Goal: Task Accomplishment & Management: Manage account settings

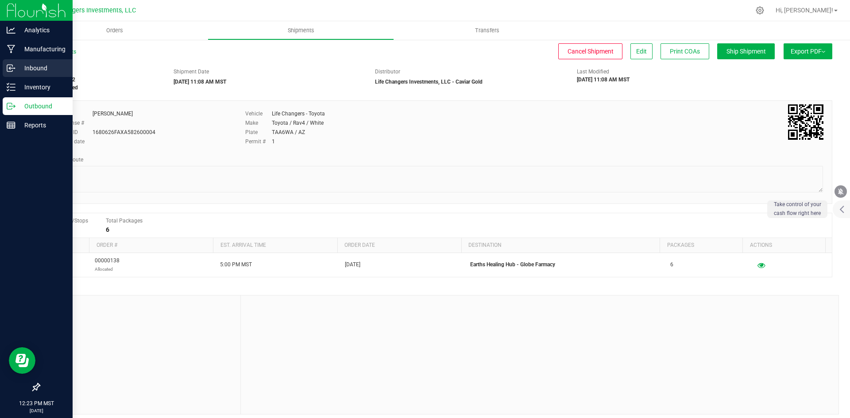
click at [35, 65] on p "Inbound" at bounding box center [41, 68] width 53 height 11
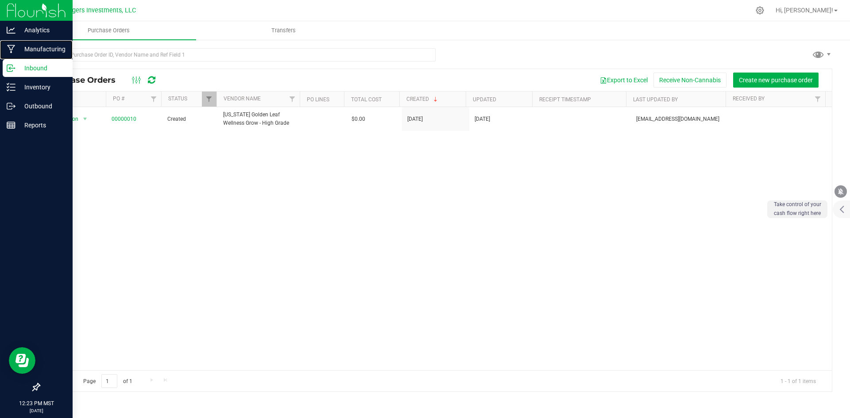
click at [27, 46] on p "Manufacturing" at bounding box center [41, 49] width 53 height 11
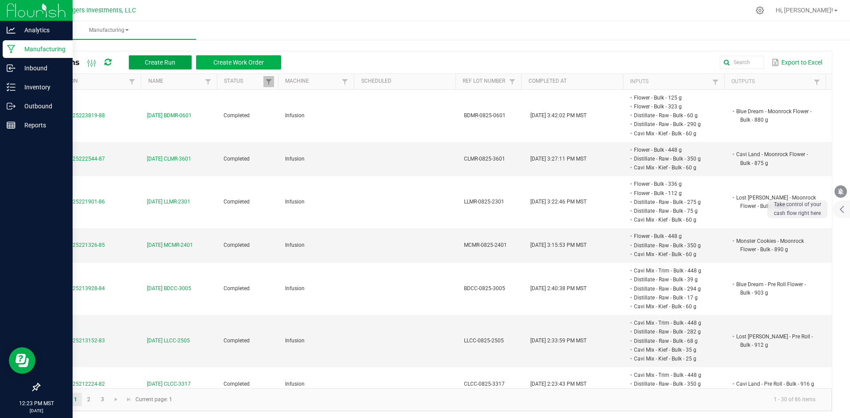
click at [165, 59] on span "Create Run" at bounding box center [160, 62] width 31 height 7
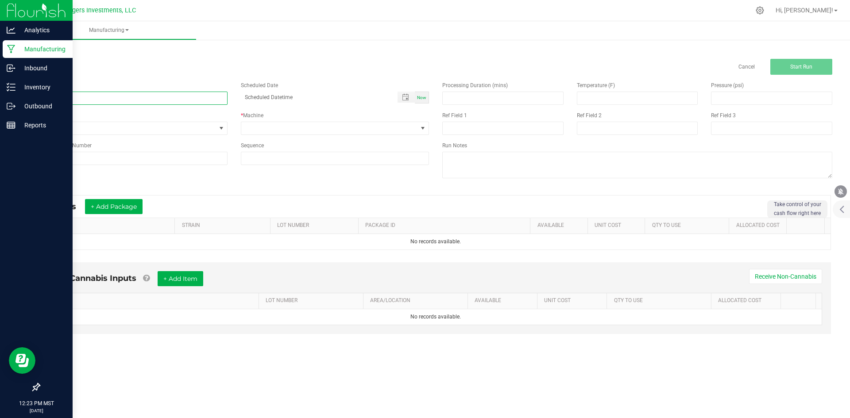
click at [163, 97] on input at bounding box center [133, 98] width 189 height 13
type input "8-25-25 CCMR-0801"
click at [76, 159] on input at bounding box center [133, 158] width 189 height 13
type input "CCMR-0825-0801"
click at [257, 125] on span at bounding box center [329, 128] width 177 height 12
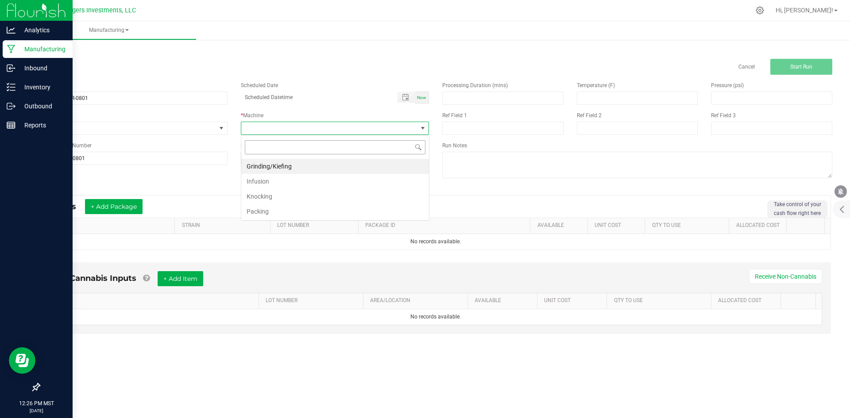
scroll to position [13, 188]
click at [279, 182] on li "Infusion" at bounding box center [335, 181] width 188 height 15
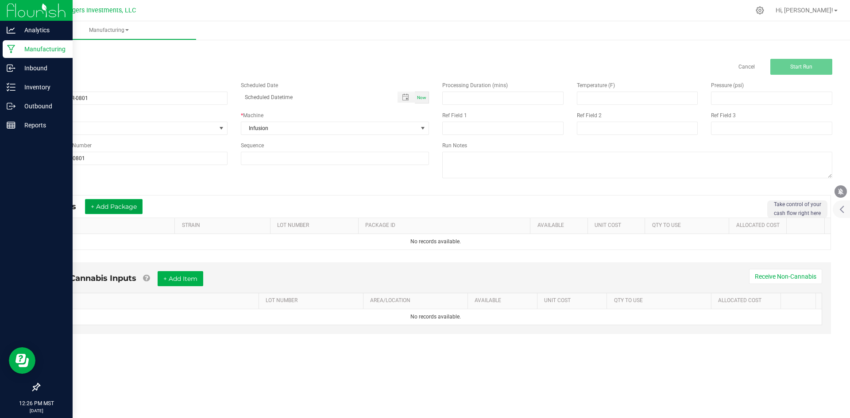
click at [113, 204] on button "+ Add Package" at bounding box center [114, 206] width 58 height 15
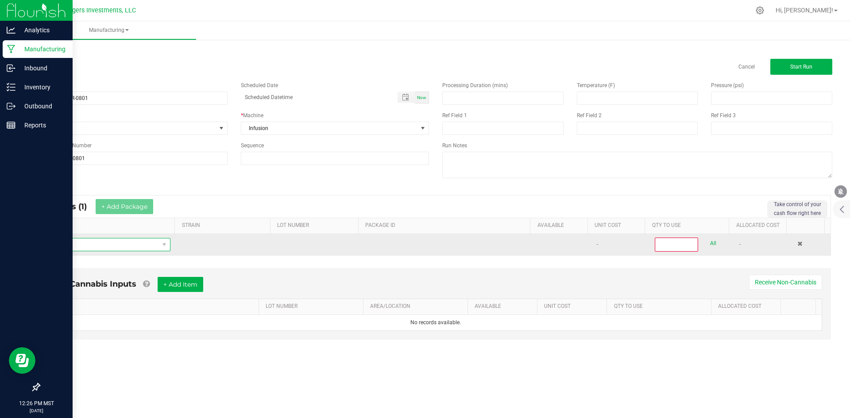
click at [117, 247] on span "NO DATA FOUND" at bounding box center [102, 245] width 112 height 12
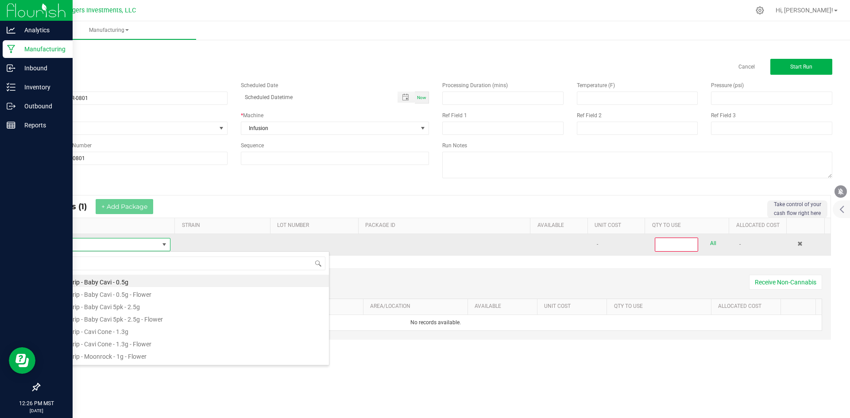
scroll to position [13, 122]
type input "FLOWER"
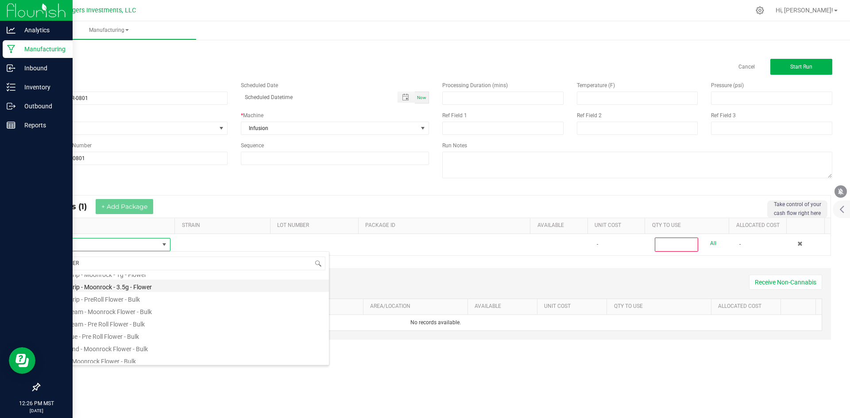
scroll to position [89, 0]
click at [112, 344] on li "Flower - Bulk" at bounding box center [187, 341] width 283 height 12
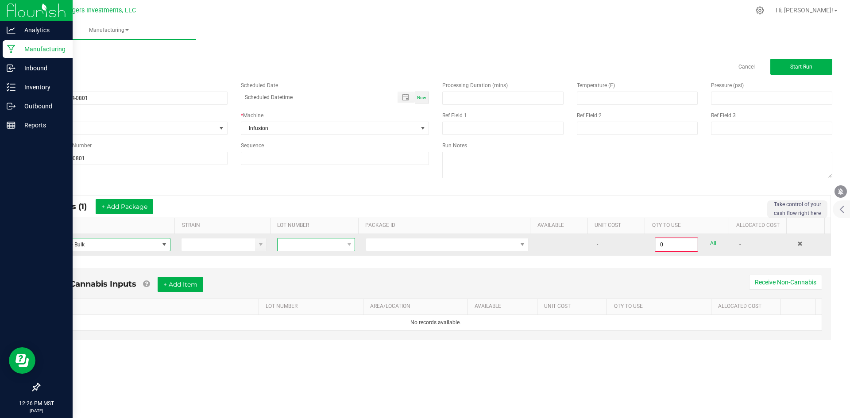
click at [322, 244] on span at bounding box center [311, 245] width 66 height 12
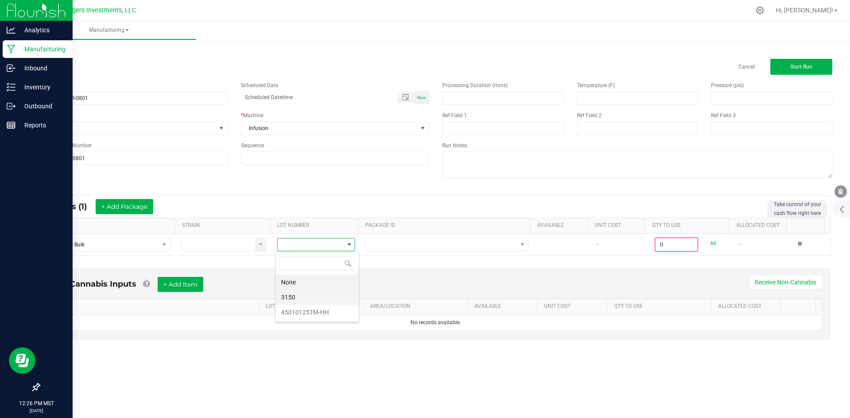
click at [301, 293] on li "3150" at bounding box center [317, 297] width 83 height 15
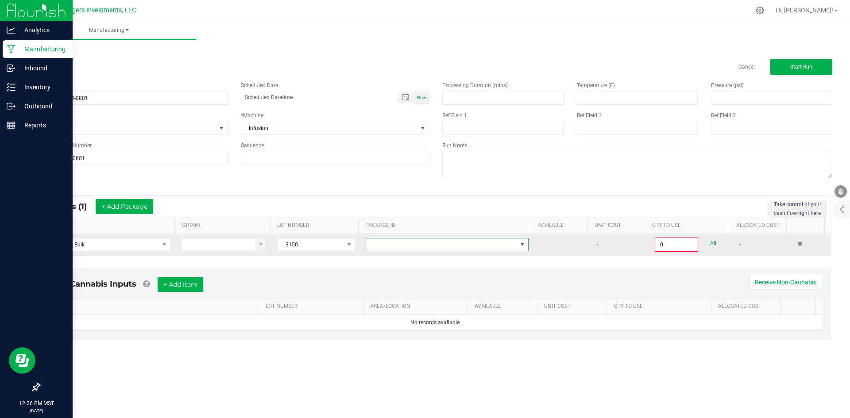
click at [452, 244] on span at bounding box center [441, 245] width 151 height 12
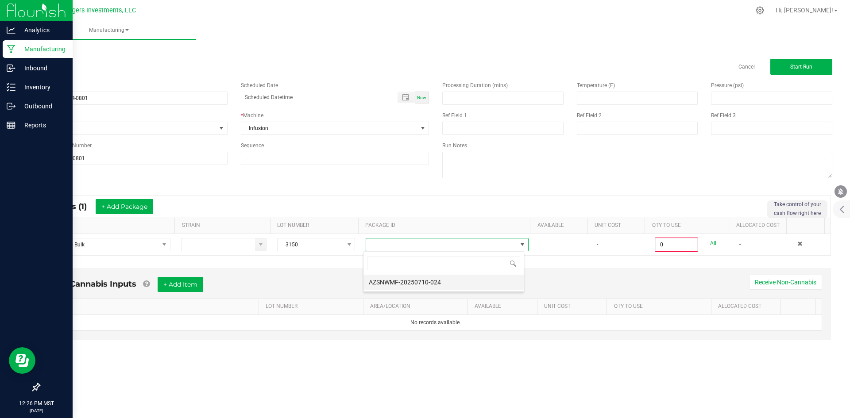
scroll to position [13, 162]
click at [449, 281] on li "AZSNWMF-20250710-024" at bounding box center [444, 282] width 160 height 15
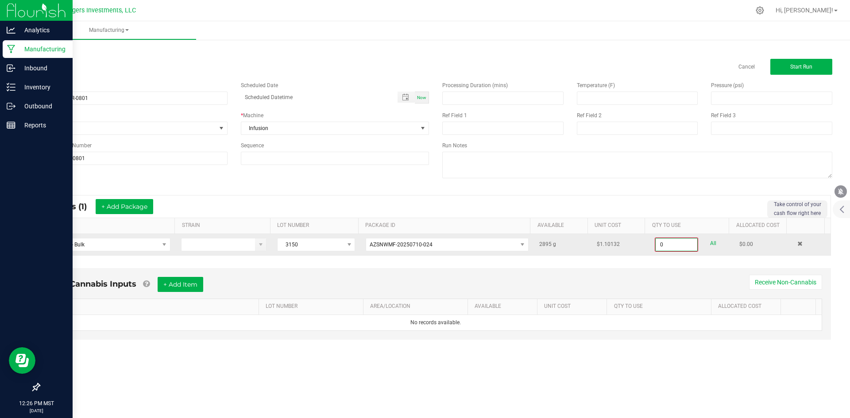
click at [674, 246] on input "0" at bounding box center [677, 245] width 42 height 12
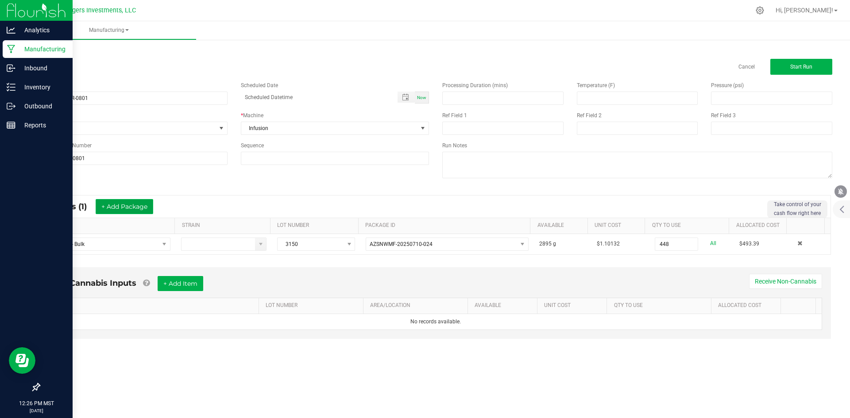
type input "448.0000 g"
click at [125, 208] on button "+ Add Package" at bounding box center [125, 206] width 58 height 15
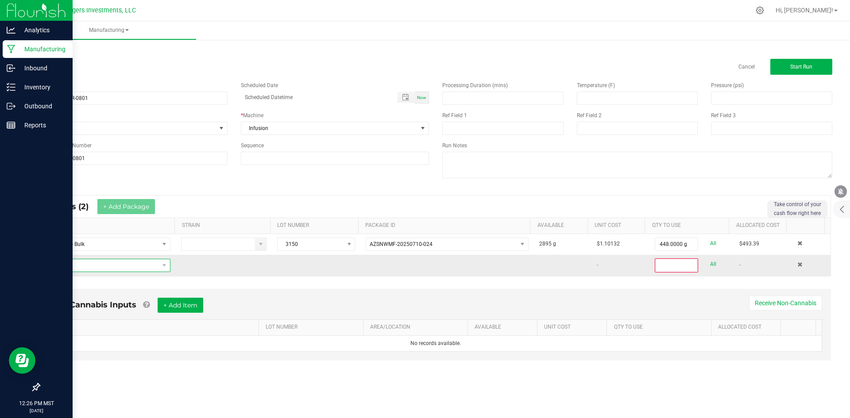
click at [66, 264] on span "NO DATA FOUND" at bounding box center [102, 266] width 112 height 12
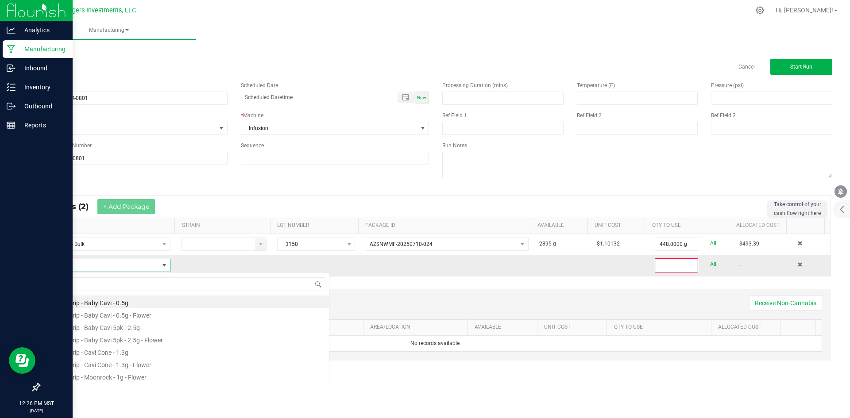
scroll to position [13, 122]
type input "DIST"
click at [96, 304] on li "Distillate - Raw - Bulk" at bounding box center [187, 302] width 283 height 12
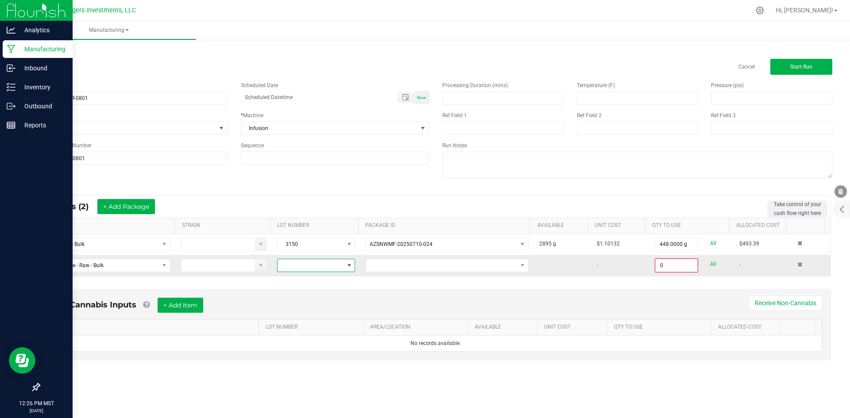
click at [306, 267] on span at bounding box center [311, 266] width 66 height 12
click at [312, 333] on li "041525" at bounding box center [317, 333] width 83 height 15
click at [409, 267] on span at bounding box center [441, 266] width 151 height 12
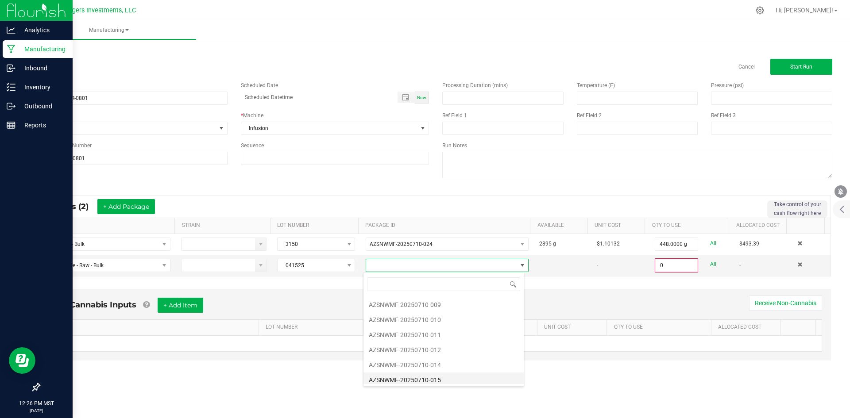
scroll to position [92, 0]
click at [450, 300] on li "AZSNWMF-20250710-009" at bounding box center [444, 301] width 160 height 15
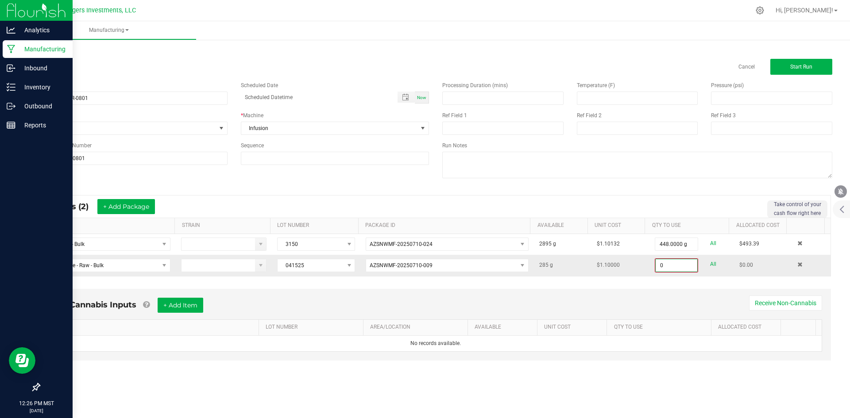
click at [669, 265] on input "0" at bounding box center [677, 266] width 42 height 12
type input "278.0000 g"
click at [139, 205] on button "+ Add Package" at bounding box center [126, 206] width 58 height 15
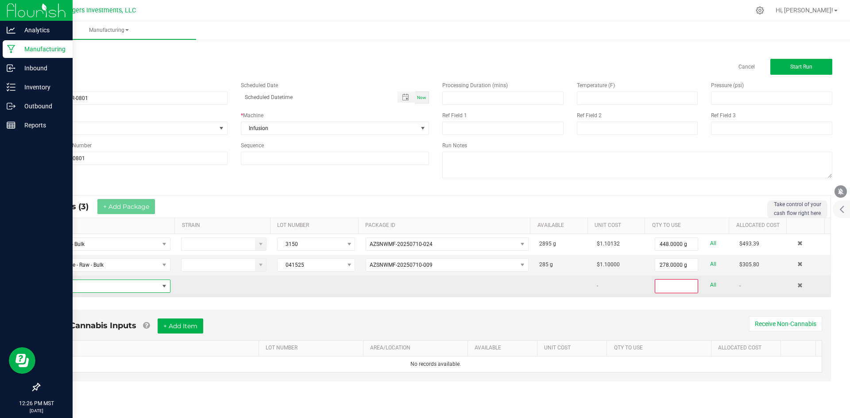
click at [96, 284] on span "NO DATA FOUND" at bounding box center [102, 286] width 112 height 12
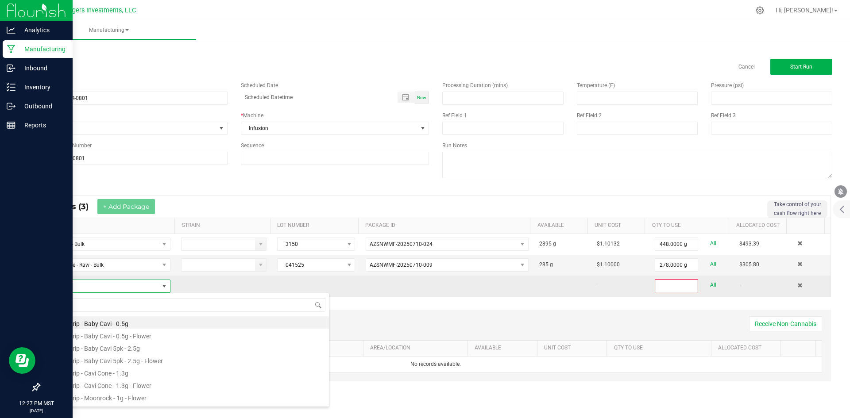
scroll to position [13, 122]
type input "DIST"
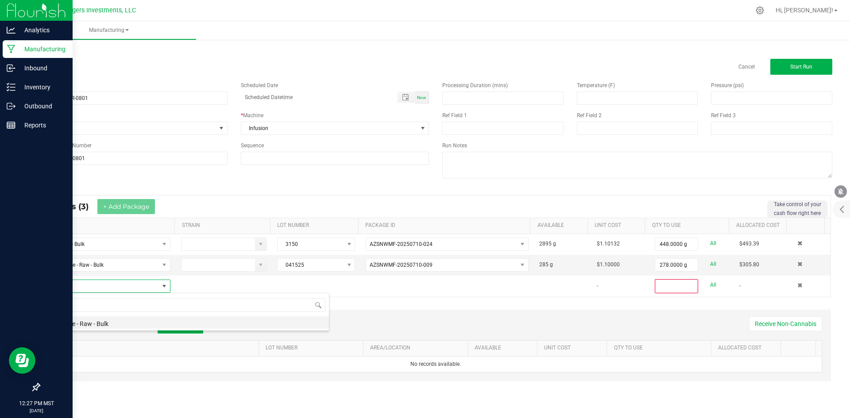
click at [103, 323] on li "Distillate - Raw - Bulk" at bounding box center [187, 323] width 283 height 12
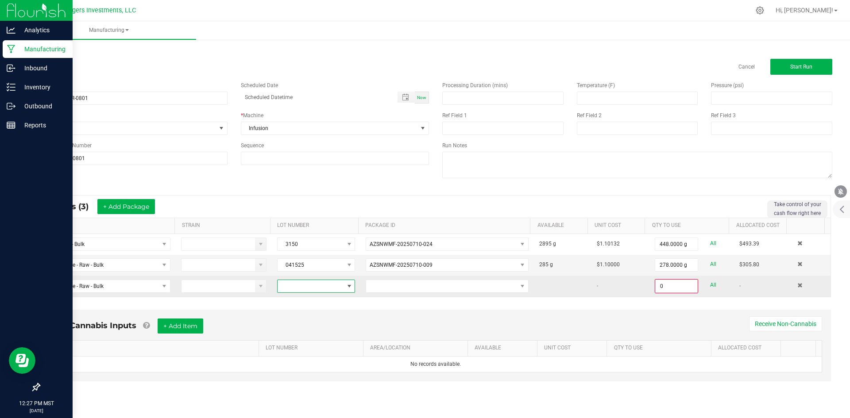
click at [307, 287] on span at bounding box center [311, 286] width 66 height 12
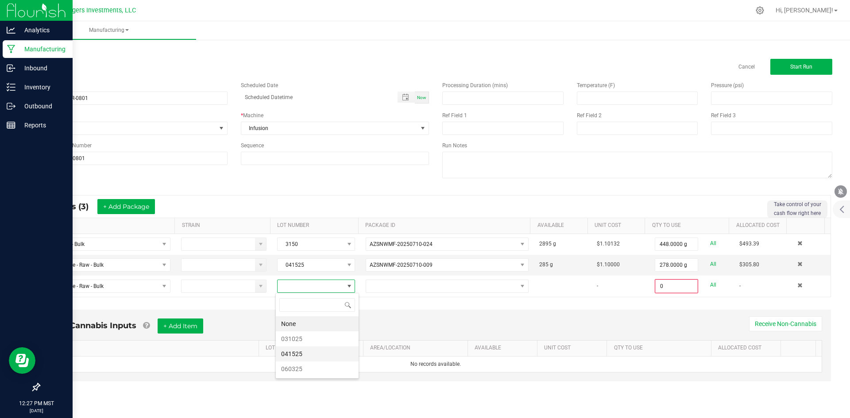
click at [314, 352] on li "041525" at bounding box center [317, 354] width 83 height 15
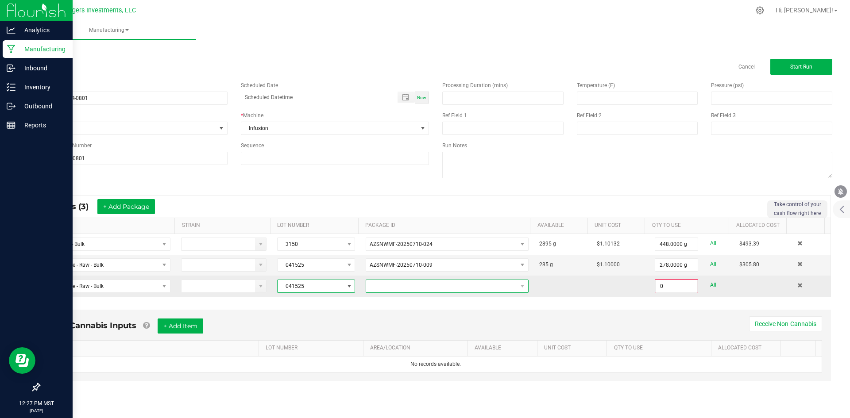
click at [395, 287] on span at bounding box center [441, 286] width 151 height 12
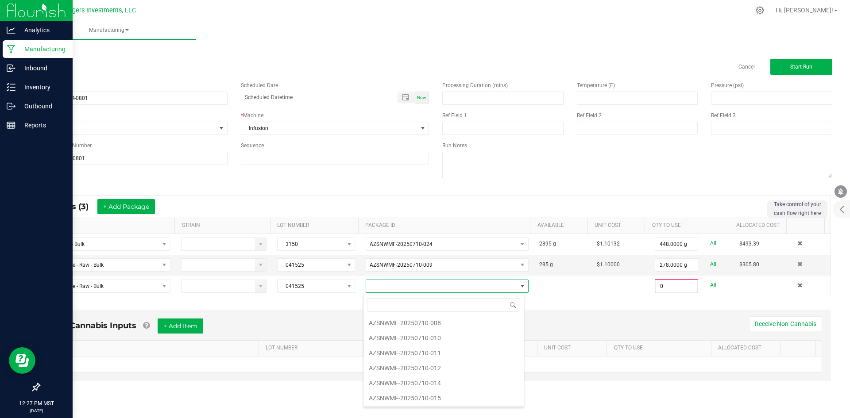
scroll to position [77, 0]
click at [448, 348] on li "AZSNWMF-20250710-011" at bounding box center [444, 352] width 160 height 15
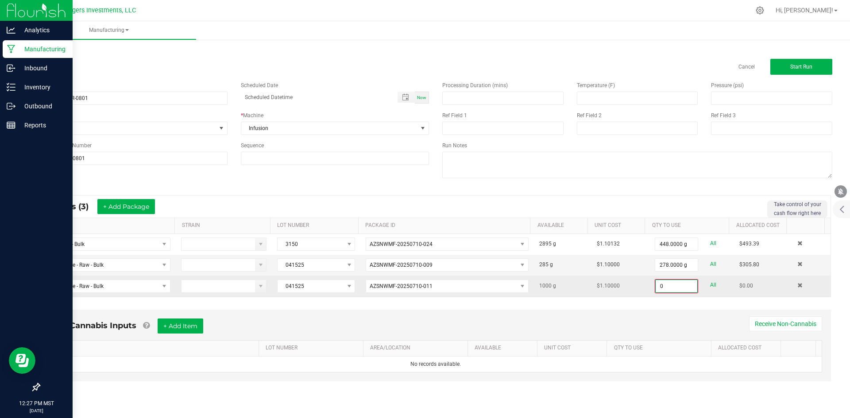
click at [673, 290] on input "0" at bounding box center [677, 286] width 42 height 12
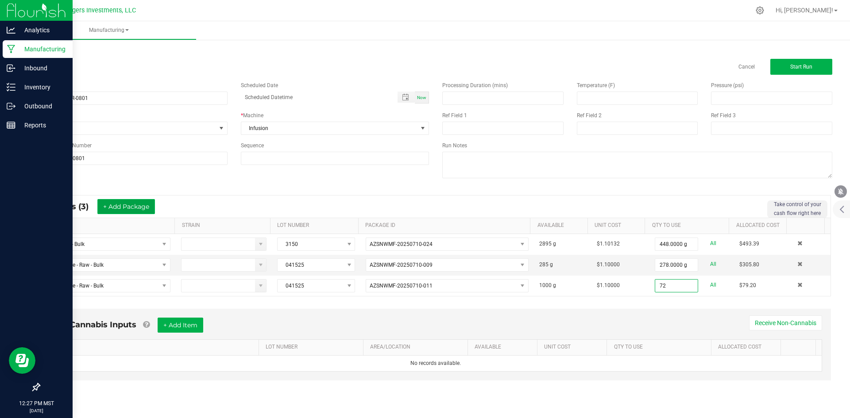
type input "72.0000 g"
click at [135, 209] on button "+ Add Package" at bounding box center [126, 206] width 58 height 15
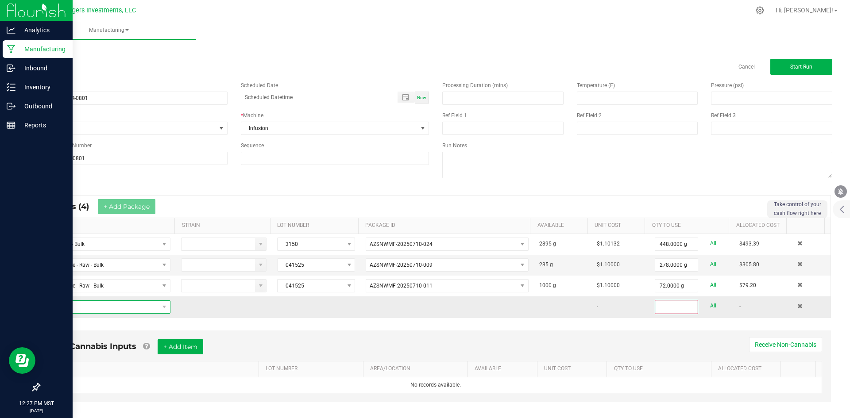
click at [120, 310] on span "NO DATA FOUND" at bounding box center [102, 307] width 112 height 12
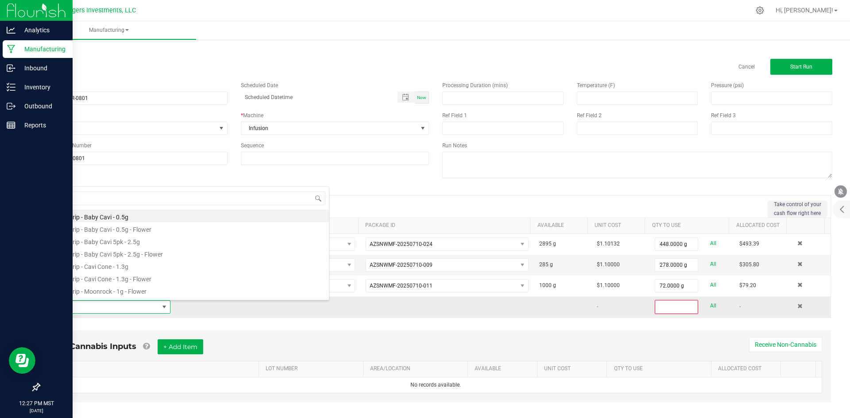
scroll to position [13, 121]
type input "KIE"
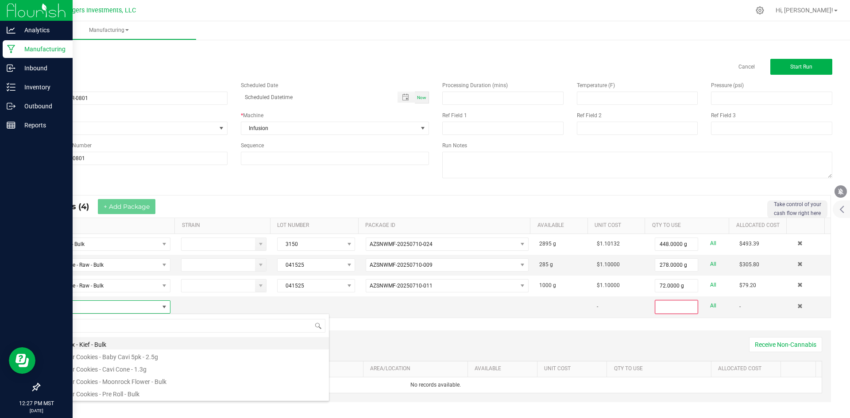
click at [122, 343] on li "Cavi Mix - Kief - Bulk" at bounding box center [187, 343] width 283 height 12
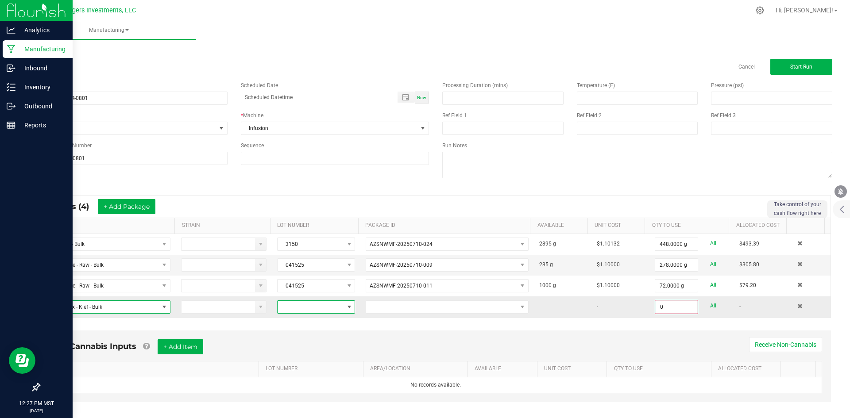
click at [309, 306] on span at bounding box center [311, 307] width 66 height 12
click at [320, 374] on li "CG-071025" at bounding box center [315, 375] width 83 height 15
click at [395, 310] on span at bounding box center [441, 307] width 151 height 12
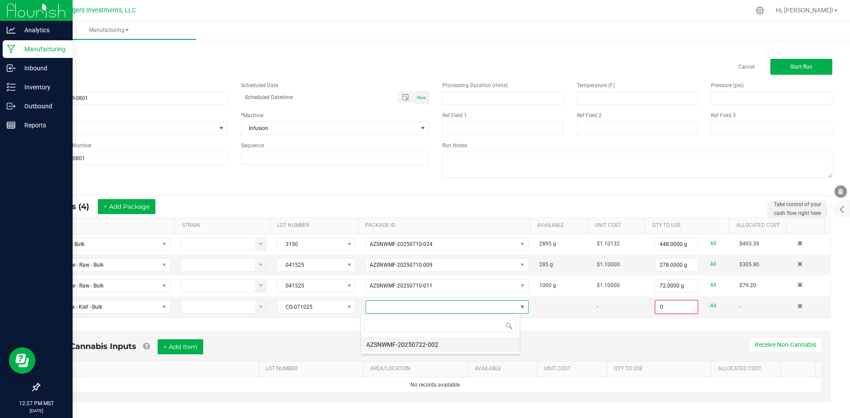
click at [406, 345] on li "AZSNWMF-20250722-002" at bounding box center [440, 344] width 159 height 15
click at [666, 307] on input "0" at bounding box center [677, 307] width 42 height 12
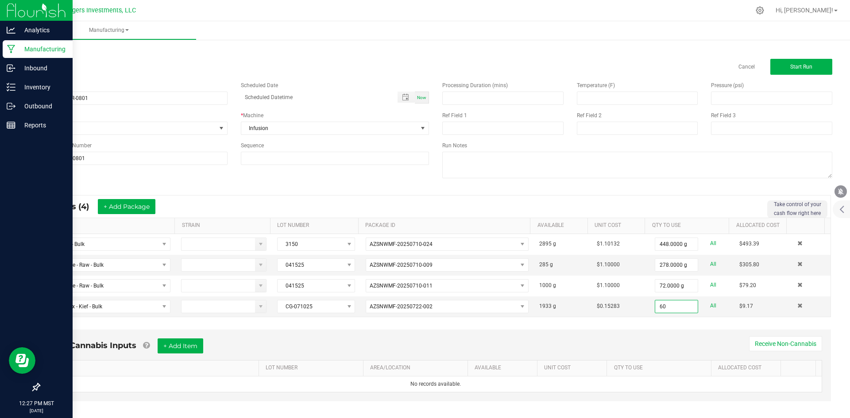
type input "60.0000 g"
click at [651, 325] on div "* Inputs (4) + Add Package ITEM STRAIN LOT NUMBER PACKAGE ID AVAILABLE Unit Cos…" at bounding box center [435, 256] width 807 height 138
click at [808, 71] on button "Start Run" at bounding box center [802, 67] width 62 height 16
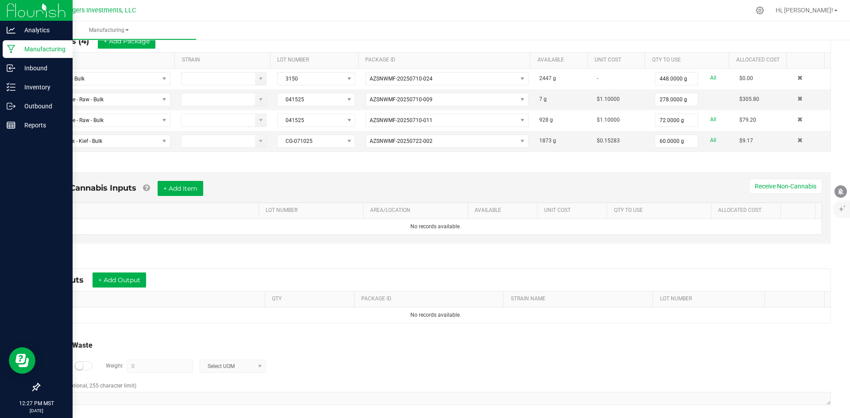
scroll to position [183, 0]
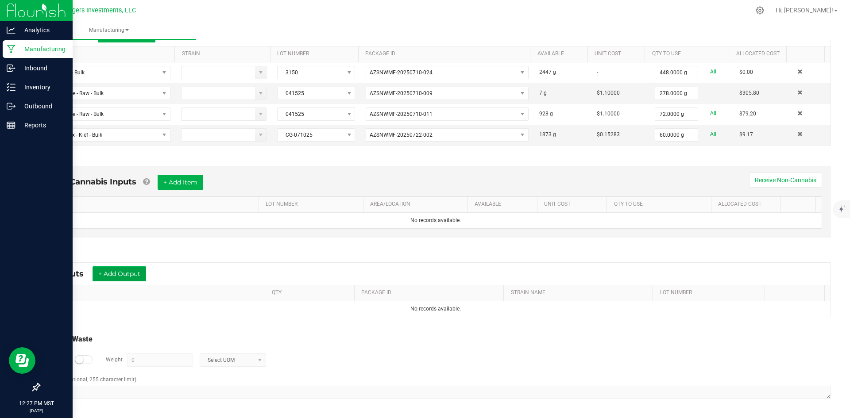
click at [132, 276] on button "+ Add Output" at bounding box center [120, 274] width 54 height 15
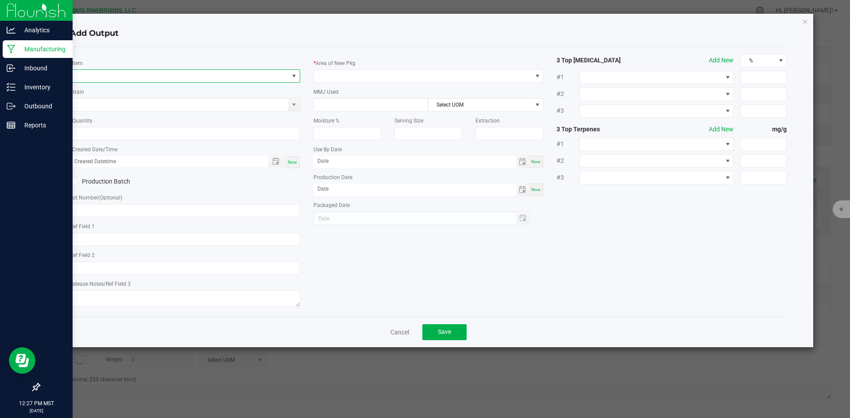
click at [139, 76] on span "NO DATA FOUND" at bounding box center [179, 76] width 218 height 12
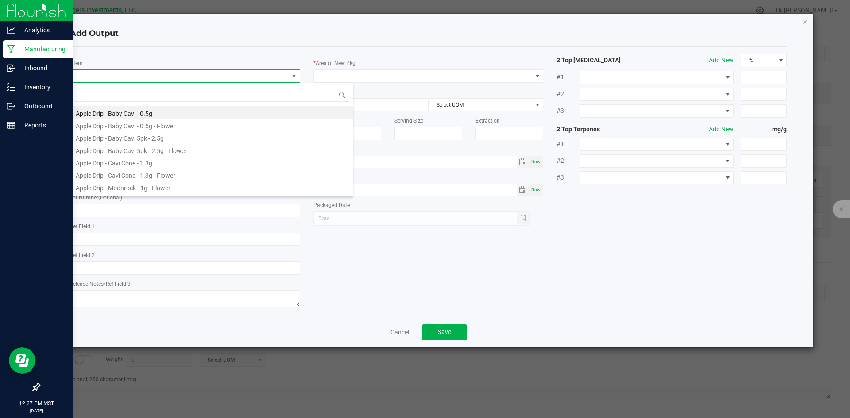
scroll to position [13, 230]
type input "CLOUD"
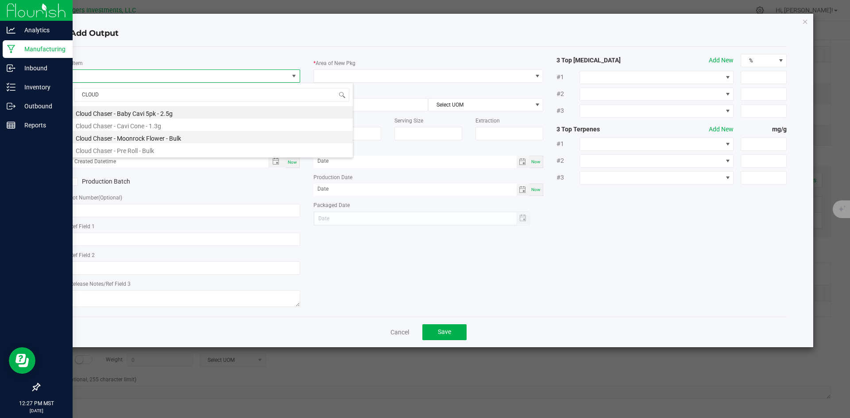
click at [150, 137] on li "Cloud Chaser - Moonrock Flower - Bulk" at bounding box center [211, 137] width 283 height 12
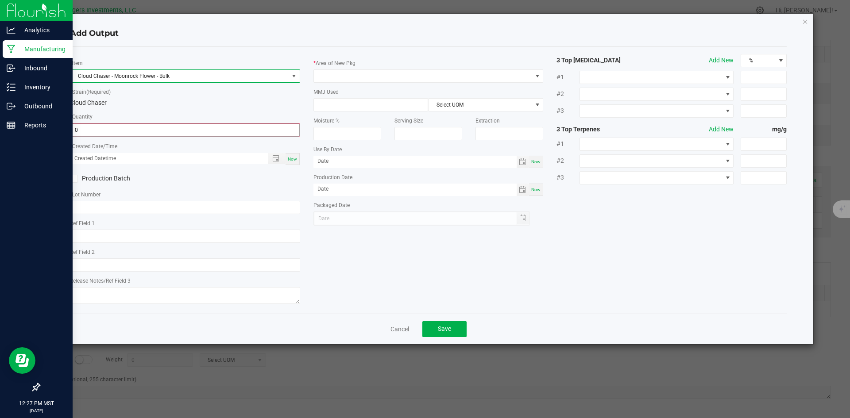
click at [111, 130] on input "0" at bounding box center [185, 130] width 229 height 12
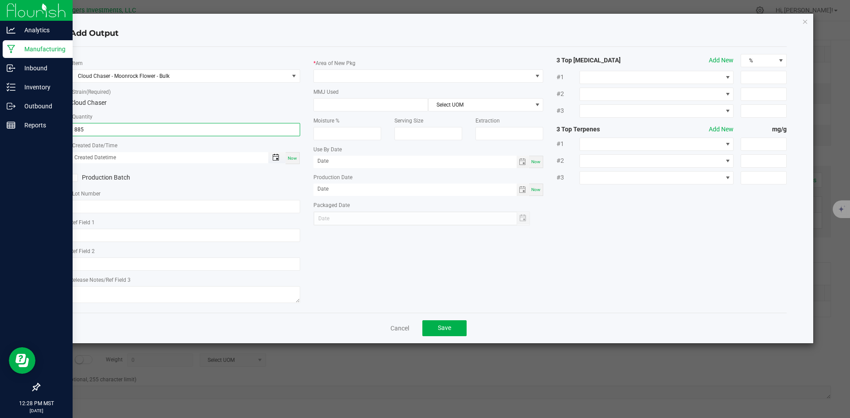
click at [278, 158] on span "Toggle popup" at bounding box center [275, 157] width 7 height 7
type input "885.0000 g"
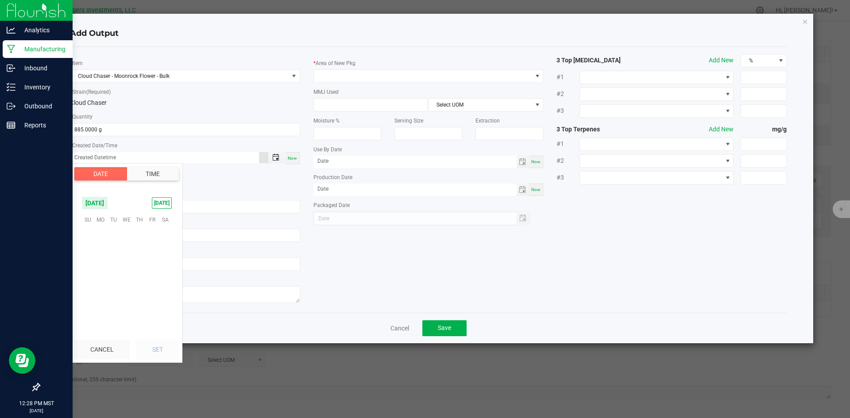
scroll to position [143525, 0]
click at [98, 288] on span "25" at bounding box center [100, 288] width 13 height 14
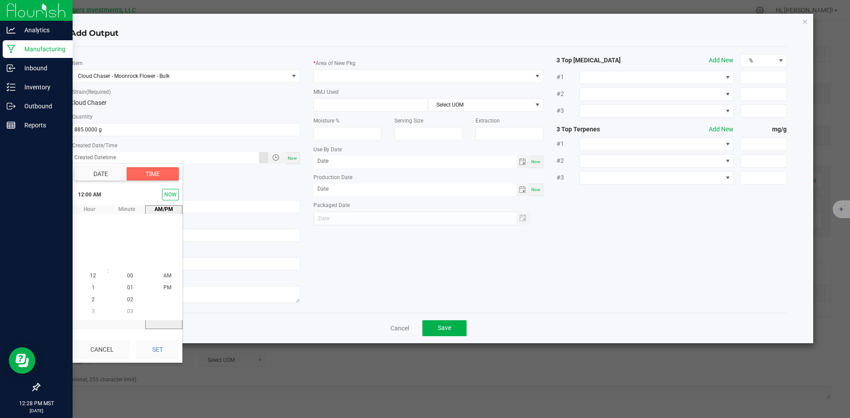
click at [174, 187] on div "12:00 AM NOW" at bounding box center [127, 194] width 112 height 21
click at [174, 192] on button "NOW" at bounding box center [170, 195] width 17 height 12
click at [156, 346] on button "Set" at bounding box center [157, 349] width 43 height 19
type input "08/25/2025 12:28 PM"
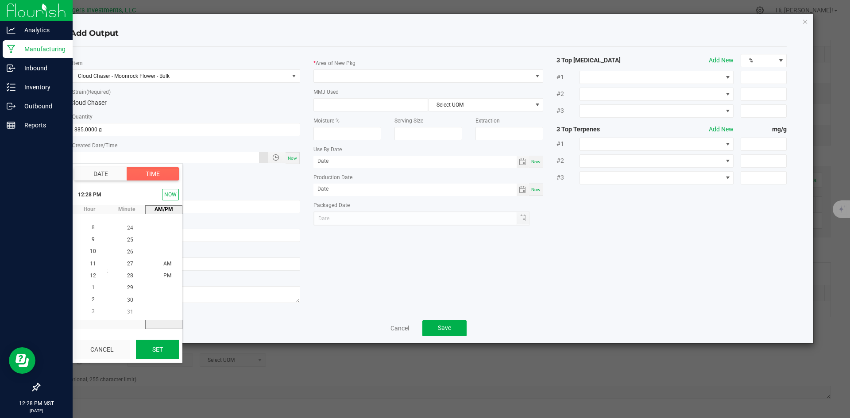
type input "08/25/2025"
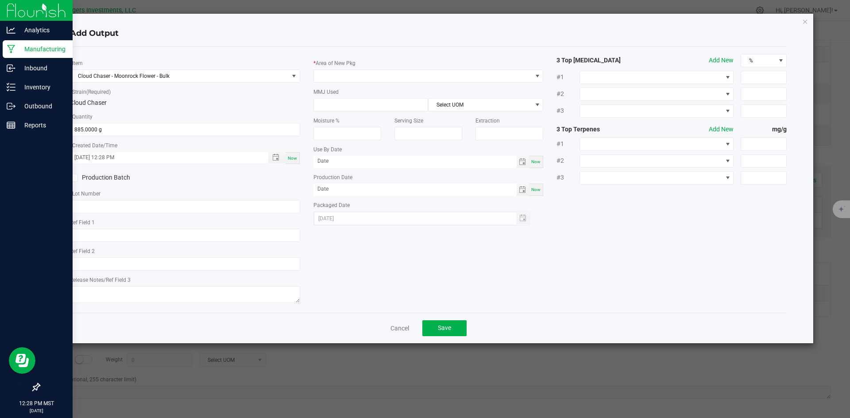
click at [76, 178] on icon at bounding box center [74, 178] width 6 height 0
click at [0, 0] on input "Production Batch" at bounding box center [0, 0] width 0 height 0
click at [85, 204] on input "text" at bounding box center [185, 206] width 230 height 13
drag, startPoint x: 85, startPoint y: 204, endPoint x: 79, endPoint y: 208, distance: 6.8
click at [79, 208] on input "text" at bounding box center [185, 206] width 230 height 13
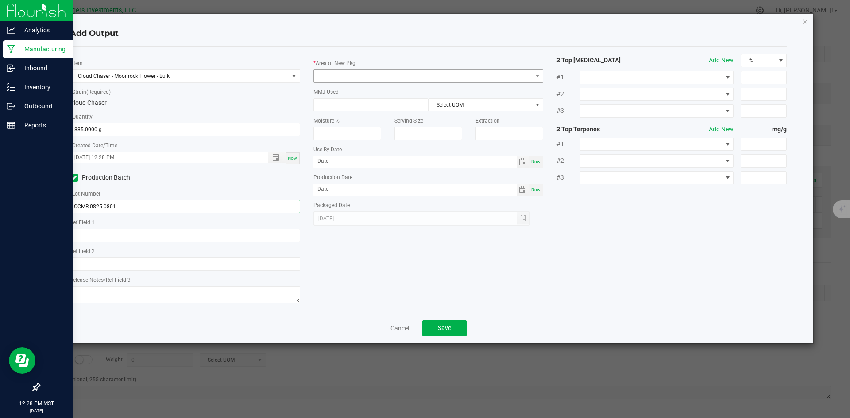
type input "CCMR-0825-0801"
click at [357, 76] on span at bounding box center [423, 76] width 218 height 12
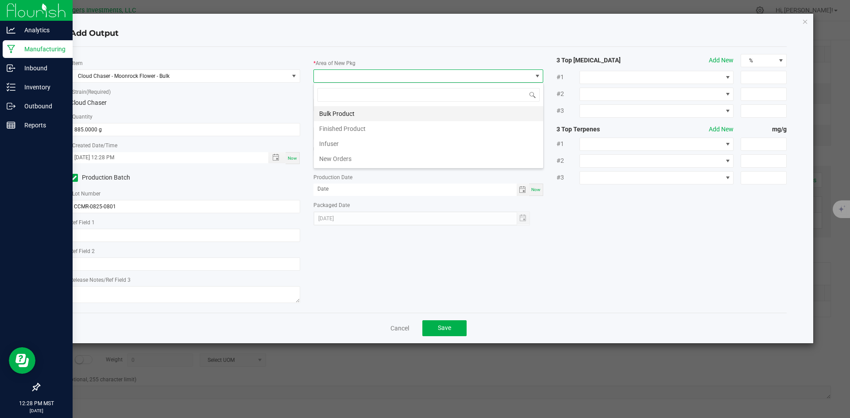
scroll to position [13, 230]
click at [353, 112] on li "Bulk Product" at bounding box center [428, 113] width 229 height 15
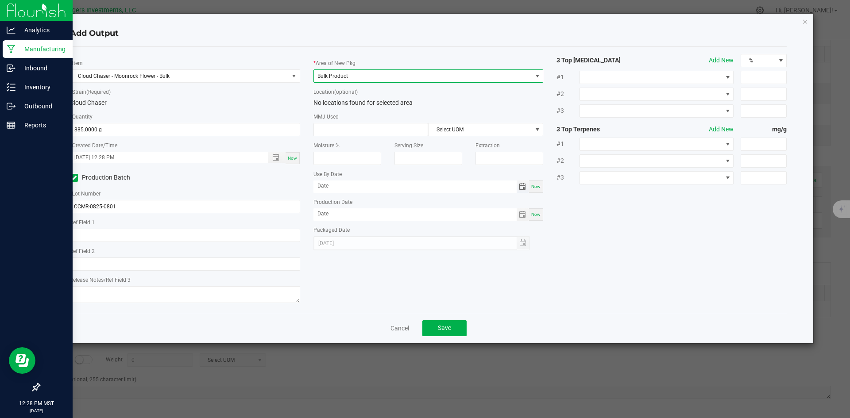
click at [523, 187] on span "Toggle calendar" at bounding box center [522, 186] width 7 height 7
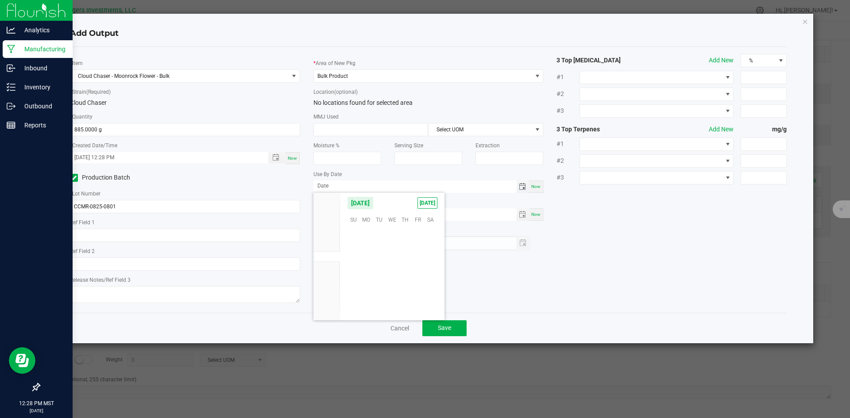
scroll to position [143525, 0]
click at [374, 202] on span "[DATE]" at bounding box center [360, 203] width 27 height 13
click at [328, 267] on span "2026" at bounding box center [327, 267] width 12 height 6
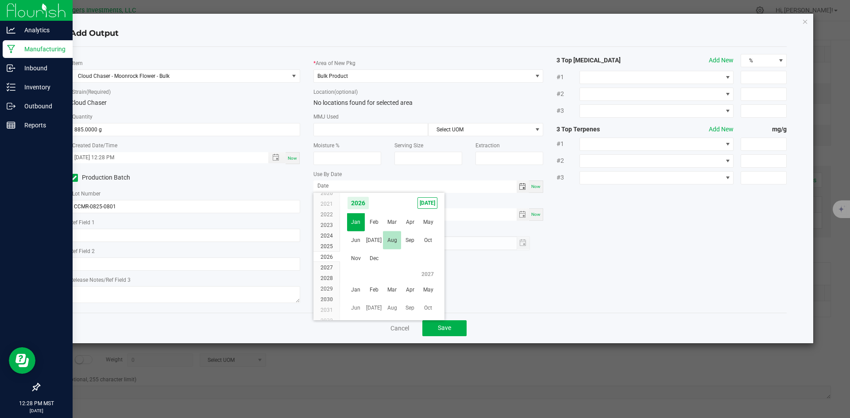
click at [390, 237] on span "Aug" at bounding box center [392, 241] width 18 height 18
click at [380, 286] on span "25" at bounding box center [379, 288] width 13 height 14
type input "08/25/2026"
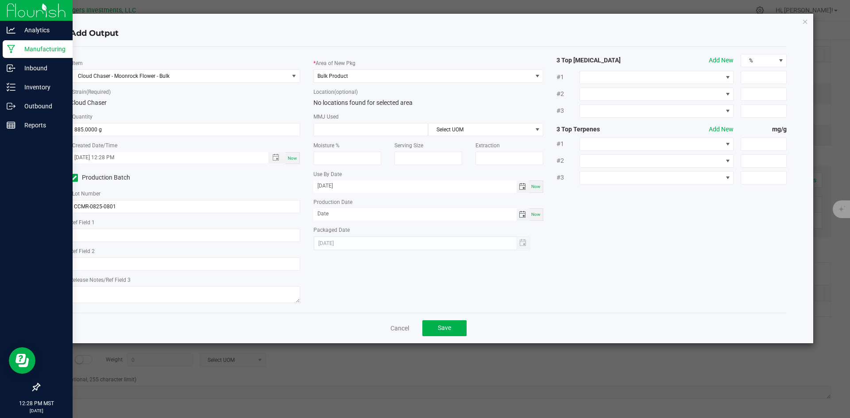
click at [523, 213] on span "Toggle calendar" at bounding box center [522, 214] width 7 height 7
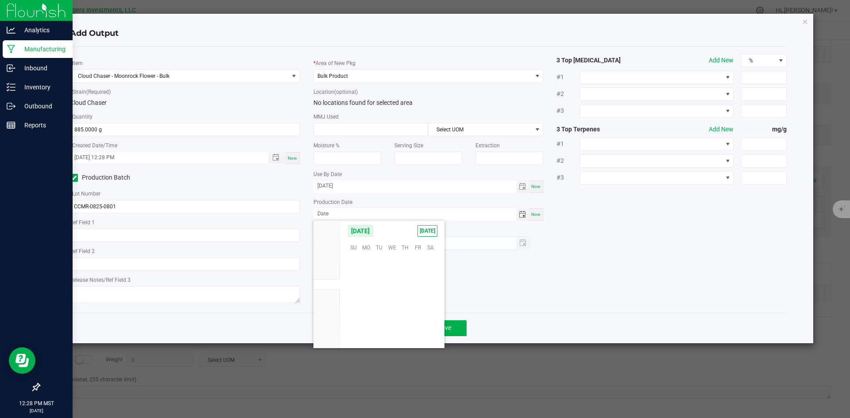
scroll to position [143525, 0]
click at [366, 315] on span "25" at bounding box center [366, 316] width 13 height 14
type input "08/25/2025"
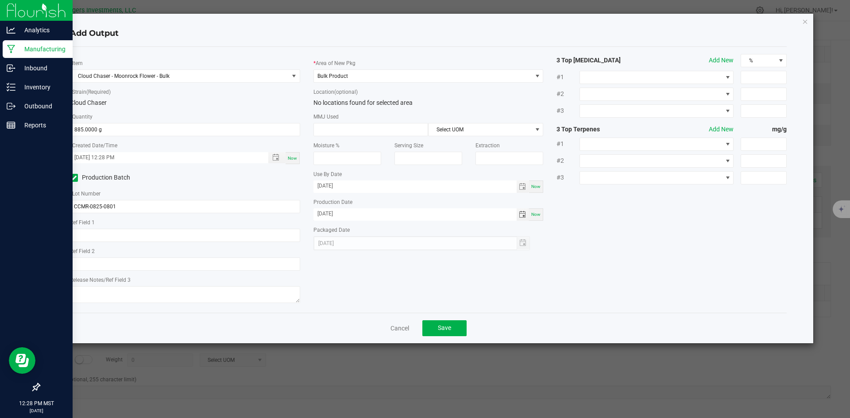
click at [569, 294] on div "* Item Cloud Chaser - Moonrock Flower - Bulk * Strain (Required) Cloud Chaser *…" at bounding box center [428, 180] width 731 height 252
click at [458, 327] on button "Save" at bounding box center [444, 329] width 44 height 16
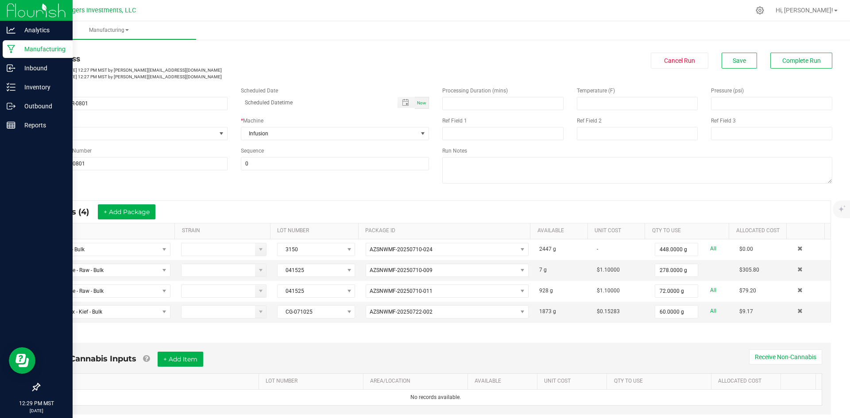
scroll to position [0, 0]
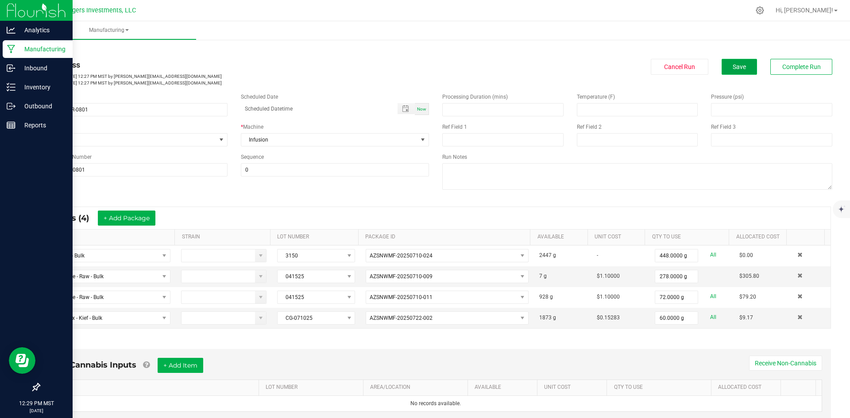
click at [733, 70] on span "Save" at bounding box center [739, 66] width 13 height 7
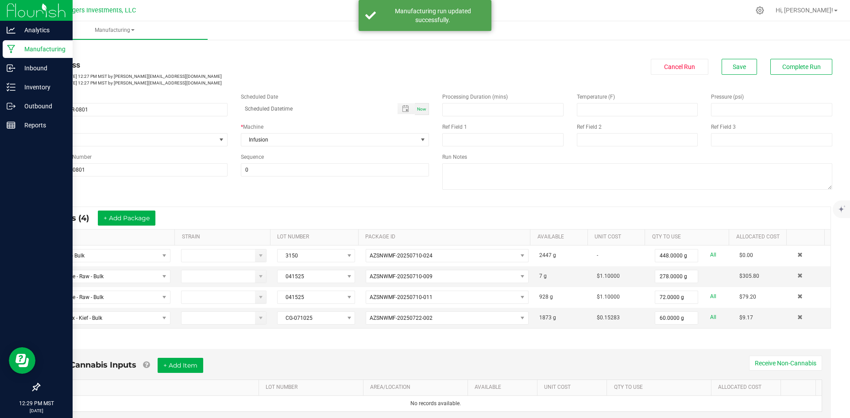
click at [52, 50] on link "< All Runs" at bounding box center [50, 50] width 23 height 6
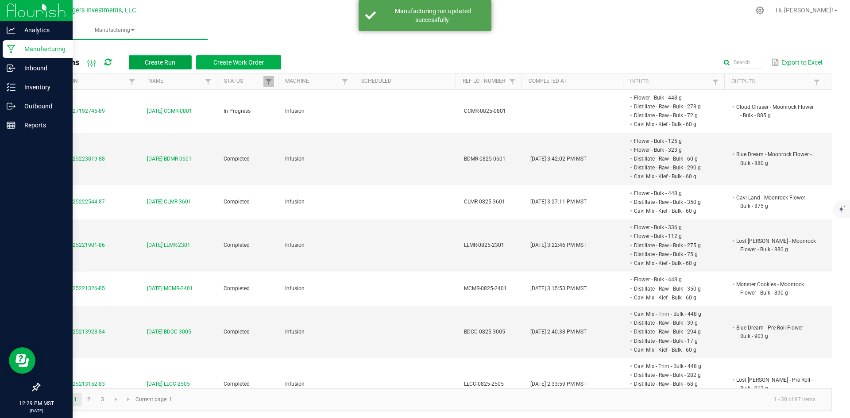
click at [170, 60] on span "Create Run" at bounding box center [160, 62] width 31 height 7
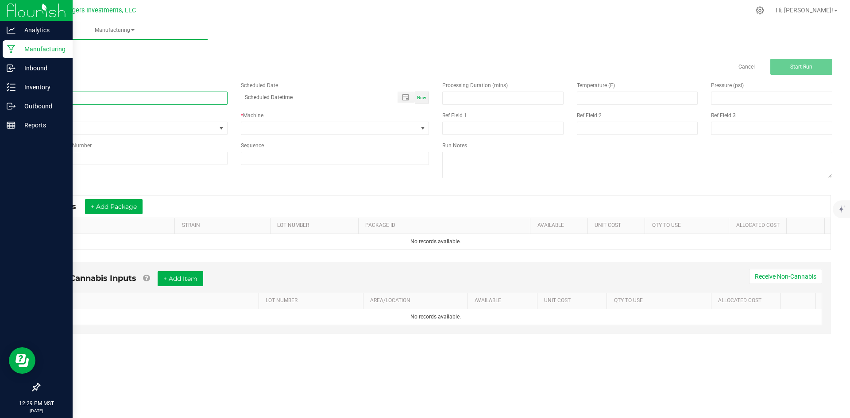
click at [62, 96] on input at bounding box center [133, 98] width 189 height 13
type input "[DATE] CGMR-1001"
click at [63, 157] on input at bounding box center [133, 158] width 189 height 13
drag, startPoint x: 92, startPoint y: 157, endPoint x: 32, endPoint y: 153, distance: 60.4
click at [32, 153] on div "< All Runs Cancel Start Run Name 8-25-25 CGMR-1001 Scheduled Date Now Run Type …" at bounding box center [435, 199] width 829 height 322
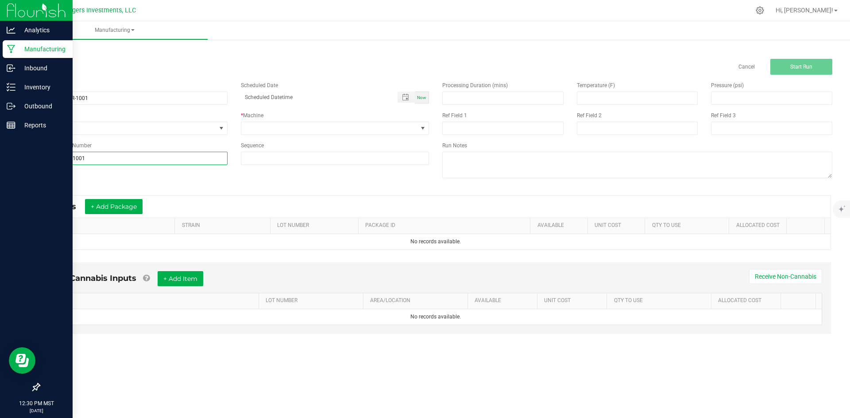
type input "CGMR-0825-1001"
click at [274, 185] on div "Name 8-25-25 CGMR-1001 Scheduled Date Now Run Type None * Machine Reference Lot…" at bounding box center [435, 131] width 807 height 112
click at [271, 127] on span at bounding box center [329, 128] width 177 height 12
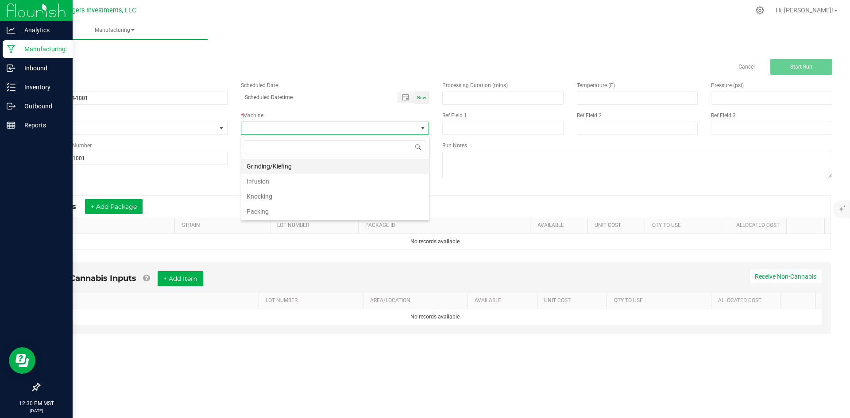
scroll to position [13, 188]
click at [274, 183] on li "Infusion" at bounding box center [335, 181] width 188 height 15
click at [110, 209] on button "+ Add Package" at bounding box center [114, 206] width 58 height 15
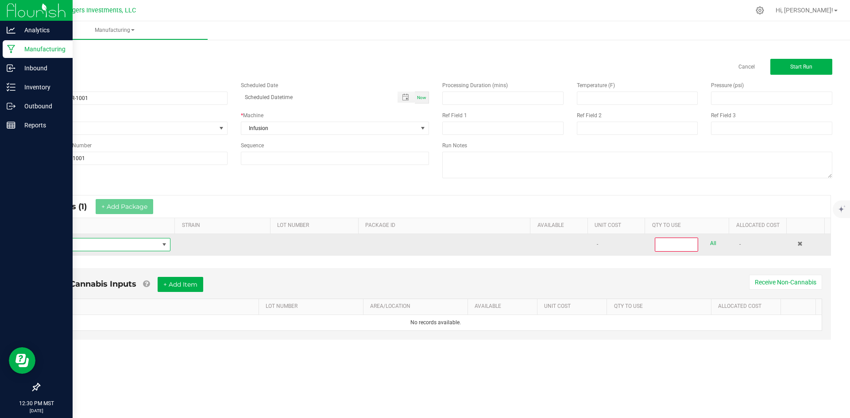
click at [94, 243] on span "NO DATA FOUND" at bounding box center [102, 245] width 112 height 12
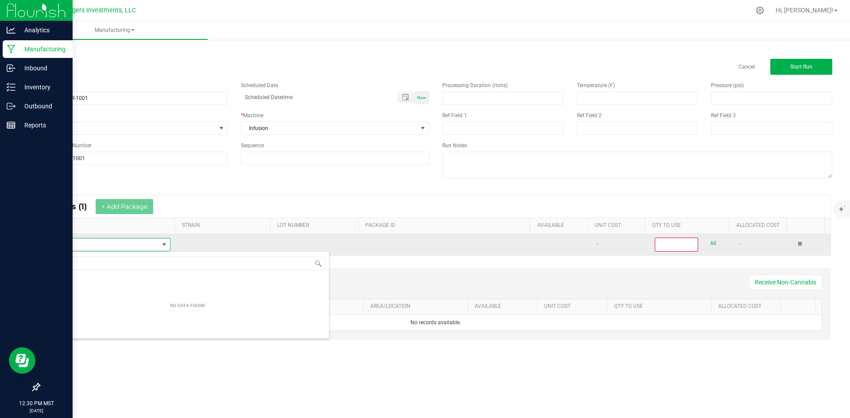
scroll to position [13, 122]
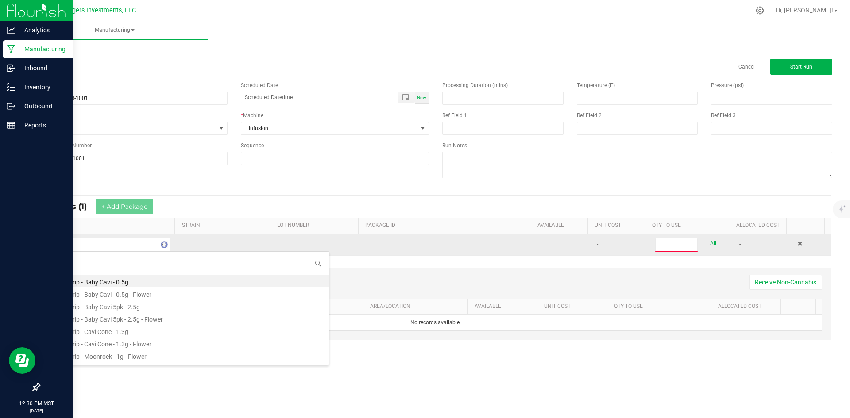
type input "FLOW"
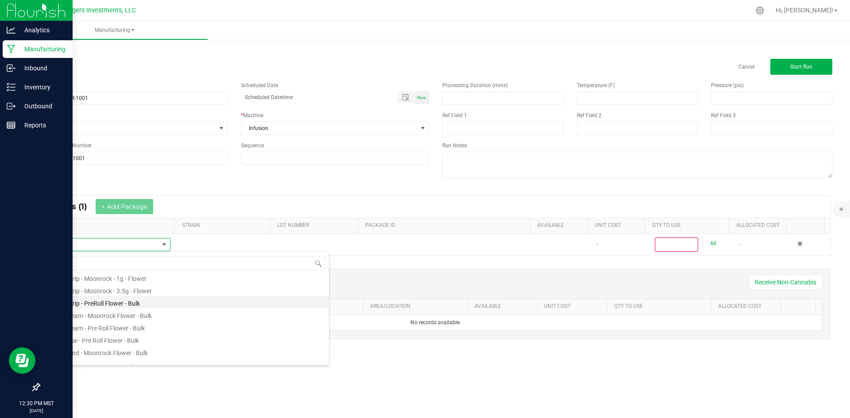
scroll to position [89, 0]
click at [107, 337] on li "Flower - Bulk" at bounding box center [187, 341] width 283 height 12
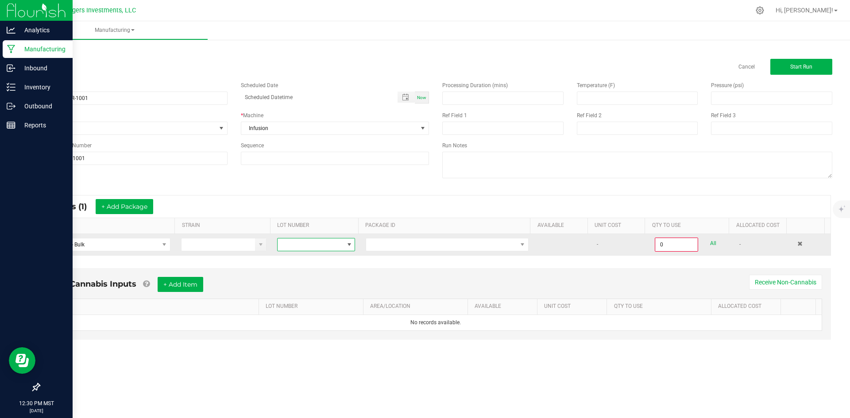
click at [322, 242] on span at bounding box center [311, 245] width 66 height 12
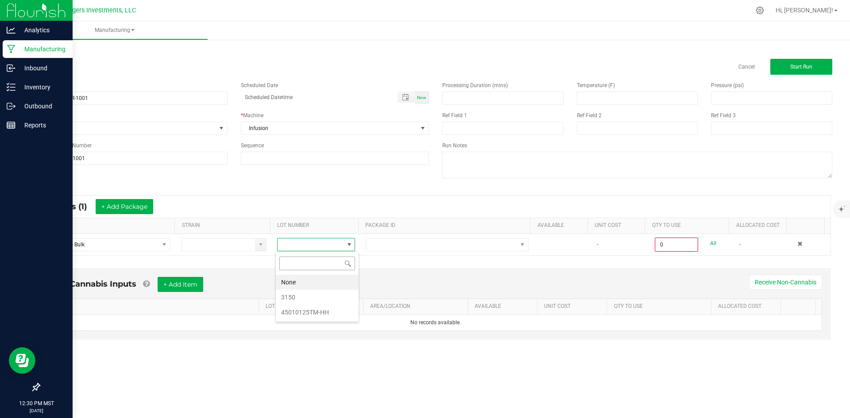
scroll to position [13, 77]
click at [311, 296] on li "3150" at bounding box center [317, 297] width 83 height 15
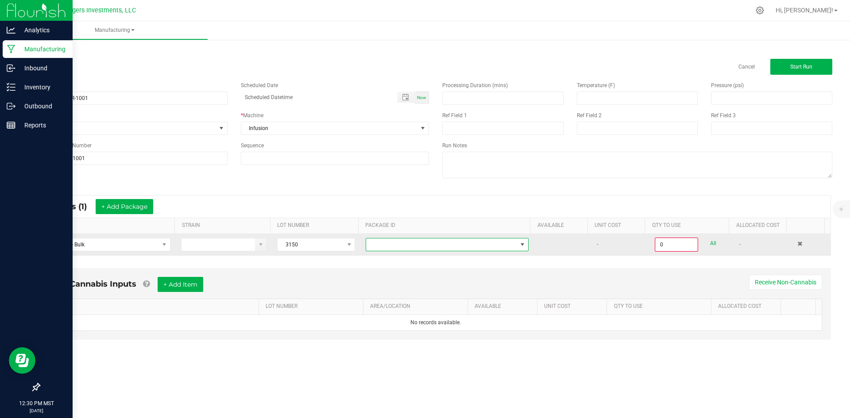
click at [409, 243] on span at bounding box center [441, 245] width 151 height 12
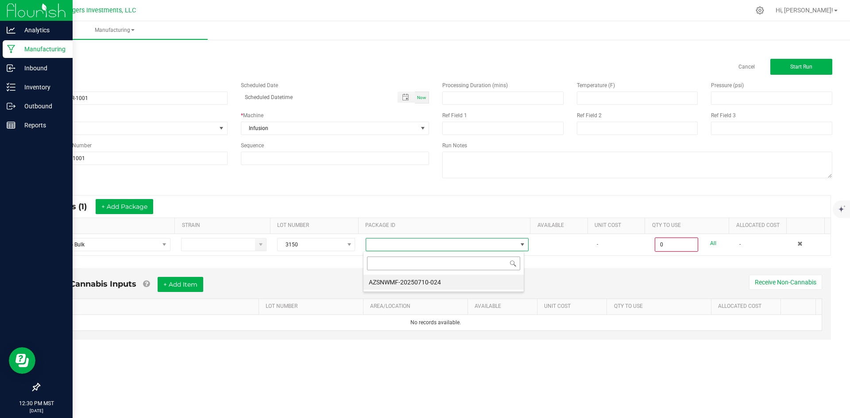
scroll to position [13, 162]
click at [414, 283] on li "AZSNWMF-20250710-024" at bounding box center [444, 282] width 160 height 15
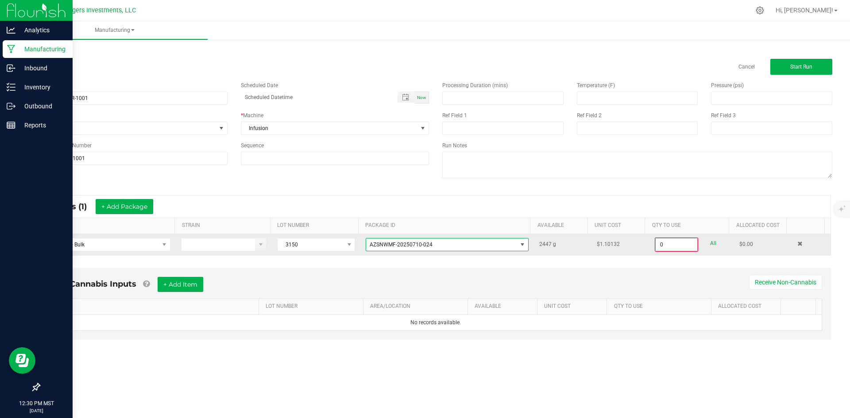
click at [671, 245] on input "0" at bounding box center [677, 245] width 42 height 12
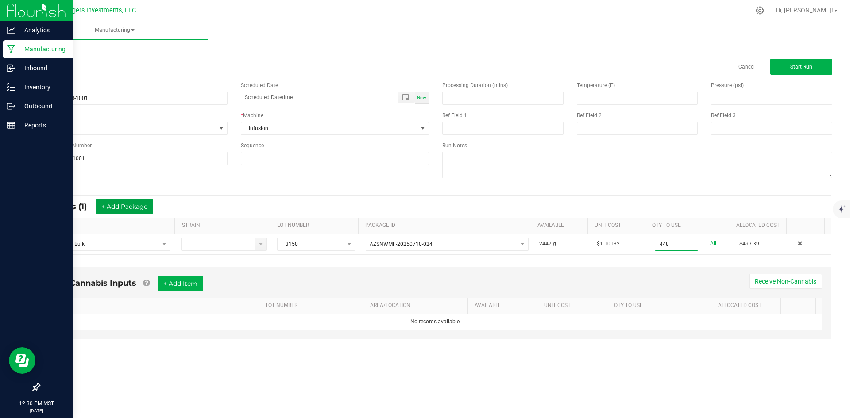
type input "448.0000 g"
click at [124, 205] on button "+ Add Package" at bounding box center [125, 206] width 58 height 15
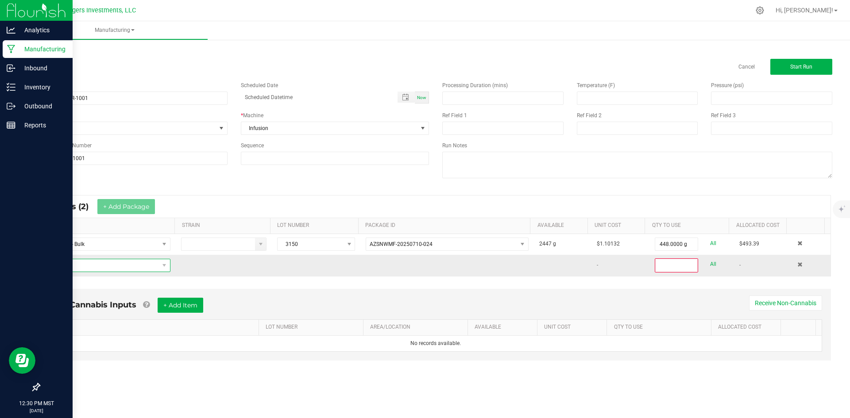
click at [88, 264] on span "NO DATA FOUND" at bounding box center [102, 266] width 112 height 12
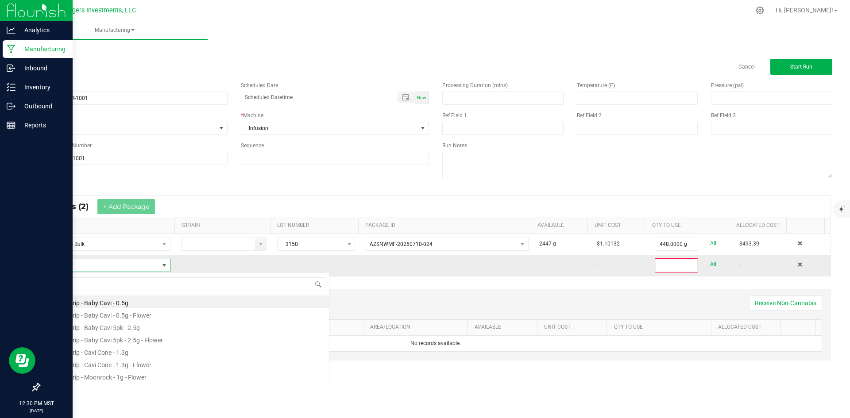
scroll to position [13, 122]
type input "DIST"
click at [88, 302] on li "Distillate - Raw - Bulk" at bounding box center [187, 302] width 283 height 12
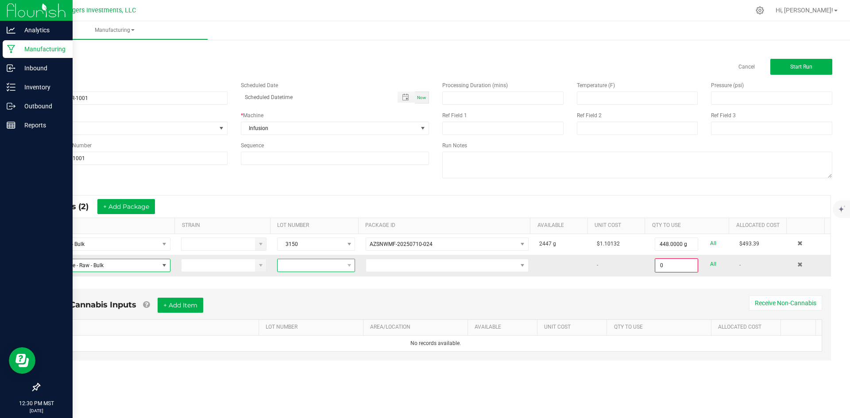
click at [327, 267] on span at bounding box center [311, 266] width 66 height 12
click at [327, 315] on li "031025" at bounding box center [317, 318] width 83 height 15
click at [456, 268] on span "NO DATA FOUND" at bounding box center [441, 266] width 151 height 12
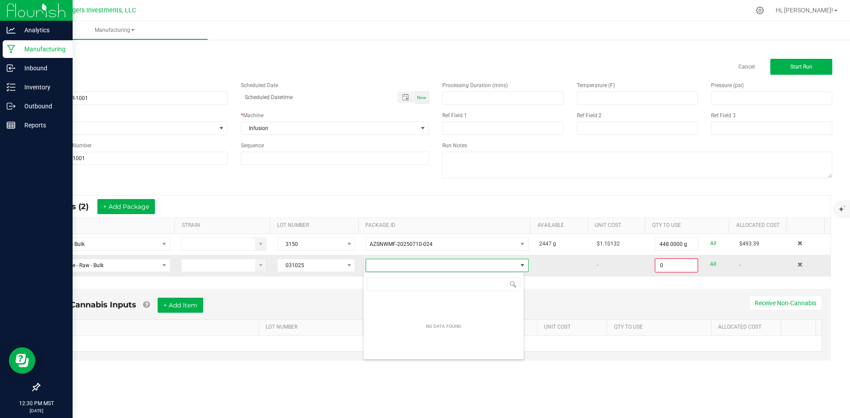
scroll to position [13, 162]
click at [456, 268] on span "NO DATA FOUND" at bounding box center [441, 266] width 151 height 12
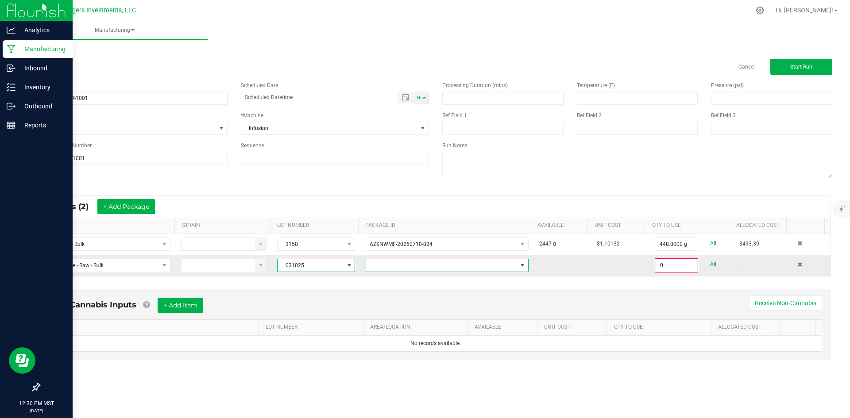
click at [347, 266] on span at bounding box center [349, 265] width 7 height 7
click at [322, 330] on li "041525" at bounding box center [317, 333] width 83 height 15
click at [418, 268] on span at bounding box center [441, 266] width 151 height 12
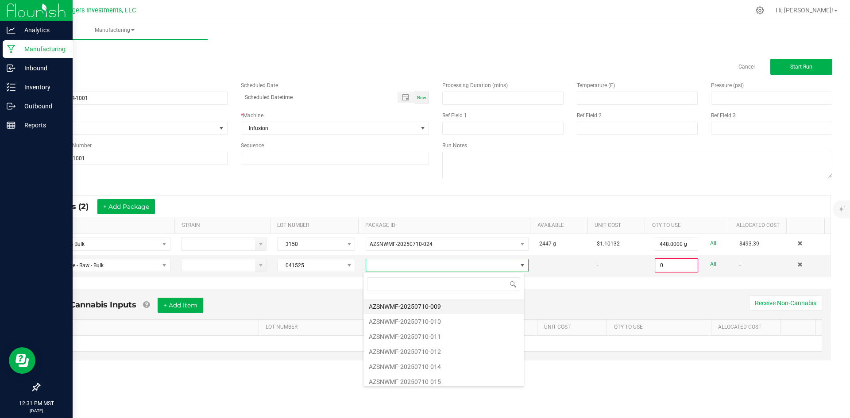
scroll to position [92, 0]
click at [446, 331] on li "AZSNWMF-20250710-011" at bounding box center [444, 331] width 160 height 15
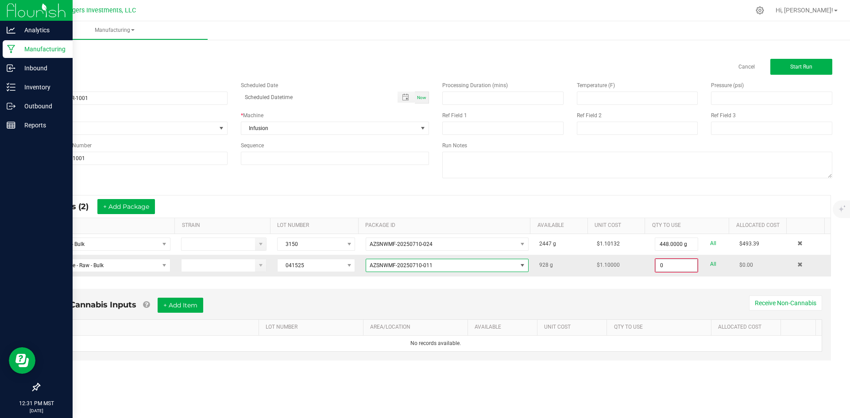
click at [667, 266] on input "0" at bounding box center [677, 266] width 42 height 12
type input "350.0000 g"
click at [129, 205] on button "+ Add Package" at bounding box center [126, 206] width 58 height 15
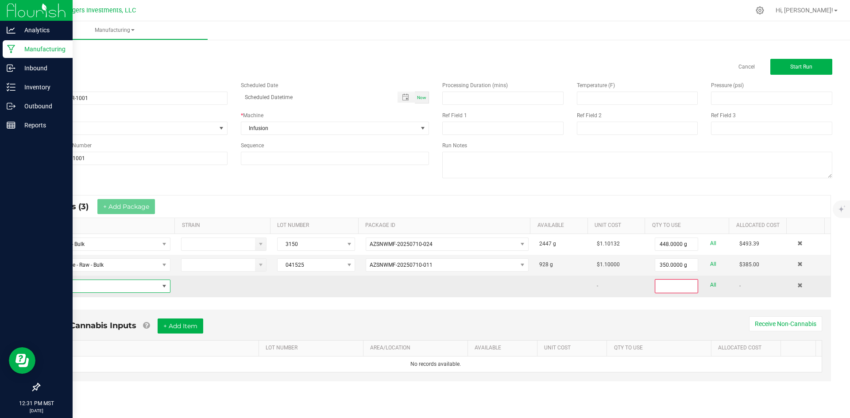
click at [96, 285] on span "NO DATA FOUND" at bounding box center [102, 286] width 112 height 12
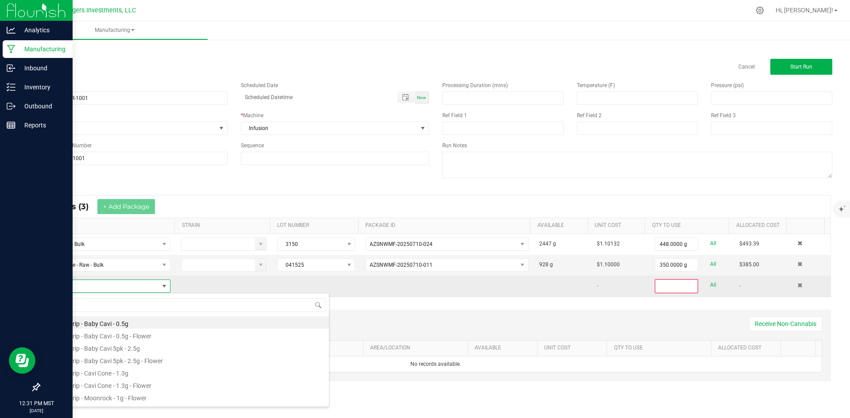
scroll to position [13, 122]
type input "KIE"
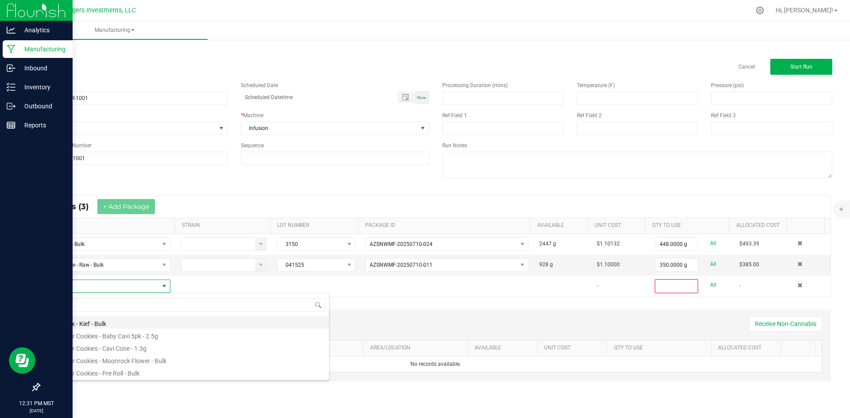
click at [97, 322] on li "Cavi Mix - Kief - Bulk" at bounding box center [187, 323] width 283 height 12
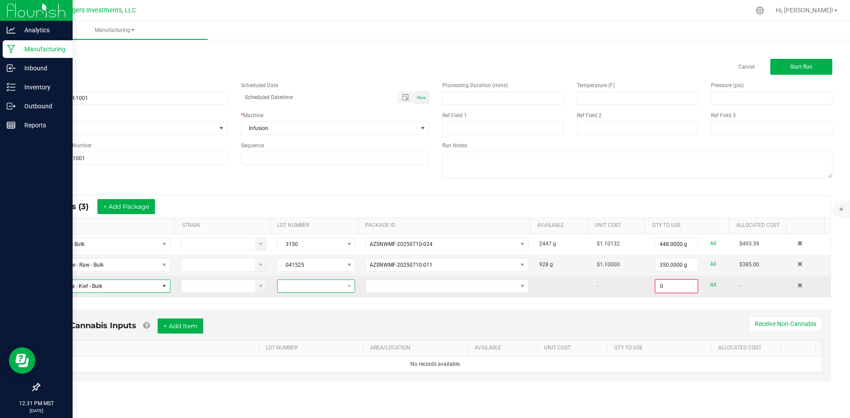
click at [294, 287] on span at bounding box center [311, 286] width 66 height 12
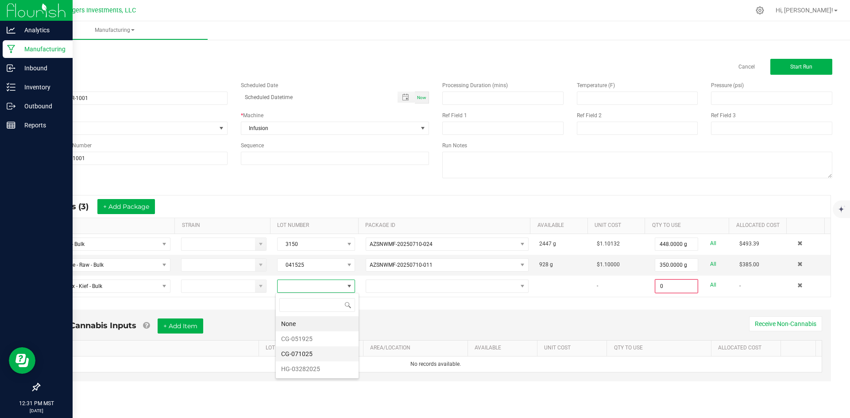
click at [311, 353] on li "CG-071025" at bounding box center [317, 354] width 83 height 15
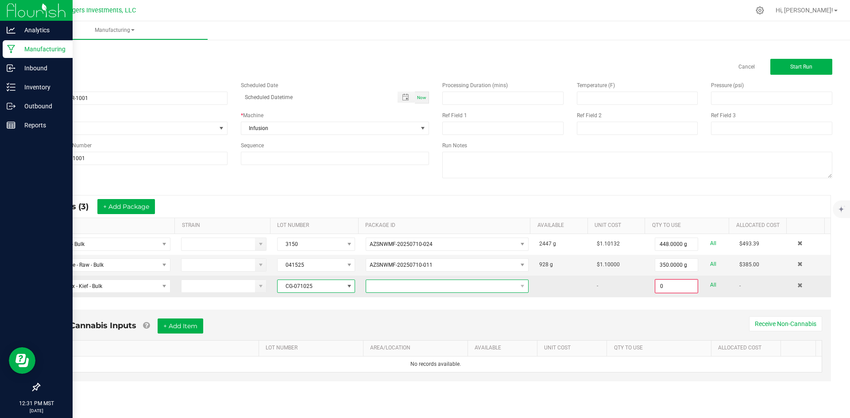
click at [416, 284] on span at bounding box center [441, 286] width 151 height 12
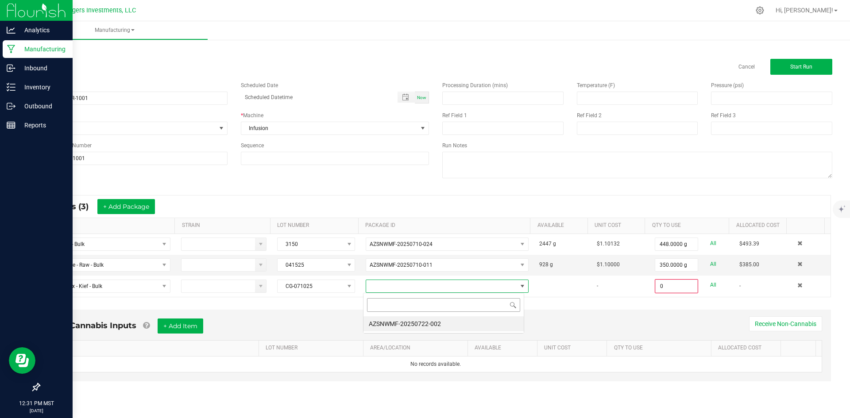
scroll to position [13, 162]
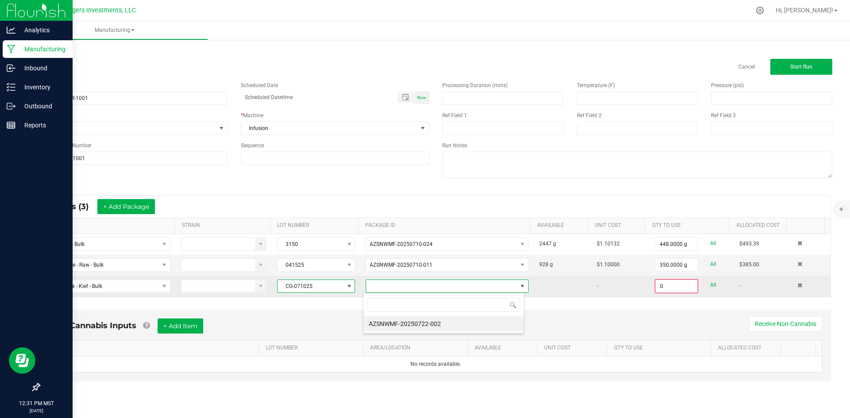
click at [337, 288] on span "CG-071025" at bounding box center [311, 286] width 66 height 12
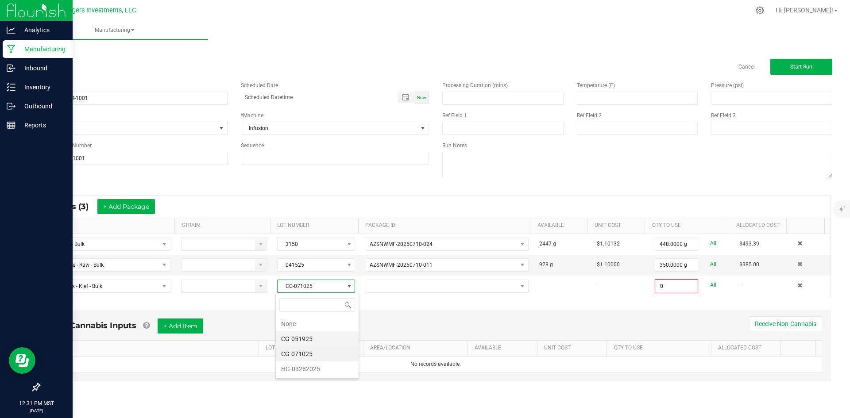
click at [329, 335] on li "CG-051925" at bounding box center [317, 339] width 83 height 15
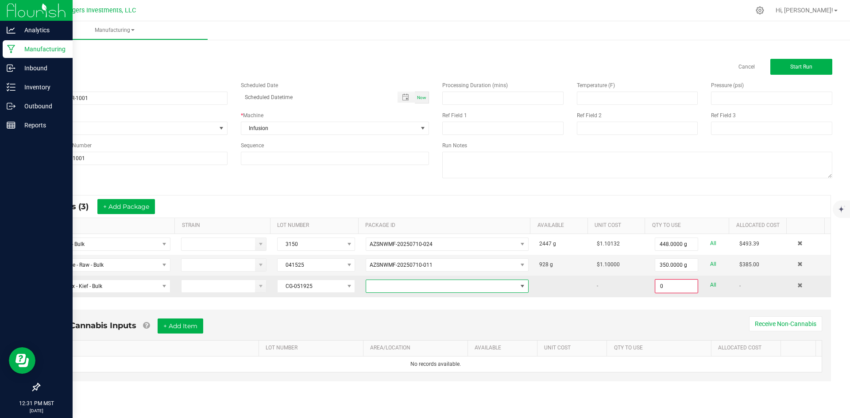
click at [436, 286] on span at bounding box center [441, 286] width 151 height 12
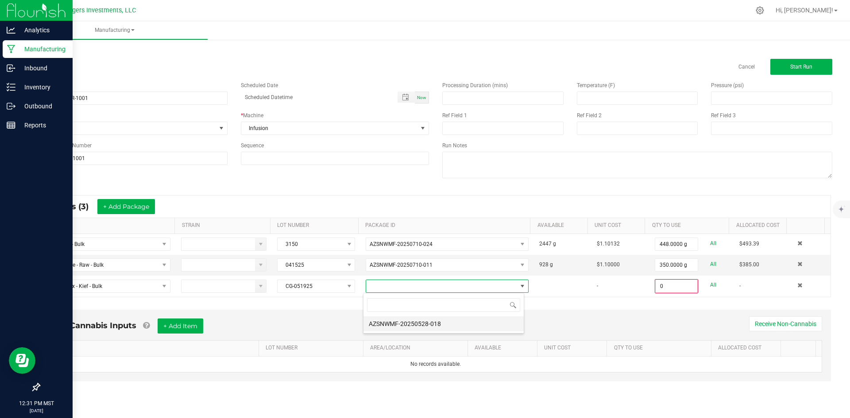
click at [450, 323] on li "AZSNWMF-20250528-018" at bounding box center [444, 324] width 160 height 15
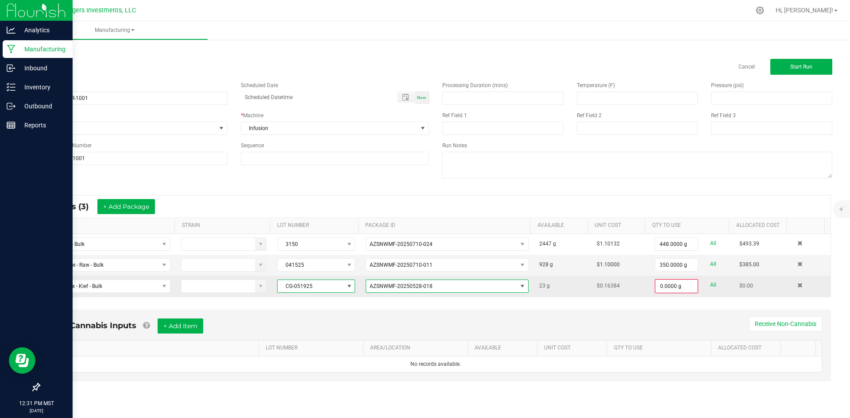
click at [348, 286] on span at bounding box center [349, 286] width 7 height 7
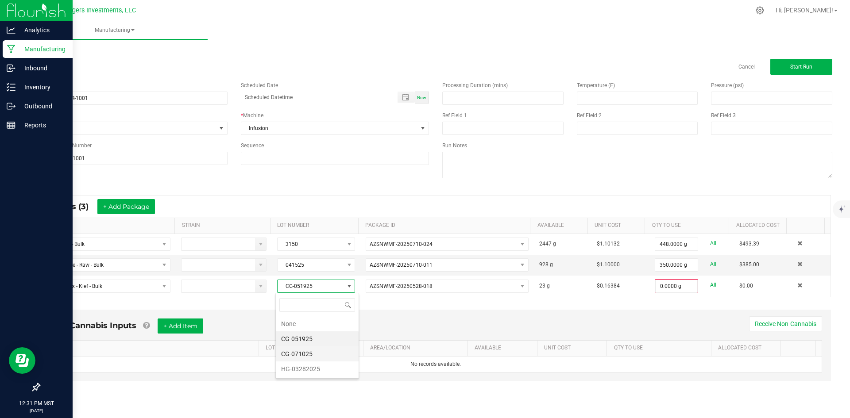
click at [330, 353] on li "CG-071025" at bounding box center [317, 354] width 83 height 15
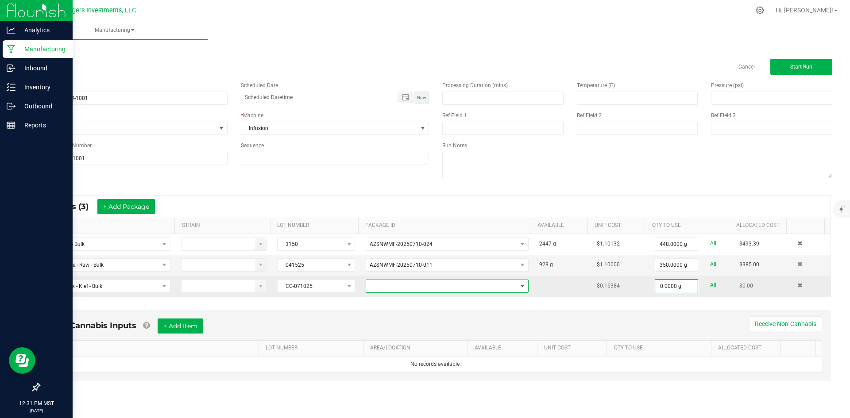
click at [404, 288] on span at bounding box center [441, 286] width 151 height 12
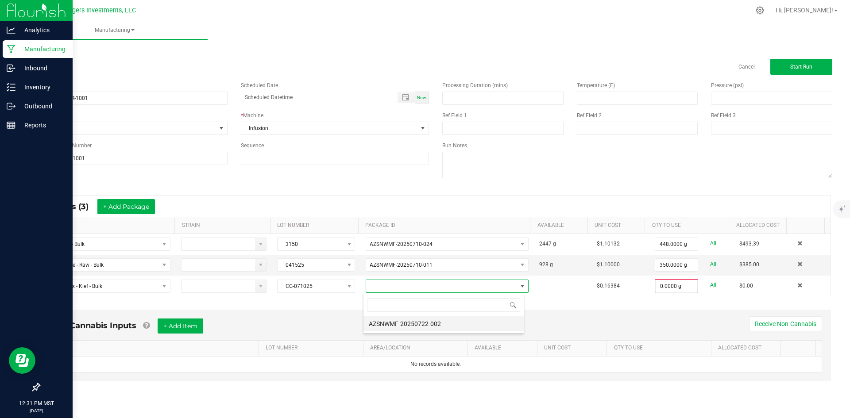
scroll to position [13, 162]
click at [408, 324] on li "AZSNWMF-20250722-002" at bounding box center [444, 324] width 160 height 15
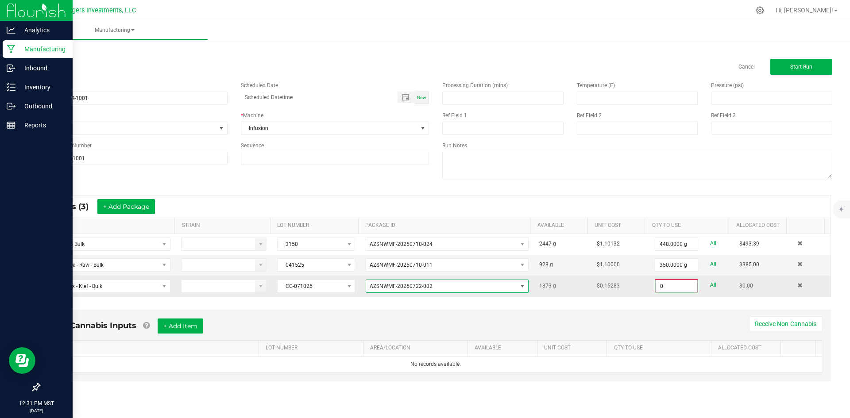
click at [670, 283] on input "0" at bounding box center [677, 286] width 42 height 12
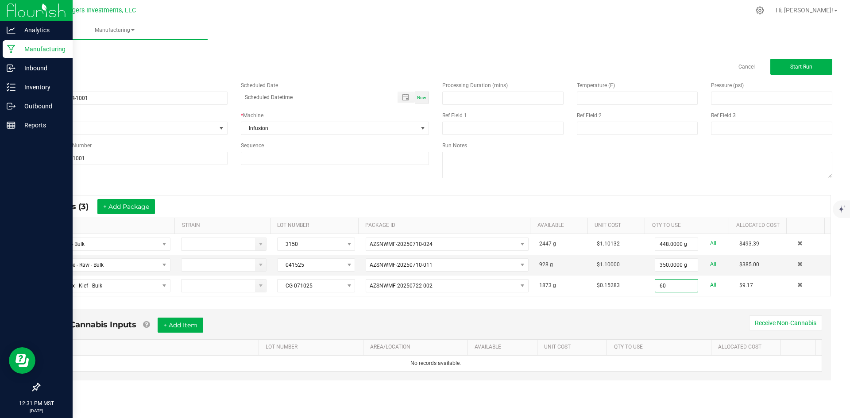
type input "60.0000 g"
click at [599, 305] on div "Non-Cannabis Inputs + Add Item Receive Non-Cannabis ITEM LOT NUMBER AREA/LOCATI…" at bounding box center [435, 351] width 807 height 93
click at [805, 62] on button "Start Run" at bounding box center [802, 67] width 62 height 16
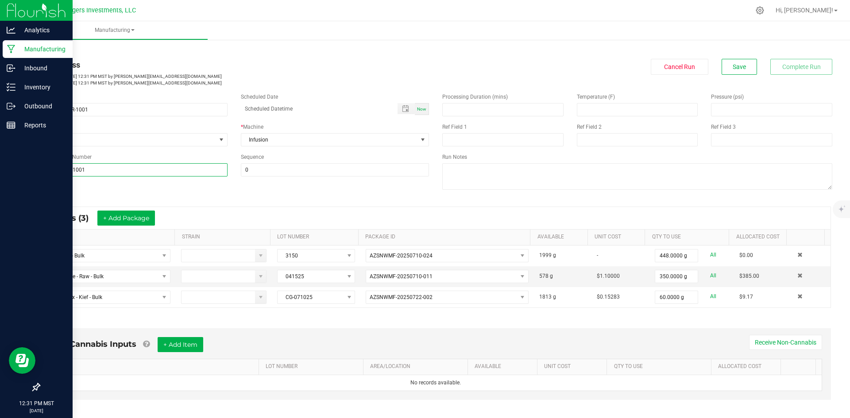
drag, startPoint x: 71, startPoint y: 167, endPoint x: 27, endPoint y: 169, distance: 43.4
click at [27, 169] on div "< All Runs In Progress Started: Aug 27, 2025 12:31 PM MST by amber@caviargold.c…" at bounding box center [435, 309] width 829 height 543
click at [293, 193] on div "Name 8-25-25 CGMR-1001 Scheduled Date Now Run Type None * Machine Infusion Refe…" at bounding box center [435, 142] width 807 height 112
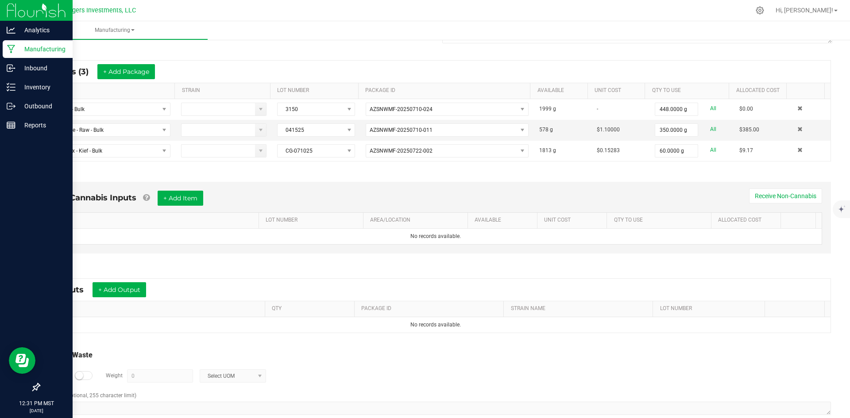
scroll to position [163, 0]
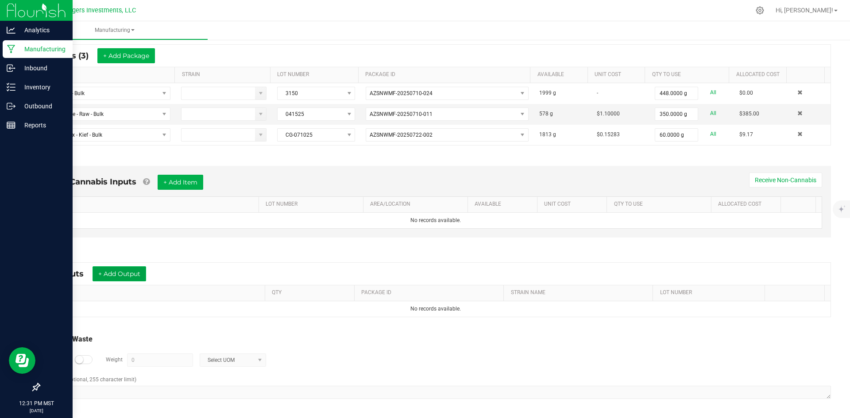
click at [121, 274] on button "+ Add Output" at bounding box center [120, 274] width 54 height 15
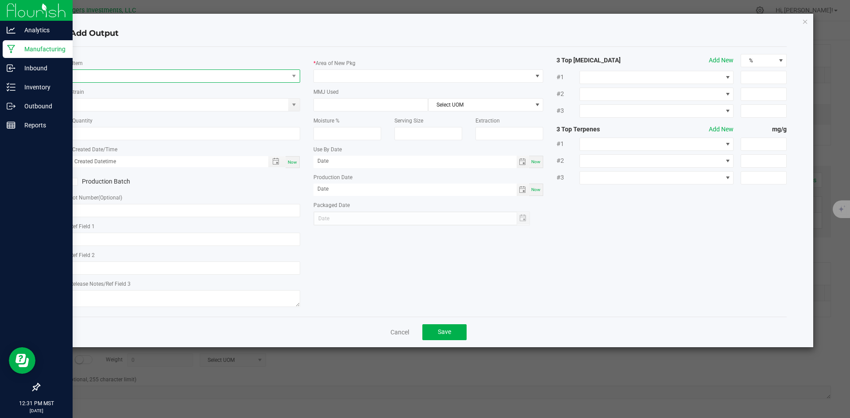
click at [103, 74] on span "NO DATA FOUND" at bounding box center [179, 76] width 218 height 12
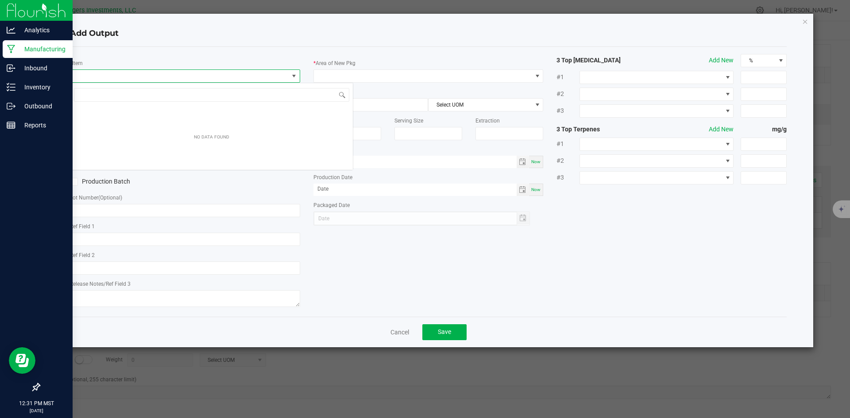
scroll to position [13, 230]
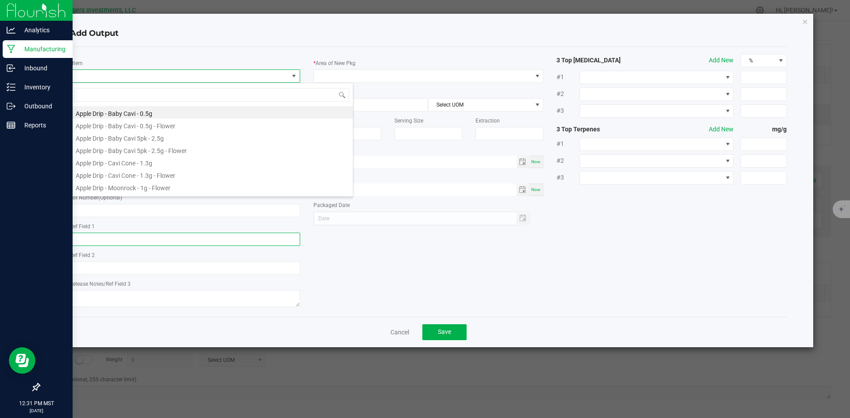
drag, startPoint x: 103, startPoint y: 74, endPoint x: 85, endPoint y: 239, distance: 165.7
click at [85, 240] on input "text" at bounding box center [185, 239] width 230 height 13
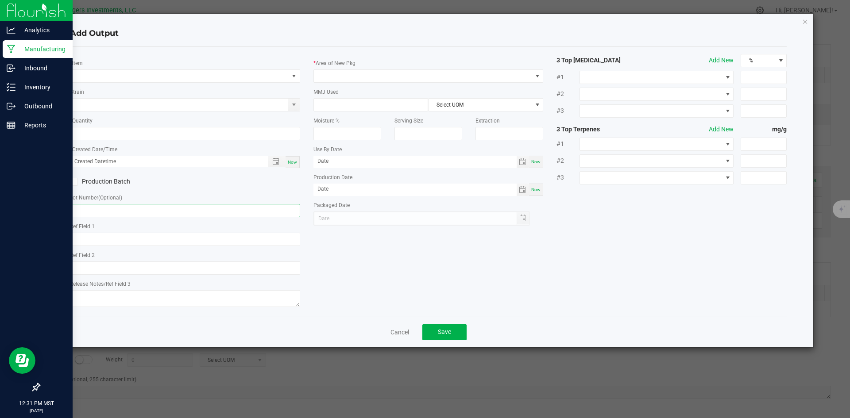
click at [82, 211] on input "text" at bounding box center [185, 210] width 230 height 13
paste input "CGMR-0825-1001"
type input "CGMR-0825-1001"
click at [97, 75] on span "NO DATA FOUND" at bounding box center [179, 76] width 218 height 12
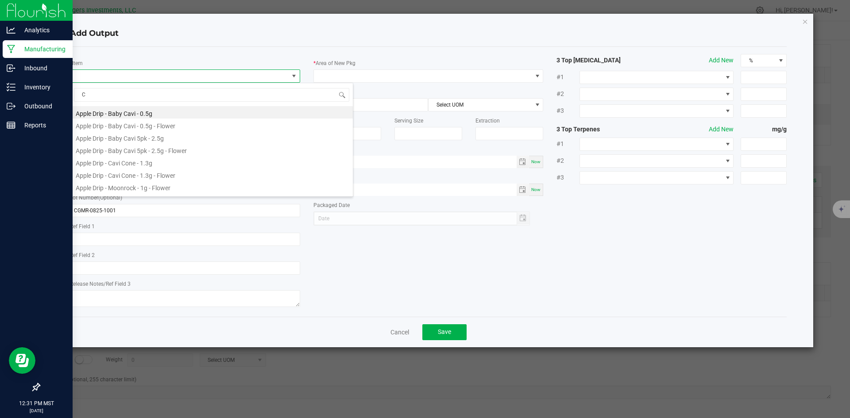
type input "CG"
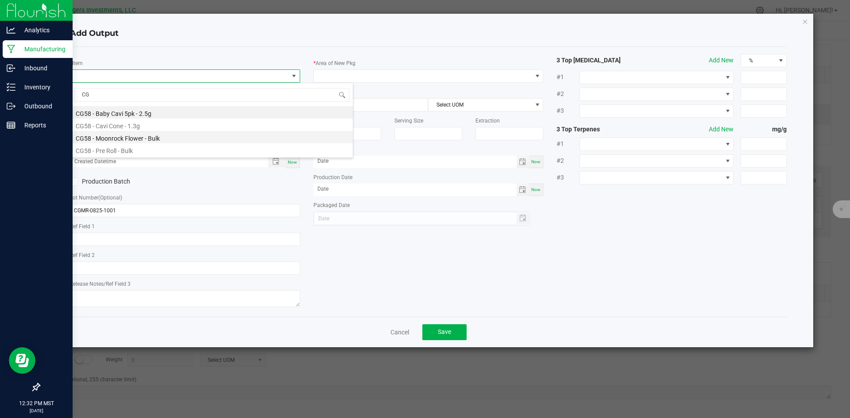
click at [108, 138] on li "CG58 - Moonrock Flower - Bulk" at bounding box center [211, 137] width 283 height 12
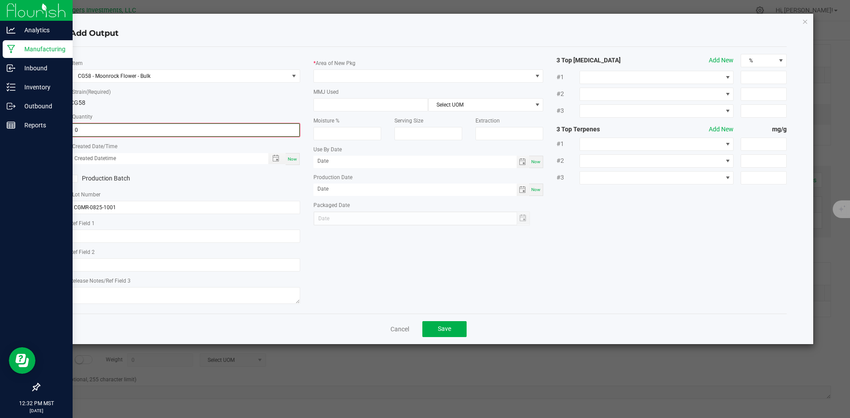
click at [102, 129] on input "0" at bounding box center [185, 130] width 229 height 12
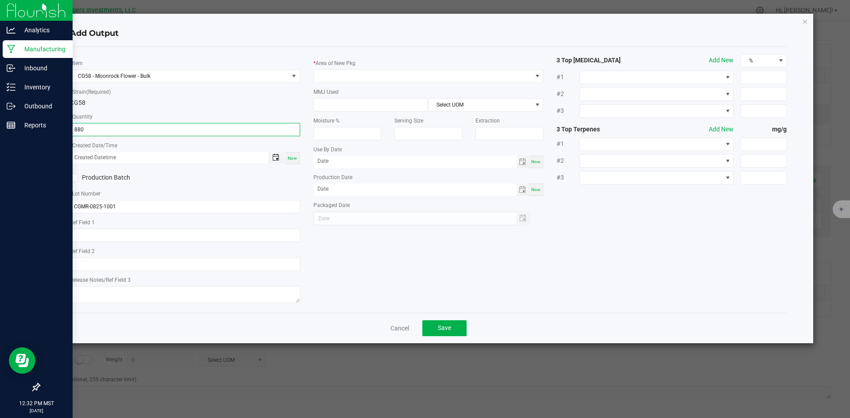
click at [275, 156] on span "Toggle popup" at bounding box center [275, 157] width 7 height 7
type input "880.0000 g"
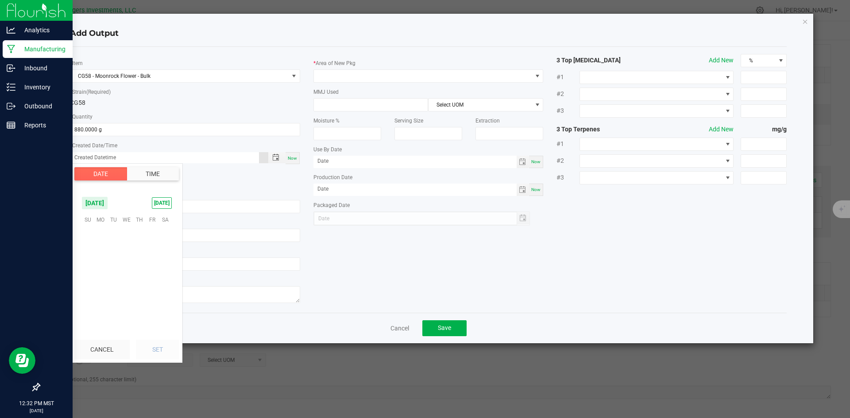
scroll to position [143525, 0]
click at [102, 290] on span "25" at bounding box center [100, 288] width 13 height 14
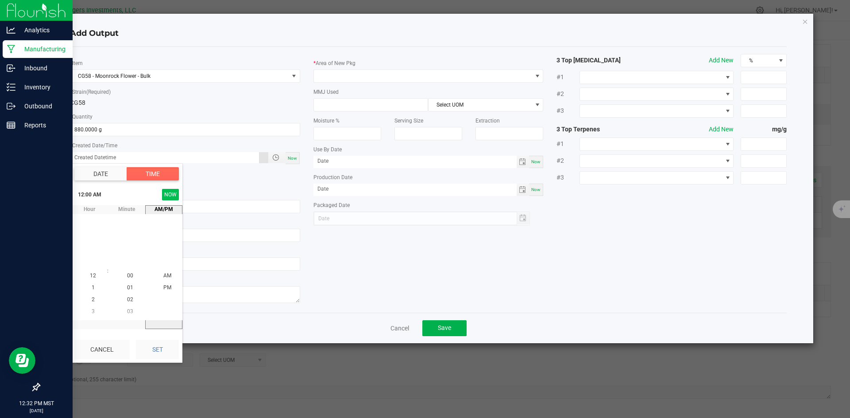
click at [165, 193] on button "NOW" at bounding box center [170, 195] width 17 height 12
click at [153, 347] on button "Set" at bounding box center [157, 349] width 43 height 19
type input "08/25/2025 12:32 PM"
type input "08/25/2025"
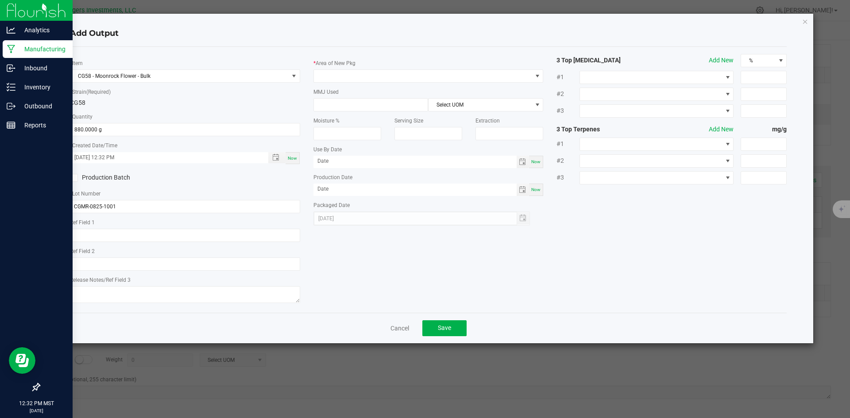
click at [76, 178] on icon at bounding box center [74, 178] width 6 height 0
click at [0, 0] on input "Production Batch" at bounding box center [0, 0] width 0 height 0
click at [376, 76] on span at bounding box center [423, 76] width 218 height 12
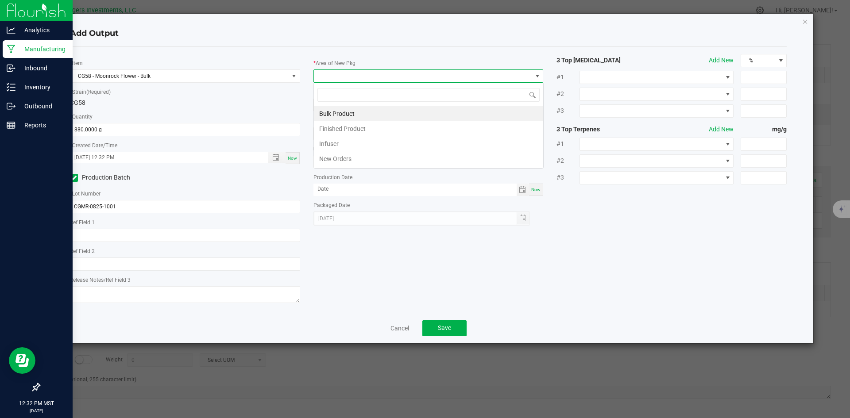
scroll to position [13, 230]
click at [340, 113] on li "Bulk Product" at bounding box center [428, 113] width 229 height 15
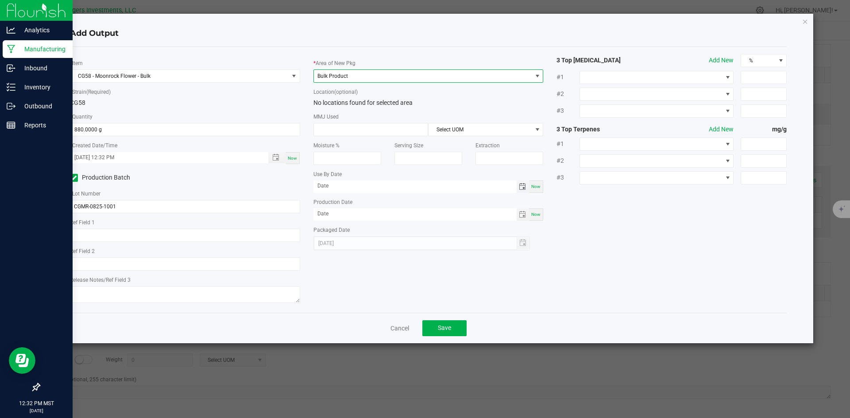
click at [523, 185] on span "Toggle calendar" at bounding box center [522, 186] width 7 height 7
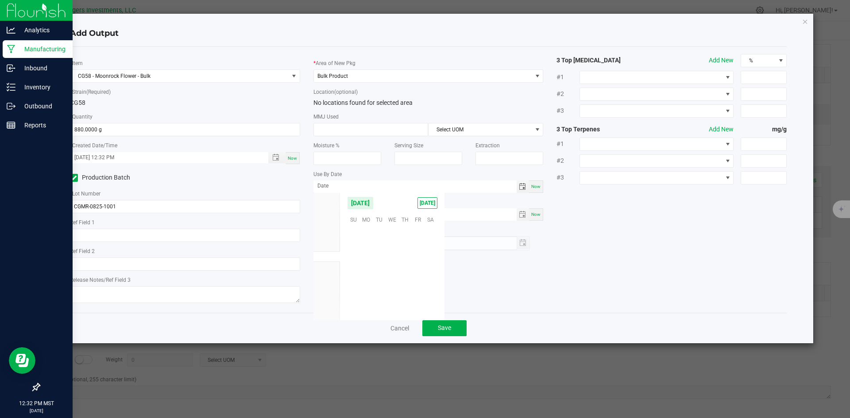
scroll to position [143525, 0]
click at [374, 202] on span "[DATE]" at bounding box center [360, 203] width 27 height 13
click at [326, 267] on span "2026" at bounding box center [327, 267] width 12 height 6
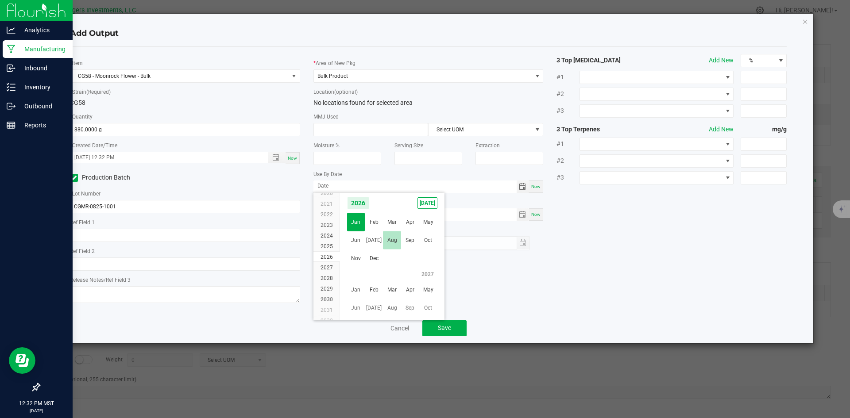
click at [390, 241] on span "Aug" at bounding box center [392, 241] width 18 height 18
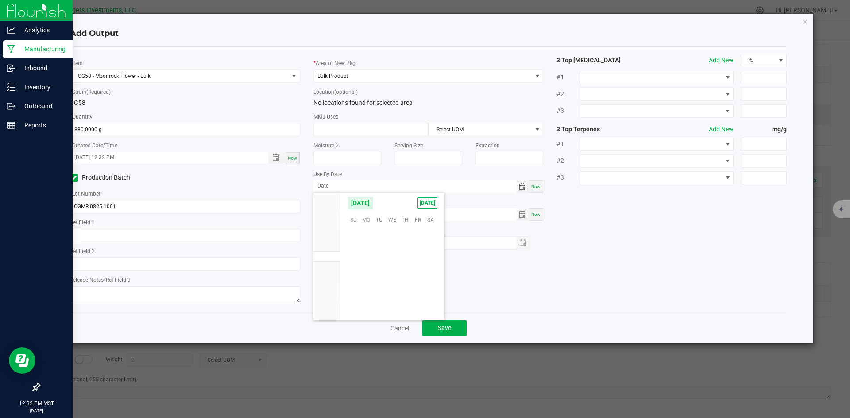
scroll to position [144668, 0]
click at [377, 288] on span "25" at bounding box center [379, 288] width 13 height 14
type input "08/25/2026"
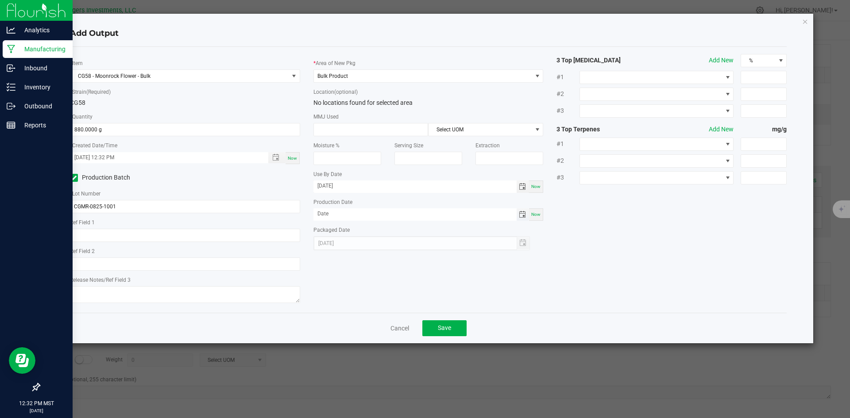
click at [523, 214] on span "Toggle calendar" at bounding box center [522, 214] width 7 height 7
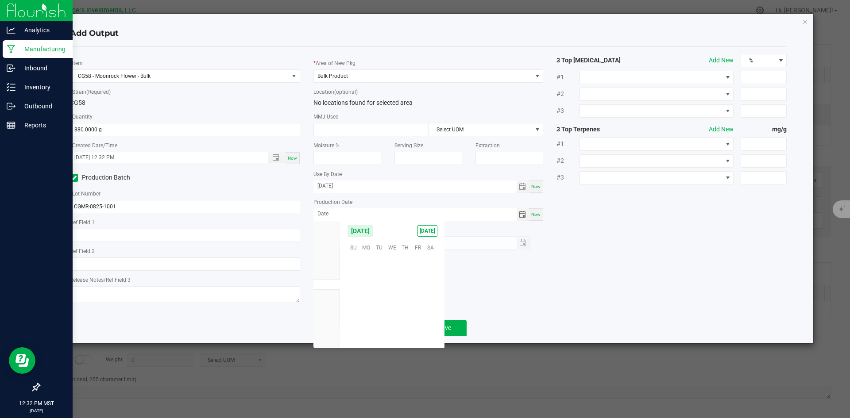
scroll to position [143525, 0]
click at [366, 315] on span "25" at bounding box center [366, 316] width 13 height 14
type input "08/25/2025"
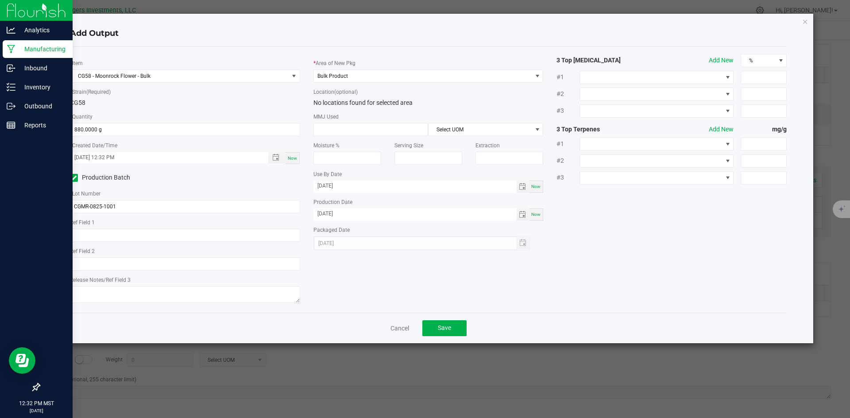
click at [611, 276] on div "* Item CG58 - Moonrock Flower - Bulk * Strain (Required) CG58 * Quantity 880.00…" at bounding box center [428, 180] width 731 height 252
click at [463, 325] on button "Save" at bounding box center [444, 329] width 44 height 16
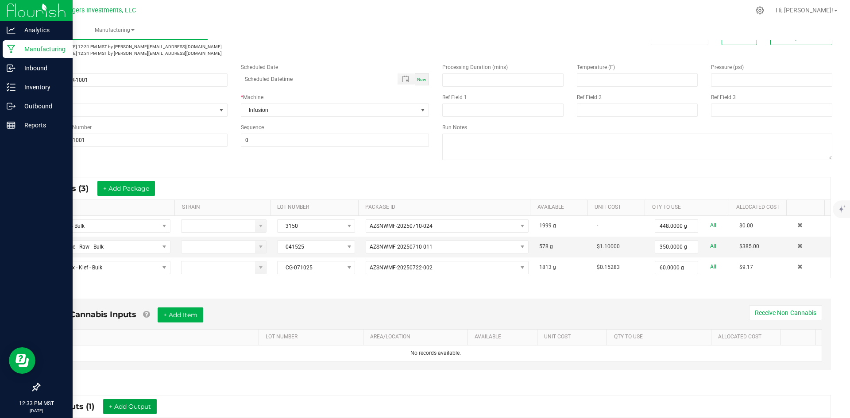
scroll to position [0, 0]
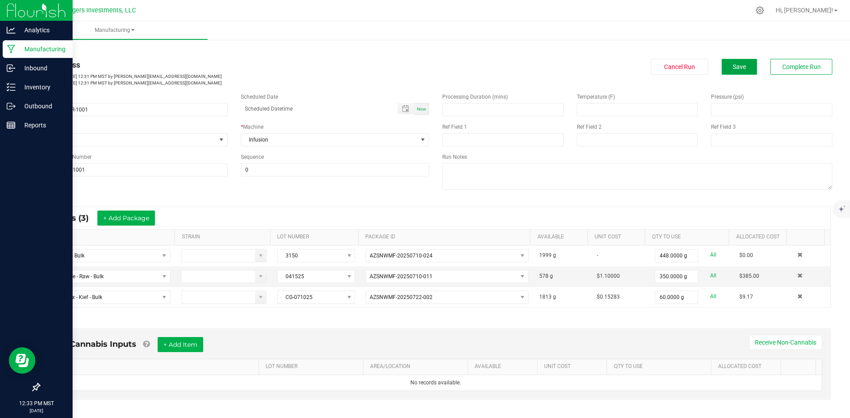
click at [733, 66] on span "Save" at bounding box center [739, 66] width 13 height 7
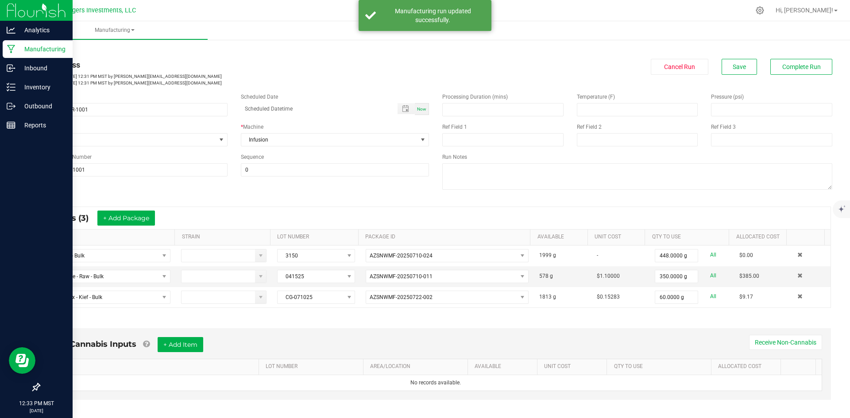
click at [49, 53] on link "< All Runs" at bounding box center [50, 50] width 23 height 6
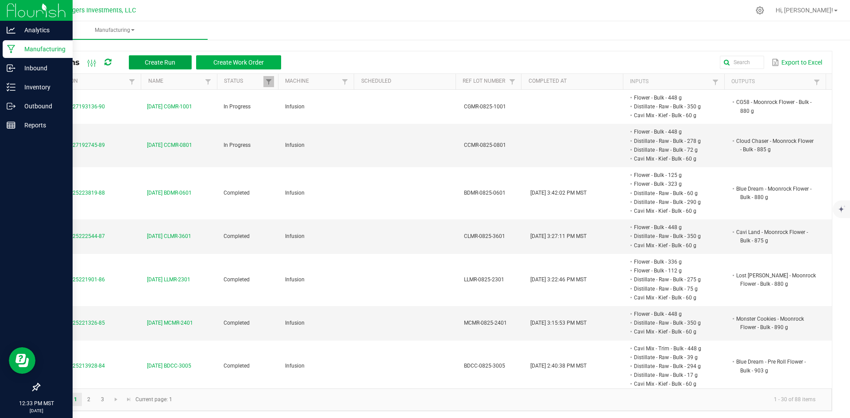
click at [164, 64] on span "Create Run" at bounding box center [160, 62] width 31 height 7
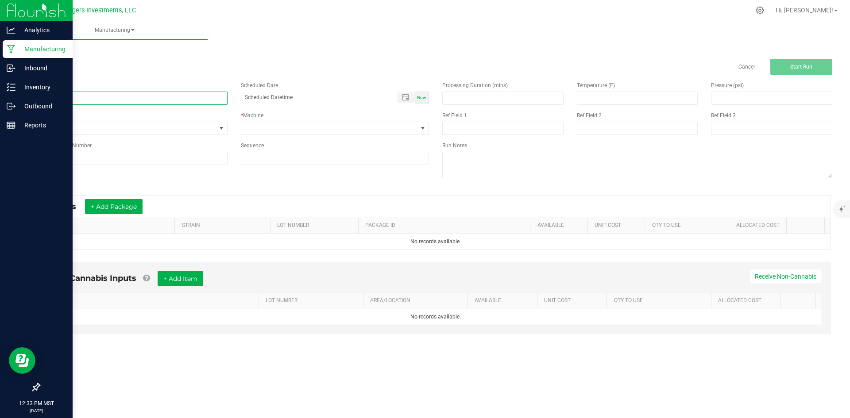
click at [95, 96] on input at bounding box center [133, 98] width 189 height 13
type input "[DATE] GTMR-0501"
click at [97, 157] on input at bounding box center [133, 158] width 189 height 13
type input "GTMR-0825-0501"
click at [287, 126] on span at bounding box center [329, 128] width 177 height 12
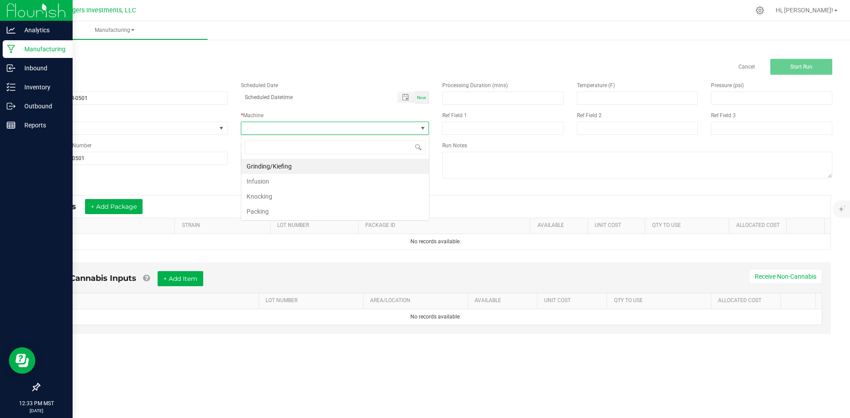
scroll to position [13, 188]
click at [274, 183] on li "Infusion" at bounding box center [335, 181] width 188 height 15
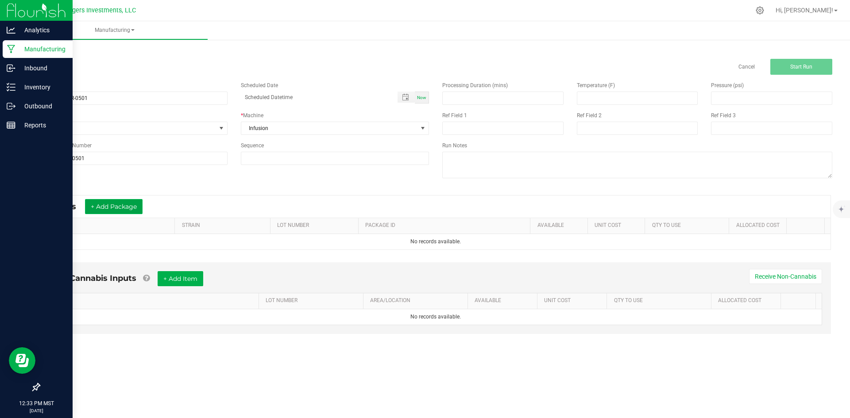
click at [133, 205] on button "+ Add Package" at bounding box center [114, 206] width 58 height 15
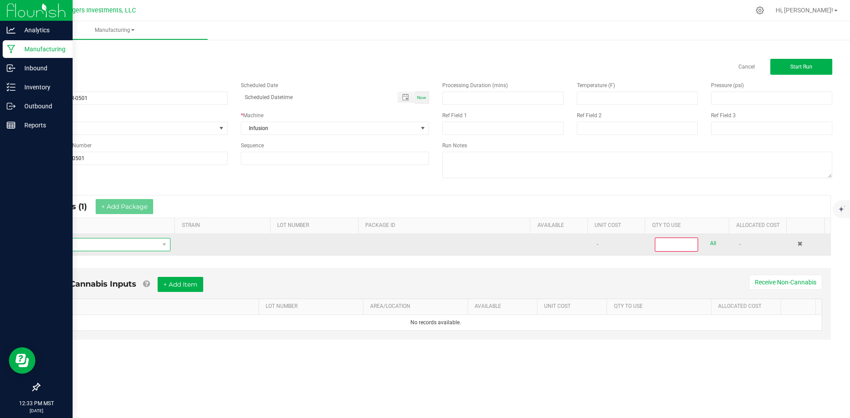
click at [96, 247] on span "NO DATA FOUND" at bounding box center [102, 245] width 112 height 12
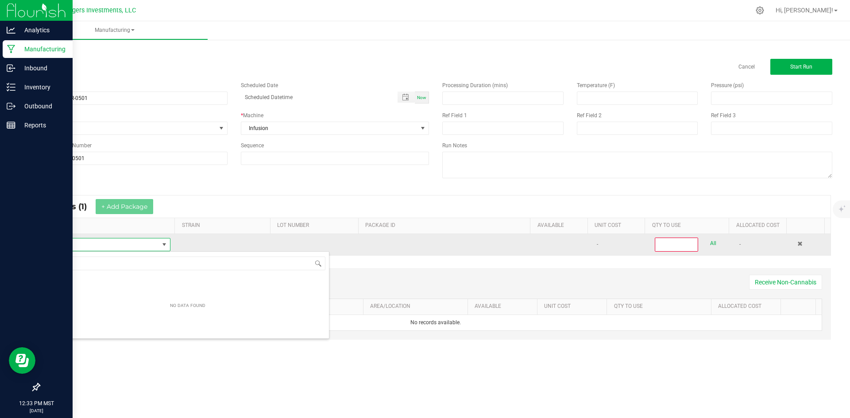
scroll to position [13, 122]
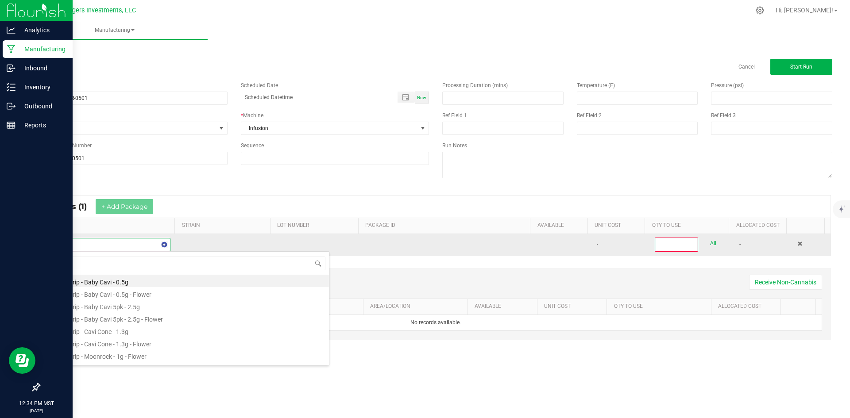
type input "FLOW"
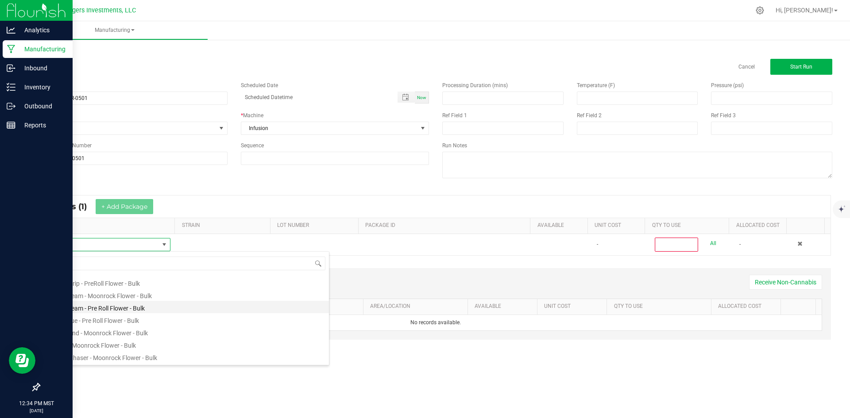
scroll to position [89, 0]
click at [131, 343] on li "Flower - Bulk" at bounding box center [187, 341] width 283 height 12
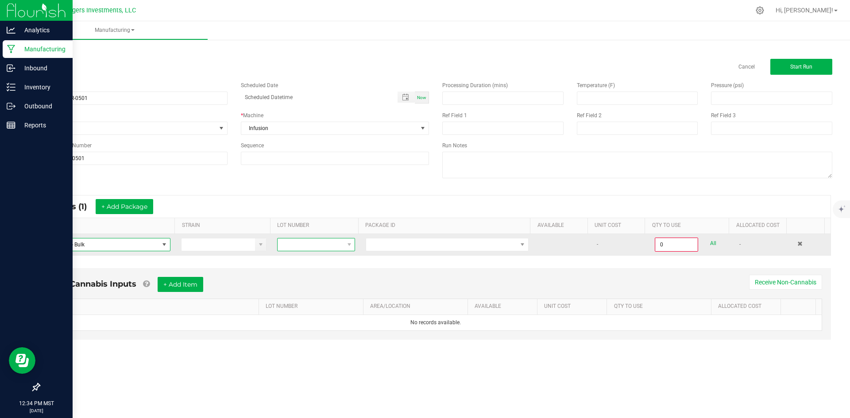
click at [311, 246] on span at bounding box center [311, 245] width 66 height 12
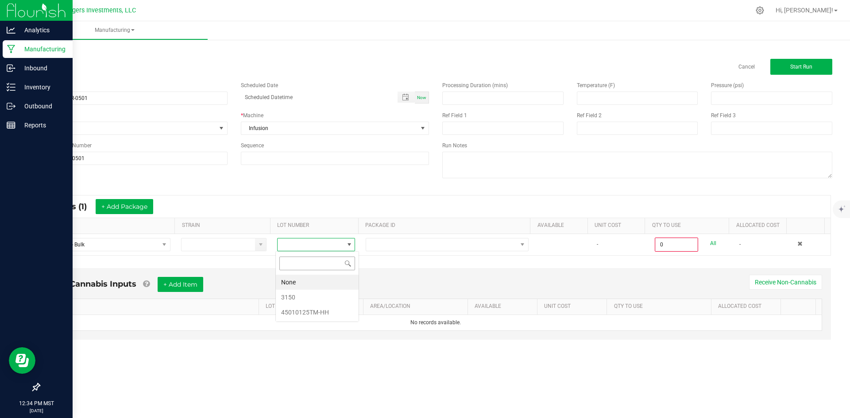
scroll to position [13, 77]
click at [314, 300] on li "3150" at bounding box center [317, 297] width 83 height 15
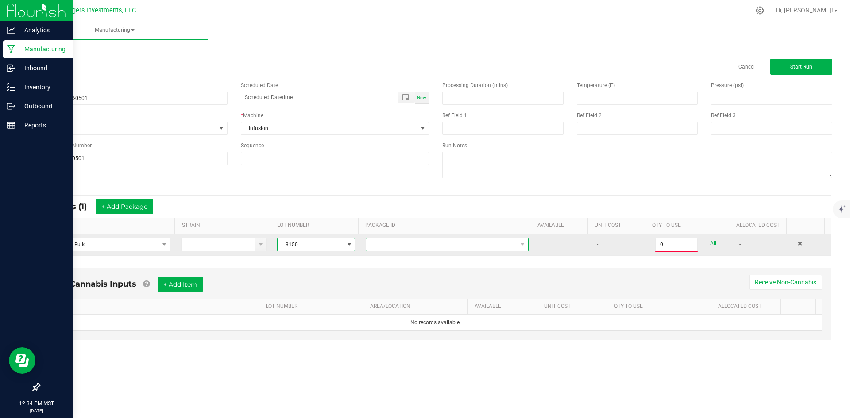
click at [415, 247] on span at bounding box center [441, 245] width 151 height 12
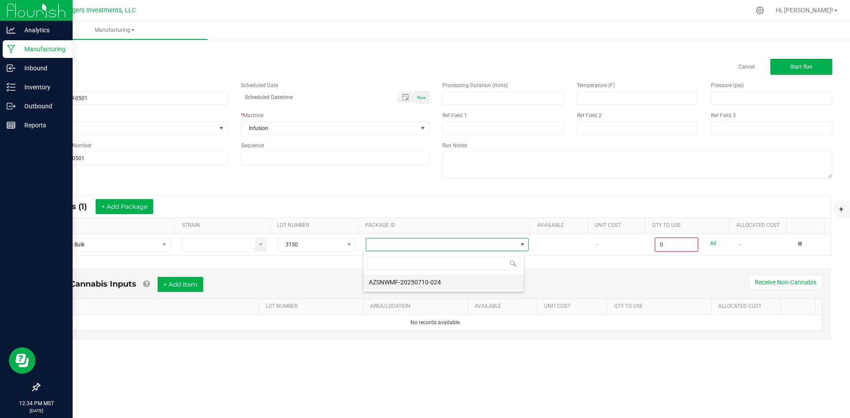
click at [420, 284] on li "AZSNWMF-20250710-024" at bounding box center [444, 282] width 160 height 15
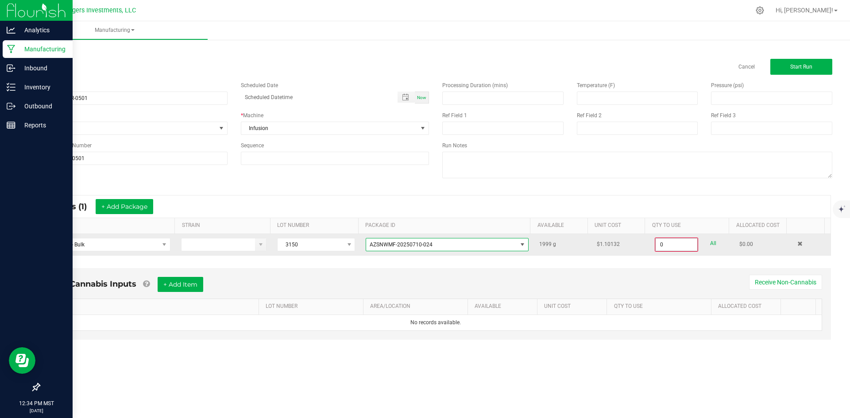
click at [670, 247] on input "0" at bounding box center [677, 245] width 42 height 12
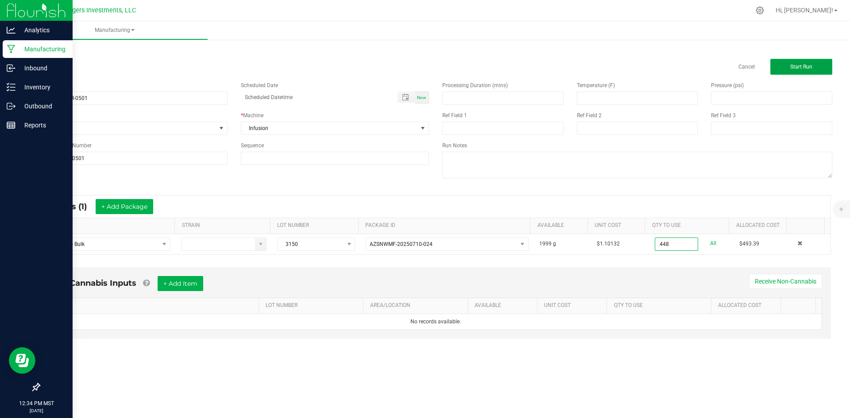
type input "448.0000 g"
click at [806, 69] on span "Start Run" at bounding box center [801, 67] width 22 height 6
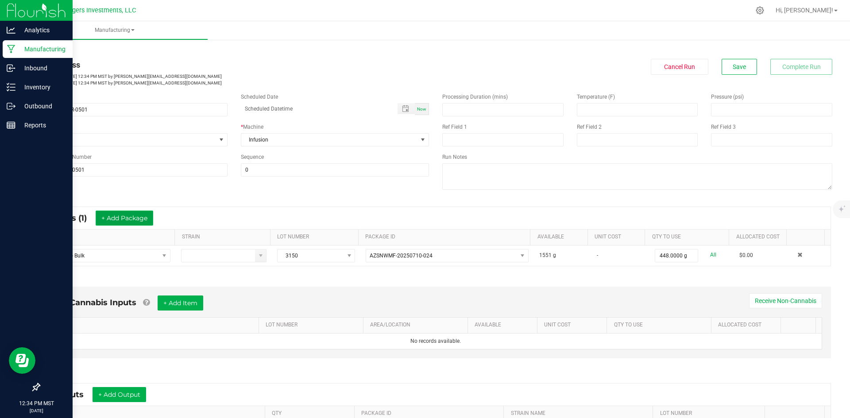
click at [123, 221] on button "+ Add Package" at bounding box center [125, 218] width 58 height 15
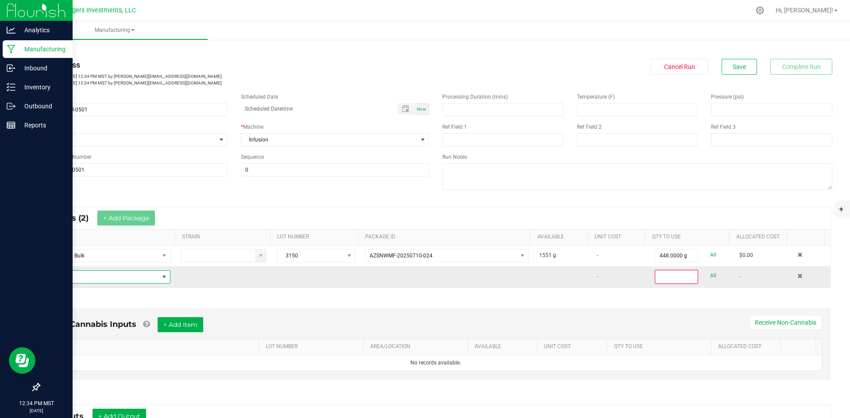
click at [93, 280] on span "NO DATA FOUND" at bounding box center [102, 277] width 112 height 12
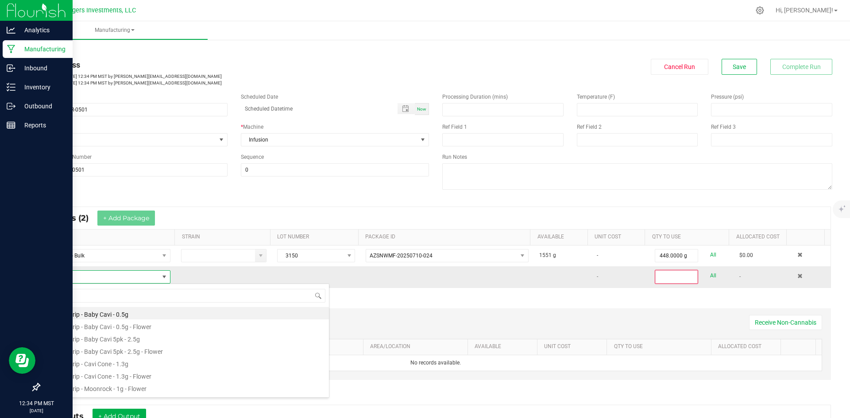
scroll to position [13, 121]
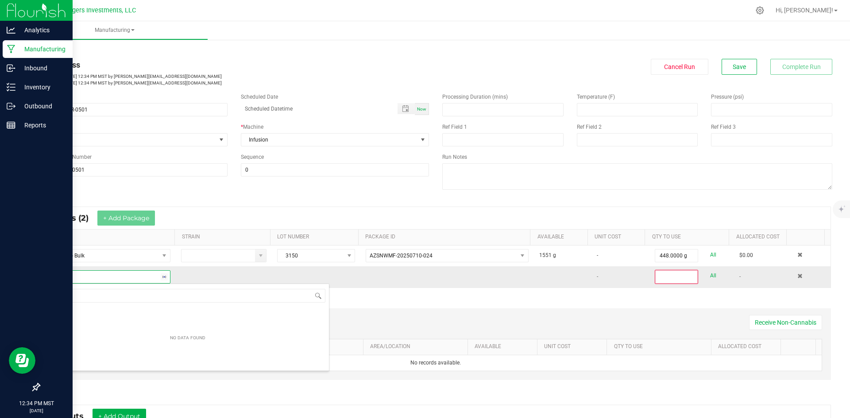
type input "DIS"
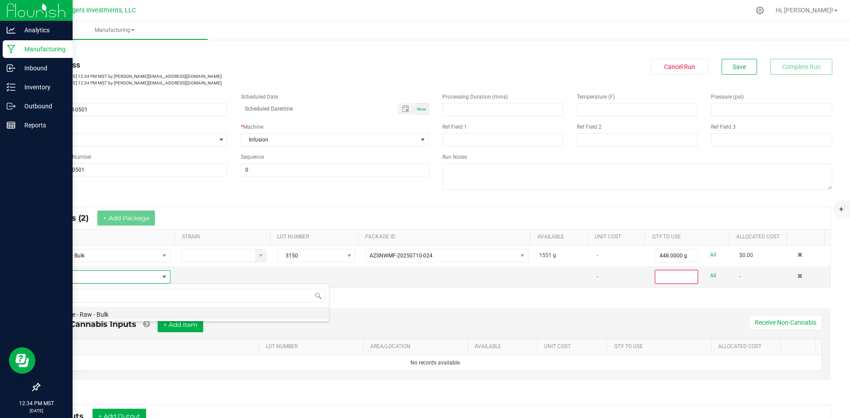
click at [88, 312] on li "Distillate - Raw - Bulk" at bounding box center [187, 313] width 283 height 12
click at [304, 277] on span at bounding box center [311, 277] width 66 height 12
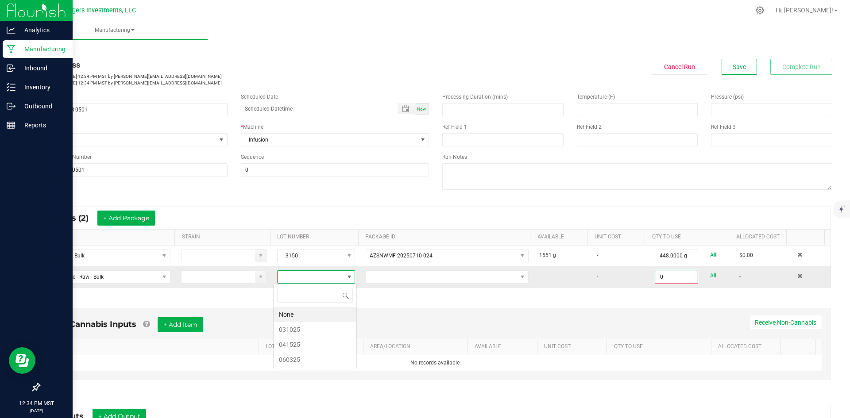
scroll to position [13, 77]
click at [302, 345] on li "041525" at bounding box center [315, 344] width 83 height 15
click at [391, 277] on span at bounding box center [441, 277] width 151 height 12
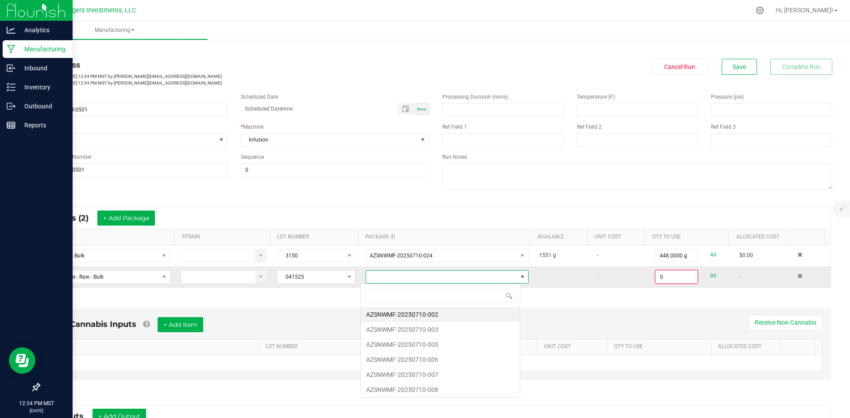
scroll to position [13, 160]
click at [438, 357] on li "AZSNWMF-20250710-006" at bounding box center [440, 360] width 159 height 15
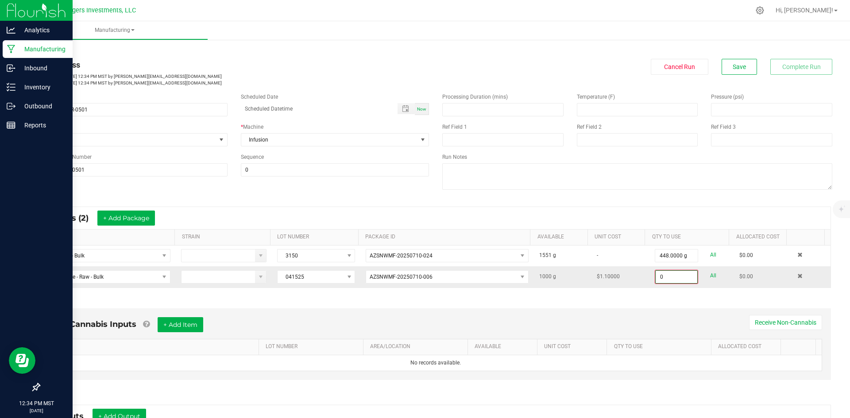
click at [664, 277] on input "0" at bounding box center [677, 277] width 42 height 12
type input "350.0000 g"
click at [564, 305] on div "Non-Cannabis Inputs + Add Item Receive Non-Cannabis ITEM LOT NUMBER AREA/LOCATI…" at bounding box center [435, 345] width 807 height 101
click at [116, 218] on button "+ Add Package" at bounding box center [126, 218] width 58 height 15
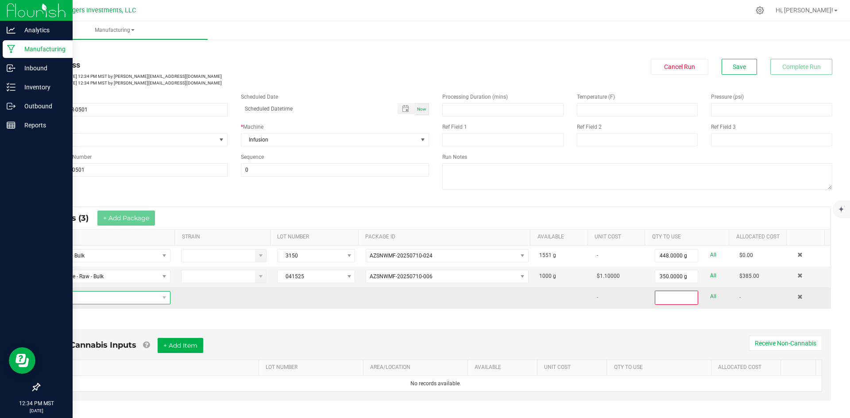
click at [111, 300] on span "NO DATA FOUND" at bounding box center [102, 298] width 112 height 12
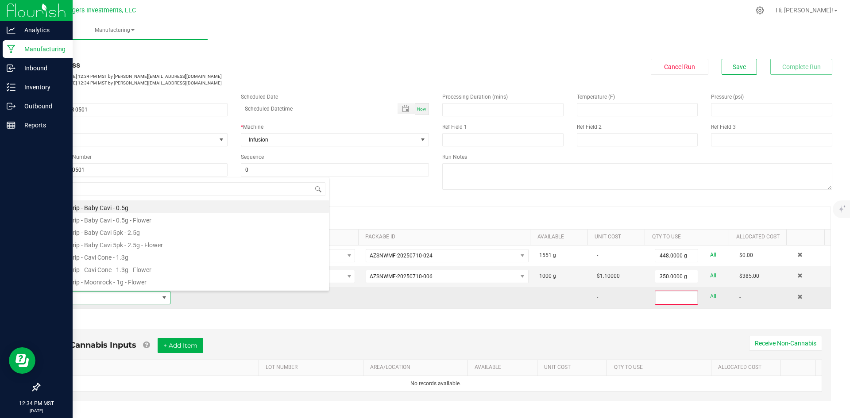
scroll to position [13, 121]
type input "KIE"
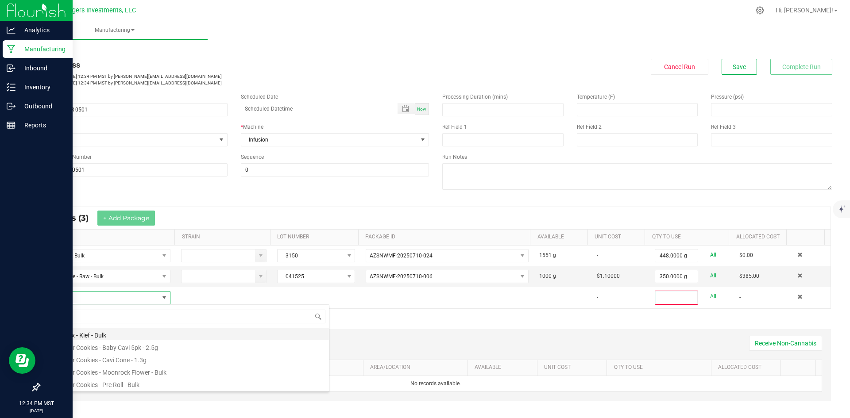
click at [100, 335] on li "Cavi Mix - Kief - Bulk" at bounding box center [187, 334] width 283 height 12
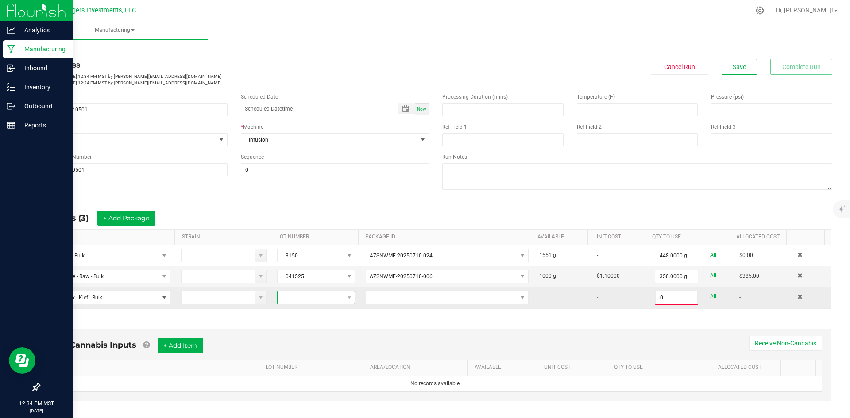
click at [318, 298] on span at bounding box center [311, 298] width 66 height 12
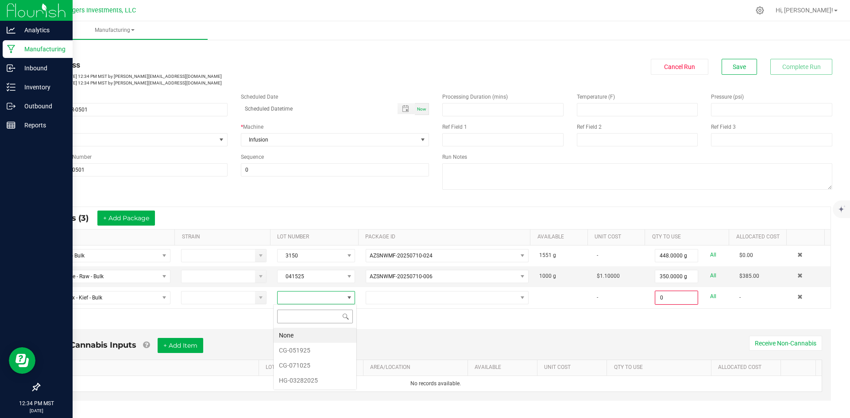
scroll to position [13, 77]
click at [324, 364] on li "CG-071025" at bounding box center [315, 365] width 83 height 15
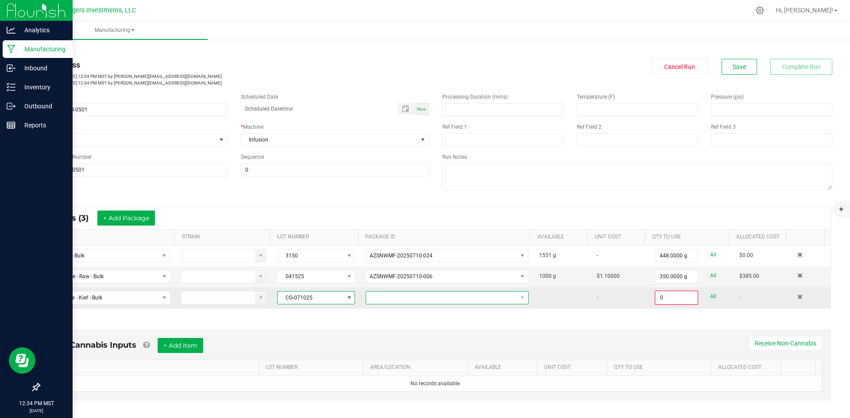
click at [404, 295] on span at bounding box center [441, 298] width 151 height 12
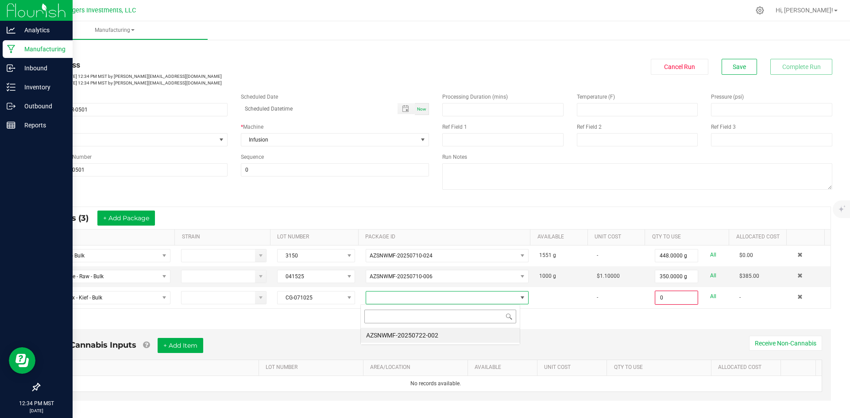
scroll to position [13, 160]
click at [411, 337] on li "AZSNWMF-20250722-002" at bounding box center [440, 335] width 159 height 15
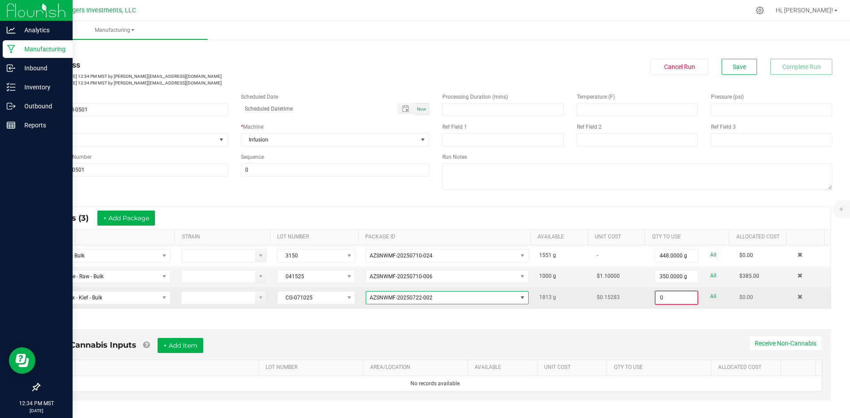
click at [666, 297] on input "0" at bounding box center [677, 298] width 42 height 12
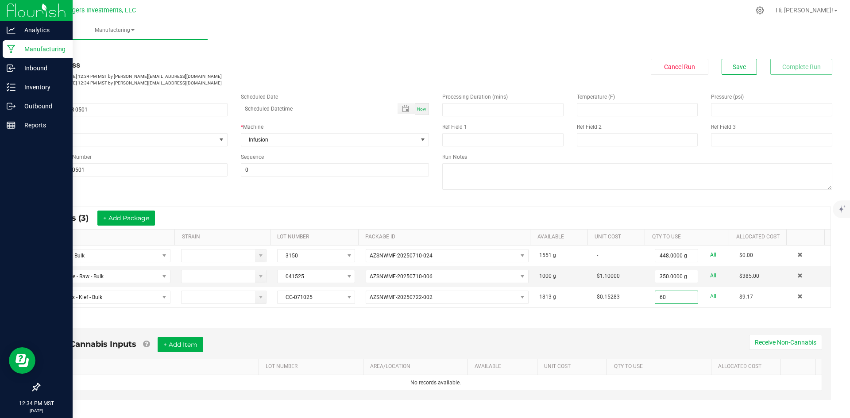
type input "60.0000 g"
click at [371, 191] on div "Name 8-26-25 GTMR-0501 Scheduled Date Now Run Type None * Machine Infusion Refe…" at bounding box center [435, 142] width 807 height 112
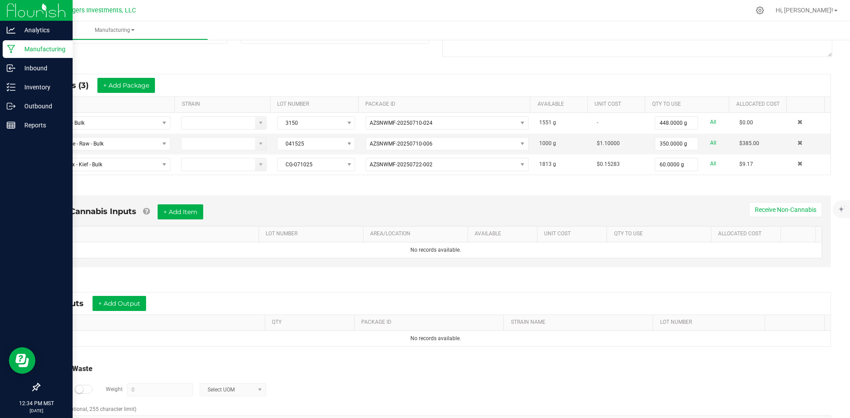
scroll to position [163, 0]
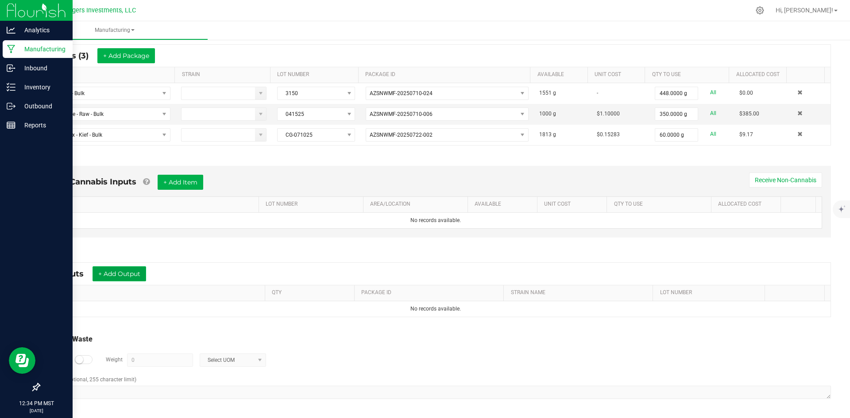
click at [136, 274] on button "+ Add Output" at bounding box center [120, 274] width 54 height 15
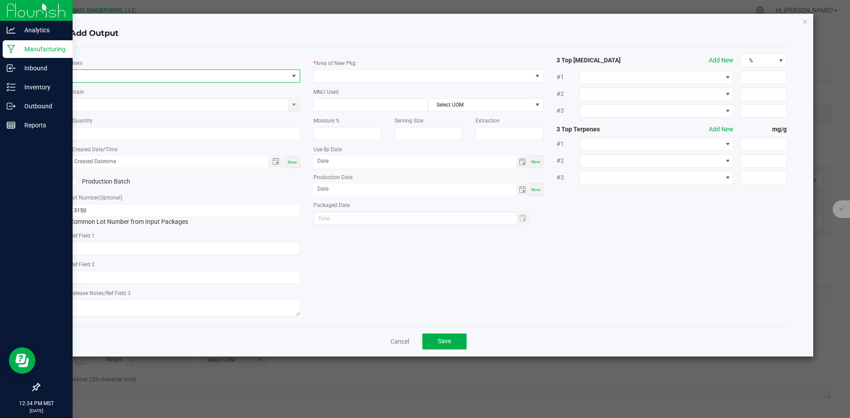
click at [96, 72] on span "NO DATA FOUND" at bounding box center [179, 76] width 218 height 12
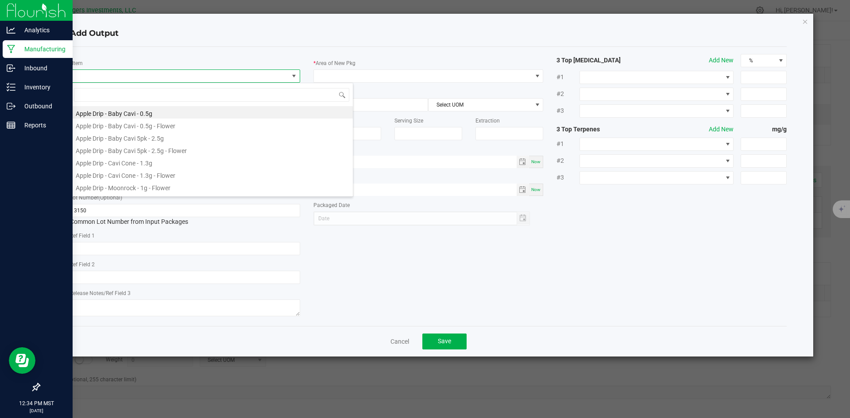
scroll to position [13, 230]
type input "GOA"
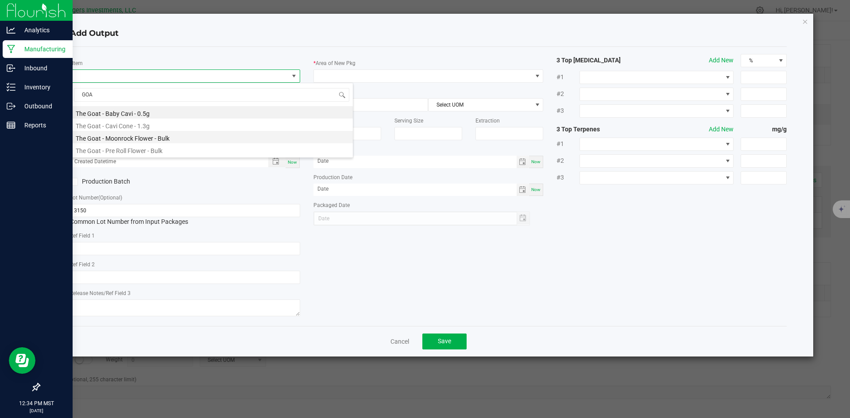
click at [121, 136] on li "The Goat - Moonrock Flower - Bulk" at bounding box center [211, 137] width 283 height 12
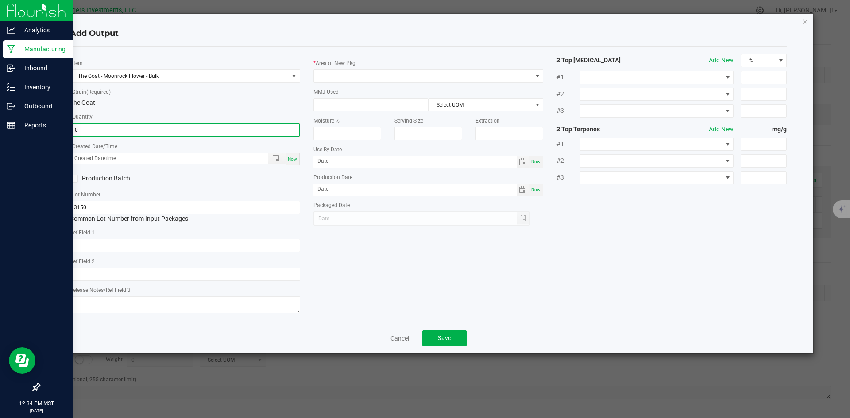
click at [117, 129] on input "0" at bounding box center [185, 130] width 229 height 12
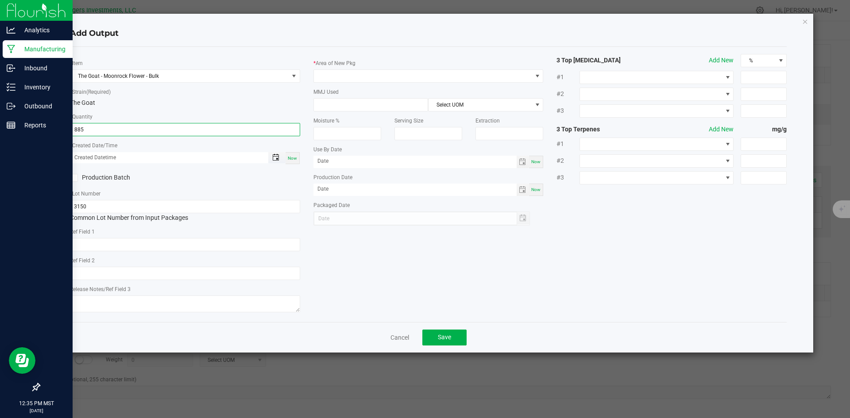
click at [274, 158] on span "Toggle popup" at bounding box center [275, 157] width 7 height 7
type input "885.0000 g"
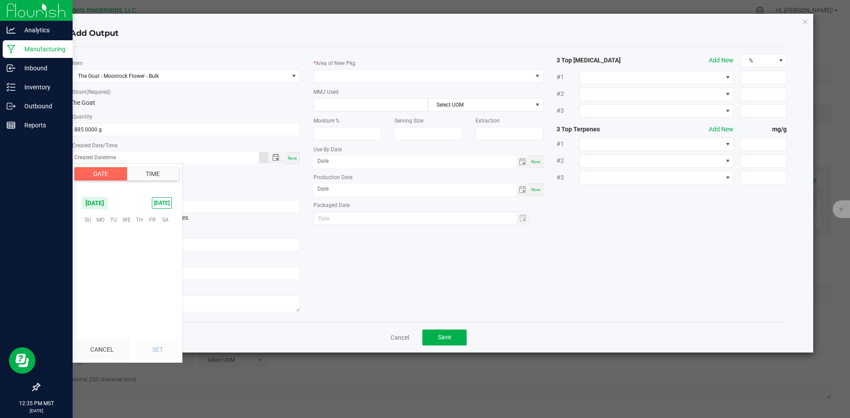
scroll to position [143525, 0]
click at [97, 290] on span "25" at bounding box center [100, 288] width 13 height 14
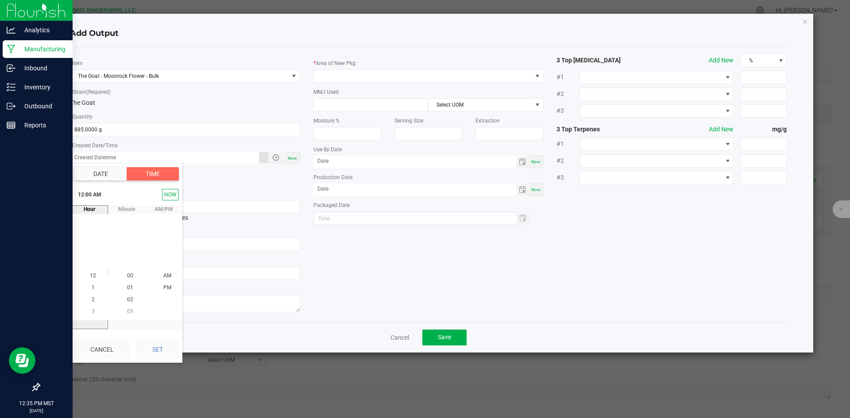
click at [105, 174] on button "Date" at bounding box center [100, 173] width 53 height 13
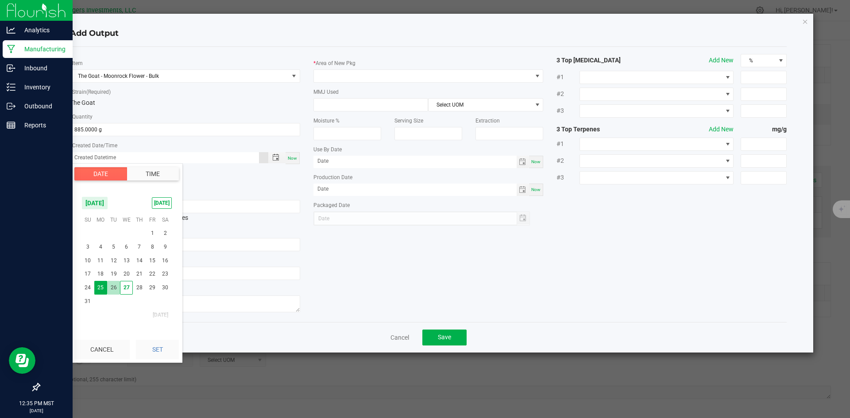
click at [116, 285] on span "26" at bounding box center [113, 288] width 13 height 14
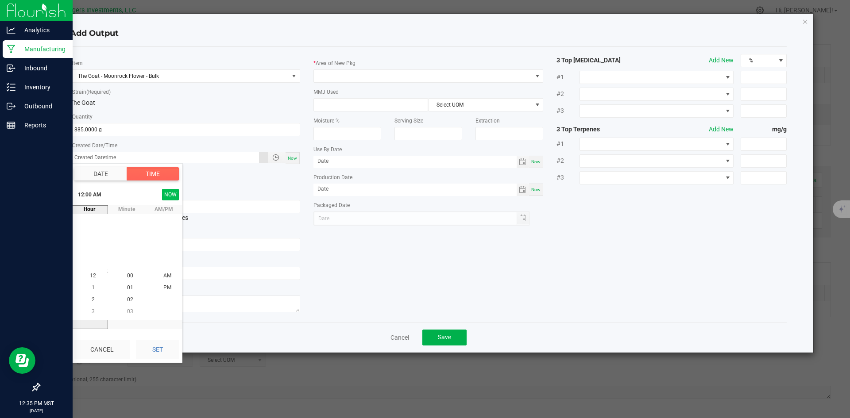
click at [172, 194] on button "NOW" at bounding box center [170, 195] width 17 height 12
click at [147, 351] on button "Set" at bounding box center [157, 349] width 43 height 19
type input "08/26/2025 12:35 PM"
type input "08/26/2025"
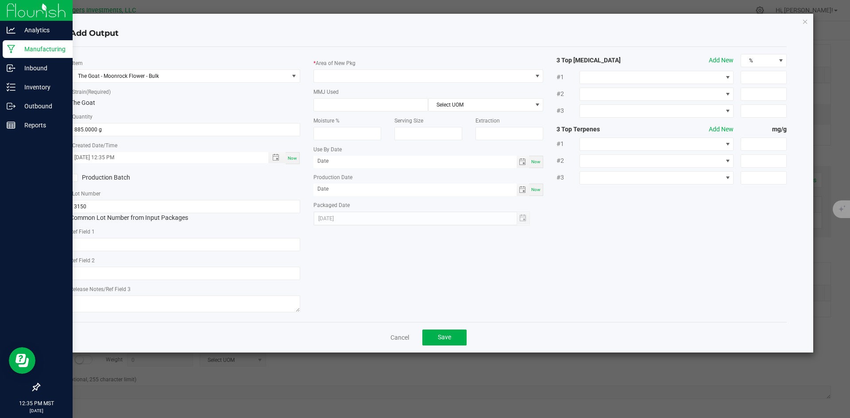
click at [75, 178] on icon at bounding box center [74, 178] width 6 height 0
click at [0, 0] on input "Production Batch" at bounding box center [0, 0] width 0 height 0
drag, startPoint x: 108, startPoint y: 206, endPoint x: 64, endPoint y: 206, distance: 43.4
click at [64, 206] on div "* Item The Goat - Moonrock Flower - Bulk * Strain (Required) The Goat * Quantit…" at bounding box center [185, 184] width 244 height 261
paste input "CGMR-0825-1001"
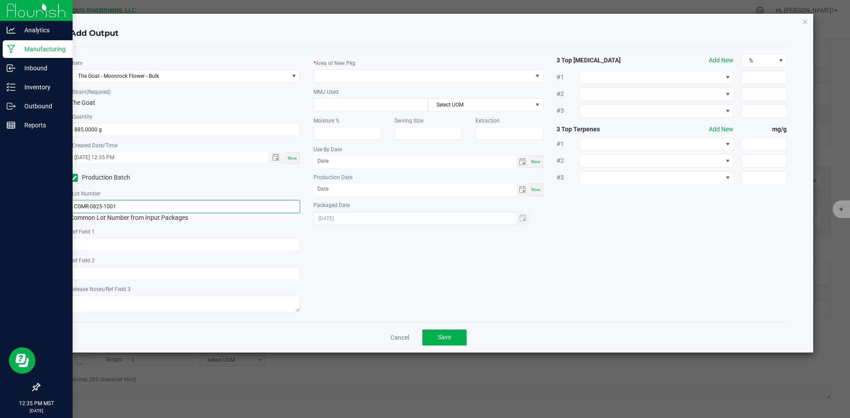
drag, startPoint x: 116, startPoint y: 204, endPoint x: 65, endPoint y: 204, distance: 51.4
click at [65, 204] on div "* Item The Goat - Moonrock Flower - Bulk * Strain (Required) The Goat * Quantit…" at bounding box center [185, 184] width 244 height 261
type input "GTMR-0825-0501"
click at [351, 80] on span at bounding box center [423, 76] width 218 height 12
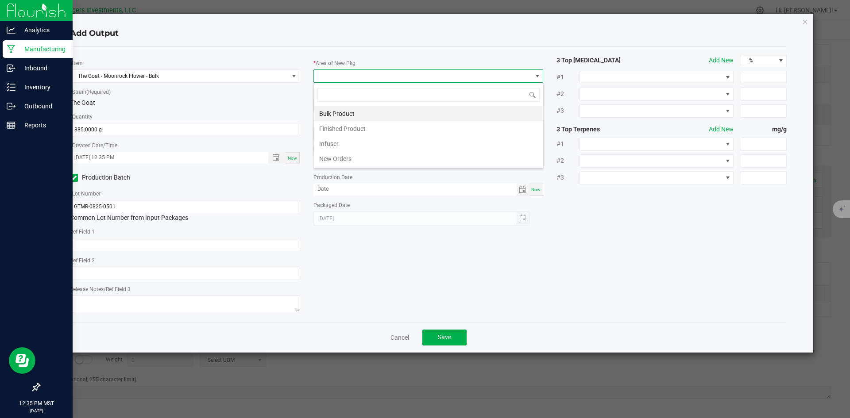
scroll to position [13, 230]
click at [349, 115] on li "Bulk Product" at bounding box center [428, 113] width 229 height 15
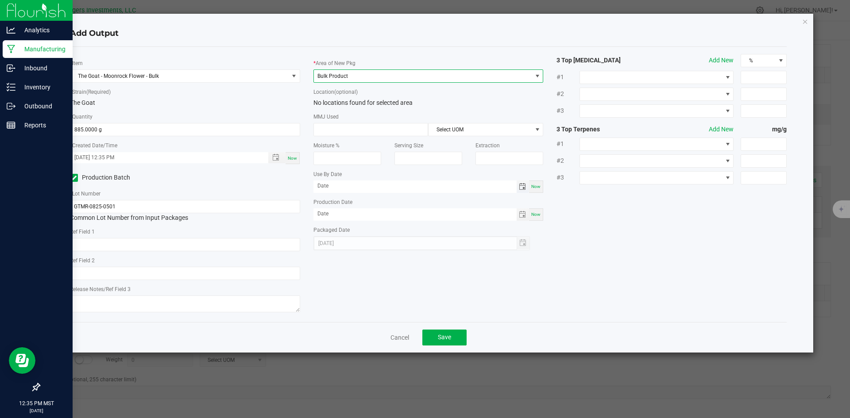
click at [523, 186] on span "Toggle calendar" at bounding box center [522, 186] width 7 height 7
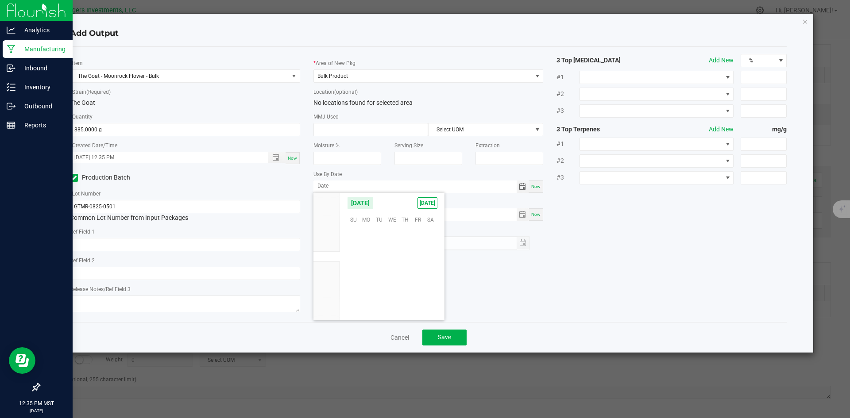
scroll to position [143525, 0]
click at [374, 200] on span "[DATE]" at bounding box center [360, 203] width 27 height 13
click at [332, 267] on span "2026" at bounding box center [327, 267] width 12 height 6
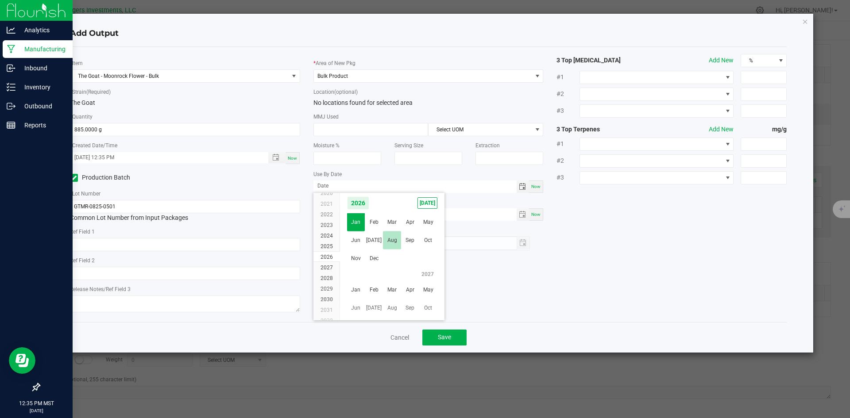
click at [390, 238] on span "Aug" at bounding box center [392, 241] width 18 height 18
click at [392, 289] on span "26" at bounding box center [392, 288] width 13 height 14
type input "08/26/2026"
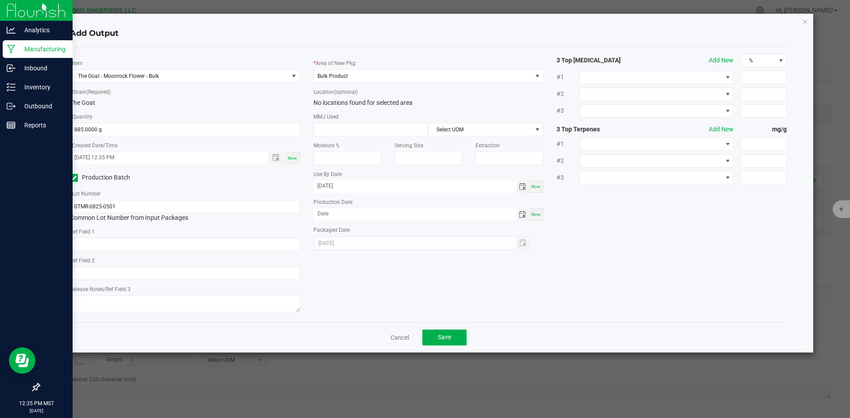
click at [523, 216] on span "Toggle calendar" at bounding box center [522, 214] width 7 height 7
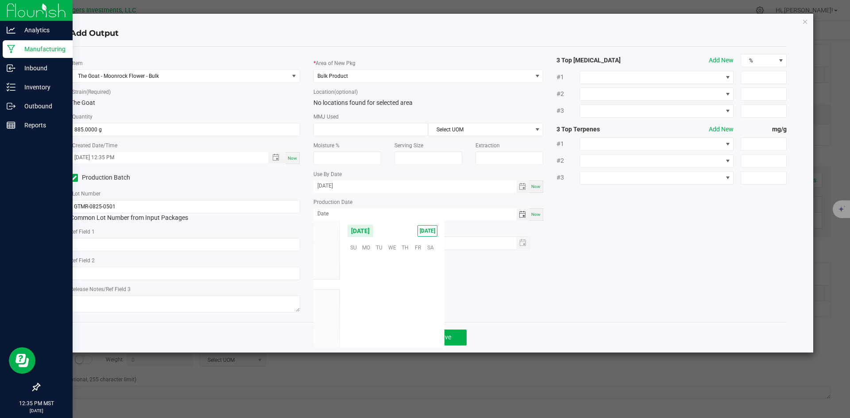
scroll to position [143525, 0]
click at [381, 316] on span "26" at bounding box center [379, 316] width 13 height 14
type input "08/26/2025"
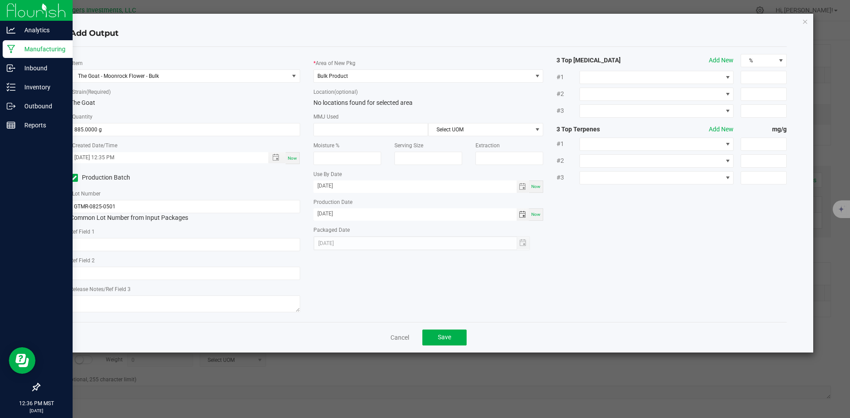
click at [569, 275] on div "* Item The Goat - Moonrock Flower - Bulk * Strain (Required) The Goat * Quantit…" at bounding box center [428, 184] width 731 height 261
click at [448, 337] on span "Save" at bounding box center [444, 337] width 13 height 7
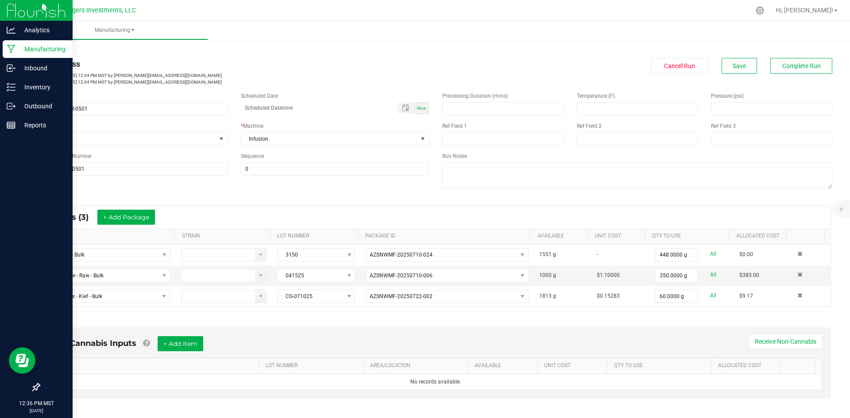
scroll to position [0, 0]
click at [733, 68] on span "Save" at bounding box center [739, 66] width 13 height 7
click at [54, 50] on link "< All Runs" at bounding box center [50, 50] width 23 height 6
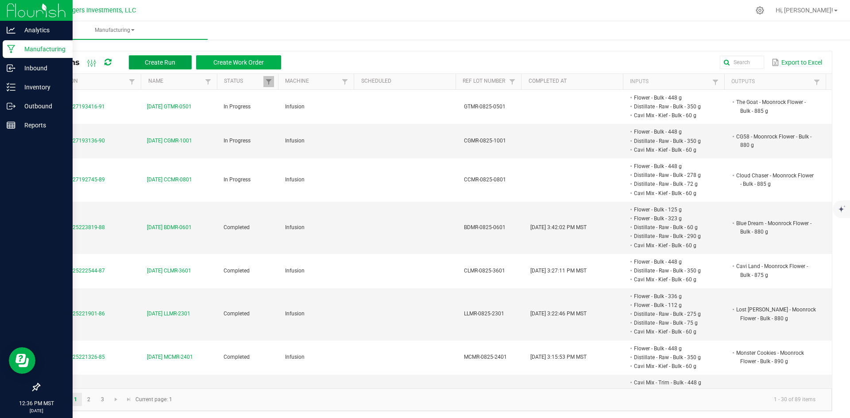
click at [162, 62] on span "Create Run" at bounding box center [160, 62] width 31 height 7
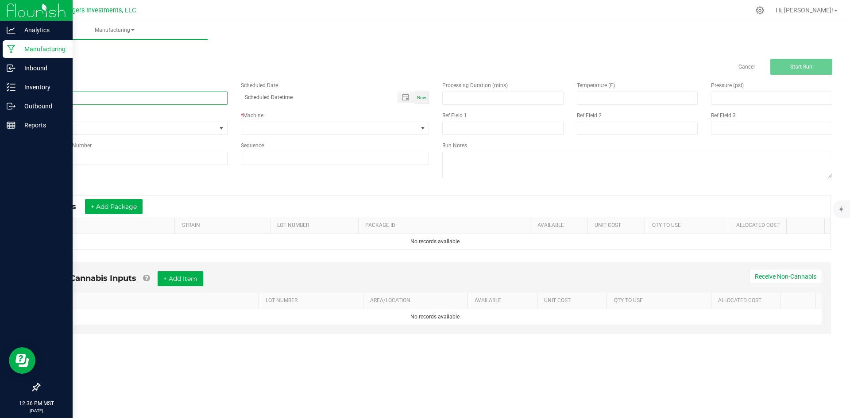
click at [62, 92] on input at bounding box center [133, 98] width 189 height 13
type input "8-26-25 GDMR"
click at [80, 161] on input at bounding box center [133, 158] width 189 height 13
type input "GDMR-0825-0417"
click at [90, 98] on input "8-26-25 GDMR" at bounding box center [133, 98] width 189 height 13
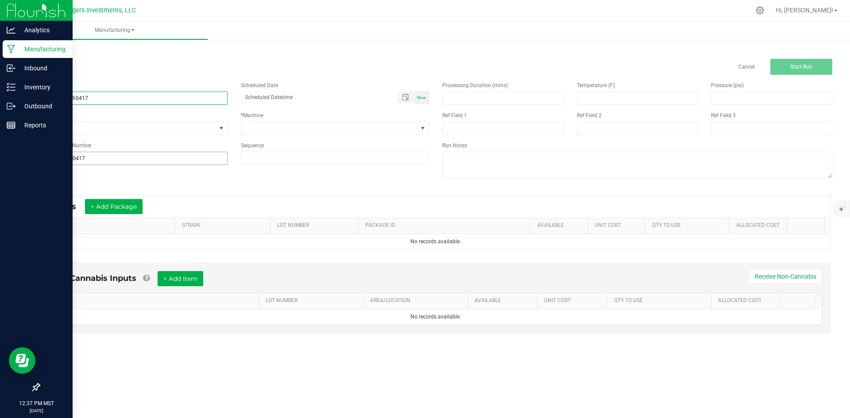
type input "[DATE] GDMR-0417"
drag, startPoint x: 91, startPoint y: 157, endPoint x: 53, endPoint y: 159, distance: 38.6
click at [31, 157] on div "< All Runs Cancel Start Run Name 8-26-25 GDMR-0417 Scheduled Date Now Run Type …" at bounding box center [435, 199] width 829 height 322
click at [281, 125] on span at bounding box center [329, 128] width 177 height 12
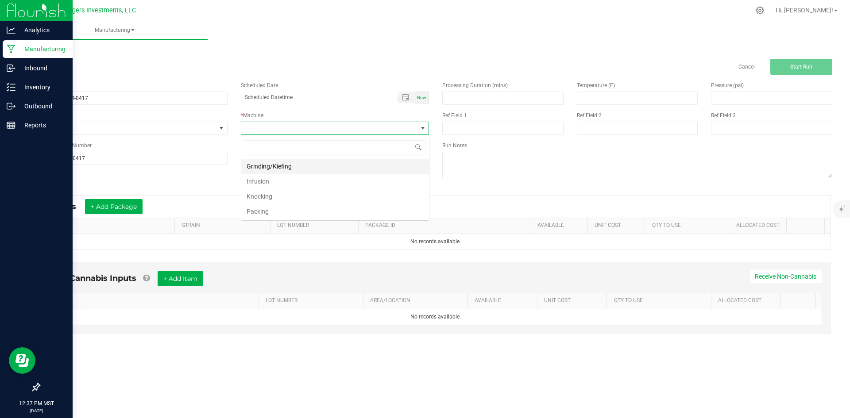
scroll to position [13, 188]
click at [271, 181] on li "Infusion" at bounding box center [335, 181] width 188 height 15
click at [115, 206] on button "+ Add Package" at bounding box center [114, 206] width 58 height 15
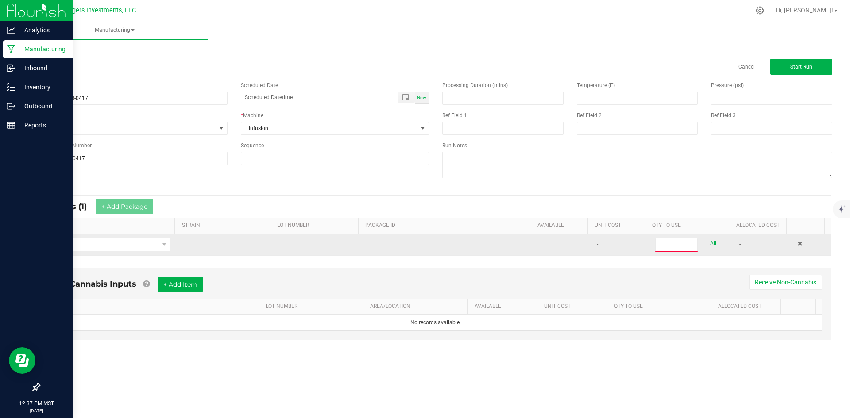
click at [97, 245] on span "NO DATA FOUND" at bounding box center [102, 245] width 112 height 12
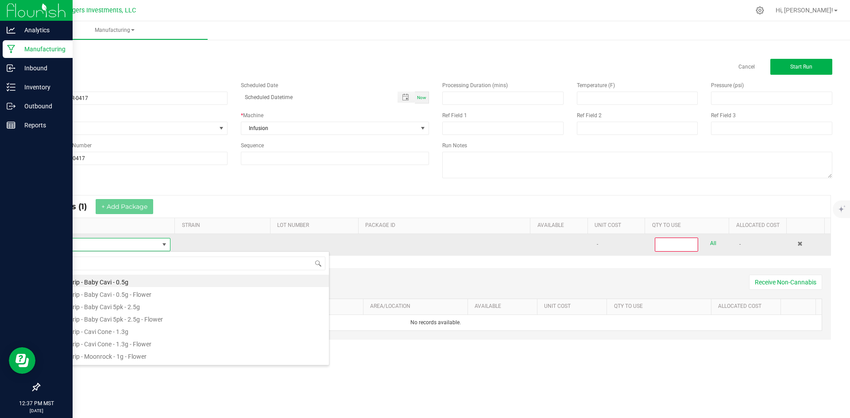
scroll to position [13, 122]
type input "FLOW"
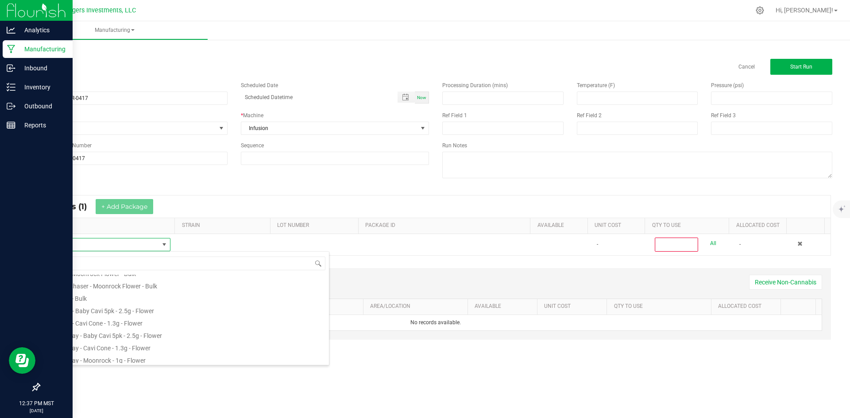
scroll to position [133, 0]
click at [68, 298] on li "Flower - Bulk" at bounding box center [187, 297] width 283 height 12
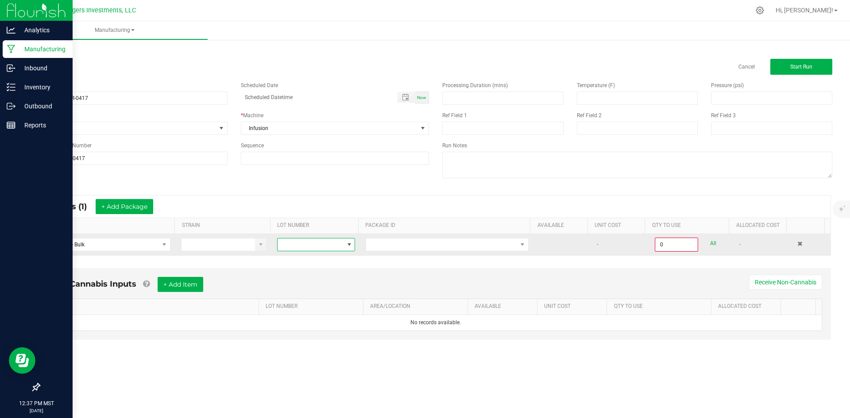
click at [294, 247] on span at bounding box center [311, 245] width 66 height 12
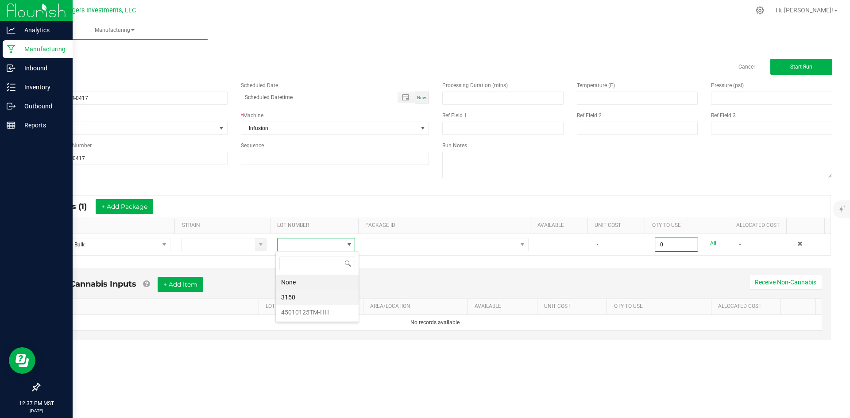
click at [294, 295] on li "3150" at bounding box center [317, 297] width 83 height 15
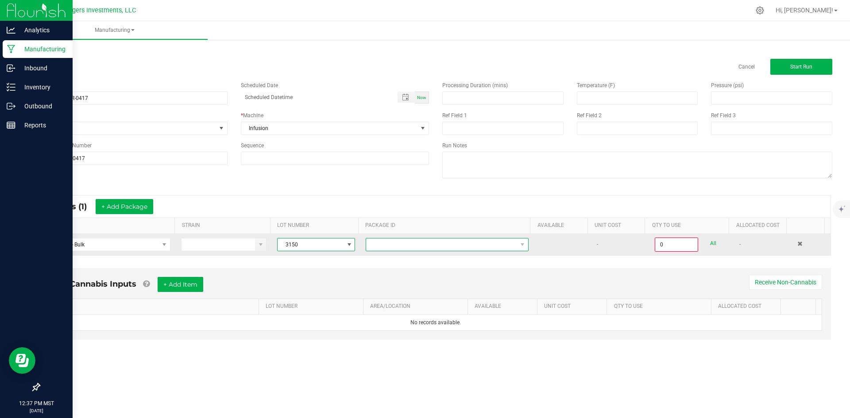
click at [474, 245] on span at bounding box center [441, 245] width 151 height 12
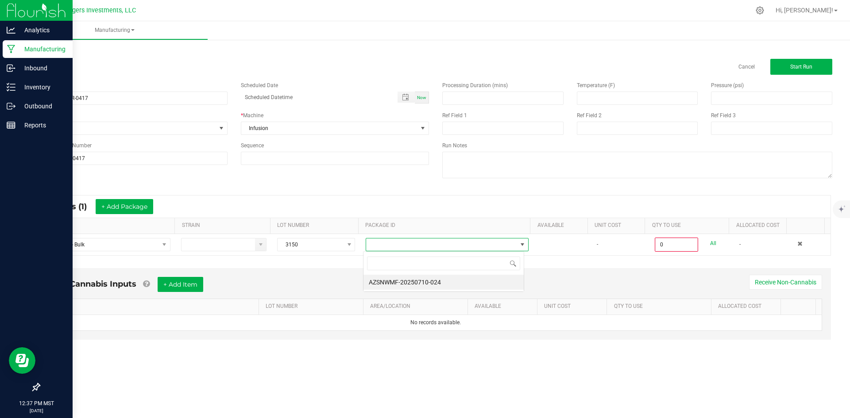
scroll to position [13, 162]
click at [448, 283] on li "AZSNWMF-20250710-024" at bounding box center [444, 282] width 160 height 15
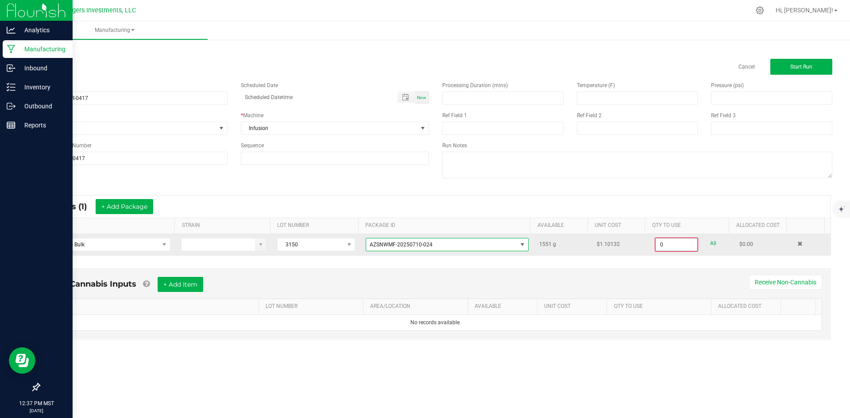
click at [674, 245] on input "0" at bounding box center [677, 245] width 42 height 12
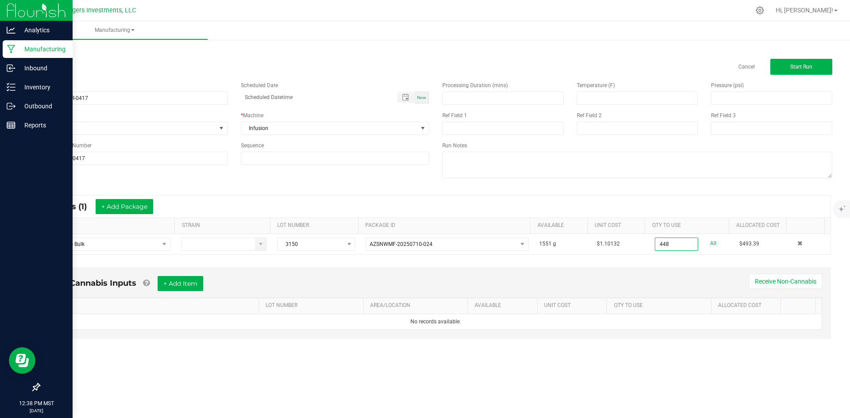
type input "448.0000 g"
click at [300, 259] on div "* Inputs (1) + Add Package ITEM STRAIN LOT NUMBER PACKAGE ID AVAILABLE Unit Cos…" at bounding box center [435, 225] width 807 height 76
click at [123, 210] on button "+ Add Package" at bounding box center [125, 206] width 58 height 15
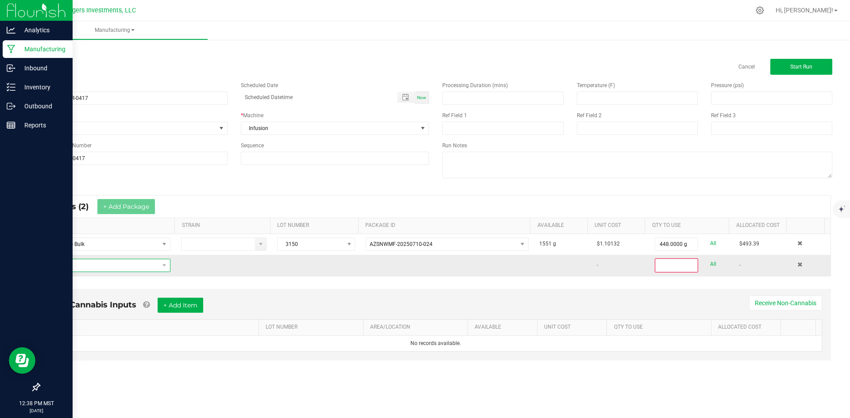
click at [94, 267] on span "NO DATA FOUND" at bounding box center [102, 266] width 112 height 12
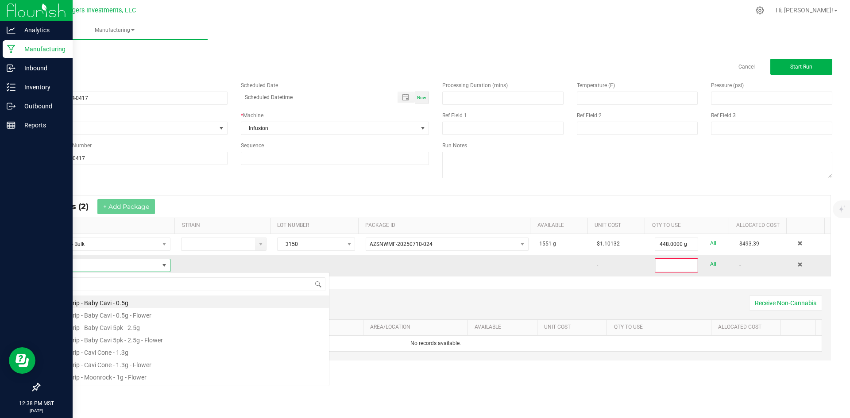
scroll to position [13, 122]
type input "DIST"
click at [112, 298] on li "Distillate - Raw - Bulk" at bounding box center [187, 302] width 283 height 12
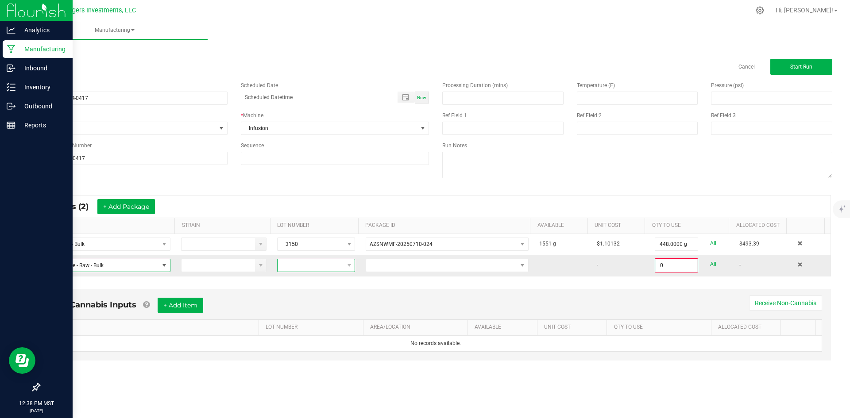
click at [303, 262] on span at bounding box center [311, 266] width 66 height 12
click at [312, 327] on li "041525" at bounding box center [317, 333] width 83 height 15
click at [411, 267] on span at bounding box center [441, 266] width 151 height 12
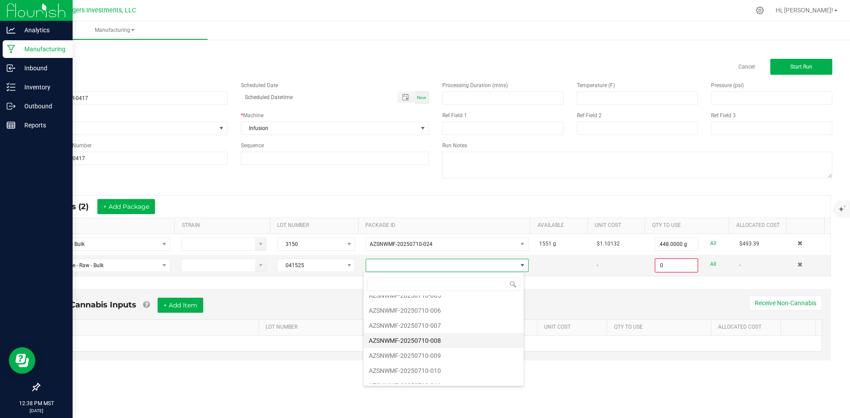
scroll to position [89, 0]
click at [427, 333] on li "AZSNWMF-20250710-011" at bounding box center [444, 335] width 160 height 15
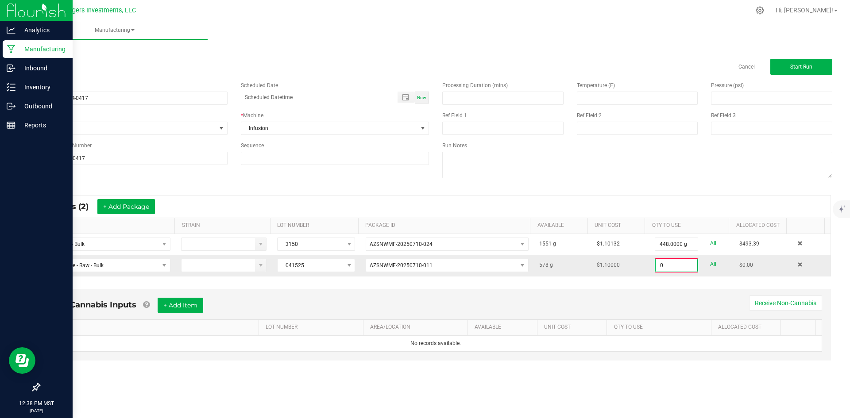
click at [670, 267] on input "0" at bounding box center [677, 266] width 42 height 12
type input "350.0000 g"
click at [113, 207] on button "+ Add Package" at bounding box center [126, 206] width 58 height 15
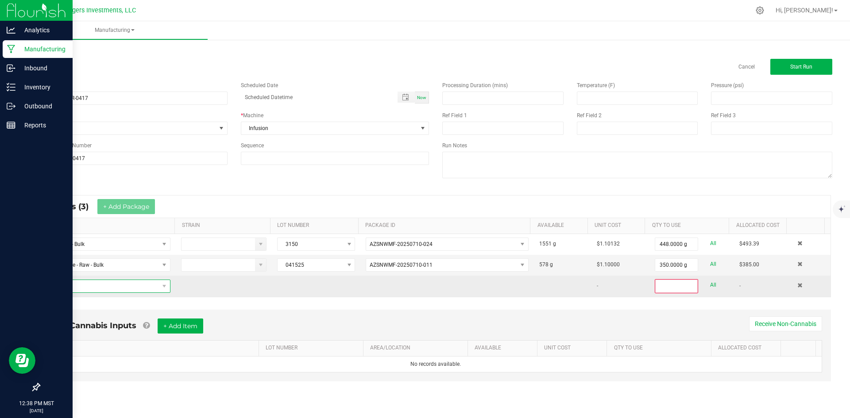
click at [98, 287] on span "NO DATA FOUND" at bounding box center [102, 286] width 112 height 12
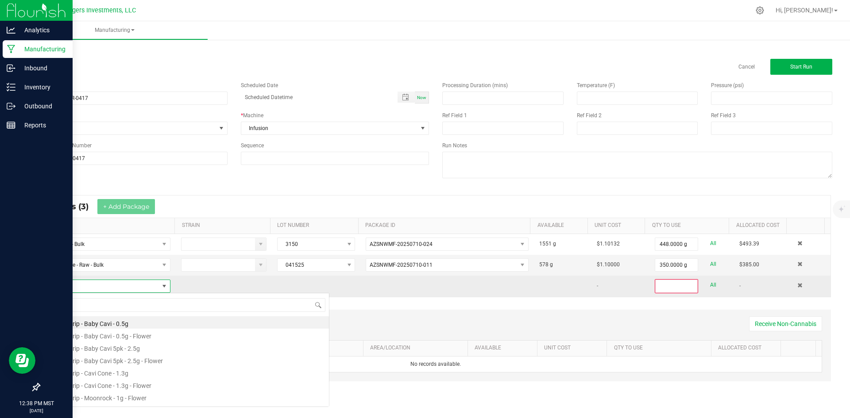
scroll to position [13, 122]
type input "KIEF"
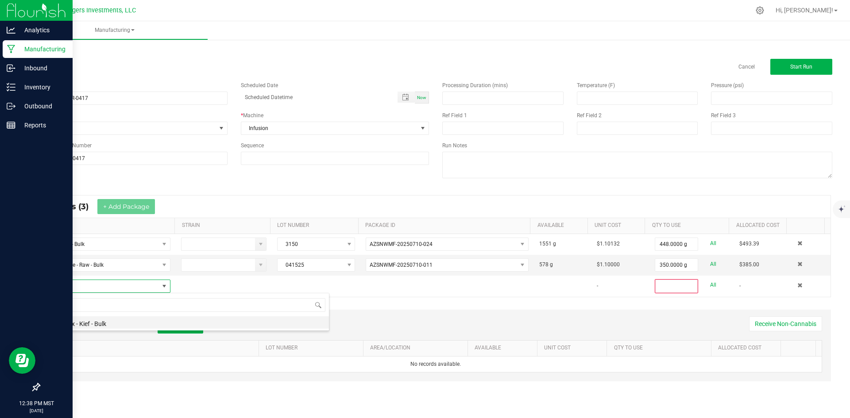
click at [96, 326] on li "Cavi Mix - Kief - Bulk" at bounding box center [187, 323] width 283 height 12
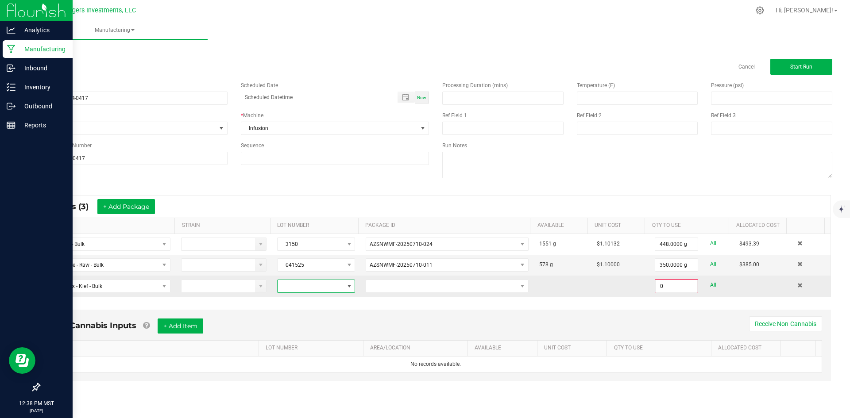
click at [294, 286] on span at bounding box center [311, 286] width 66 height 12
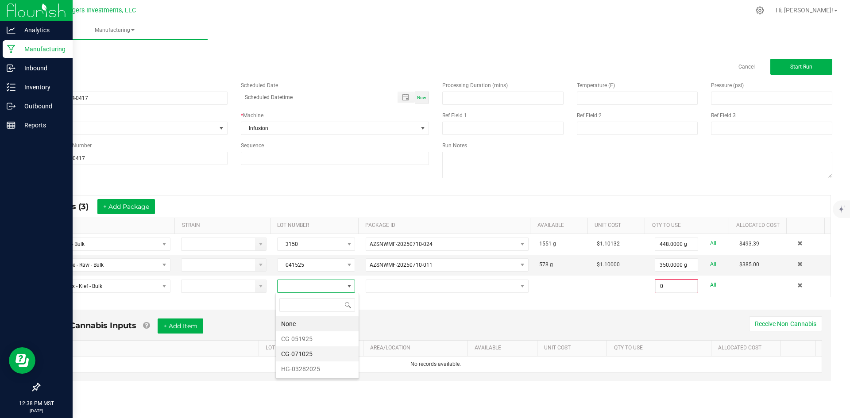
click at [308, 355] on li "CG-071025" at bounding box center [317, 354] width 83 height 15
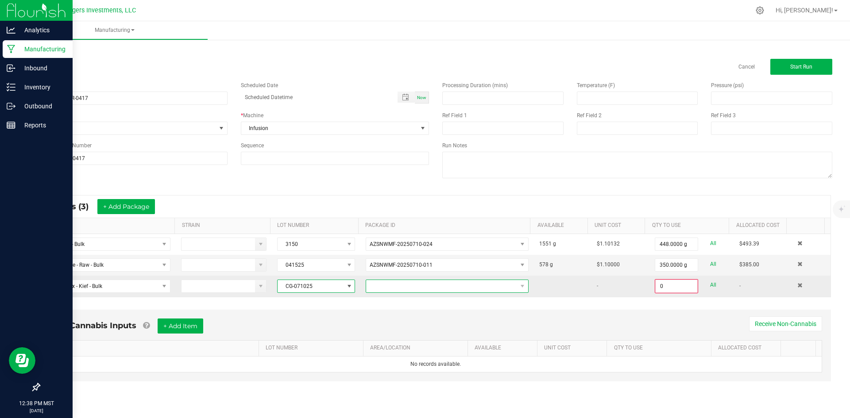
click at [393, 289] on span at bounding box center [441, 286] width 151 height 12
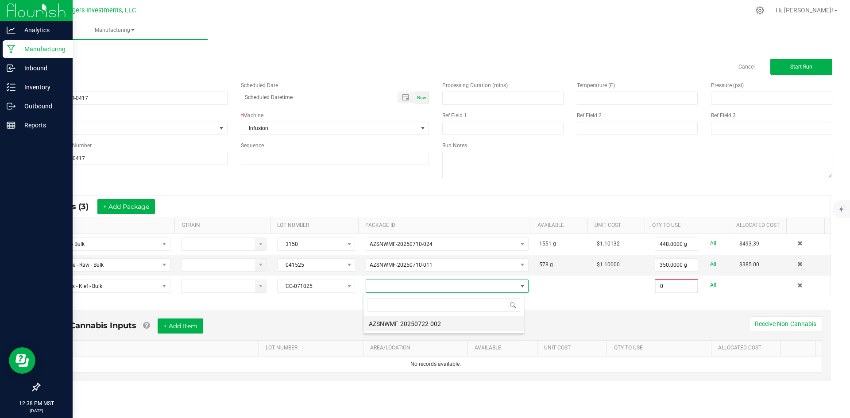
click at [419, 324] on li "AZSNWMF-20250722-002" at bounding box center [444, 324] width 160 height 15
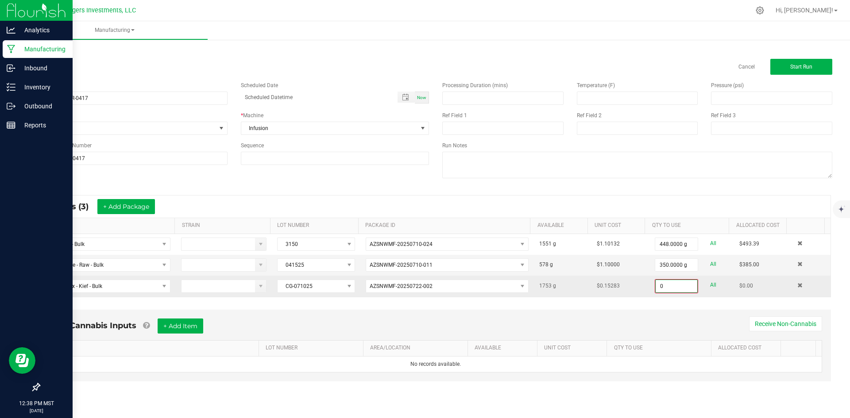
click at [674, 284] on input "0" at bounding box center [677, 286] width 42 height 12
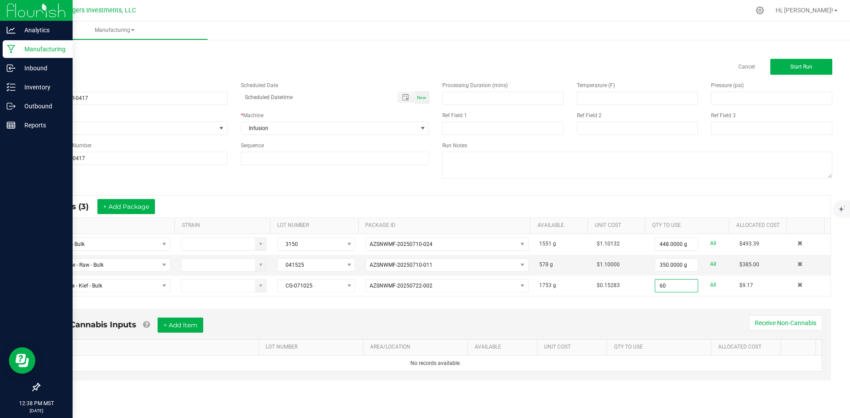
type input "60.0000 g"
click at [664, 301] on div "* Inputs (3) + Add Package ITEM STRAIN LOT NUMBER PACKAGE ID AVAILABLE Unit Cos…" at bounding box center [435, 245] width 807 height 117
click at [789, 65] on button "Start Run" at bounding box center [802, 67] width 62 height 16
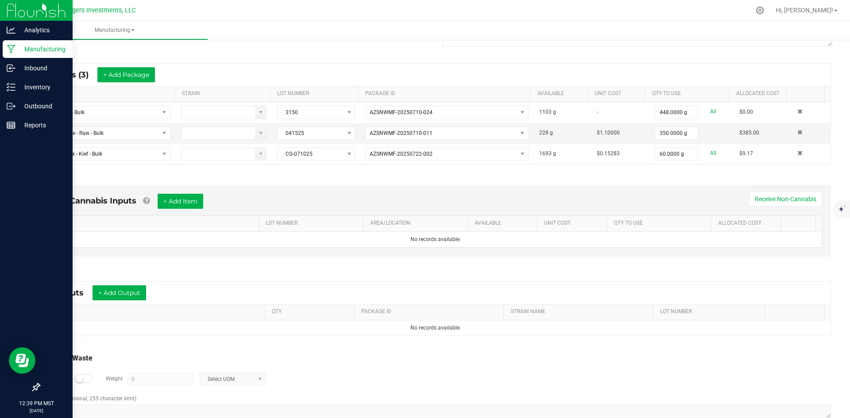
scroll to position [163, 0]
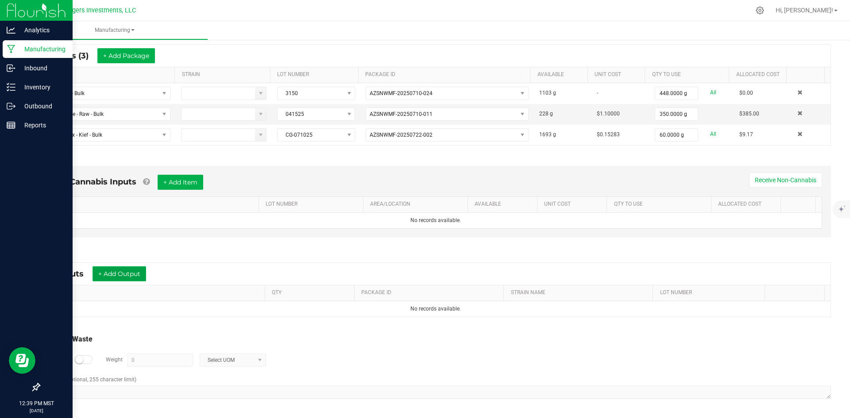
click at [116, 268] on button "+ Add Output" at bounding box center [120, 274] width 54 height 15
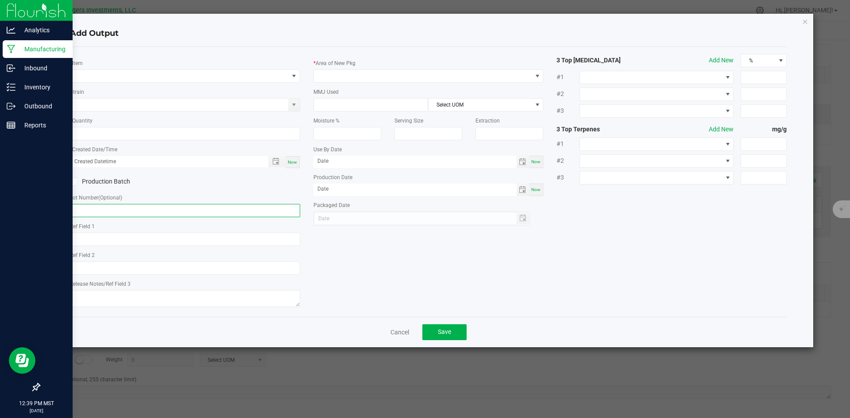
click at [95, 206] on input "text" at bounding box center [185, 210] width 230 height 13
paste input "GDMR-0825-0417"
type input "GDMR-0825-0417"
click at [164, 74] on span "NO DATA FOUND" at bounding box center [179, 76] width 218 height 12
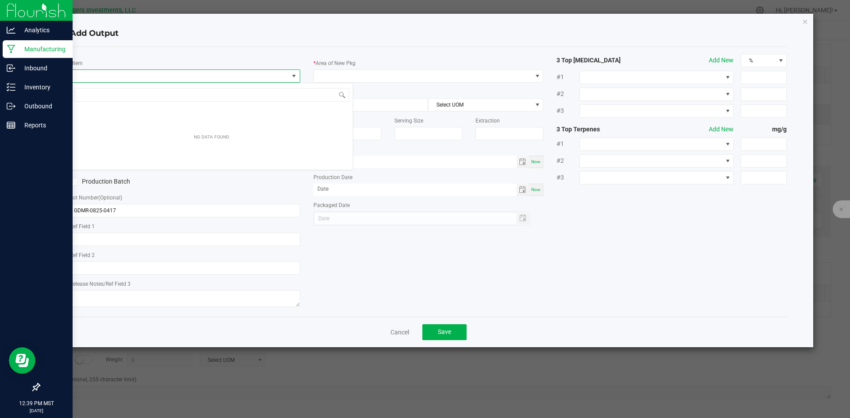
scroll to position [13, 230]
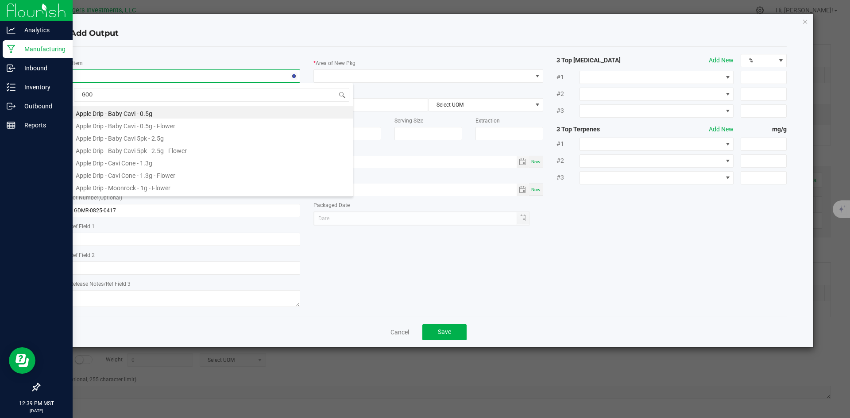
type input "GOOD"
click at [154, 187] on li "Good Day - Moonrock - Bulk" at bounding box center [211, 187] width 283 height 12
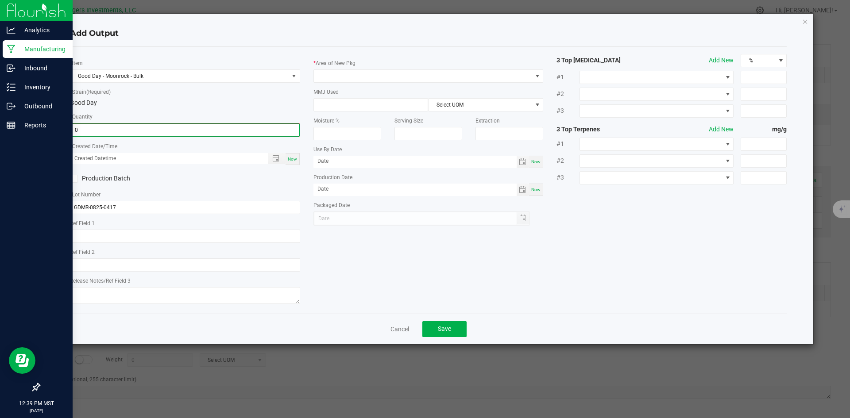
click at [113, 129] on input "0" at bounding box center [185, 130] width 229 height 12
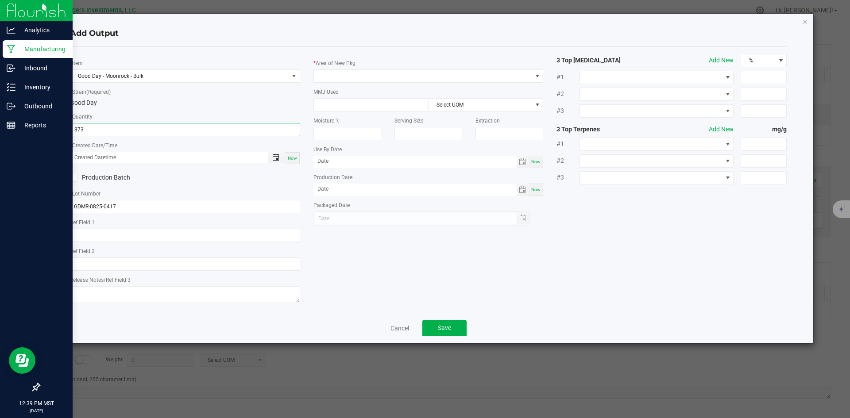
click at [274, 158] on span "Toggle popup" at bounding box center [275, 157] width 7 height 7
type input "873.0000 g"
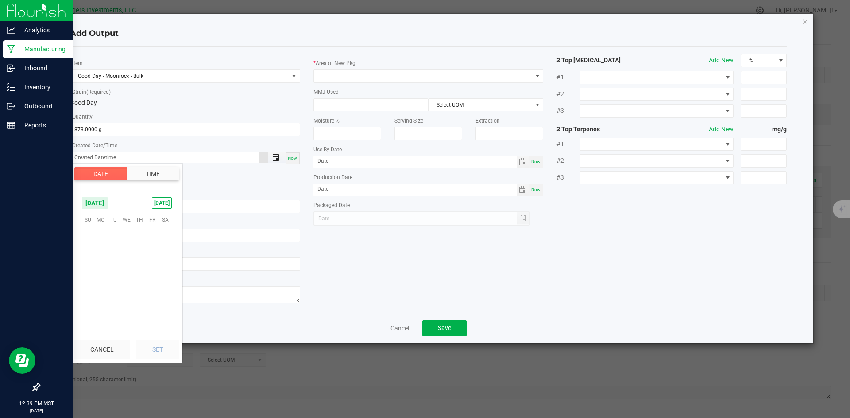
scroll to position [143525, 0]
click at [112, 287] on span "26" at bounding box center [113, 288] width 13 height 14
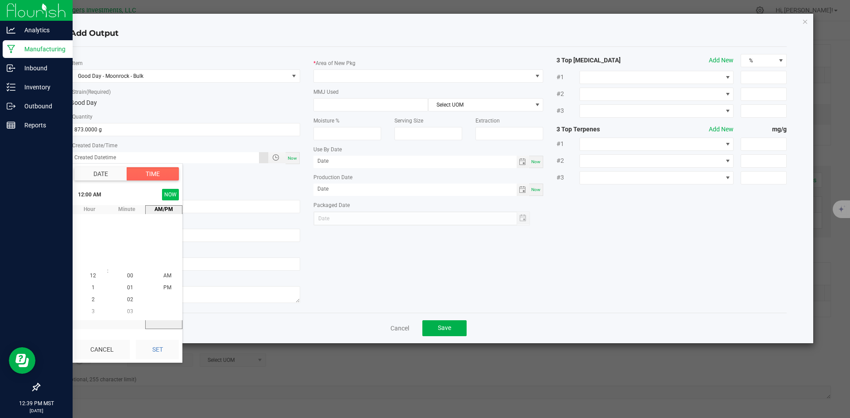
click at [172, 192] on button "NOW" at bounding box center [170, 195] width 17 height 12
click at [157, 349] on button "Set" at bounding box center [157, 349] width 43 height 19
type input "08/26/2025 12:39 PM"
type input "08/26/2025"
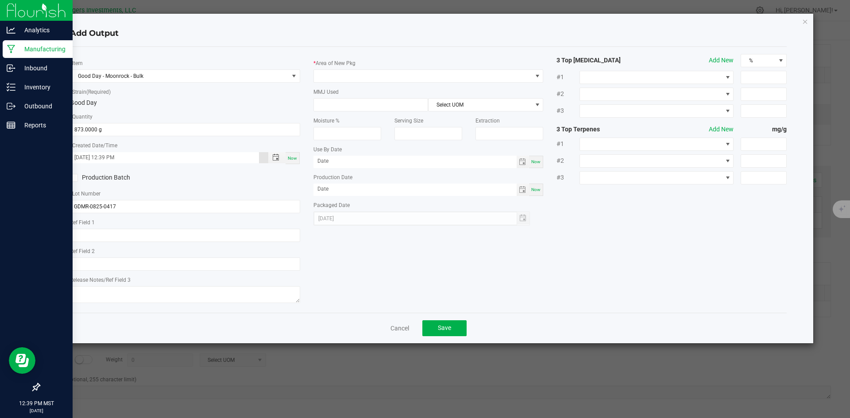
click at [73, 178] on icon at bounding box center [74, 178] width 6 height 0
click at [0, 0] on input "Production Batch" at bounding box center [0, 0] width 0 height 0
click at [358, 75] on span at bounding box center [423, 76] width 218 height 12
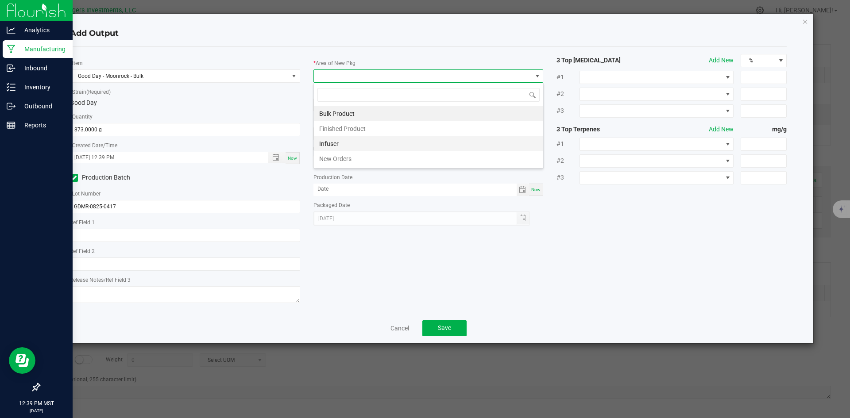
scroll to position [13, 230]
click at [349, 159] on li "New Orders" at bounding box center [428, 158] width 229 height 15
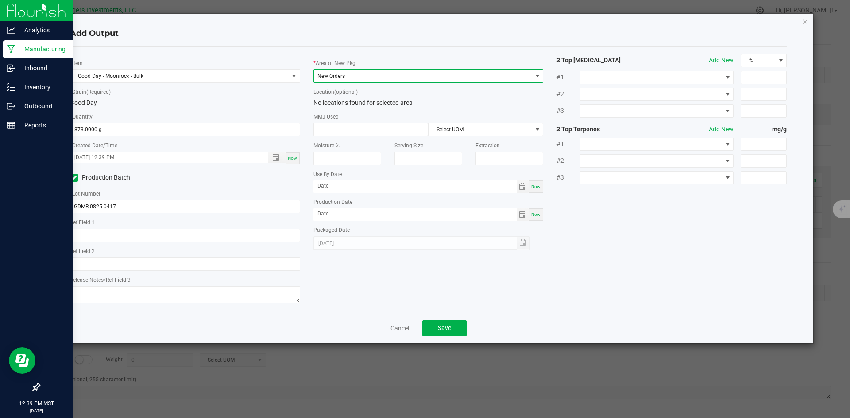
click at [349, 76] on span "New Orders" at bounding box center [423, 76] width 218 height 12
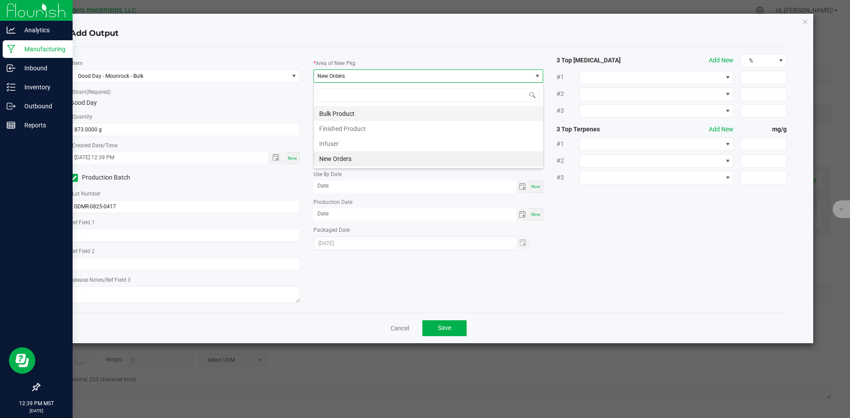
click at [335, 113] on li "Bulk Product" at bounding box center [428, 113] width 229 height 15
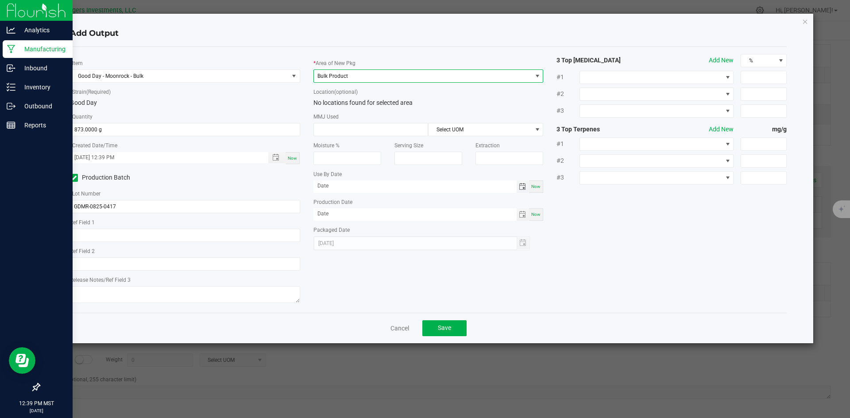
click at [521, 188] on span "Toggle calendar" at bounding box center [522, 186] width 7 height 7
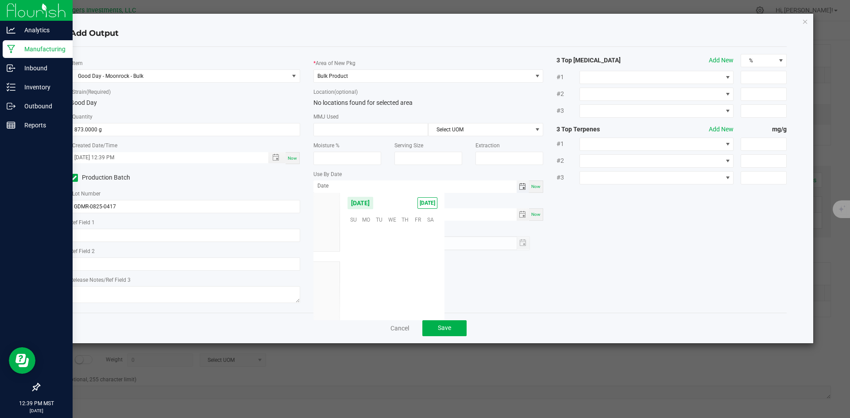
scroll to position [143525, 0]
click at [374, 203] on span "[DATE]" at bounding box center [360, 203] width 27 height 13
click at [325, 266] on span "2026" at bounding box center [327, 267] width 12 height 6
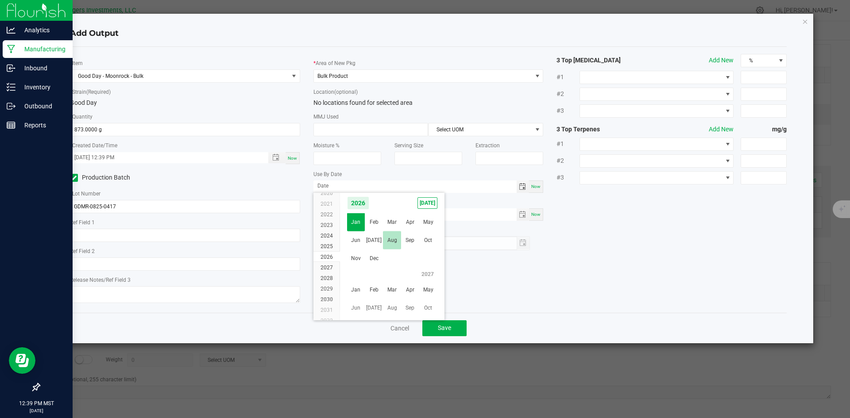
click at [394, 241] on span "Aug" at bounding box center [392, 241] width 18 height 18
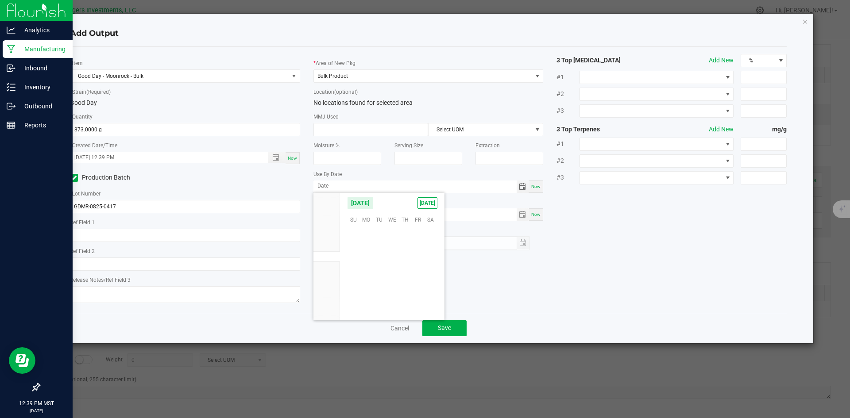
scroll to position [144668, 0]
click at [391, 291] on span "26" at bounding box center [392, 288] width 13 height 14
type input "08/26/2026"
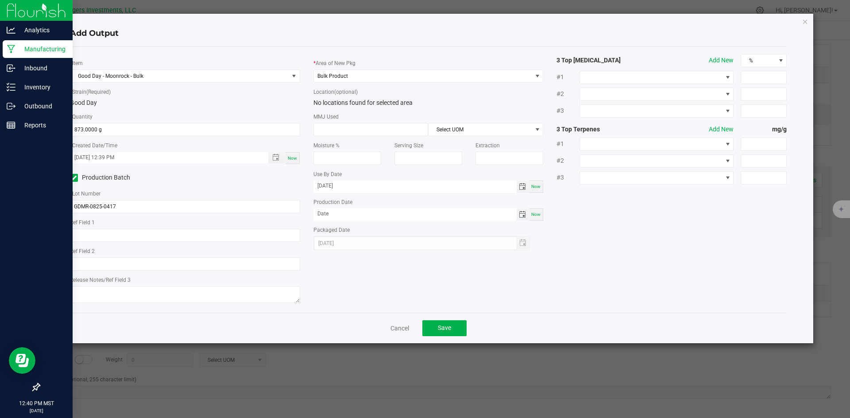
click at [523, 215] on span "Toggle calendar" at bounding box center [522, 214] width 7 height 7
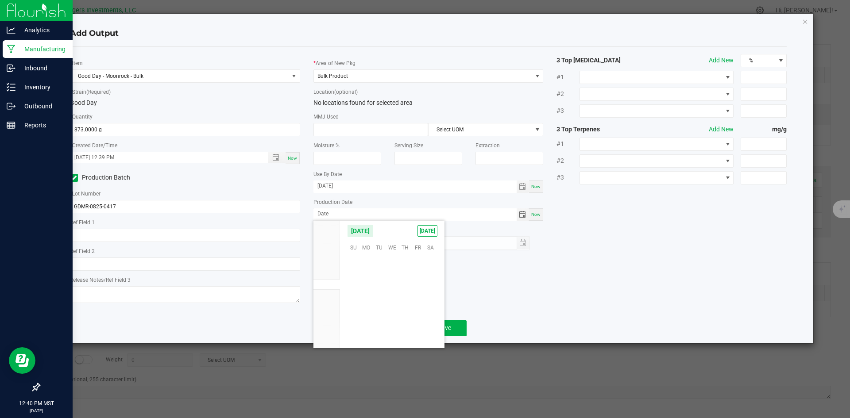
scroll to position [143525, 0]
click at [381, 317] on span "26" at bounding box center [379, 316] width 13 height 14
type input "08/26/2025"
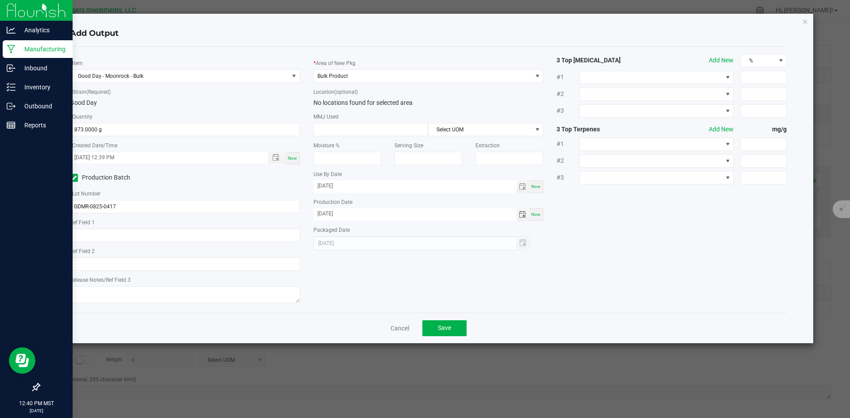
click at [571, 280] on div "* Item Good Day - Moonrock - Bulk * Strain (Required) Good Day * Quantity 873.0…" at bounding box center [428, 180] width 731 height 252
click at [438, 329] on span "Save" at bounding box center [444, 328] width 13 height 7
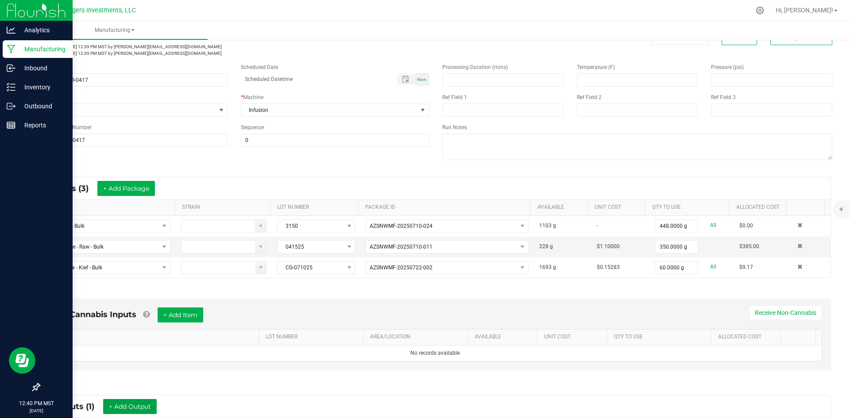
scroll to position [0, 0]
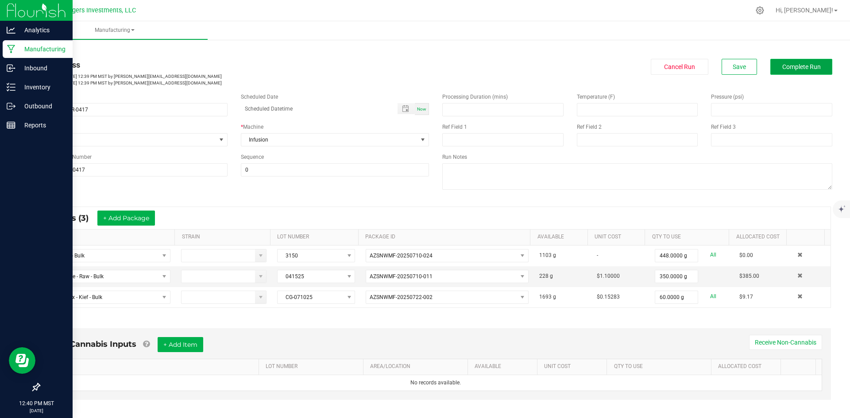
click at [788, 66] on span "Complete Run" at bounding box center [802, 66] width 39 height 7
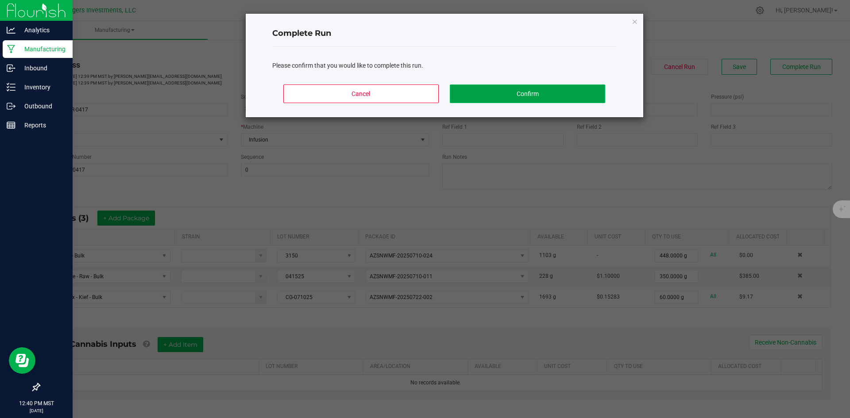
click at [500, 92] on button "Confirm" at bounding box center [527, 94] width 155 height 19
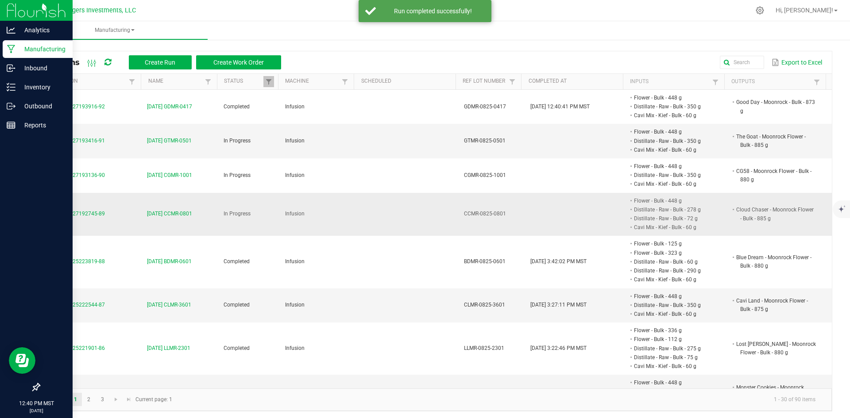
click at [156, 211] on span "[DATE] CCMR-0801" at bounding box center [169, 214] width 45 height 8
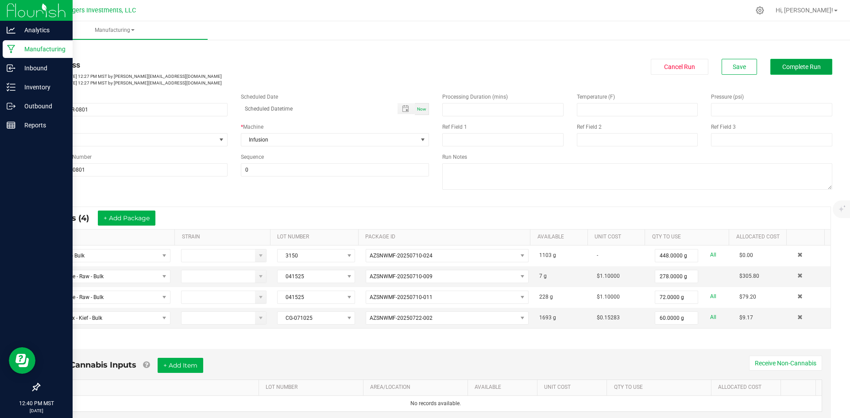
click at [790, 63] on span "Complete Run" at bounding box center [802, 66] width 39 height 7
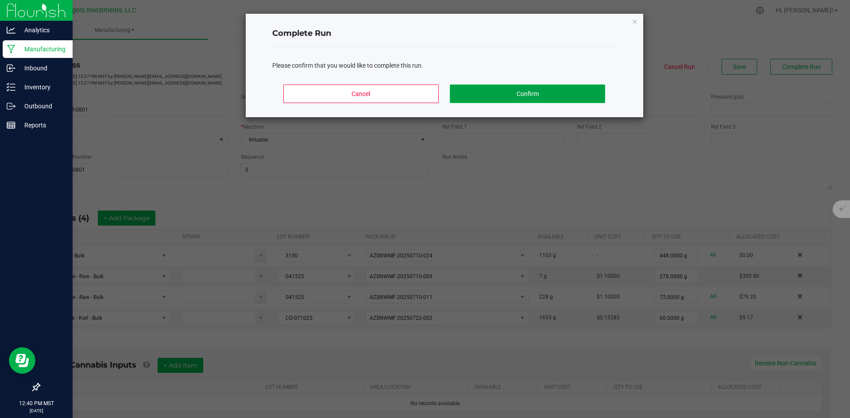
click at [563, 96] on button "Confirm" at bounding box center [527, 94] width 155 height 19
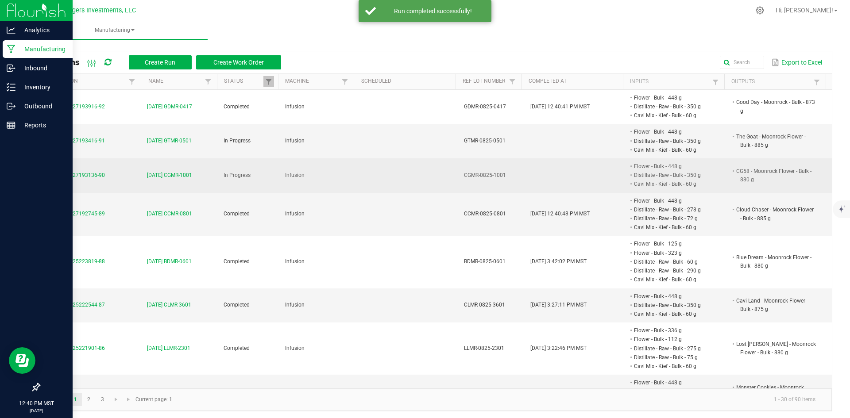
click at [177, 176] on span "[DATE] CGMR-1001" at bounding box center [169, 175] width 45 height 8
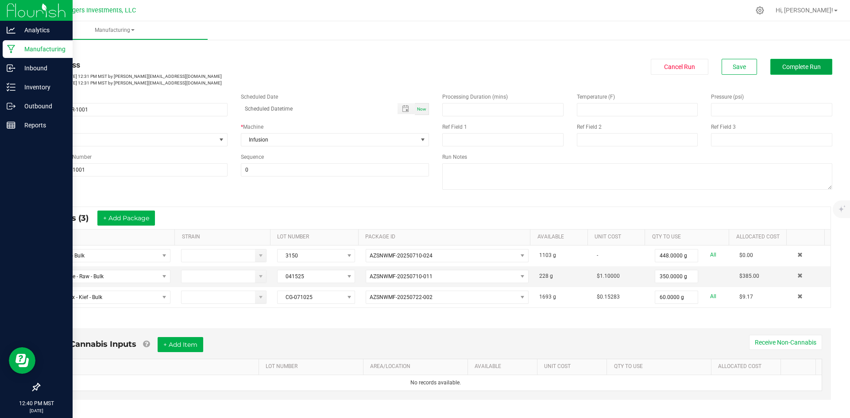
click at [775, 65] on button "Complete Run" at bounding box center [802, 67] width 62 height 16
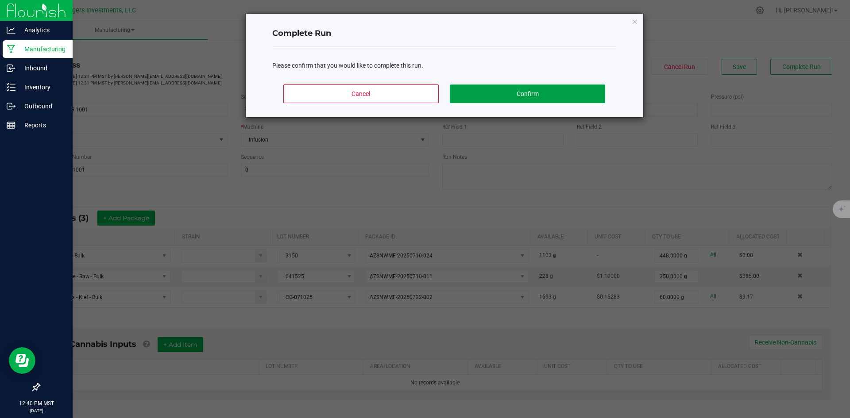
click at [480, 97] on button "Confirm" at bounding box center [527, 94] width 155 height 19
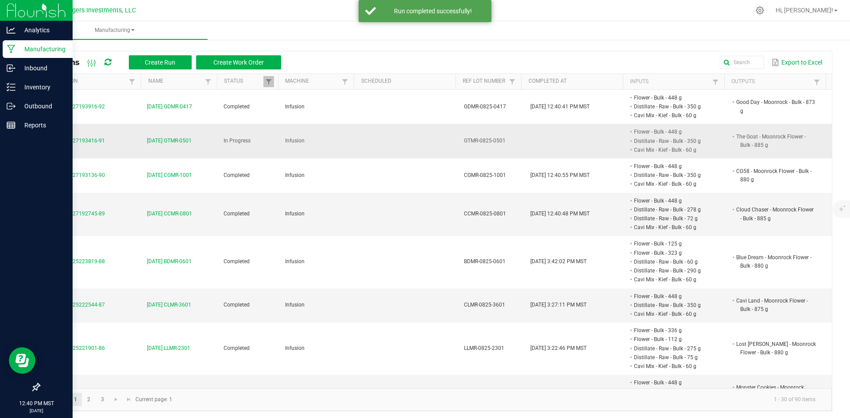
click at [160, 138] on span "[DATE] GTMR-0501" at bounding box center [169, 141] width 45 height 8
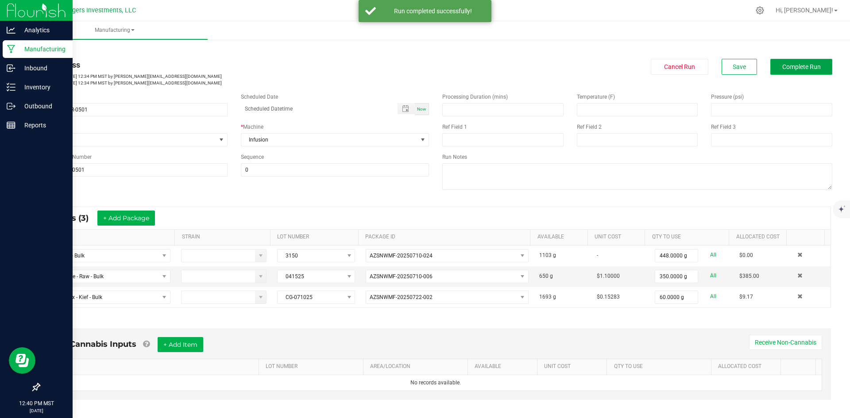
click at [803, 68] on span "Complete Run" at bounding box center [802, 66] width 39 height 7
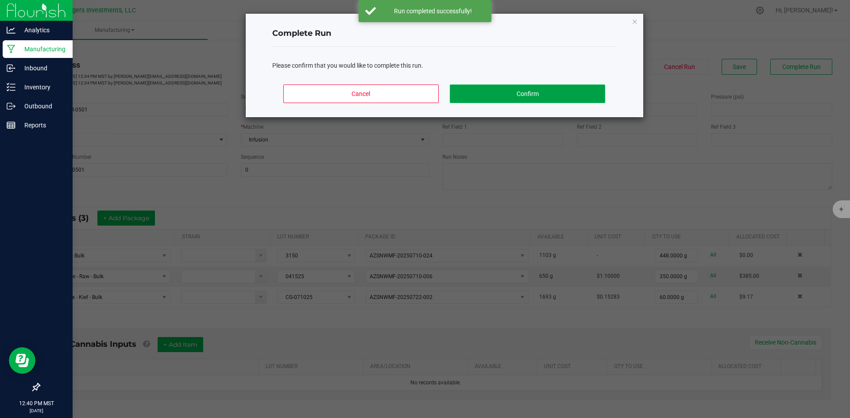
click at [474, 85] on button "Confirm" at bounding box center [527, 94] width 155 height 19
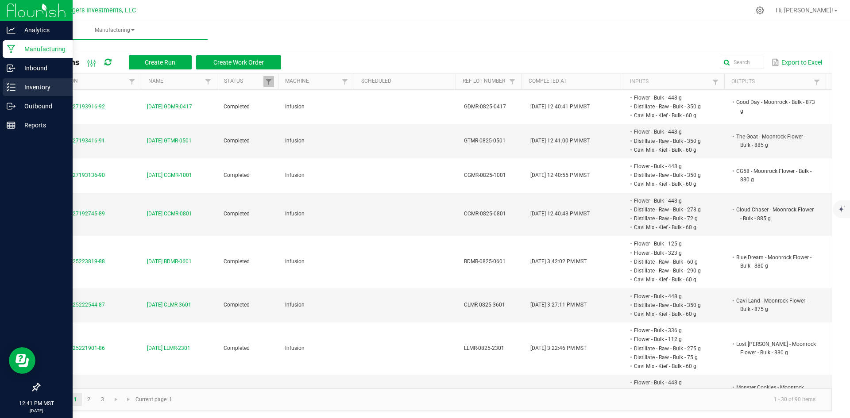
click at [35, 86] on p "Inventory" at bounding box center [41, 87] width 53 height 11
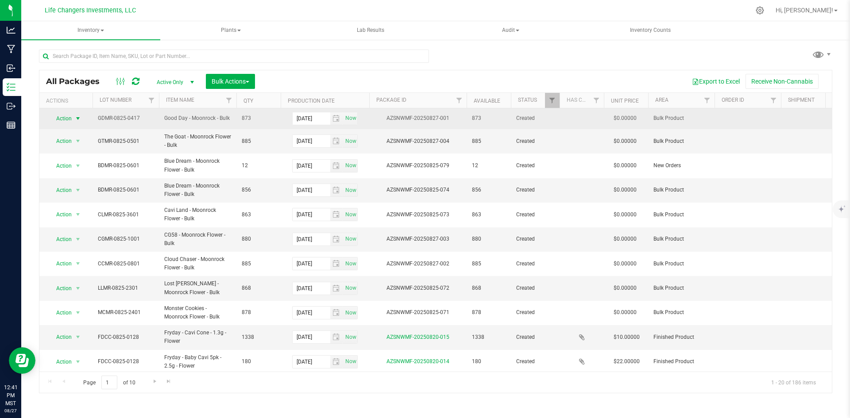
click at [60, 118] on span "Action" at bounding box center [60, 118] width 24 height 12
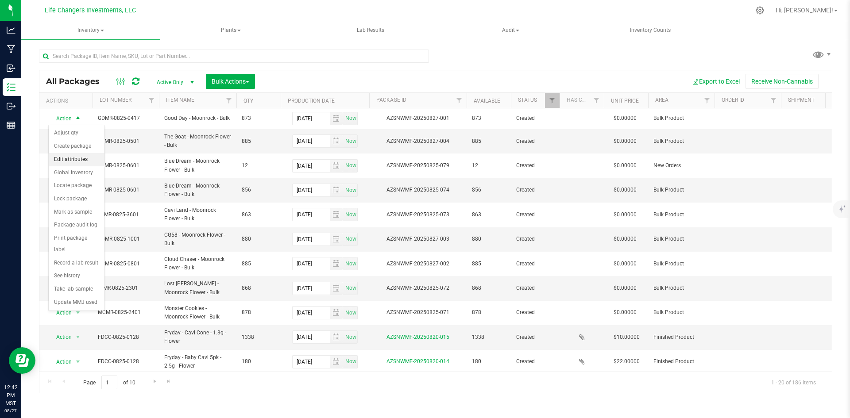
click at [68, 158] on li "Edit attributes" at bounding box center [77, 159] width 56 height 13
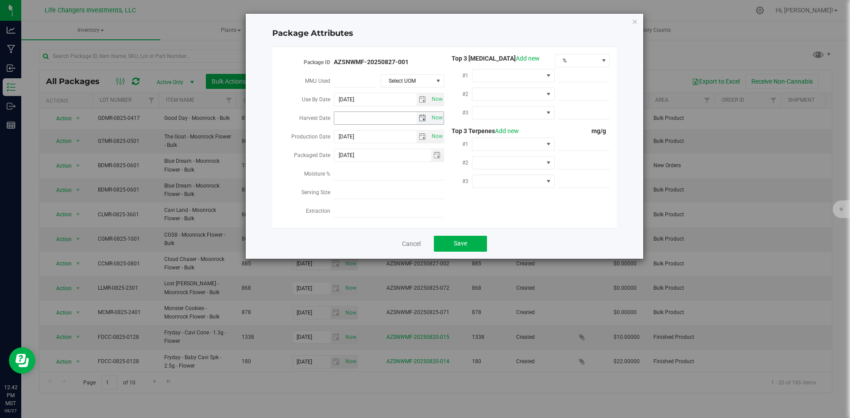
click at [421, 115] on span "select" at bounding box center [422, 118] width 7 height 7
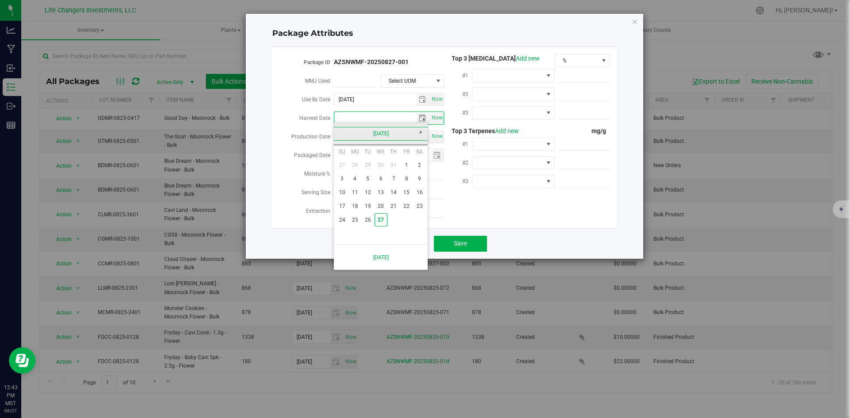
click at [337, 131] on link "[DATE]" at bounding box center [380, 134] width 95 height 14
click at [419, 159] on link "Apr" at bounding box center [414, 158] width 23 height 23
click at [422, 191] on link "19" at bounding box center [419, 193] width 13 height 14
type input "2025-04-19"
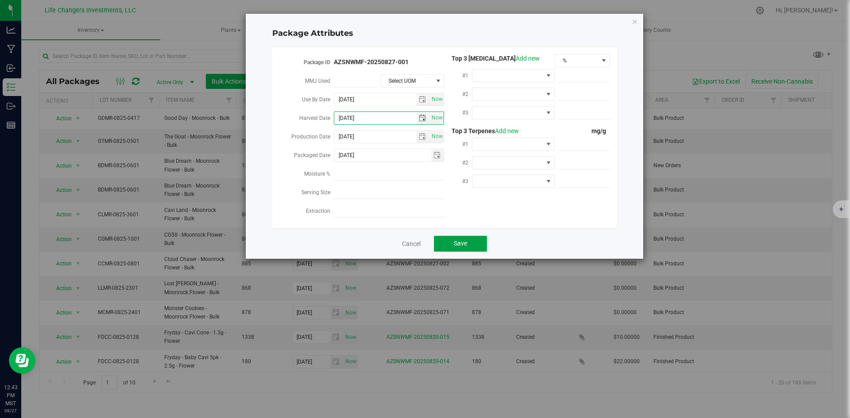
click at [453, 239] on button "Save" at bounding box center [460, 244] width 53 height 16
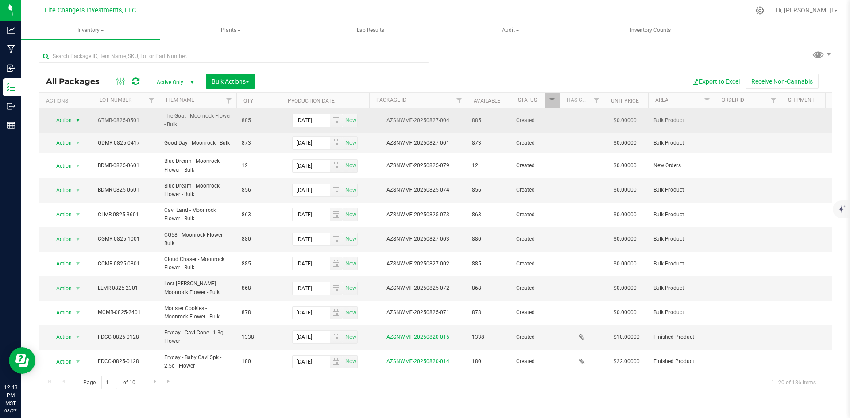
click at [62, 118] on span "Action" at bounding box center [60, 120] width 24 height 12
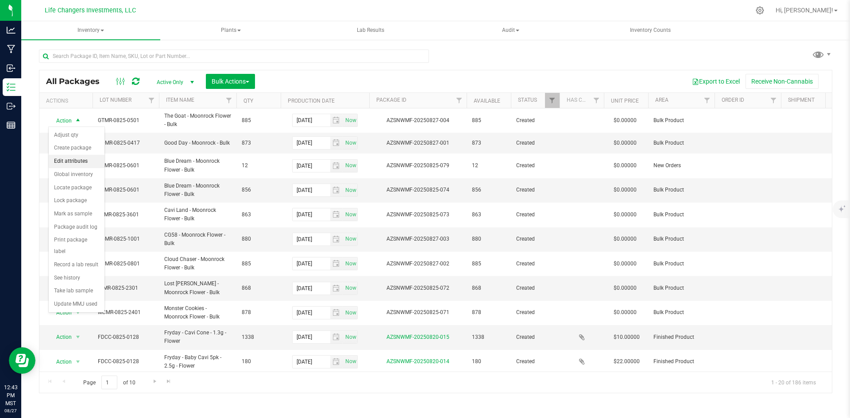
click at [71, 159] on li "Edit attributes" at bounding box center [77, 161] width 56 height 13
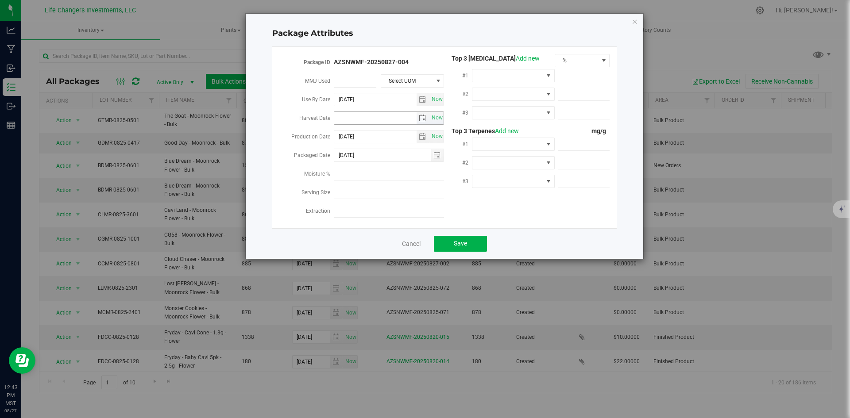
click at [423, 115] on span "select" at bounding box center [422, 118] width 7 height 7
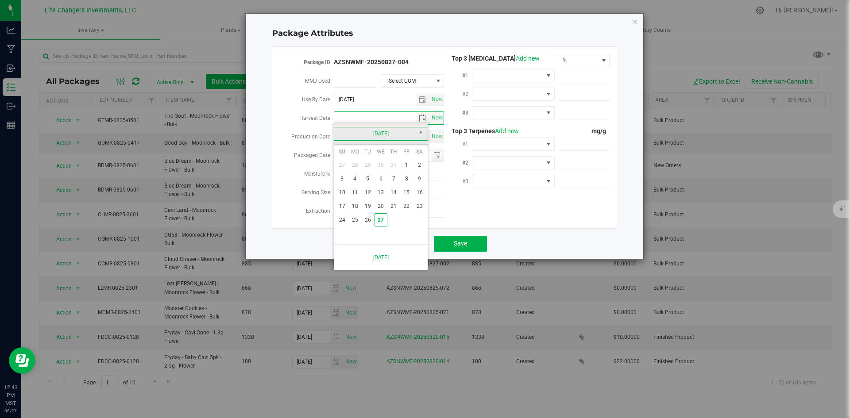
click at [340, 131] on link "[DATE]" at bounding box center [380, 134] width 95 height 14
click at [419, 155] on link "Apr" at bounding box center [414, 158] width 23 height 23
click at [422, 194] on link "19" at bounding box center [419, 193] width 13 height 14
type input "2025-04-19"
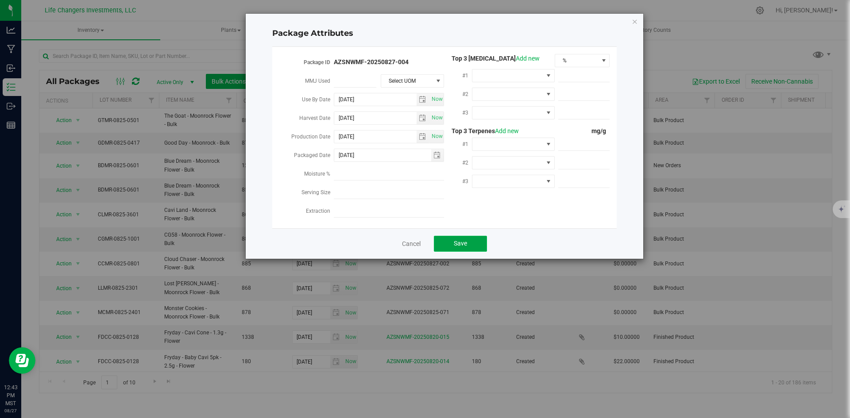
click at [476, 240] on button "Save" at bounding box center [460, 244] width 53 height 16
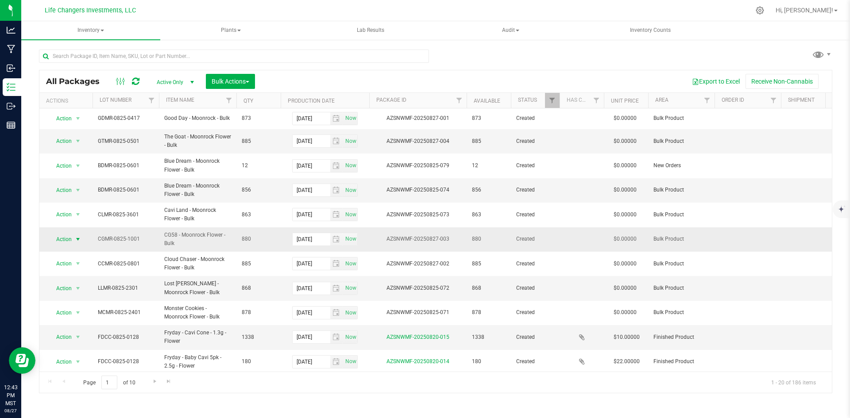
click at [65, 240] on span "Action" at bounding box center [60, 239] width 24 height 12
click at [72, 93] on li "Edit attributes" at bounding box center [77, 93] width 56 height 13
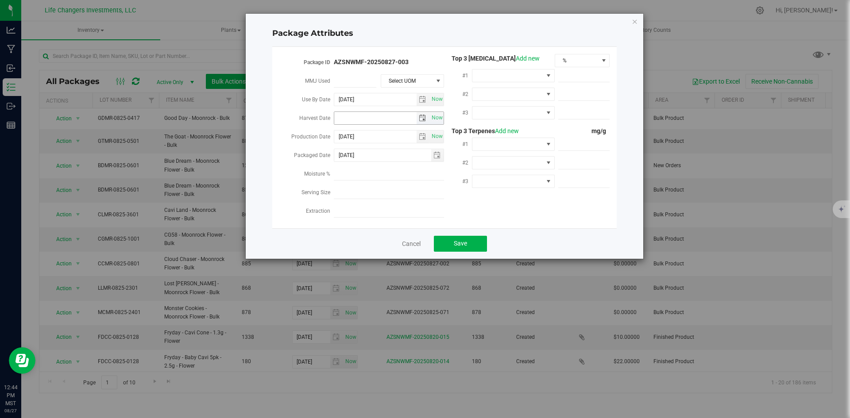
click at [422, 115] on span "select" at bounding box center [422, 118] width 7 height 7
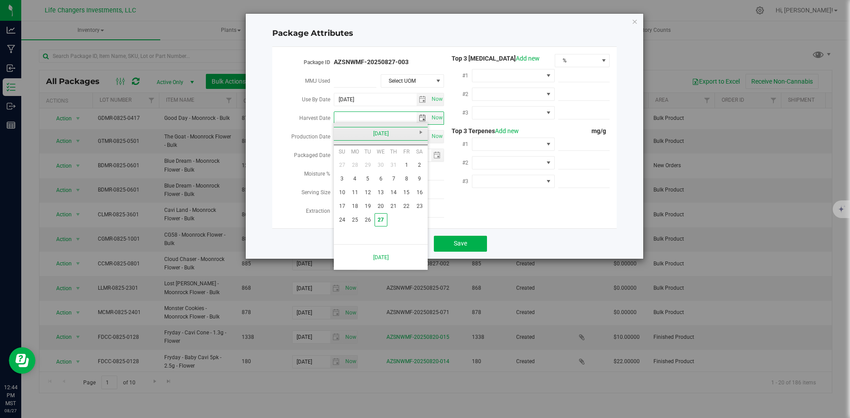
click at [343, 132] on link "[DATE]" at bounding box center [380, 134] width 95 height 14
click at [419, 158] on link "Apr" at bounding box center [414, 158] width 23 height 23
click at [420, 195] on link "19" at bounding box center [419, 193] width 13 height 14
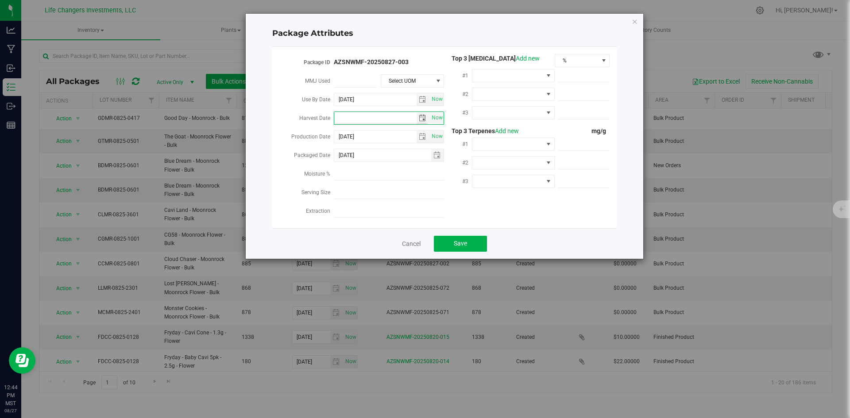
type input "2025-04-19"
click at [470, 239] on button "Save" at bounding box center [460, 244] width 53 height 16
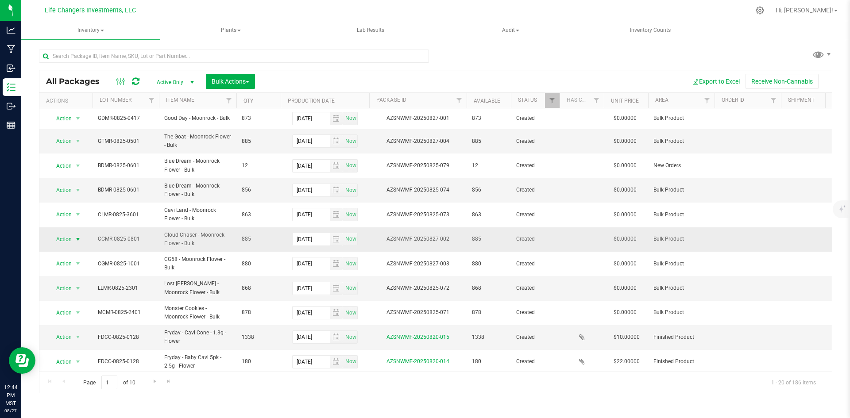
click at [59, 240] on span "Action" at bounding box center [60, 239] width 24 height 12
click at [67, 91] on li "Edit attributes" at bounding box center [77, 93] width 56 height 13
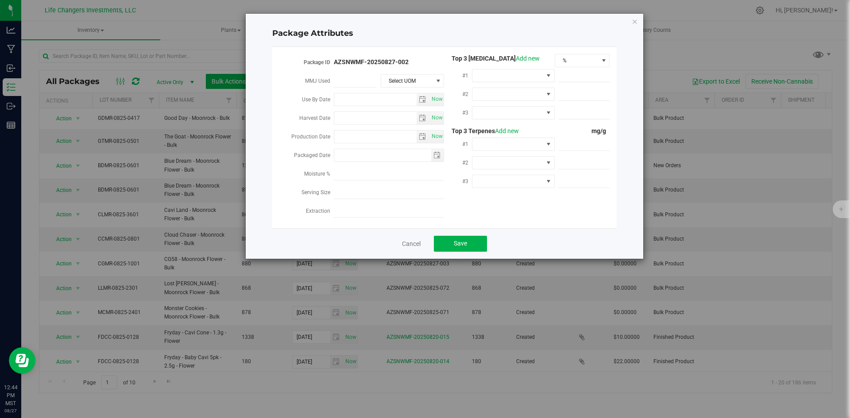
type input "2026-08-25"
type input "[DATE]"
click at [419, 115] on span "select" at bounding box center [422, 118] width 7 height 7
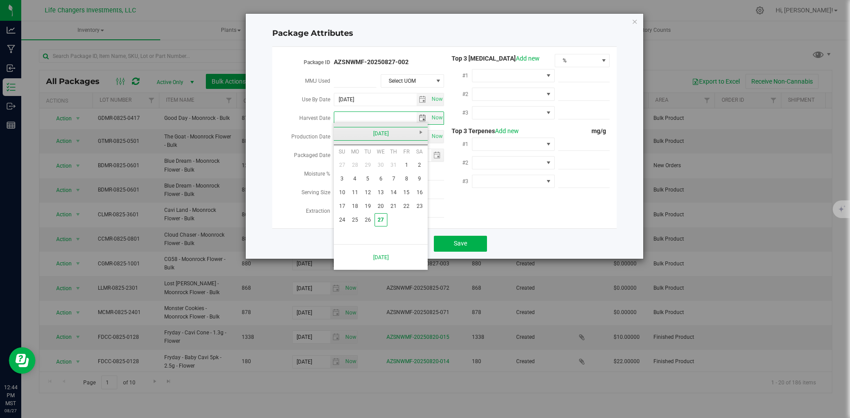
click at [341, 134] on link "[DATE]" at bounding box center [380, 134] width 95 height 14
click at [416, 159] on link "Apr" at bounding box center [414, 158] width 23 height 23
click at [414, 190] on link "19" at bounding box center [419, 193] width 13 height 14
type input "2025-04-19"
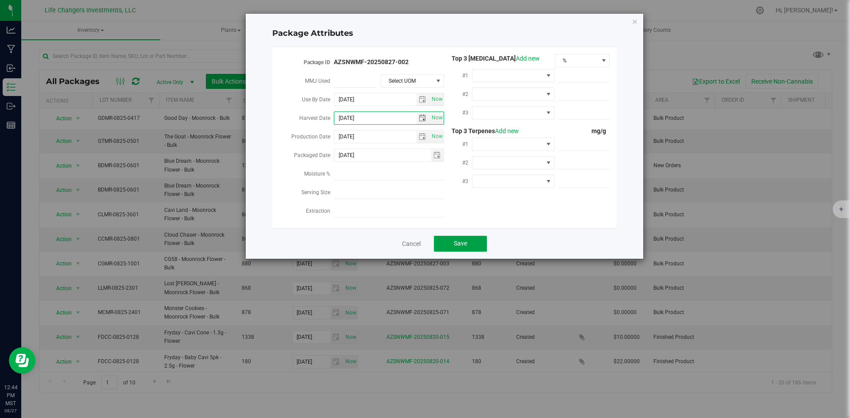
click at [455, 236] on button "Save" at bounding box center [460, 244] width 53 height 16
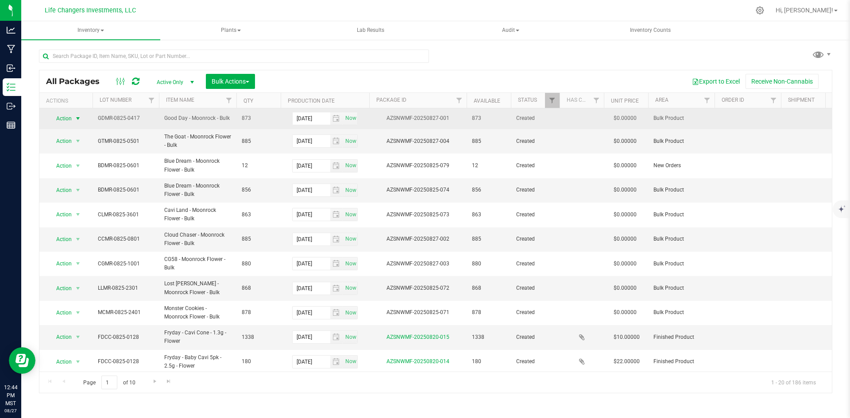
click at [66, 116] on span "Action" at bounding box center [60, 118] width 24 height 12
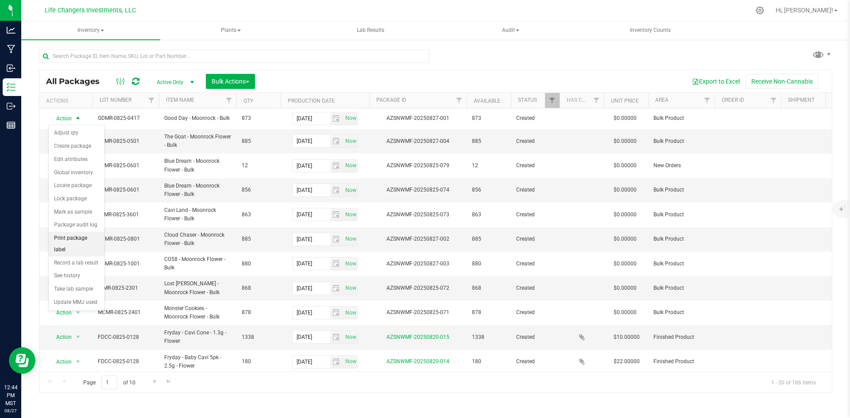
click at [65, 236] on li "Print package label" at bounding box center [77, 244] width 56 height 24
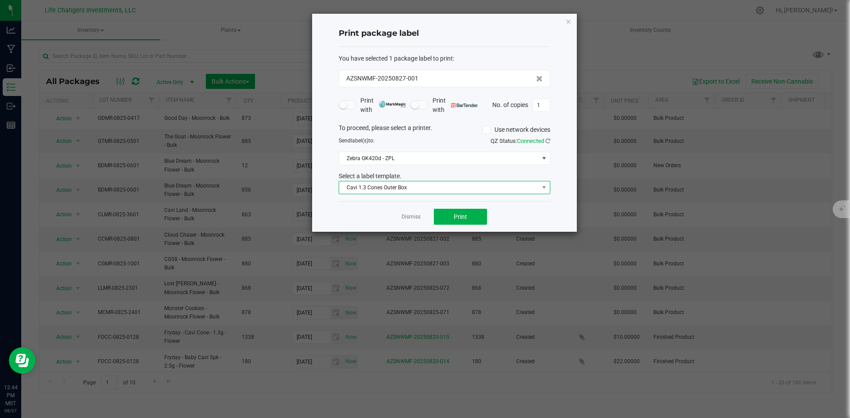
click at [435, 190] on span "Cavi 1.3 Cones Outer Box" at bounding box center [439, 188] width 200 height 12
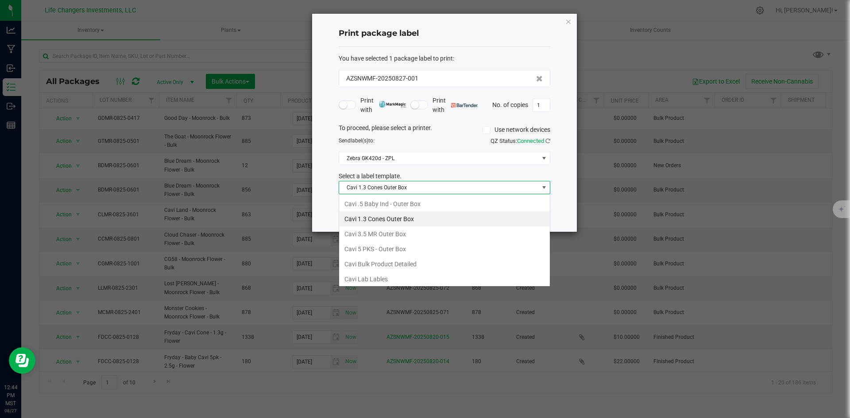
scroll to position [13, 212]
click at [431, 263] on li "Cavi Bulk Product Detailed" at bounding box center [444, 264] width 211 height 15
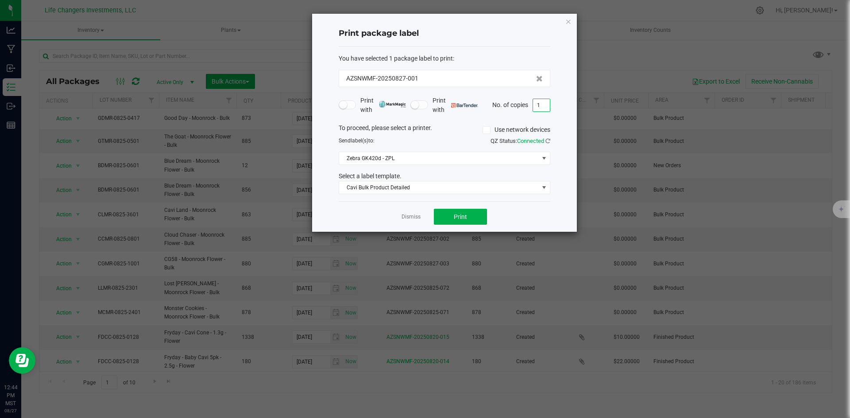
click at [545, 106] on input "1" at bounding box center [541, 105] width 17 height 12
type input "2"
click at [455, 216] on span "Print" at bounding box center [460, 216] width 13 height 7
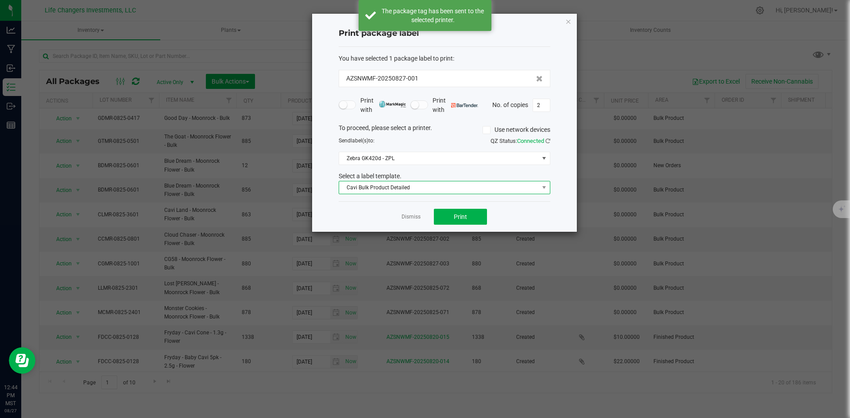
click at [462, 186] on span "Cavi Bulk Product Detailed" at bounding box center [439, 188] width 200 height 12
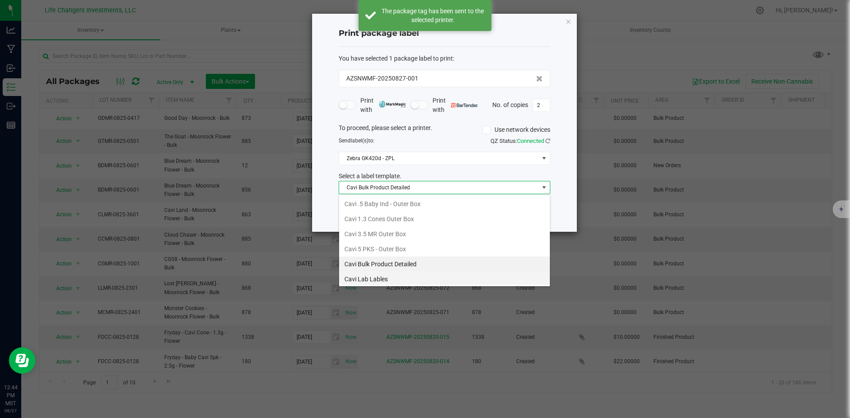
click at [416, 275] on li "Cavi Lab Lables" at bounding box center [444, 279] width 211 height 15
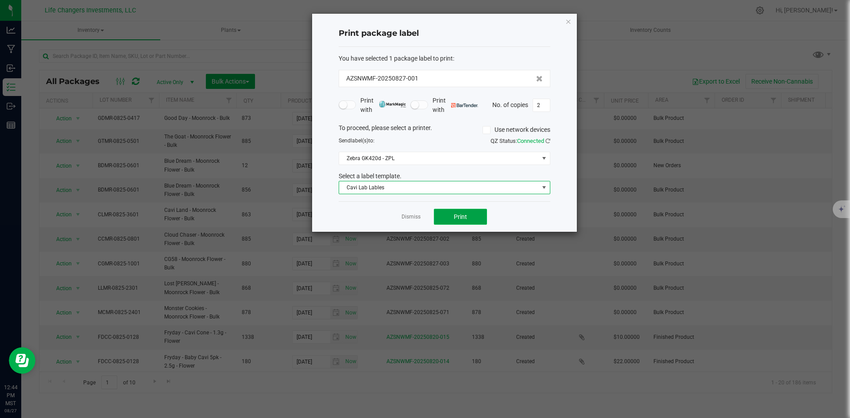
click at [449, 214] on button "Print" at bounding box center [460, 217] width 53 height 16
click at [409, 215] on link "Dismiss" at bounding box center [411, 217] width 19 height 8
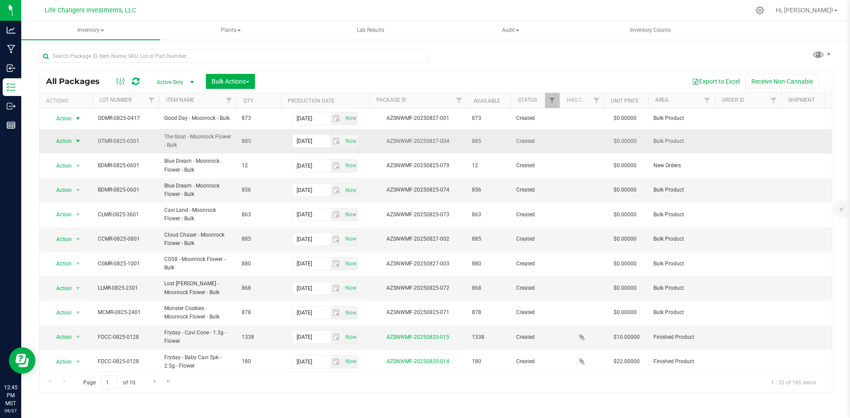
click at [65, 139] on span "Action" at bounding box center [60, 141] width 24 height 12
click at [75, 260] on li "Print package label" at bounding box center [77, 267] width 56 height 24
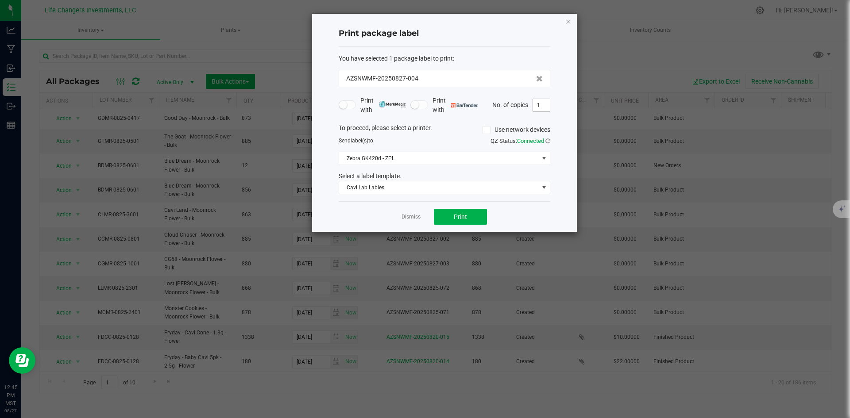
click at [540, 102] on input "1" at bounding box center [541, 105] width 17 height 12
type input "2"
click at [404, 186] on span "Cavi Lab Lables" at bounding box center [439, 188] width 200 height 12
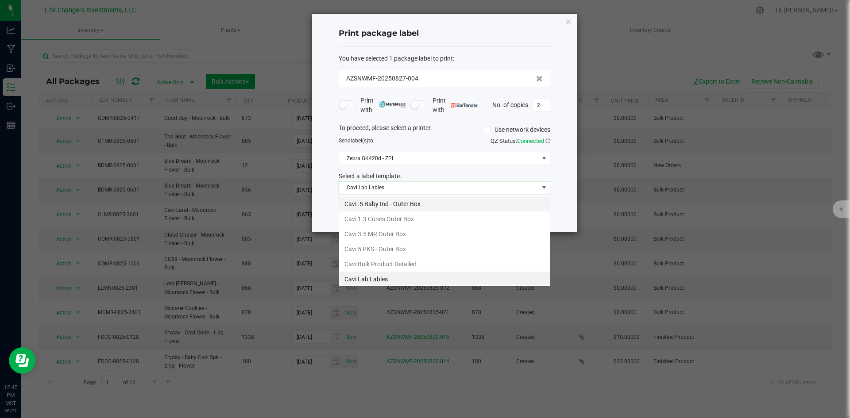
scroll to position [2, 0]
click at [405, 262] on li "Cavi Bulk Product Detailed" at bounding box center [444, 262] width 211 height 15
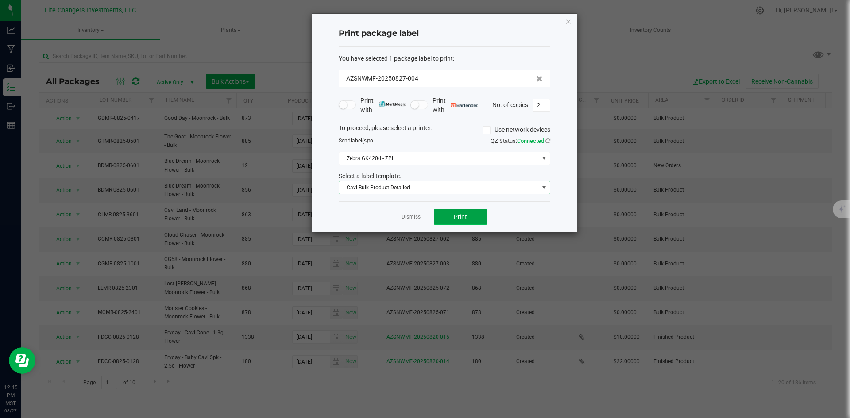
click at [465, 221] on button "Print" at bounding box center [460, 217] width 53 height 16
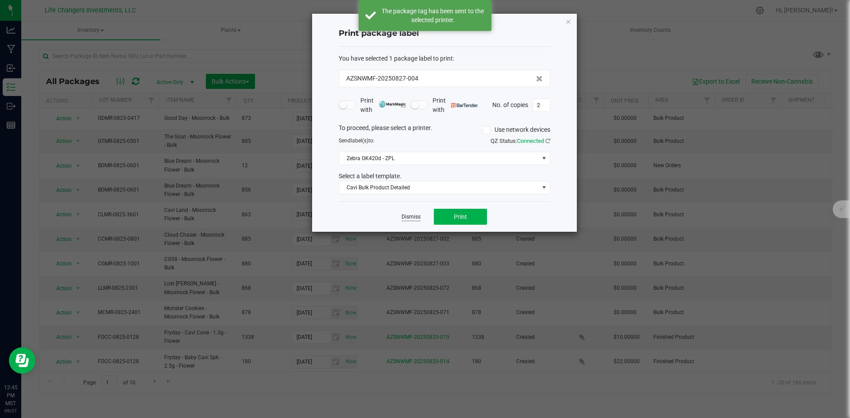
click at [411, 217] on link "Dismiss" at bounding box center [411, 217] width 19 height 8
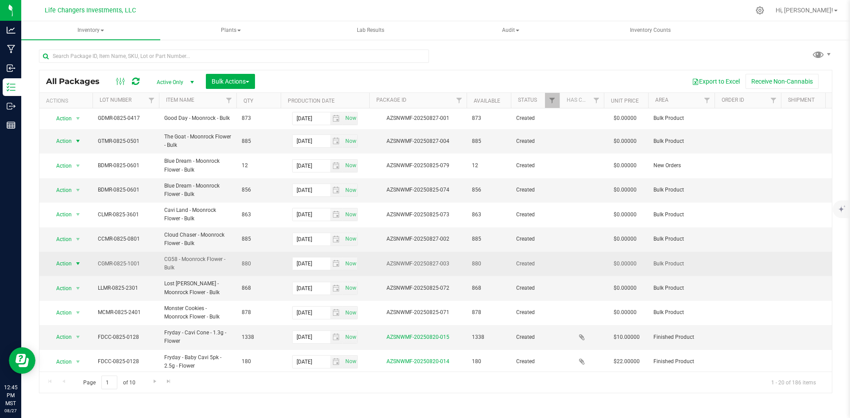
click at [65, 263] on span "Action" at bounding box center [60, 264] width 24 height 12
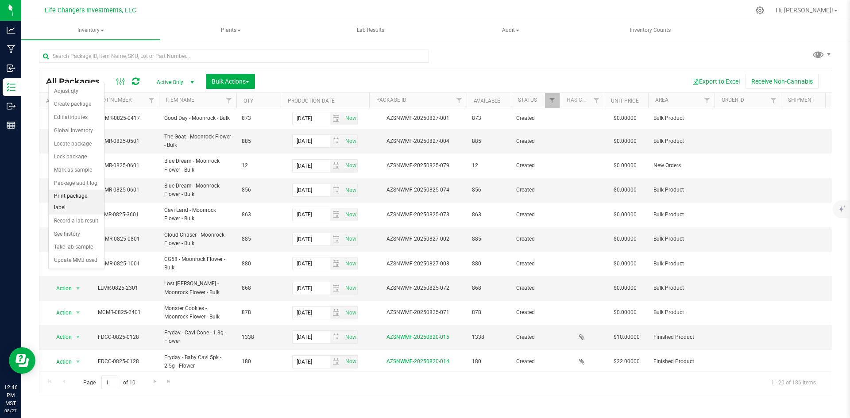
click at [66, 197] on li "Print package label" at bounding box center [77, 202] width 56 height 24
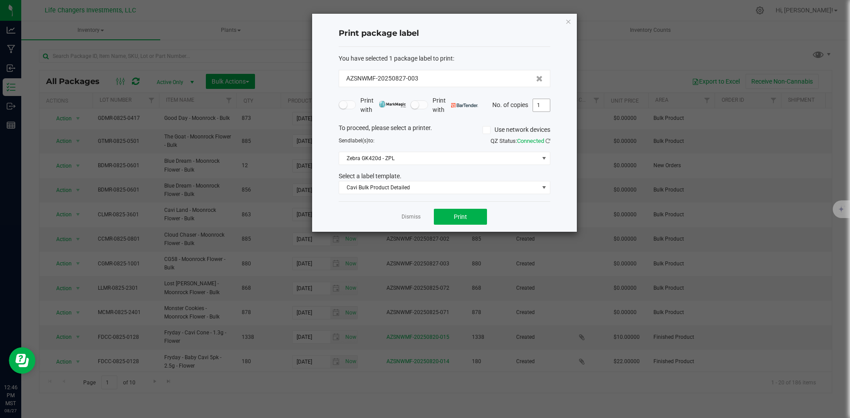
click at [543, 105] on input "1" at bounding box center [541, 105] width 17 height 12
type input "2"
click at [457, 219] on span "Print" at bounding box center [460, 216] width 13 height 7
click at [408, 217] on link "Dismiss" at bounding box center [411, 217] width 19 height 8
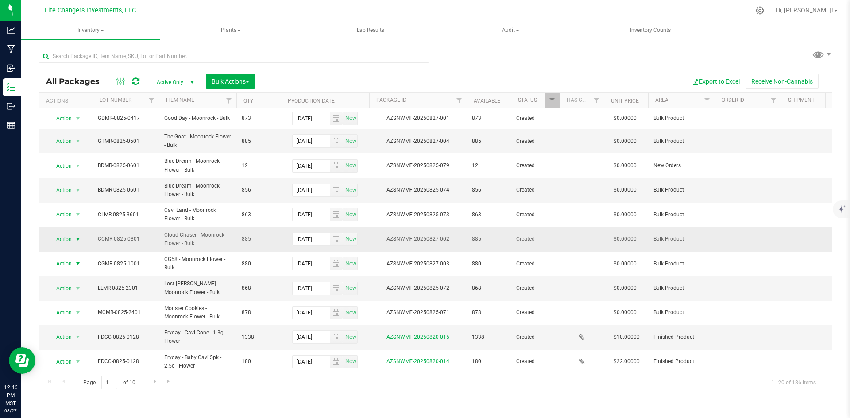
click at [65, 239] on span "Action" at bounding box center [60, 239] width 24 height 12
click at [67, 172] on li "Print package label" at bounding box center [77, 178] width 56 height 24
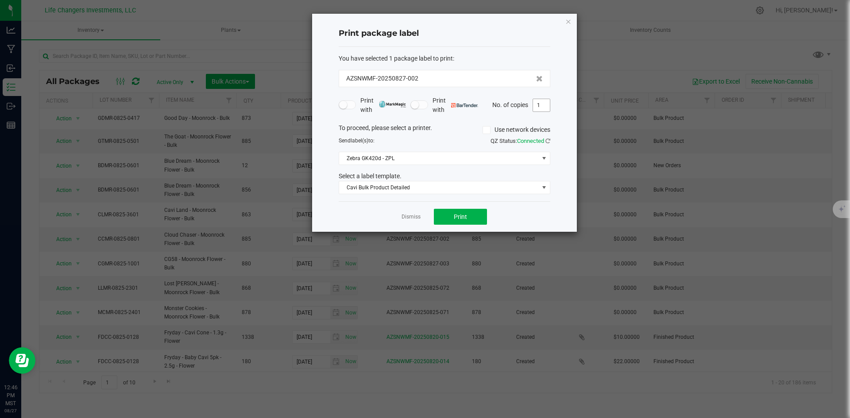
click at [539, 105] on input "1" at bounding box center [541, 105] width 17 height 12
type input "2"
click at [458, 212] on button "Print" at bounding box center [460, 217] width 53 height 16
click at [405, 214] on link "Dismiss" at bounding box center [411, 217] width 19 height 8
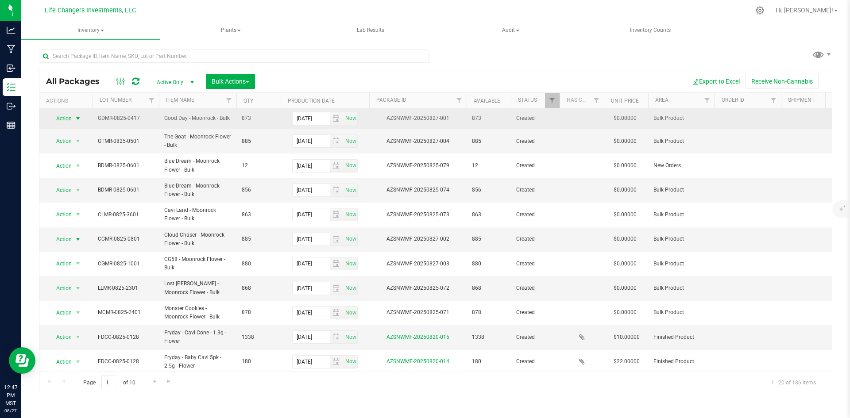
click at [60, 119] on span "Action" at bounding box center [60, 118] width 24 height 12
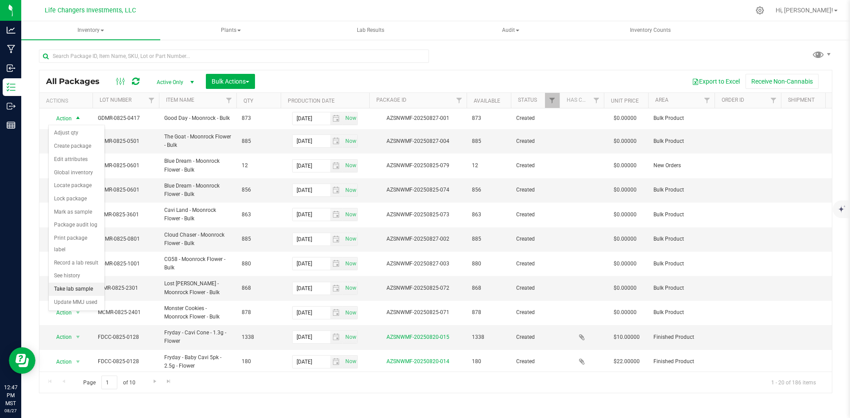
click at [69, 283] on li "Take lab sample" at bounding box center [77, 289] width 56 height 13
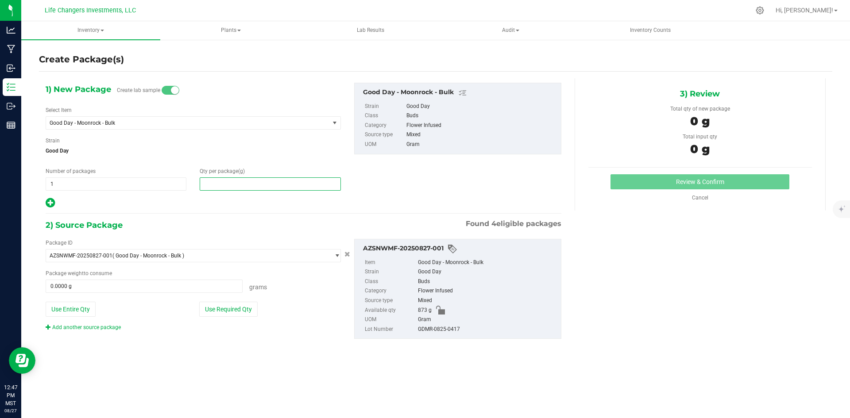
click at [230, 185] on span at bounding box center [270, 184] width 141 height 13
type input "12"
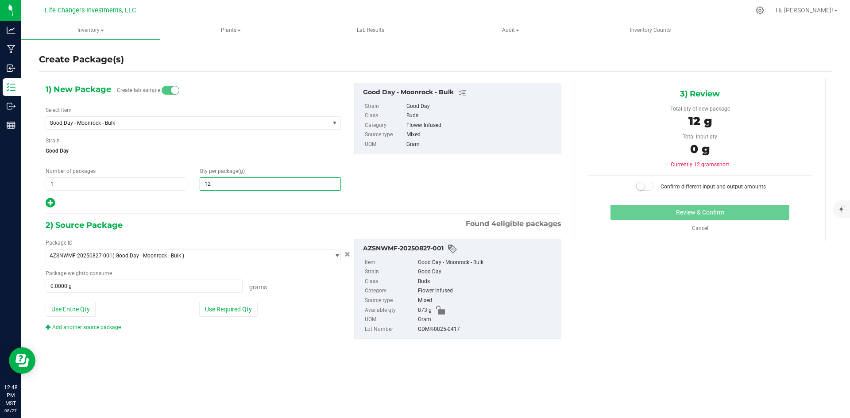
type input "12.0000"
click at [259, 352] on div "2) Source Package Found 4 eligible packages Package ID AZSNWMF-20250827-001 ( G…" at bounding box center [304, 286] width 516 height 135
click at [240, 314] on button "Use Required Qty" at bounding box center [228, 309] width 58 height 15
type input "12.0000 g"
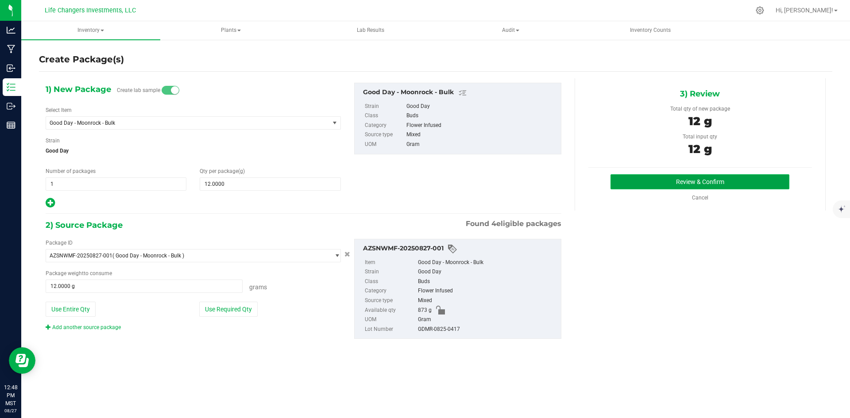
click at [701, 185] on button "Review & Confirm" at bounding box center [700, 181] width 179 height 15
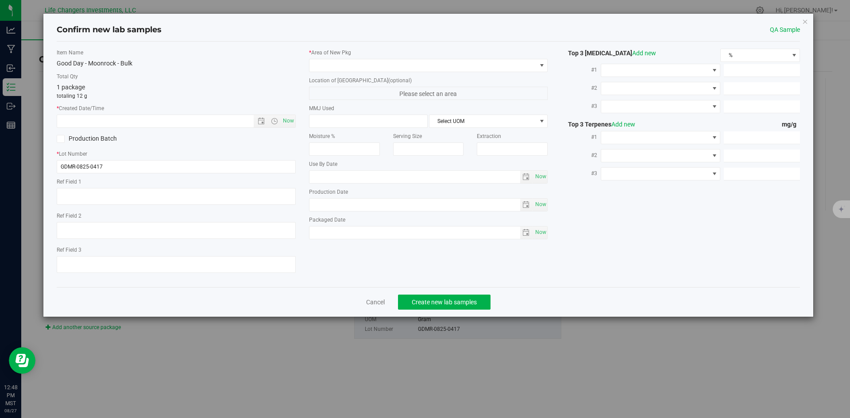
type input "2026-08-26"
type input "[DATE]"
click at [260, 123] on span "Open the date view" at bounding box center [261, 121] width 7 height 7
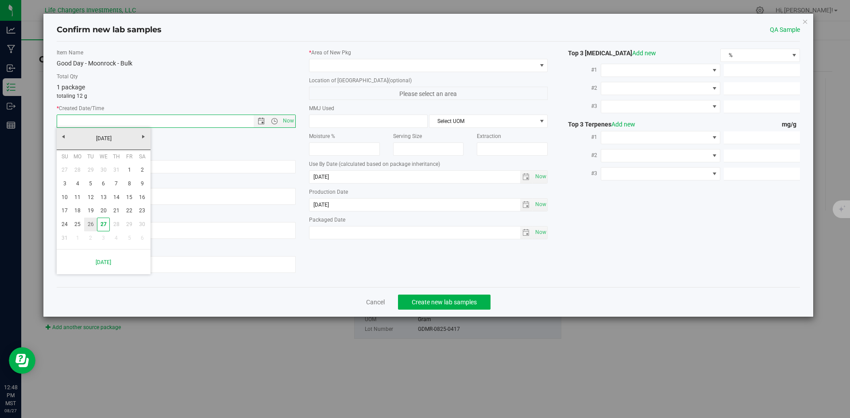
click at [92, 225] on link "26" at bounding box center [90, 225] width 13 height 14
click at [273, 122] on span "Open the time view" at bounding box center [274, 121] width 7 height 7
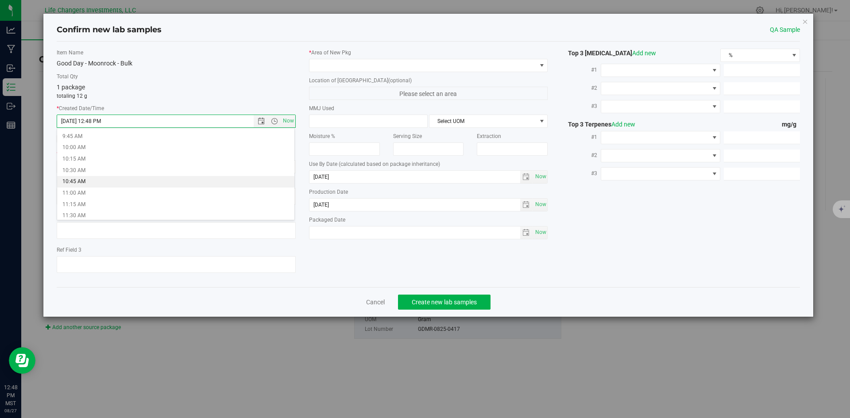
scroll to position [487, 0]
click at [82, 148] on li "11:00 AM" at bounding box center [175, 149] width 237 height 12
type input "8/26/2025 11:00 AM"
click at [172, 148] on div "Item Name Good Day - Moonrock - Bulk Total Qty 1 package totaling 12 g * Create…" at bounding box center [176, 165] width 252 height 232
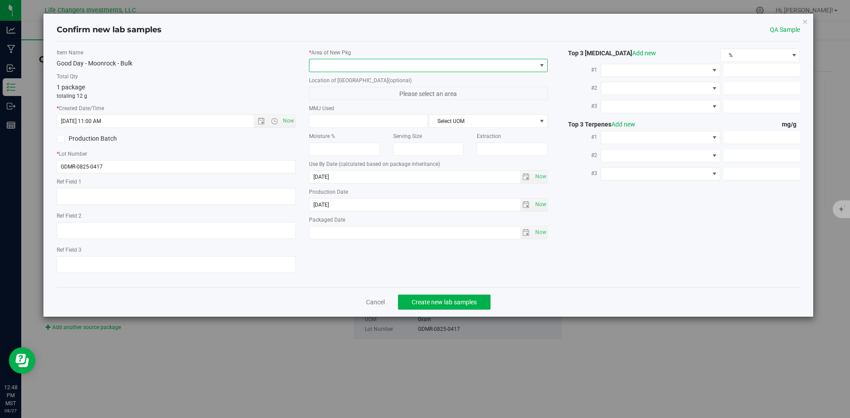
click at [369, 66] on span at bounding box center [423, 65] width 227 height 12
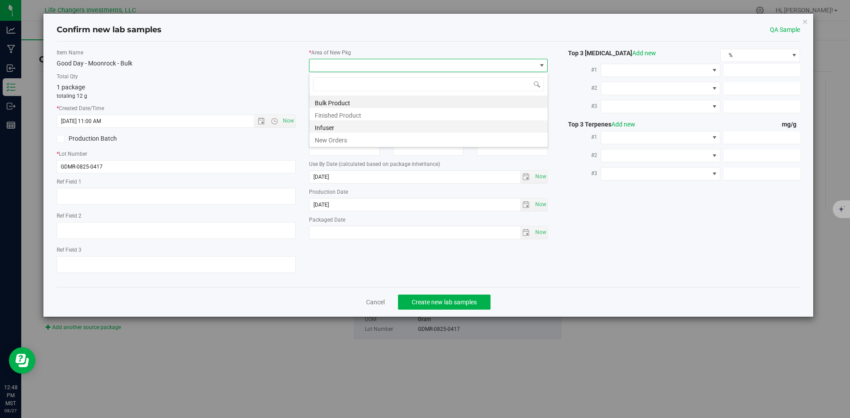
scroll to position [13, 239]
click at [338, 136] on li "New Orders" at bounding box center [429, 139] width 238 height 12
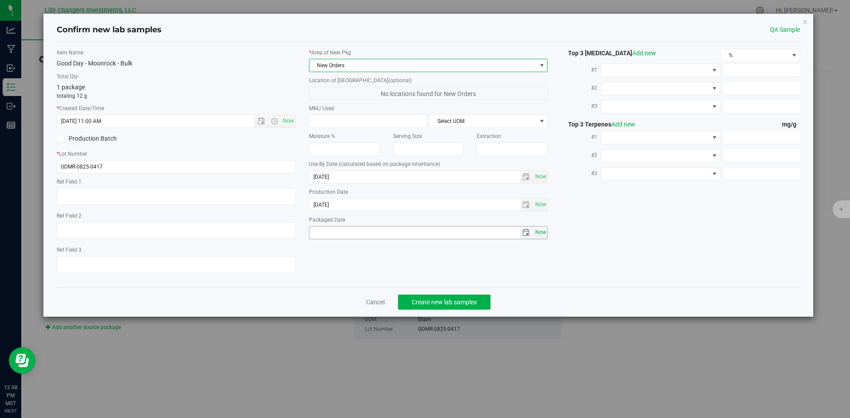
click at [542, 232] on span "Now" at bounding box center [540, 232] width 15 height 13
click at [526, 233] on span "select" at bounding box center [526, 232] width 7 height 7
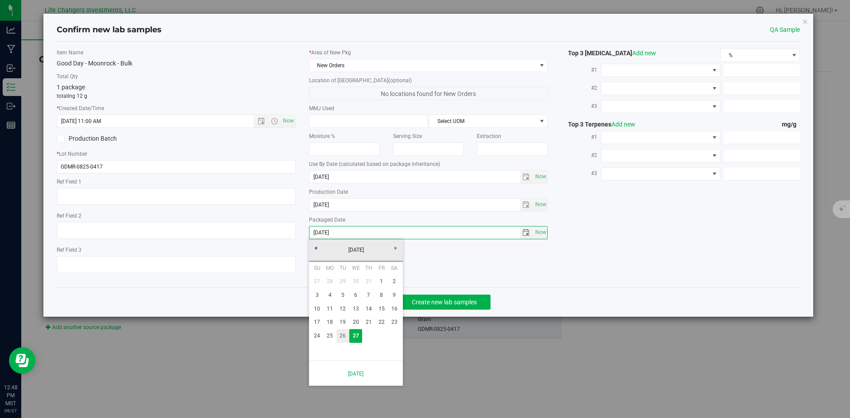
click at [341, 337] on link "26" at bounding box center [343, 336] width 13 height 14
type input "[DATE]"
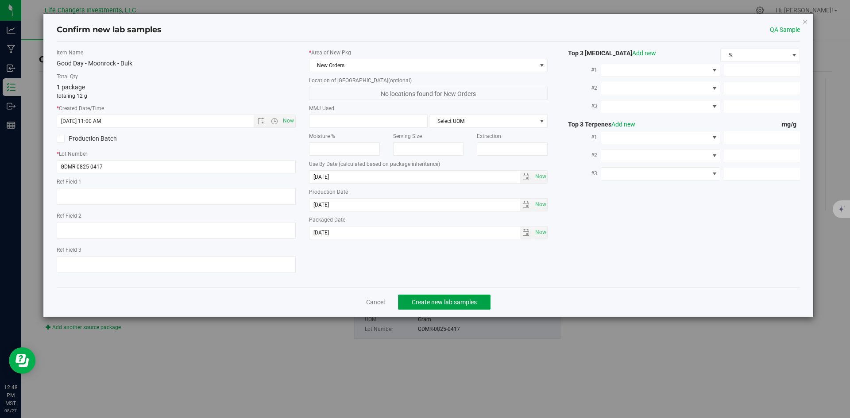
click at [457, 299] on span "Create new lab samples" at bounding box center [444, 302] width 65 height 7
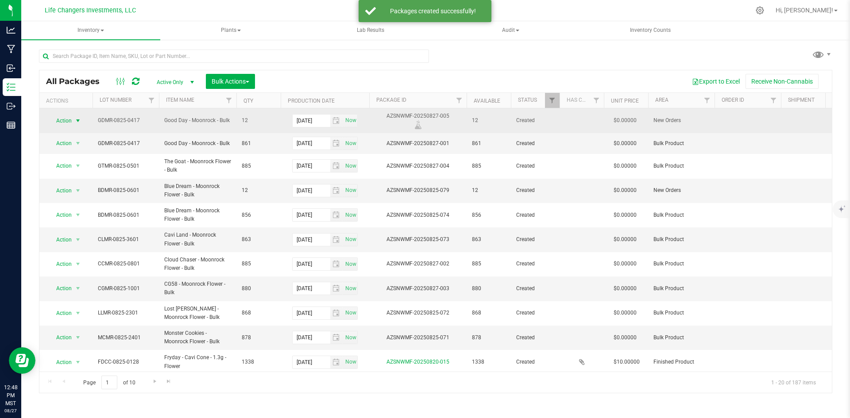
click at [66, 120] on span "Action" at bounding box center [60, 121] width 24 height 12
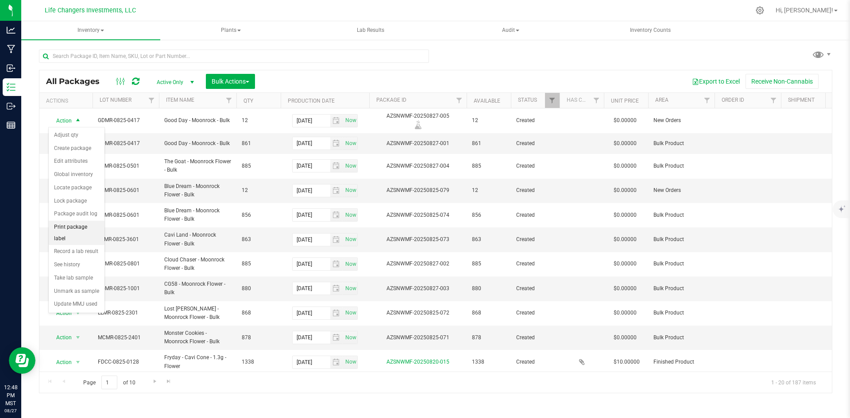
click at [75, 226] on li "Print package label" at bounding box center [77, 233] width 56 height 24
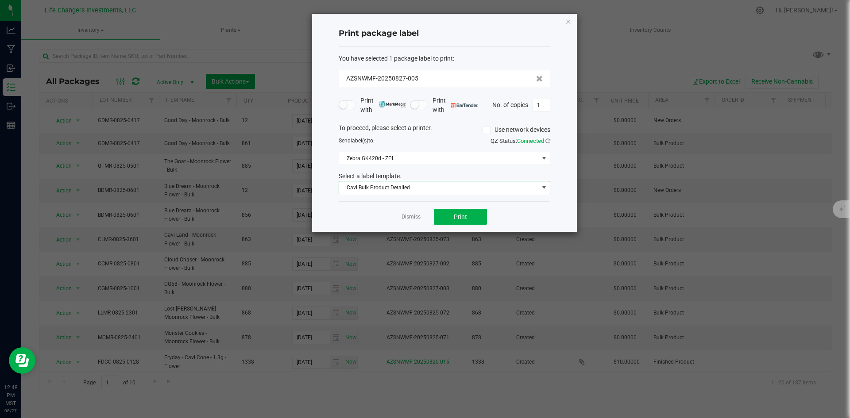
click at [425, 186] on span "Cavi Bulk Product Detailed" at bounding box center [439, 188] width 200 height 12
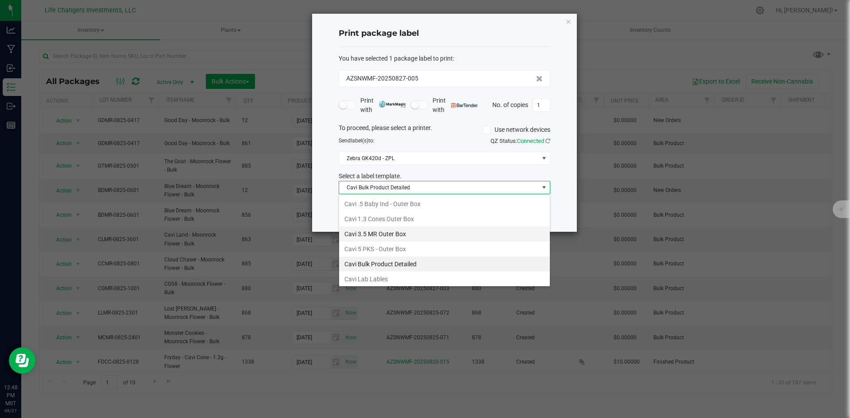
scroll to position [13, 212]
click at [380, 278] on li "Cavi Lab Lables" at bounding box center [444, 279] width 211 height 15
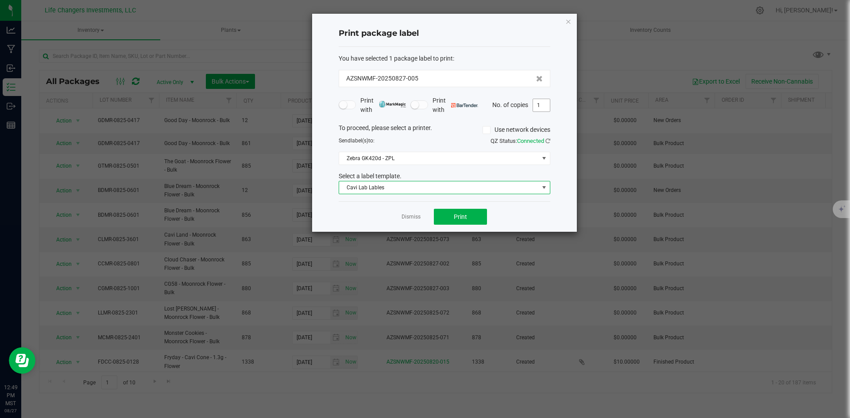
click at [545, 105] on input "1" at bounding box center [541, 105] width 17 height 12
type input "2"
click at [478, 218] on button "Print" at bounding box center [460, 217] width 53 height 16
click at [414, 218] on link "Dismiss" at bounding box center [411, 217] width 19 height 8
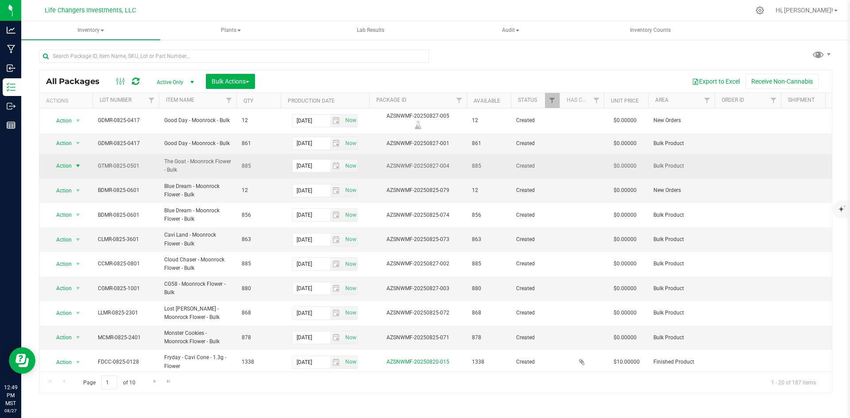
click at [66, 165] on span "Action" at bounding box center [60, 166] width 24 height 12
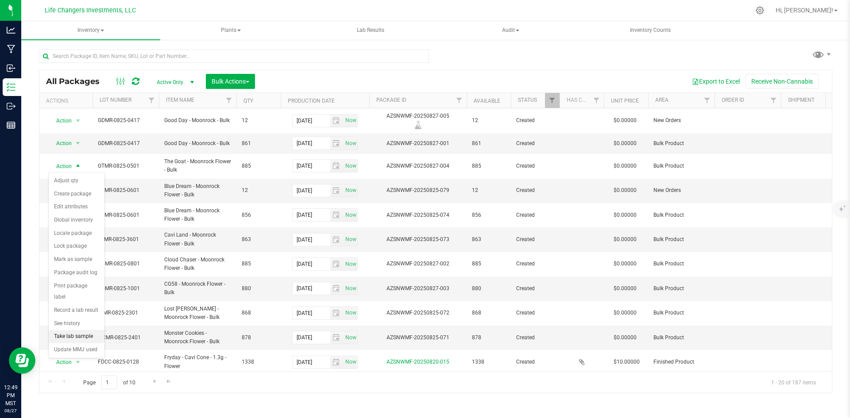
click at [74, 330] on li "Take lab sample" at bounding box center [77, 336] width 56 height 13
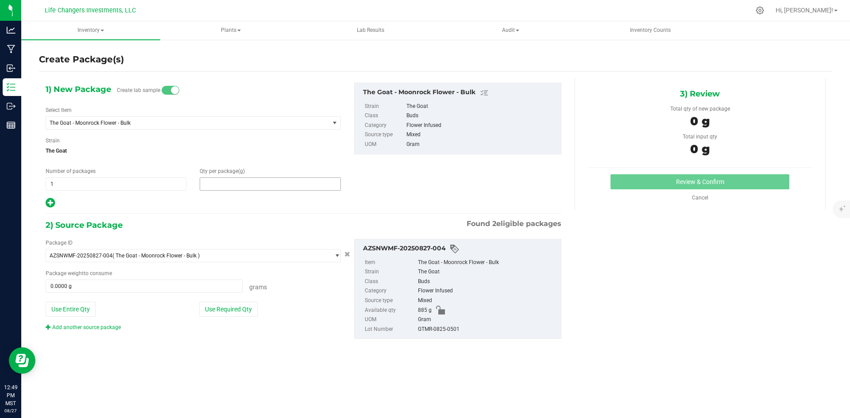
click at [246, 184] on span at bounding box center [270, 184] width 141 height 13
type input "12"
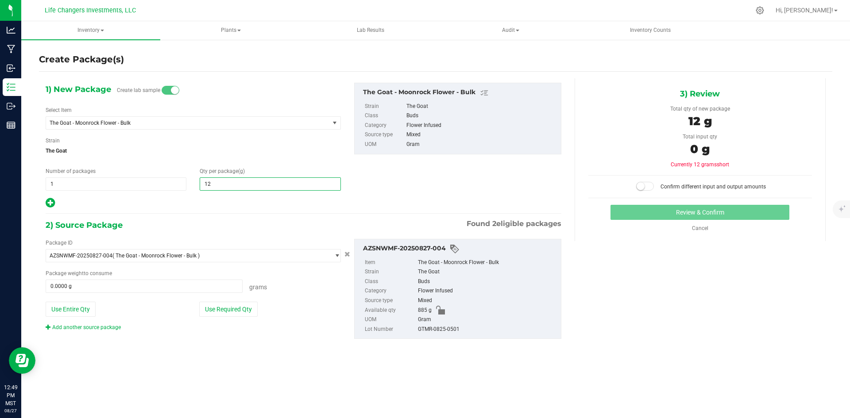
type input "12.0000"
click at [279, 306] on div "Use Required Qty" at bounding box center [270, 309] width 142 height 15
click at [238, 311] on button "Use Required Qty" at bounding box center [228, 309] width 58 height 15
type input "12.0000 g"
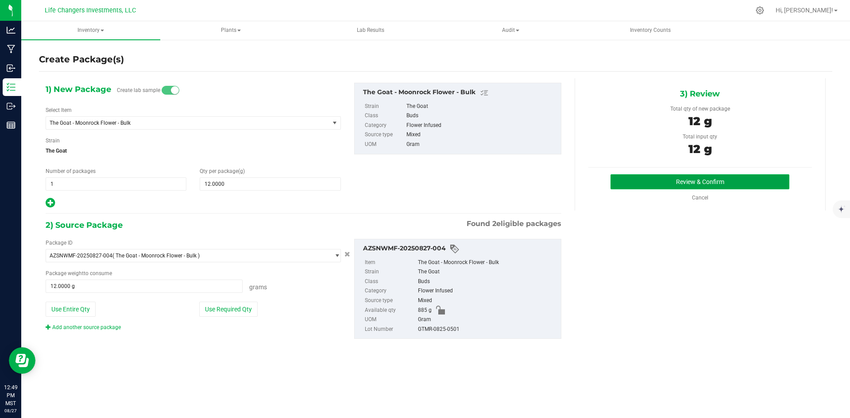
click at [761, 178] on button "Review & Confirm" at bounding box center [700, 181] width 179 height 15
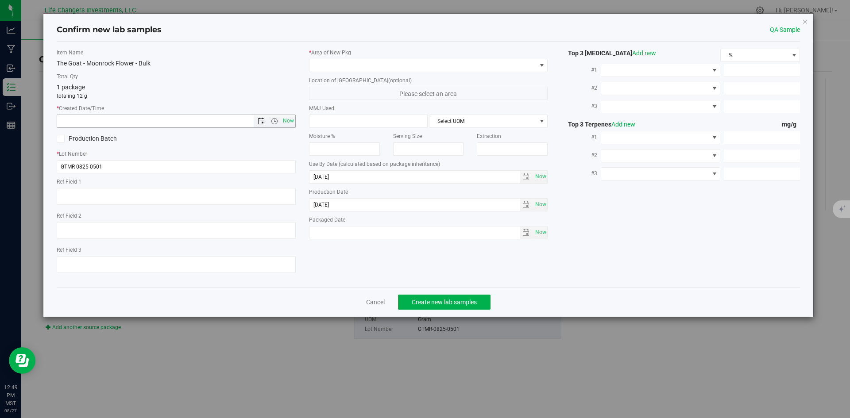
click at [261, 122] on span "Open the date view" at bounding box center [261, 121] width 7 height 7
click at [88, 224] on link "26" at bounding box center [90, 225] width 13 height 14
click at [276, 120] on span "Open the time view" at bounding box center [274, 121] width 7 height 7
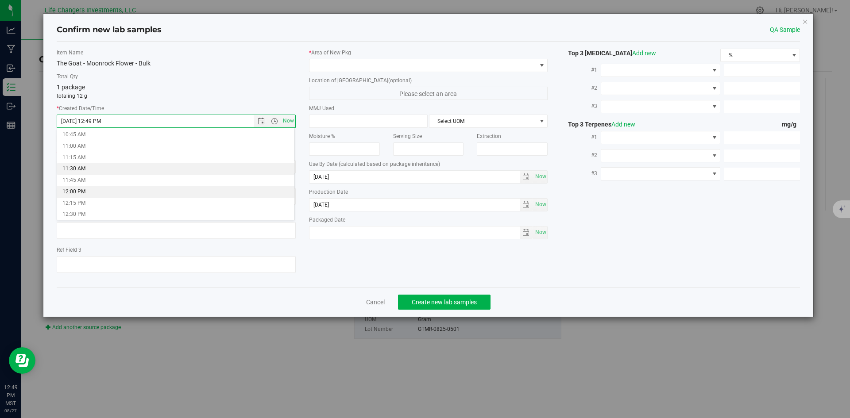
scroll to position [443, 0]
click at [70, 192] on li "11:00 AM" at bounding box center [175, 194] width 237 height 12
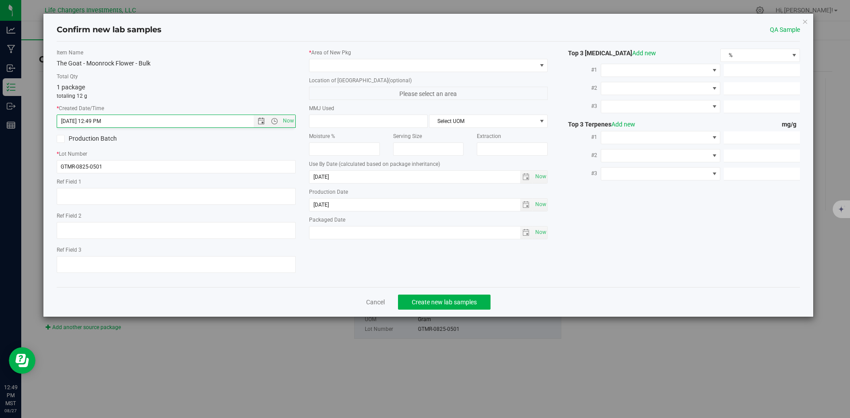
type input "8/26/2025 11:00 AM"
click at [356, 66] on span at bounding box center [423, 65] width 227 height 12
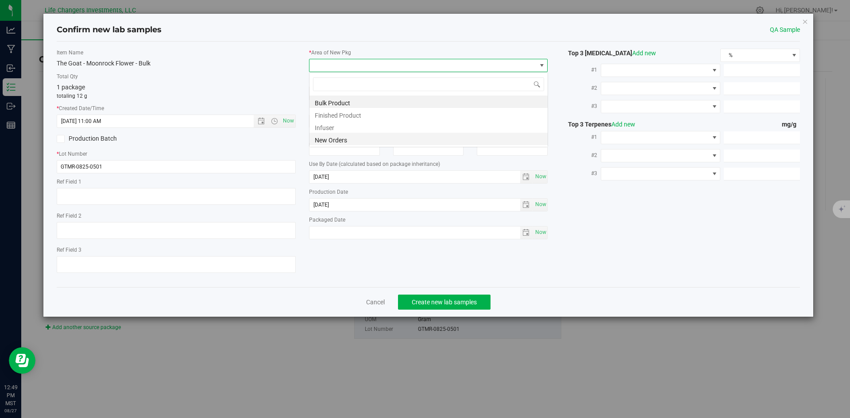
scroll to position [13, 239]
click at [337, 139] on li "New Orders" at bounding box center [429, 139] width 238 height 12
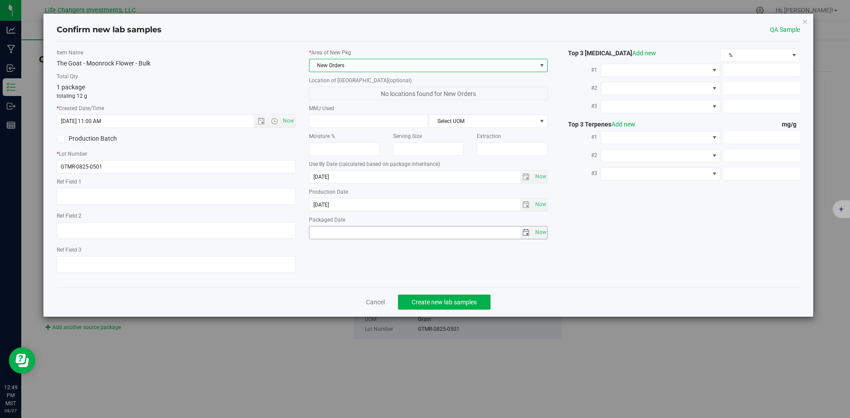
click at [526, 233] on span "select" at bounding box center [526, 232] width 7 height 7
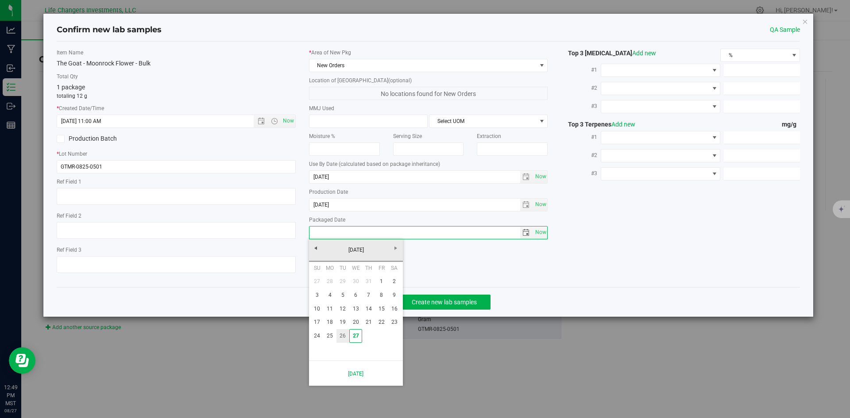
click at [344, 339] on link "26" at bounding box center [343, 336] width 13 height 14
type input "[DATE]"
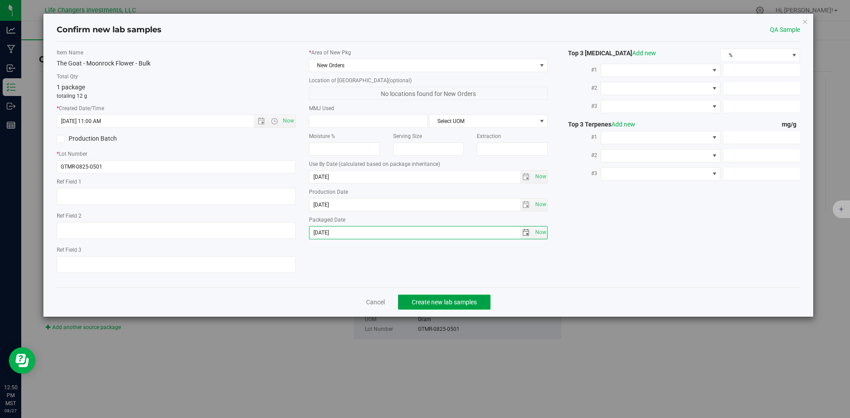
click at [447, 299] on span "Create new lab samples" at bounding box center [444, 302] width 65 height 7
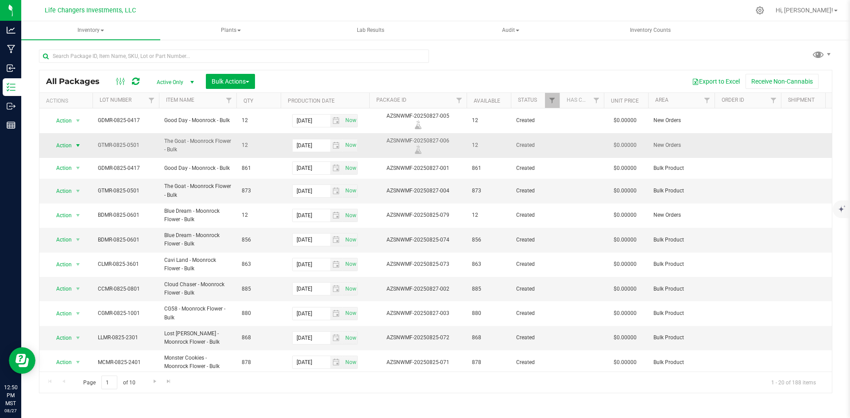
click at [63, 145] on span "Action" at bounding box center [60, 145] width 24 height 12
click at [70, 251] on li "Print package label" at bounding box center [77, 258] width 56 height 24
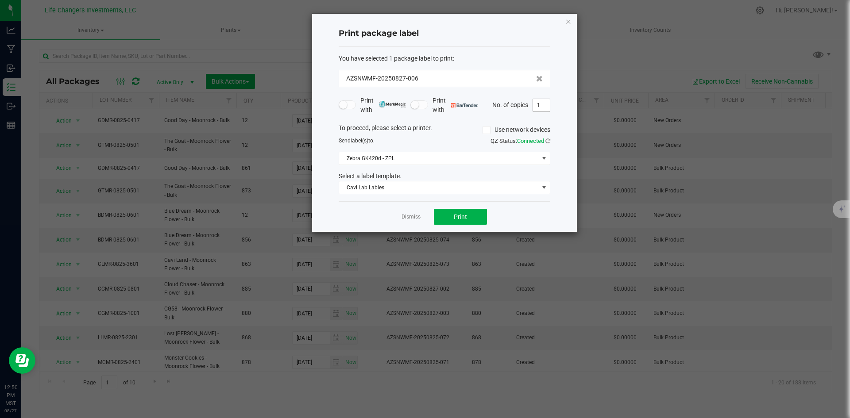
click at [540, 103] on input "1" at bounding box center [541, 105] width 17 height 12
type input "2"
click at [478, 217] on button "Print" at bounding box center [460, 217] width 53 height 16
click at [408, 218] on link "Dismiss" at bounding box center [411, 217] width 19 height 8
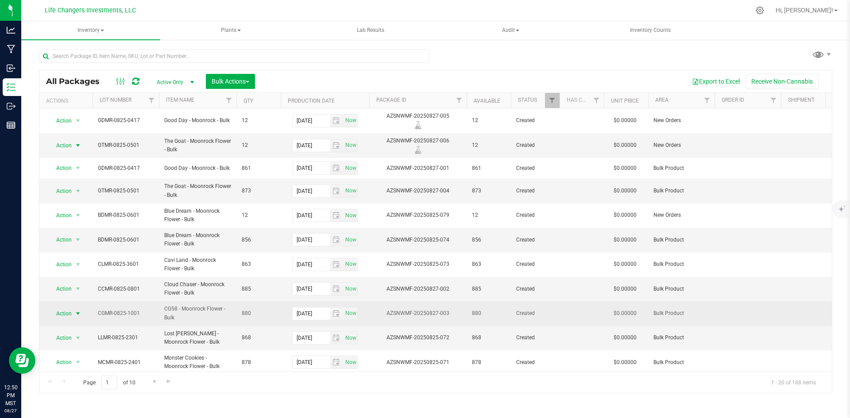
click at [63, 313] on span "Action" at bounding box center [60, 314] width 24 height 12
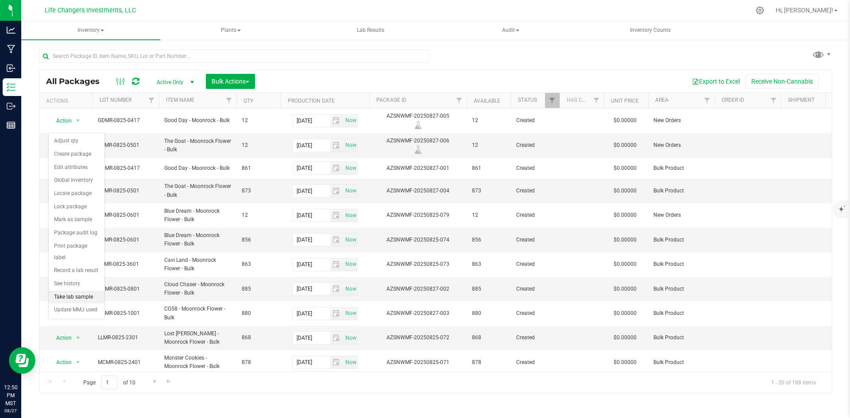
click at [63, 291] on li "Take lab sample" at bounding box center [77, 297] width 56 height 13
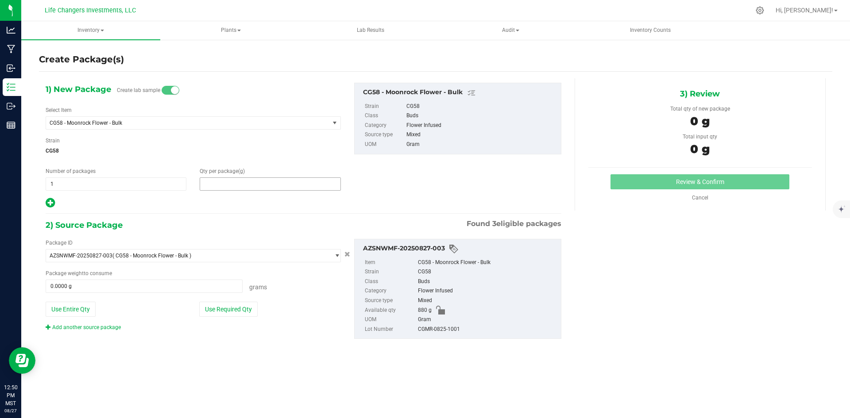
click at [230, 184] on span at bounding box center [270, 184] width 141 height 13
type input "12"
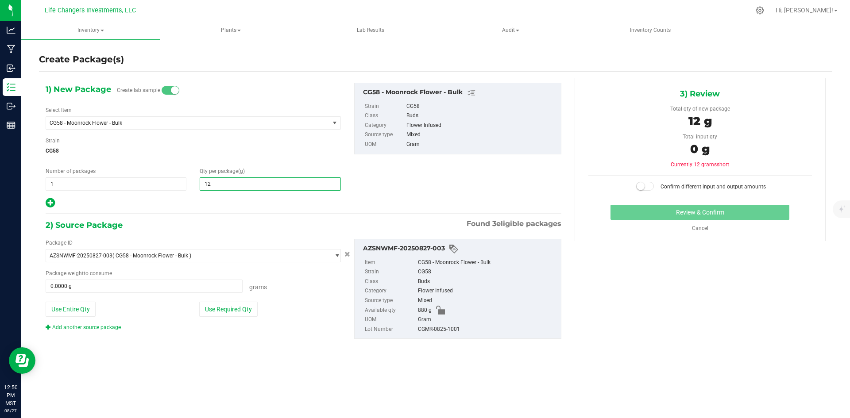
type input "12.0000"
click at [242, 335] on div "Package ID AZSNWMF-20250827-003 ( CG58 - Moonrock Flower - Bulk ) AZSNWMF-20250…" at bounding box center [303, 289] width 529 height 115
click at [235, 307] on button "Use Required Qty" at bounding box center [228, 309] width 58 height 15
type input "12.0000 g"
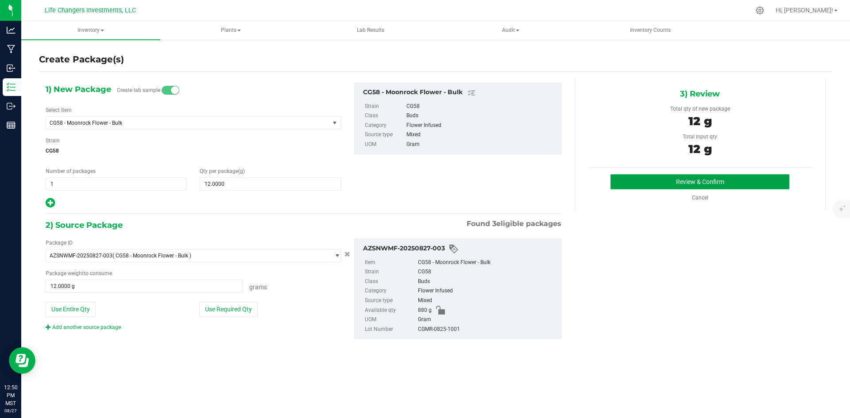
click at [667, 182] on button "Review & Confirm" at bounding box center [700, 181] width 179 height 15
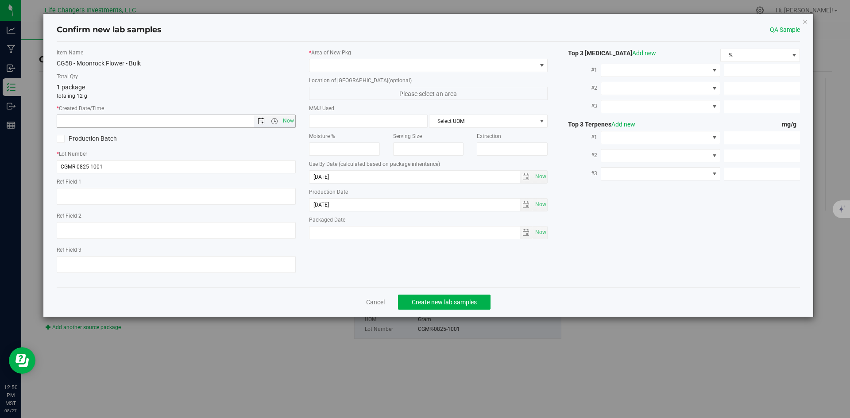
click at [262, 122] on span "Open the date view" at bounding box center [261, 121] width 7 height 7
click at [76, 224] on link "25" at bounding box center [77, 225] width 13 height 14
click at [262, 119] on span "Open the date view" at bounding box center [261, 121] width 7 height 7
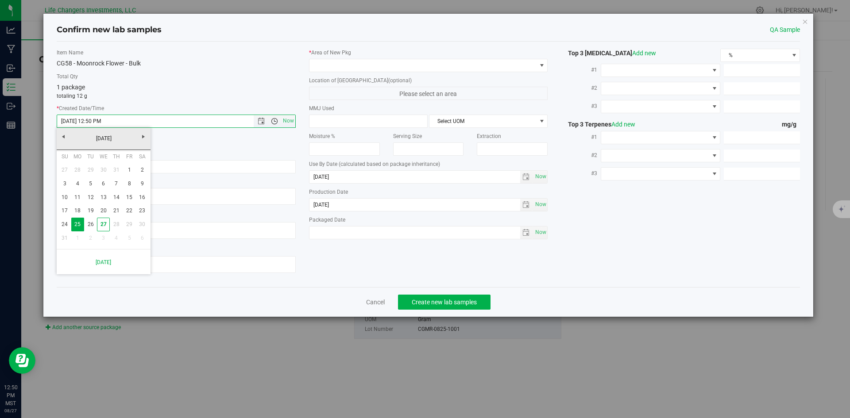
click at [275, 122] on span "Open the time view" at bounding box center [274, 121] width 7 height 7
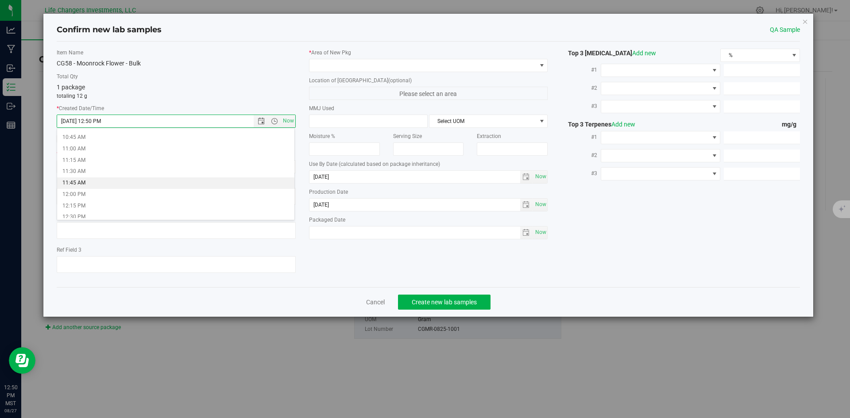
scroll to position [443, 0]
click at [80, 145] on li "10:00 AM" at bounding box center [175, 148] width 237 height 12
type input "8/25/2025 10:00 AM"
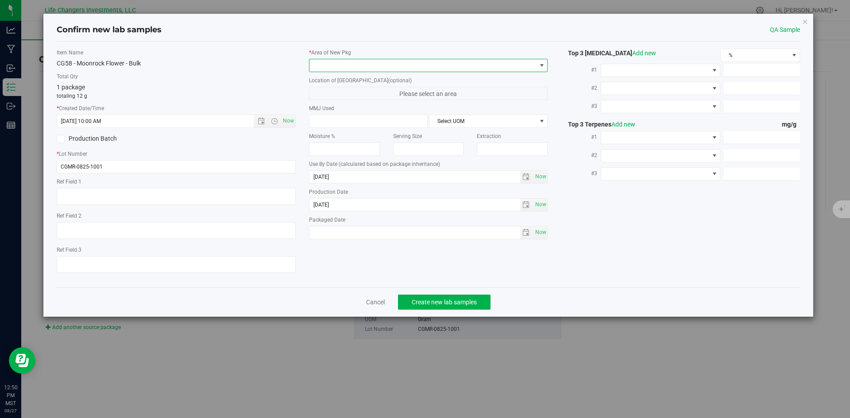
click at [355, 64] on span at bounding box center [423, 65] width 227 height 12
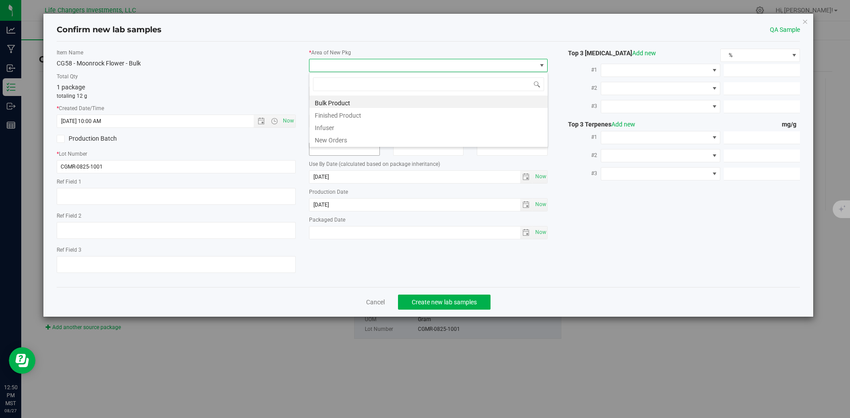
scroll to position [13, 239]
click at [335, 138] on li "New Orders" at bounding box center [429, 139] width 238 height 12
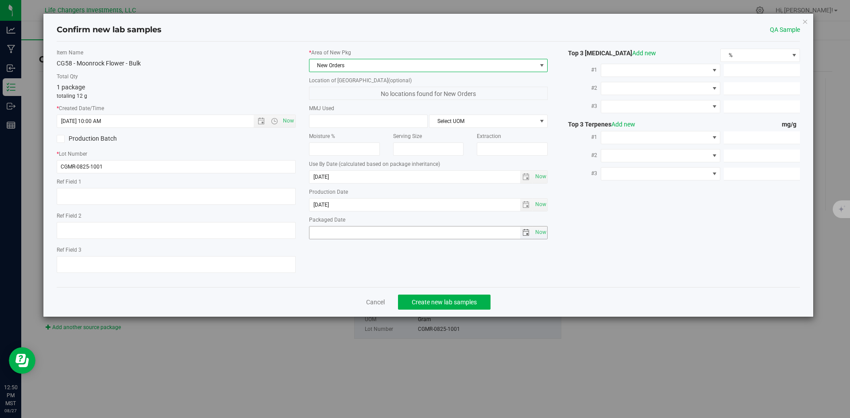
drag, startPoint x: 543, startPoint y: 232, endPoint x: 527, endPoint y: 238, distance: 16.7
click at [542, 232] on span "Now" at bounding box center [540, 232] width 15 height 13
click at [523, 229] on span "select" at bounding box center [526, 233] width 13 height 12
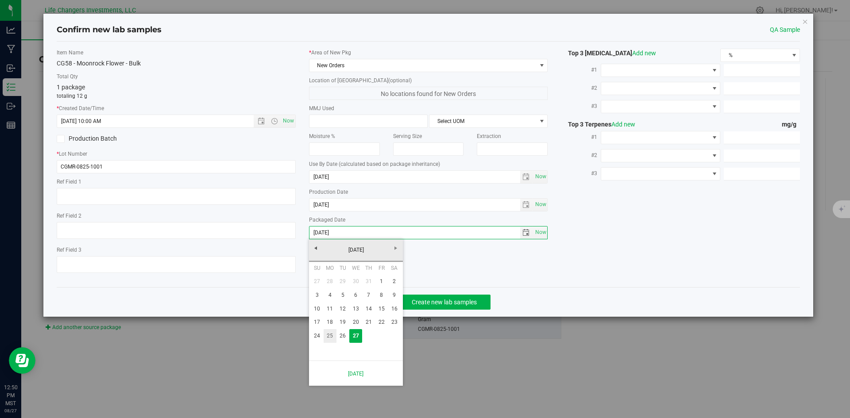
click at [330, 337] on link "25" at bounding box center [330, 336] width 13 height 14
type input "[DATE]"
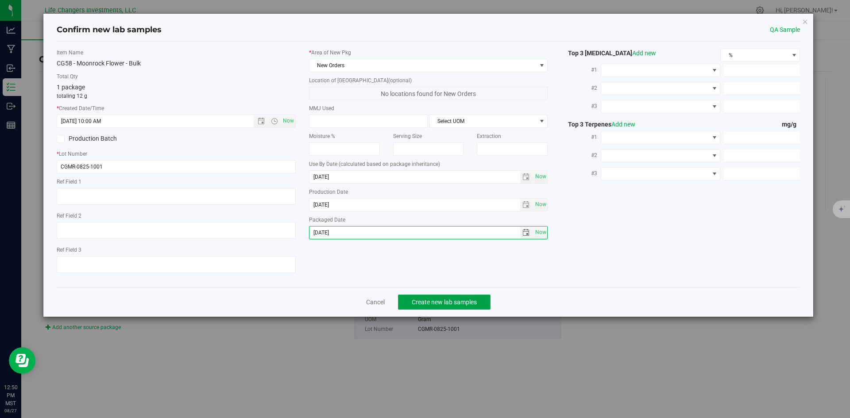
click at [437, 306] on button "Create new lab samples" at bounding box center [444, 302] width 93 height 15
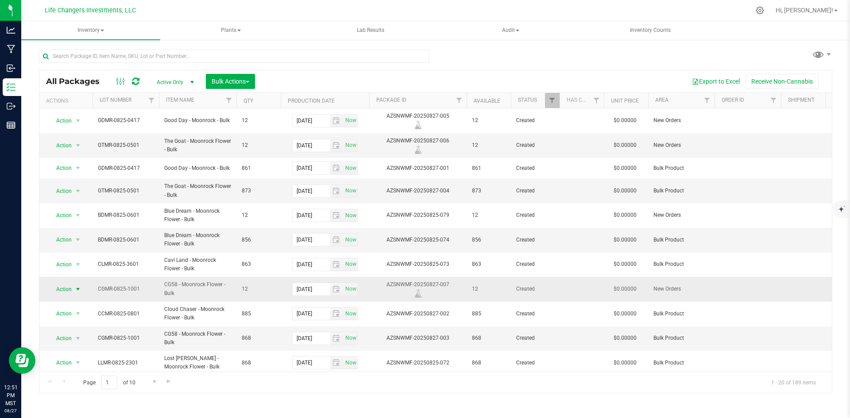
click at [66, 287] on span "Action" at bounding box center [60, 289] width 24 height 12
click at [74, 206] on li "Print package label" at bounding box center [77, 214] width 56 height 24
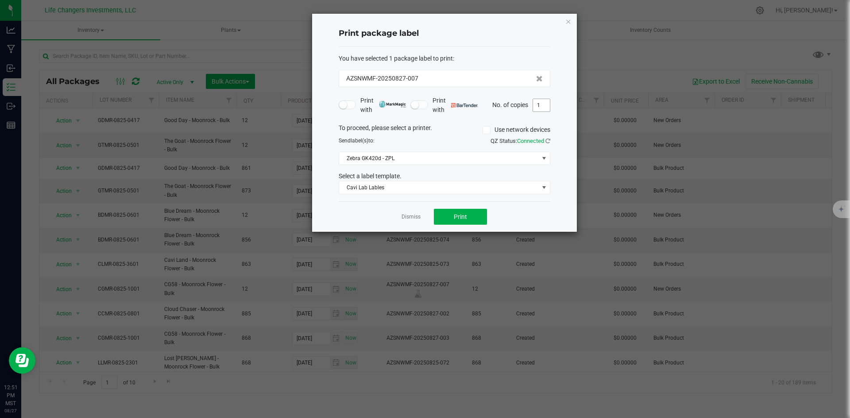
click at [538, 107] on input "1" at bounding box center [541, 105] width 17 height 12
type input "2"
click at [461, 217] on span "Print" at bounding box center [460, 216] width 13 height 7
click at [413, 216] on link "Dismiss" at bounding box center [411, 217] width 19 height 8
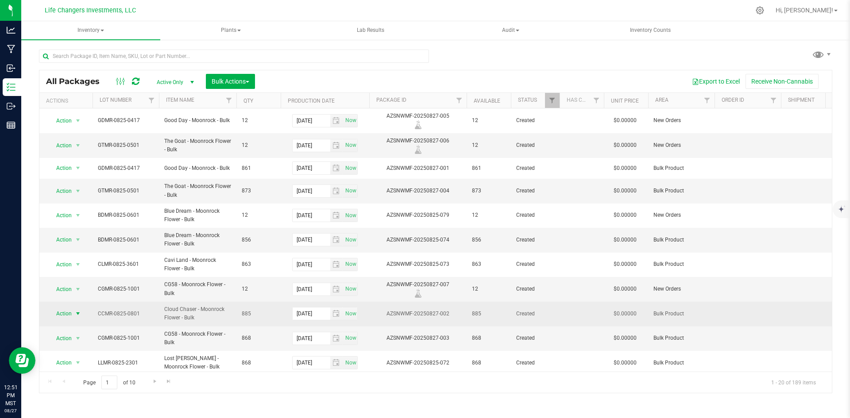
click at [68, 315] on span "Action" at bounding box center [60, 314] width 24 height 12
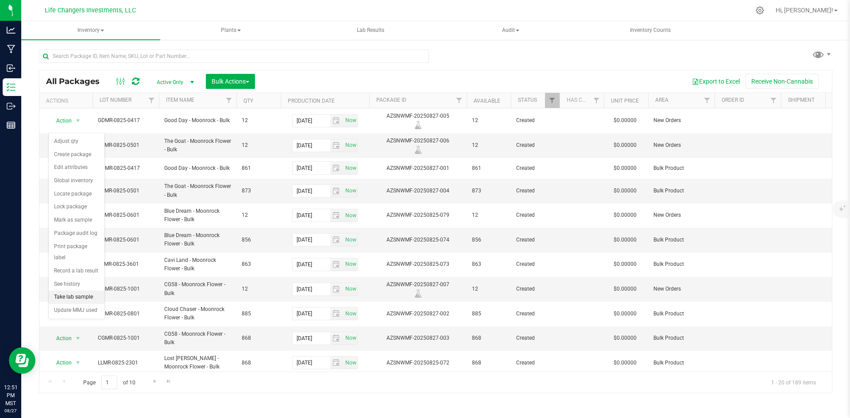
click at [69, 291] on li "Take lab sample" at bounding box center [77, 297] width 56 height 13
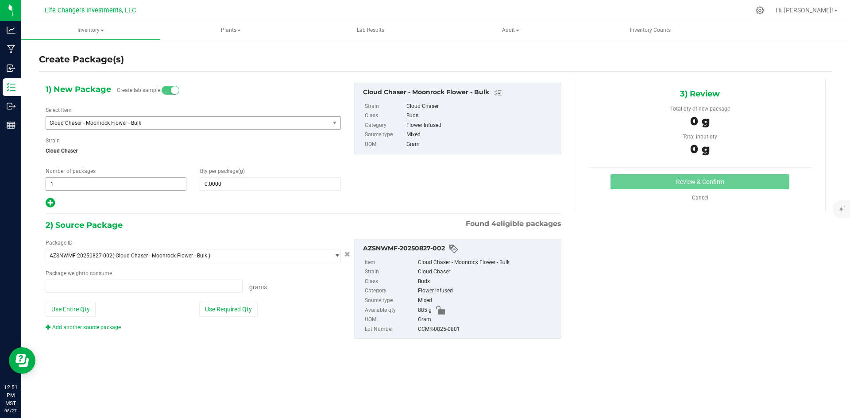
type input "0.0000 g"
click at [240, 186] on span at bounding box center [270, 184] width 141 height 13
type input "12"
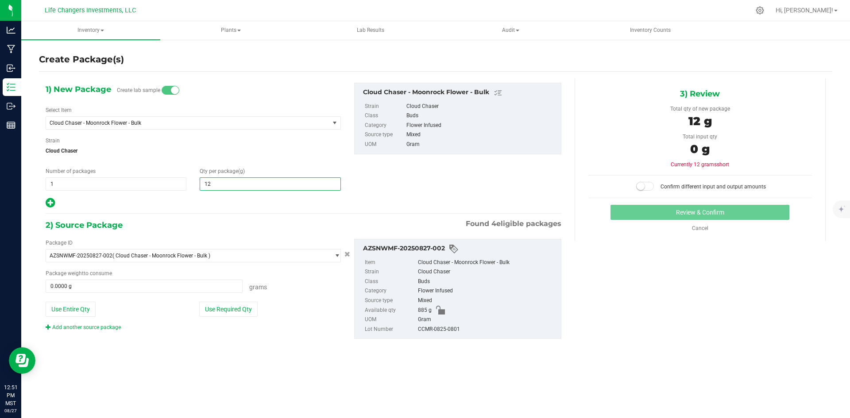
type input "12.0000"
click at [218, 217] on div "1) New Package Create lab sample Select Item Cloud Chaser - Moonrock Flower - B…" at bounding box center [303, 218] width 529 height 280
click at [238, 307] on button "Use Required Qty" at bounding box center [228, 309] width 58 height 15
type input "12.0000 g"
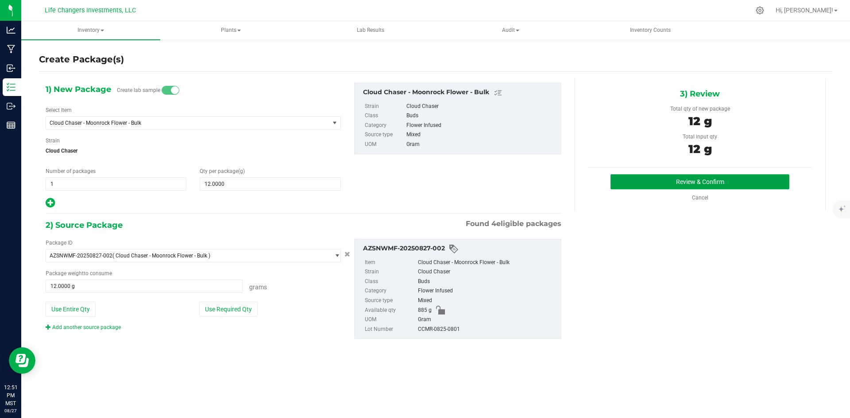
click at [699, 180] on button "Review & Confirm" at bounding box center [700, 181] width 179 height 15
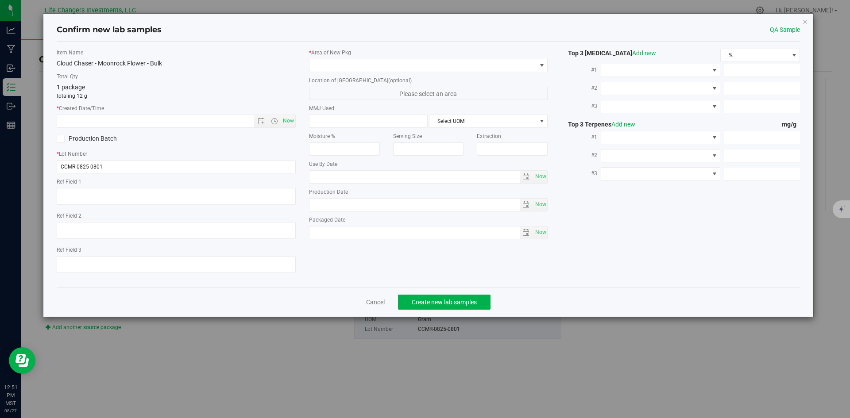
type input "2026-08-25"
type input "[DATE]"
click at [262, 121] on span "Open the date view" at bounding box center [261, 121] width 7 height 7
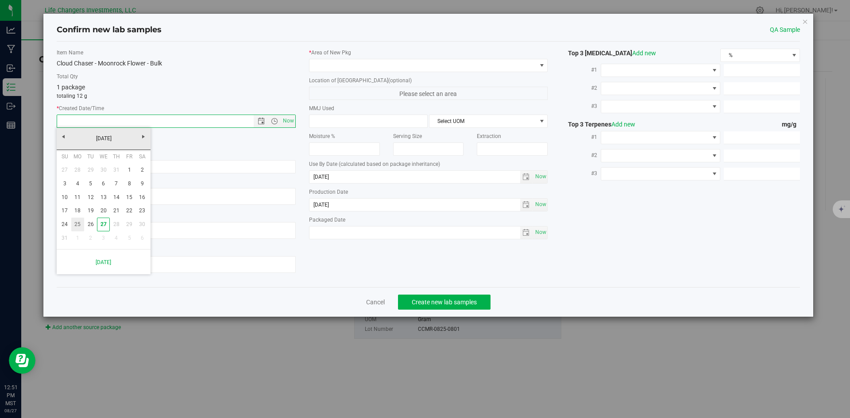
click at [76, 224] on link "25" at bounding box center [77, 225] width 13 height 14
click at [273, 120] on span "Open the time view" at bounding box center [274, 121] width 7 height 7
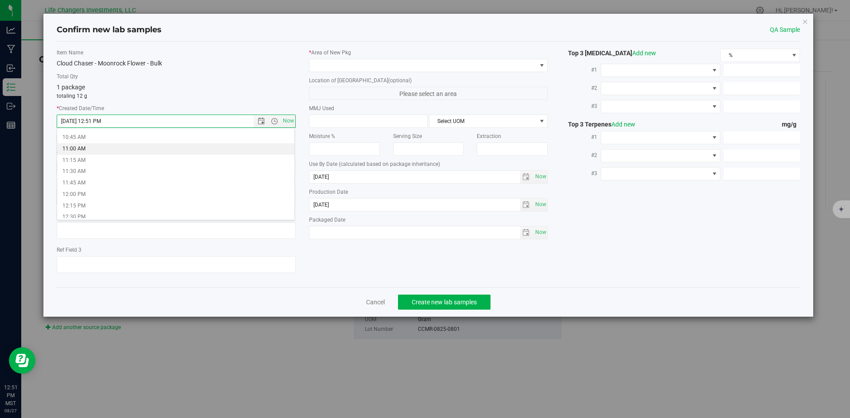
scroll to position [443, 0]
click at [91, 146] on li "10:00 AM" at bounding box center [175, 148] width 237 height 12
type input "8/25/2025 10:00 AM"
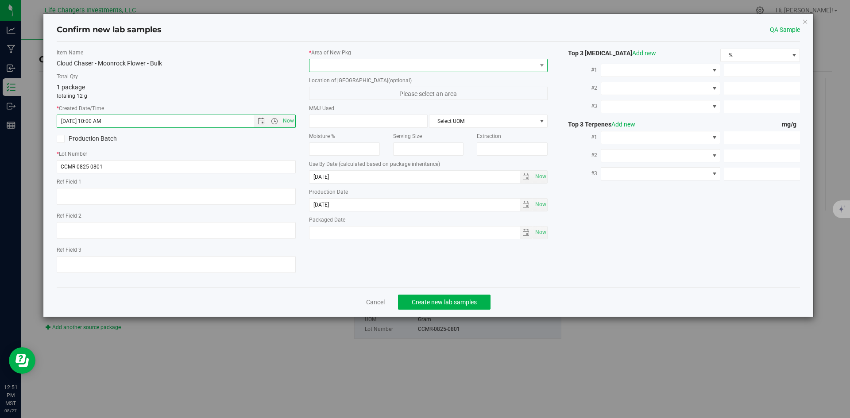
click at [357, 64] on span at bounding box center [423, 65] width 227 height 12
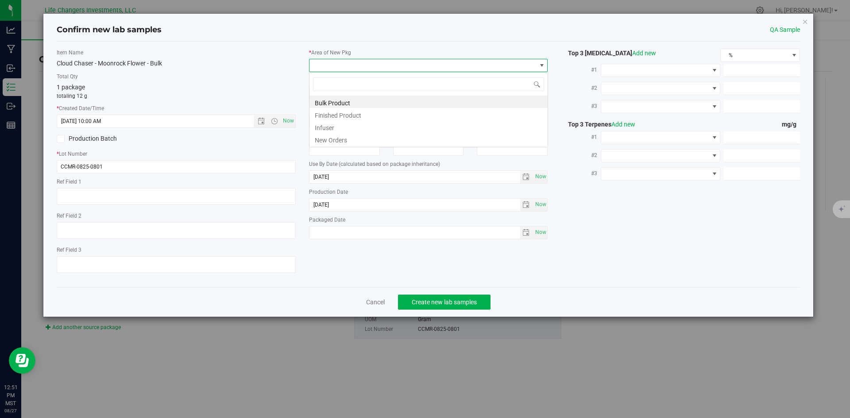
scroll to position [13, 239]
click at [337, 136] on li "New Orders" at bounding box center [429, 139] width 238 height 12
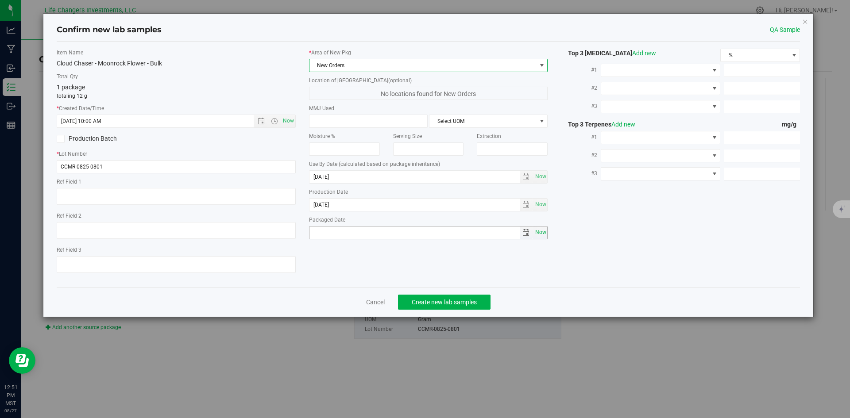
click at [542, 232] on span "Now" at bounding box center [540, 232] width 15 height 13
click at [525, 233] on span "select" at bounding box center [526, 232] width 7 height 7
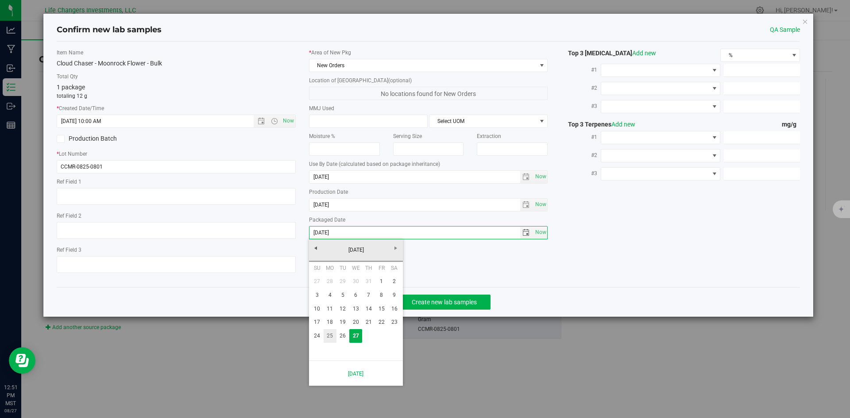
click at [327, 333] on link "25" at bounding box center [330, 336] width 13 height 14
type input "[DATE]"
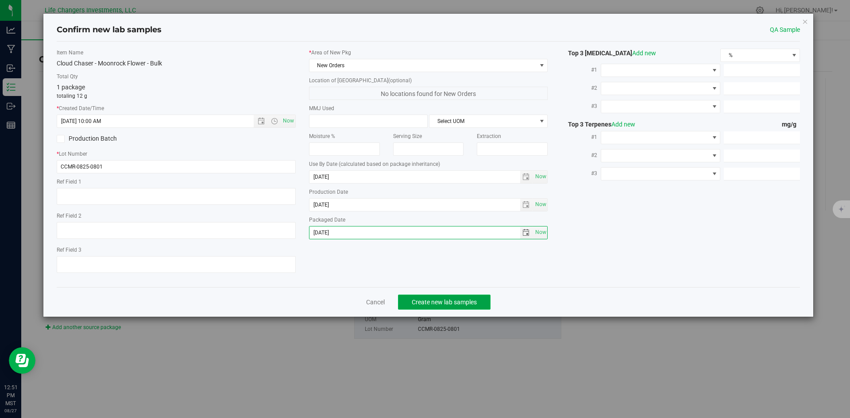
click at [444, 302] on span "Create new lab samples" at bounding box center [444, 302] width 65 height 7
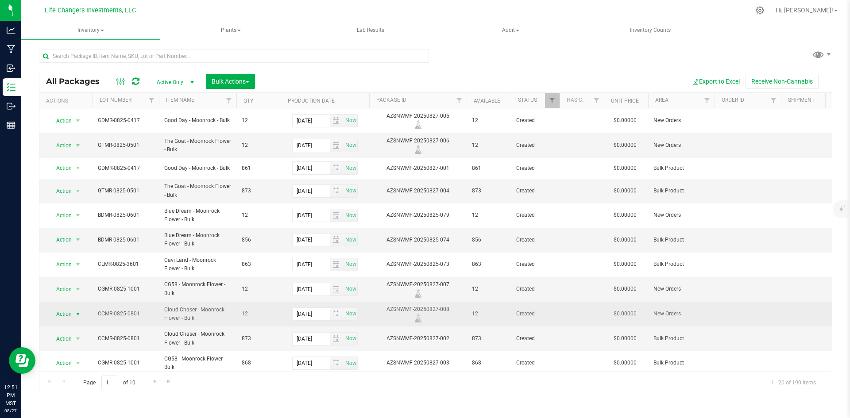
click at [64, 314] on span "Action" at bounding box center [60, 314] width 24 height 12
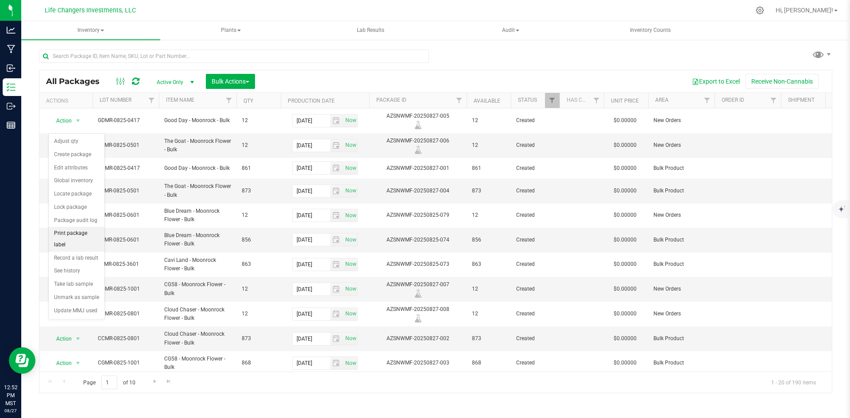
click at [67, 236] on li "Print package label" at bounding box center [77, 239] width 56 height 24
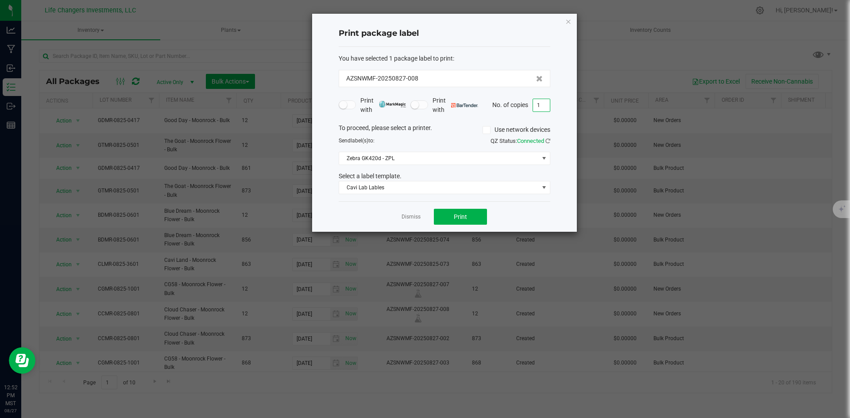
click at [541, 104] on input "1" at bounding box center [541, 105] width 17 height 12
type input "2"
click at [469, 213] on button "Print" at bounding box center [460, 217] width 53 height 16
click at [415, 218] on link "Dismiss" at bounding box center [411, 217] width 19 height 8
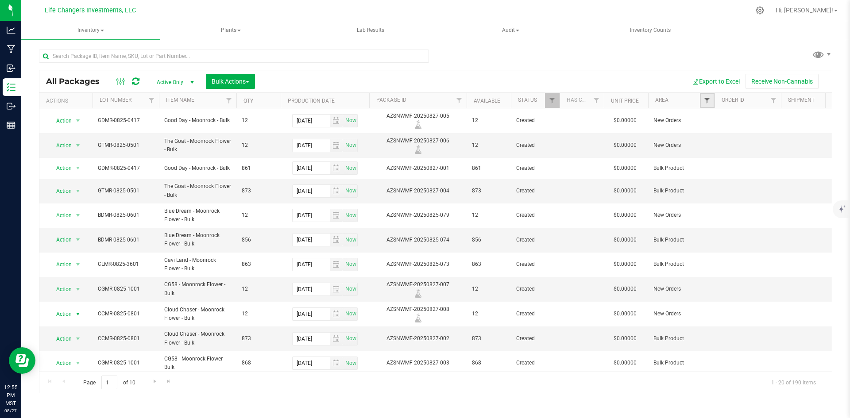
click at [706, 102] on span "Filter" at bounding box center [707, 100] width 7 height 7
click at [713, 175] on input "Infuser" at bounding box center [712, 174] width 6 height 6
checkbox input "true"
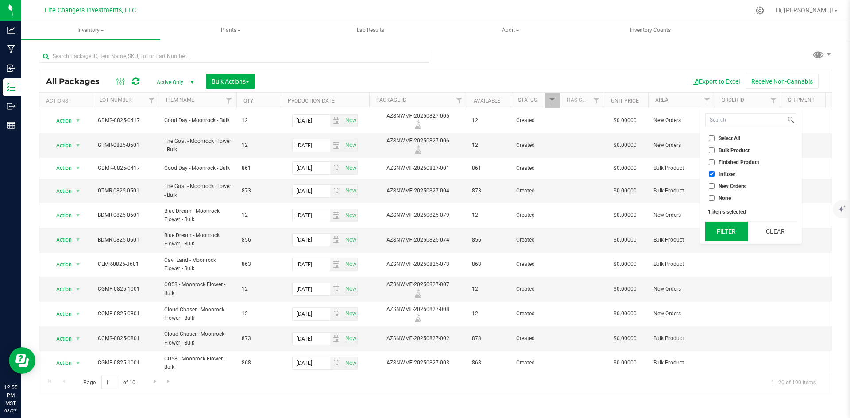
click at [725, 231] on button "Filter" at bounding box center [726, 231] width 43 height 19
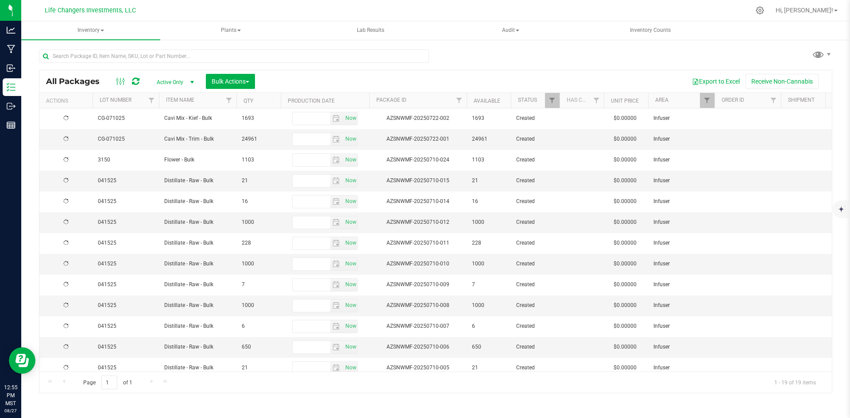
type input "2025-07-11"
type input "2025-06-03"
type input "2025-05-22"
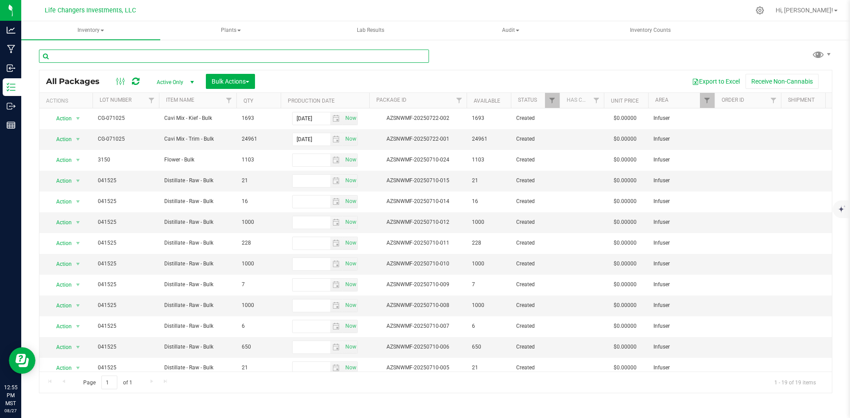
click at [97, 57] on input "text" at bounding box center [234, 56] width 390 height 13
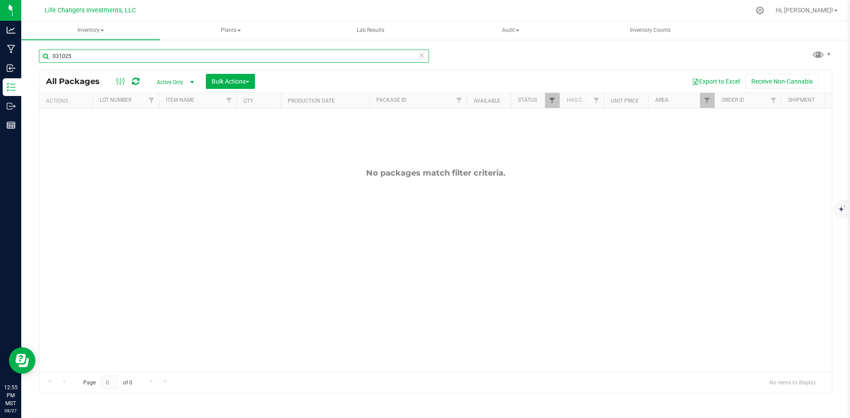
type input "031025"
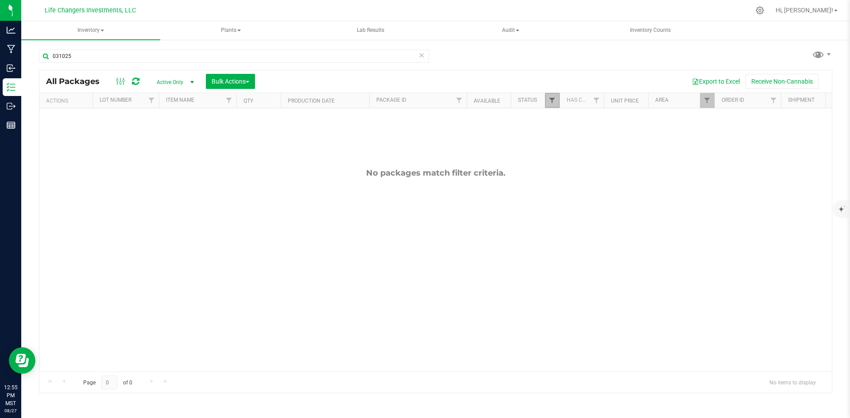
click at [551, 103] on span "Filter" at bounding box center [552, 100] width 7 height 7
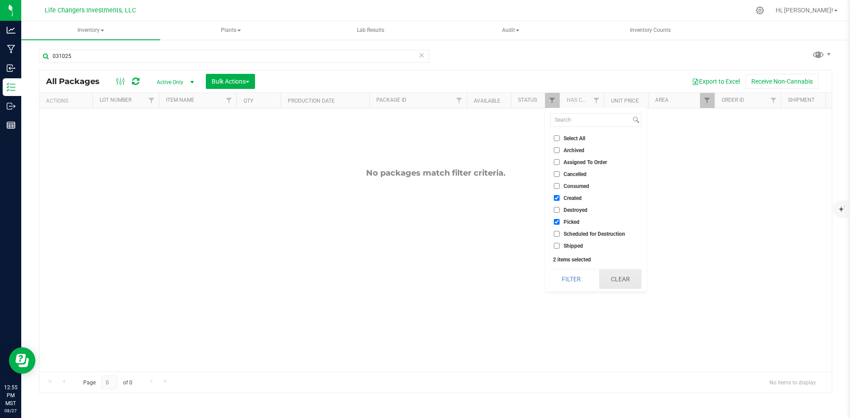
click at [626, 276] on button "Clear" at bounding box center [620, 279] width 43 height 19
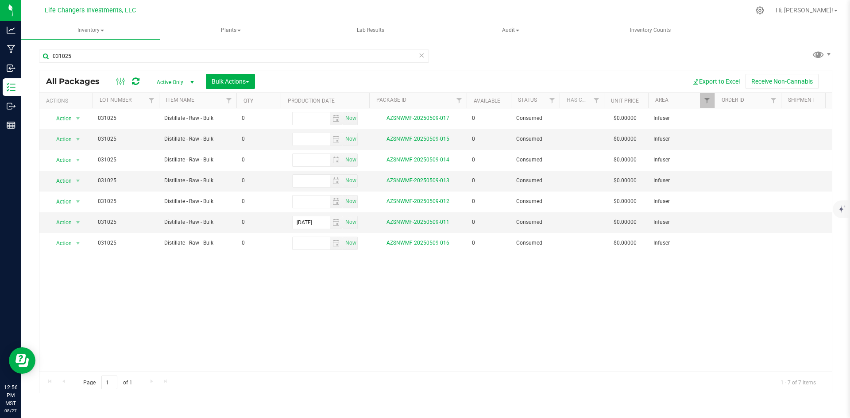
click at [388, 291] on div "Action Action Adjust qty Edit attributes Global inventory Locate package Packag…" at bounding box center [435, 239] width 793 height 263
click at [421, 57] on icon at bounding box center [421, 55] width 6 height 11
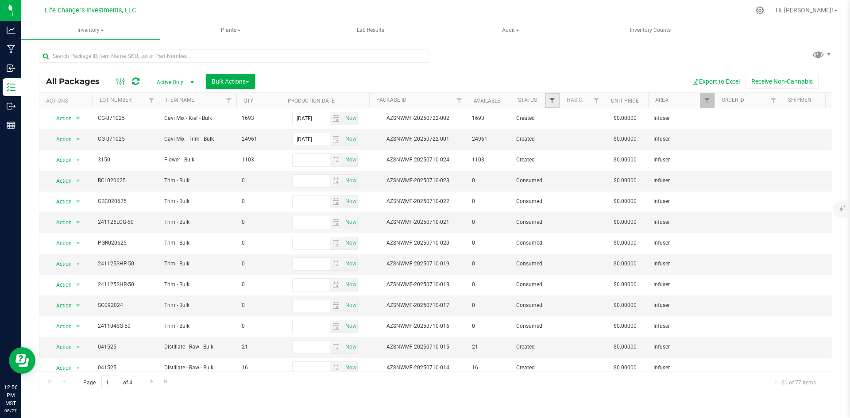
click at [552, 101] on span "Filter" at bounding box center [552, 100] width 7 height 7
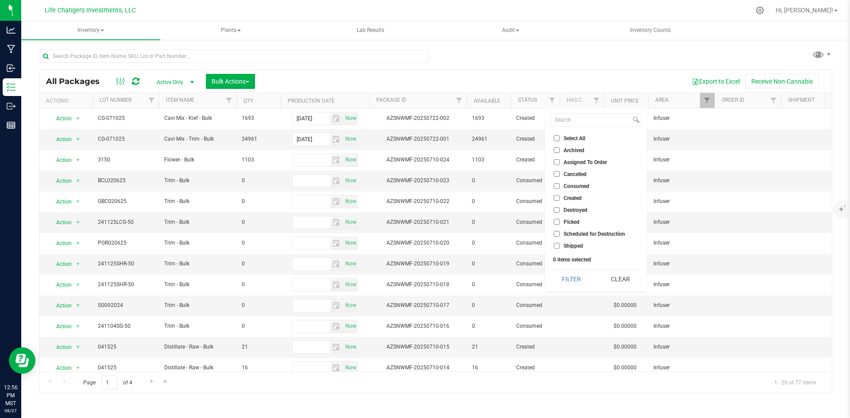
click at [557, 198] on input "Created" at bounding box center [557, 198] width 6 height 6
click at [580, 277] on button "Filter" at bounding box center [571, 279] width 43 height 19
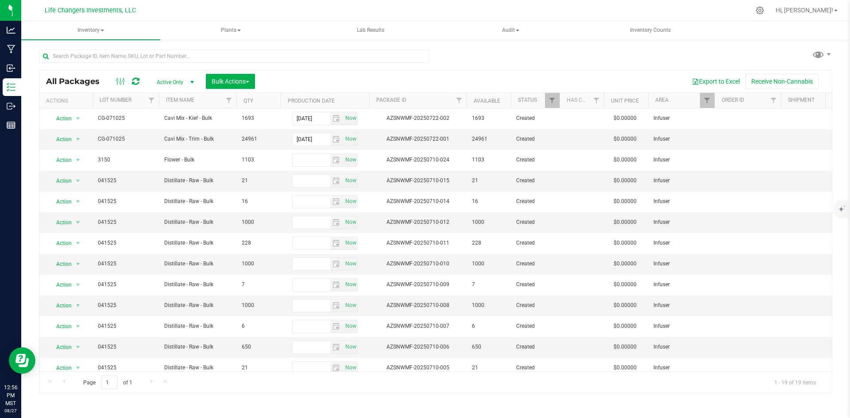
click at [527, 105] on th "Status" at bounding box center [535, 100] width 49 height 15
click at [530, 101] on link "Status" at bounding box center [532, 100] width 29 height 6
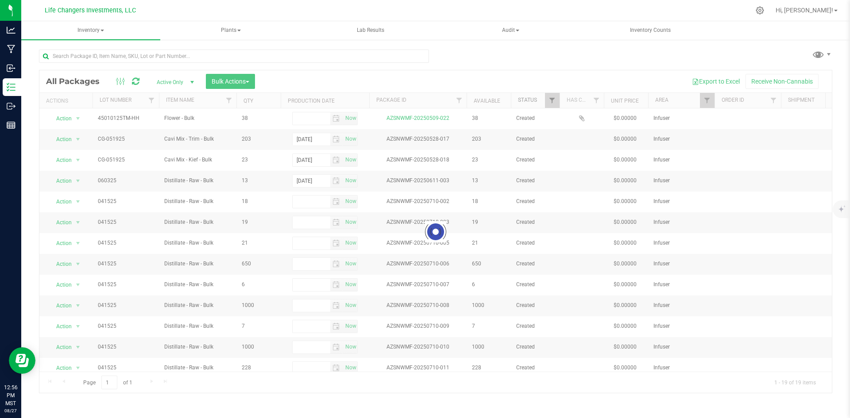
checkbox input "true"
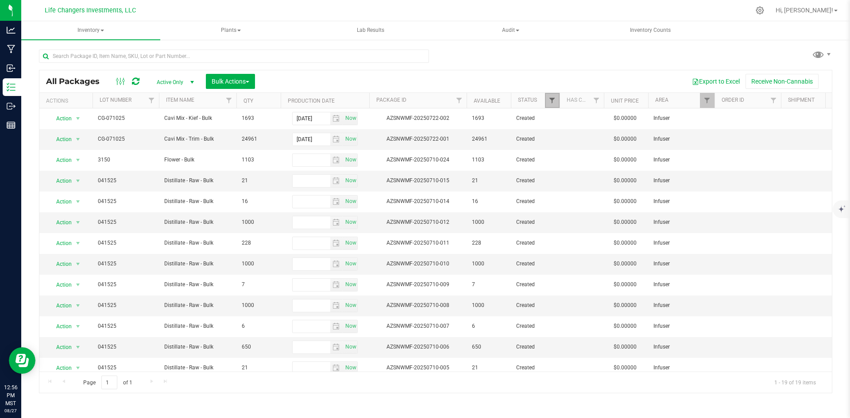
click at [551, 101] on span "Filter" at bounding box center [552, 100] width 7 height 7
click at [566, 71] on div "All Packages Active Only Active Only Lab Samples Locked All Bulk Actions Add to…" at bounding box center [435, 81] width 793 height 22
click at [93, 27] on span "Inventory" at bounding box center [90, 30] width 139 height 19
click at [68, 62] on span "All inventory" at bounding box center [63, 64] width 60 height 8
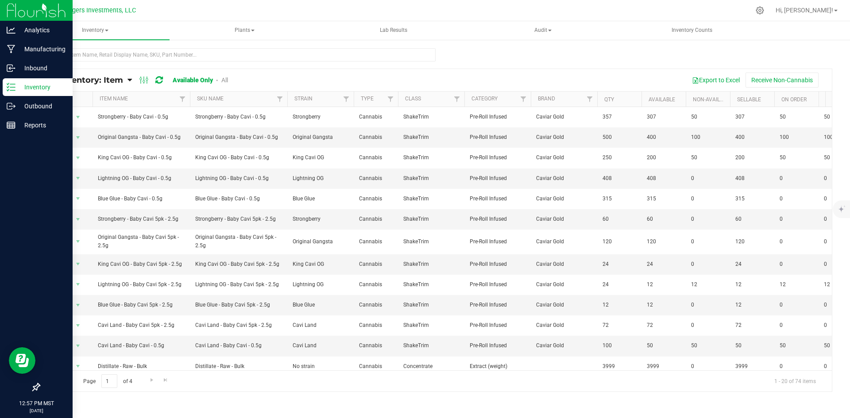
click at [37, 90] on p "Inventory" at bounding box center [41, 87] width 53 height 11
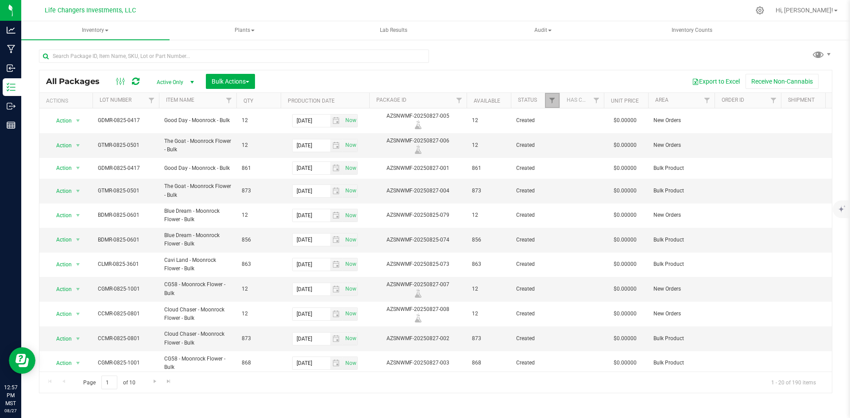
click at [553, 105] on link "Filter" at bounding box center [552, 100] width 15 height 15
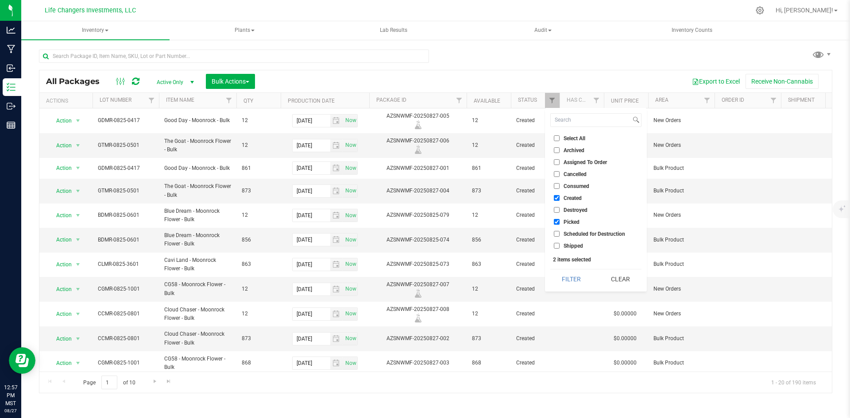
click at [604, 60] on div "All Packages Active Only Active Only Lab Samples Locked All Bulk Actions Add to…" at bounding box center [436, 217] width 794 height 353
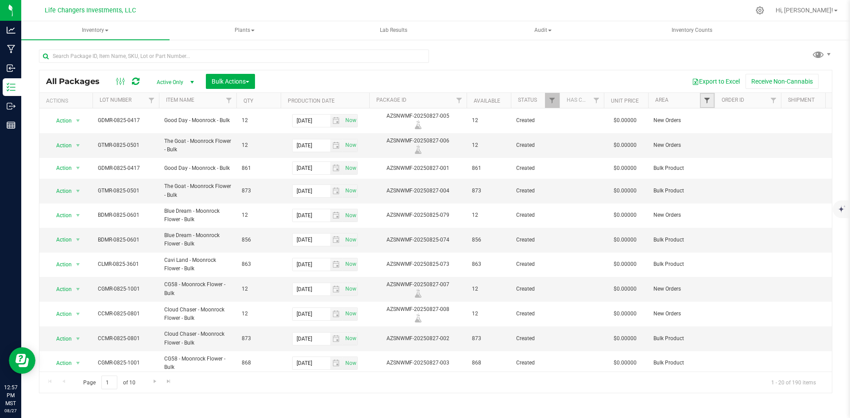
click at [706, 102] on span "Filter" at bounding box center [707, 100] width 7 height 7
click at [710, 174] on input "Infuser" at bounding box center [712, 174] width 6 height 6
checkbox input "true"
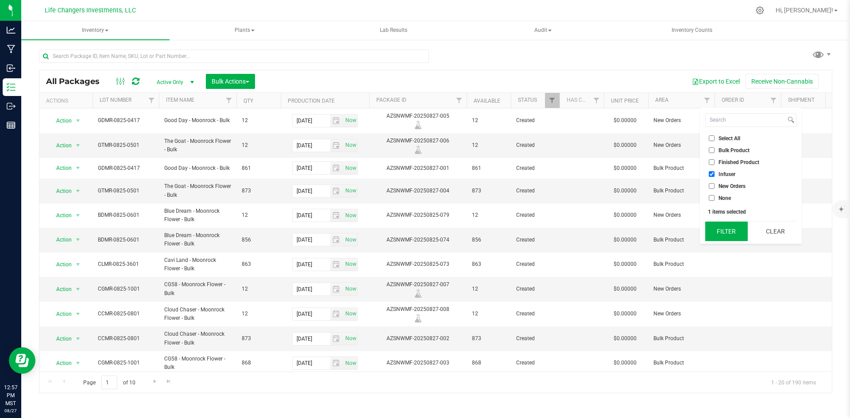
click at [724, 229] on button "Filter" at bounding box center [726, 231] width 43 height 19
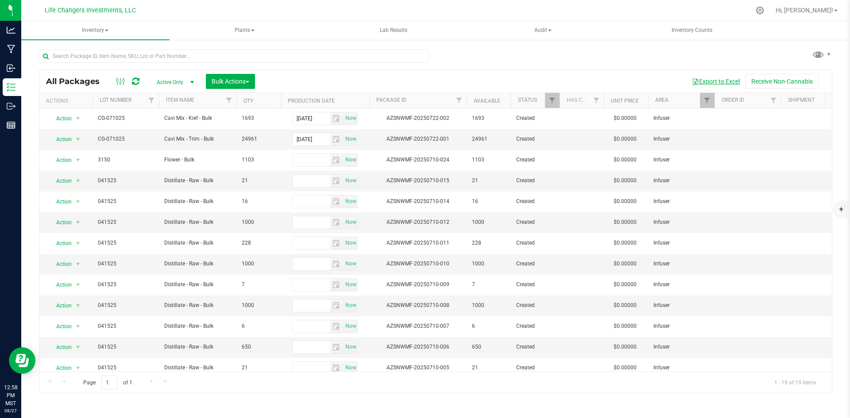
click at [715, 79] on button "Export to Excel" at bounding box center [715, 81] width 59 height 15
click at [162, 55] on input "text" at bounding box center [234, 56] width 390 height 13
click at [703, 103] on link "Filter" at bounding box center [707, 100] width 15 height 15
click at [788, 235] on button "Clear" at bounding box center [775, 231] width 43 height 19
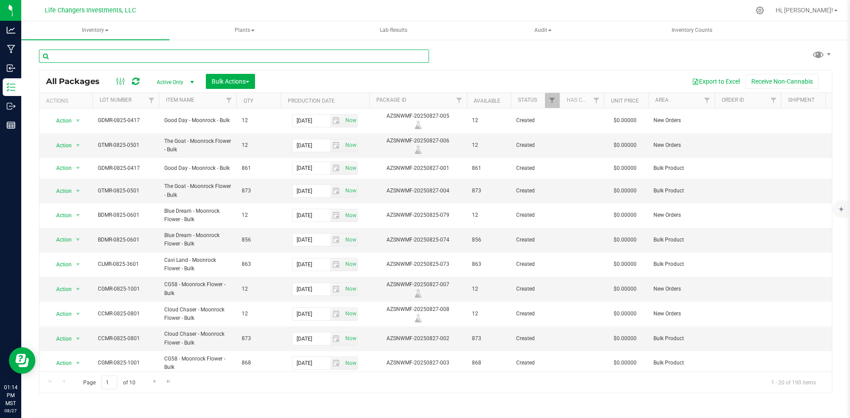
click at [112, 54] on input "text" at bounding box center [234, 56] width 390 height 13
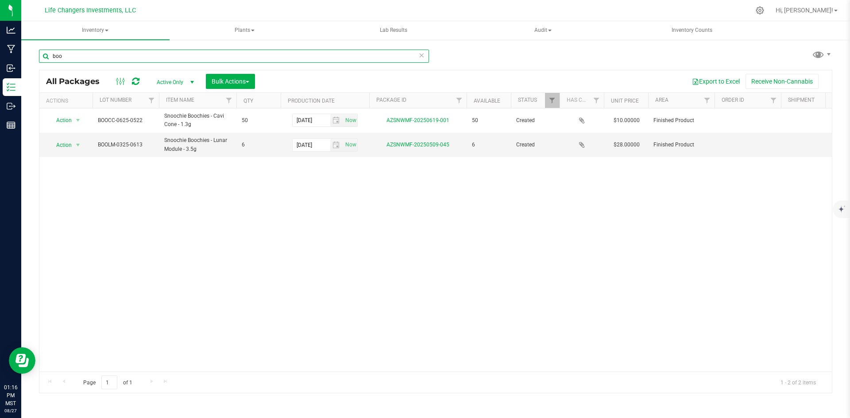
click at [76, 54] on input "boo" at bounding box center [234, 56] width 390 height 13
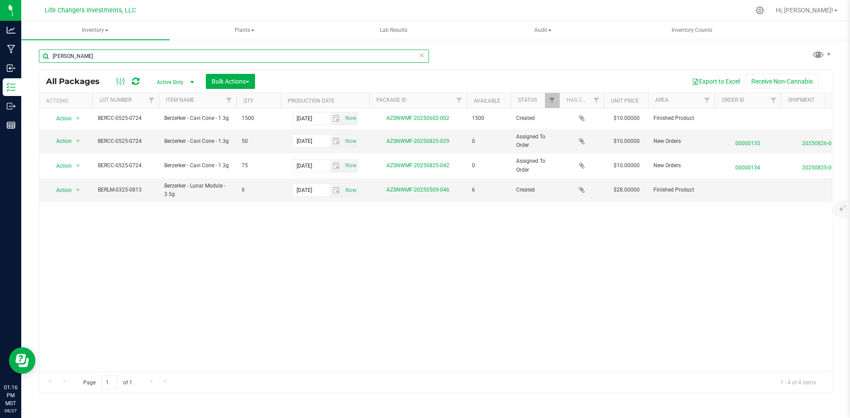
type input "berz"
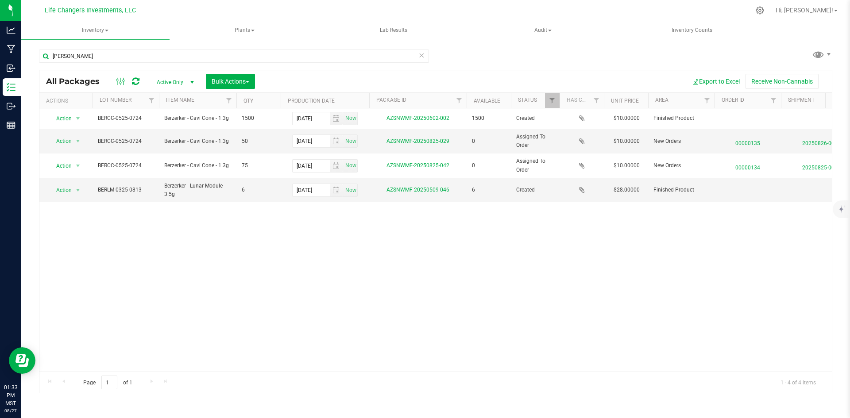
click at [421, 57] on icon at bounding box center [421, 55] width 6 height 11
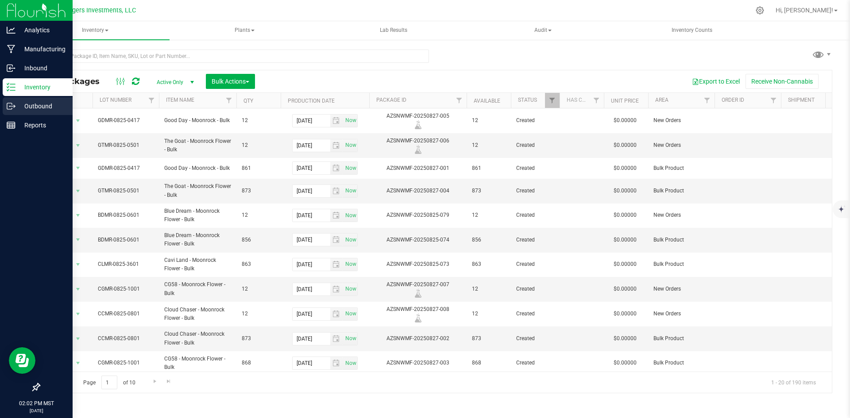
click at [39, 107] on p "Outbound" at bounding box center [41, 106] width 53 height 11
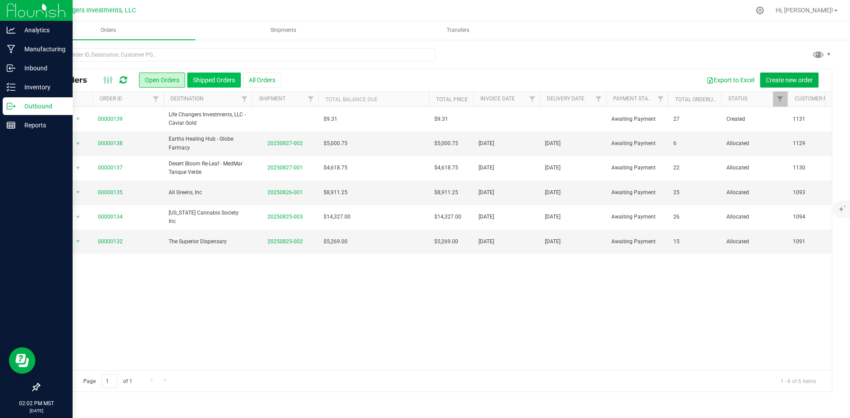
click at [214, 76] on button "Shipped Orders" at bounding box center [214, 80] width 54 height 15
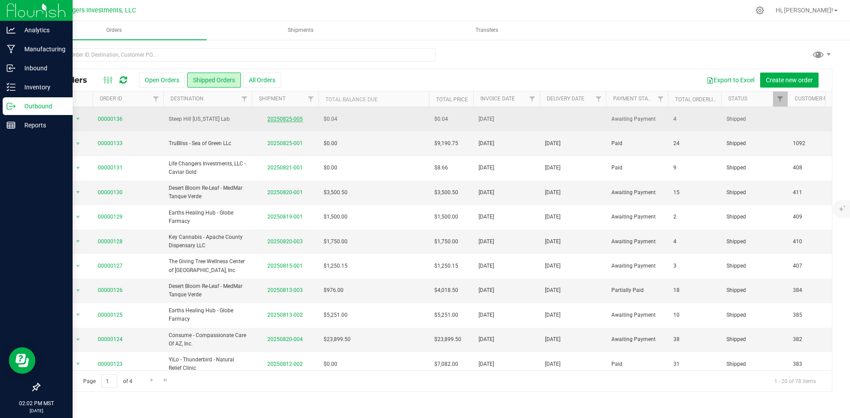
click at [285, 117] on link "20250825-005" at bounding box center [284, 119] width 35 height 6
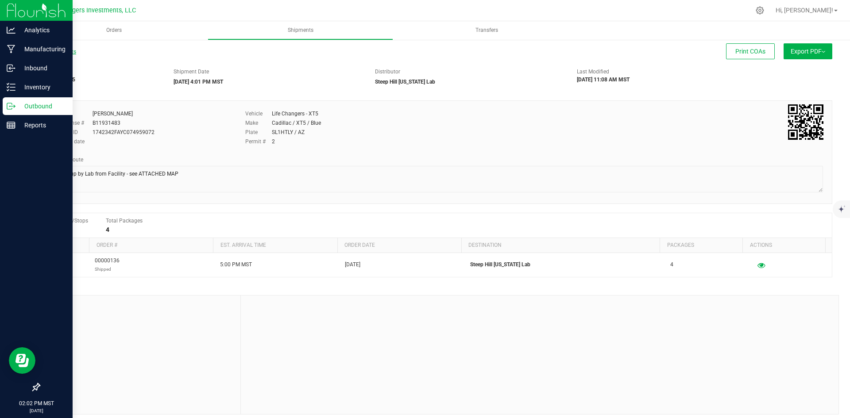
click at [64, 53] on link "All Shipments" at bounding box center [57, 52] width 37 height 6
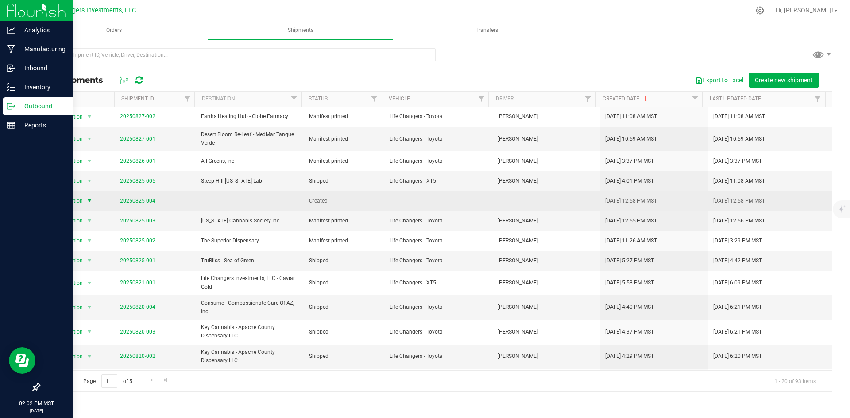
click at [75, 199] on span "Action" at bounding box center [71, 201] width 24 height 12
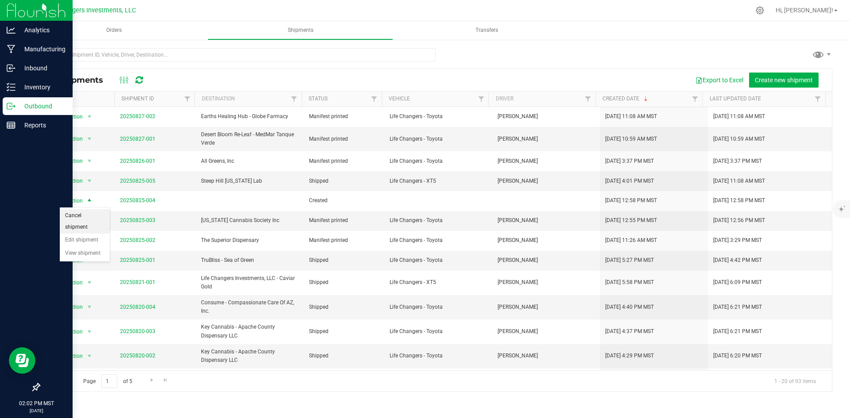
click at [71, 215] on li "Cancel shipment" at bounding box center [85, 221] width 50 height 24
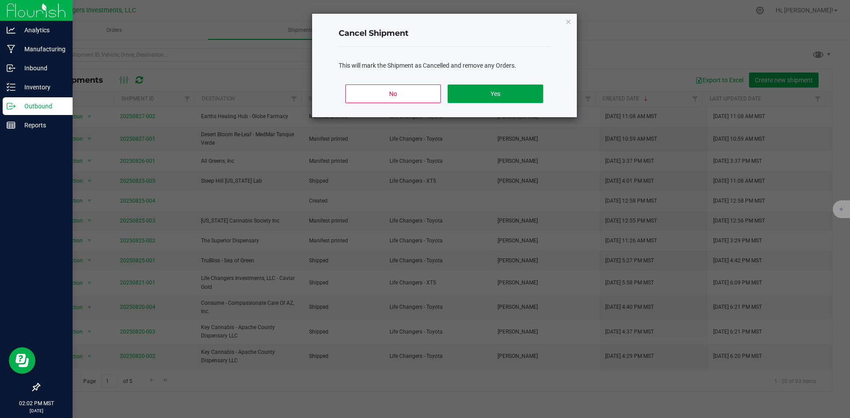
click at [492, 93] on button "Yes" at bounding box center [495, 94] width 95 height 19
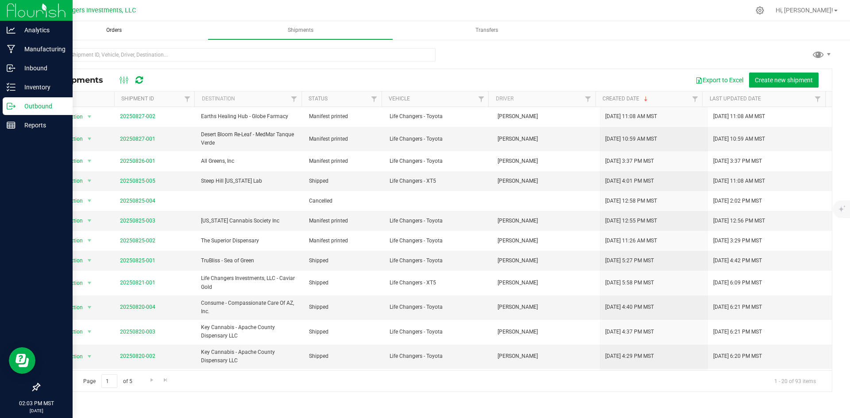
click at [115, 28] on span "Orders" at bounding box center [113, 31] width 39 height 8
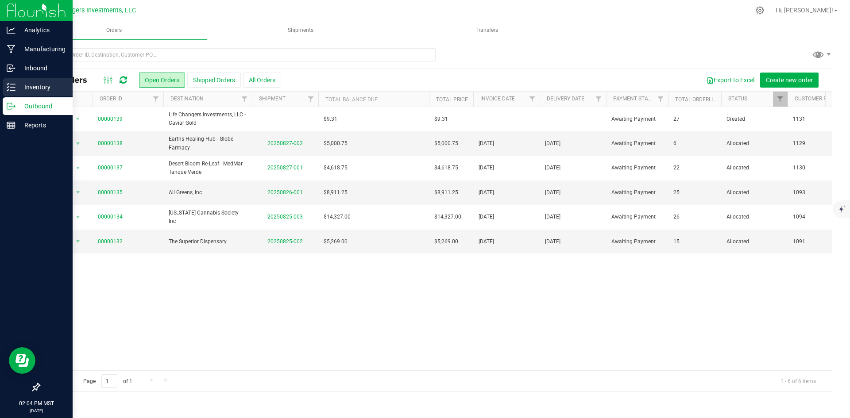
click at [37, 84] on p "Inventory" at bounding box center [41, 87] width 53 height 11
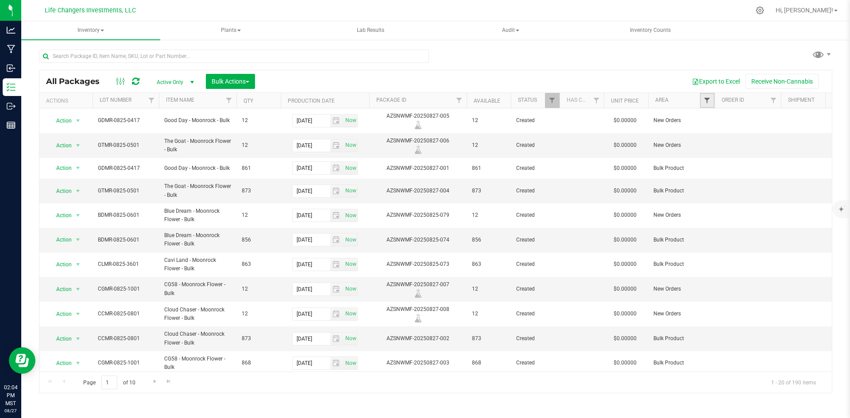
click at [707, 100] on span "Filter" at bounding box center [707, 100] width 7 height 7
click at [712, 161] on input "Finished Product" at bounding box center [712, 162] width 6 height 6
click at [711, 161] on input "Finished Product" at bounding box center [712, 162] width 6 height 6
checkbox input "false"
click at [711, 149] on input "Bulk Product" at bounding box center [712, 150] width 6 height 6
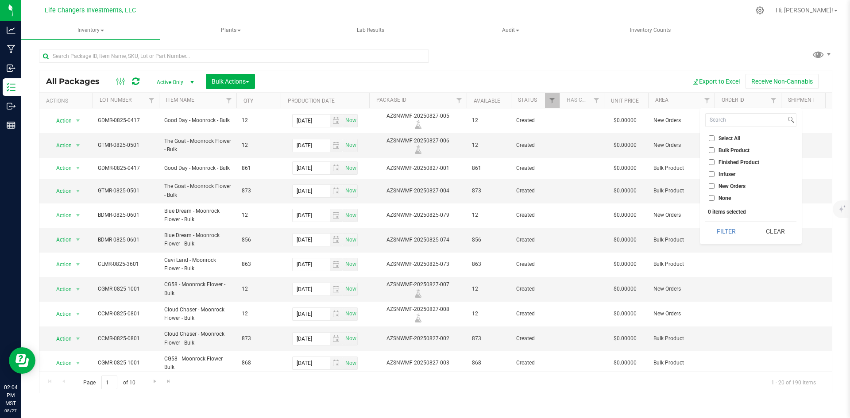
checkbox input "true"
click at [725, 230] on button "Filter" at bounding box center [726, 231] width 43 height 19
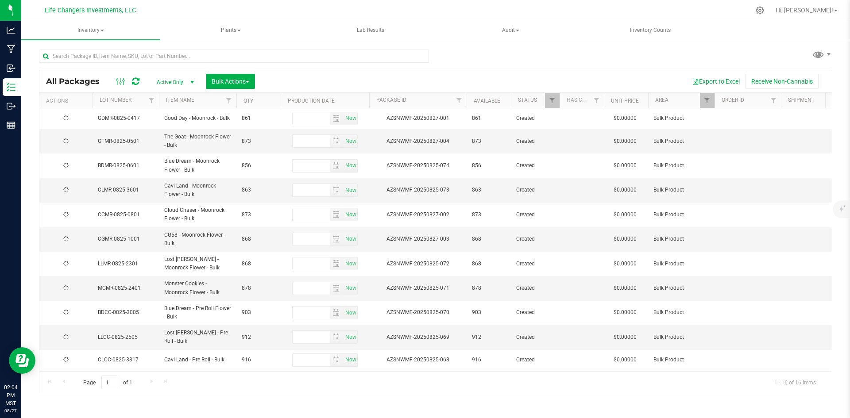
type input "[DATE]"
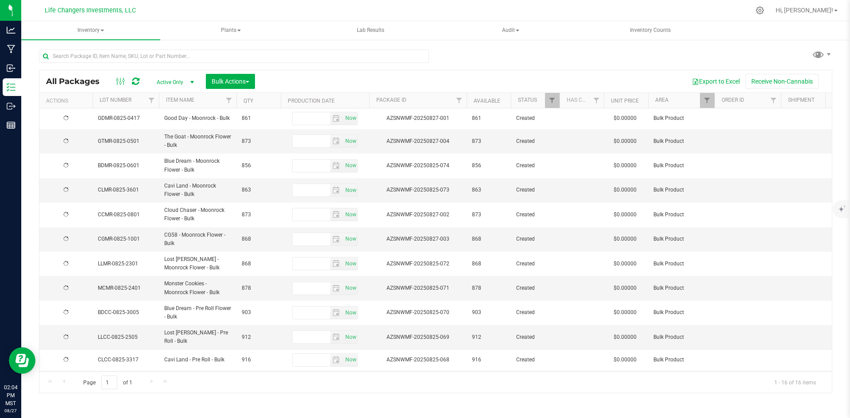
type input "[DATE]"
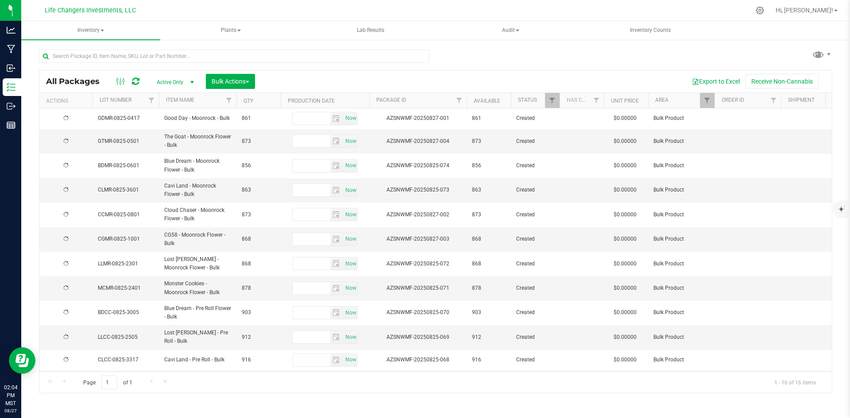
type input "[DATE]"
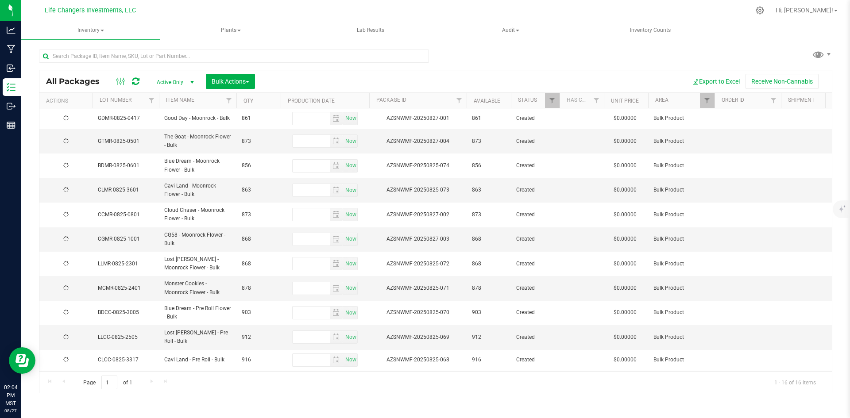
type input "[DATE]"
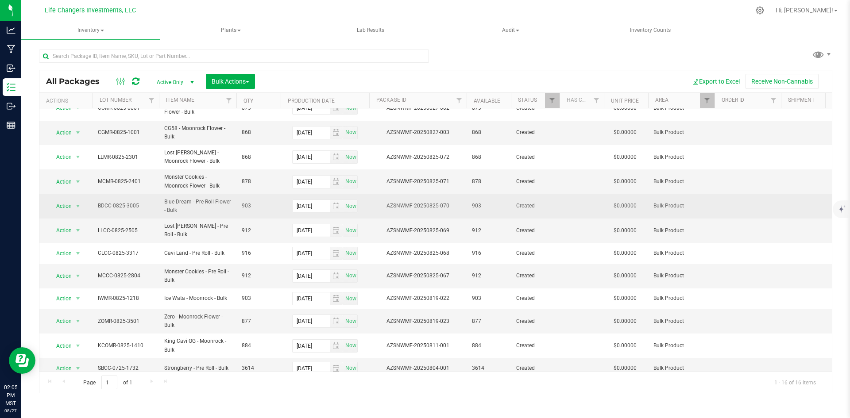
scroll to position [116, 0]
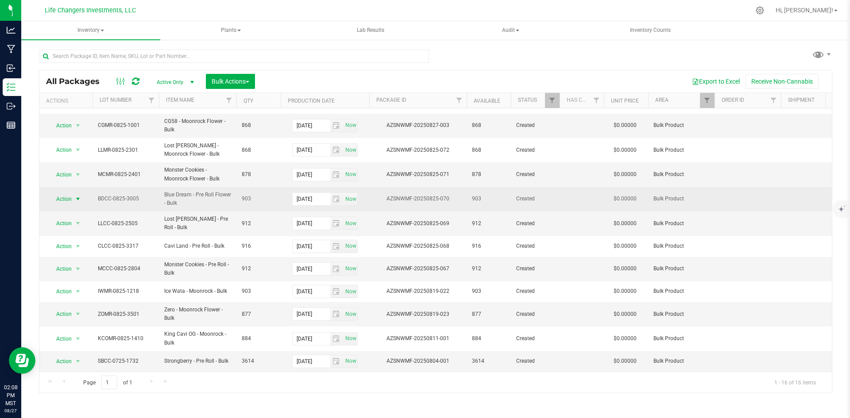
click at [65, 197] on span "Action" at bounding box center [60, 199] width 24 height 12
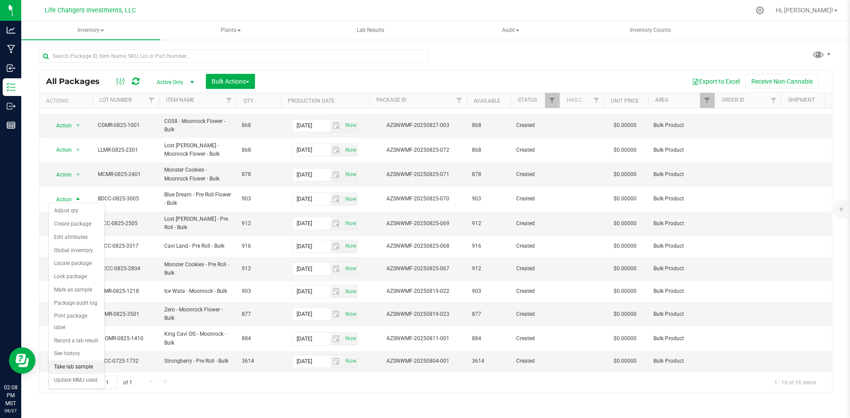
click at [69, 361] on li "Take lab sample" at bounding box center [77, 367] width 56 height 13
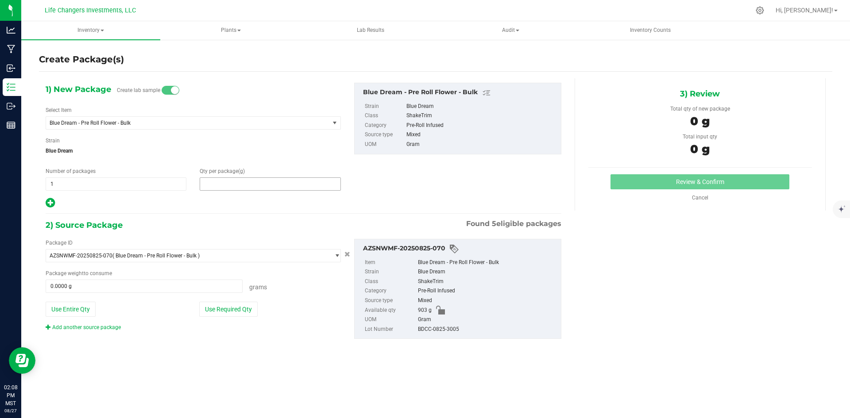
click at [243, 186] on span at bounding box center [270, 184] width 141 height 13
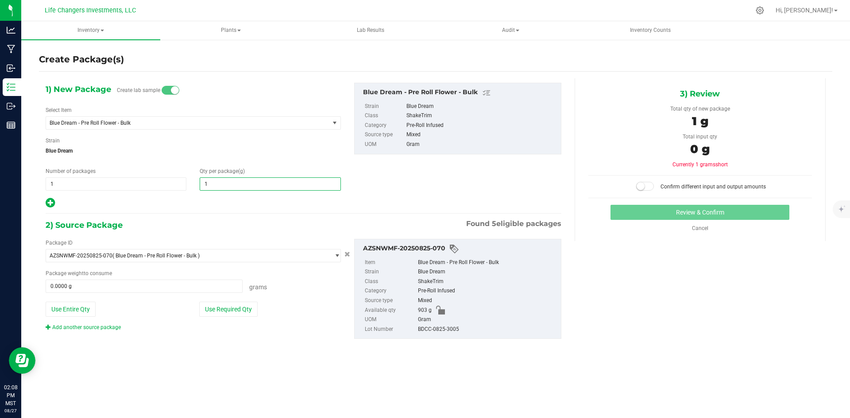
type input "12"
type input "12.0000"
click at [293, 317] on div "Package ID AZSNWMF-20250825-070 ( Blue Dream - Pre Roll Flower - Bulk ) AZSNWMF…" at bounding box center [193, 285] width 309 height 93
click at [242, 309] on button "Use Required Qty" at bounding box center [228, 309] width 58 height 15
type input "12.0000 g"
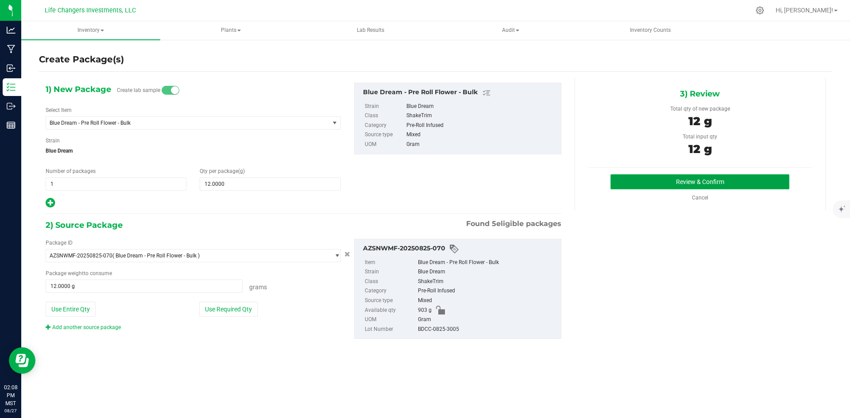
click at [732, 185] on button "Review & Confirm" at bounding box center [700, 181] width 179 height 15
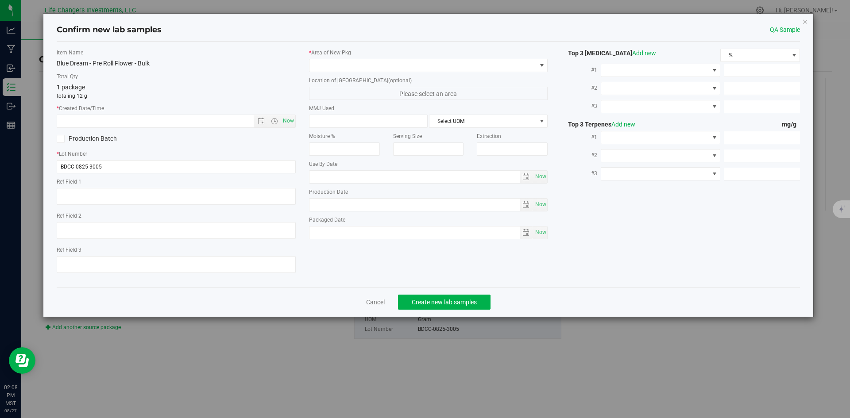
type input "2026-08-20"
type input "[DATE]"
click at [261, 123] on span "Open the date view" at bounding box center [261, 121] width 7 height 7
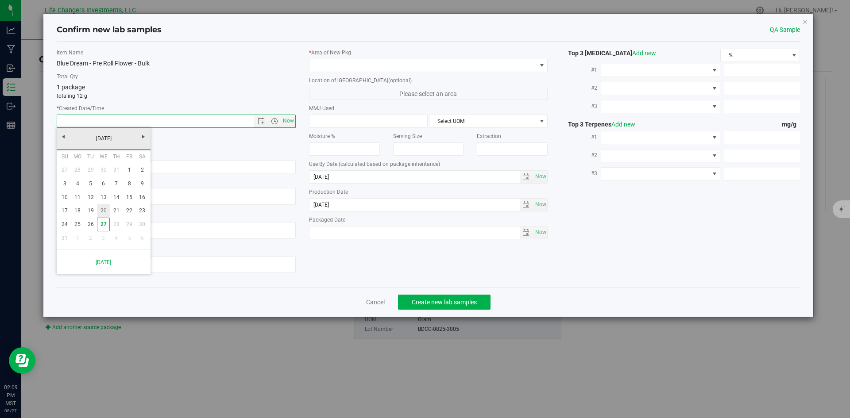
click at [102, 208] on link "20" at bounding box center [103, 211] width 13 height 14
click at [276, 122] on span "Open the time view" at bounding box center [274, 121] width 7 height 7
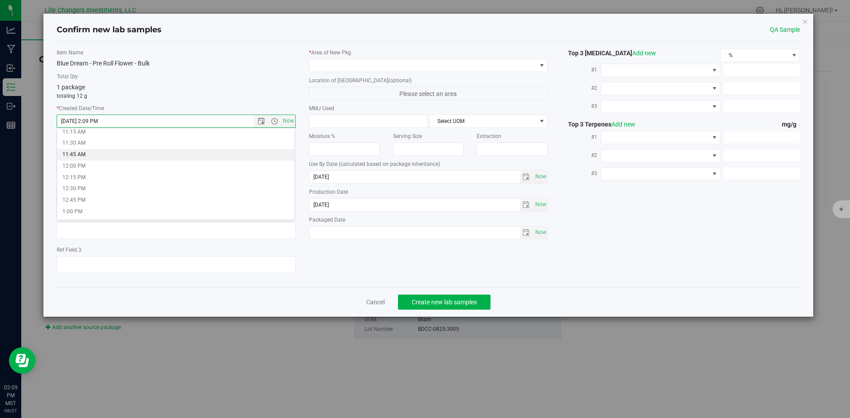
scroll to position [531, 0]
click at [84, 150] on li "12:00 PM" at bounding box center [175, 151] width 237 height 12
type input "8/20/2025 12:00 PM"
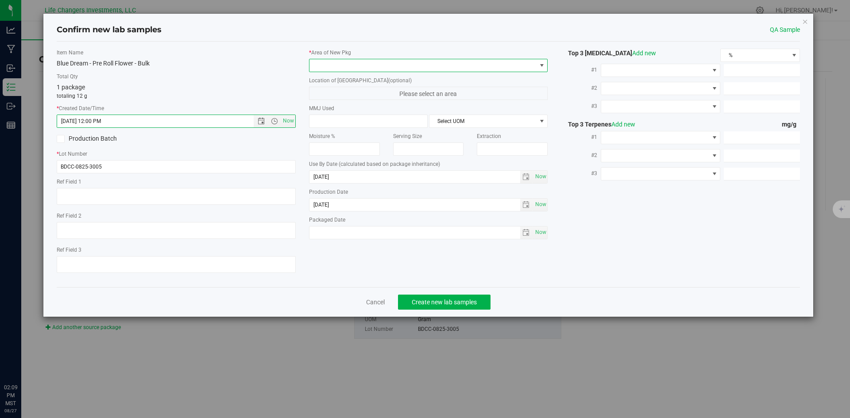
click at [357, 64] on span at bounding box center [423, 65] width 227 height 12
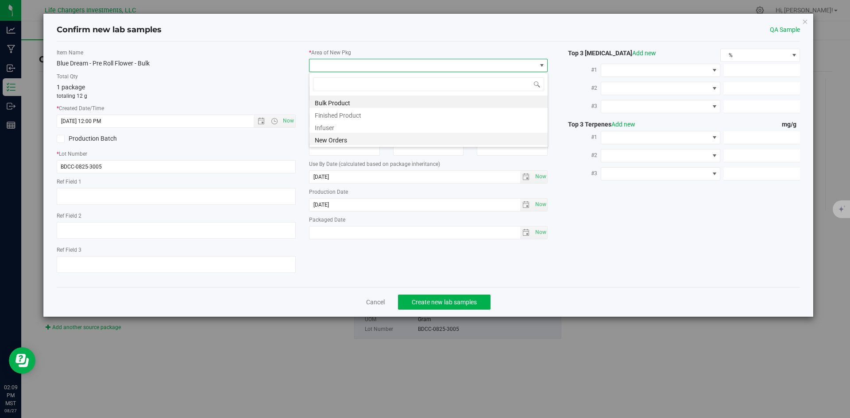
scroll to position [13, 239]
click at [332, 136] on li "New Orders" at bounding box center [429, 139] width 238 height 12
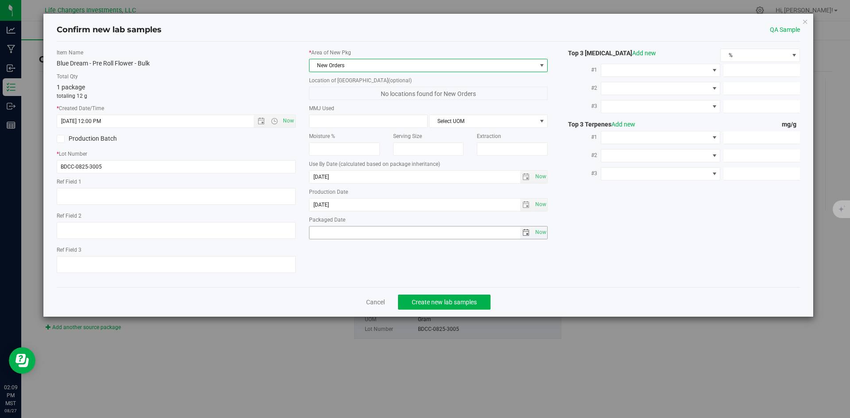
click at [527, 233] on span "select" at bounding box center [526, 232] width 7 height 7
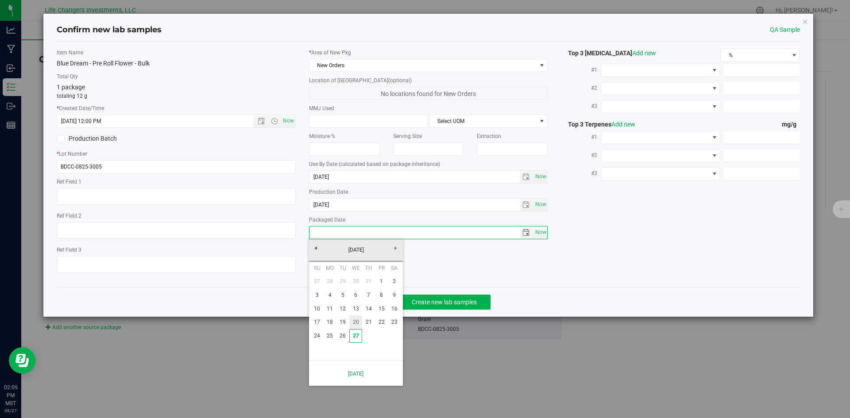
click at [358, 320] on link "20" at bounding box center [355, 323] width 13 height 14
type input "[DATE]"
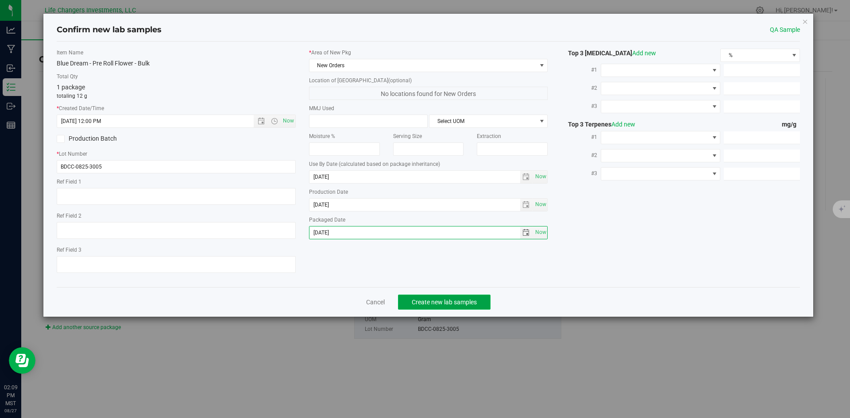
click at [453, 300] on span "Create new lab samples" at bounding box center [444, 302] width 65 height 7
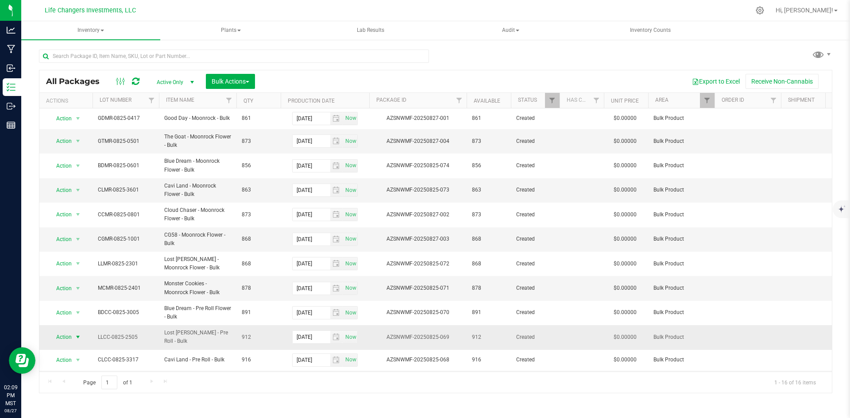
click at [64, 336] on span "Action" at bounding box center [60, 337] width 24 height 12
click at [73, 313] on li "Take lab sample" at bounding box center [77, 319] width 56 height 13
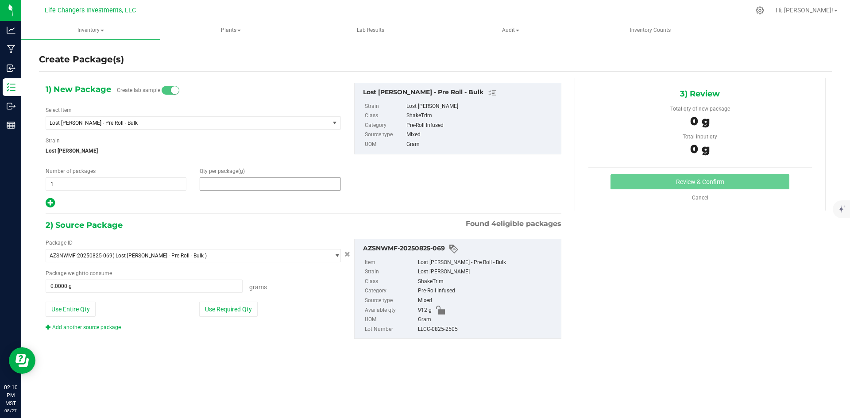
click at [232, 188] on span at bounding box center [270, 184] width 141 height 13
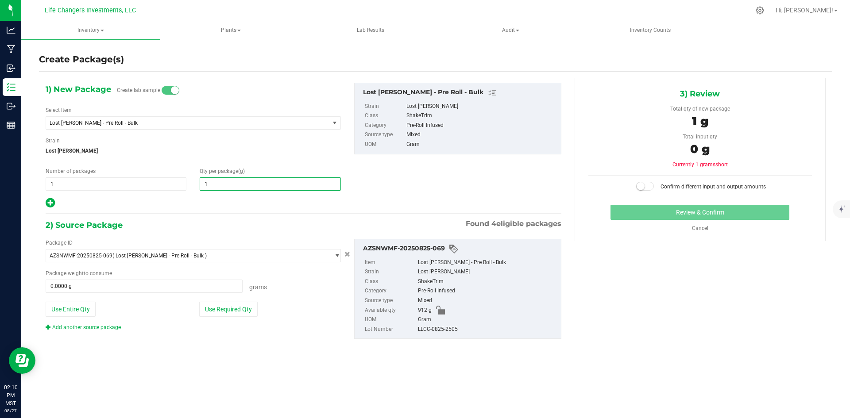
type input "12"
type input "12.0000"
click at [231, 309] on button "Use Required Qty" at bounding box center [228, 309] width 58 height 15
type input "12.0000 g"
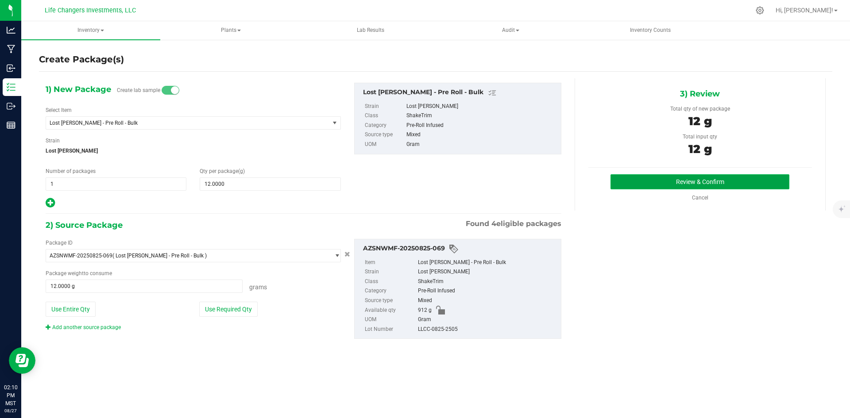
click at [689, 175] on button "Review & Confirm" at bounding box center [700, 181] width 179 height 15
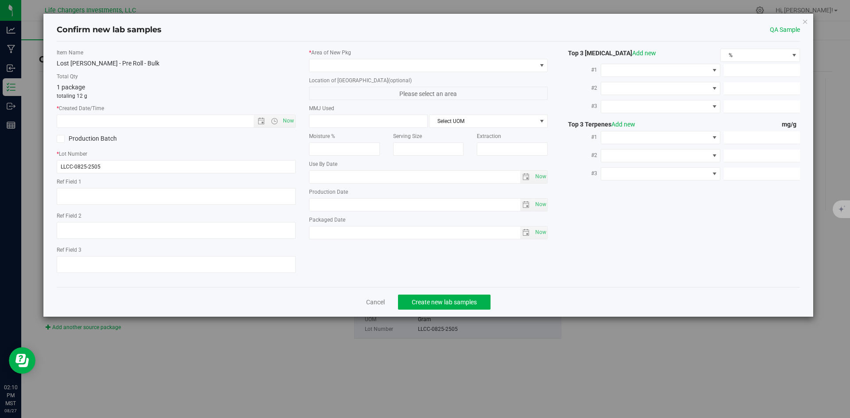
type input "2026-08-20"
type input "[DATE]"
click at [263, 120] on span "Open the date view" at bounding box center [261, 121] width 7 height 7
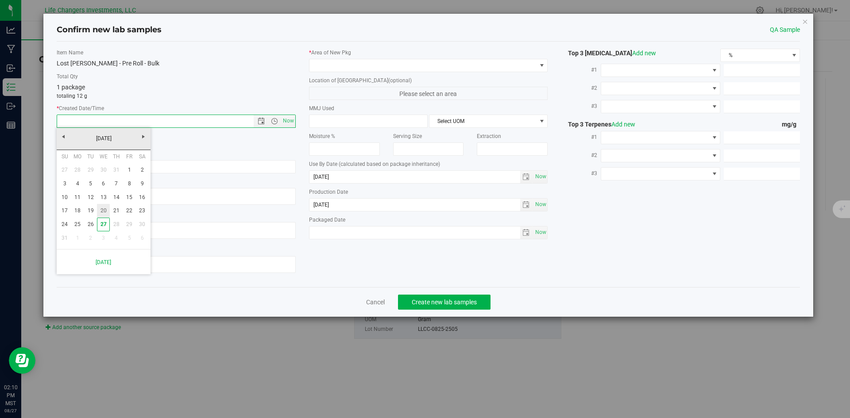
click at [103, 212] on link "20" at bounding box center [103, 211] width 13 height 14
click at [275, 120] on span "Open the time view" at bounding box center [274, 121] width 7 height 7
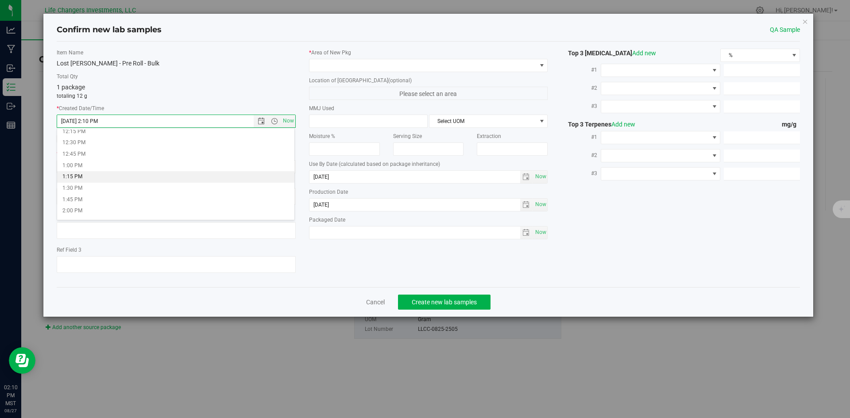
scroll to position [531, 0]
click at [70, 150] on li "12:00 PM" at bounding box center [175, 151] width 237 height 12
type input "8/20/2025 12:00 PM"
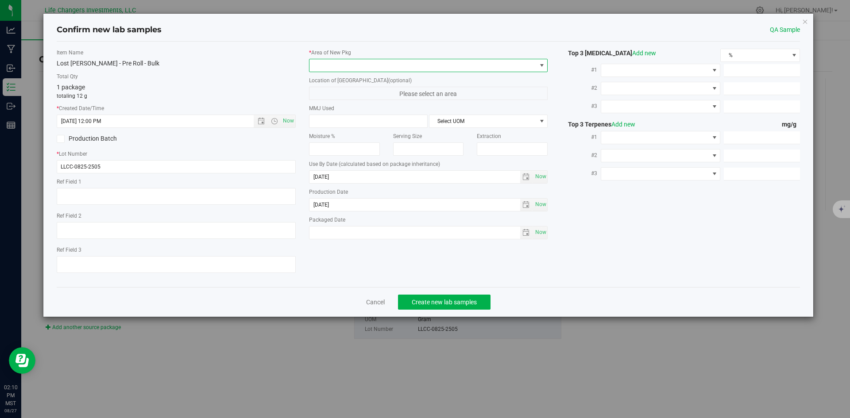
click at [329, 64] on span at bounding box center [423, 65] width 227 height 12
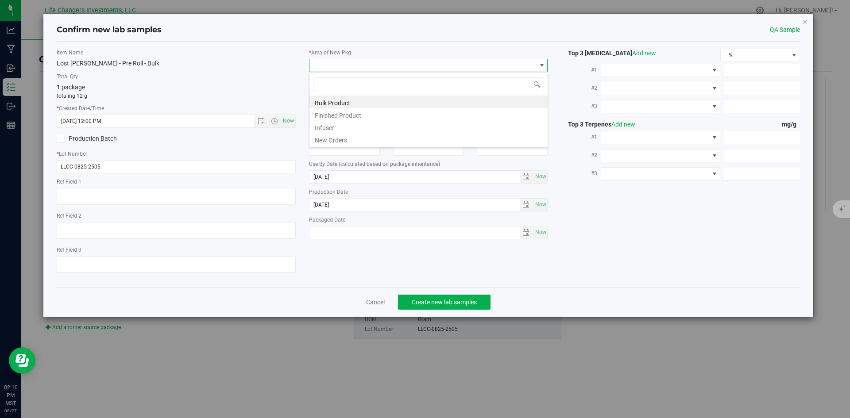
scroll to position [13, 239]
click at [326, 140] on li "New Orders" at bounding box center [429, 139] width 238 height 12
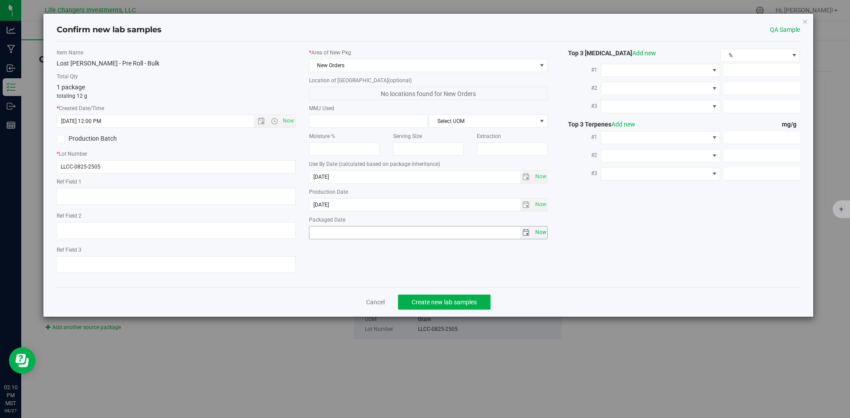
click at [538, 233] on span "Now" at bounding box center [540, 232] width 15 height 13
click at [523, 231] on span "select" at bounding box center [526, 232] width 7 height 7
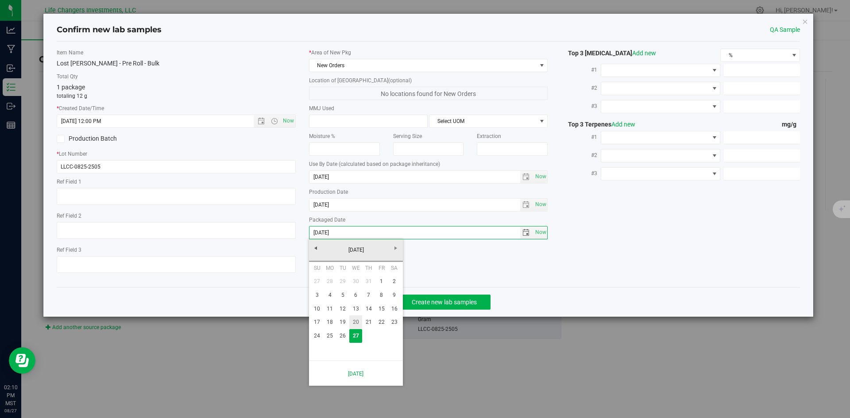
click at [357, 324] on link "20" at bounding box center [355, 323] width 13 height 14
type input "[DATE]"
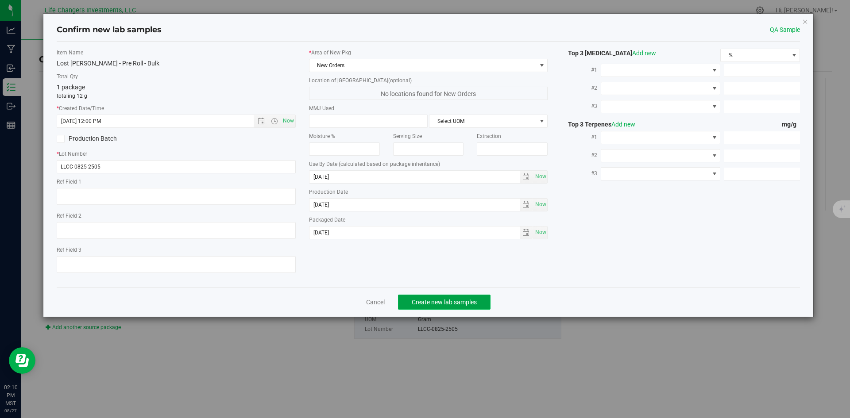
click at [453, 301] on span "Create new lab samples" at bounding box center [444, 302] width 65 height 7
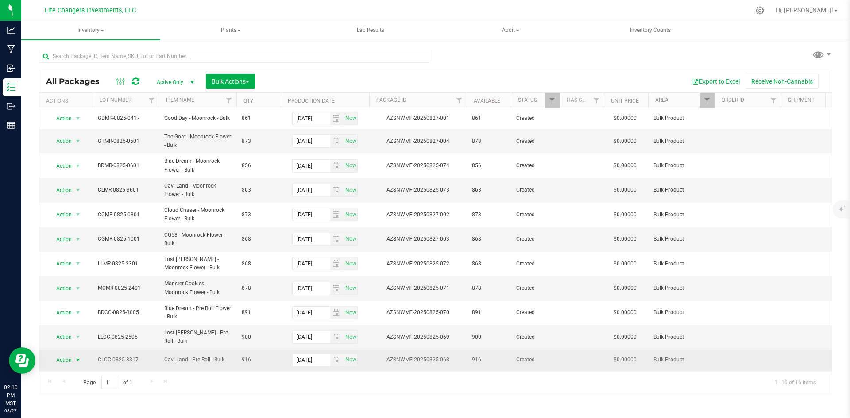
click at [69, 356] on span "Action" at bounding box center [60, 360] width 24 height 12
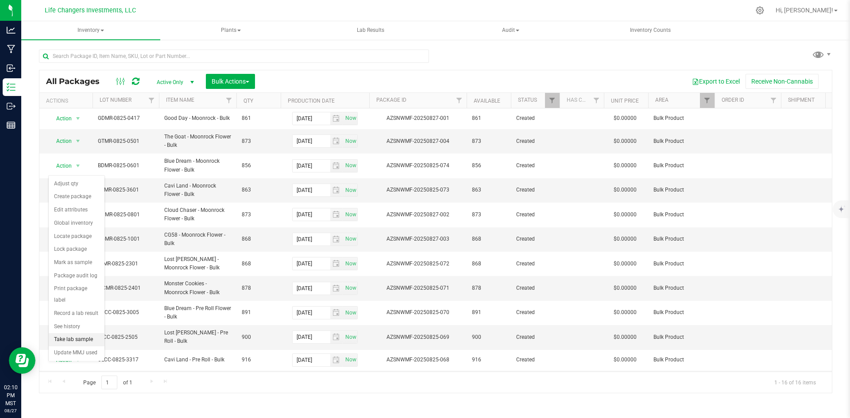
click at [70, 333] on li "Take lab sample" at bounding box center [77, 339] width 56 height 13
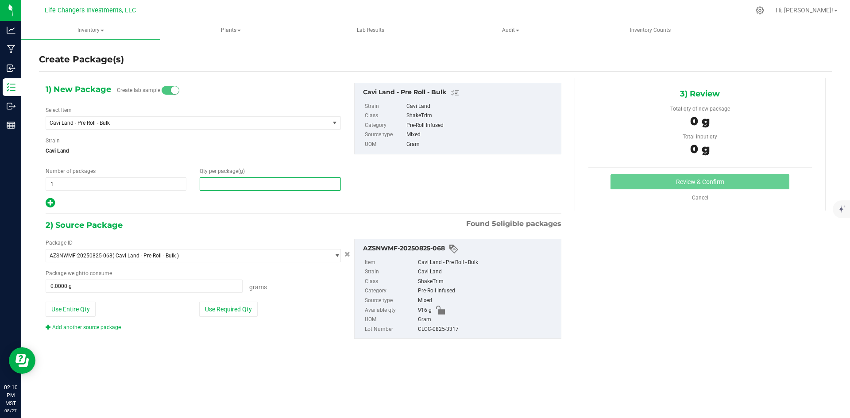
click at [217, 179] on span at bounding box center [270, 184] width 141 height 13
type input "12"
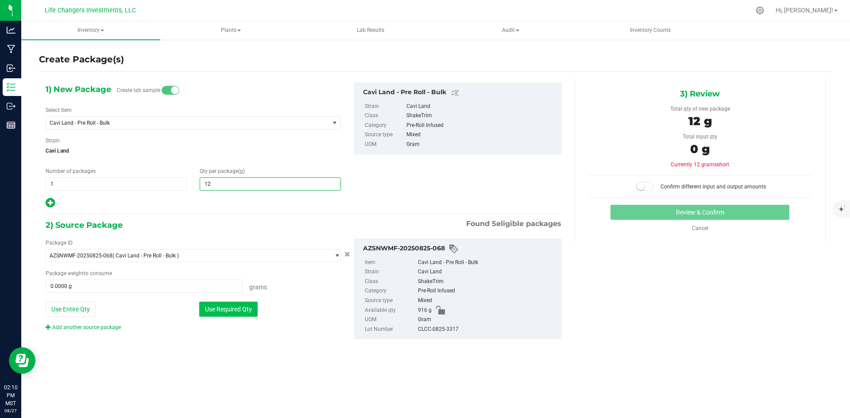
type input "12.0000"
click at [229, 311] on button "Use Required Qty" at bounding box center [228, 309] width 58 height 15
type input "12.0000 g"
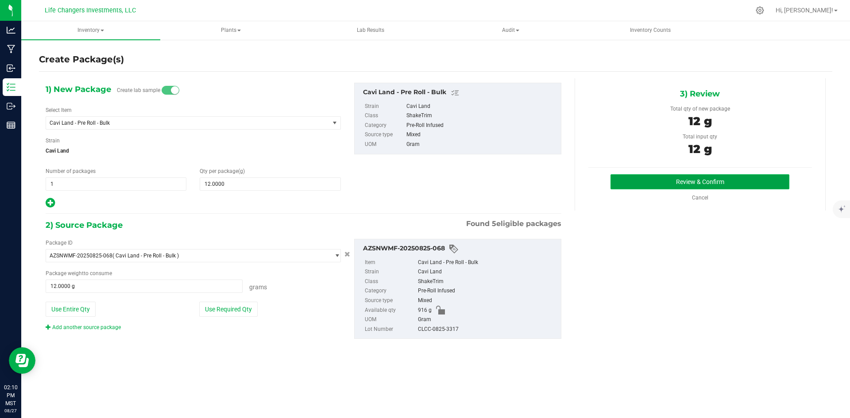
click at [704, 183] on button "Review & Confirm" at bounding box center [700, 181] width 179 height 15
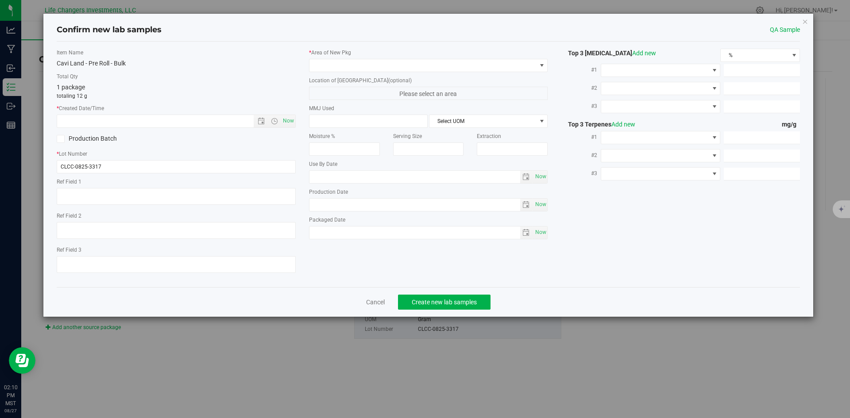
type input "2026-08-19"
type input "[DATE]"
click at [261, 121] on span "Open the date view" at bounding box center [261, 121] width 7 height 7
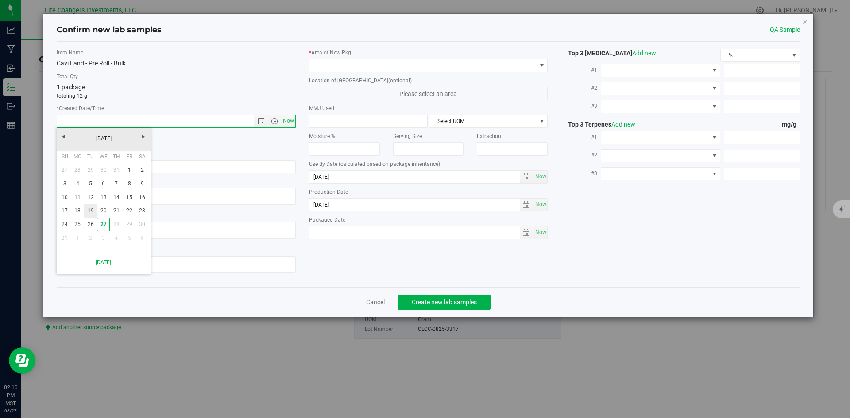
click at [92, 209] on link "19" at bounding box center [90, 211] width 13 height 14
click at [273, 122] on span "Open the time view" at bounding box center [274, 121] width 7 height 7
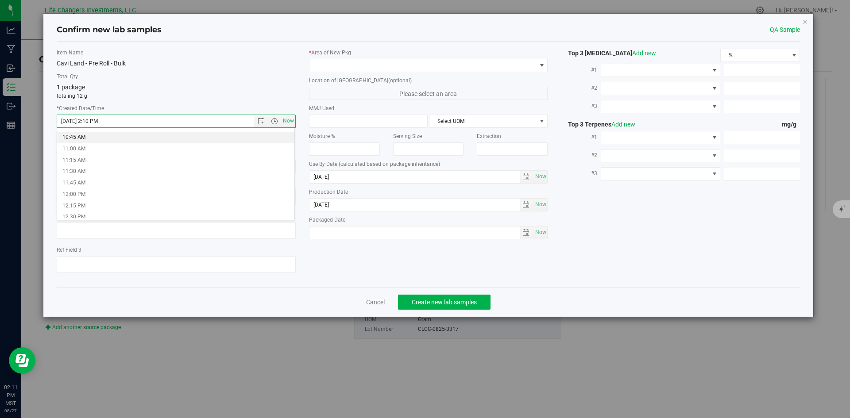
scroll to position [443, 0]
click at [94, 143] on li "10:00 AM" at bounding box center [175, 148] width 237 height 12
type input "8/19/2025 10:00 AM"
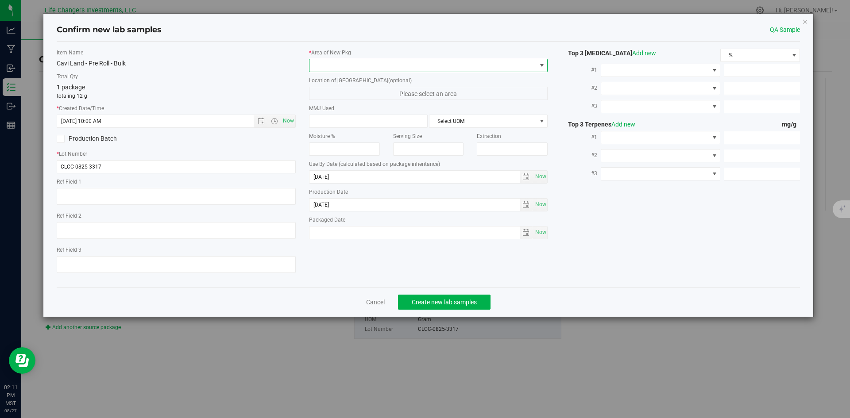
click at [377, 63] on span at bounding box center [423, 65] width 227 height 12
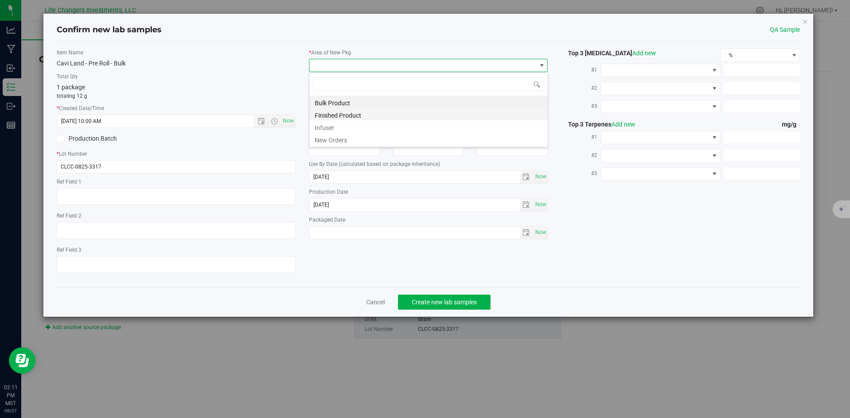
scroll to position [13, 239]
drag, startPoint x: 335, startPoint y: 137, endPoint x: 361, endPoint y: 159, distance: 34.2
click at [335, 137] on li "New Orders" at bounding box center [429, 139] width 238 height 12
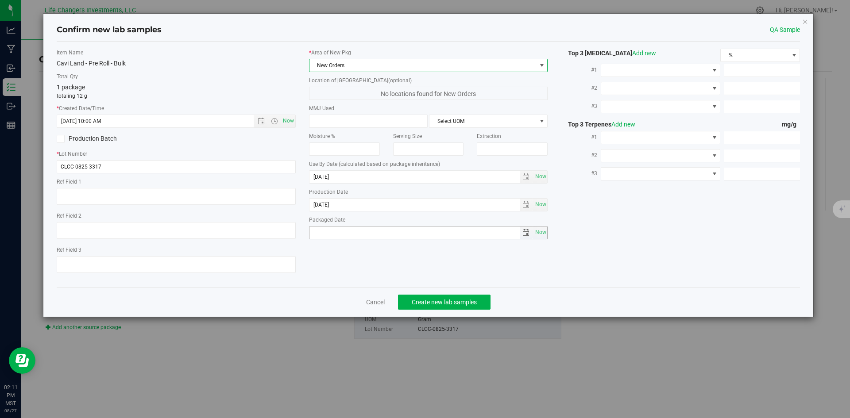
drag, startPoint x: 542, startPoint y: 231, endPoint x: 529, endPoint y: 240, distance: 16.1
click at [541, 231] on span "Now" at bounding box center [540, 232] width 15 height 13
click at [525, 233] on span "select" at bounding box center [526, 232] width 7 height 7
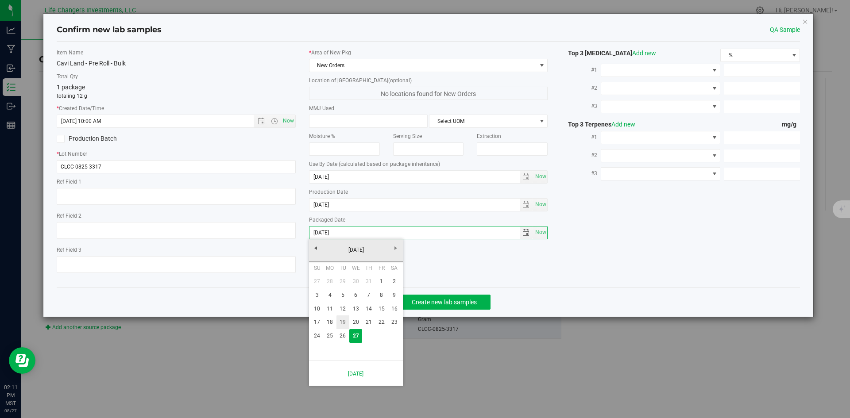
click at [346, 321] on link "19" at bounding box center [343, 323] width 13 height 14
type input "[DATE]"
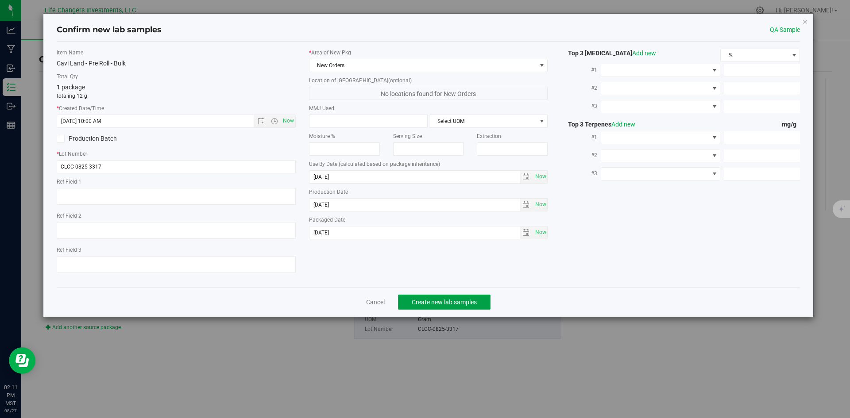
click at [457, 303] on span "Create new lab samples" at bounding box center [444, 302] width 65 height 7
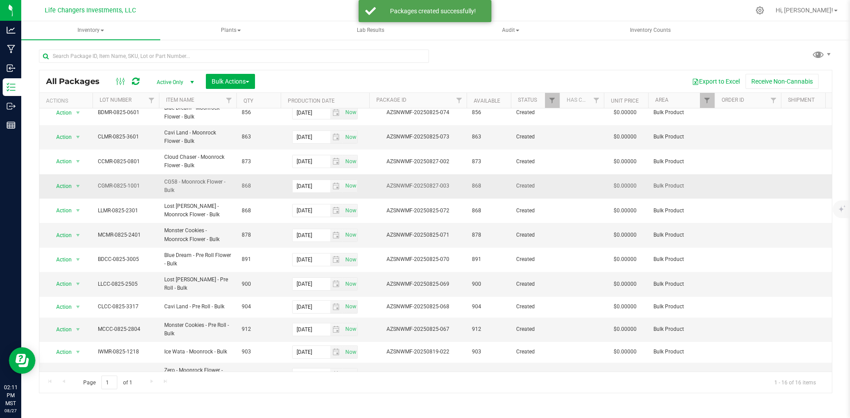
scroll to position [116, 0]
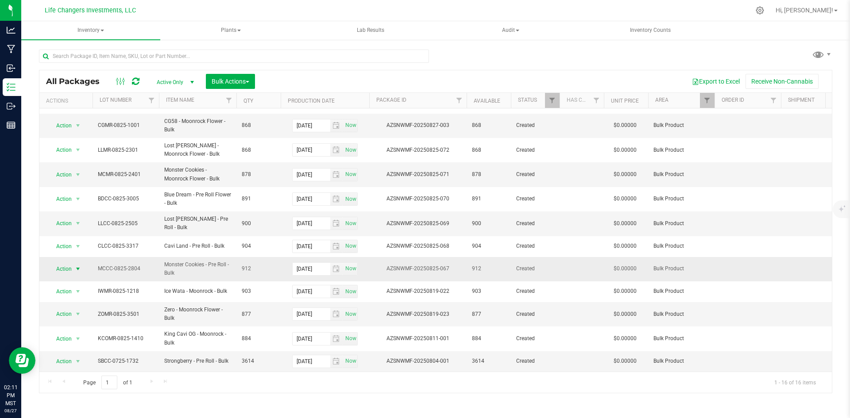
click at [68, 263] on span "Action" at bounding box center [60, 269] width 24 height 12
click at [74, 240] on li "Take lab sample" at bounding box center [77, 246] width 56 height 13
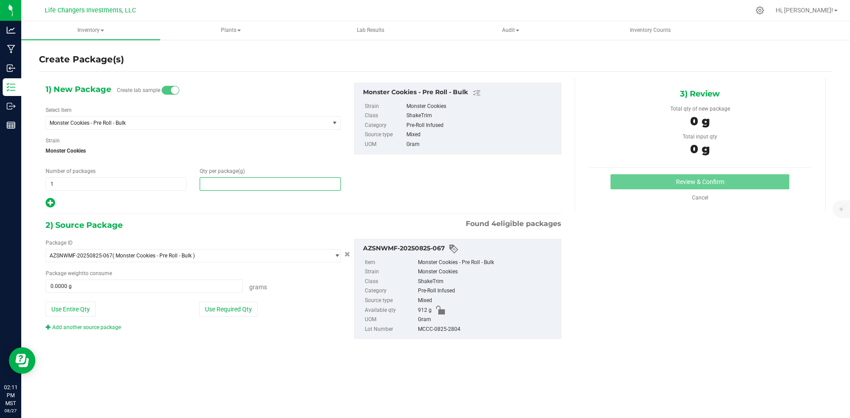
click at [231, 185] on span at bounding box center [270, 184] width 141 height 13
type input "12"
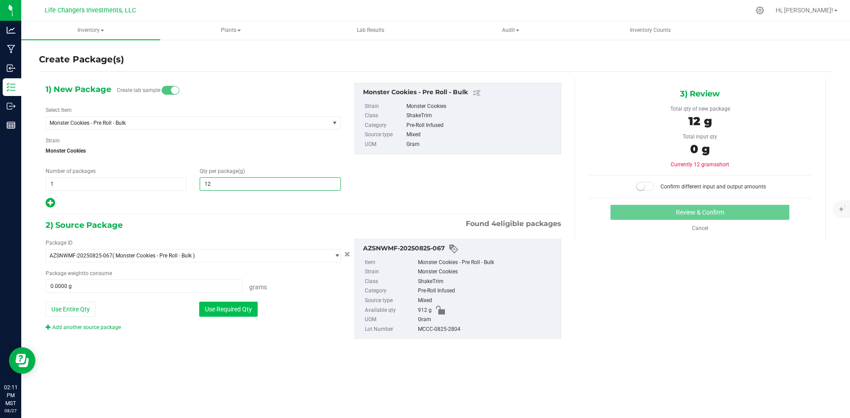
type input "12.0000"
click at [244, 309] on button "Use Required Qty" at bounding box center [228, 309] width 58 height 15
type input "12.0000 g"
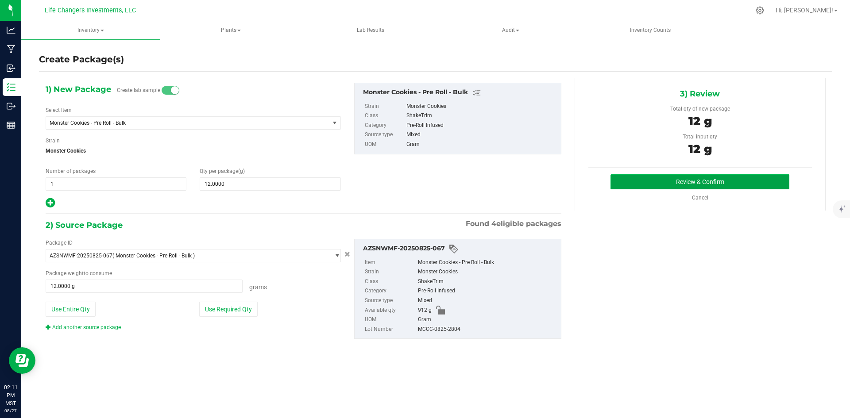
click at [702, 182] on button "Review & Confirm" at bounding box center [700, 181] width 179 height 15
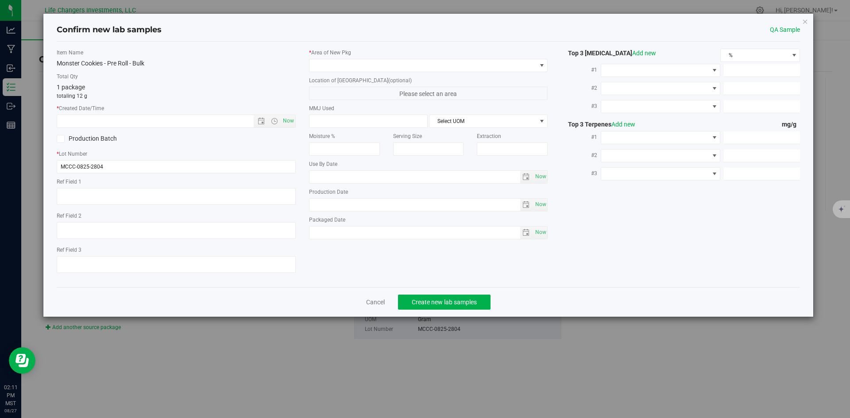
type input "2026-08-19"
type input "[DATE]"
click at [260, 121] on span "Open the date view" at bounding box center [261, 121] width 7 height 7
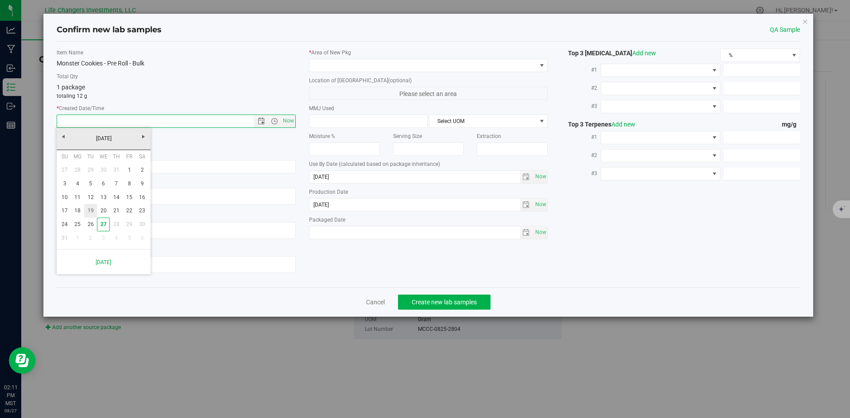
click at [90, 210] on link "19" at bounding box center [90, 211] width 13 height 14
click at [276, 121] on span "Open the time view" at bounding box center [274, 121] width 7 height 7
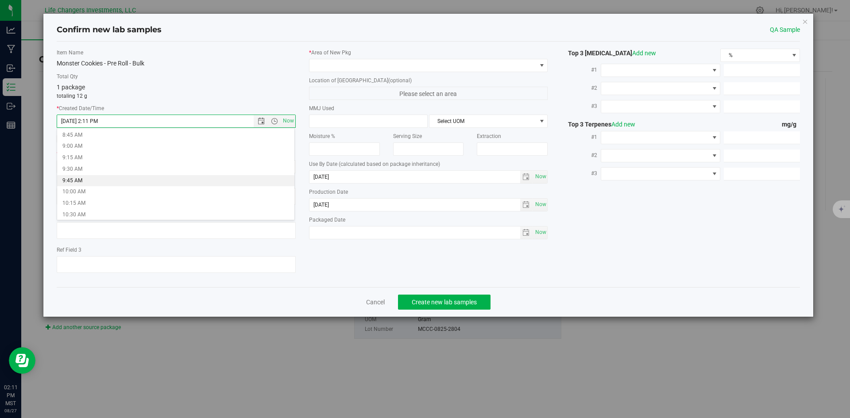
scroll to position [443, 0]
click at [92, 146] on li "10:00 AM" at bounding box center [175, 148] width 237 height 12
type input "8/19/2025 10:00 AM"
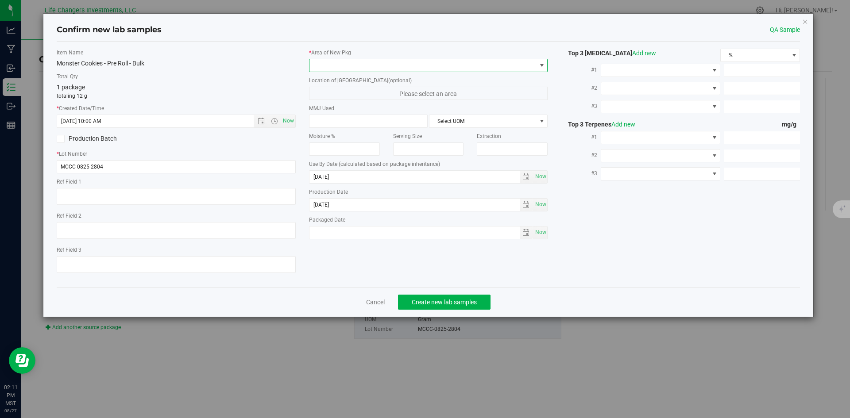
click at [364, 65] on span at bounding box center [423, 65] width 227 height 12
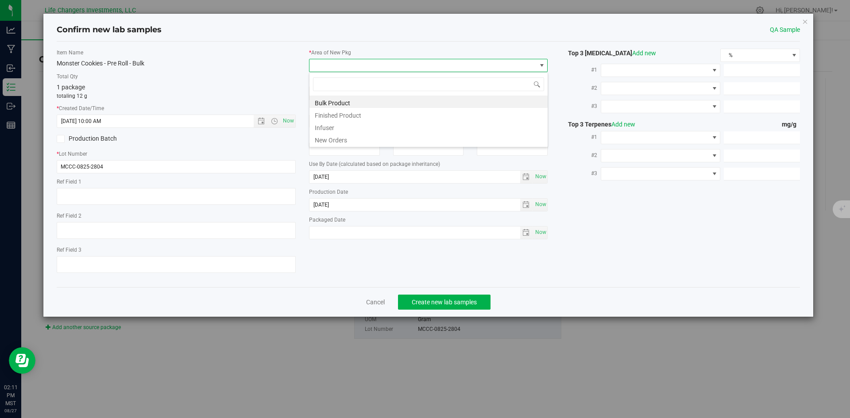
scroll to position [13, 239]
click at [325, 135] on li "New Orders" at bounding box center [429, 139] width 238 height 12
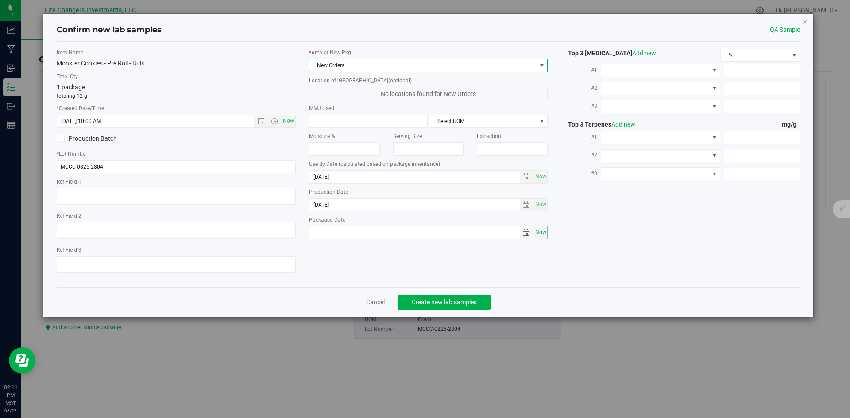
click at [542, 230] on span "Now" at bounding box center [540, 232] width 15 height 13
click at [527, 235] on span "select" at bounding box center [526, 232] width 7 height 7
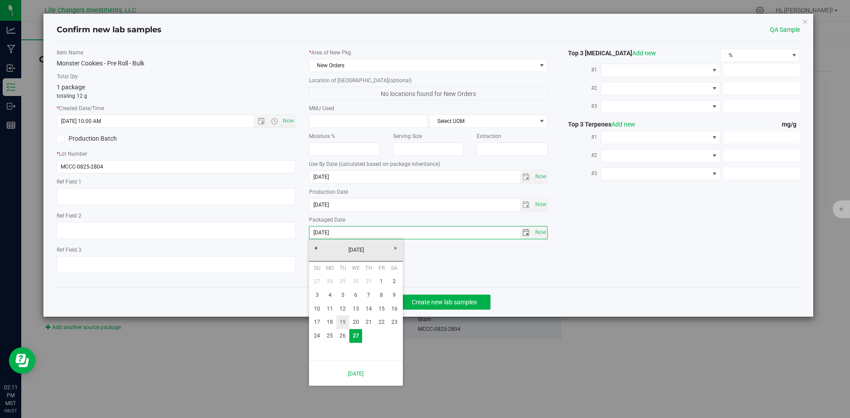
drag, startPoint x: 342, startPoint y: 321, endPoint x: 352, endPoint y: 321, distance: 9.7
click at [342, 321] on link "19" at bounding box center [343, 323] width 13 height 14
type input "[DATE]"
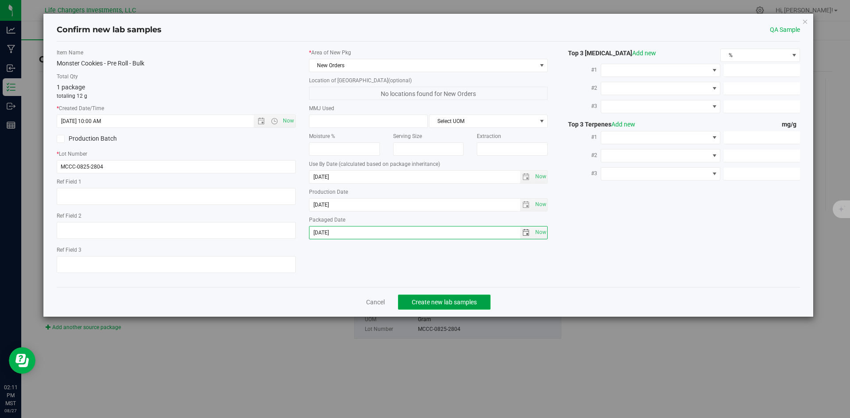
click at [435, 305] on span "Create new lab samples" at bounding box center [444, 302] width 65 height 7
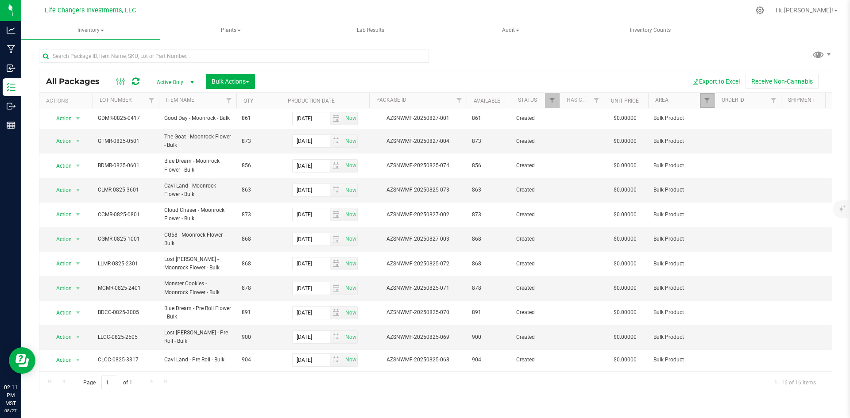
click at [703, 102] on link "Filter" at bounding box center [707, 100] width 15 height 15
click at [713, 187] on input "New Orders" at bounding box center [712, 186] width 6 height 6
checkbox input "true"
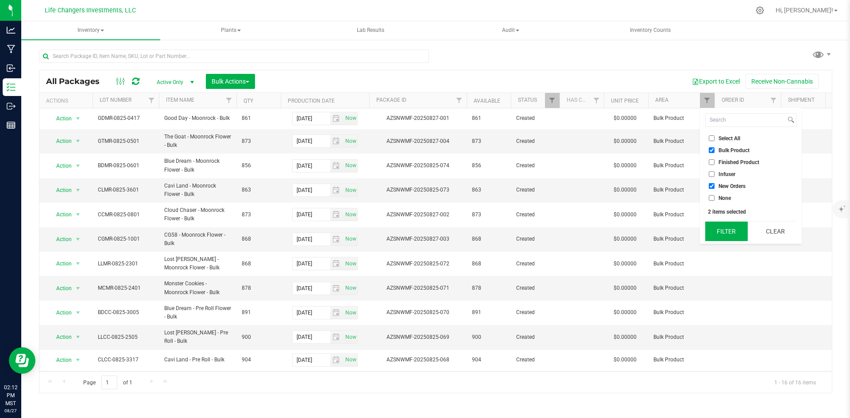
click at [729, 232] on button "Filter" at bounding box center [726, 231] width 43 height 19
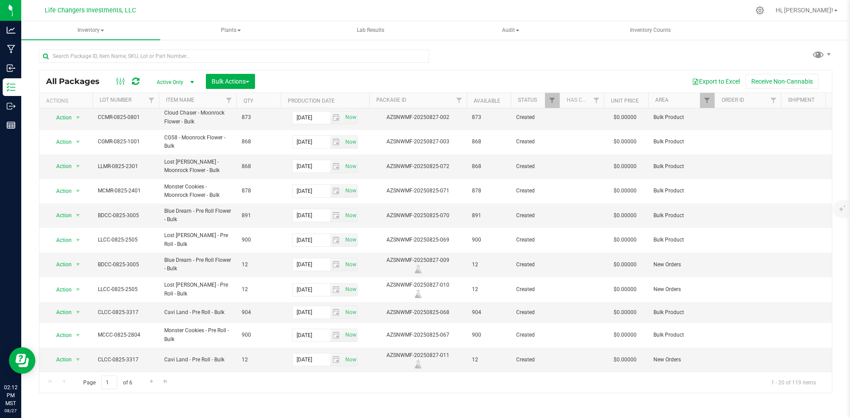
scroll to position [225, 0]
click at [69, 258] on span "Action" at bounding box center [60, 264] width 24 height 12
click at [70, 175] on li "Print package label" at bounding box center [77, 183] width 56 height 24
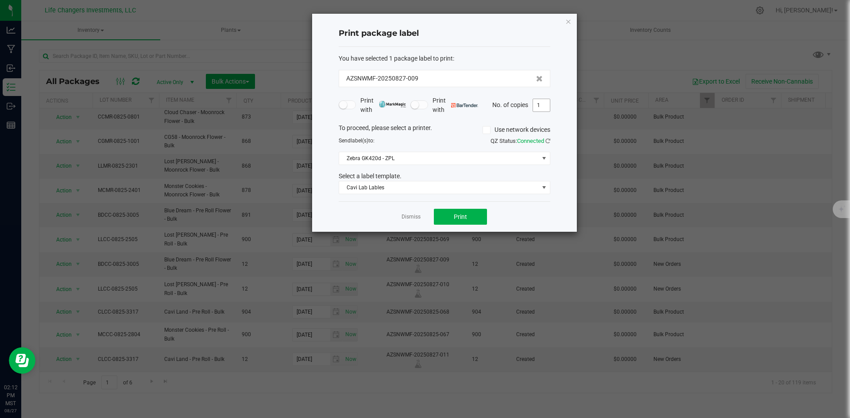
click at [542, 105] on input "1" at bounding box center [541, 105] width 17 height 12
type input "2"
click at [469, 217] on button "Print" at bounding box center [460, 217] width 53 height 16
click at [406, 217] on link "Dismiss" at bounding box center [411, 217] width 19 height 8
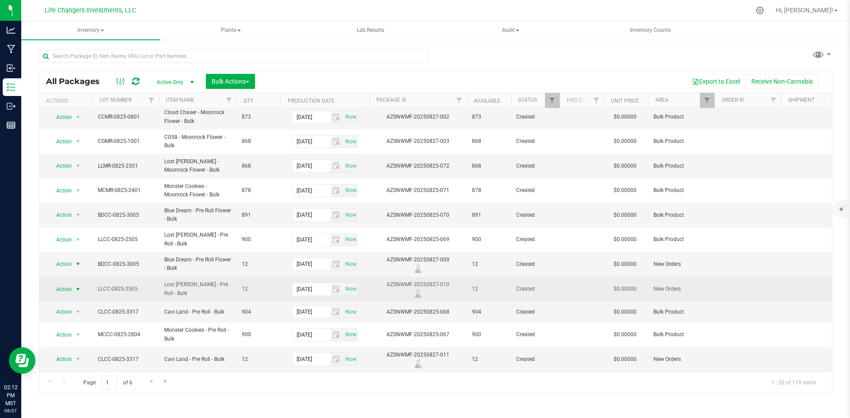
click at [64, 283] on span "Action" at bounding box center [60, 289] width 24 height 12
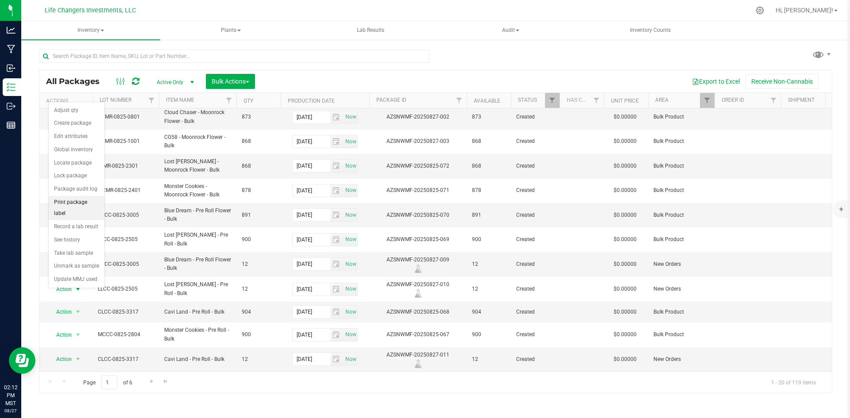
click at [66, 201] on li "Print package label" at bounding box center [77, 208] width 56 height 24
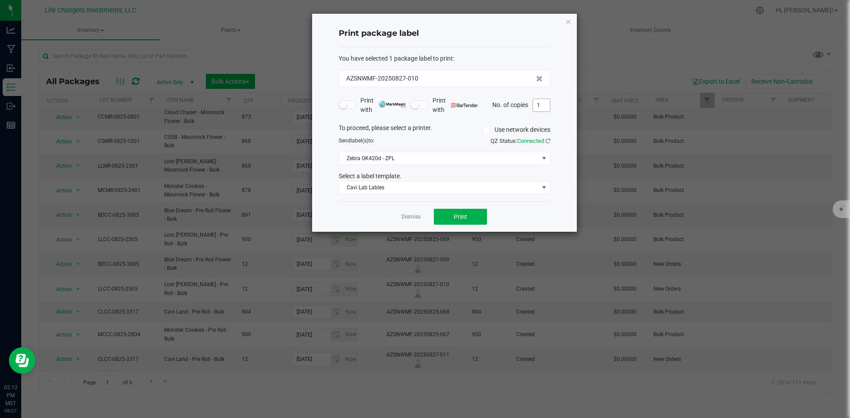
click at [538, 103] on input "1" at bounding box center [541, 105] width 17 height 12
type input "2"
click at [472, 217] on button "Print" at bounding box center [460, 217] width 53 height 16
click at [411, 215] on link "Dismiss" at bounding box center [411, 217] width 19 height 8
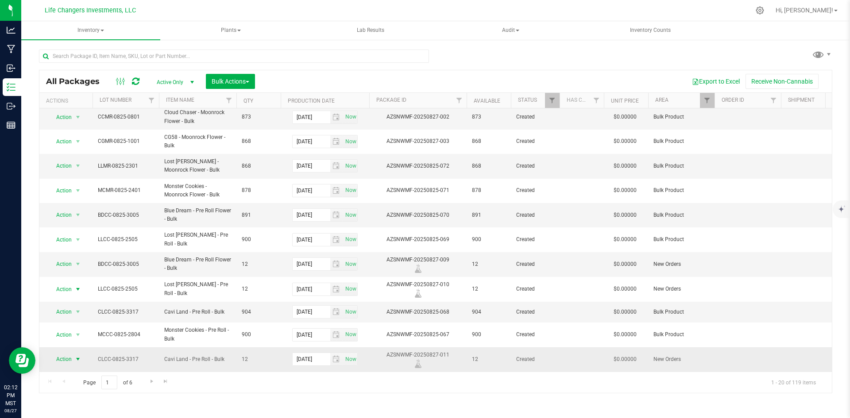
click at [62, 354] on span "Action" at bounding box center [60, 359] width 24 height 12
click at [72, 271] on li "Print package label" at bounding box center [77, 278] width 56 height 24
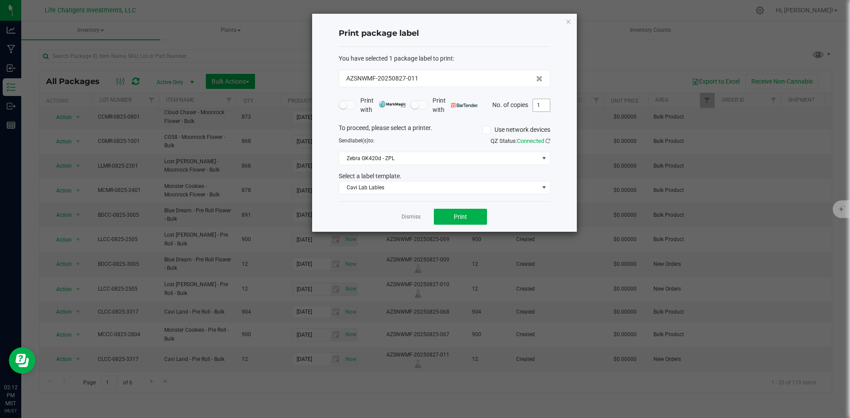
click at [542, 106] on input "1" at bounding box center [541, 105] width 17 height 12
type input "2"
click at [471, 218] on button "Print" at bounding box center [460, 217] width 53 height 16
click at [411, 216] on link "Dismiss" at bounding box center [411, 217] width 19 height 8
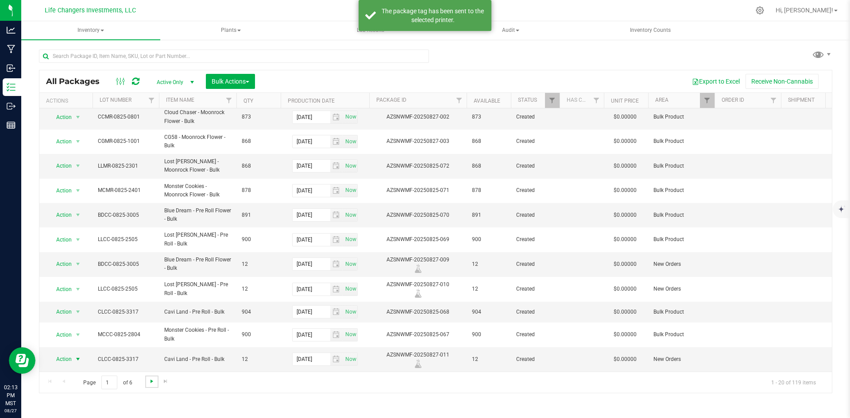
click at [148, 382] on span "Go to the next page" at bounding box center [151, 381] width 7 height 7
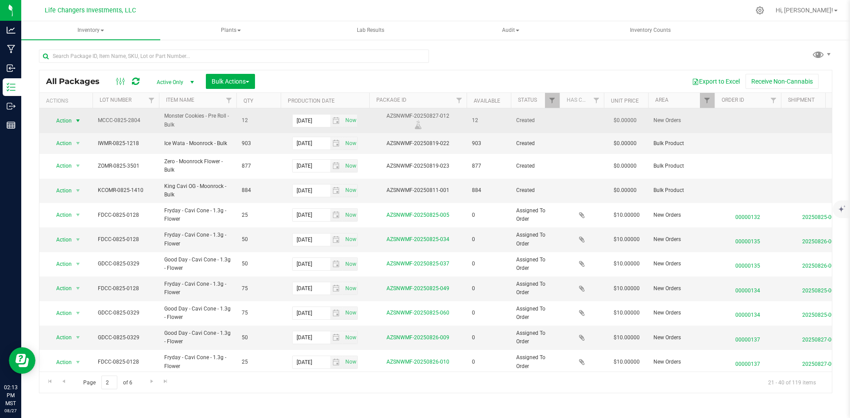
click at [62, 119] on span "Action" at bounding box center [60, 121] width 24 height 12
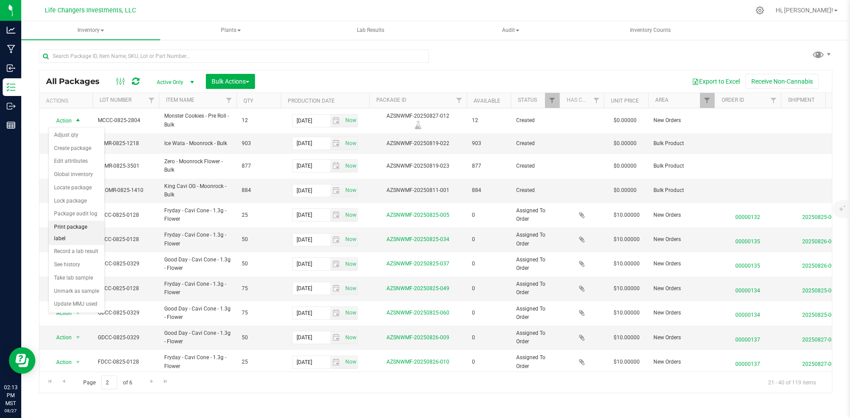
click at [65, 226] on li "Print package label" at bounding box center [77, 233] width 56 height 24
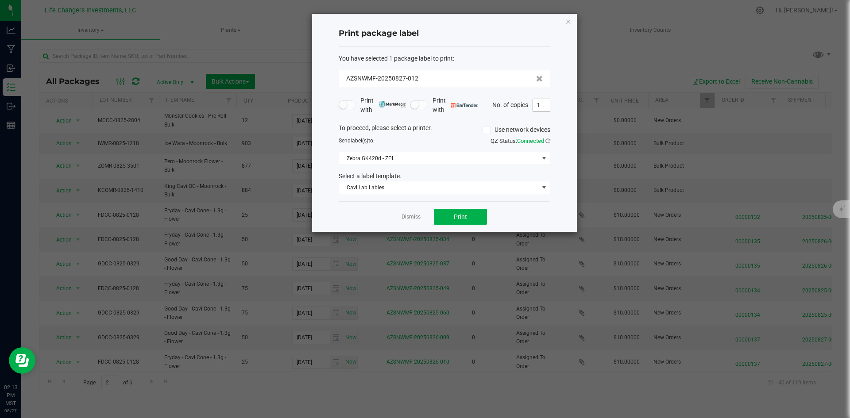
click at [541, 102] on input "1" at bounding box center [541, 105] width 17 height 12
type input "2"
click at [468, 217] on button "Print" at bounding box center [460, 217] width 53 height 16
click at [410, 215] on link "Dismiss" at bounding box center [411, 217] width 19 height 8
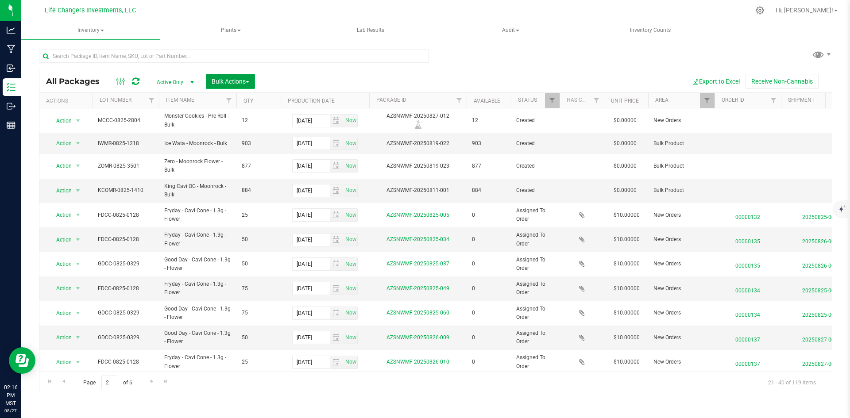
click at [235, 80] on span "Bulk Actions" at bounding box center [231, 81] width 38 height 7
click at [236, 114] on span "Add to outbound order" at bounding box center [241, 117] width 60 height 7
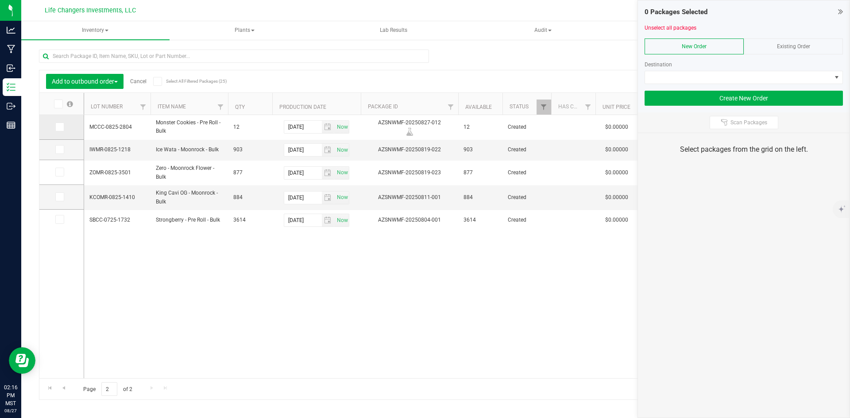
click at [55, 127] on span at bounding box center [59, 127] width 9 height 9
click at [0, 0] on input "checkbox" at bounding box center [0, 0] width 0 height 0
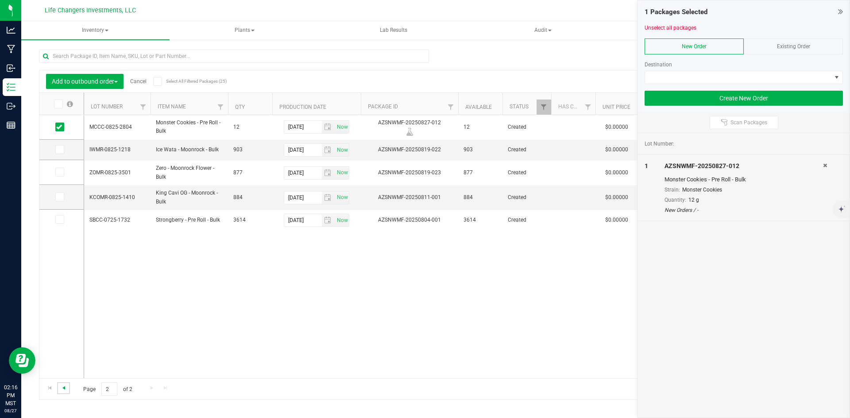
click at [62, 388] on span "Go to the previous page" at bounding box center [63, 388] width 7 height 7
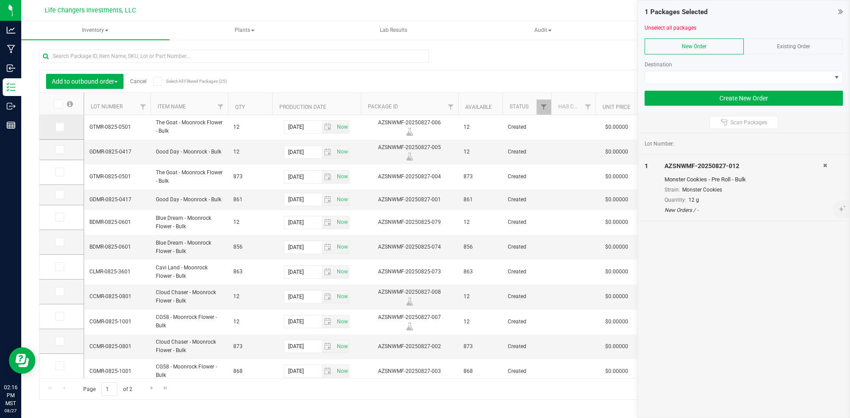
click at [59, 127] on icon at bounding box center [59, 127] width 6 height 0
click at [0, 0] on input "checkbox" at bounding box center [0, 0] width 0 height 0
click at [59, 150] on icon at bounding box center [59, 150] width 6 height 0
click at [0, 0] on input "checkbox" at bounding box center [0, 0] width 0 height 0
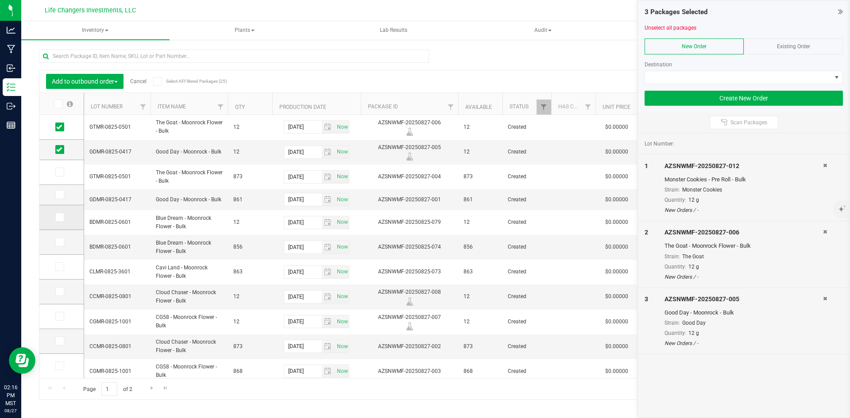
click at [58, 217] on icon at bounding box center [59, 217] width 6 height 0
click at [0, 0] on input "checkbox" at bounding box center [0, 0] width 0 height 0
click at [58, 217] on icon at bounding box center [59, 217] width 6 height 0
click at [0, 0] on input "checkbox" at bounding box center [0, 0] width 0 height 0
click at [58, 292] on icon at bounding box center [59, 292] width 6 height 0
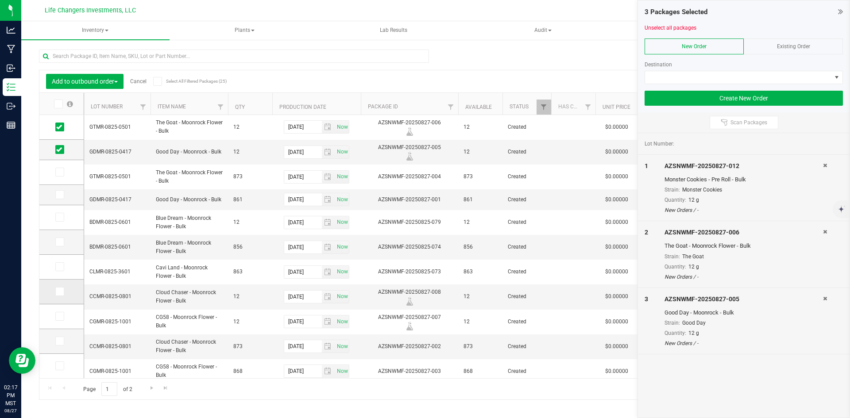
click at [0, 0] on input "checkbox" at bounding box center [0, 0] width 0 height 0
click at [59, 317] on icon at bounding box center [59, 317] width 6 height 0
click at [0, 0] on input "checkbox" at bounding box center [0, 0] width 0 height 0
click at [823, 163] on icon at bounding box center [825, 165] width 4 height 5
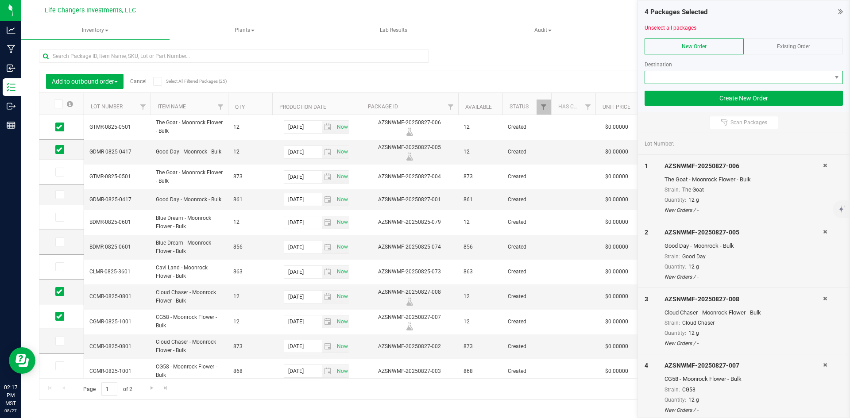
click at [710, 76] on span at bounding box center [738, 77] width 186 height 12
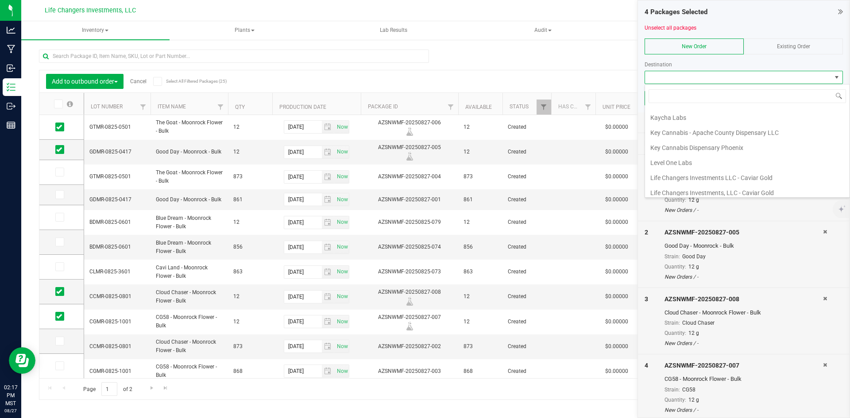
scroll to position [266, 0]
click at [685, 171] on li "Steep Hill Arizona Lab" at bounding box center [747, 178] width 205 height 15
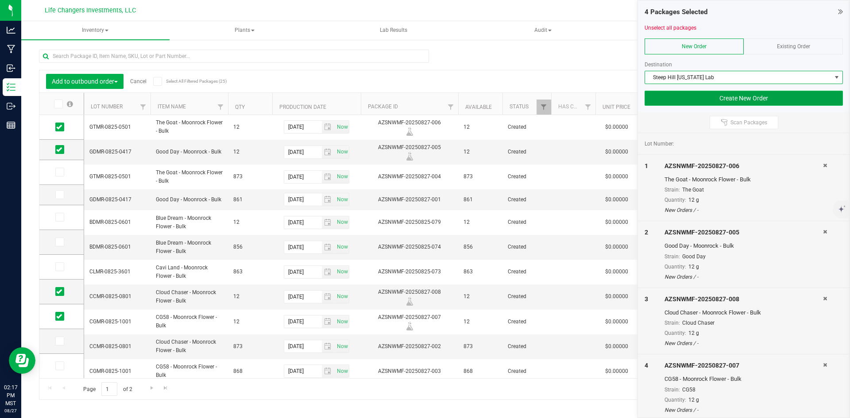
click at [743, 95] on button "Create New Order" at bounding box center [744, 98] width 198 height 15
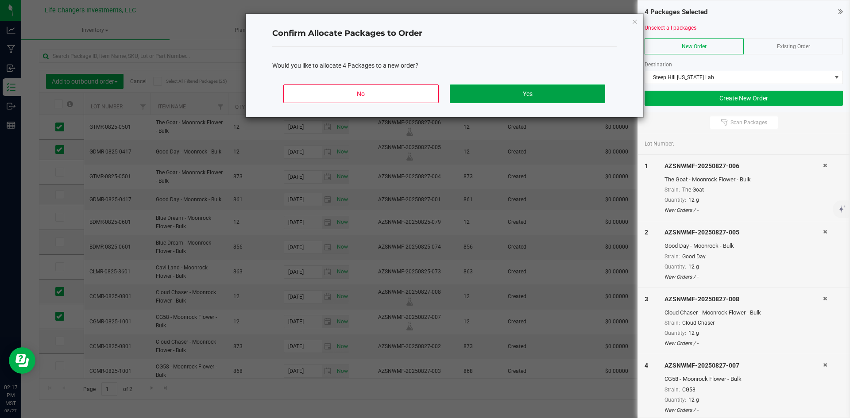
click at [504, 96] on button "Yes" at bounding box center [527, 94] width 155 height 19
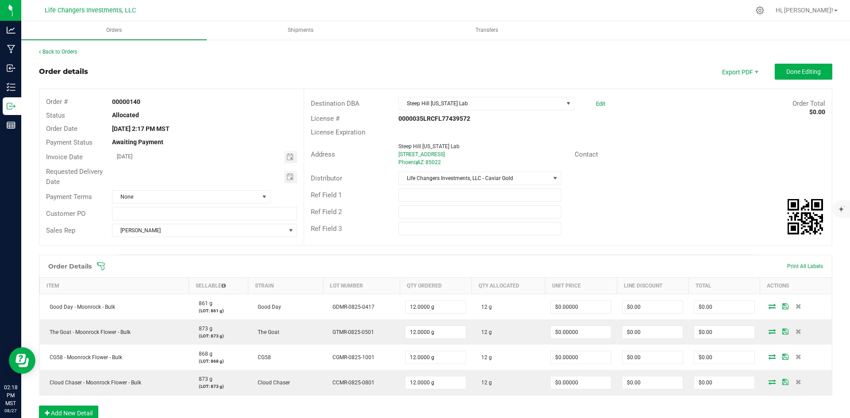
scroll to position [44, 0]
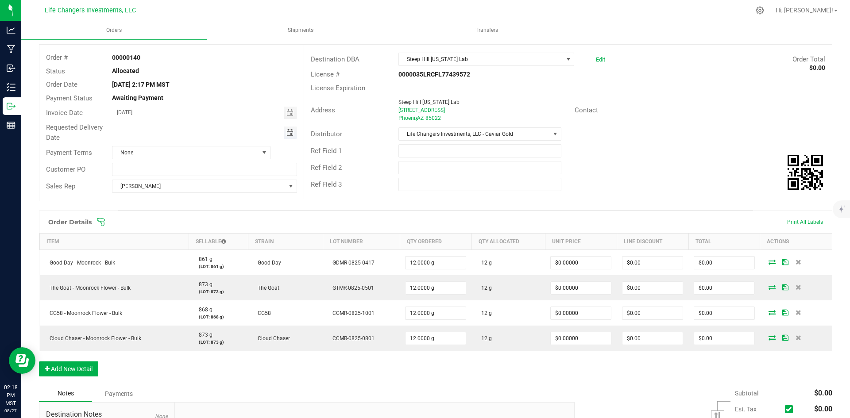
click at [288, 132] on span "Toggle calendar" at bounding box center [290, 132] width 7 height 7
click at [205, 234] on span "28" at bounding box center [203, 234] width 13 height 14
type input "08/28/2025"
click at [256, 152] on span "None" at bounding box center [185, 153] width 147 height 12
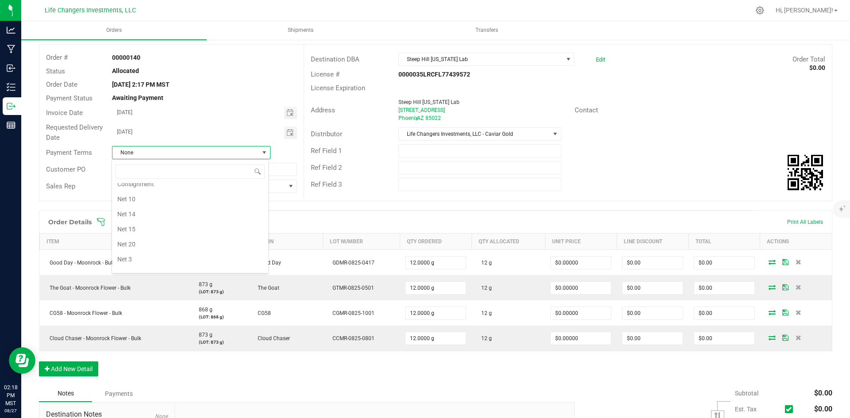
scroll to position [4, 0]
click at [136, 214] on li "COD" at bounding box center [190, 216] width 156 height 15
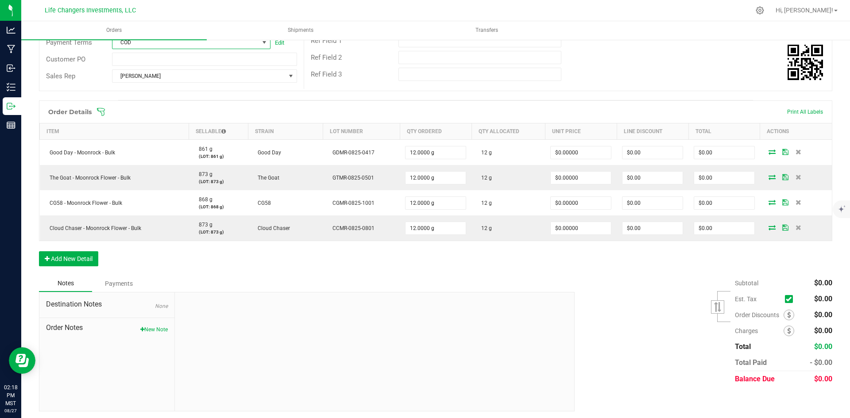
scroll to position [157, 0]
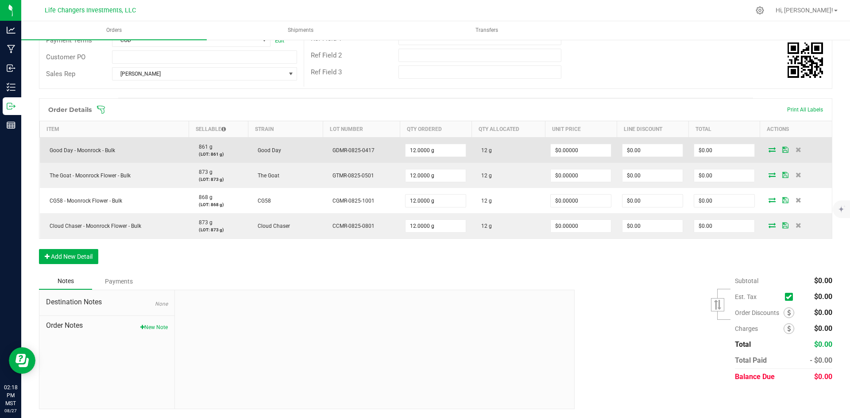
click at [769, 150] on icon at bounding box center [772, 149] width 7 height 5
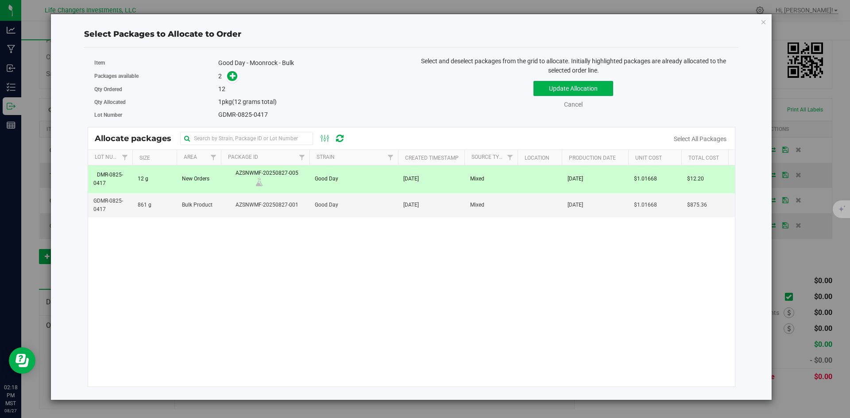
click at [195, 178] on span "New Orders" at bounding box center [195, 179] width 27 height 8
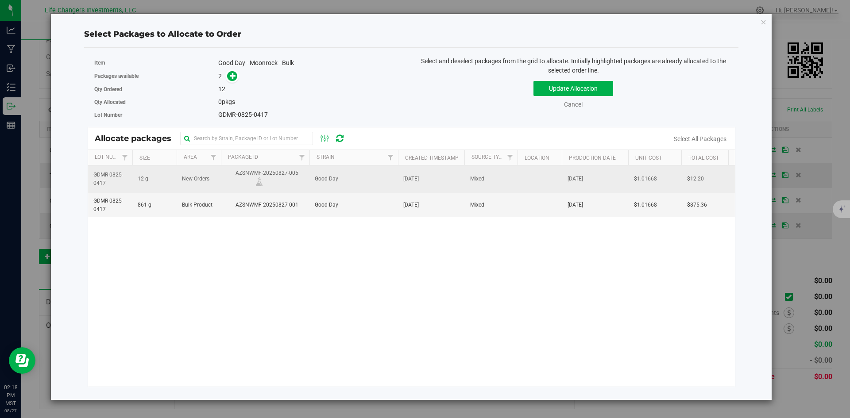
click at [195, 178] on span "New Orders" at bounding box center [195, 179] width 27 height 8
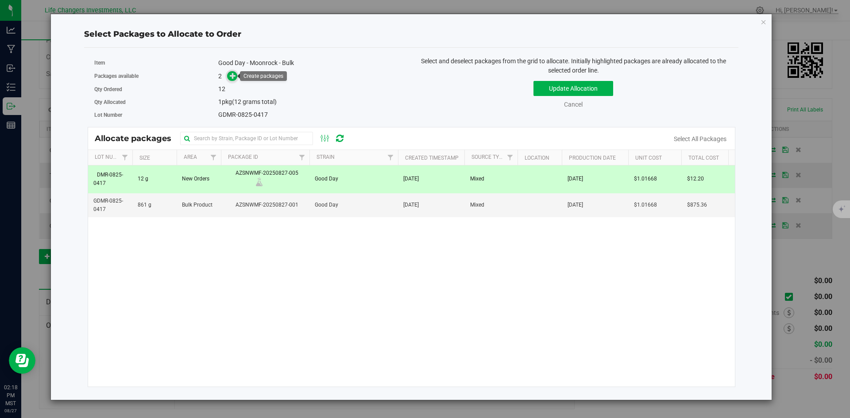
click at [234, 76] on icon at bounding box center [233, 75] width 6 height 6
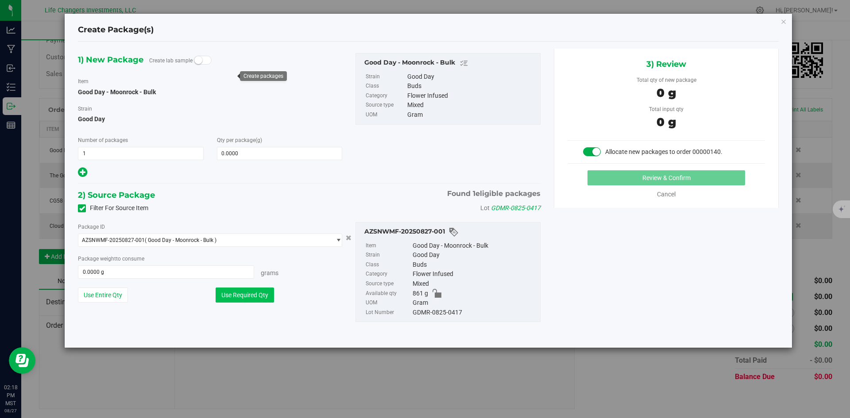
click at [254, 293] on button "Use Required Qty" at bounding box center [245, 295] width 58 height 15
click at [783, 22] on icon "button" at bounding box center [784, 21] width 6 height 11
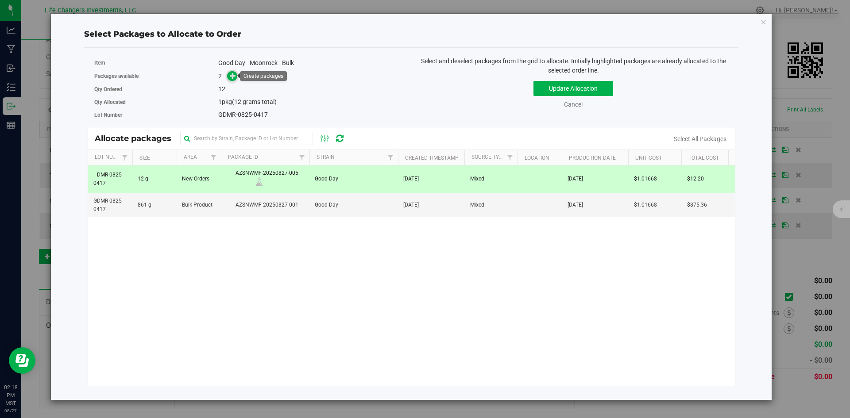
click at [230, 74] on icon at bounding box center [233, 76] width 6 height 6
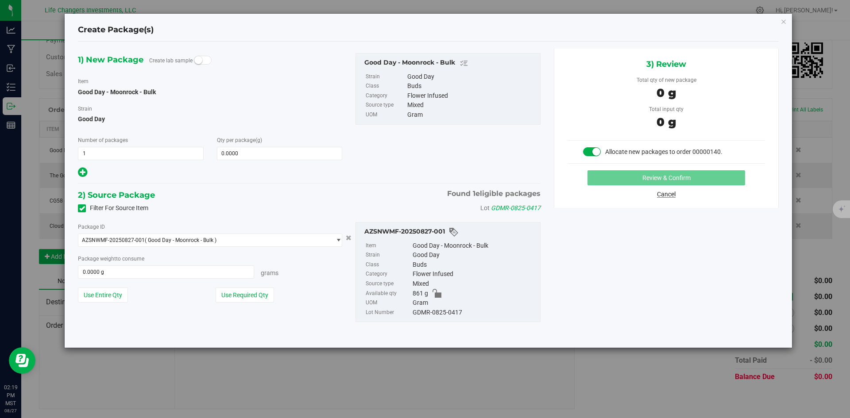
click at [662, 192] on link "Cancel" at bounding box center [666, 194] width 19 height 7
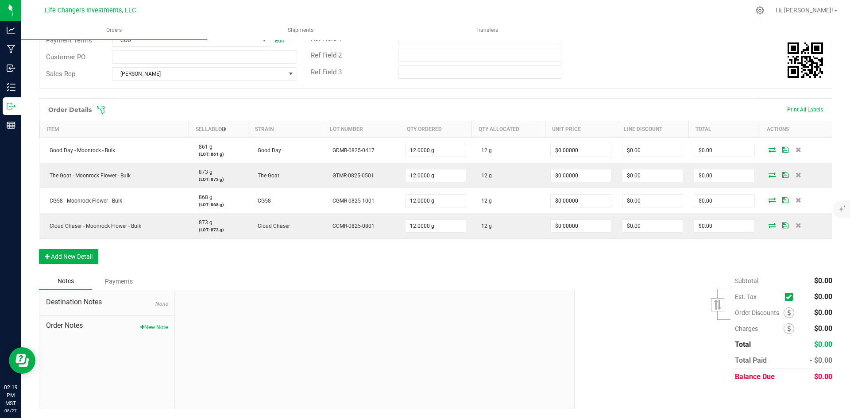
click at [658, 306] on div "Subtotal $0.00 Est. Tax" at bounding box center [700, 329] width 264 height 112
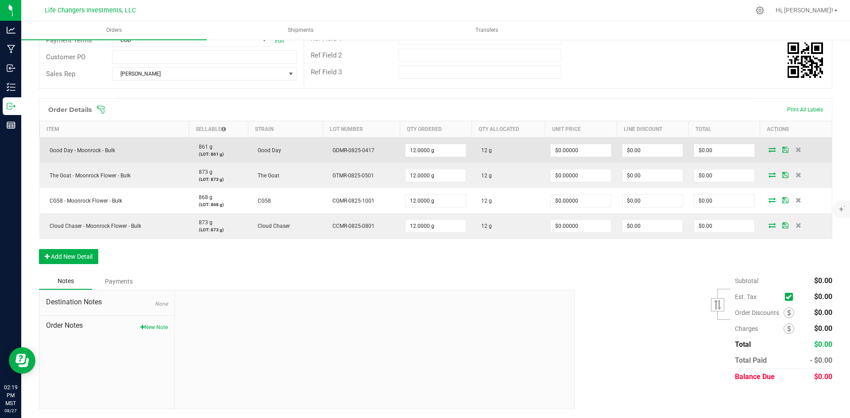
click at [769, 149] on icon at bounding box center [772, 149] width 7 height 5
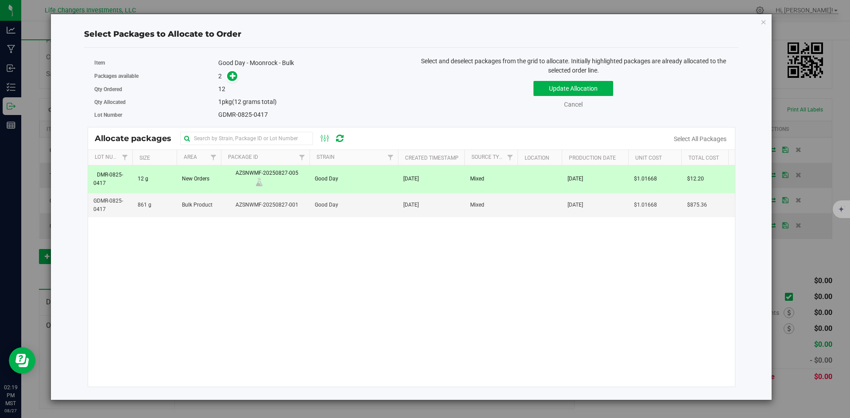
click at [353, 176] on td "Good Day" at bounding box center [354, 179] width 89 height 27
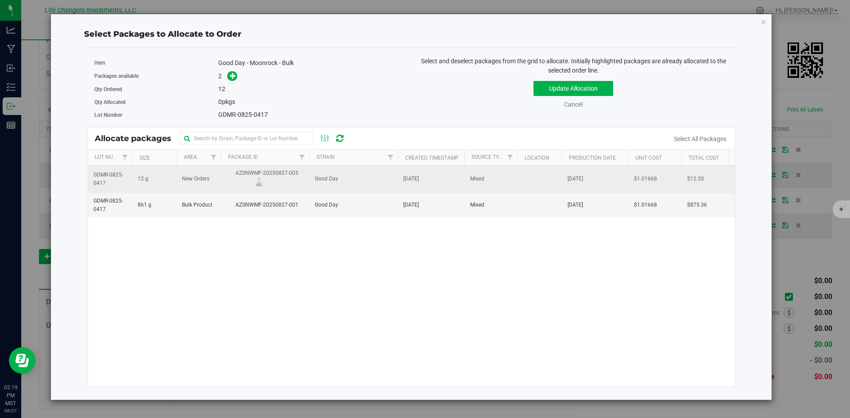
click at [345, 182] on td "Good Day" at bounding box center [354, 179] width 89 height 27
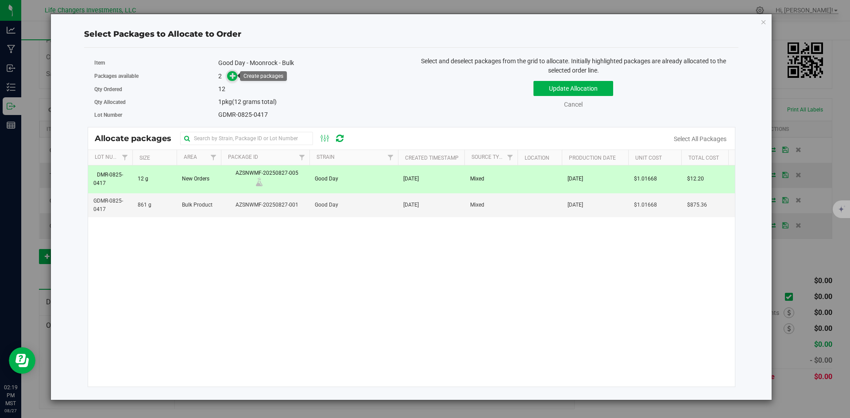
click at [235, 76] on icon at bounding box center [233, 76] width 6 height 6
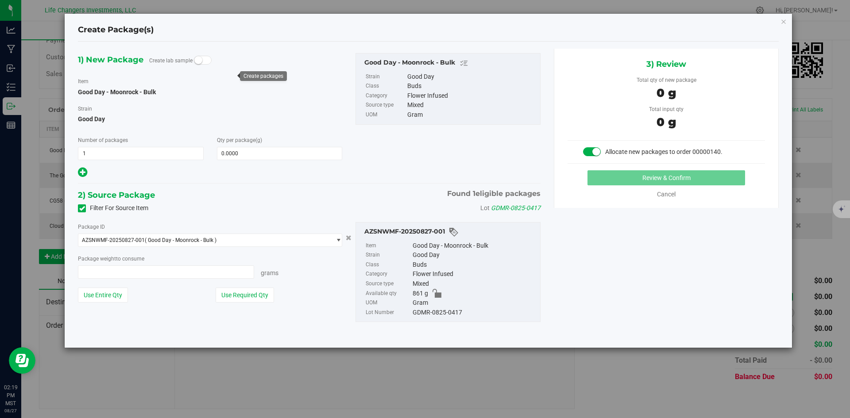
type input "0.0000 g"
click at [242, 150] on span at bounding box center [280, 153] width 126 height 13
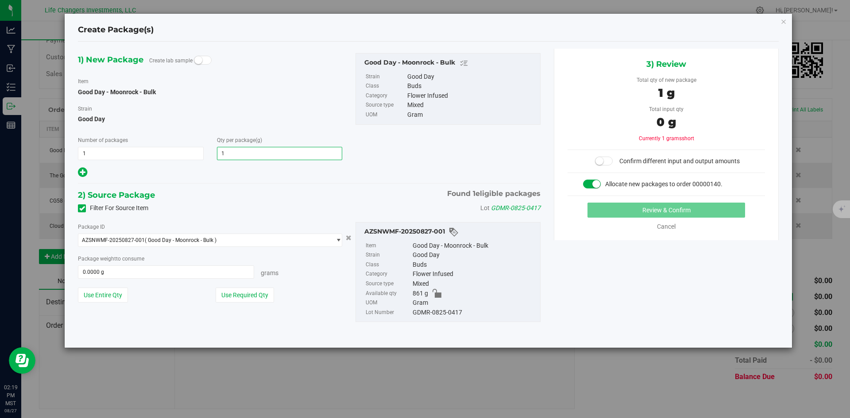
type input "12"
type input "12.0000"
click at [260, 212] on div "Filter For Source Item Lot GDMR-0825-0417" at bounding box center [309, 208] width 476 height 13
click at [248, 297] on button "Use Required Qty" at bounding box center [245, 295] width 58 height 15
type input "12.0000 g"
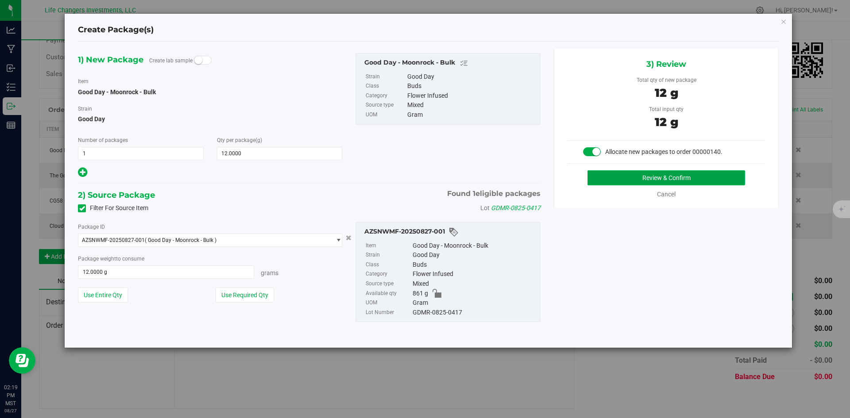
click at [709, 178] on button "Review & Confirm" at bounding box center [667, 177] width 158 height 15
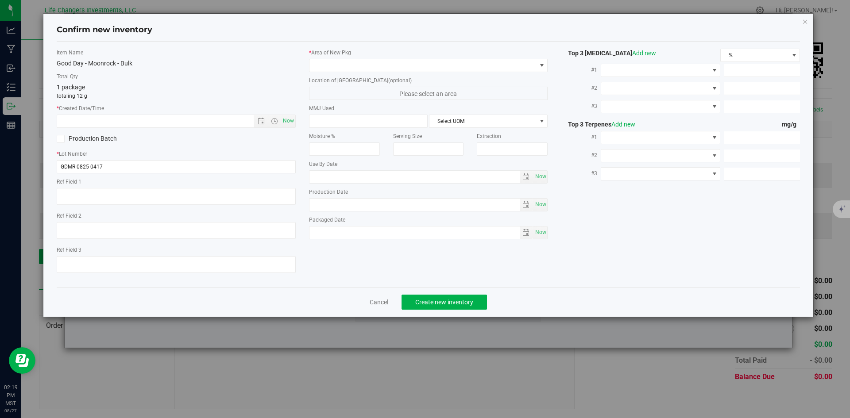
type input "2026-08-26"
type input "[DATE]"
drag, startPoint x: 284, startPoint y: 122, endPoint x: 285, endPoint y: 116, distance: 5.8
click at [284, 121] on span "Now" at bounding box center [288, 121] width 15 height 13
type input "8/27/2025 2:19 PM"
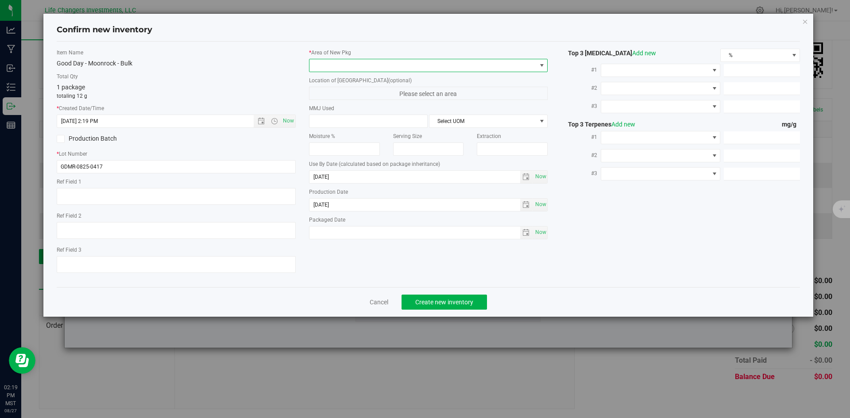
click at [359, 66] on span at bounding box center [423, 65] width 227 height 12
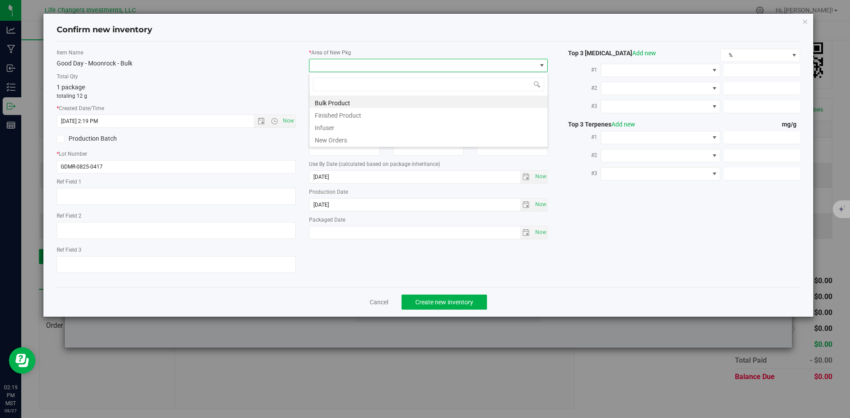
scroll to position [13, 239]
click at [333, 138] on li "New Orders" at bounding box center [429, 139] width 238 height 12
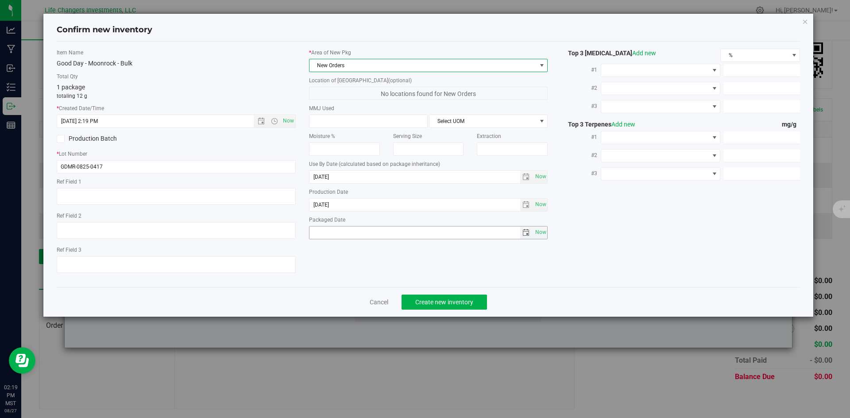
click at [527, 231] on span "select" at bounding box center [526, 232] width 7 height 7
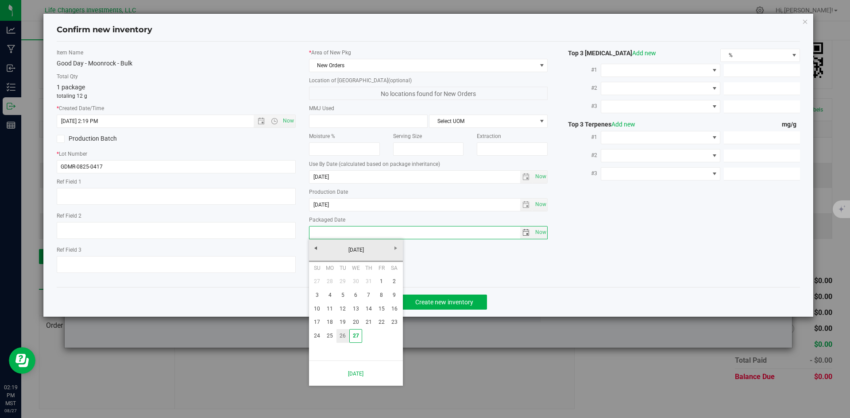
click at [341, 337] on link "26" at bounding box center [343, 336] width 13 height 14
type input "[DATE]"
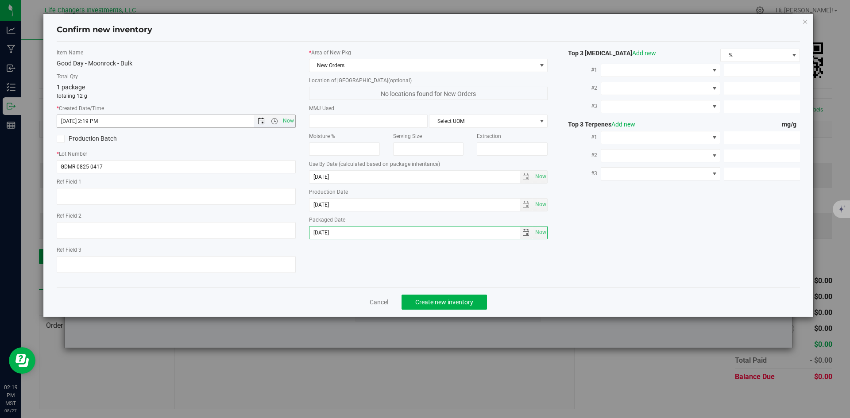
click at [261, 121] on span "Open the date view" at bounding box center [261, 121] width 7 height 7
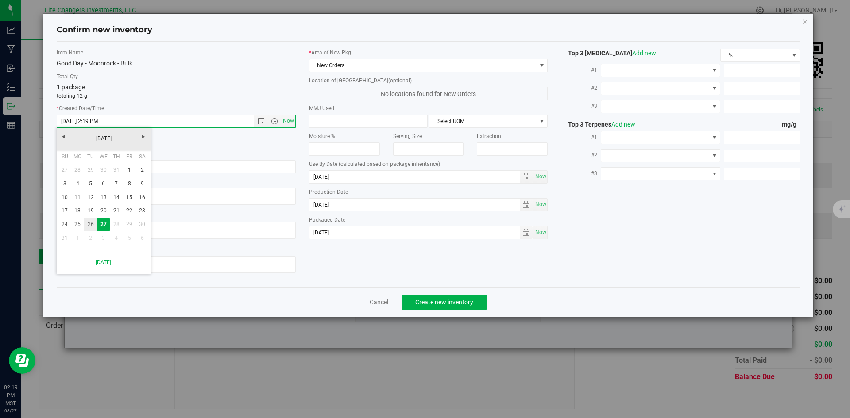
click at [90, 224] on link "26" at bounding box center [90, 225] width 13 height 14
type input "8/26/2025 2:19 PM"
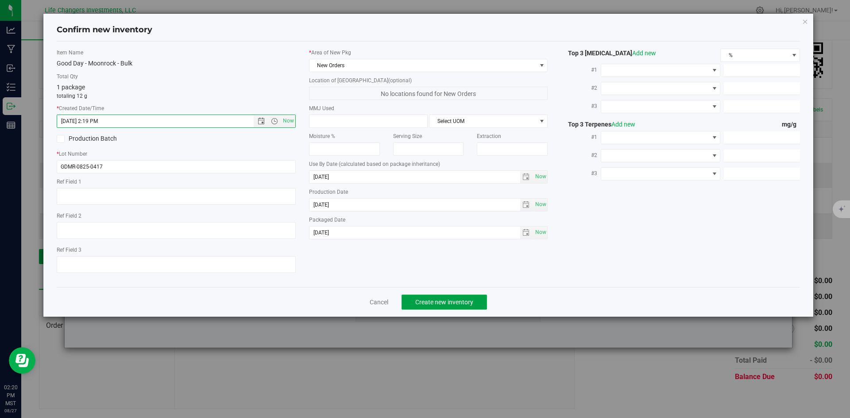
click at [446, 304] on span "Create new inventory" at bounding box center [444, 302] width 58 height 7
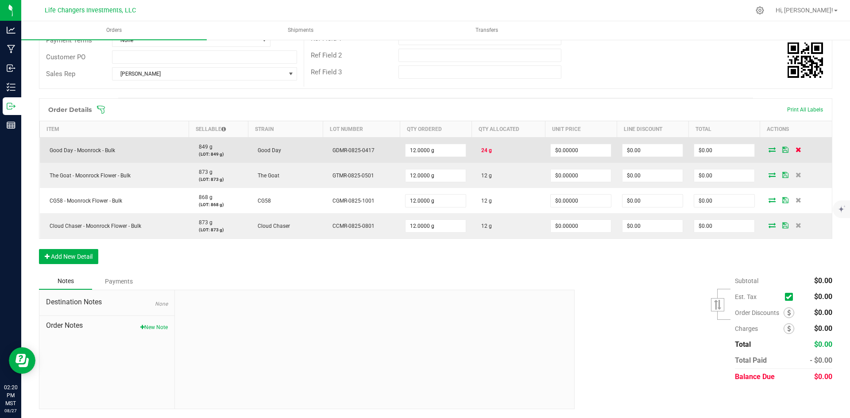
click at [796, 148] on icon at bounding box center [799, 149] width 6 height 5
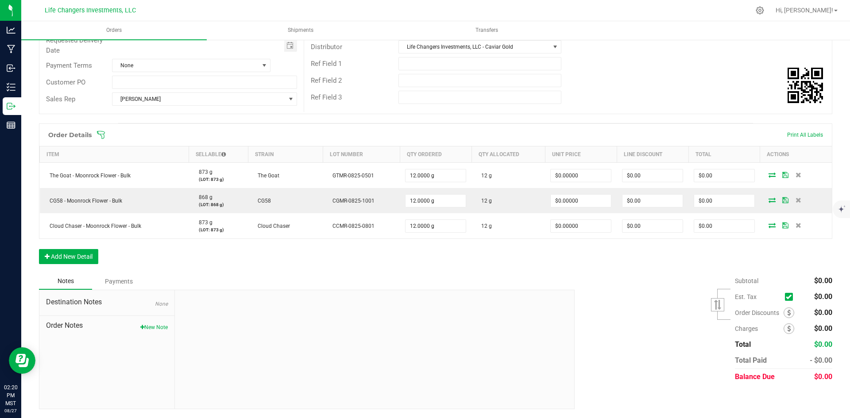
scroll to position [132, 0]
click at [73, 254] on button "Add New Detail" at bounding box center [68, 256] width 59 height 15
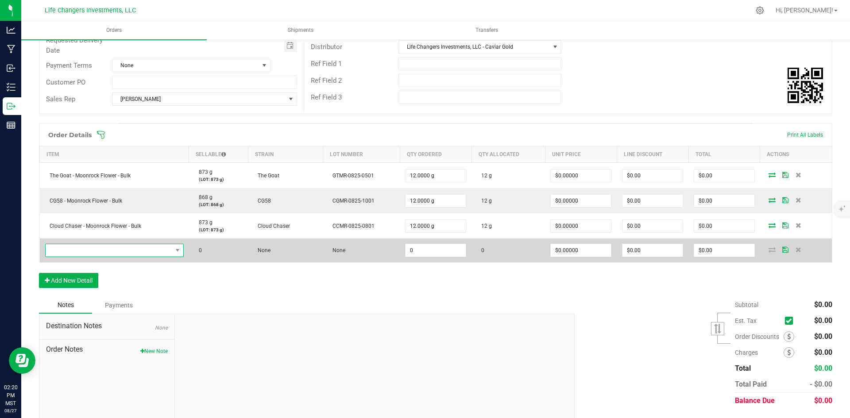
click at [73, 252] on span "NO DATA FOUND" at bounding box center [109, 250] width 127 height 12
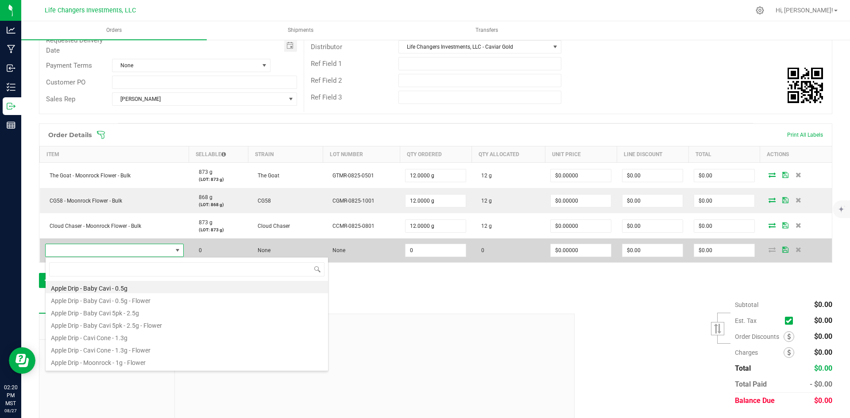
scroll to position [13, 136]
type input "goo"
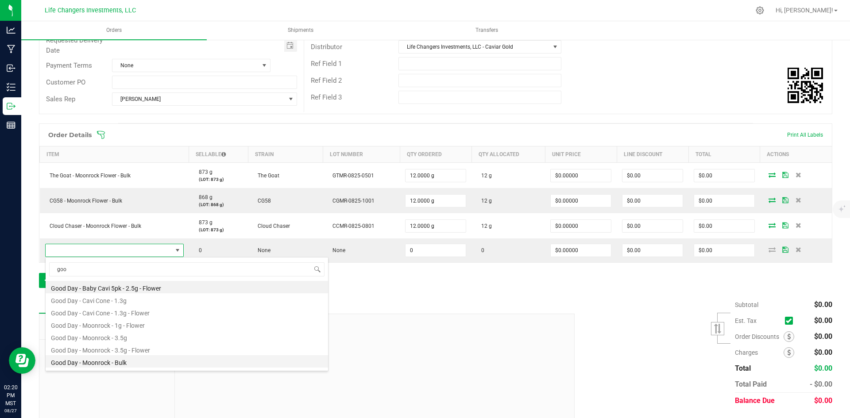
click at [107, 363] on li "Good Day - Moonrock - Bulk" at bounding box center [187, 362] width 283 height 12
type input "0.0000 g"
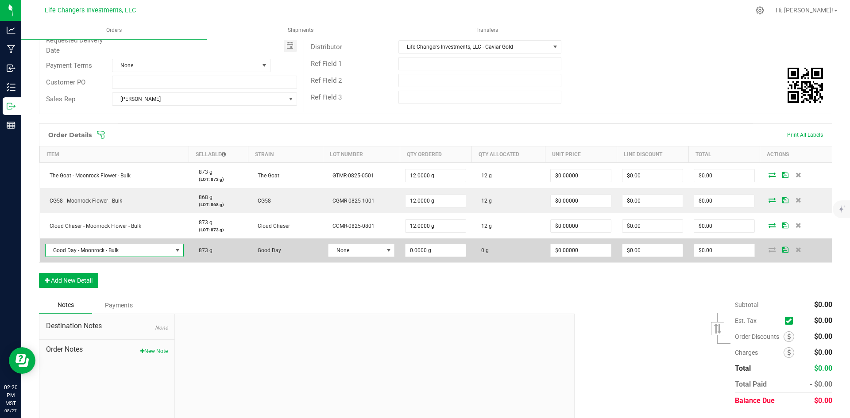
click at [136, 251] on span "Good Day - Moonrock - Bulk" at bounding box center [109, 250] width 127 height 12
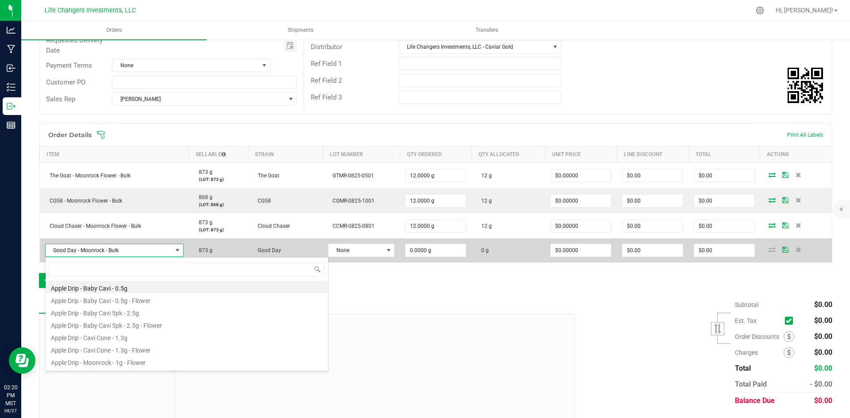
scroll to position [13, 138]
type input "good"
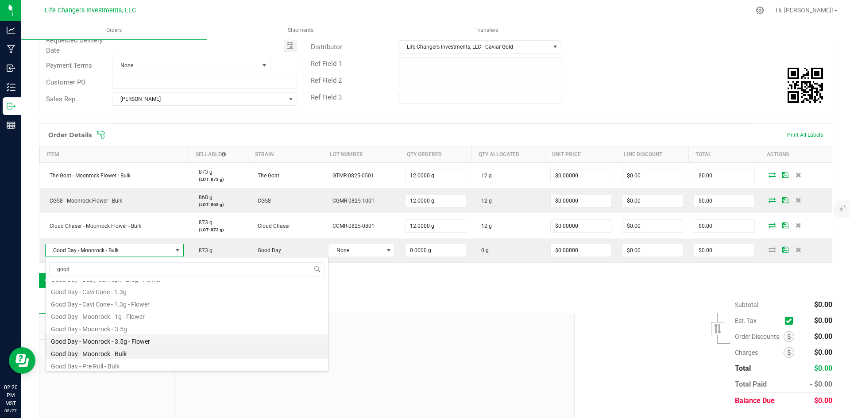
scroll to position [11, 0]
click at [115, 351] on li "Good Day - Moonrock - Bulk" at bounding box center [187, 351] width 283 height 12
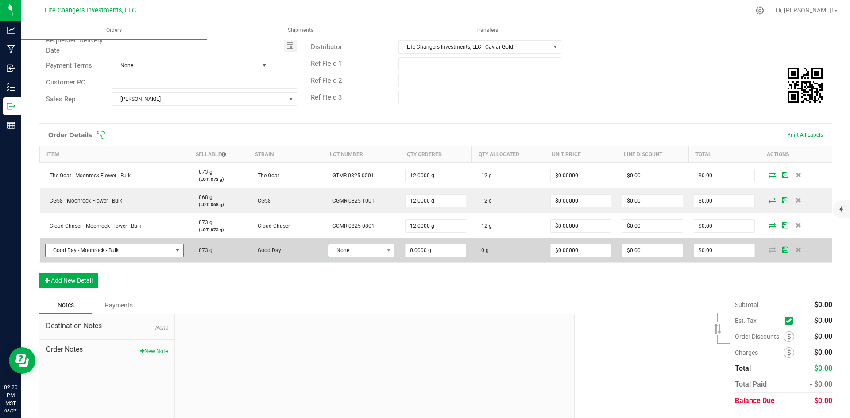
click at [367, 248] on span "None" at bounding box center [356, 250] width 54 height 12
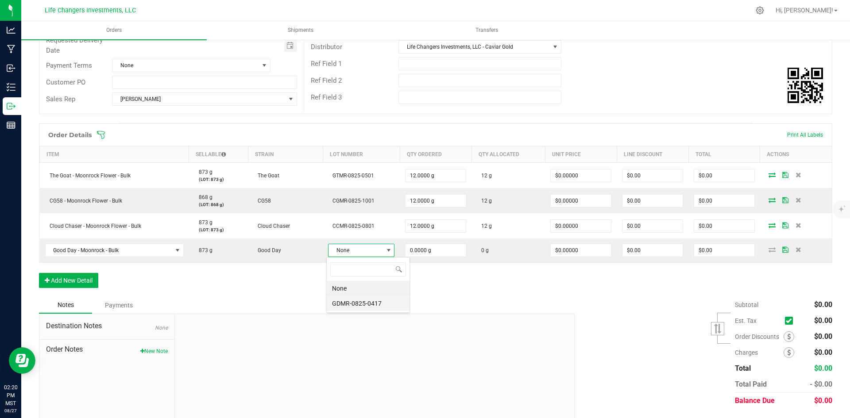
click at [365, 302] on li "GDMR-0825-0417" at bounding box center [368, 303] width 83 height 15
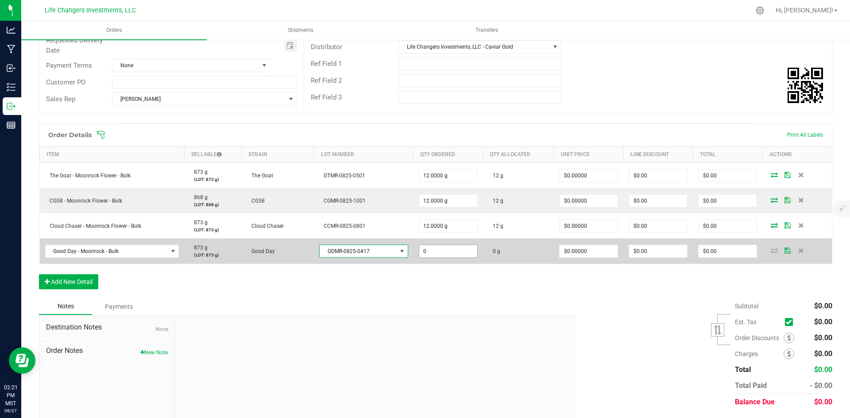
click at [455, 252] on input "0" at bounding box center [448, 251] width 58 height 12
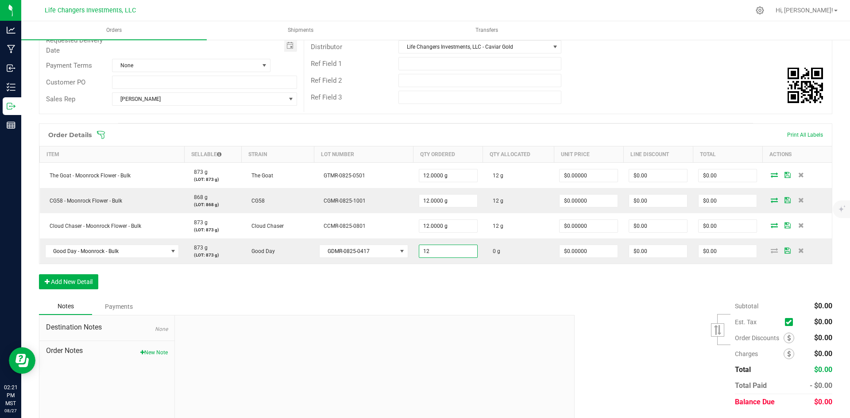
type input "12.0000 g"
click at [519, 297] on div "Order Details Print All Labels Item Sellable Strain Lot Number Qty Ordered Qty …" at bounding box center [436, 211] width 794 height 175
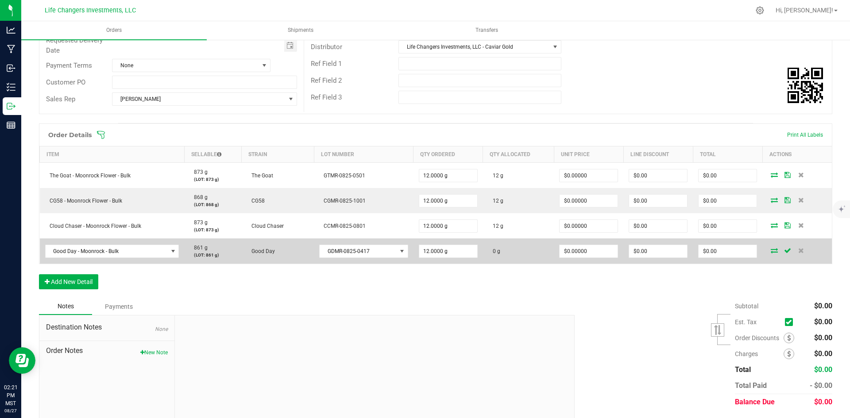
click at [771, 251] on icon at bounding box center [774, 250] width 7 height 5
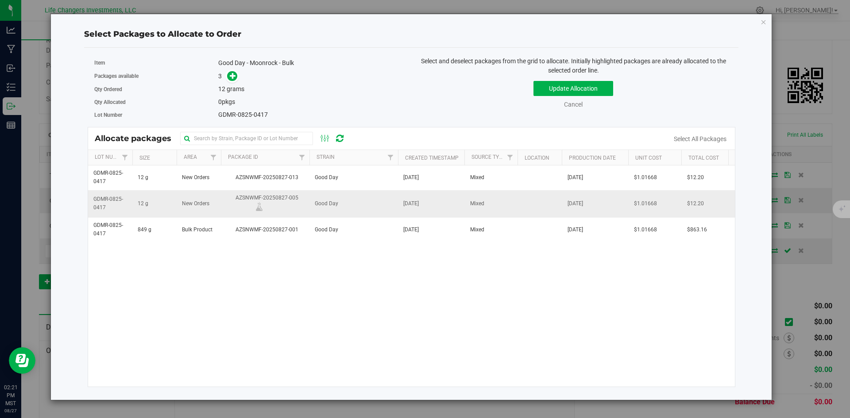
click at [284, 207] on span "AZSNWMF-20250827-005" at bounding box center [265, 204] width 78 height 20
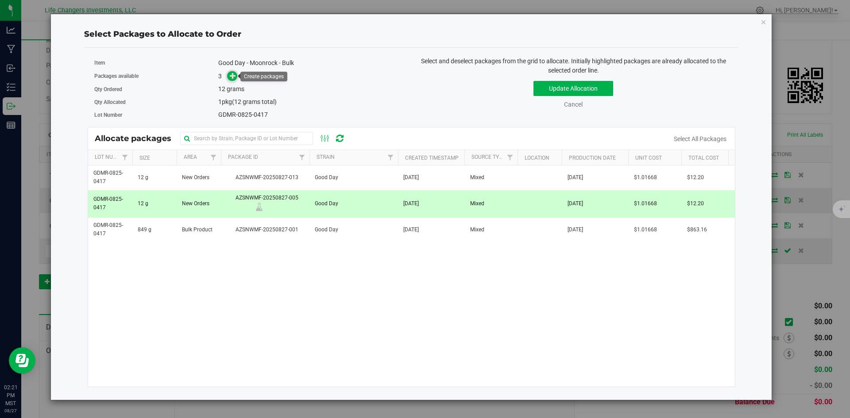
click at [231, 75] on icon at bounding box center [233, 75] width 7 height 7
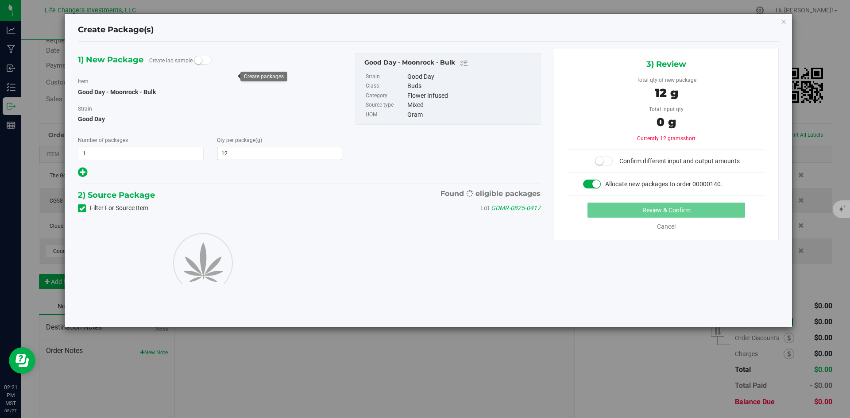
type input "12.0000"
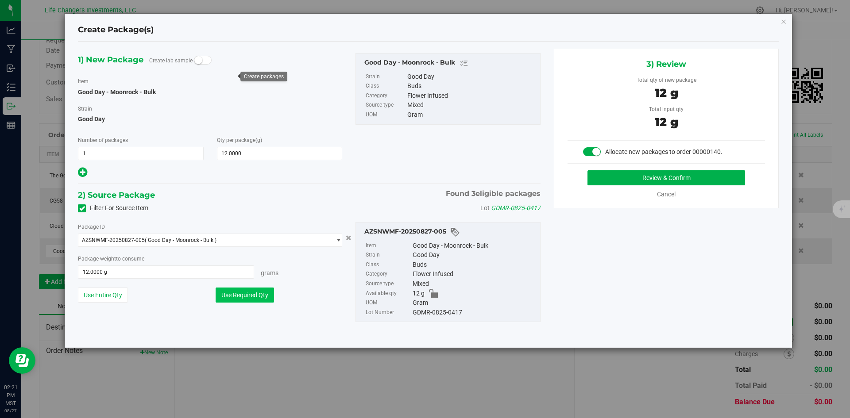
click at [240, 297] on button "Use Required Qty" at bounding box center [245, 295] width 58 height 15
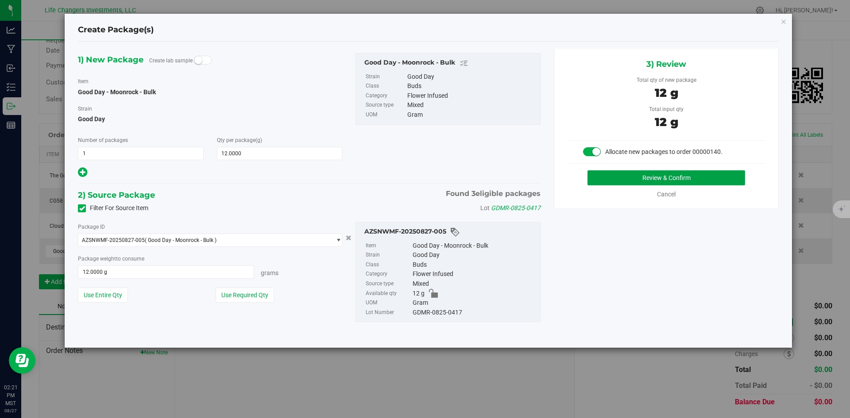
click at [723, 176] on button "Review & Confirm" at bounding box center [667, 177] width 158 height 15
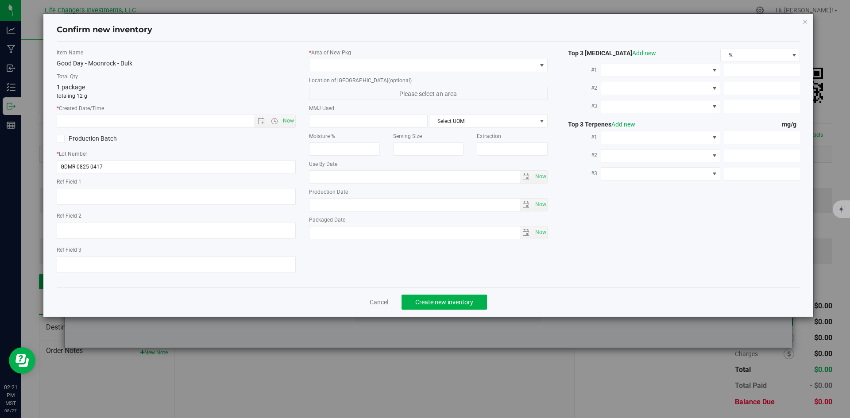
type input "2026-08-26"
type input "[DATE]"
click at [261, 119] on span "Open the date view" at bounding box center [261, 121] width 7 height 7
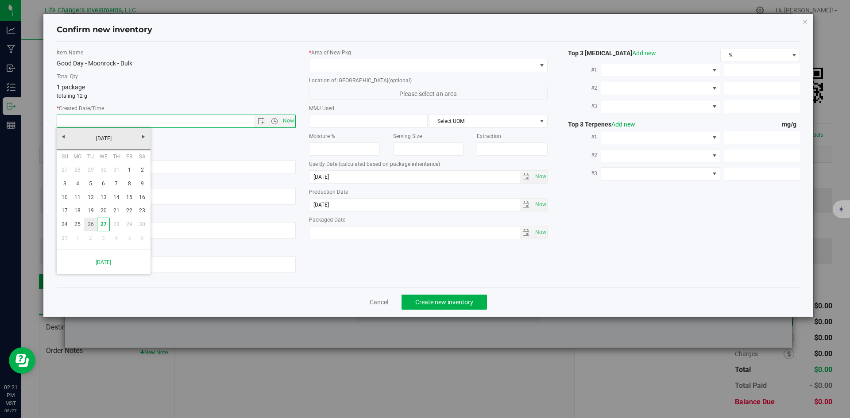
click at [85, 224] on link "26" at bounding box center [90, 225] width 13 height 14
type input "8/26/2025 2:21 PM"
click at [525, 232] on span "select" at bounding box center [526, 232] width 7 height 7
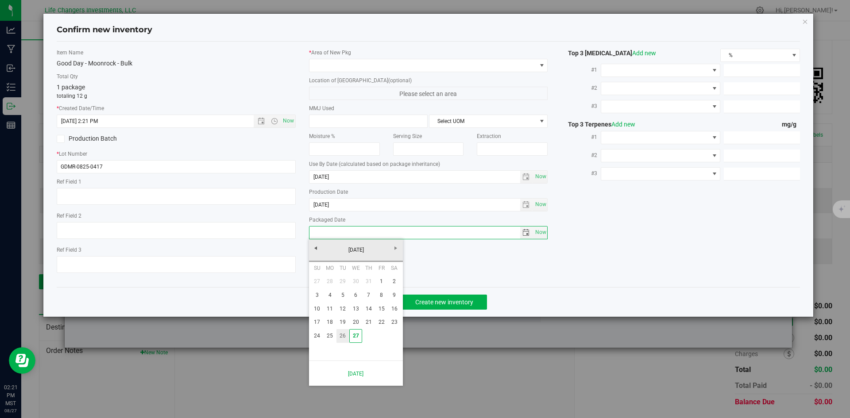
click at [342, 335] on link "26" at bounding box center [343, 336] width 13 height 14
type input "[DATE]"
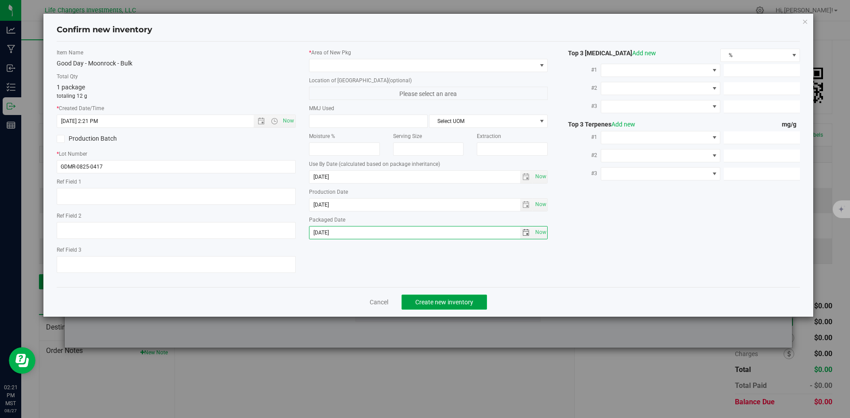
click at [457, 303] on span "Create new inventory" at bounding box center [444, 302] width 58 height 7
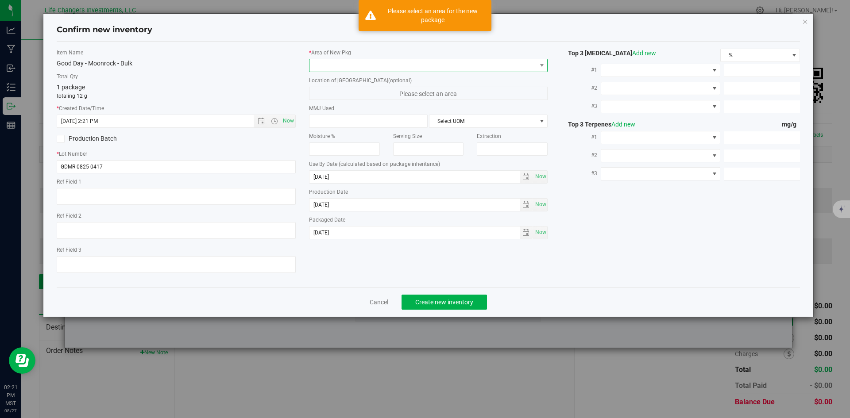
click at [341, 65] on span at bounding box center [423, 65] width 227 height 12
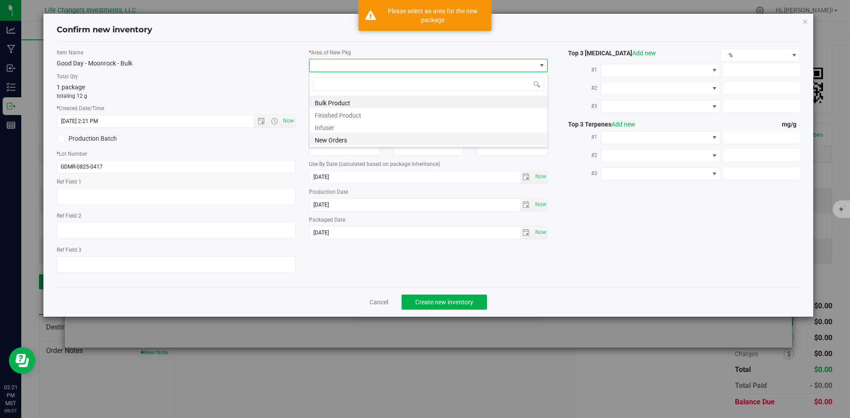
click at [343, 141] on li "New Orders" at bounding box center [429, 139] width 238 height 12
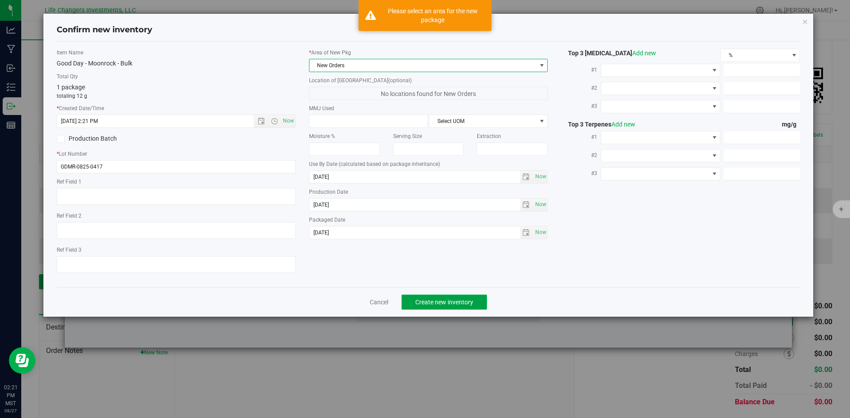
click at [441, 298] on button "Create new inventory" at bounding box center [444, 302] width 85 height 15
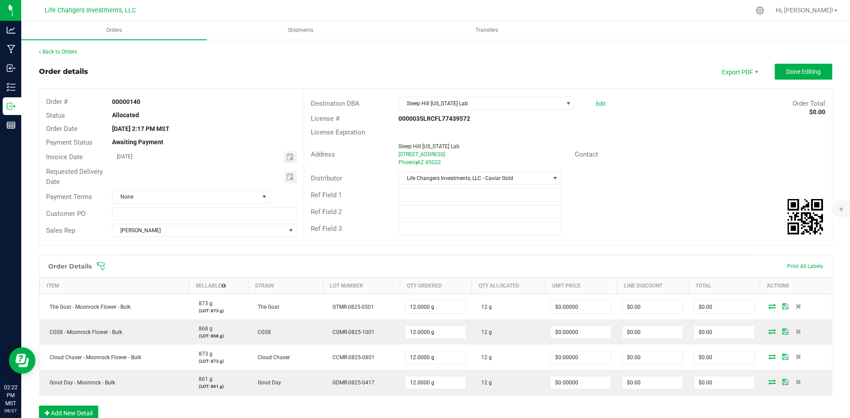
click at [284, 178] on span "Toggle calendar" at bounding box center [290, 177] width 13 height 12
click at [205, 281] on span "28" at bounding box center [203, 278] width 13 height 14
type input "08/28/2025"
click at [804, 71] on span "Done Editing" at bounding box center [803, 71] width 35 height 7
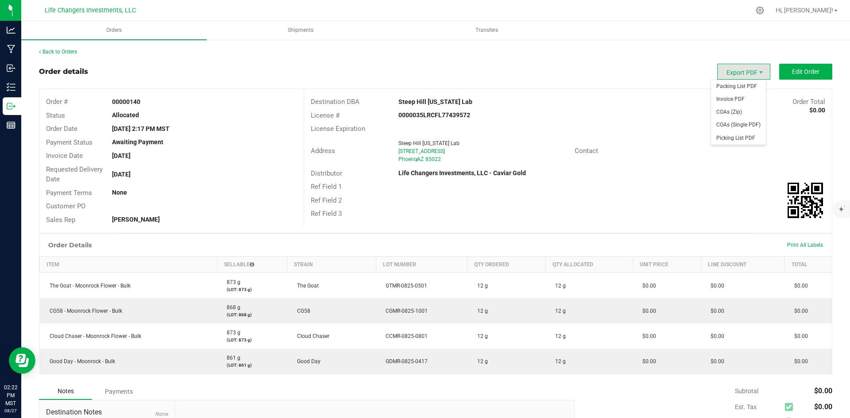
click at [718, 74] on span "Export PDF" at bounding box center [743, 72] width 53 height 16
click at [724, 89] on span "Packing List PDF" at bounding box center [738, 86] width 55 height 13
click at [792, 72] on span "Edit Order" at bounding box center [805, 71] width 27 height 7
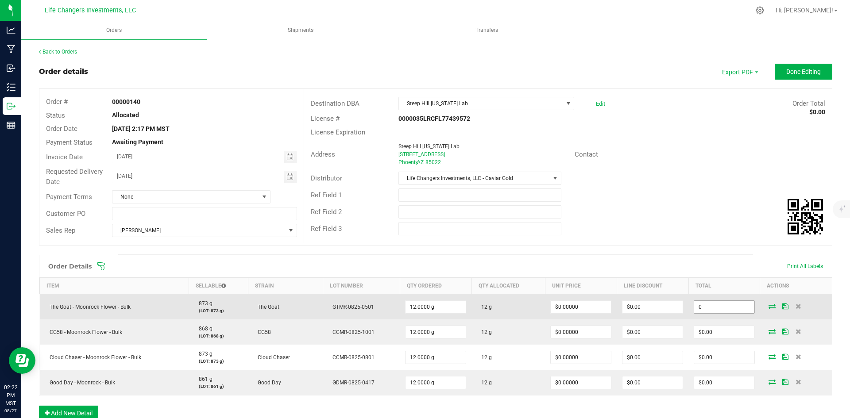
click at [714, 305] on input "0" at bounding box center [724, 307] width 60 height 12
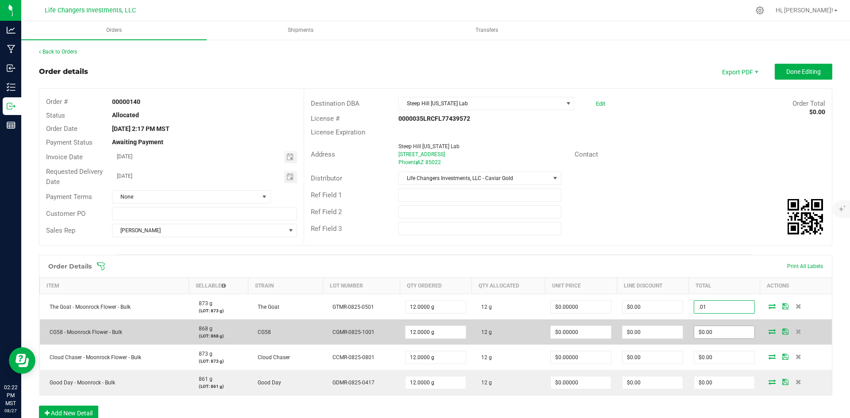
type input ".01"
type input "$0.00083"
type input "$0.01"
click at [717, 328] on input "0" at bounding box center [724, 332] width 60 height 12
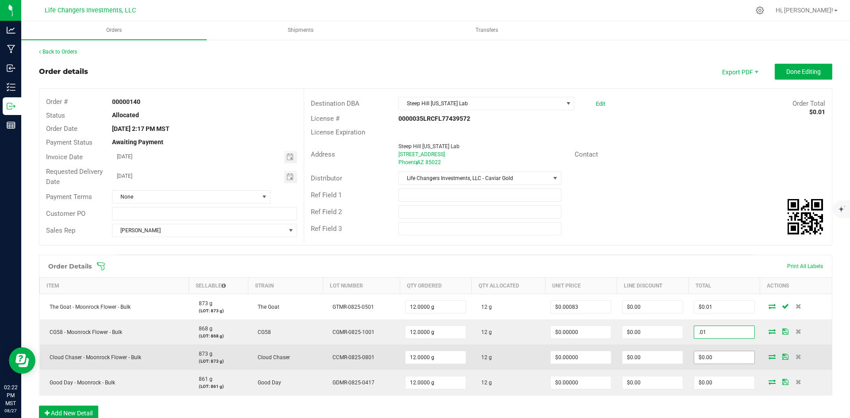
type input ".01"
type input "$0.00083"
type input "$0.01"
click at [706, 356] on input "0" at bounding box center [724, 358] width 60 height 12
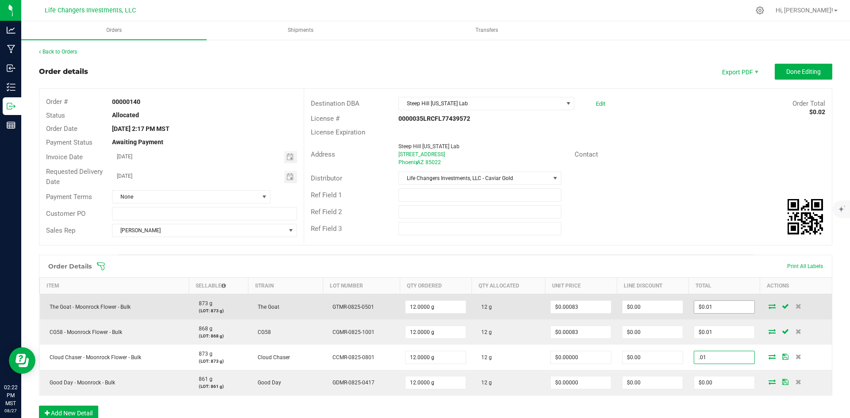
type input ".01"
type input "$0.00083"
type input "$0.01"
click at [712, 308] on input "0.01" at bounding box center [724, 307] width 60 height 12
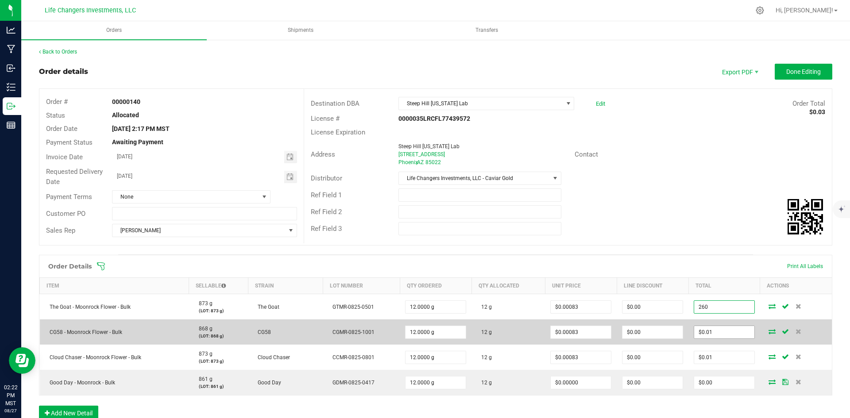
type input "260"
type input "$21.66667"
type input "$260.00"
click at [713, 331] on input "0.01" at bounding box center [724, 332] width 60 height 12
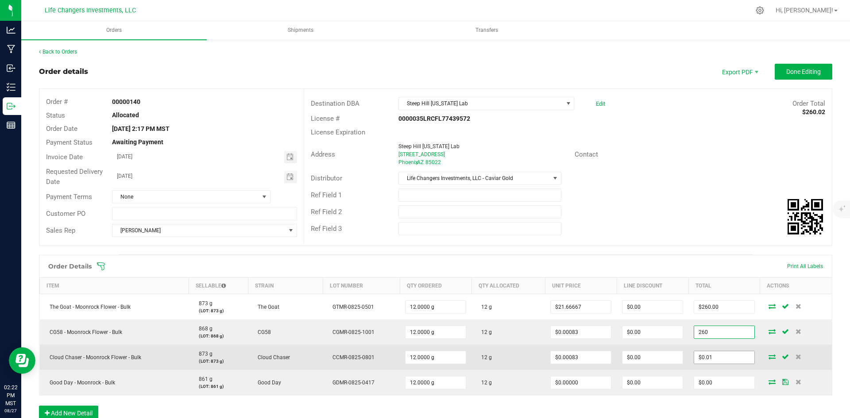
type input "260"
type input "$21.66667"
type input "$260.00"
click at [713, 360] on input "0.01" at bounding box center [724, 358] width 60 height 12
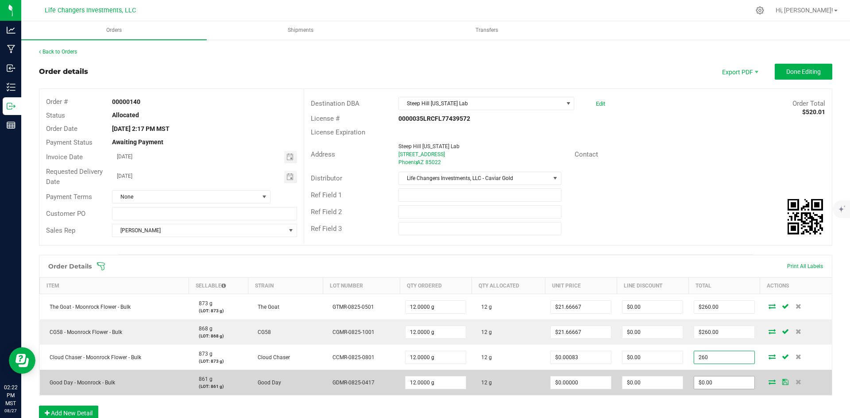
type input "260"
type input "0"
type input "$21.66667"
type input "$260.00"
click at [712, 384] on input "0" at bounding box center [724, 383] width 60 height 12
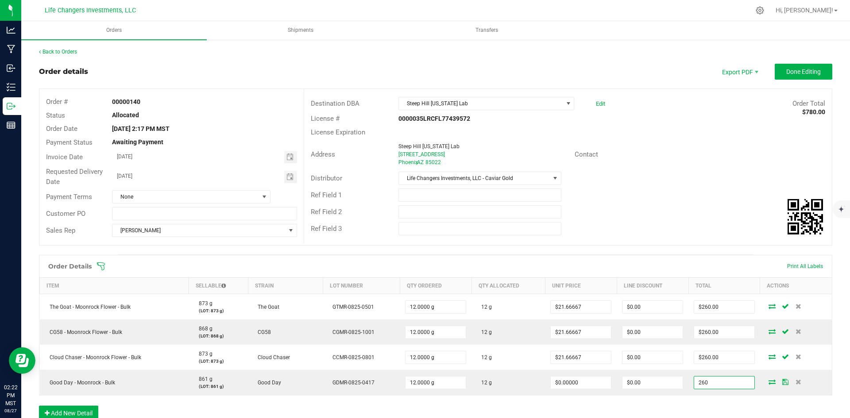
type input "260"
type input "$21.66667"
type input "$260.00"
click at [685, 214] on div "Ref Field 2" at bounding box center [568, 212] width 528 height 17
click at [53, 48] on div "Back to Orders" at bounding box center [436, 52] width 794 height 8
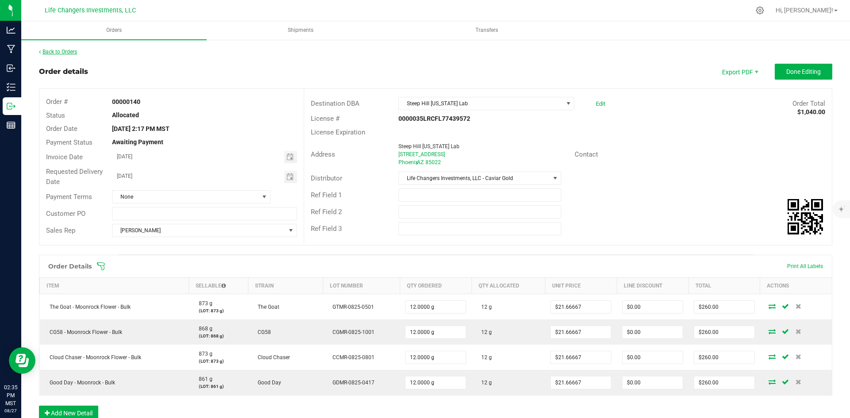
click at [53, 51] on link "Back to Orders" at bounding box center [58, 52] width 38 height 6
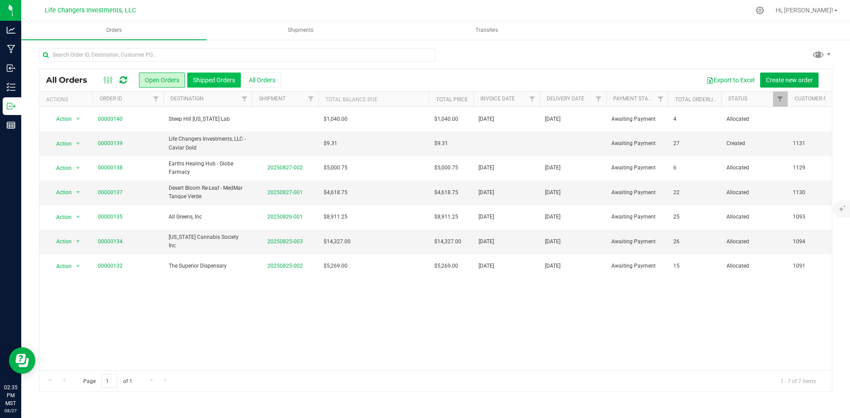
click at [223, 78] on button "Shipped Orders" at bounding box center [214, 80] width 54 height 15
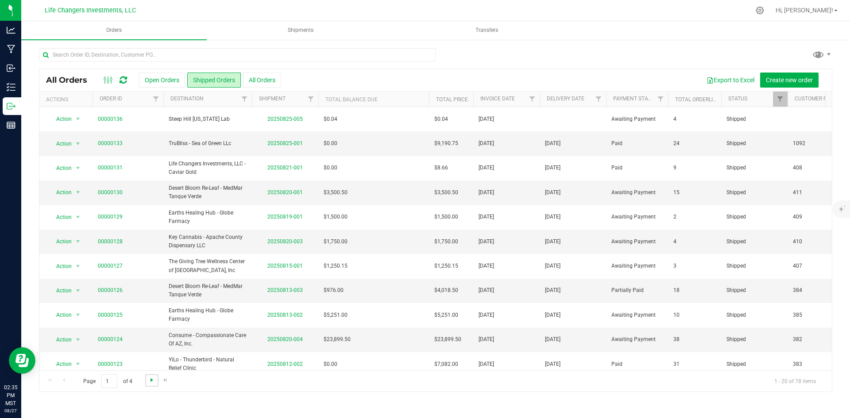
click at [153, 378] on span "Go to the next page" at bounding box center [151, 380] width 7 height 7
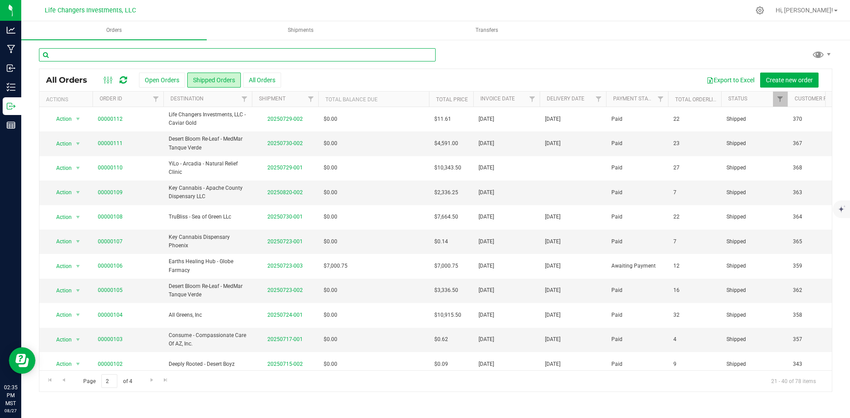
click at [151, 51] on input "text" at bounding box center [237, 54] width 397 height 13
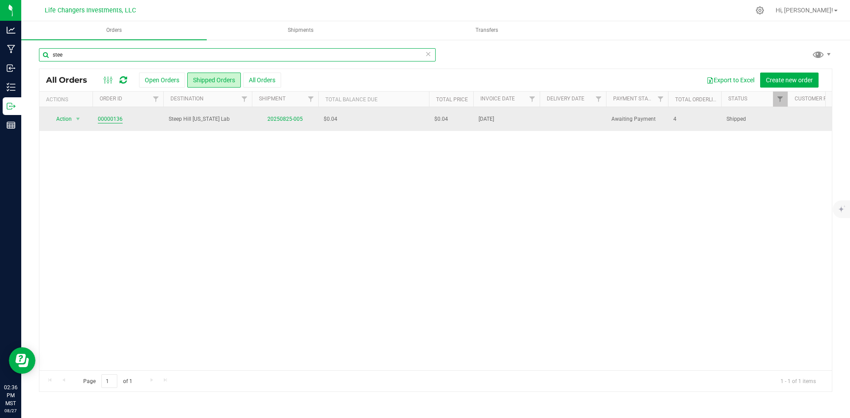
type input "stee"
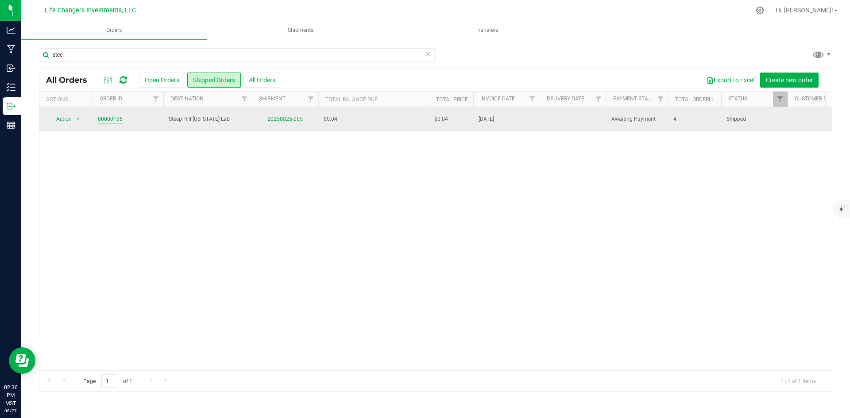
click at [105, 118] on link "00000136" at bounding box center [110, 119] width 25 height 8
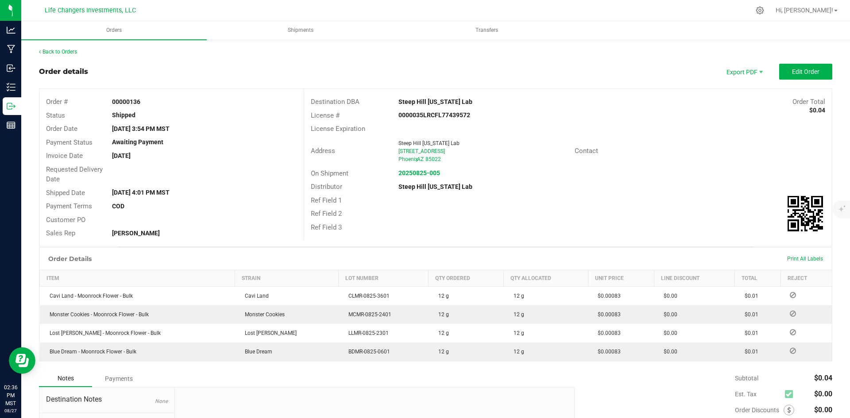
scroll to position [97, 0]
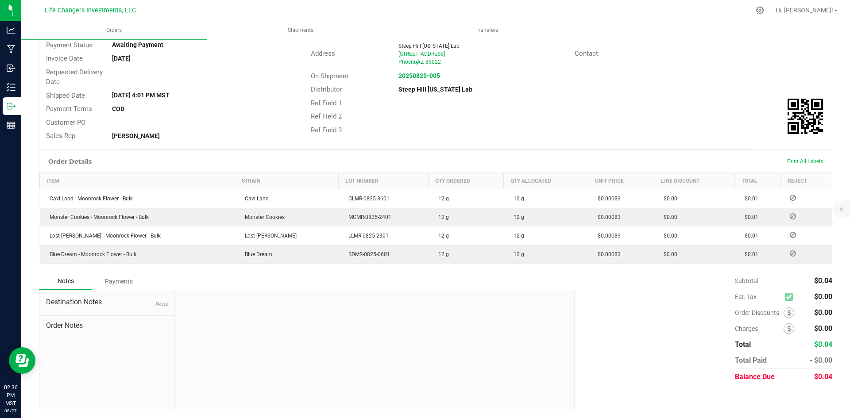
click at [125, 279] on div "Payments" at bounding box center [118, 282] width 53 height 16
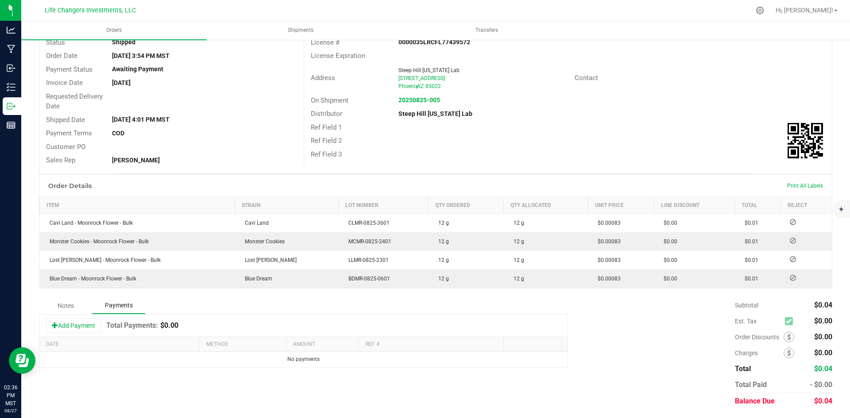
scroll to position [73, 0]
click at [77, 326] on button "Add Payment" at bounding box center [73, 325] width 55 height 15
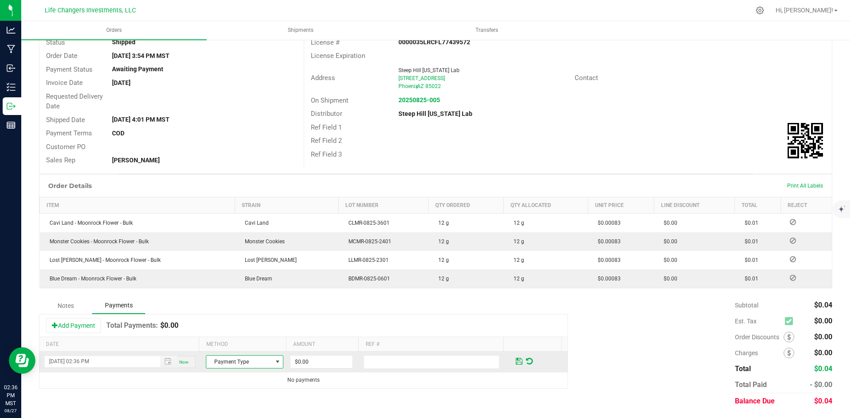
click at [250, 364] on span "Payment Type" at bounding box center [239, 362] width 66 height 12
click at [233, 310] on li "Cash" at bounding box center [240, 310] width 75 height 12
click at [325, 362] on input "0" at bounding box center [322, 362] width 62 height 12
type input "$0.04"
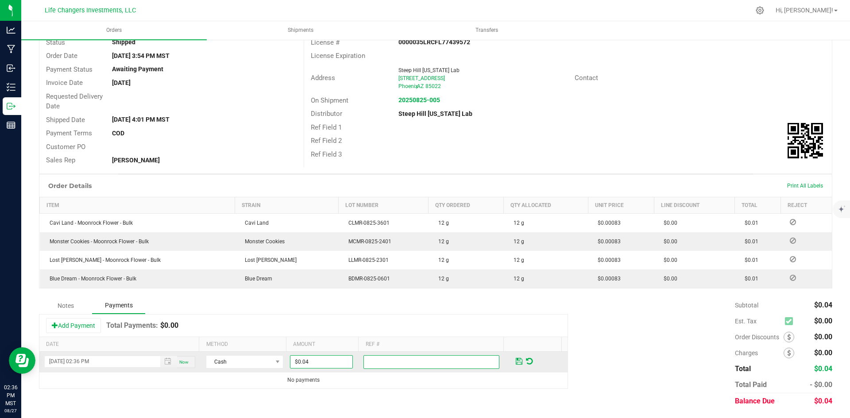
click at [372, 364] on input "text" at bounding box center [432, 363] width 136 height 14
click at [516, 360] on span at bounding box center [519, 362] width 7 height 8
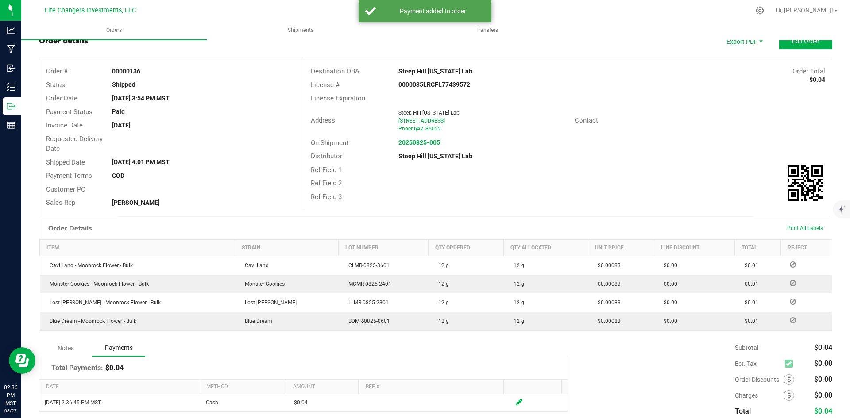
scroll to position [0, 0]
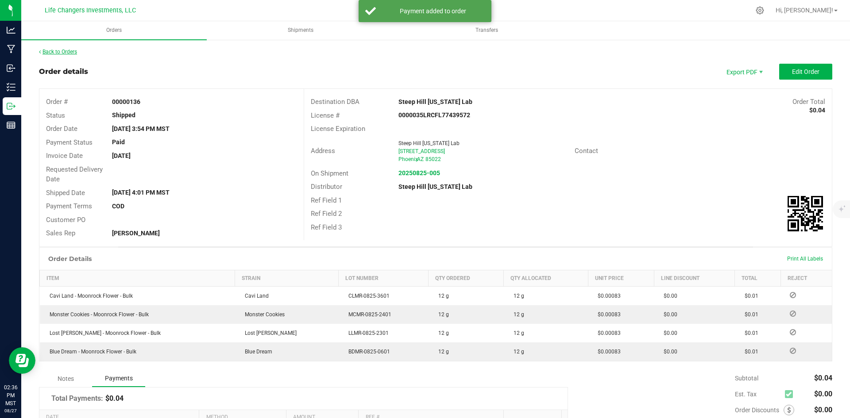
click at [71, 52] on link "Back to Orders" at bounding box center [58, 52] width 38 height 6
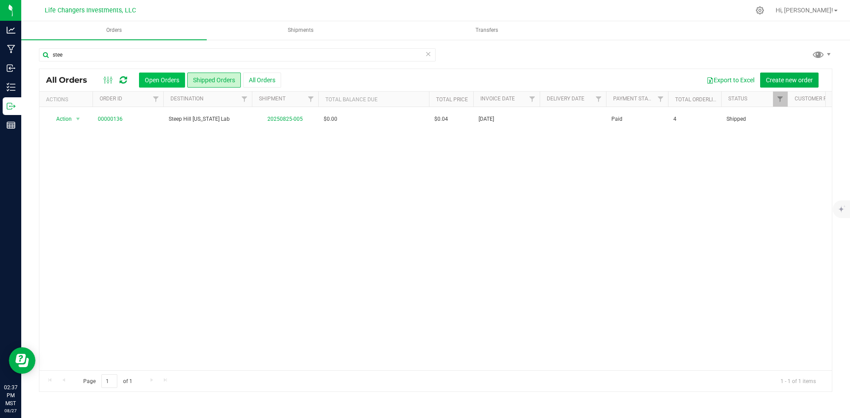
click at [164, 79] on button "Open Orders" at bounding box center [162, 80] width 46 height 15
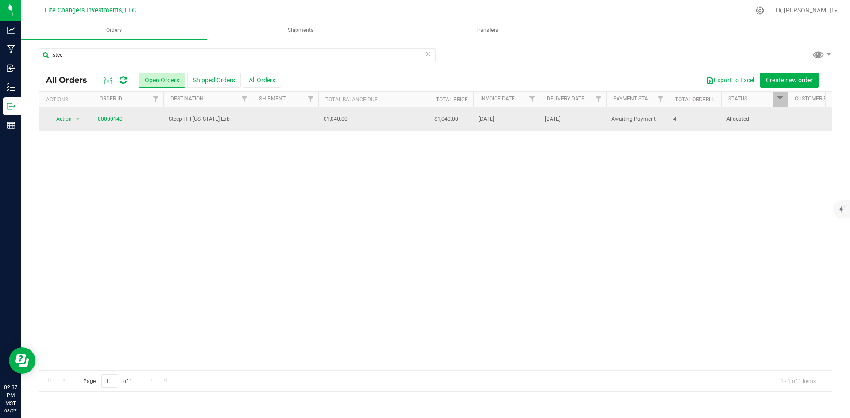
click at [112, 118] on link "00000140" at bounding box center [110, 119] width 25 height 8
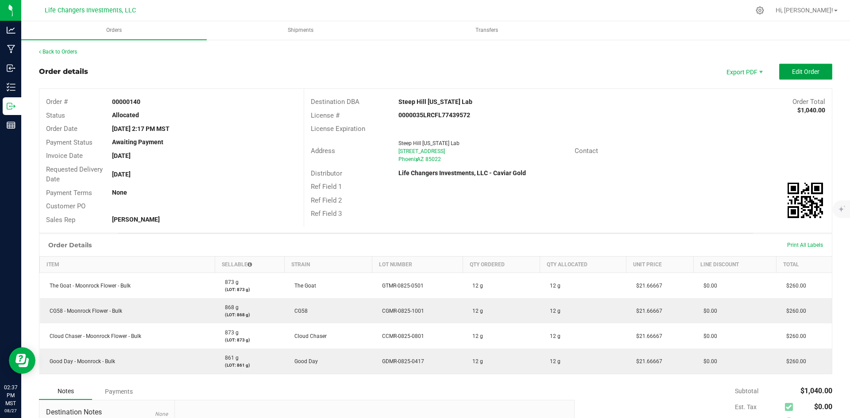
click at [808, 72] on span "Edit Order" at bounding box center [805, 71] width 27 height 7
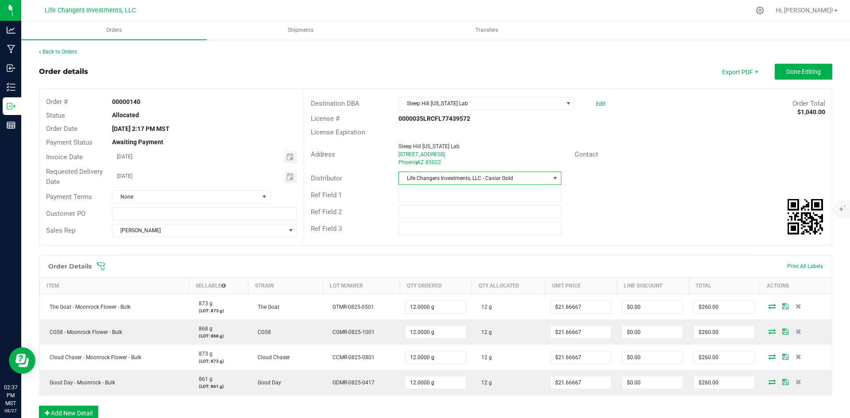
click at [552, 178] on span at bounding box center [555, 178] width 7 height 7
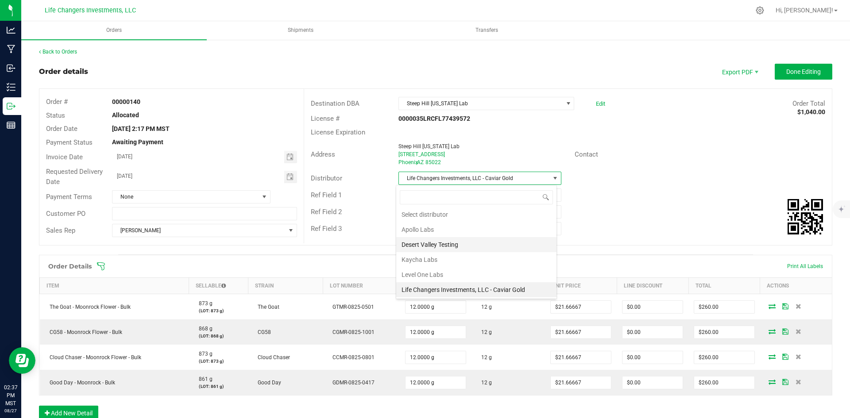
scroll to position [32, 0]
click at [442, 290] on li "Steep Hill Arizona Lab" at bounding box center [476, 290] width 160 height 15
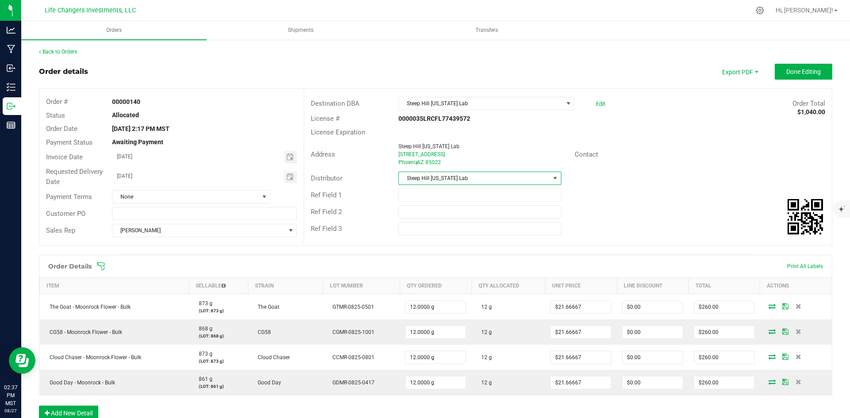
click at [664, 186] on div "Distributor Steep Hill Arizona Lab" at bounding box center [568, 178] width 528 height 17
click at [554, 178] on span at bounding box center [555, 178] width 7 height 7
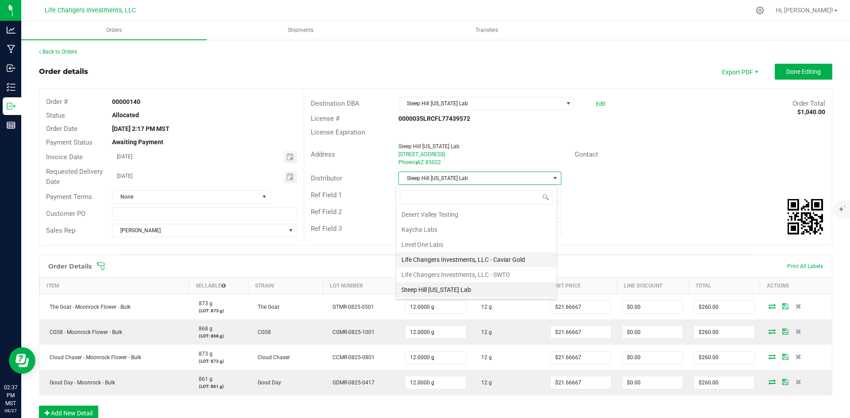
click at [472, 260] on li "Life Changers Investments, LLC - Caviar Gold" at bounding box center [476, 259] width 160 height 15
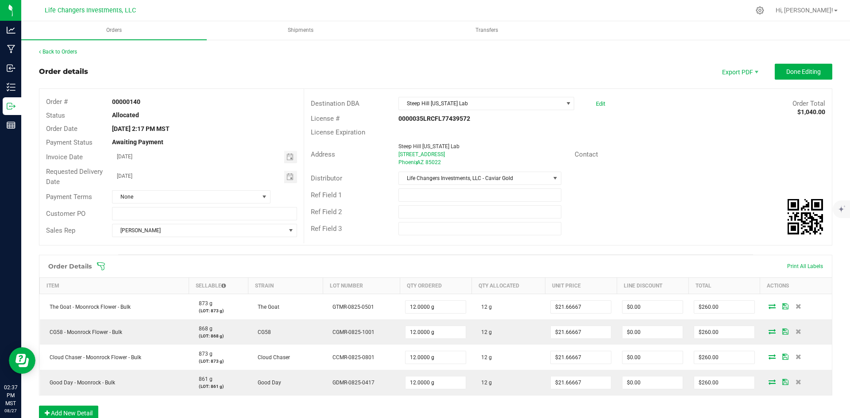
click at [833, 259] on div "Back to Orders Order details Export PDF Done Editing Order # 00000140 Status Al…" at bounding box center [435, 307] width 829 height 536
click at [262, 197] on span at bounding box center [264, 197] width 7 height 7
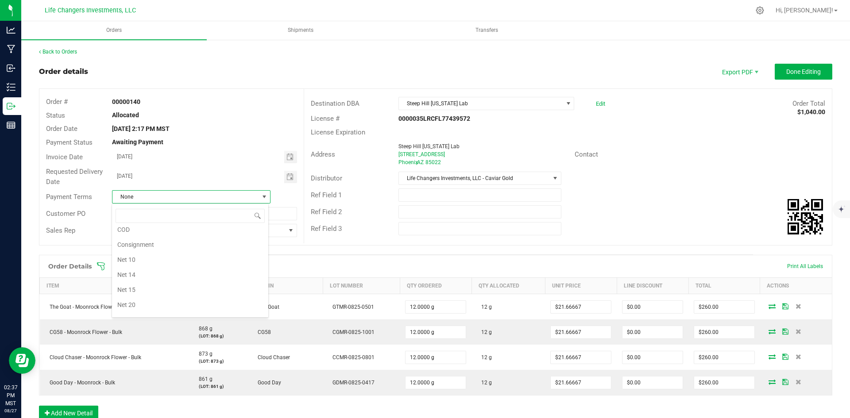
scroll to position [34, 0]
click at [162, 230] on li "COD" at bounding box center [190, 231] width 156 height 15
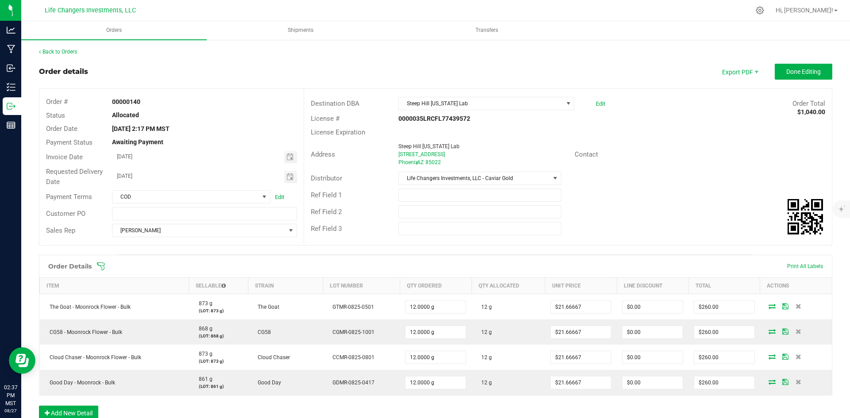
click at [361, 213] on div "Ref Field 2" at bounding box center [348, 212] width 88 height 10
click at [834, 251] on div "Back to Orders Order details Export PDF Done Editing Order # 00000140 Status Al…" at bounding box center [435, 307] width 829 height 536
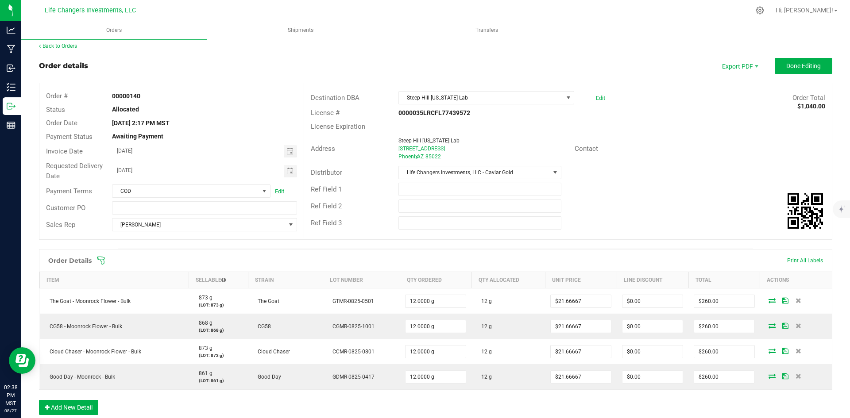
scroll to position [0, 0]
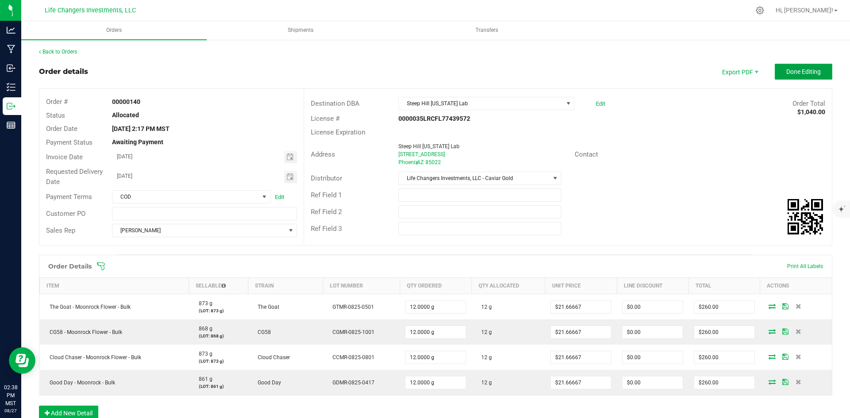
click at [799, 66] on button "Done Editing" at bounding box center [804, 72] width 58 height 16
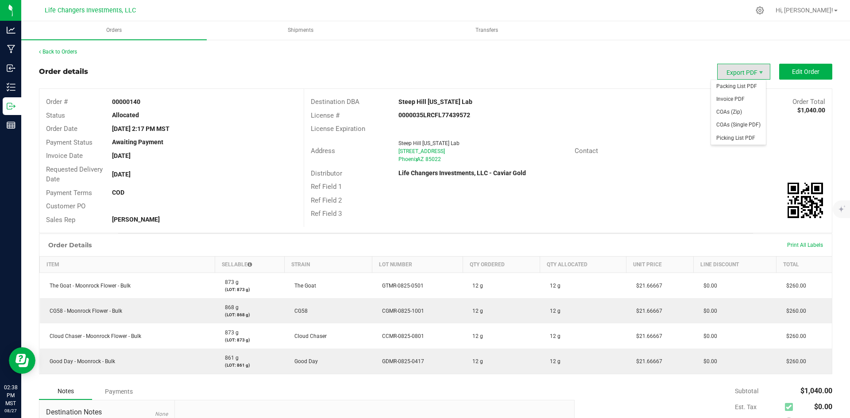
click at [739, 69] on span "Export PDF" at bounding box center [743, 72] width 53 height 16
click at [738, 88] on span "Packing List PDF" at bounding box center [738, 86] width 55 height 13
click at [53, 50] on link "Back to Orders" at bounding box center [58, 52] width 38 height 6
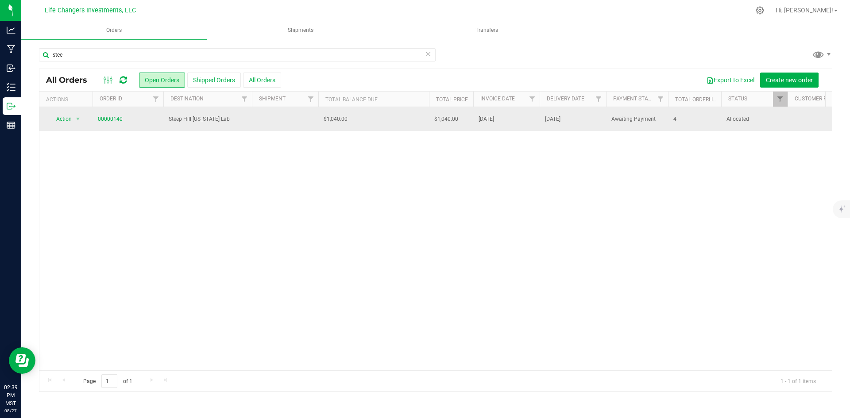
click at [395, 123] on td "$1,040.00" at bounding box center [373, 119] width 111 height 24
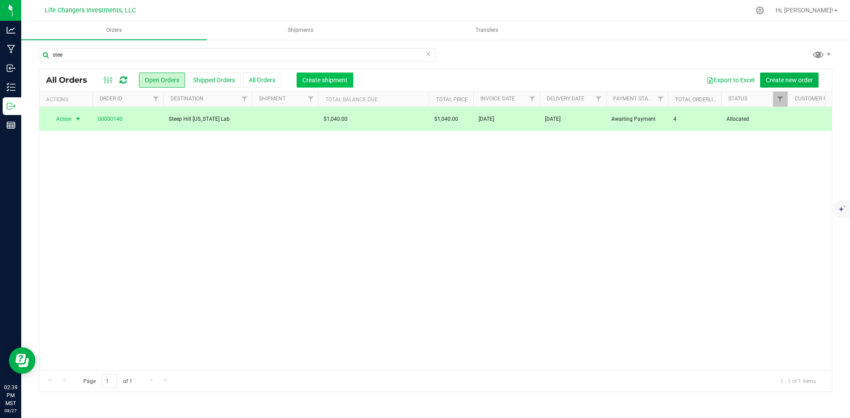
click at [321, 84] on button "Create shipment" at bounding box center [325, 80] width 57 height 15
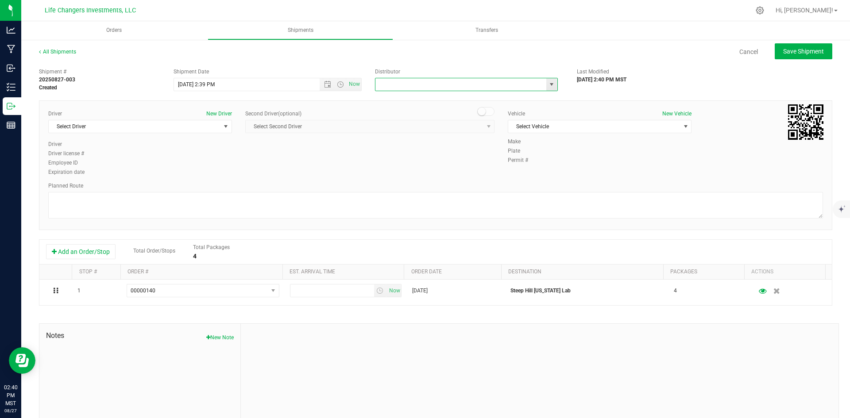
click at [425, 82] on input "text" at bounding box center [459, 84] width 166 height 12
click at [550, 81] on span "select" at bounding box center [551, 84] width 7 height 7
click at [440, 175] on li "Steep Hill Arizona Lab" at bounding box center [463, 178] width 180 height 13
type input "Steep Hill Arizona Lab"
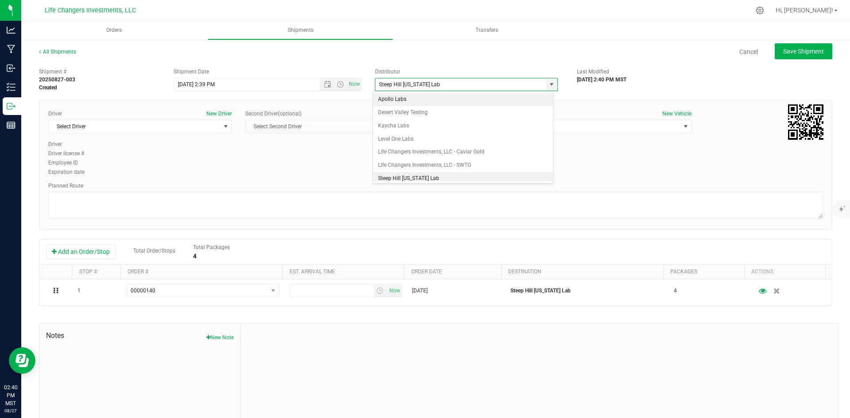
scroll to position [4, 0]
click at [325, 85] on span "Open the date view" at bounding box center [327, 84] width 7 height 7
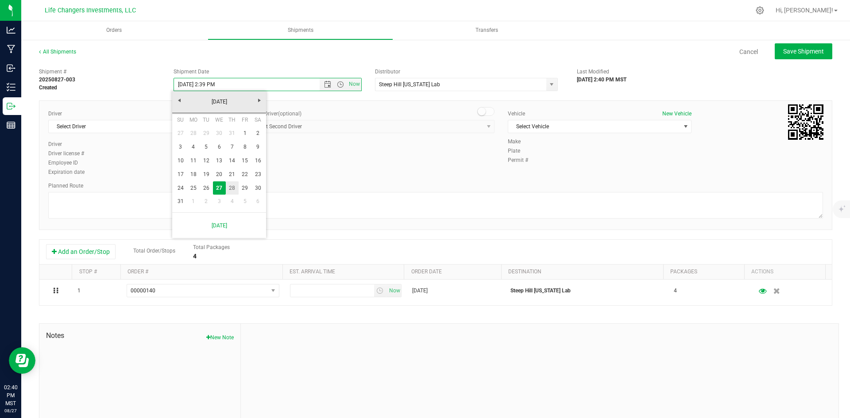
click at [233, 186] on link "28" at bounding box center [232, 189] width 13 height 14
click at [368, 170] on div "Driver New Driver Select Driver Select Driver Amber Alaura Greg Alaura Kyren Al…" at bounding box center [436, 144] width 788 height 68
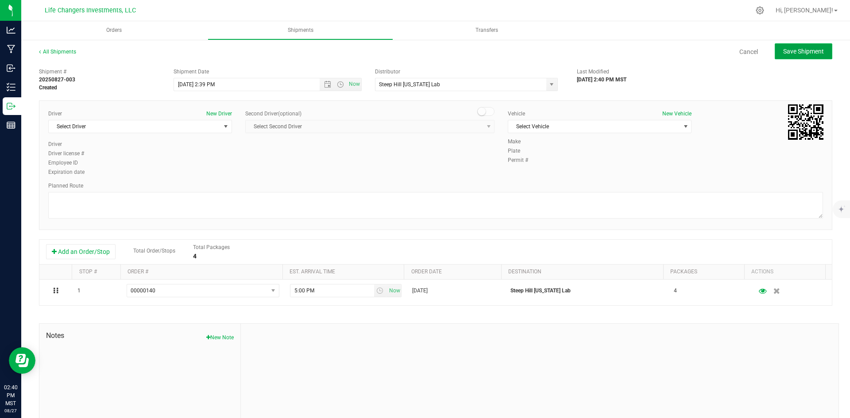
click at [789, 51] on span "Save Shipment" at bounding box center [803, 51] width 41 height 7
type input "8/28/2025 9:39 PM"
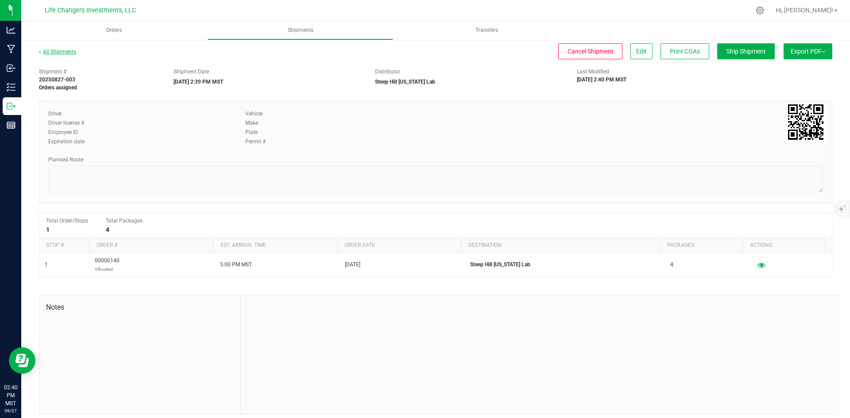
click at [66, 50] on link "All Shipments" at bounding box center [57, 52] width 37 height 6
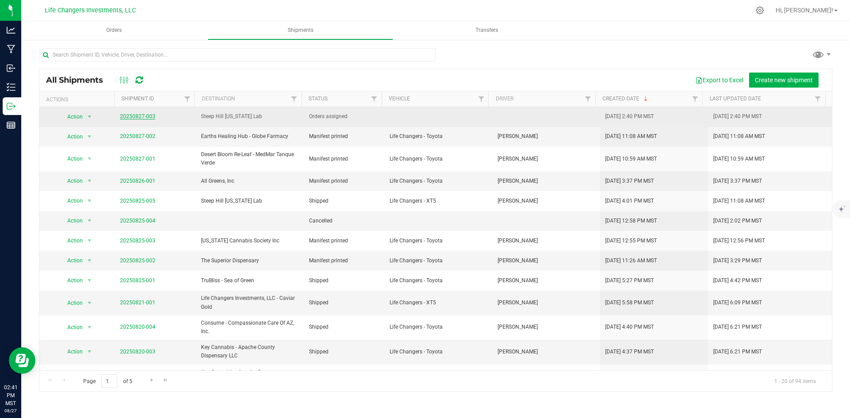
click at [132, 116] on link "20250827-003" at bounding box center [137, 116] width 35 height 6
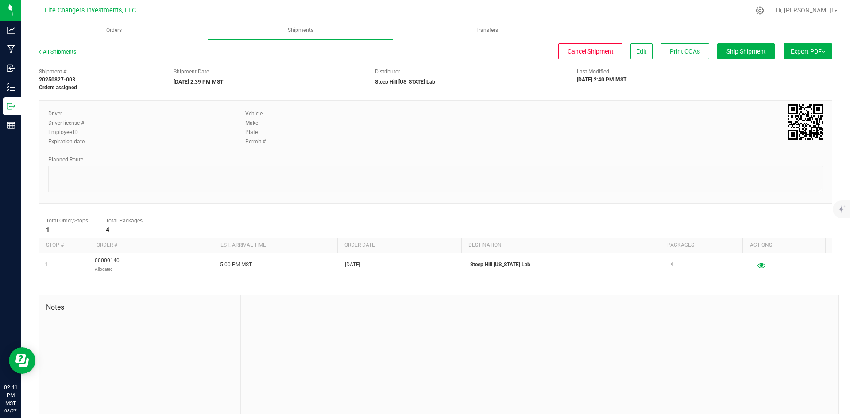
click at [806, 54] on span "Export PDF" at bounding box center [808, 51] width 35 height 7
click at [795, 70] on span "Manifest by Package ID" at bounding box center [795, 71] width 56 height 6
click at [63, 51] on link "All Shipments" at bounding box center [57, 52] width 37 height 6
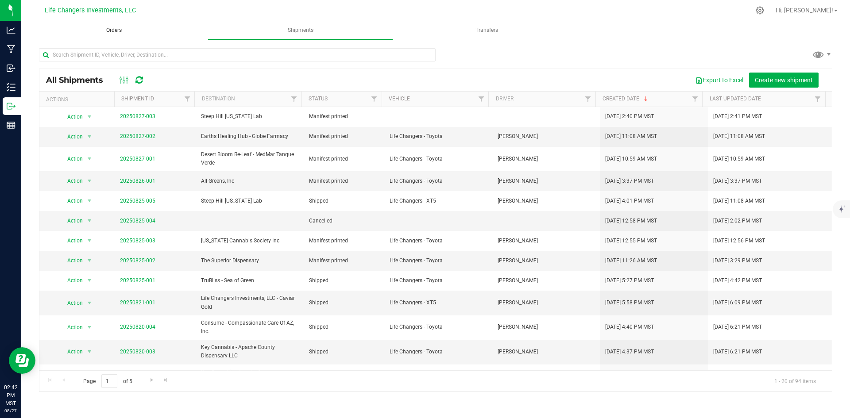
click at [110, 28] on span "Orders" at bounding box center [113, 31] width 39 height 8
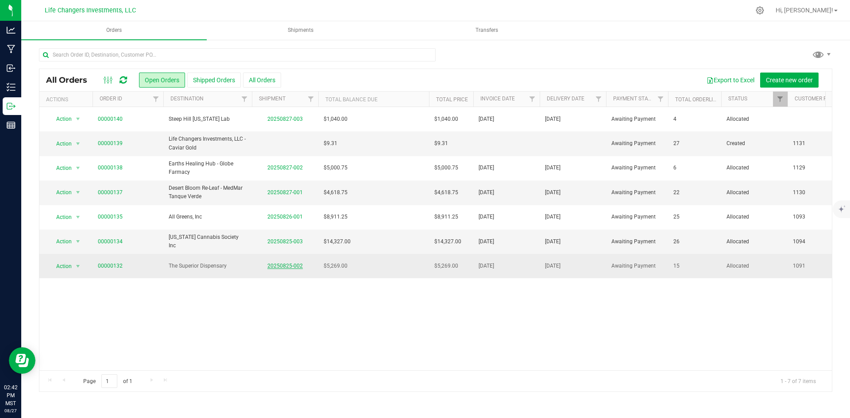
click at [284, 264] on link "20250825-002" at bounding box center [284, 266] width 35 height 6
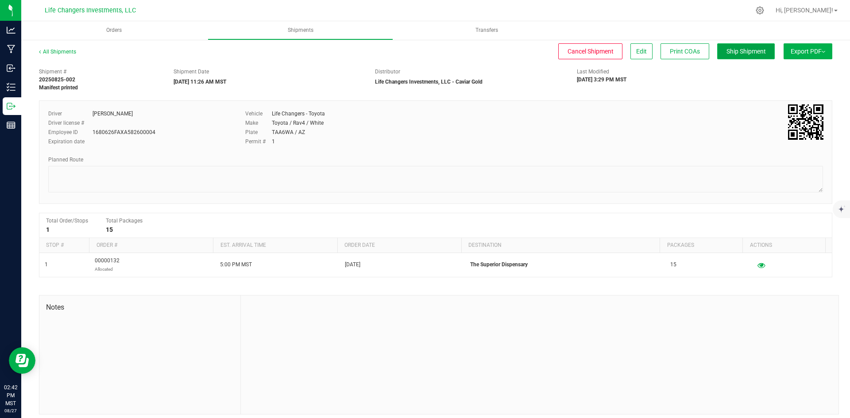
click at [742, 50] on span "Ship Shipment" at bounding box center [746, 51] width 39 height 7
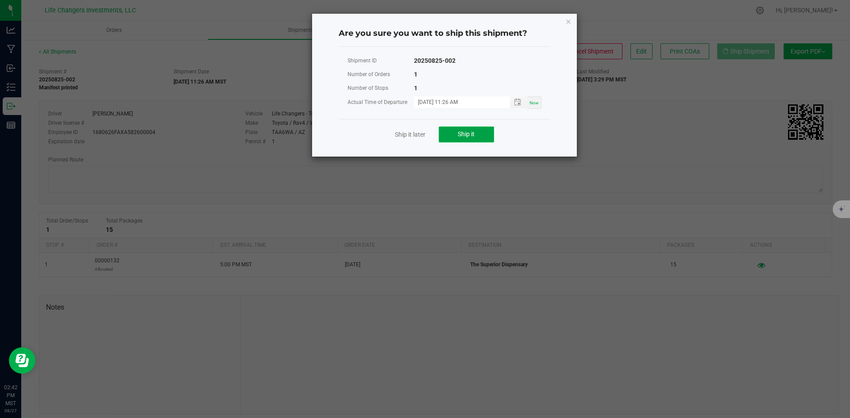
click at [451, 132] on button "Ship it" at bounding box center [466, 135] width 55 height 16
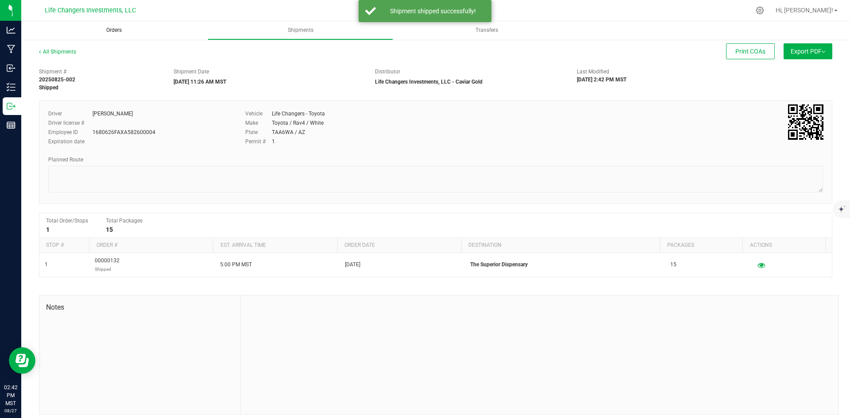
click at [110, 31] on span "Orders" at bounding box center [113, 31] width 39 height 8
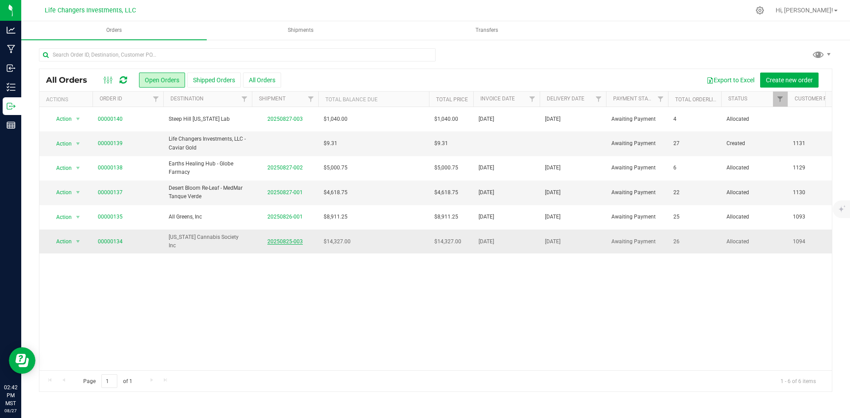
click at [278, 241] on link "20250825-003" at bounding box center [284, 242] width 35 height 6
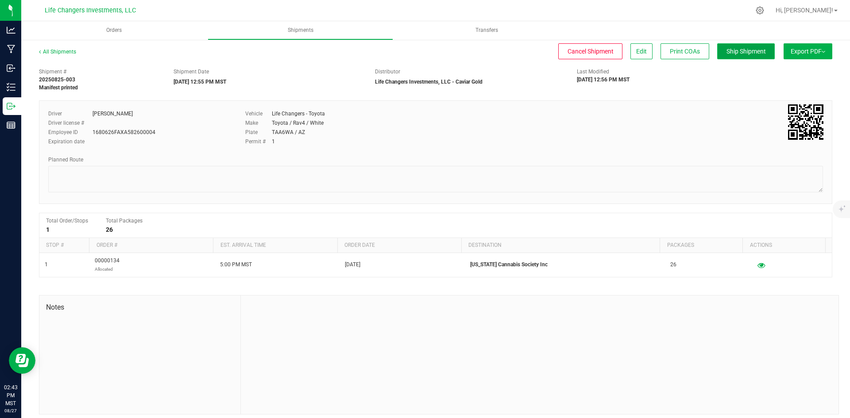
click at [733, 53] on span "Ship Shipment" at bounding box center [746, 51] width 39 height 7
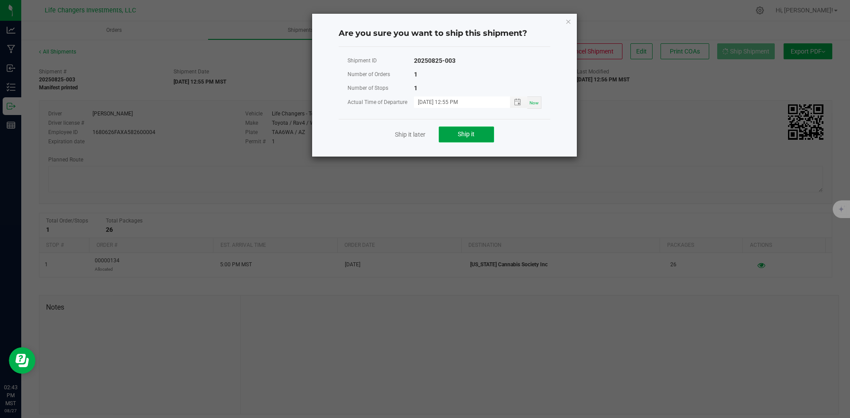
click at [465, 132] on span "Ship it" at bounding box center [466, 134] width 17 height 7
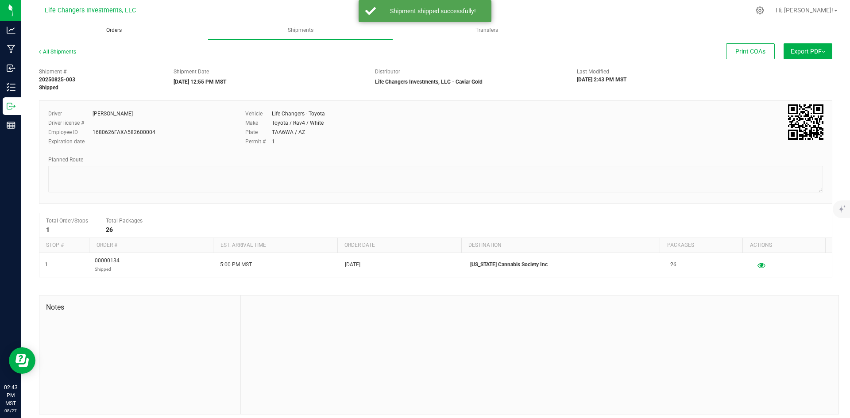
click at [114, 29] on span "Orders" at bounding box center [113, 31] width 39 height 8
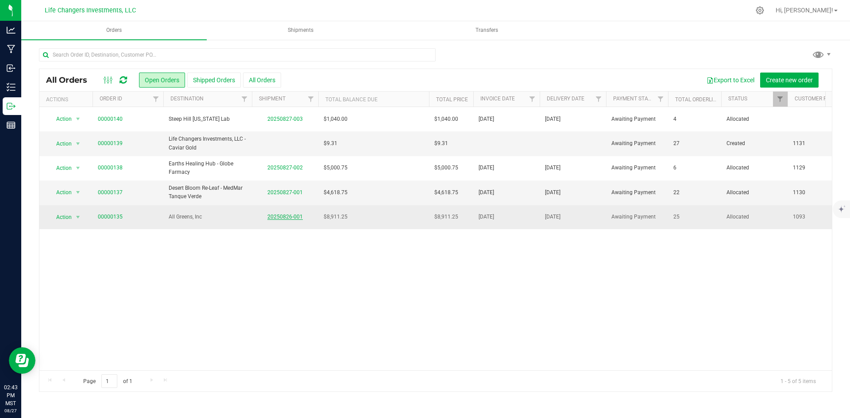
click at [284, 216] on link "20250826-001" at bounding box center [284, 217] width 35 height 6
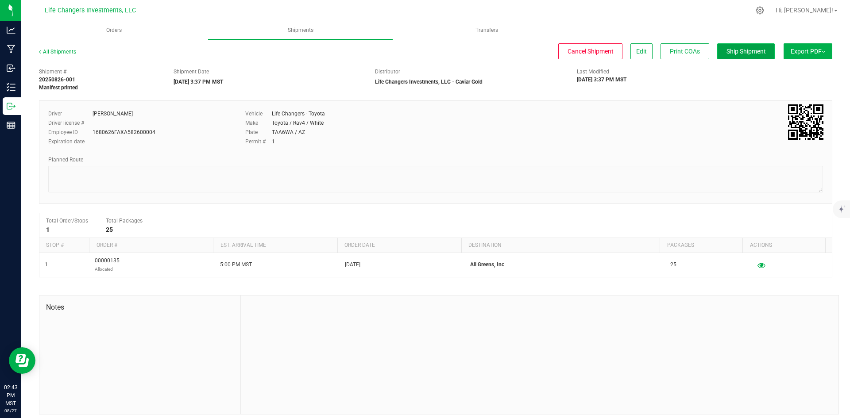
click at [738, 51] on span "Ship Shipment" at bounding box center [746, 51] width 39 height 7
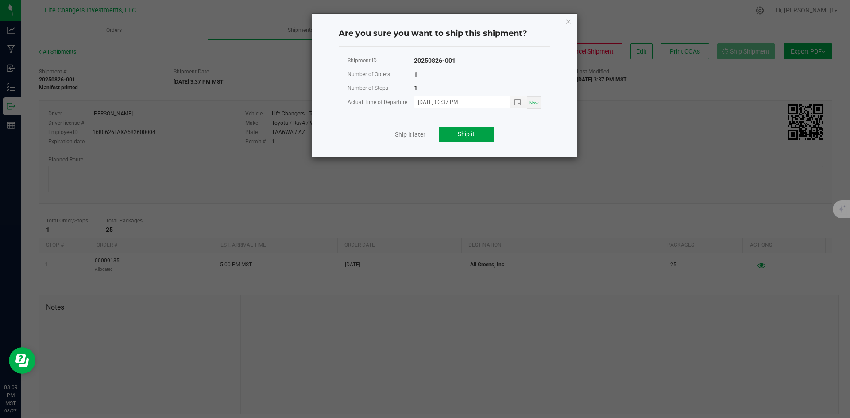
click at [460, 129] on button "Ship it" at bounding box center [466, 135] width 55 height 16
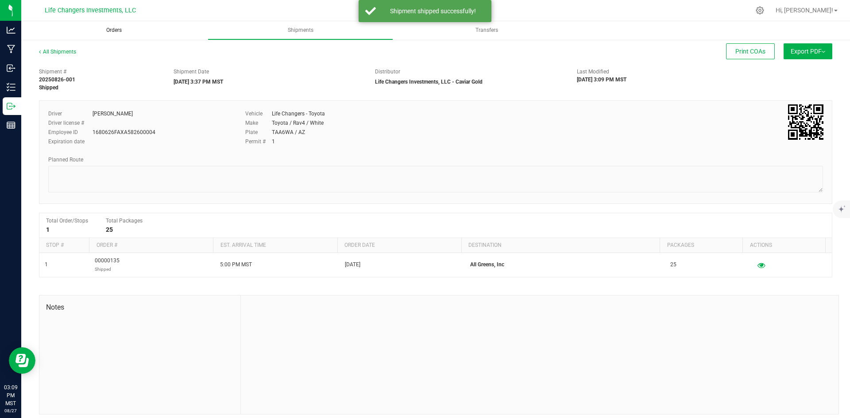
click at [110, 27] on span "Orders" at bounding box center [113, 31] width 39 height 8
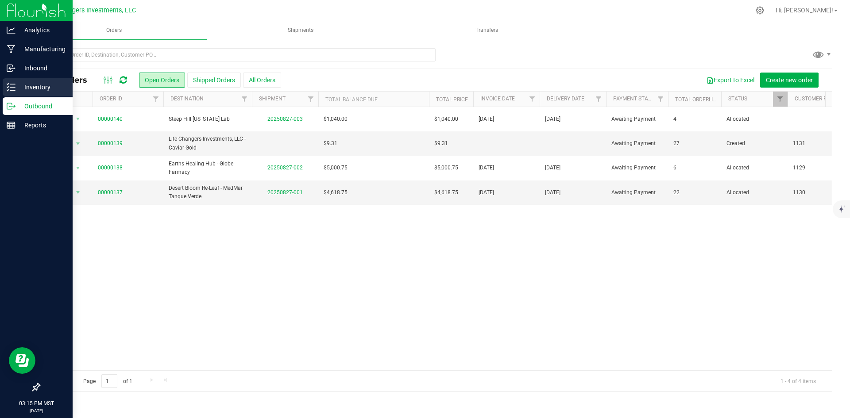
click at [39, 88] on p "Inventory" at bounding box center [41, 87] width 53 height 11
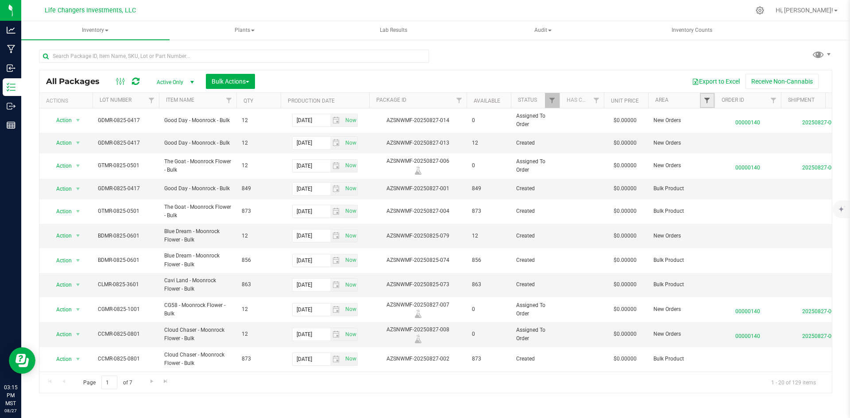
click at [707, 103] on span "Filter" at bounding box center [707, 100] width 7 height 7
click at [713, 160] on input "Finished Product" at bounding box center [712, 162] width 6 height 6
checkbox input "true"
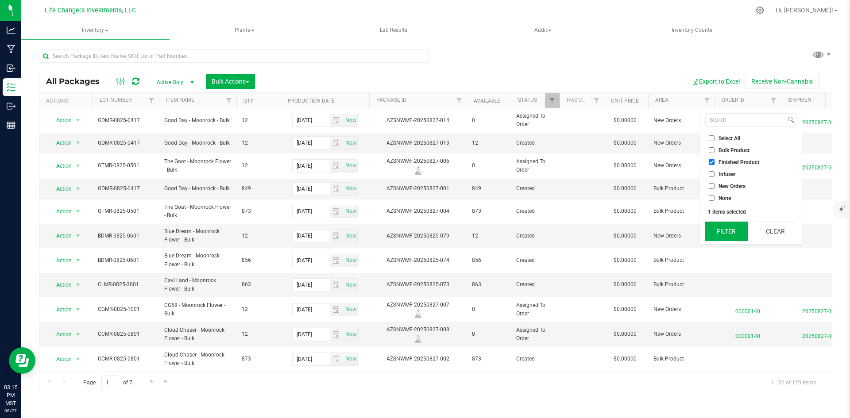
click at [725, 230] on button "Filter" at bounding box center [726, 231] width 43 height 19
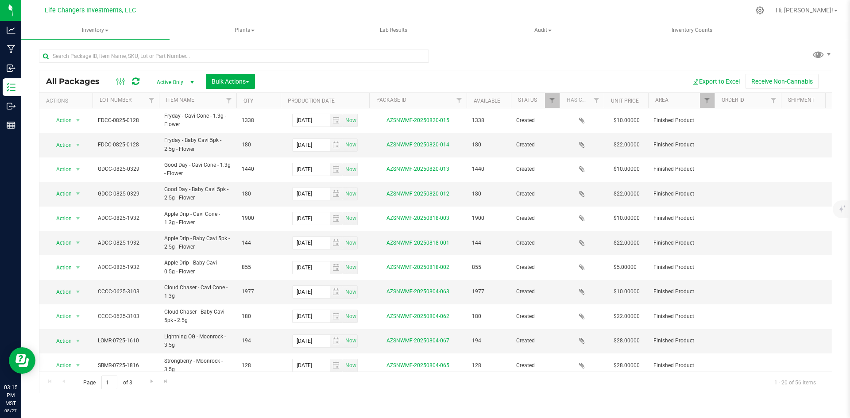
click at [212, 100] on th "Item Name" at bounding box center [197, 100] width 77 height 15
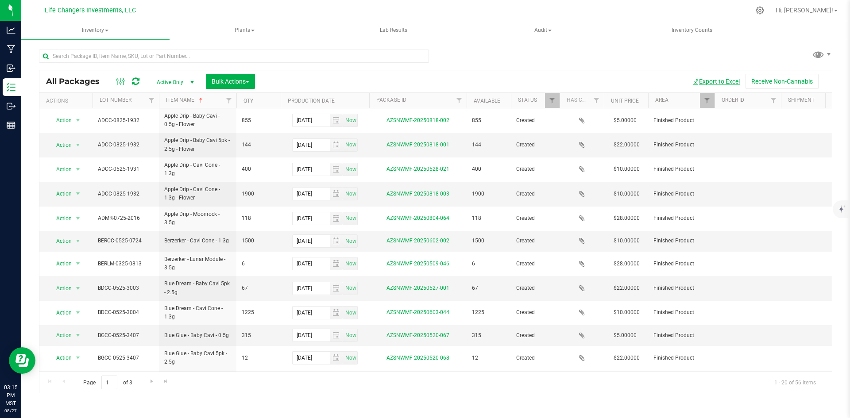
click at [717, 82] on button "Export to Excel" at bounding box center [715, 81] width 59 height 15
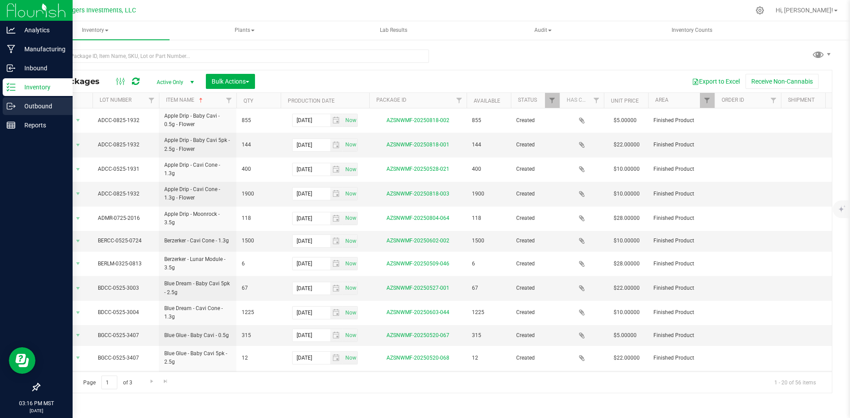
click at [31, 104] on p "Outbound" at bounding box center [41, 106] width 53 height 11
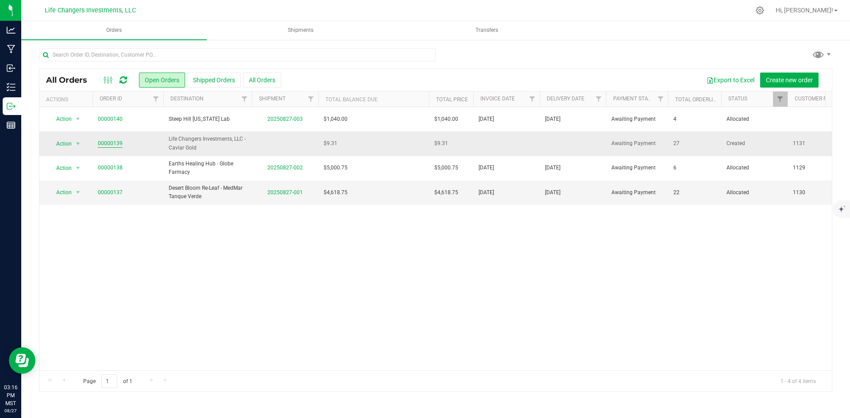
click at [112, 142] on link "00000139" at bounding box center [110, 143] width 25 height 8
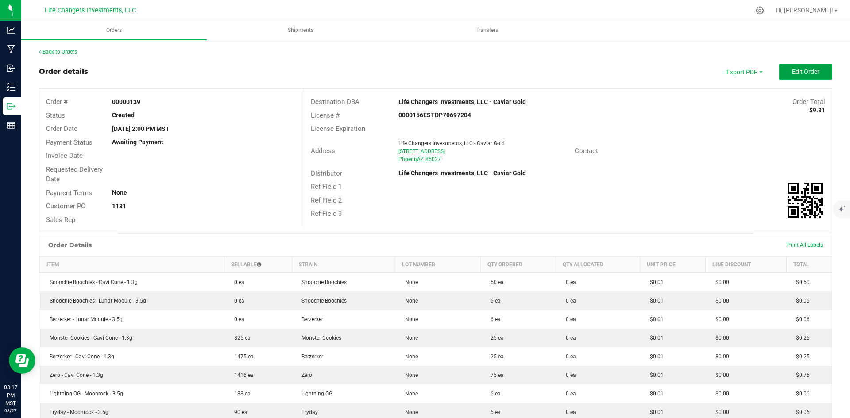
click at [783, 72] on button "Edit Order" at bounding box center [805, 72] width 53 height 16
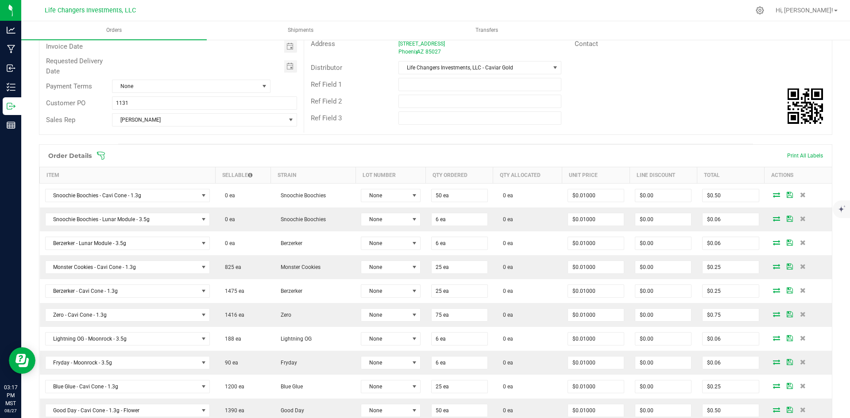
scroll to position [133, 0]
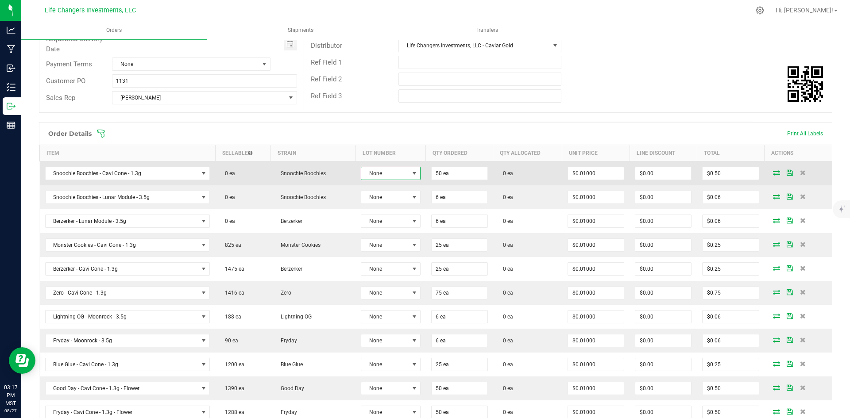
click at [388, 171] on span "None" at bounding box center [385, 173] width 48 height 12
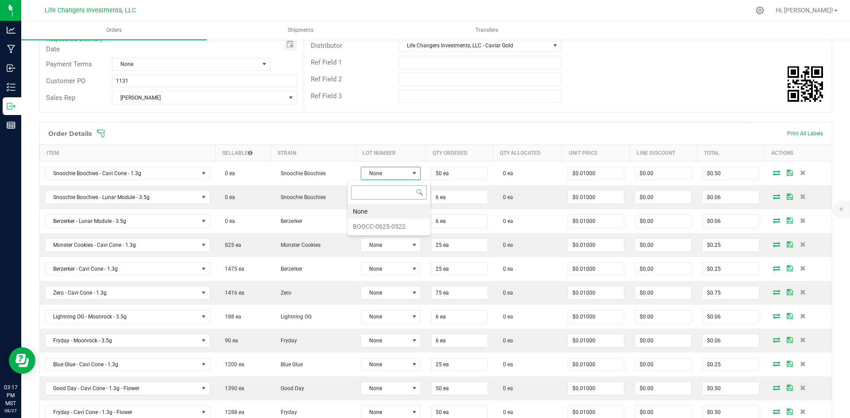
scroll to position [13, 61]
click at [383, 226] on li "BOOCC-0625-0522" at bounding box center [389, 226] width 83 height 15
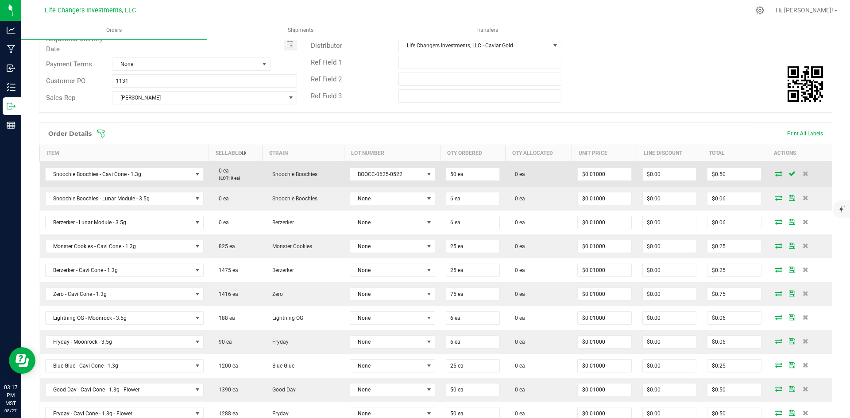
click at [775, 175] on icon at bounding box center [778, 173] width 7 height 5
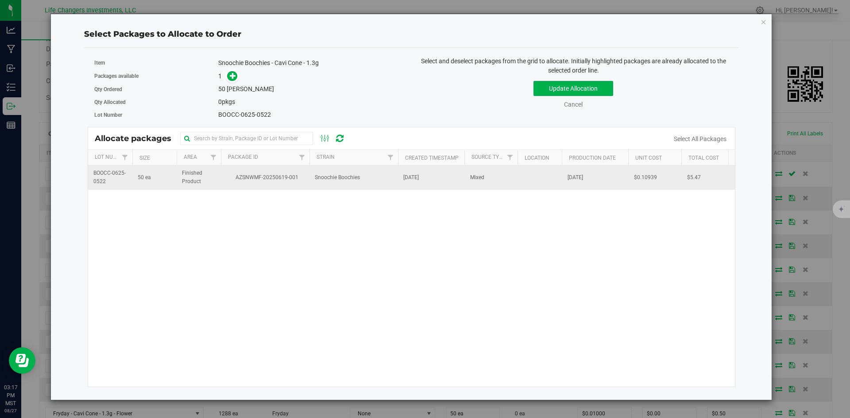
click at [306, 182] on td "AZSNWMF-20250619-001" at bounding box center [265, 178] width 89 height 24
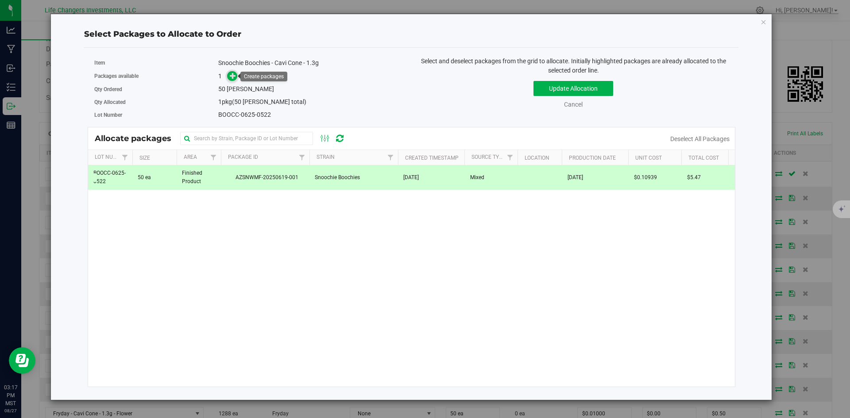
click at [231, 79] on icon at bounding box center [233, 76] width 6 height 6
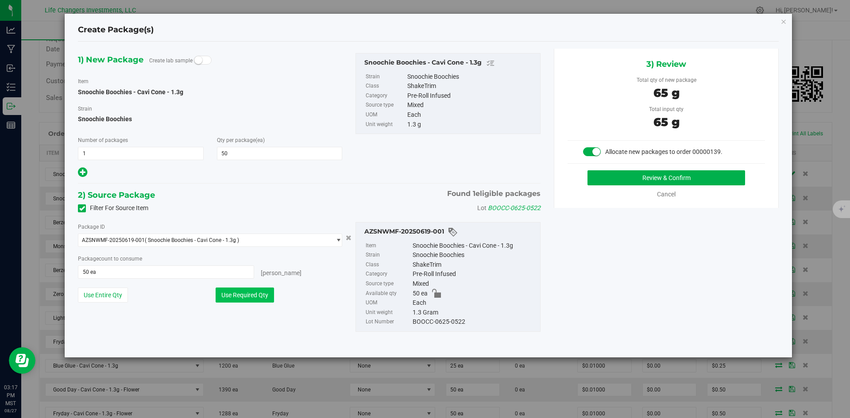
click at [237, 295] on button "Use Required Qty" at bounding box center [245, 295] width 58 height 15
click at [635, 177] on button "Review & Confirm" at bounding box center [667, 177] width 158 height 15
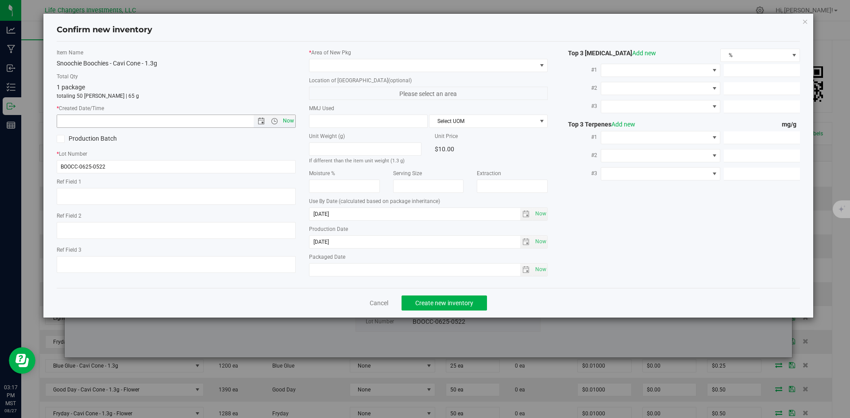
click at [286, 120] on span "Now" at bounding box center [288, 121] width 15 height 13
type input "8/27/2025 3:17 PM"
click at [366, 63] on span at bounding box center [423, 65] width 227 height 12
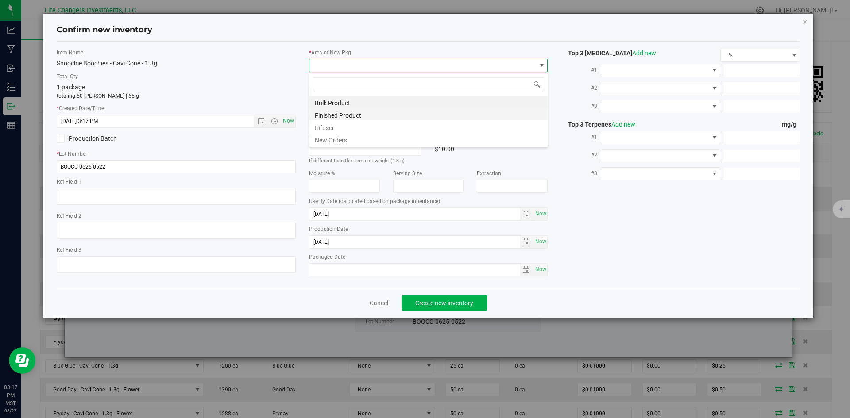
scroll to position [13, 239]
drag, startPoint x: 328, startPoint y: 139, endPoint x: 366, endPoint y: 156, distance: 42.0
click at [329, 139] on li "New Orders" at bounding box center [429, 139] width 238 height 12
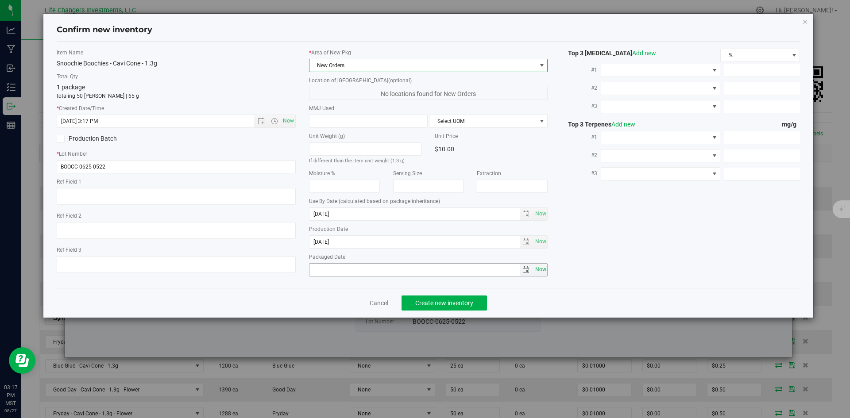
click at [542, 271] on span "Now" at bounding box center [540, 269] width 15 height 13
type input "2025-08-27"
click at [440, 306] on span "Create new inventory" at bounding box center [444, 303] width 58 height 7
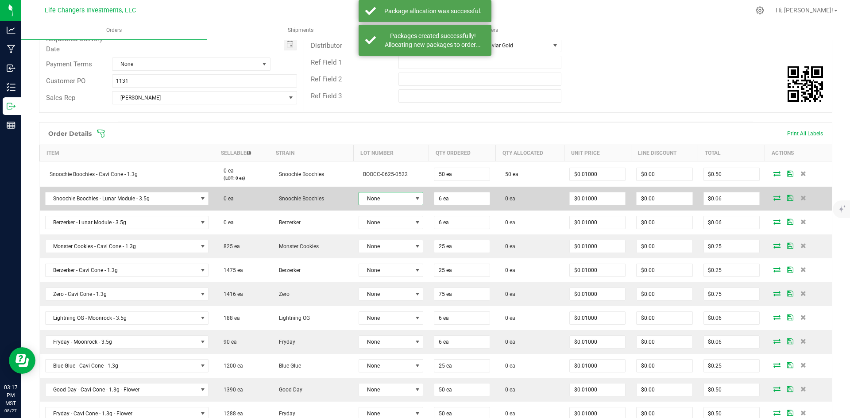
click at [414, 198] on span at bounding box center [417, 198] width 7 height 7
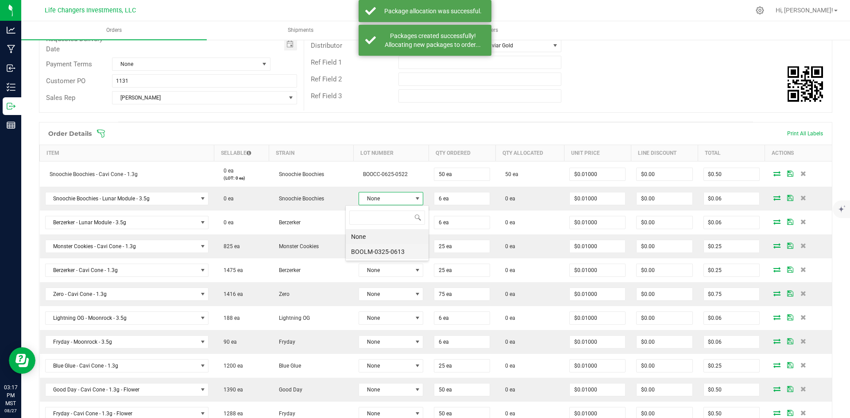
click at [368, 253] on li "BOOLM-0325-0613" at bounding box center [387, 251] width 83 height 15
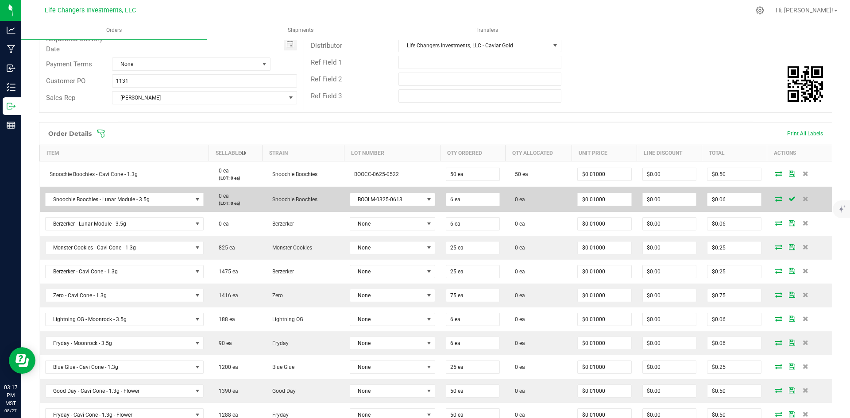
click at [775, 198] on icon at bounding box center [778, 198] width 7 height 5
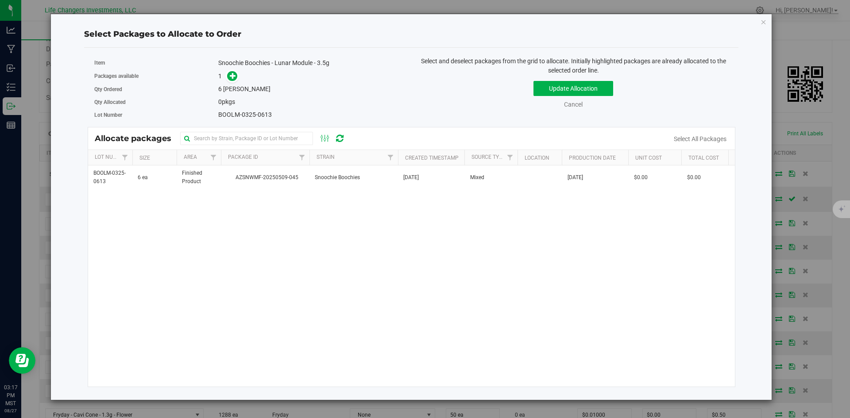
drag, startPoint x: 325, startPoint y: 177, endPoint x: 312, endPoint y: 165, distance: 17.5
click at [324, 177] on span "Snoochie Boochies" at bounding box center [337, 178] width 45 height 8
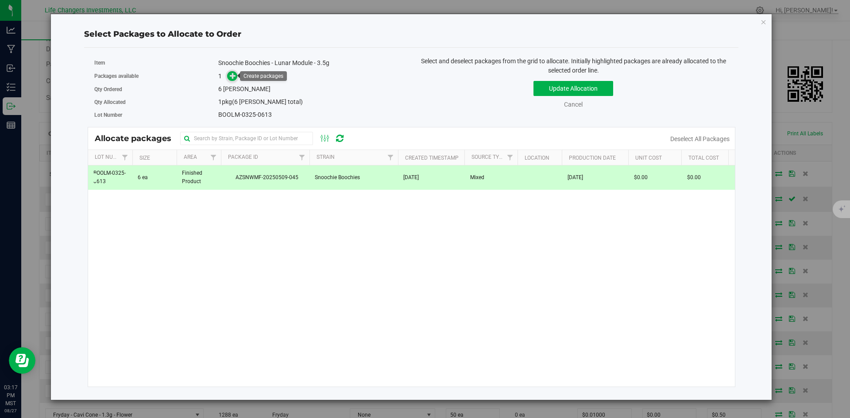
click at [234, 74] on icon at bounding box center [233, 76] width 6 height 6
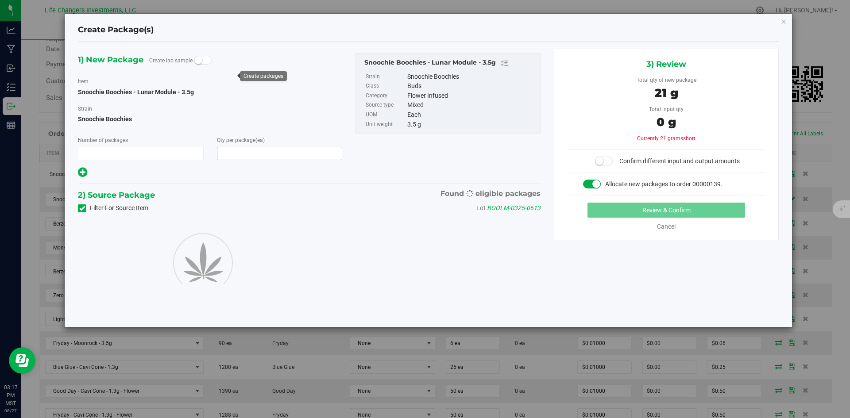
type input "1"
type input "6"
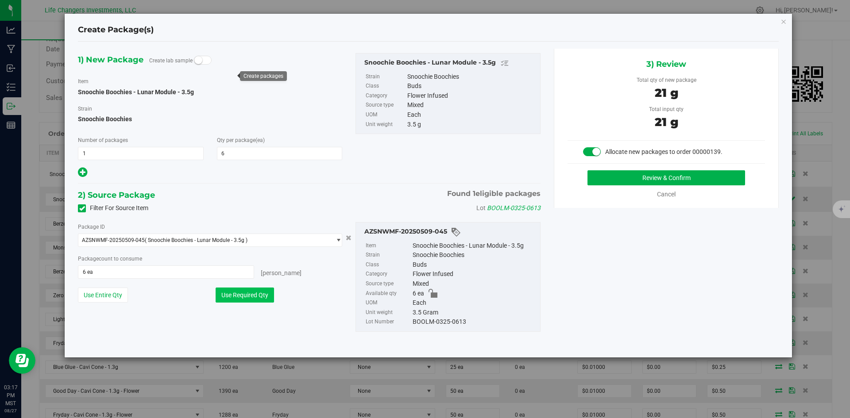
click at [248, 296] on button "Use Required Qty" at bounding box center [245, 295] width 58 height 15
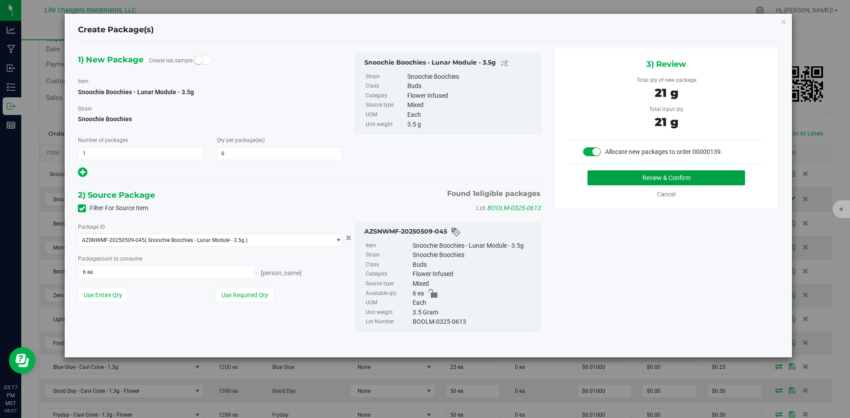
click at [692, 172] on button "Review & Confirm" at bounding box center [667, 177] width 158 height 15
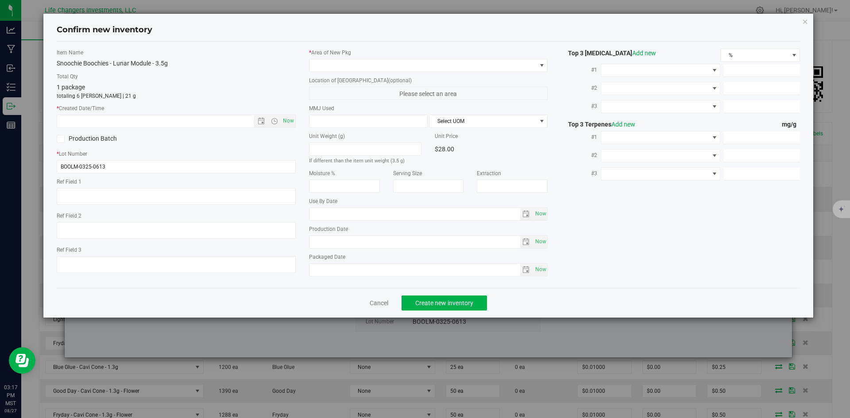
type input "2026-03-25"
type input "2025-03-25"
drag, startPoint x: 290, startPoint y: 119, endPoint x: 323, endPoint y: 90, distance: 43.9
click at [290, 118] on span "Now" at bounding box center [288, 121] width 15 height 13
type input "8/27/2025 3:17 PM"
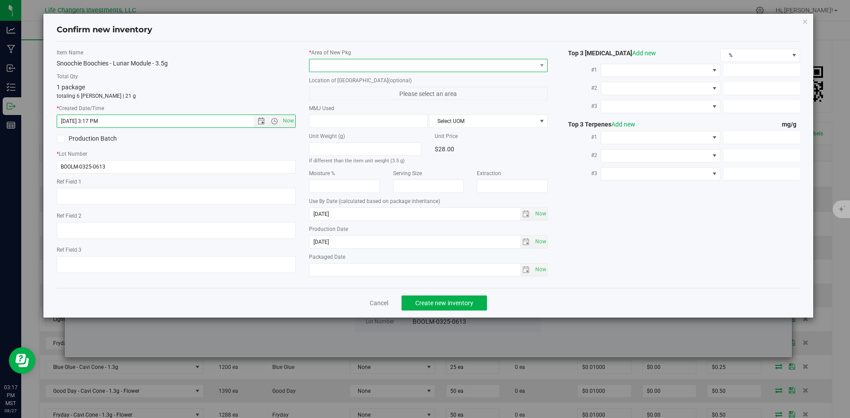
click at [333, 66] on span at bounding box center [423, 65] width 227 height 12
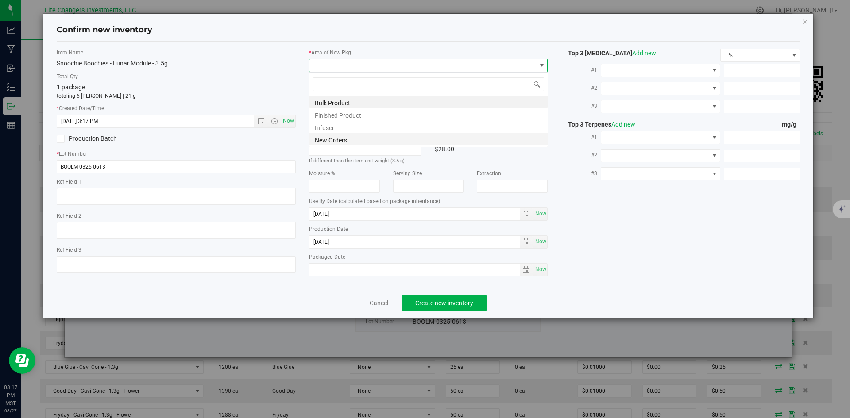
scroll to position [13, 239]
click at [333, 142] on li "New Orders" at bounding box center [429, 139] width 238 height 12
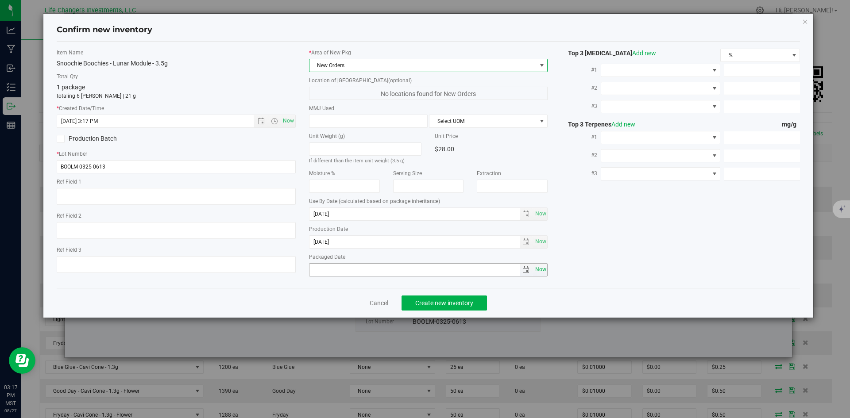
click at [540, 270] on span "Now" at bounding box center [540, 269] width 15 height 13
type input "2025-08-27"
click at [444, 298] on button "Create new inventory" at bounding box center [444, 303] width 85 height 15
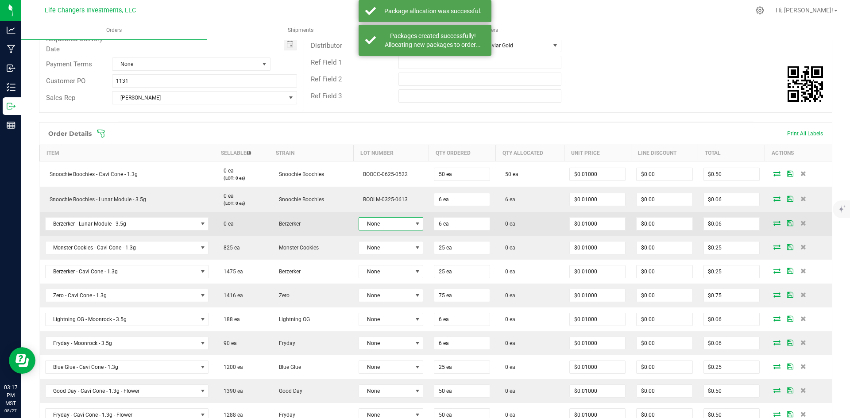
click at [414, 226] on span at bounding box center [417, 224] width 7 height 7
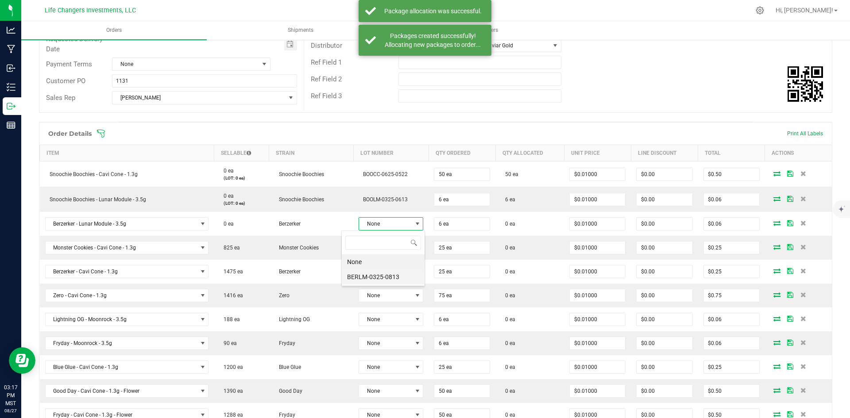
click at [373, 273] on li "BERLM-0325-0813" at bounding box center [383, 277] width 83 height 15
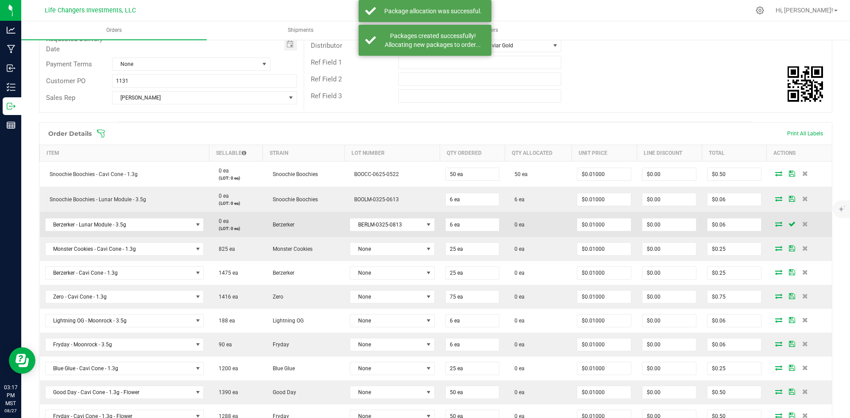
click at [775, 225] on icon at bounding box center [778, 223] width 7 height 5
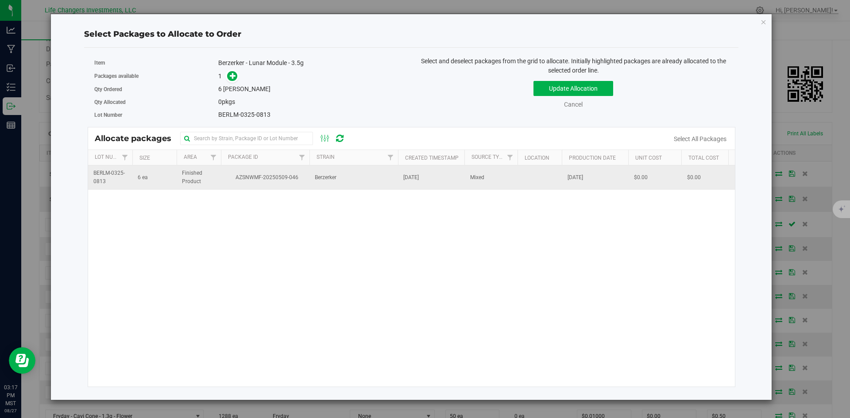
click at [331, 181] on span "Berzerker" at bounding box center [326, 178] width 22 height 8
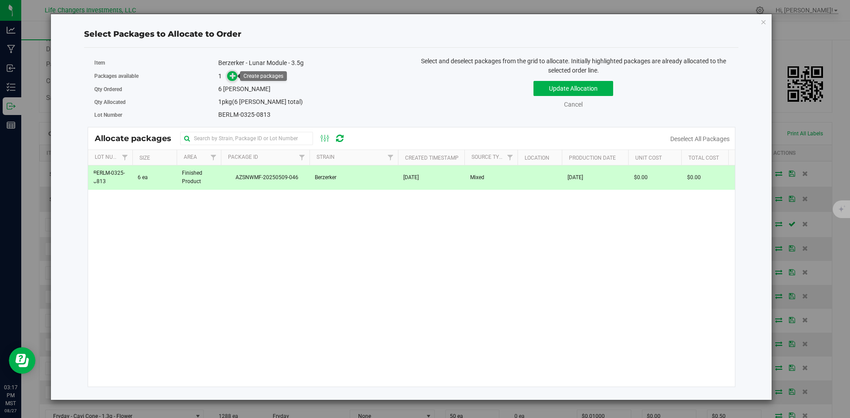
click at [236, 74] on icon at bounding box center [233, 75] width 6 height 6
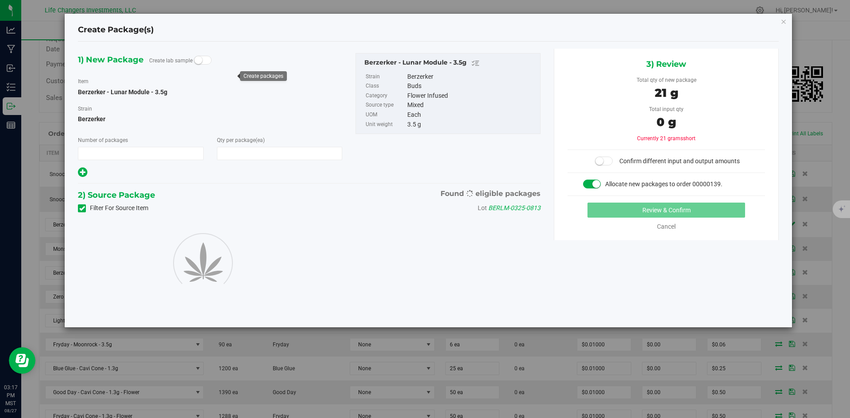
type input "1"
type input "6"
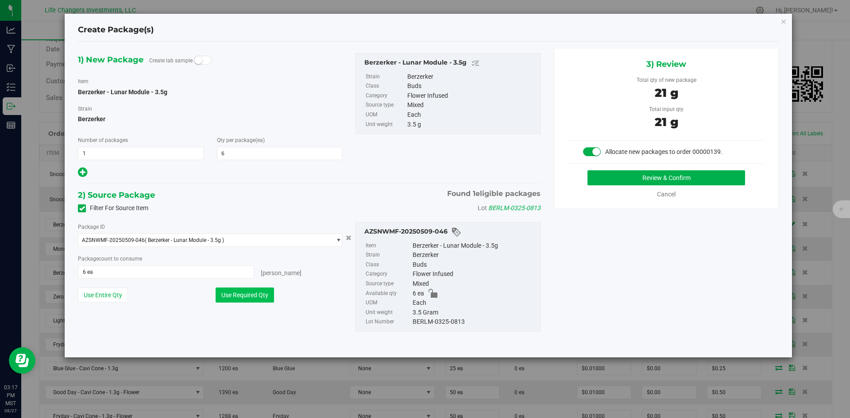
drag, startPoint x: 251, startPoint y: 294, endPoint x: 258, endPoint y: 291, distance: 7.9
click at [252, 294] on button "Use Required Qty" at bounding box center [245, 295] width 58 height 15
click at [716, 178] on button "Review & Confirm" at bounding box center [667, 177] width 158 height 15
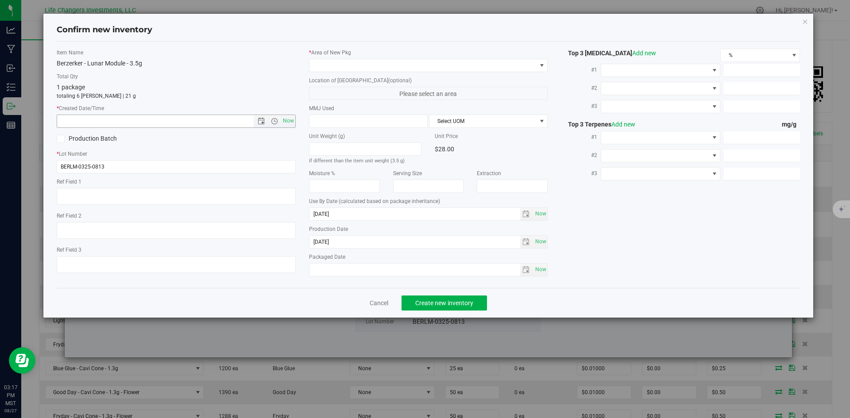
drag, startPoint x: 285, startPoint y: 121, endPoint x: 299, endPoint y: 110, distance: 17.7
click at [286, 120] on span "Now" at bounding box center [288, 121] width 15 height 13
type input "8/27/2025 3:17 PM"
click at [341, 62] on span at bounding box center [423, 65] width 227 height 12
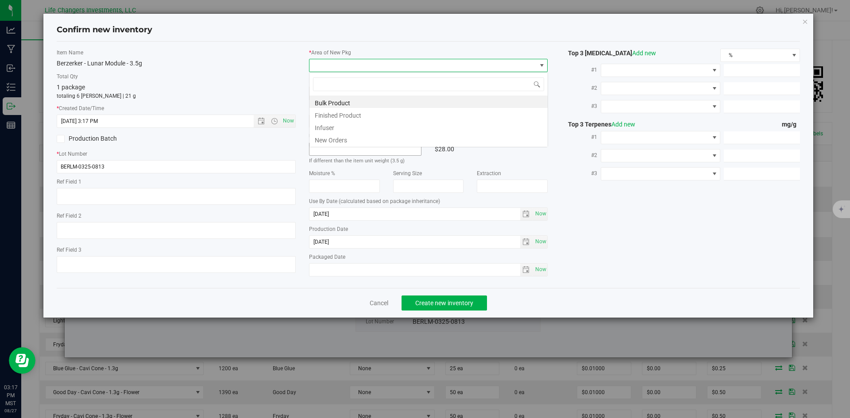
scroll to position [13, 239]
click at [337, 140] on li "New Orders" at bounding box center [429, 139] width 238 height 12
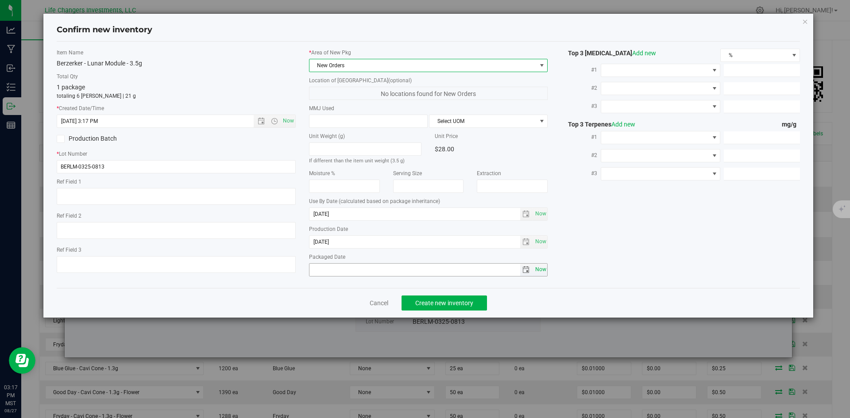
click at [544, 270] on span "Now" at bounding box center [540, 269] width 15 height 13
type input "2025-08-27"
click at [451, 304] on span "Create new inventory" at bounding box center [444, 303] width 58 height 7
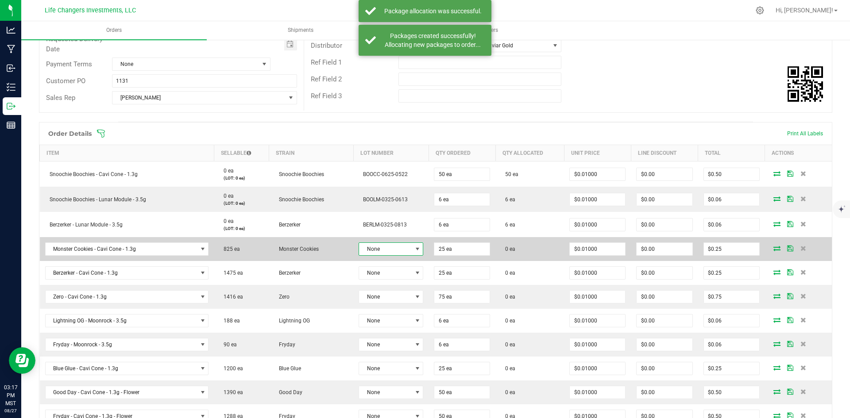
click at [414, 247] on span at bounding box center [417, 249] width 7 height 7
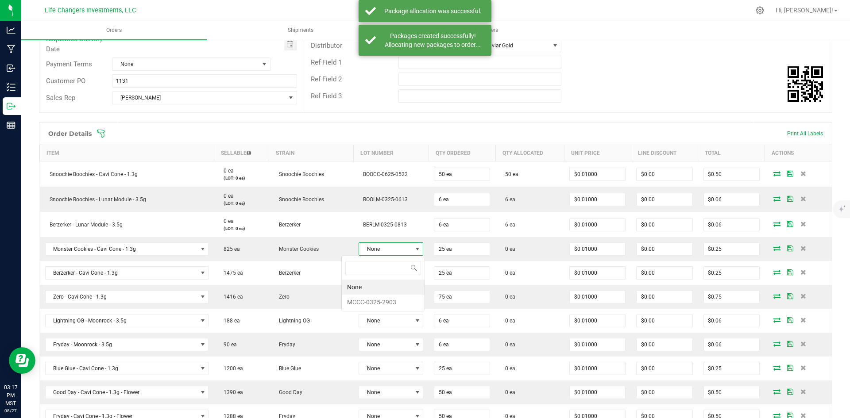
scroll to position [13, 67]
click at [384, 301] on li "MCCC-0325-2903" at bounding box center [383, 302] width 83 height 15
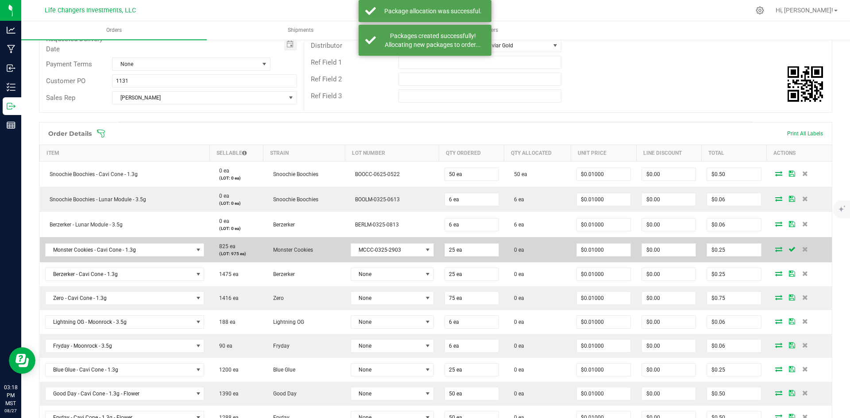
click at [775, 250] on icon at bounding box center [778, 249] width 7 height 5
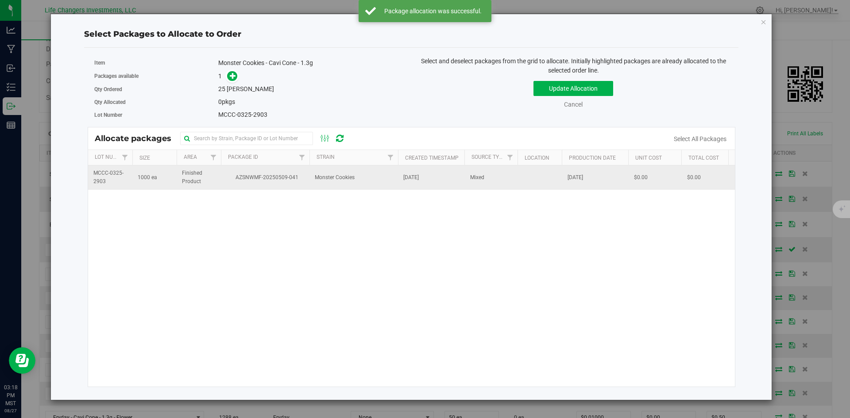
drag, startPoint x: 254, startPoint y: 176, endPoint x: 254, endPoint y: 170, distance: 6.2
click at [254, 175] on span "AZSNWMF-20250509-041" at bounding box center [265, 178] width 78 height 8
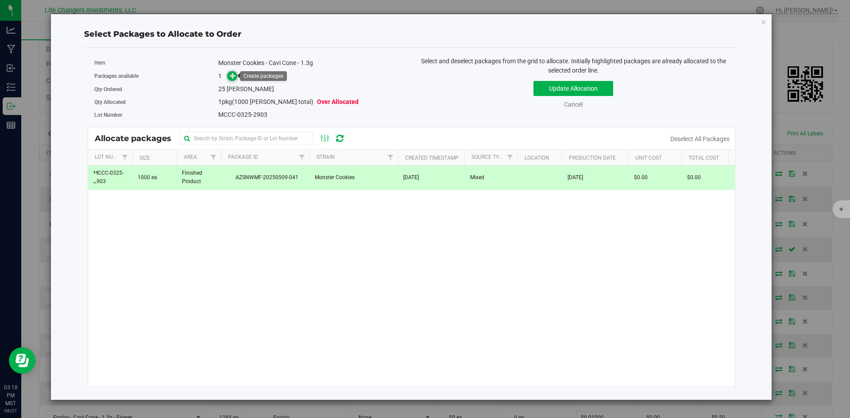
click at [232, 75] on icon at bounding box center [233, 75] width 6 height 6
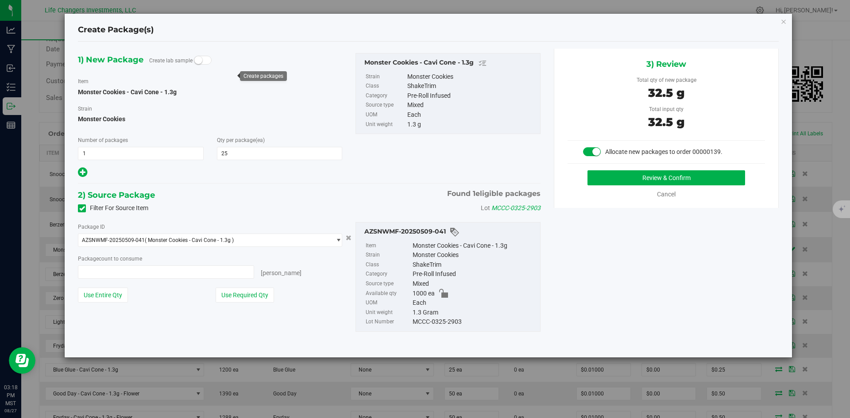
type input "25 ea"
click at [250, 294] on button "Use Required Qty" at bounding box center [245, 295] width 58 height 15
click at [684, 177] on button "Review & Confirm" at bounding box center [667, 177] width 158 height 15
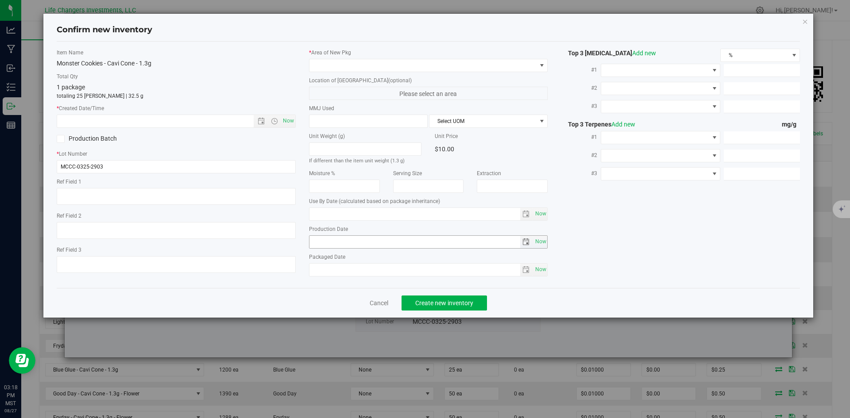
type input "2026-03-20"
type input "[DATE]"
drag, startPoint x: 263, startPoint y: 121, endPoint x: 261, endPoint y: 116, distance: 5.0
click at [262, 121] on span "Open the date view" at bounding box center [261, 121] width 7 height 7
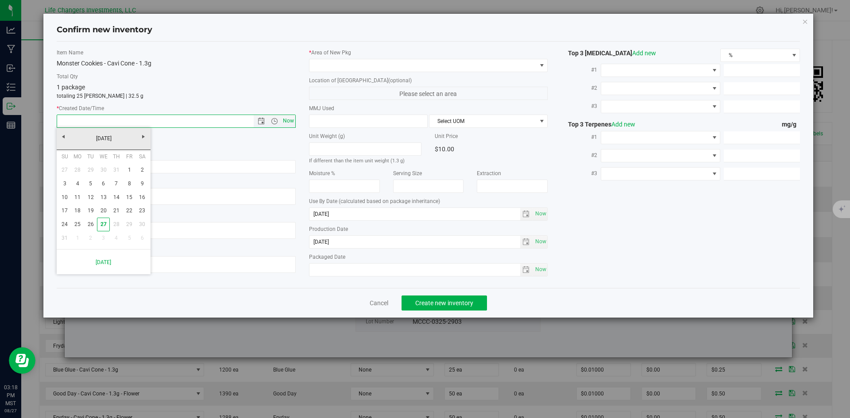
click at [287, 119] on span "Now" at bounding box center [288, 121] width 15 height 13
type input "8/27/2025 3:18 PM"
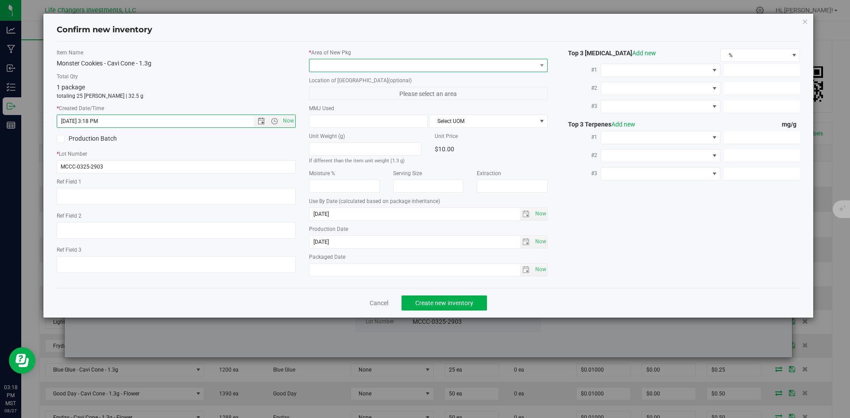
click at [341, 61] on span at bounding box center [423, 65] width 227 height 12
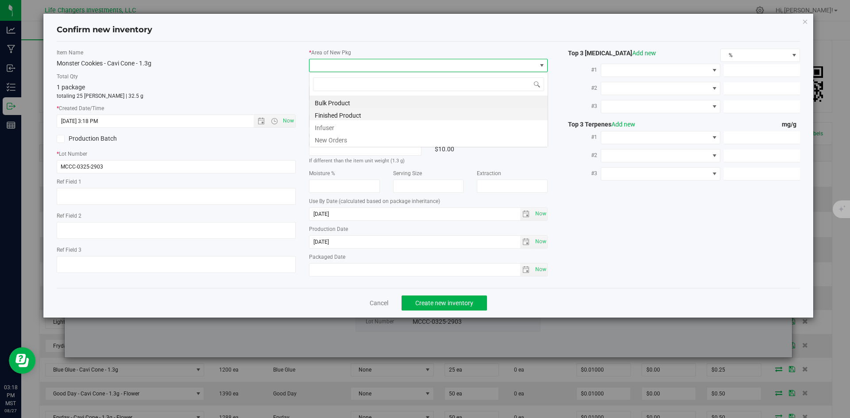
scroll to position [13, 239]
click at [334, 139] on li "New Orders" at bounding box center [429, 139] width 238 height 12
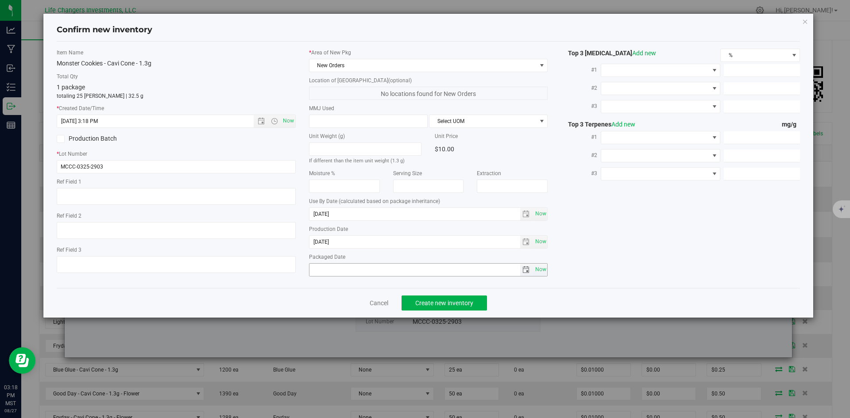
drag, startPoint x: 541, startPoint y: 265, endPoint x: 515, endPoint y: 278, distance: 28.1
click at [539, 265] on span "Now" at bounding box center [540, 269] width 15 height 13
type input "2025-08-27"
drag, startPoint x: 452, startPoint y: 299, endPoint x: 457, endPoint y: 298, distance: 4.5
click at [452, 300] on span "Create new inventory" at bounding box center [444, 303] width 58 height 7
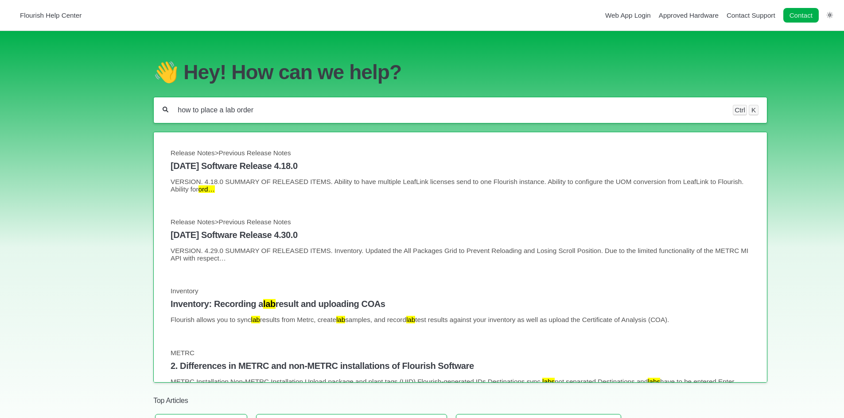
type input "how to place a lab order"
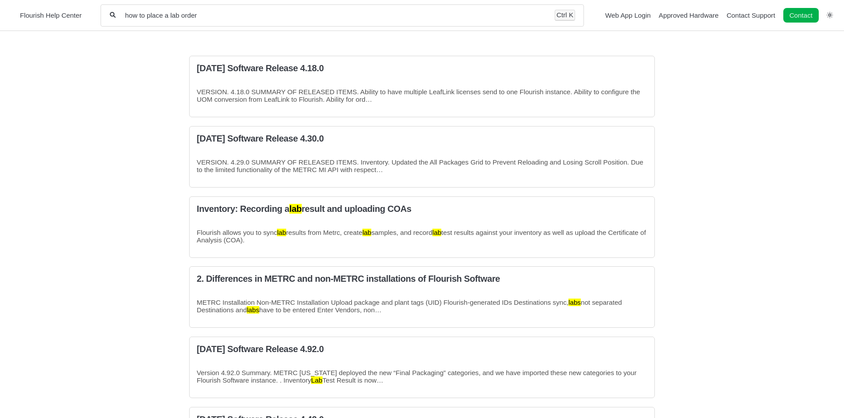
click at [63, 14] on span "Flourish Help Center" at bounding box center [51, 16] width 62 height 8
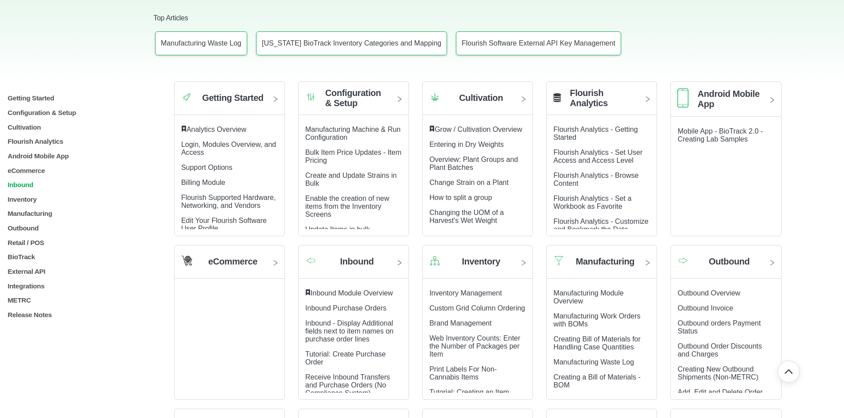
scroll to position [133, 0]
click at [17, 231] on p "Outbound" at bounding box center [76, 228] width 139 height 8
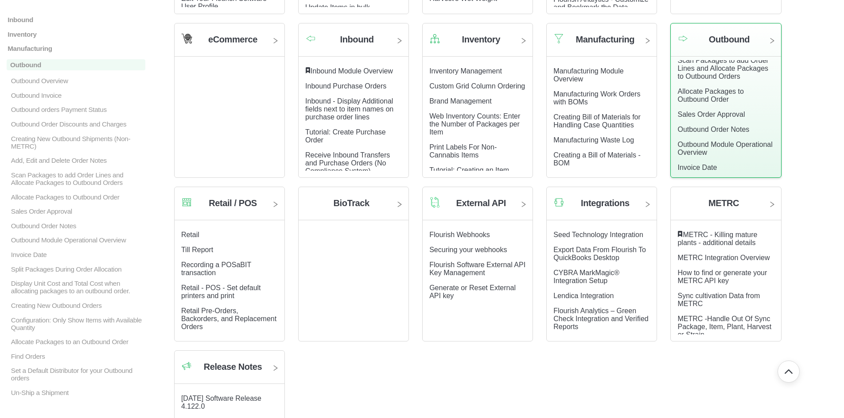
scroll to position [177, 0]
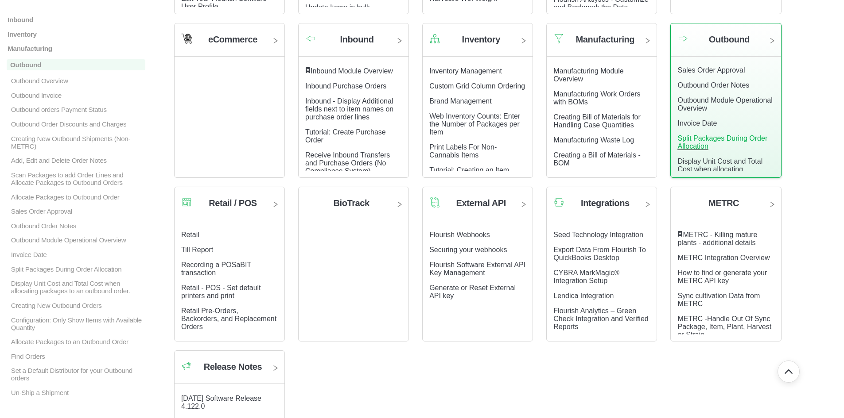
click at [677, 150] on link "Split Packages During Order Allocation" at bounding box center [722, 142] width 90 height 15
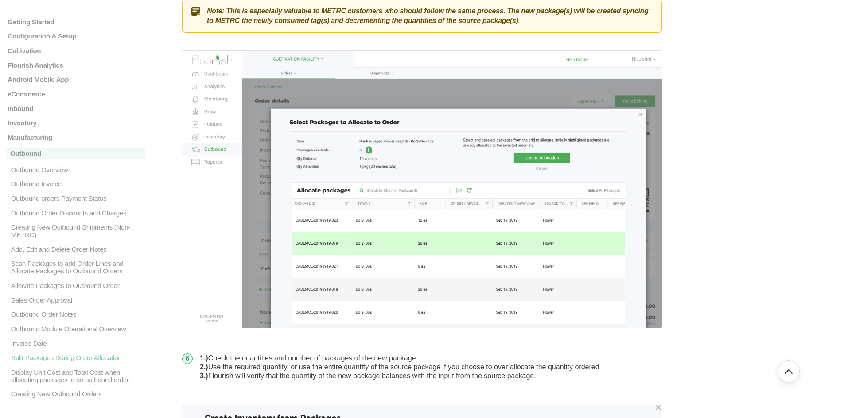
scroll to position [974, 0]
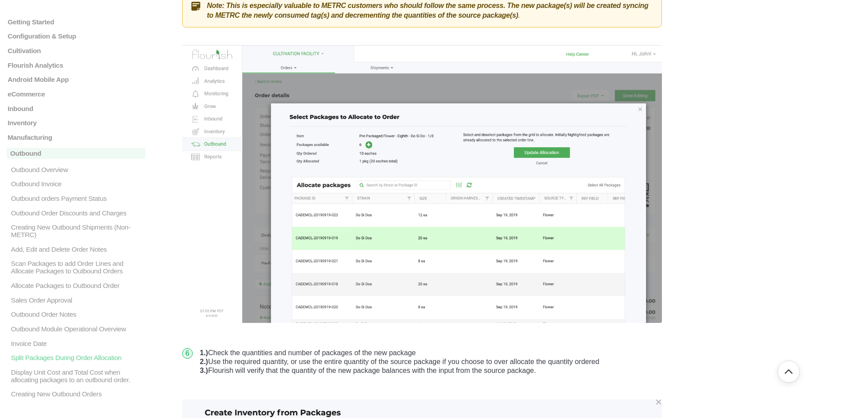
click at [685, 216] on main "Getting Started Login, Modules Overview, and Access Analytics Overview Support …" at bounding box center [422, 252] width 844 height 2391
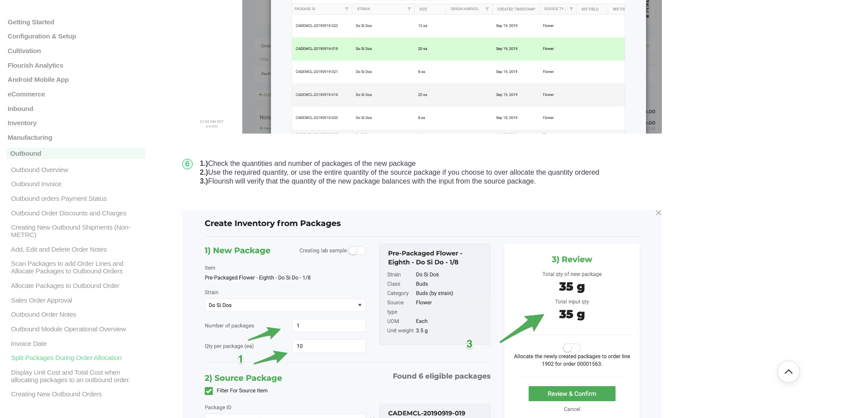
scroll to position [1196, 0]
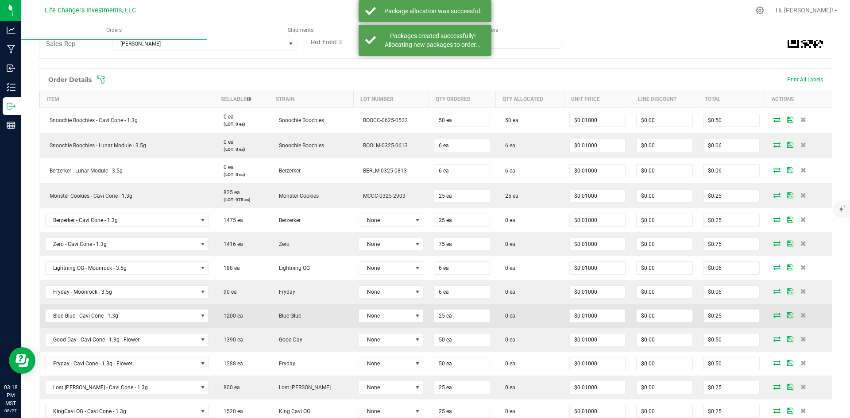
scroll to position [221, 0]
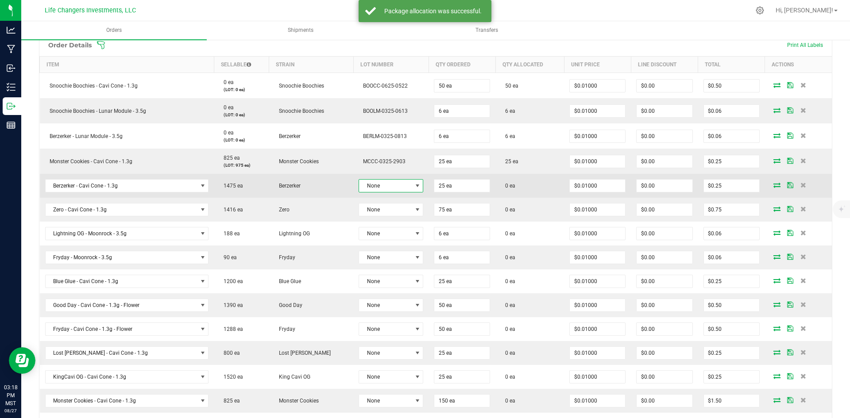
click at [414, 185] on span at bounding box center [417, 185] width 7 height 7
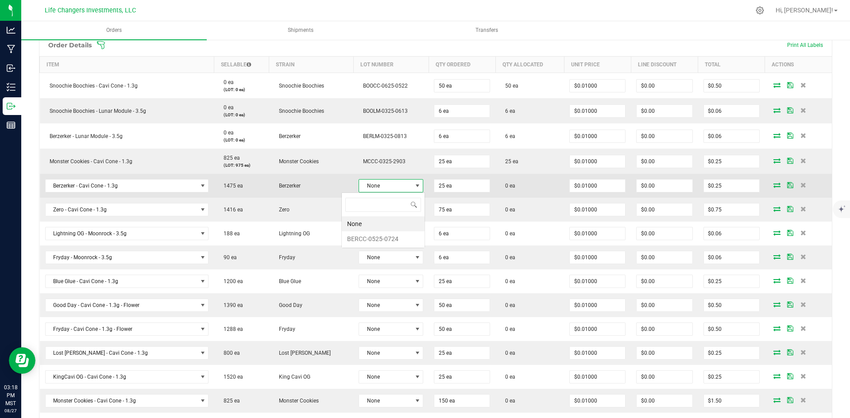
scroll to position [13, 67]
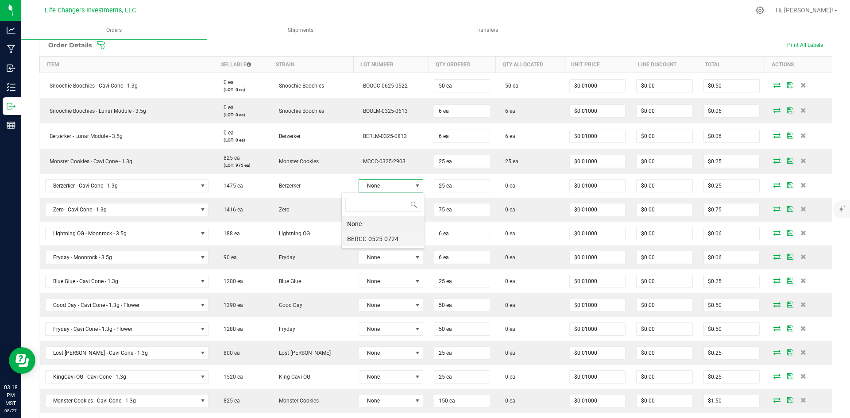
click at [378, 240] on li "BERCC-0525-0724" at bounding box center [383, 239] width 83 height 15
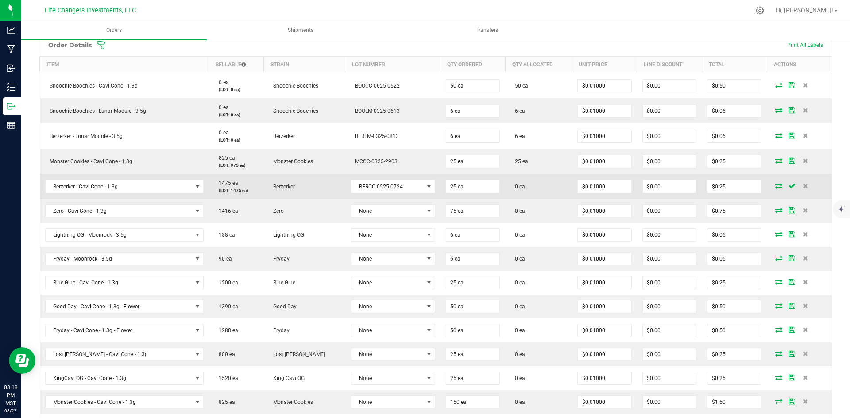
click at [775, 186] on icon at bounding box center [778, 185] width 7 height 5
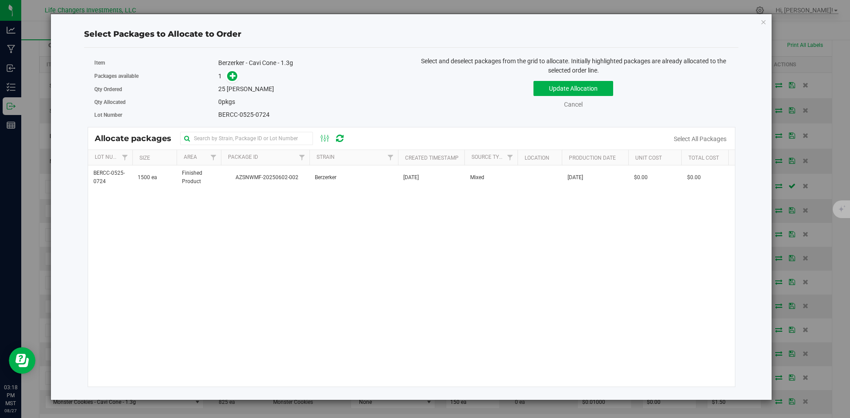
drag, startPoint x: 255, startPoint y: 186, endPoint x: 244, endPoint y: 163, distance: 25.6
click at [255, 185] on td "AZSNWMF-20250602-002" at bounding box center [265, 178] width 89 height 24
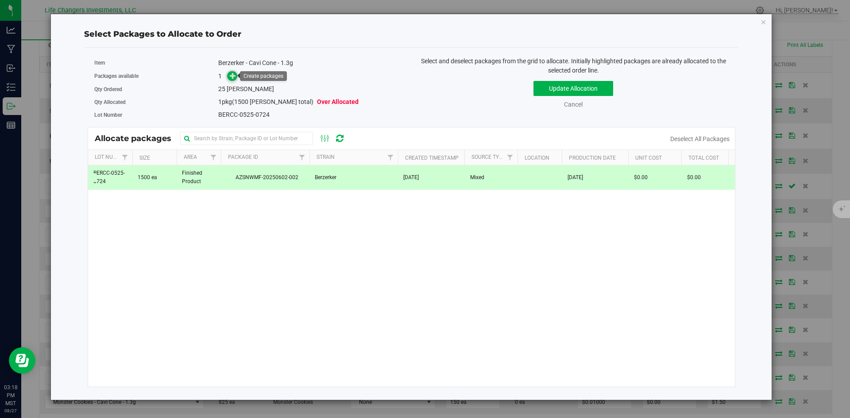
click at [235, 76] on icon at bounding box center [233, 76] width 6 height 6
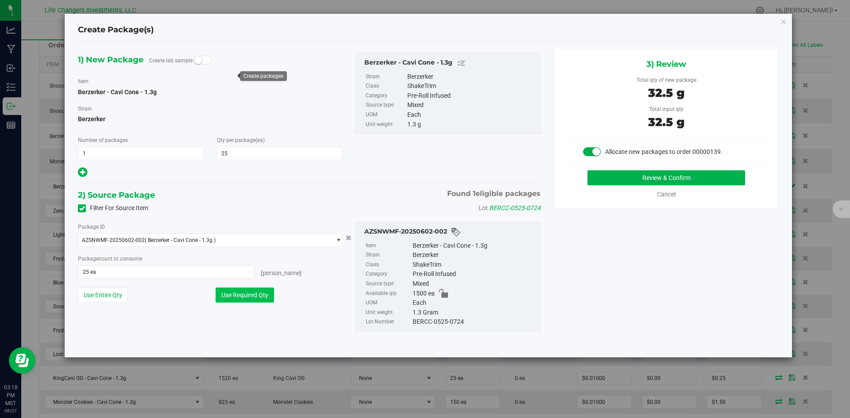
drag, startPoint x: 226, startPoint y: 296, endPoint x: 231, endPoint y: 291, distance: 7.5
click at [226, 296] on button "Use Required Qty" at bounding box center [245, 295] width 58 height 15
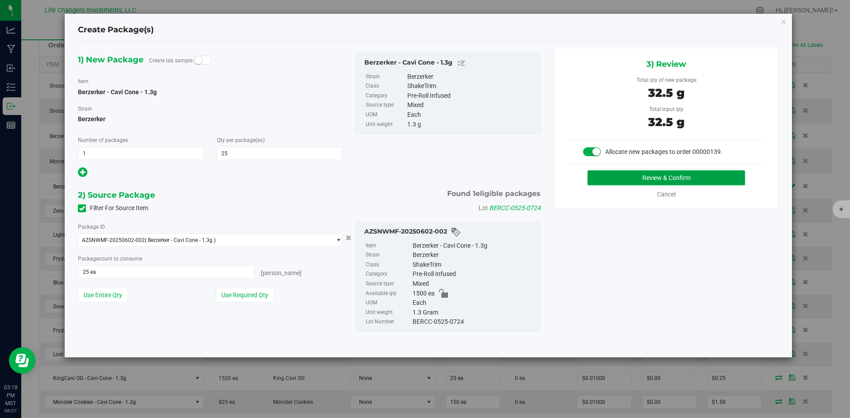
click at [692, 177] on button "Review & Confirm" at bounding box center [667, 177] width 158 height 15
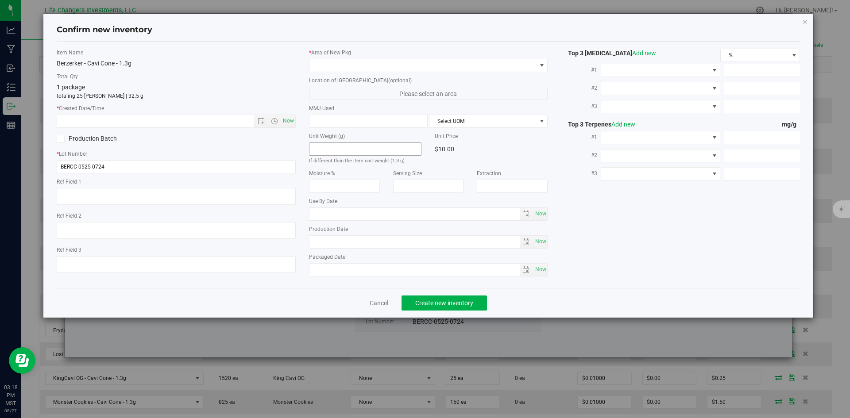
type input "2026-05-14"
type input "[DATE]"
click at [293, 121] on span "Now" at bounding box center [288, 121] width 15 height 13
type input "8/27/2025 3:18 PM"
click at [322, 67] on span at bounding box center [423, 65] width 227 height 12
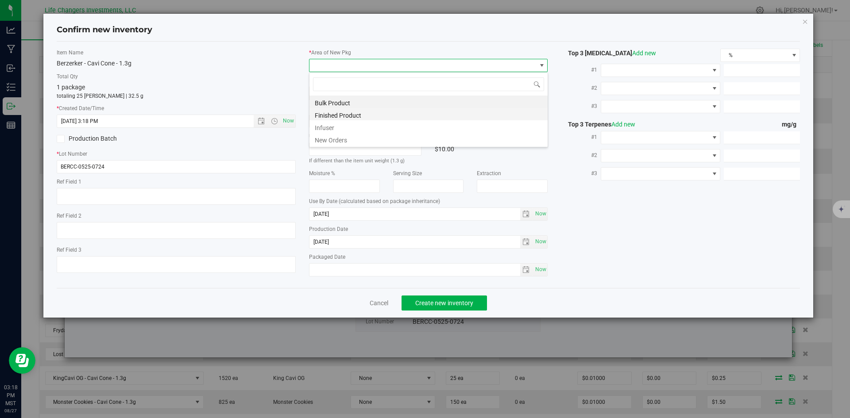
scroll to position [13, 239]
click at [337, 135] on li "New Orders" at bounding box center [429, 139] width 238 height 12
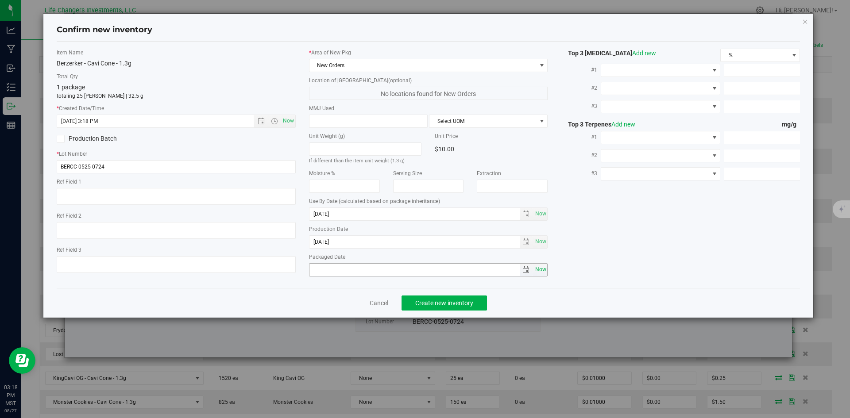
click at [539, 271] on span "Now" at bounding box center [540, 269] width 15 height 13
type input "2025-08-27"
click at [453, 301] on span "Create new inventory" at bounding box center [444, 303] width 58 height 7
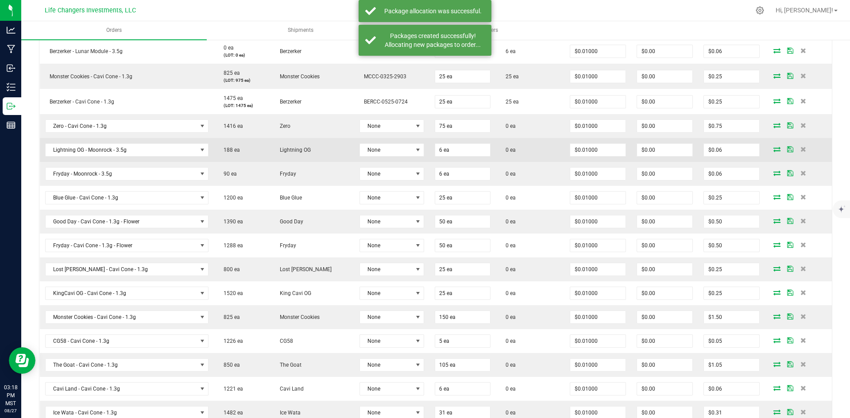
scroll to position [310, 0]
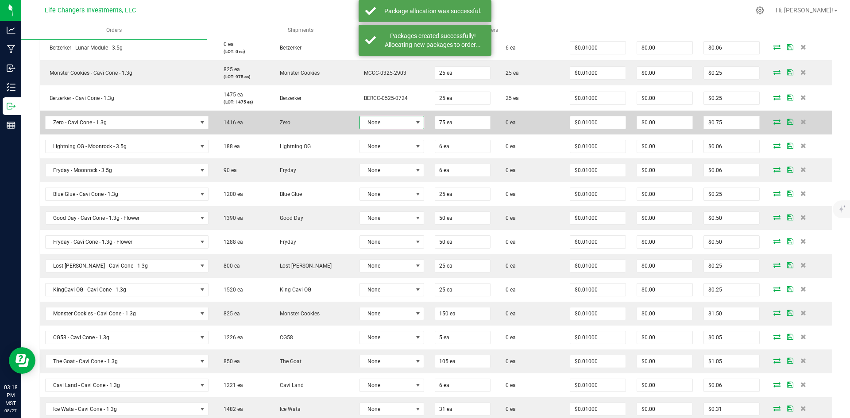
click at [415, 122] on span at bounding box center [418, 122] width 7 height 7
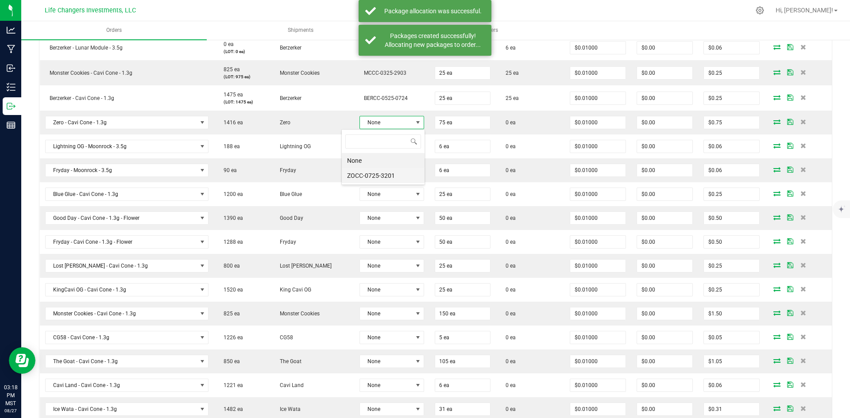
click at [383, 173] on li "ZOCC-0725-3201" at bounding box center [383, 175] width 83 height 15
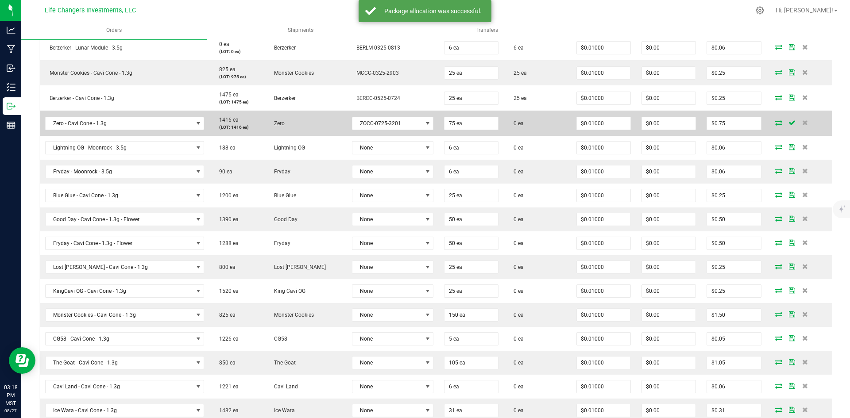
click at [775, 122] on icon at bounding box center [778, 122] width 7 height 5
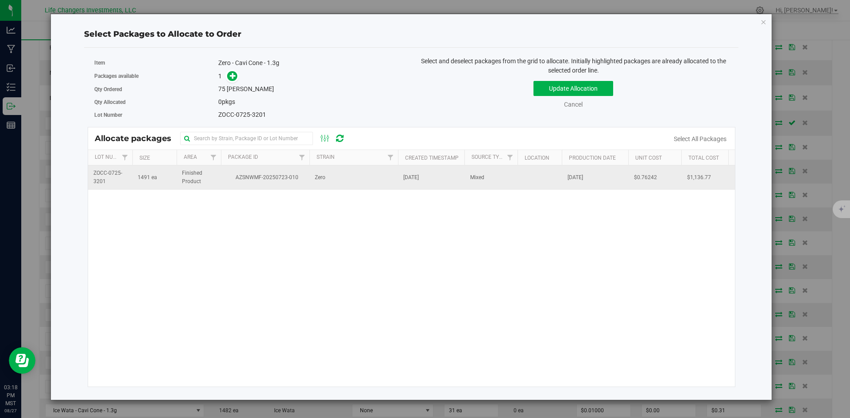
click at [288, 174] on span "AZSNWMF-20250723-010" at bounding box center [265, 178] width 78 height 8
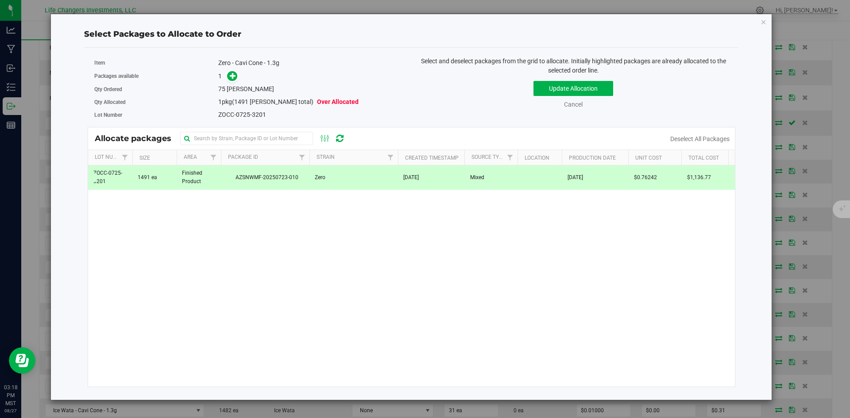
click at [232, 70] on div "Packages available 1" at bounding box center [249, 77] width 311 height 14
click at [237, 76] on span at bounding box center [232, 76] width 11 height 11
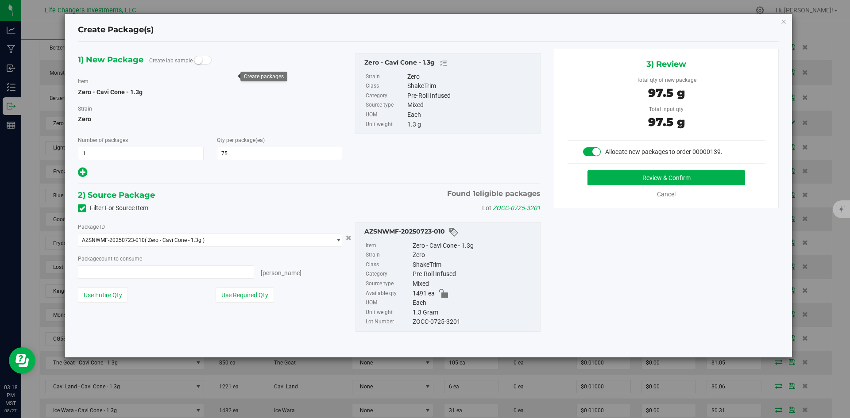
type input "75 ea"
drag, startPoint x: 239, startPoint y: 291, endPoint x: 275, endPoint y: 279, distance: 38.0
click at [240, 291] on button "Use Required Qty" at bounding box center [245, 295] width 58 height 15
click at [688, 177] on button "Review & Confirm" at bounding box center [667, 177] width 158 height 15
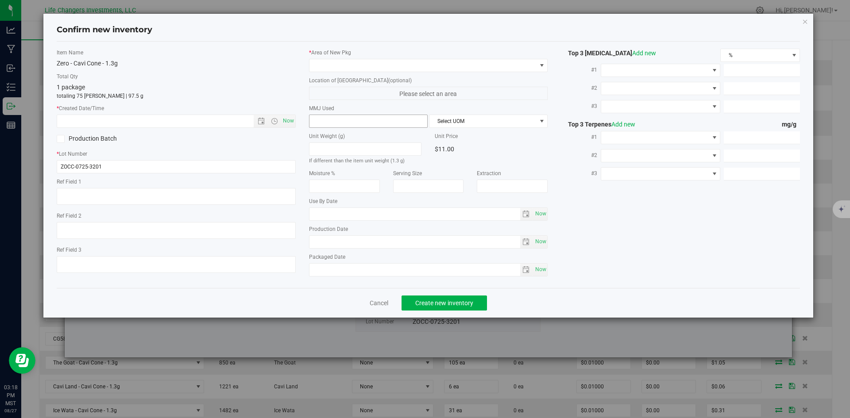
type input "2026-07-08"
type input "2025-07-08"
click at [286, 120] on span "Now" at bounding box center [288, 121] width 15 height 13
type input "8/27/2025 3:18 PM"
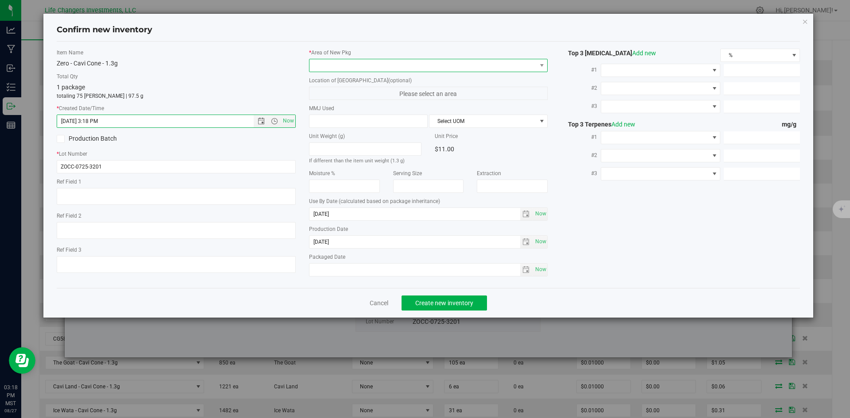
click at [354, 62] on span at bounding box center [423, 65] width 227 height 12
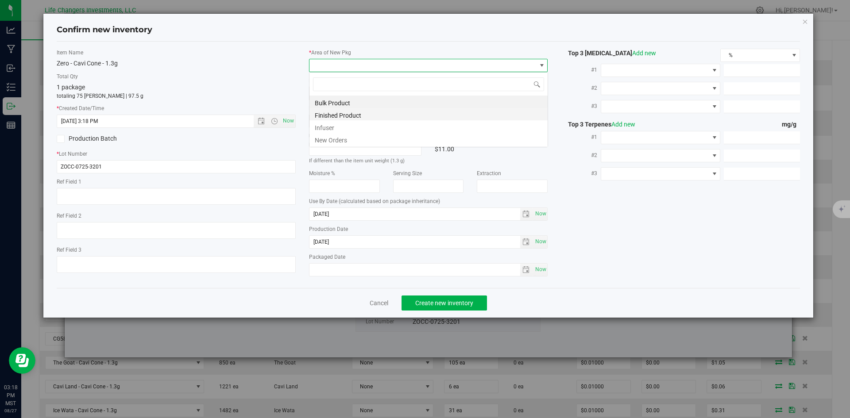
scroll to position [13, 239]
click at [342, 137] on li "New Orders" at bounding box center [429, 139] width 238 height 12
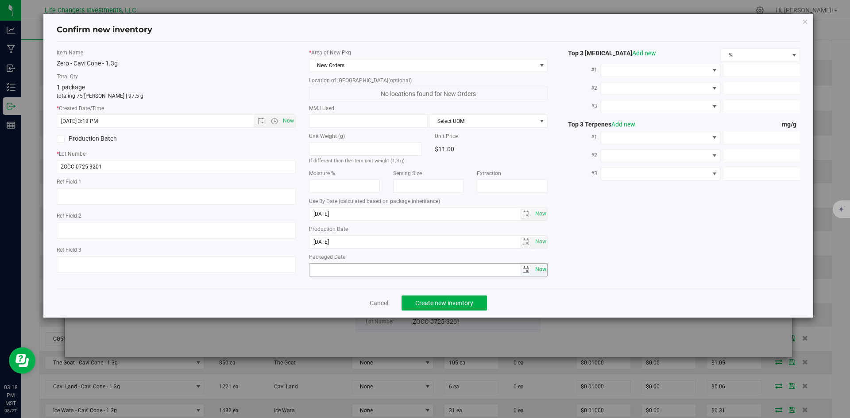
click at [545, 272] on span "Now" at bounding box center [540, 269] width 15 height 13
type input "2025-08-27"
click at [454, 305] on span "Create new inventory" at bounding box center [444, 303] width 58 height 7
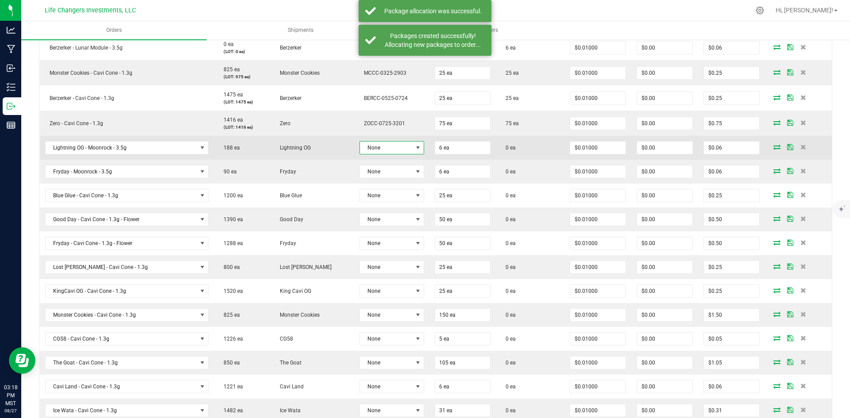
click at [415, 145] on span at bounding box center [418, 147] width 7 height 7
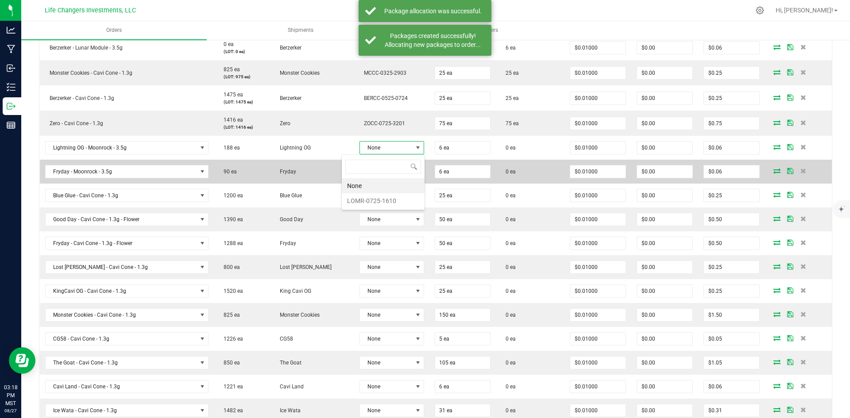
scroll to position [13, 67]
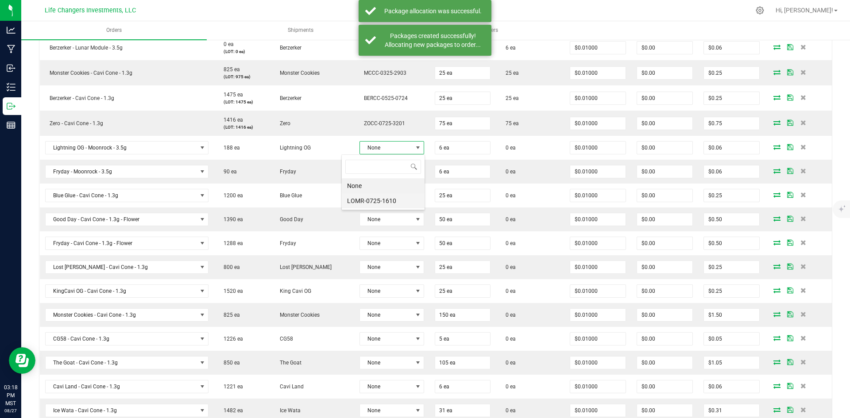
click at [371, 199] on li "LOMR-0725-1610" at bounding box center [383, 201] width 83 height 15
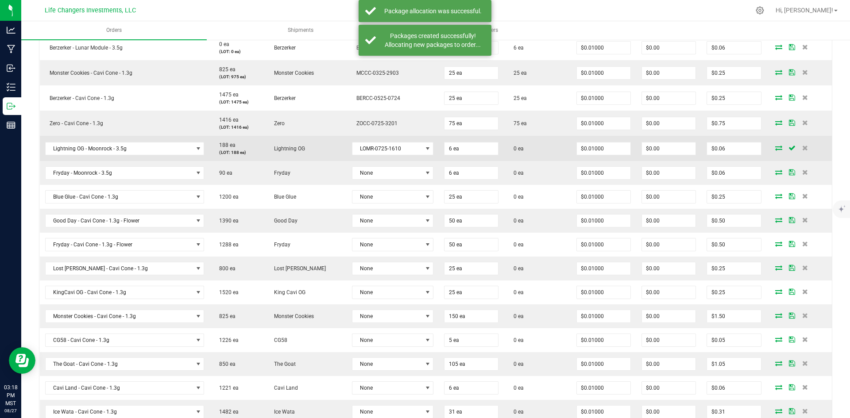
click at [775, 147] on icon at bounding box center [778, 147] width 7 height 5
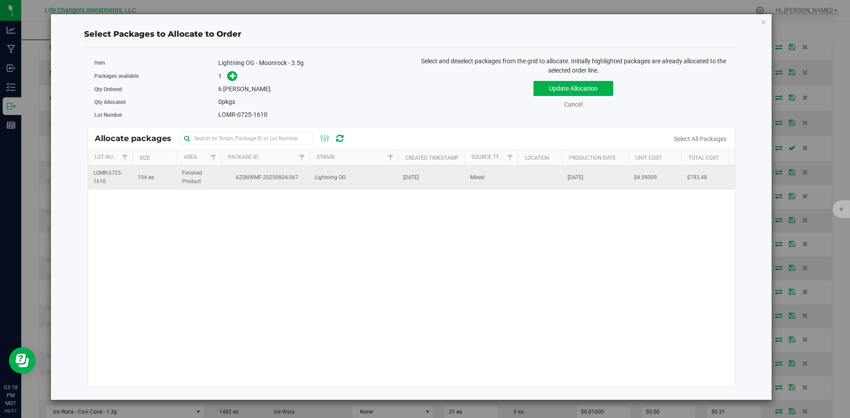
click at [308, 172] on td "AZSNWMF-20250804-067" at bounding box center [265, 178] width 89 height 24
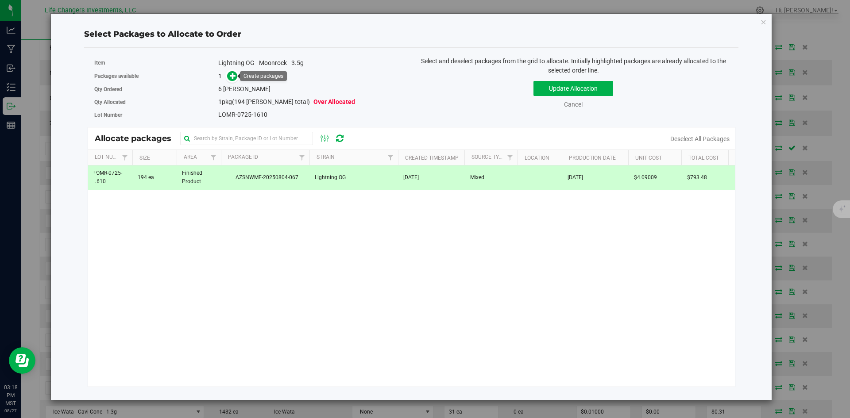
drag, startPoint x: 231, startPoint y: 75, endPoint x: 226, endPoint y: 69, distance: 8.2
click at [230, 75] on icon at bounding box center [233, 75] width 7 height 7
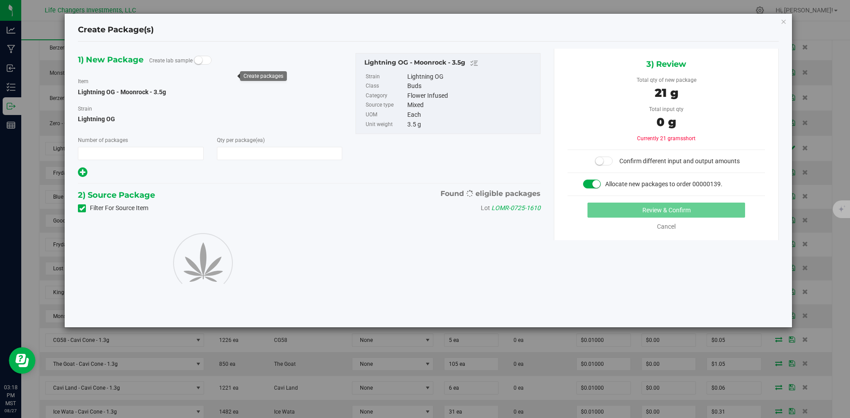
type input "1"
type input "6"
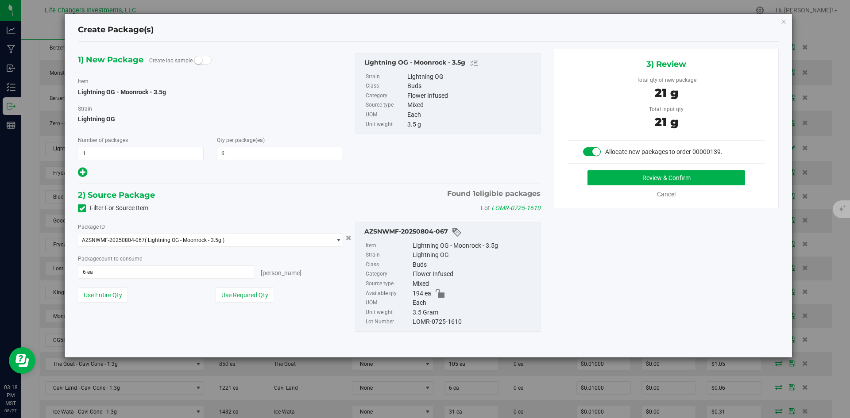
drag, startPoint x: 248, startPoint y: 298, endPoint x: 312, endPoint y: 281, distance: 66.5
click at [248, 298] on button "Use Required Qty" at bounding box center [245, 295] width 58 height 15
click at [715, 180] on button "Review & Confirm" at bounding box center [667, 177] width 158 height 15
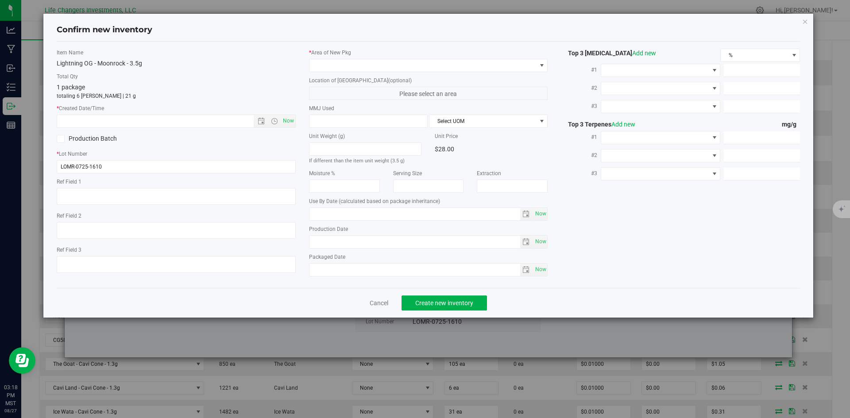
type input "2026-07-24"
type input "2025-07-24"
click at [261, 122] on span "Open the date view" at bounding box center [261, 121] width 7 height 7
click at [287, 119] on span "Now" at bounding box center [288, 121] width 15 height 13
type input "8/27/2025 3:18 PM"
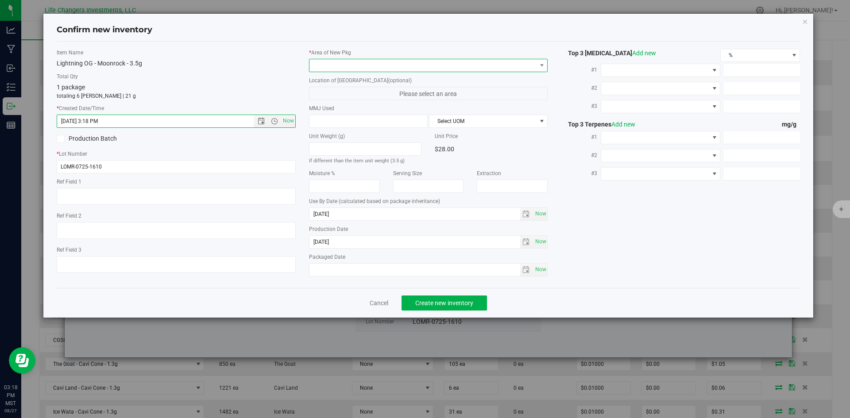
click at [342, 61] on span at bounding box center [423, 65] width 227 height 12
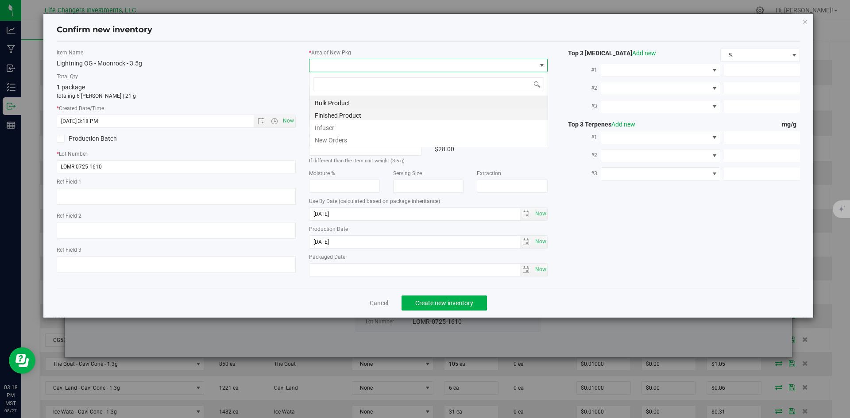
scroll to position [13, 239]
click at [339, 137] on li "New Orders" at bounding box center [429, 139] width 238 height 12
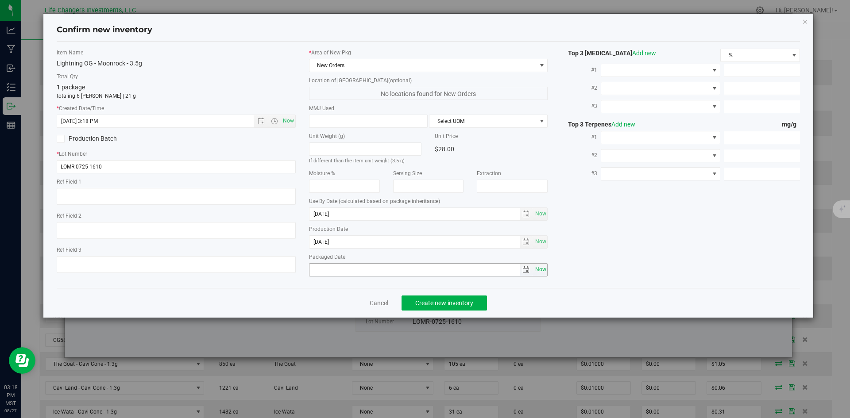
click at [536, 265] on span "Now" at bounding box center [540, 269] width 15 height 13
type input "2025-08-27"
click at [470, 302] on span "Create new inventory" at bounding box center [444, 303] width 58 height 7
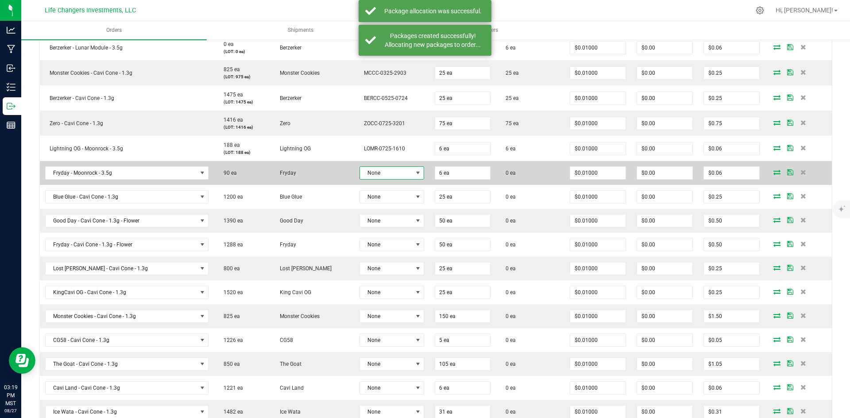
click at [415, 170] on span at bounding box center [418, 173] width 7 height 7
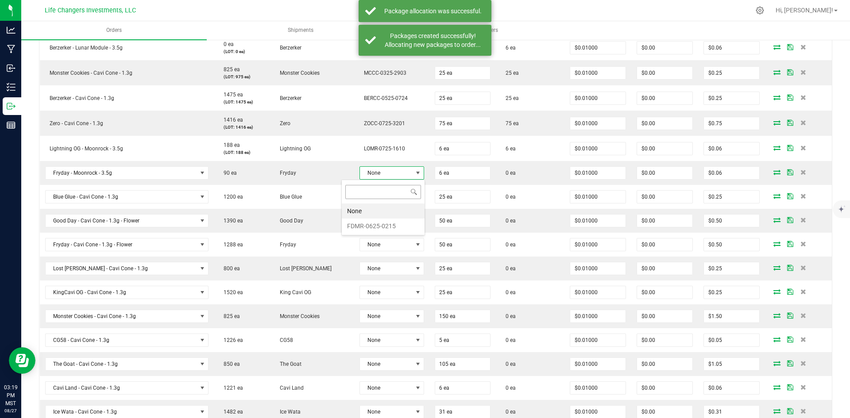
scroll to position [13, 67]
click at [375, 225] on li "FDMR-0625-0215" at bounding box center [383, 226] width 83 height 15
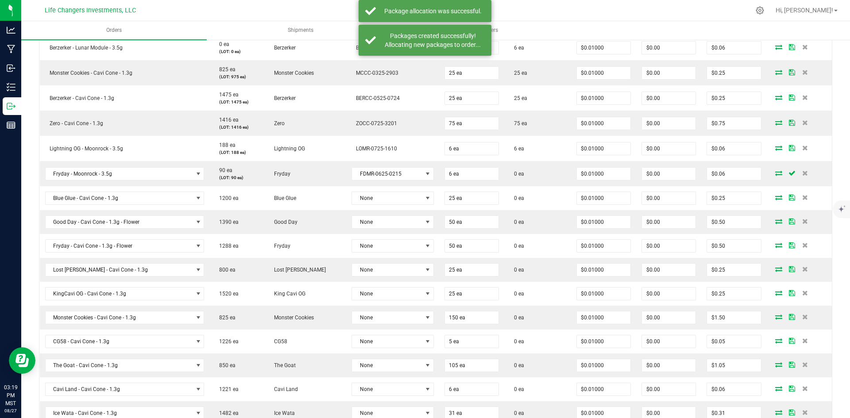
click at [775, 174] on icon at bounding box center [778, 172] width 7 height 5
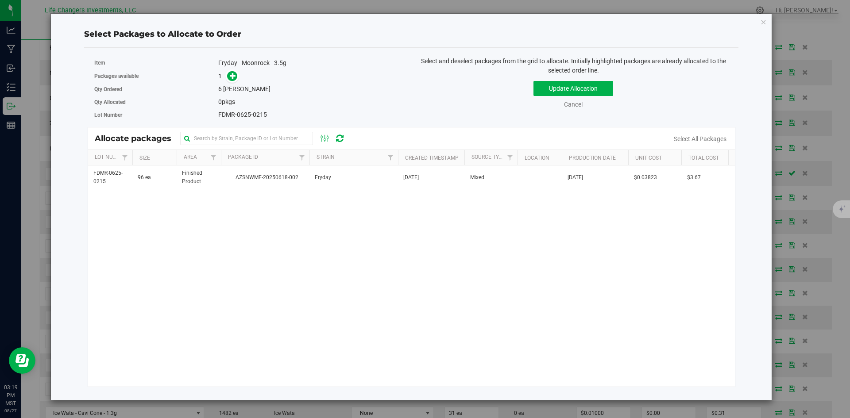
drag, startPoint x: 267, startPoint y: 181, endPoint x: 245, endPoint y: 147, distance: 40.7
click at [266, 181] on span "AZSNWMF-20250618-002" at bounding box center [265, 178] width 78 height 8
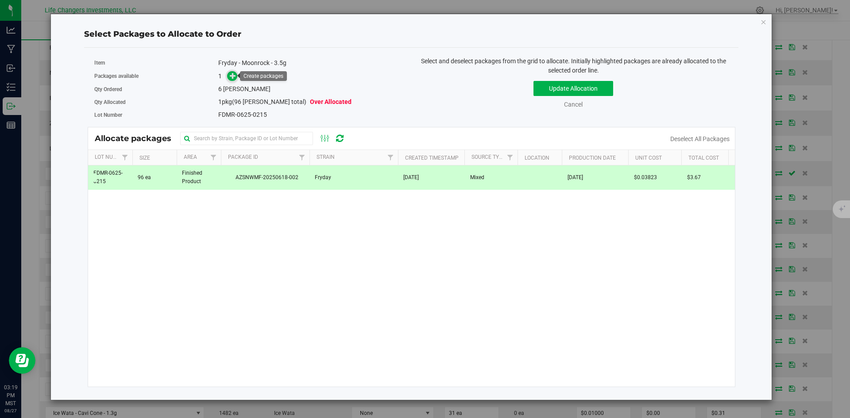
click at [233, 77] on icon at bounding box center [233, 75] width 7 height 7
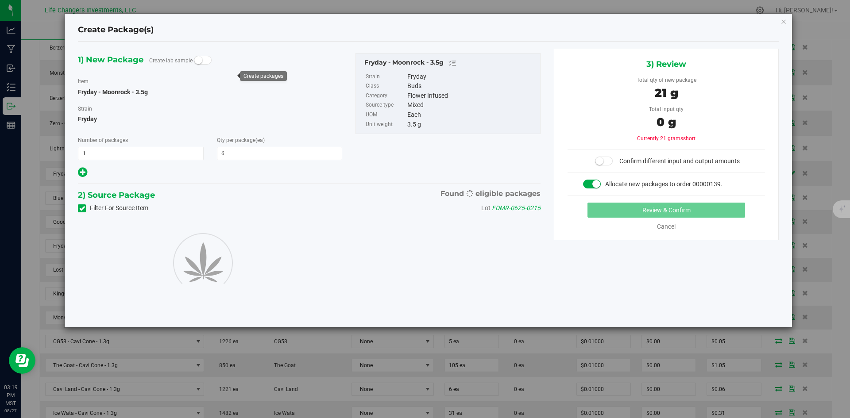
type input "6"
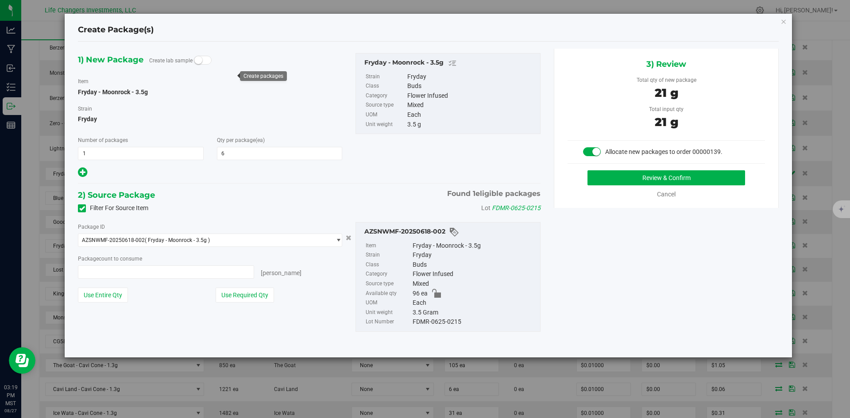
type input "6 ea"
click at [253, 297] on button "Use Required Qty" at bounding box center [245, 295] width 58 height 15
click at [709, 176] on button "Review & Confirm" at bounding box center [667, 177] width 158 height 15
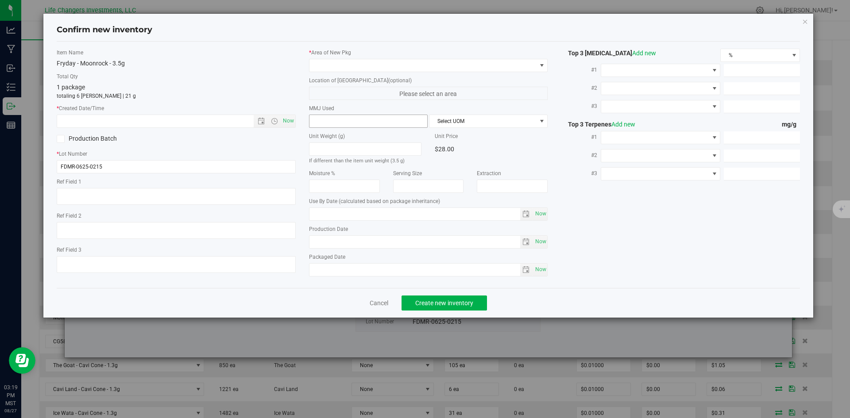
type input "2026-06-09"
type input "[DATE]"
click at [286, 121] on span "Now" at bounding box center [288, 121] width 15 height 13
type input "8/27/2025 3:19 PM"
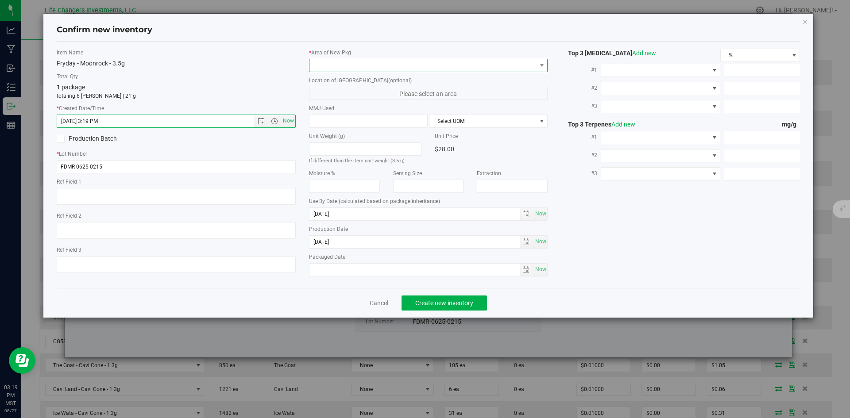
click at [343, 67] on span at bounding box center [423, 65] width 227 height 12
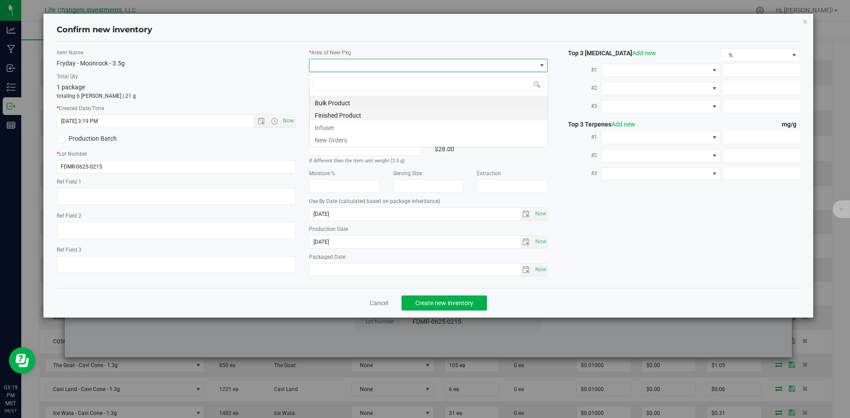
scroll to position [13, 239]
click at [337, 139] on li "New Orders" at bounding box center [429, 139] width 238 height 12
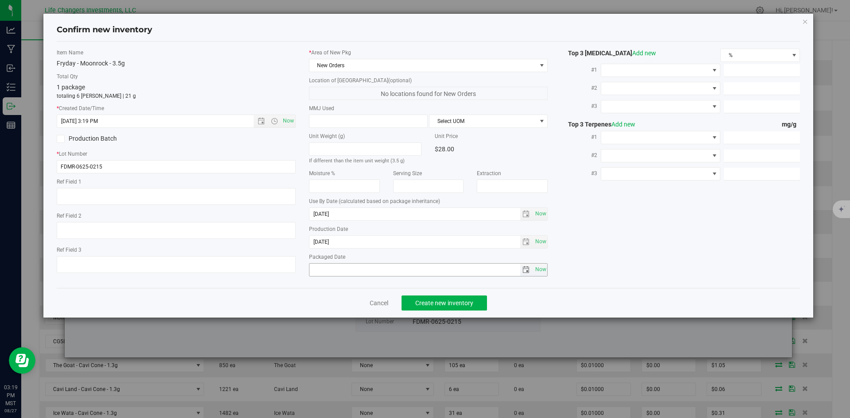
drag, startPoint x: 540, startPoint y: 267, endPoint x: 482, endPoint y: 284, distance: 61.0
click at [540, 267] on span "Now" at bounding box center [540, 269] width 15 height 13
type input "2025-08-27"
click at [457, 301] on span "Create new inventory" at bounding box center [444, 303] width 58 height 7
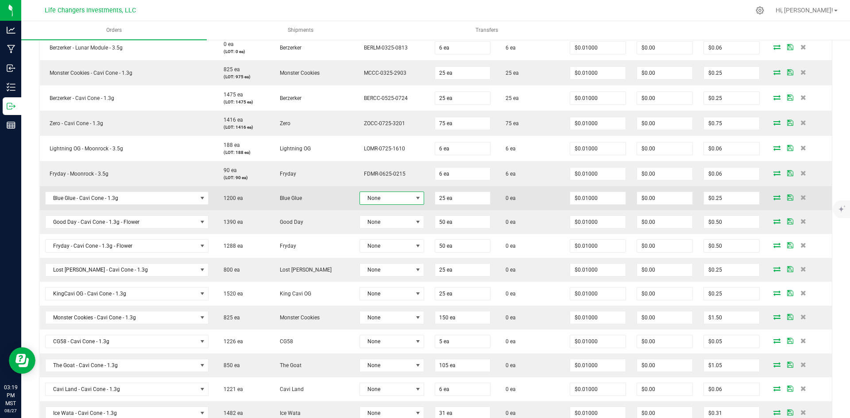
click at [415, 199] on span at bounding box center [418, 198] width 7 height 7
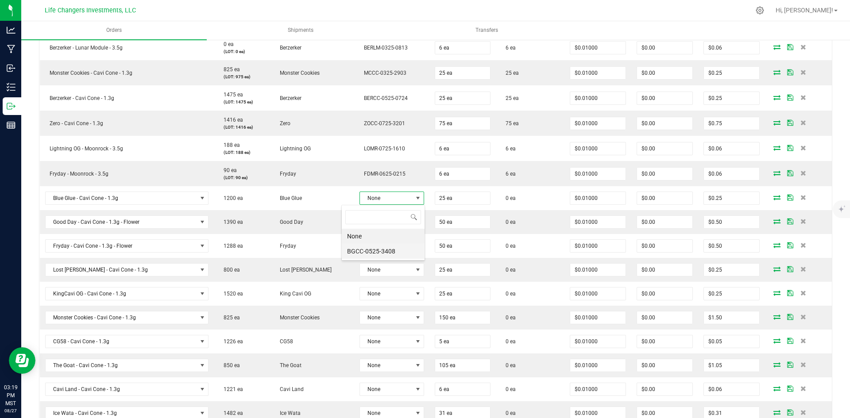
click at [369, 250] on li "BGCC-0525-3408" at bounding box center [383, 251] width 83 height 15
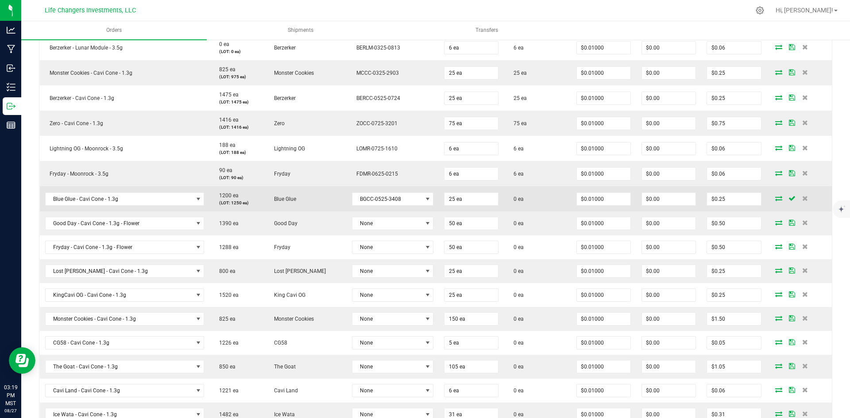
click at [775, 199] on icon at bounding box center [778, 198] width 7 height 5
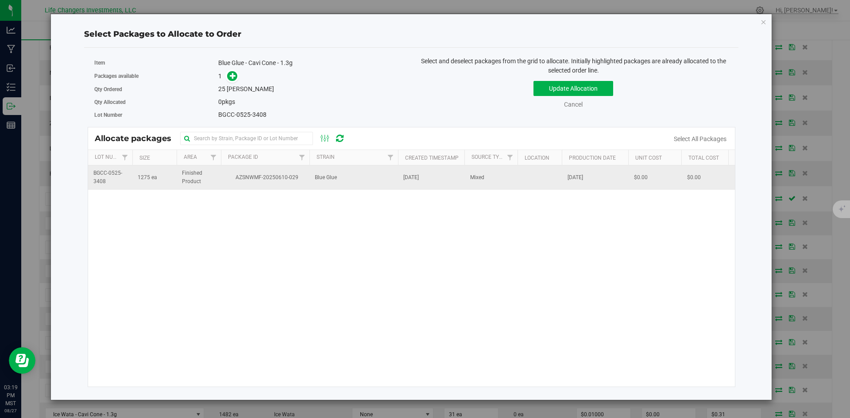
drag, startPoint x: 274, startPoint y: 186, endPoint x: 267, endPoint y: 175, distance: 12.8
click at [274, 186] on td "AZSNWMF-20250610-029" at bounding box center [265, 178] width 89 height 24
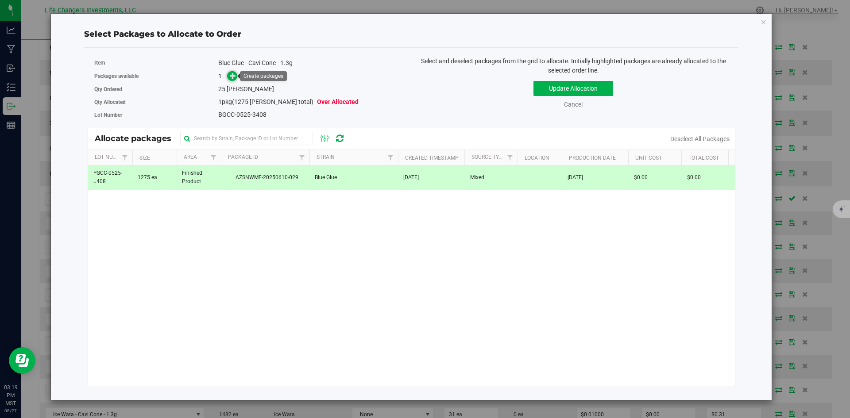
click at [233, 80] on span at bounding box center [232, 76] width 10 height 10
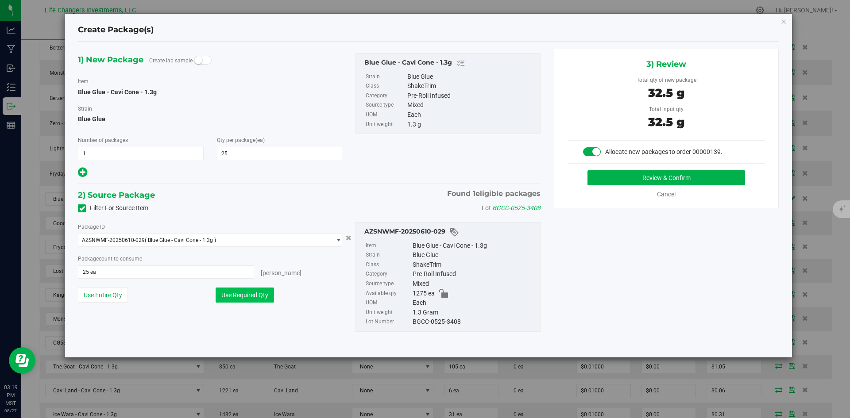
drag, startPoint x: 243, startPoint y: 292, endPoint x: 248, endPoint y: 291, distance: 4.6
click at [244, 291] on button "Use Required Qty" at bounding box center [245, 295] width 58 height 15
click at [627, 173] on button "Review & Confirm" at bounding box center [667, 177] width 158 height 15
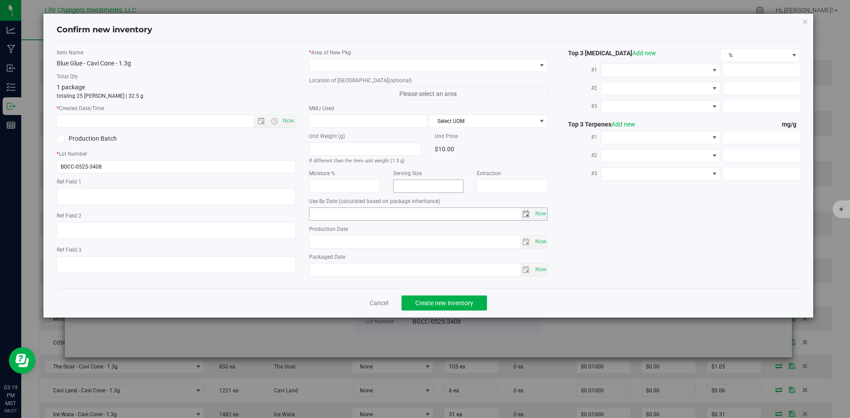
type input "2026-05-19"
type input "[DATE]"
click at [292, 120] on span "Now" at bounding box center [288, 121] width 15 height 13
type input "8/27/2025 3:19 PM"
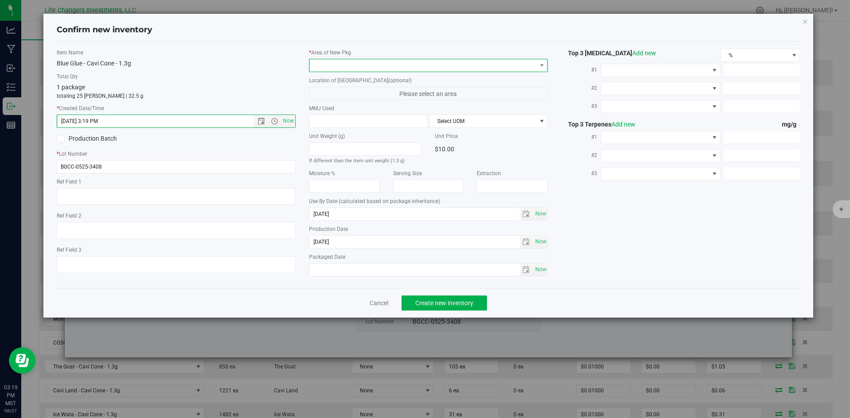
click at [347, 62] on span at bounding box center [423, 65] width 227 height 12
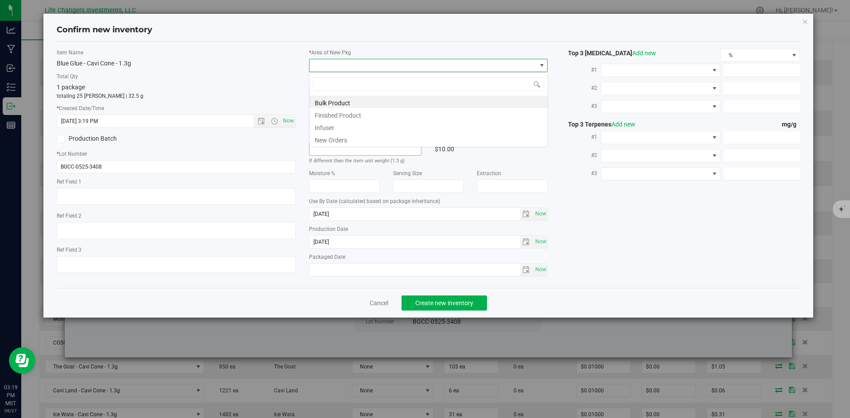
scroll to position [13, 239]
click at [337, 141] on li "New Orders" at bounding box center [429, 139] width 238 height 12
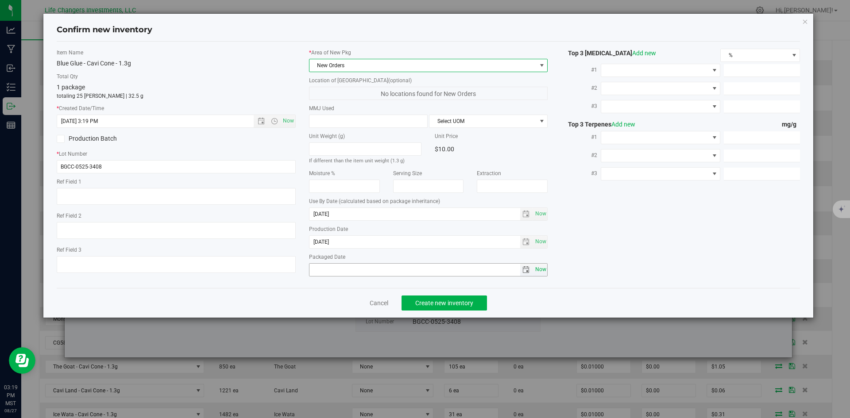
click at [543, 272] on span "Now" at bounding box center [540, 269] width 15 height 13
type input "2025-08-27"
click at [439, 310] on button "Create new inventory" at bounding box center [444, 303] width 85 height 15
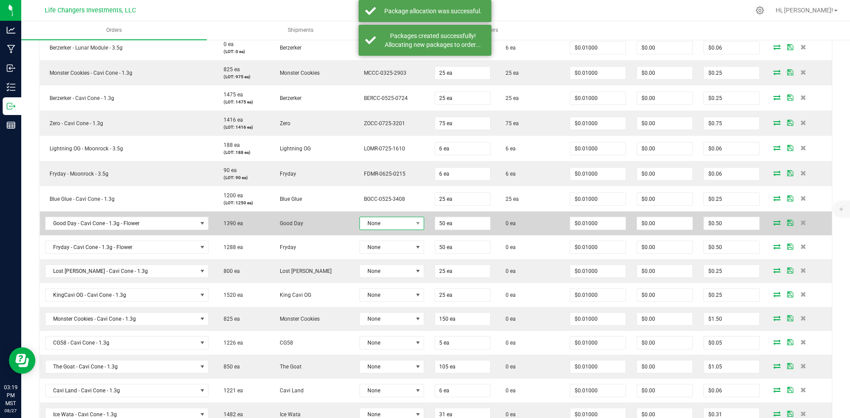
click at [385, 225] on span "None" at bounding box center [386, 223] width 53 height 12
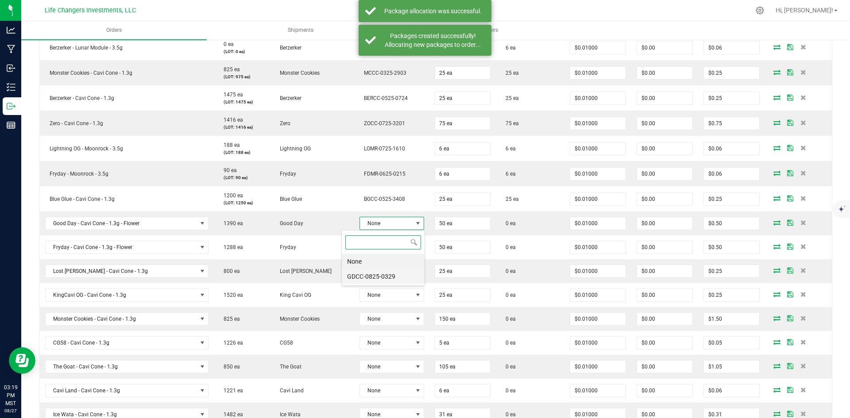
click at [375, 278] on li "GDCC-0825-0329" at bounding box center [383, 276] width 83 height 15
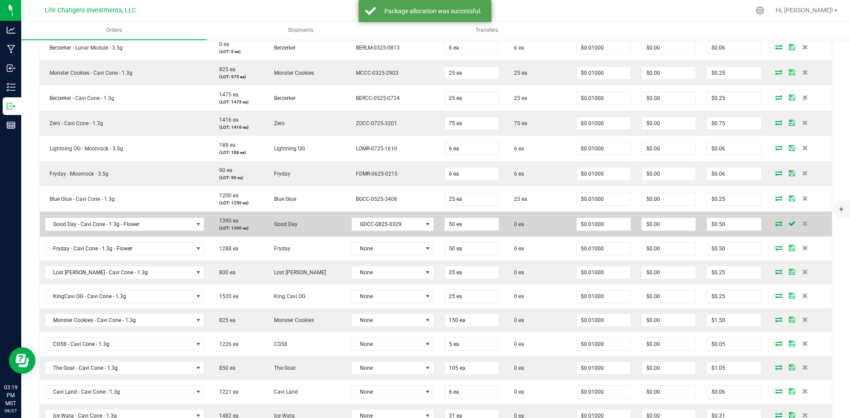
click at [775, 221] on icon at bounding box center [778, 223] width 7 height 5
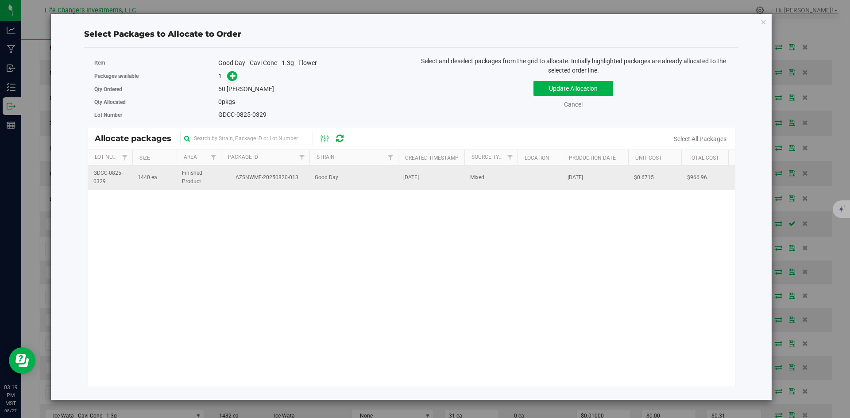
click at [372, 180] on td "Good Day" at bounding box center [354, 178] width 89 height 24
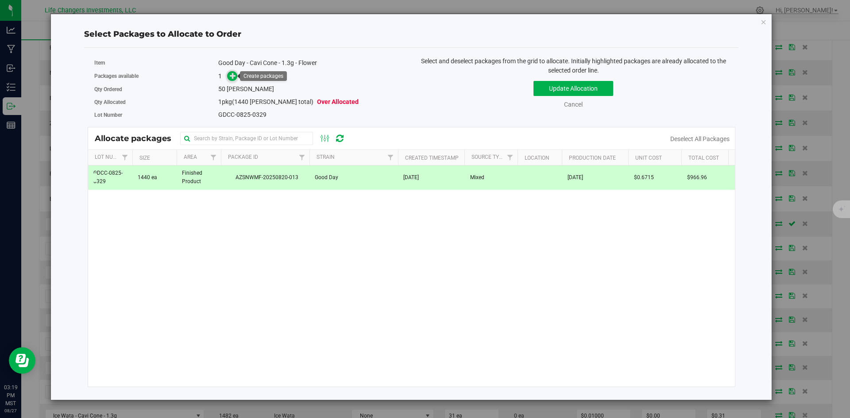
click at [229, 77] on span at bounding box center [232, 76] width 10 height 10
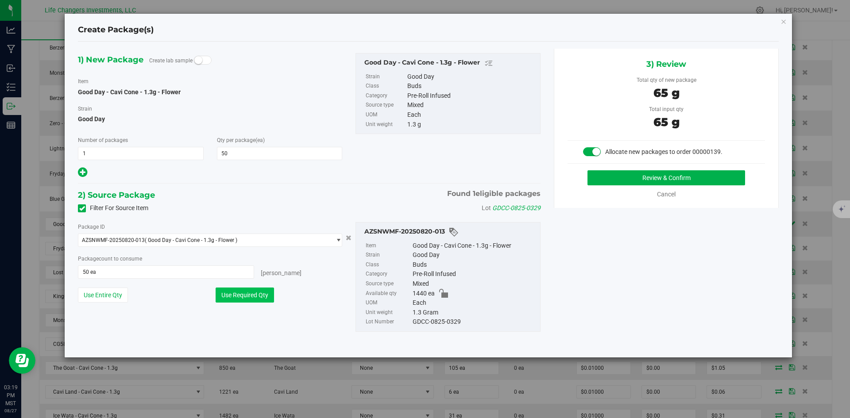
click at [245, 294] on button "Use Required Qty" at bounding box center [245, 295] width 58 height 15
click at [735, 175] on button "Review & Confirm" at bounding box center [667, 177] width 158 height 15
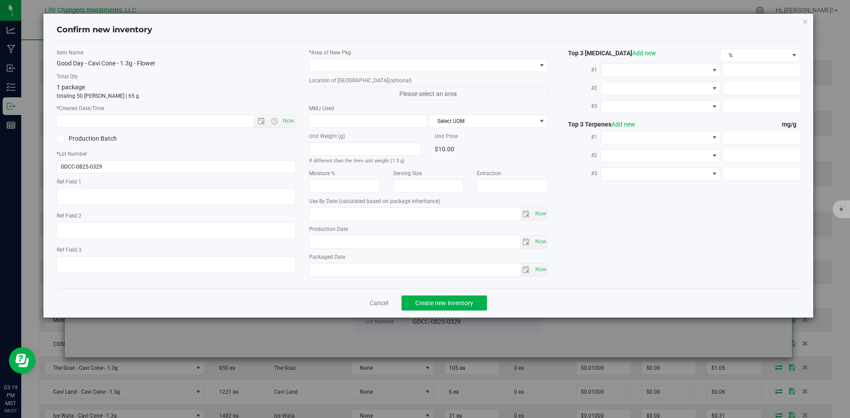
type input "2026-08-05"
type input "[DATE]"
click at [257, 119] on span "Open the date view" at bounding box center [261, 121] width 15 height 7
click at [284, 123] on span "Now" at bounding box center [288, 121] width 15 height 13
type input "8/27/2025 3:19 PM"
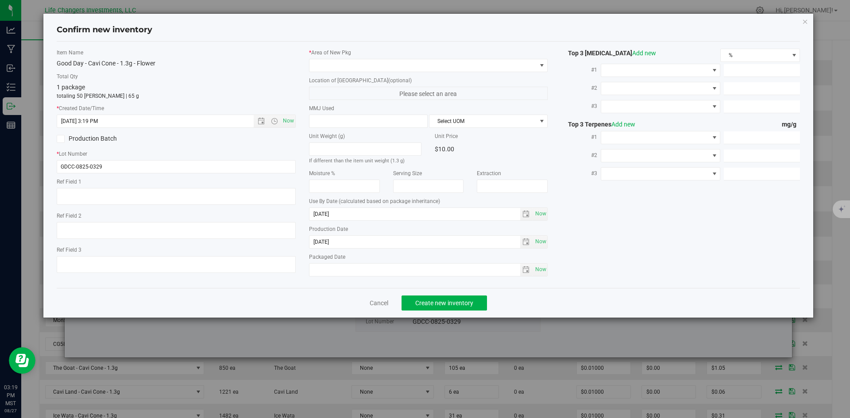
click at [336, 58] on div "* Area of New Pkg" at bounding box center [428, 60] width 239 height 23
click at [331, 66] on span at bounding box center [423, 65] width 227 height 12
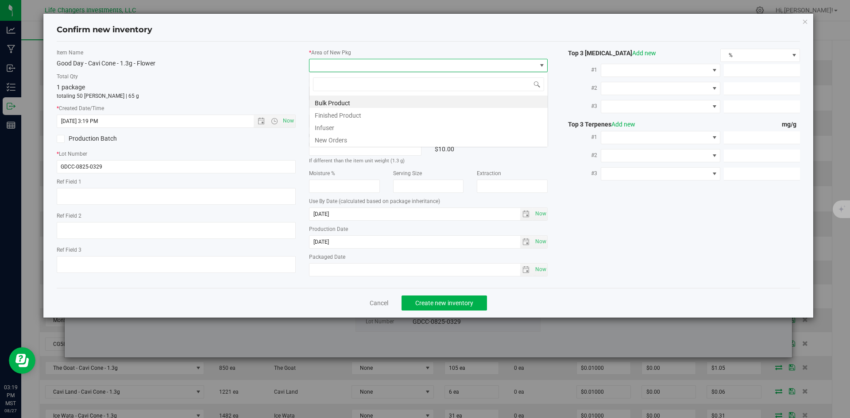
scroll to position [13, 239]
click at [334, 143] on li "New Orders" at bounding box center [429, 139] width 238 height 12
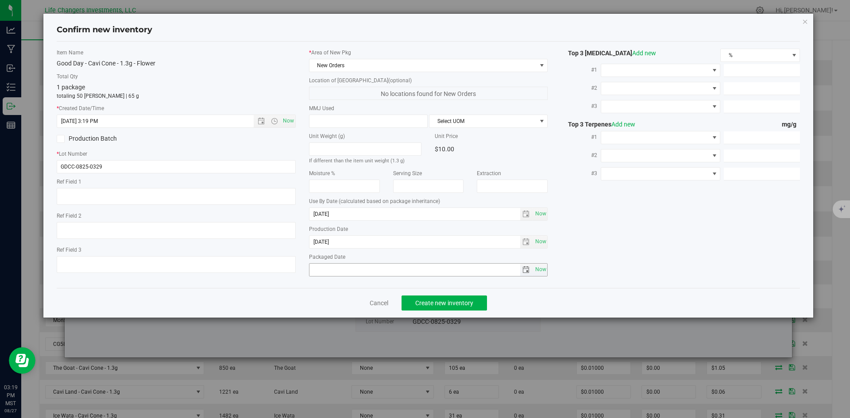
drag, startPoint x: 540, startPoint y: 271, endPoint x: 488, endPoint y: 293, distance: 56.8
click at [540, 271] on span "Now" at bounding box center [540, 269] width 15 height 13
type input "2025-08-27"
click at [467, 304] on span "Create new inventory" at bounding box center [444, 303] width 58 height 7
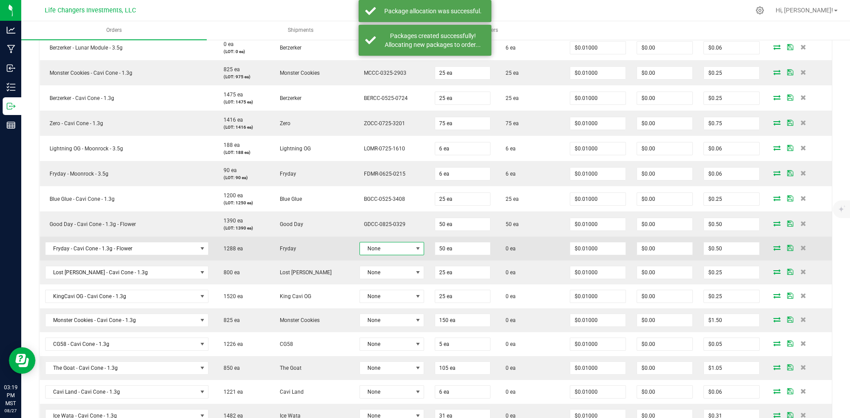
click at [415, 250] on span at bounding box center [418, 248] width 7 height 7
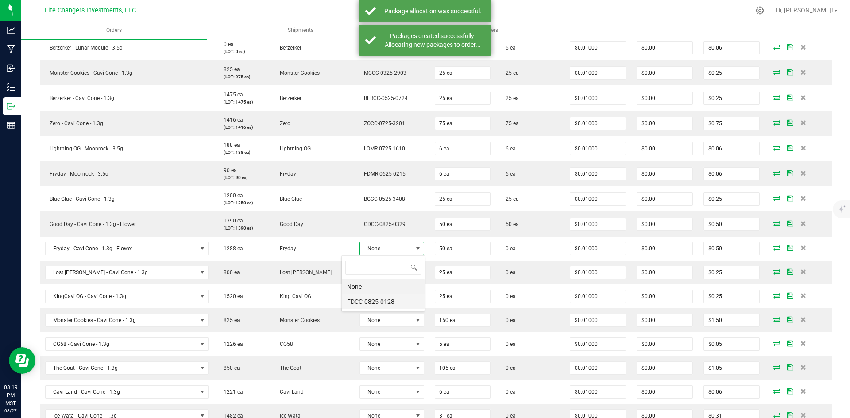
click at [355, 303] on li "FDCC-0825-0128" at bounding box center [383, 301] width 83 height 15
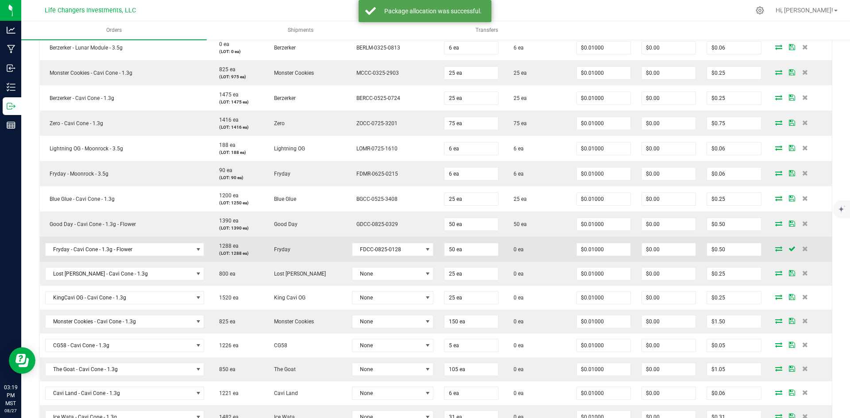
click at [775, 250] on icon at bounding box center [778, 248] width 7 height 5
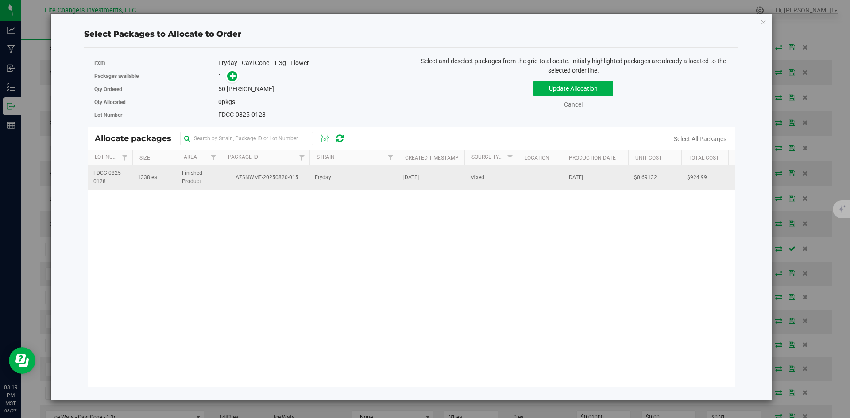
click at [334, 178] on td "Fryday" at bounding box center [354, 178] width 89 height 24
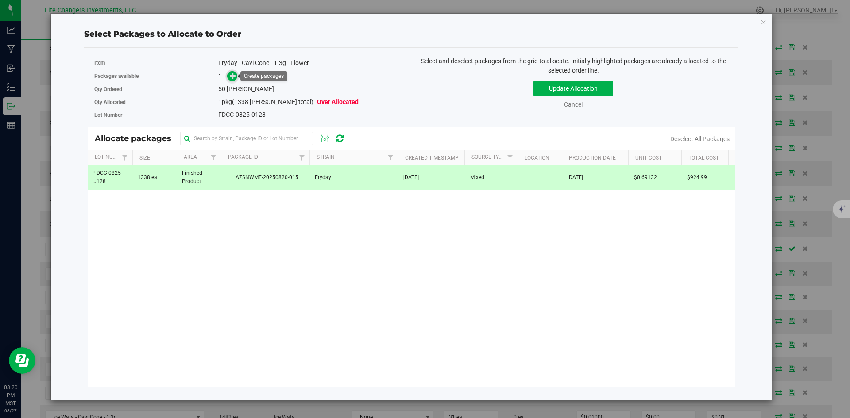
click at [232, 78] on icon at bounding box center [233, 75] width 6 height 6
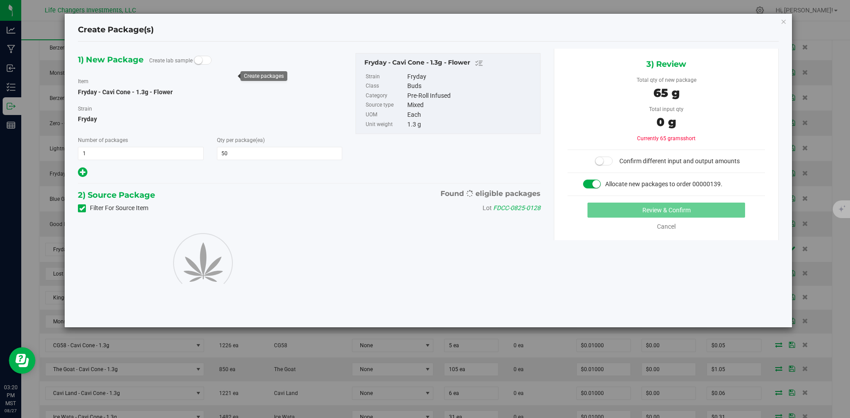
type input "50"
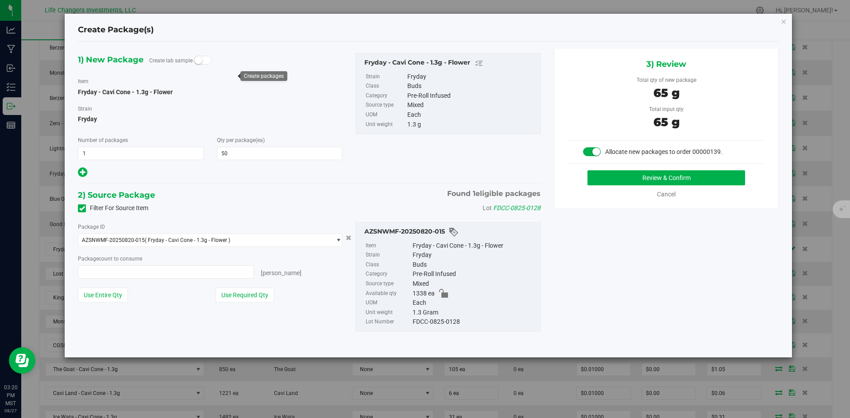
type input "50 ea"
click at [260, 297] on button "Use Required Qty" at bounding box center [245, 295] width 58 height 15
click at [727, 180] on button "Review & Confirm" at bounding box center [667, 177] width 158 height 15
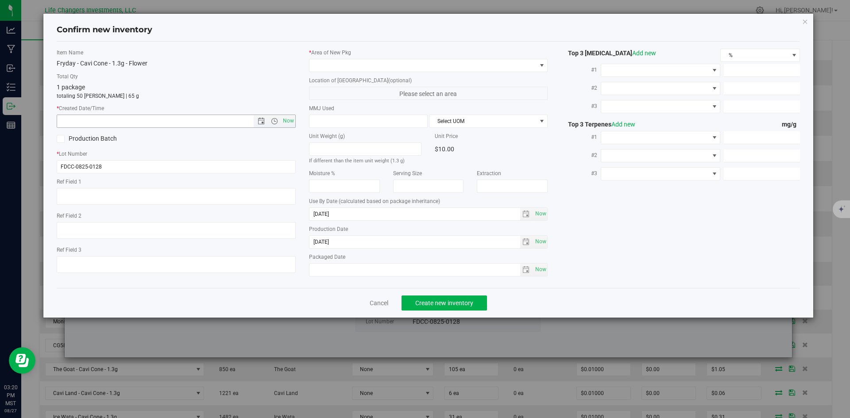
drag, startPoint x: 284, startPoint y: 122, endPoint x: 302, endPoint y: 109, distance: 22.9
click at [284, 122] on span "Now" at bounding box center [288, 121] width 15 height 13
type input "8/27/2025 3:20 PM"
click at [337, 61] on span at bounding box center [423, 65] width 227 height 12
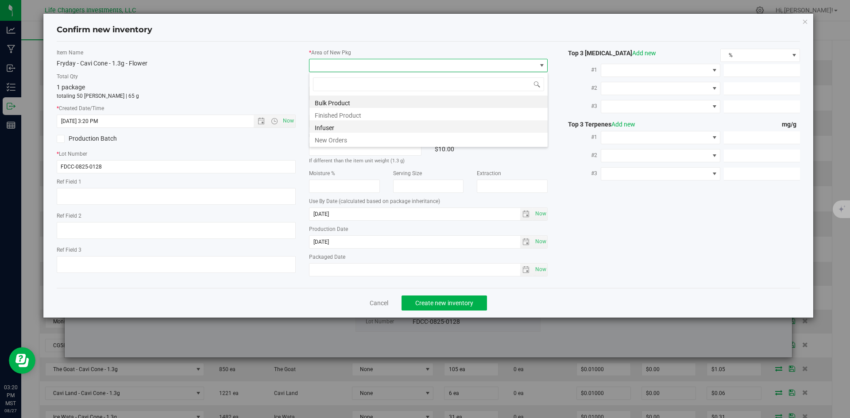
scroll to position [13, 239]
click at [345, 137] on li "New Orders" at bounding box center [429, 139] width 238 height 12
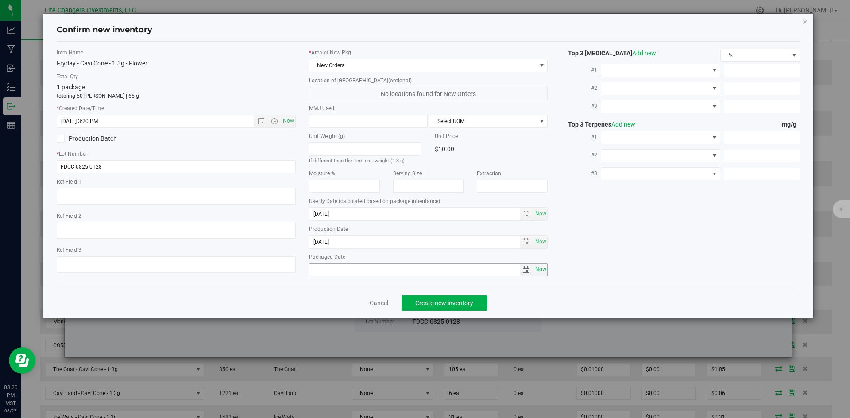
click at [537, 267] on span "Now" at bounding box center [540, 269] width 15 height 13
type input "2025-08-27"
click at [432, 305] on span "Create new inventory" at bounding box center [444, 303] width 58 height 7
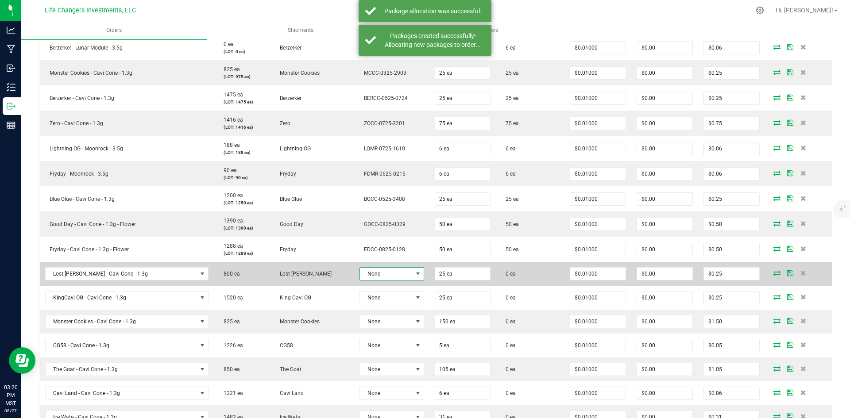
click at [412, 279] on span at bounding box center [417, 274] width 11 height 12
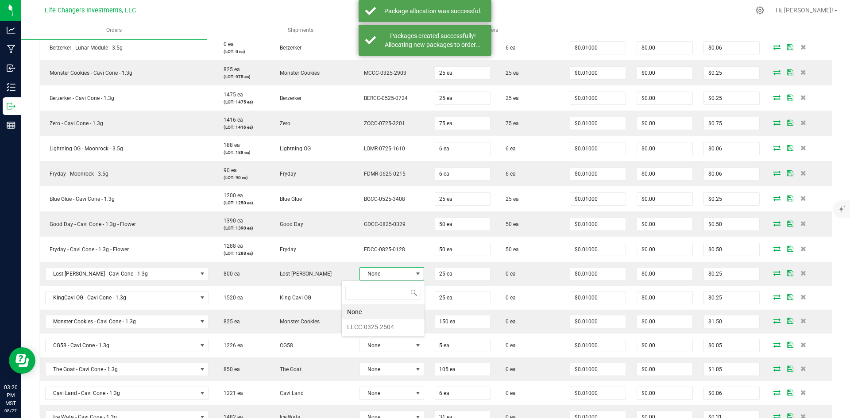
scroll to position [13, 67]
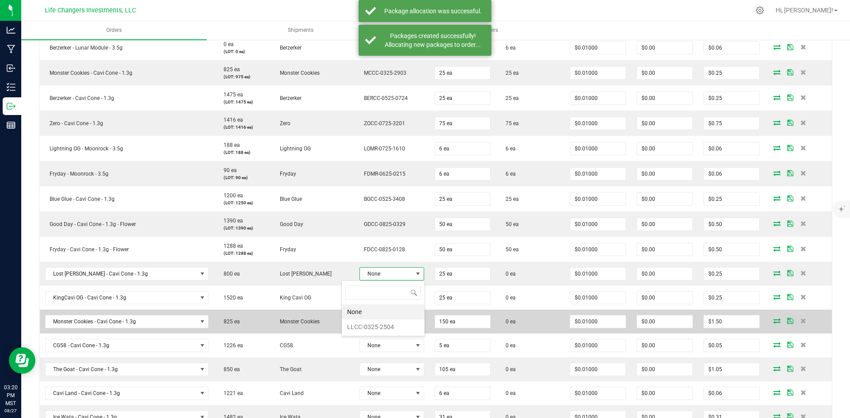
drag, startPoint x: 390, startPoint y: 328, endPoint x: 395, endPoint y: 326, distance: 5.5
click at [391, 328] on li "LLCC-0325-2504" at bounding box center [383, 327] width 83 height 15
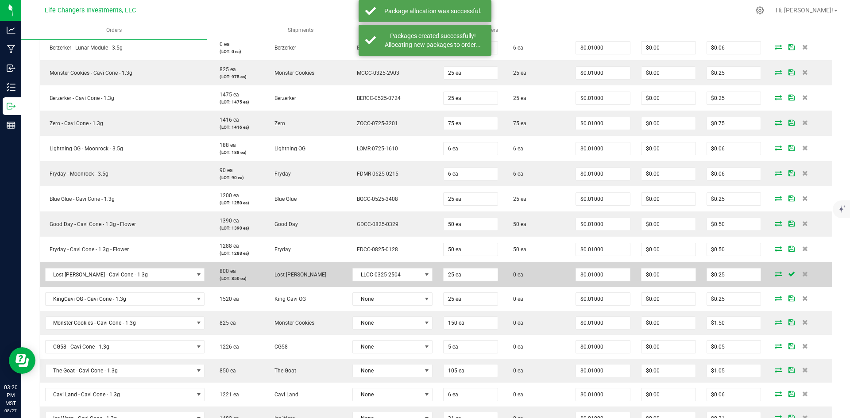
click at [775, 275] on span at bounding box center [778, 273] width 13 height 5
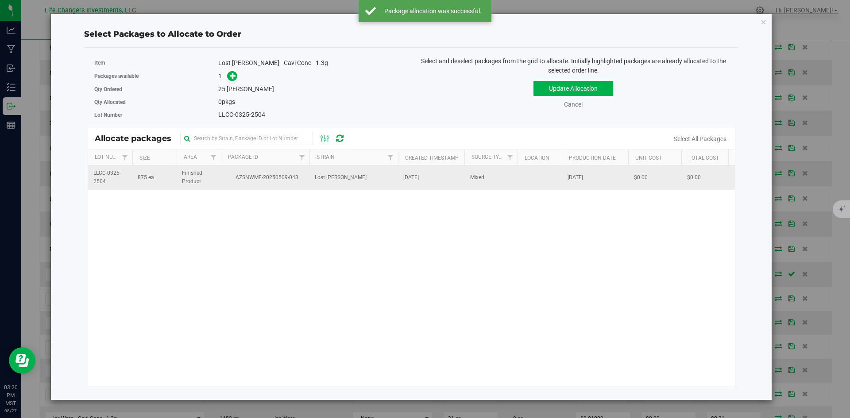
drag, startPoint x: 276, startPoint y: 188, endPoint x: 256, endPoint y: 169, distance: 27.6
click at [270, 182] on td "AZSNWMF-20250509-043" at bounding box center [265, 178] width 89 height 24
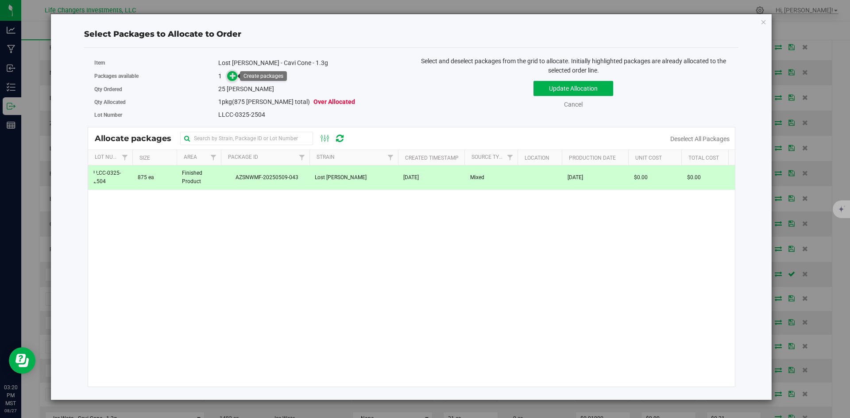
click at [236, 79] on icon at bounding box center [233, 75] width 7 height 7
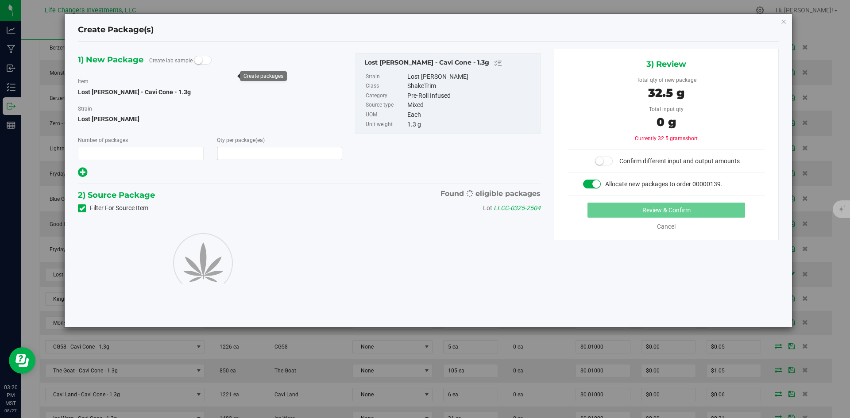
type input "1"
type input "25"
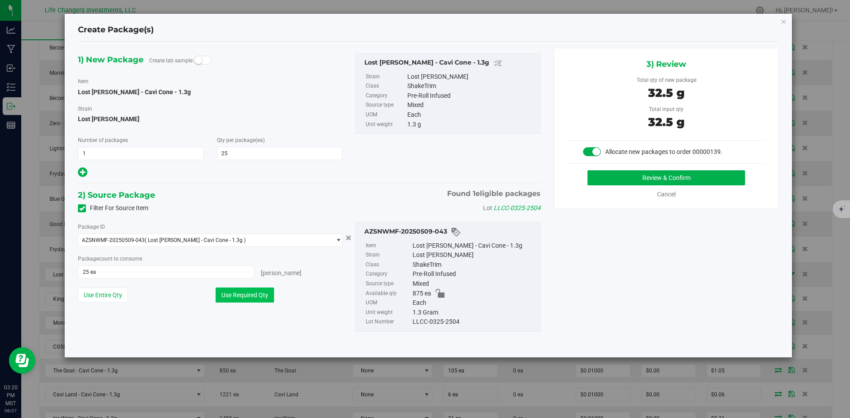
click at [260, 297] on button "Use Required Qty" at bounding box center [245, 295] width 58 height 15
click at [705, 177] on button "Review & Confirm" at bounding box center [667, 177] width 158 height 15
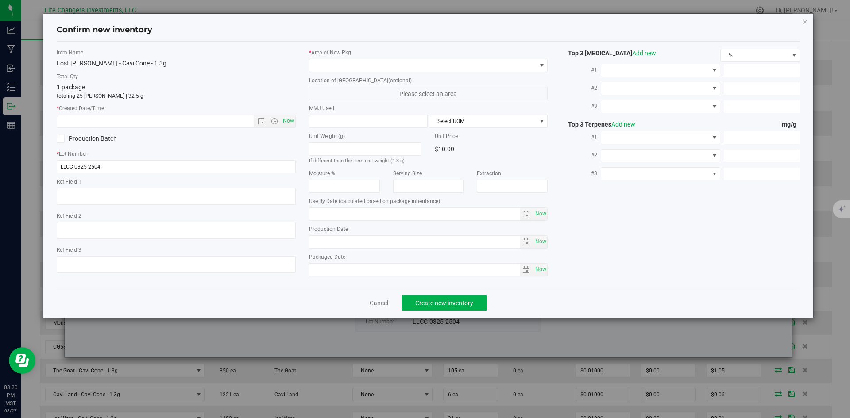
type input "2026-03-24"
type input "[DATE]"
drag, startPoint x: 287, startPoint y: 117, endPoint x: 334, endPoint y: 92, distance: 52.9
click at [287, 117] on span "Now" at bounding box center [288, 121] width 15 height 13
type input "8/27/2025 3:20 PM"
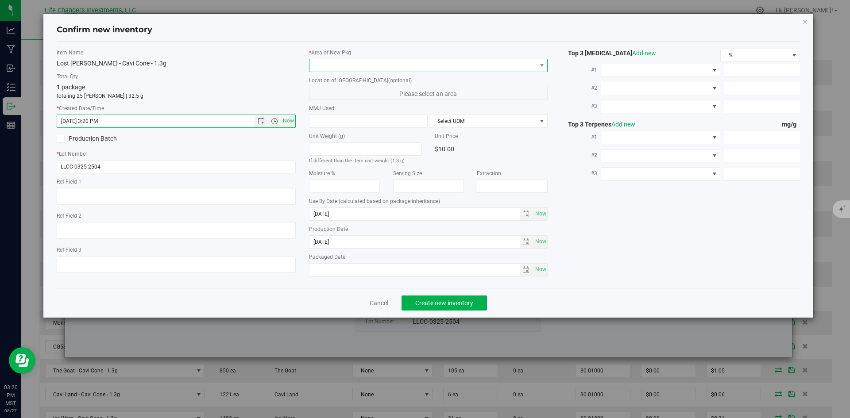
click at [341, 68] on span at bounding box center [423, 65] width 227 height 12
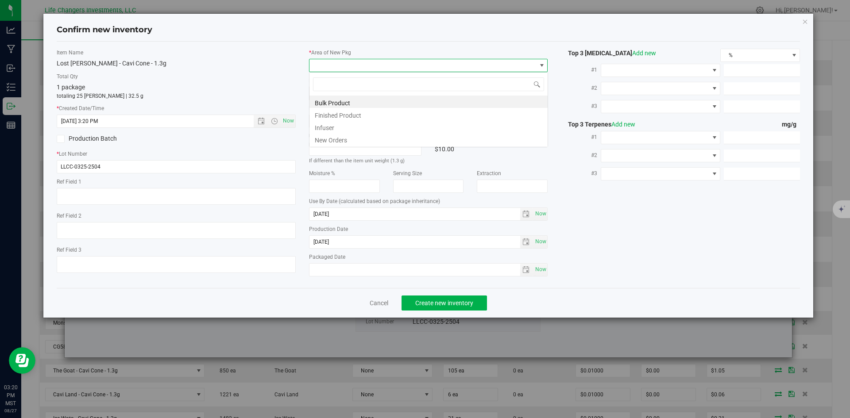
scroll to position [13, 239]
click at [341, 137] on li "New Orders" at bounding box center [429, 139] width 238 height 12
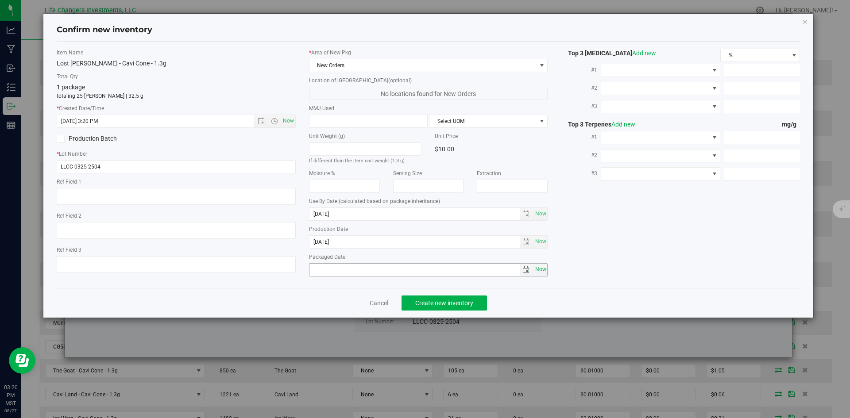
click at [540, 275] on span "Now" at bounding box center [540, 269] width 15 height 13
type input "2025-08-27"
click at [468, 300] on span "Create new inventory" at bounding box center [444, 303] width 58 height 7
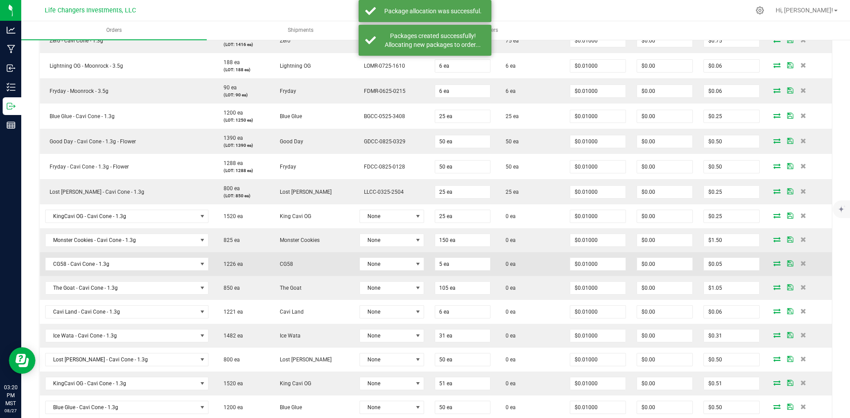
scroll to position [399, 0]
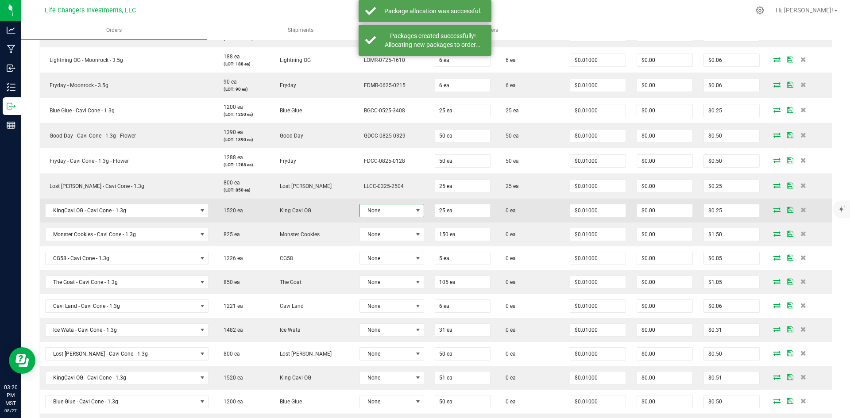
click at [415, 212] on span at bounding box center [418, 210] width 7 height 7
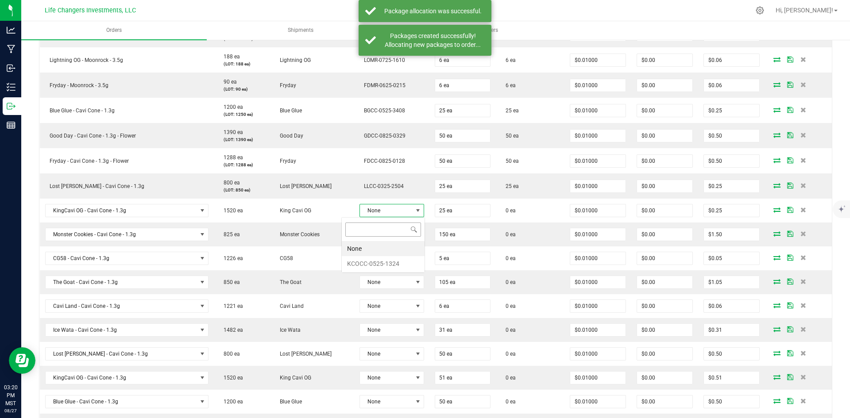
scroll to position [13, 67]
click at [390, 263] on li "KCOCC-0525-1324" at bounding box center [383, 263] width 83 height 15
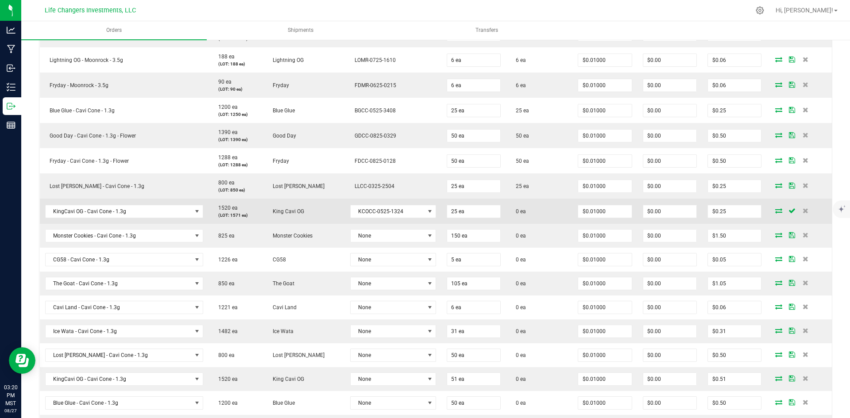
click at [775, 211] on icon at bounding box center [778, 210] width 7 height 5
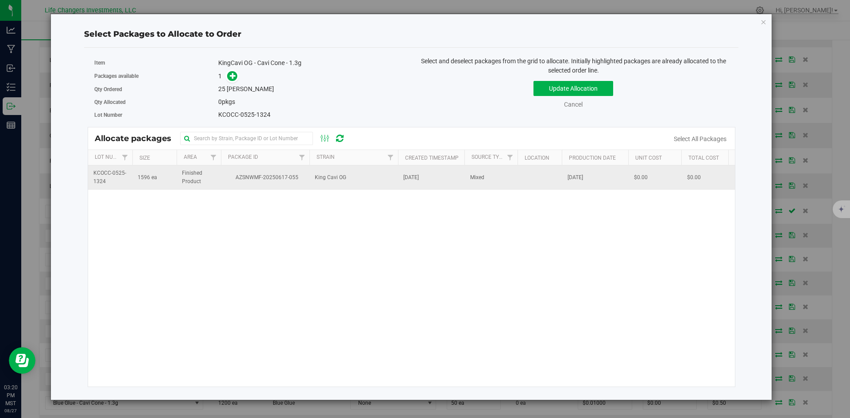
click at [301, 175] on span "AZSNWMF-20250617-055" at bounding box center [265, 178] width 78 height 8
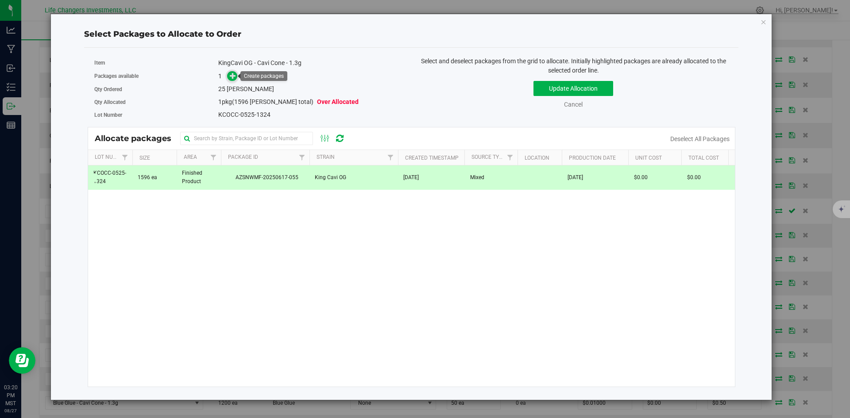
click at [234, 77] on icon at bounding box center [233, 76] width 6 height 6
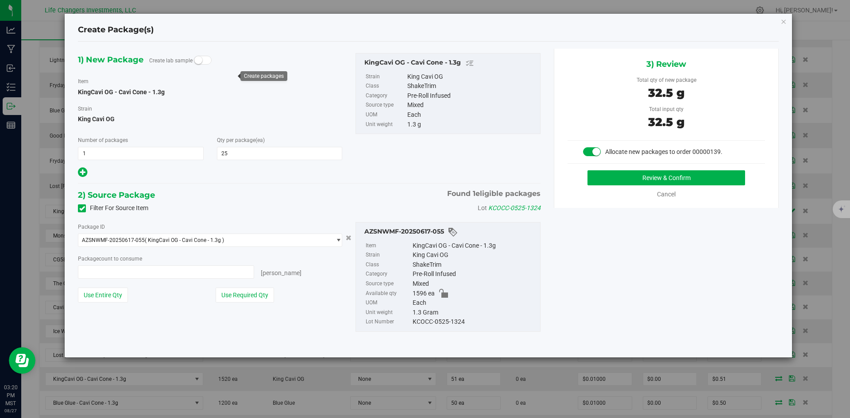
type input "25 ea"
click at [256, 296] on button "Use Required Qty" at bounding box center [245, 295] width 58 height 15
click at [653, 175] on button "Review & Confirm" at bounding box center [667, 177] width 158 height 15
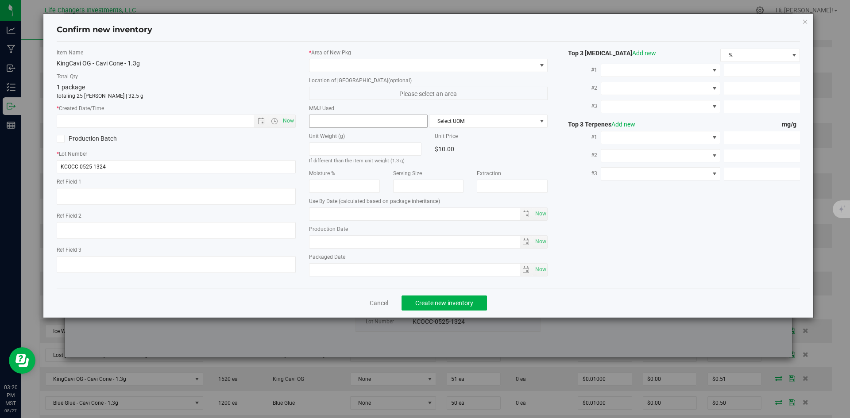
type input "2026-05-29"
type input "[DATE]"
drag, startPoint x: 292, startPoint y: 122, endPoint x: 298, endPoint y: 110, distance: 13.1
click at [291, 122] on span "Now" at bounding box center [288, 121] width 15 height 13
type input "8/27/2025 3:20 PM"
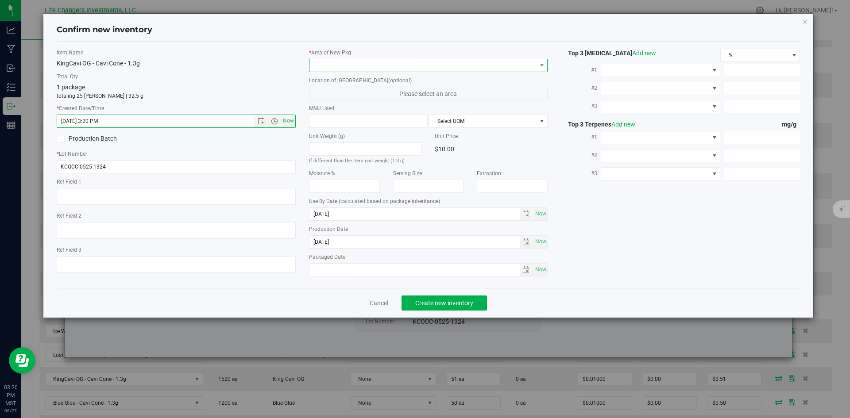
click at [343, 66] on span at bounding box center [423, 65] width 227 height 12
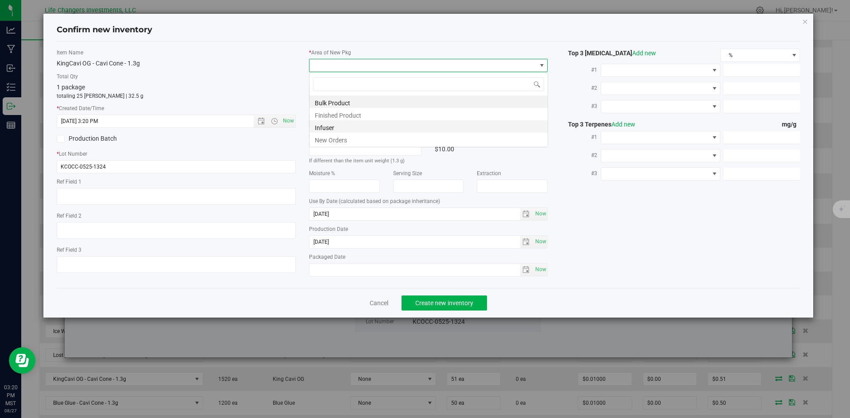
scroll to position [13, 239]
click at [332, 139] on li "New Orders" at bounding box center [429, 139] width 238 height 12
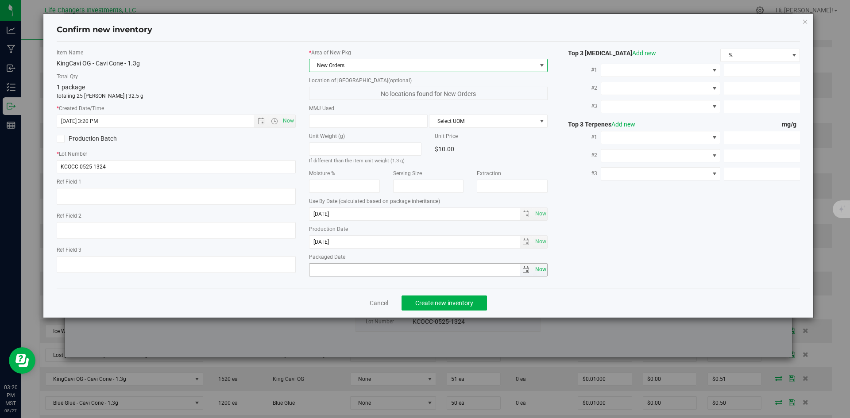
click at [540, 271] on span "Now" at bounding box center [540, 269] width 15 height 13
type input "2025-08-27"
click at [464, 305] on span "Create new inventory" at bounding box center [444, 303] width 58 height 7
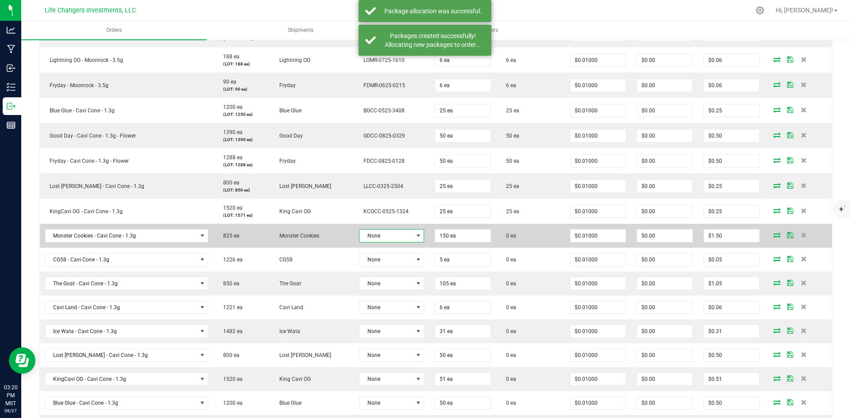
click at [415, 234] on span at bounding box center [418, 235] width 7 height 7
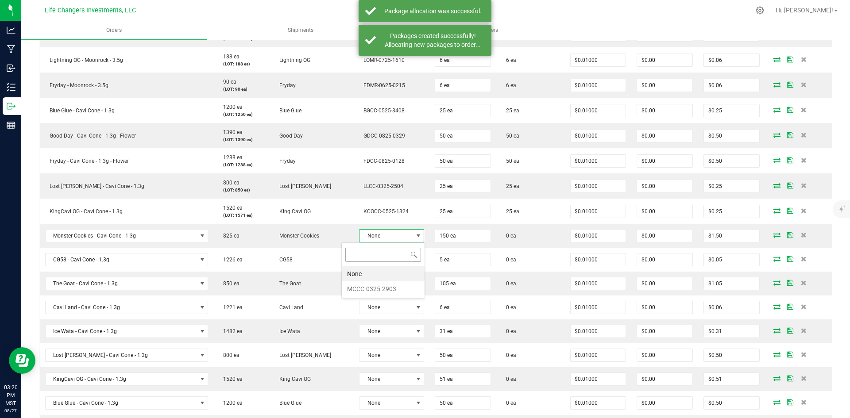
scroll to position [13, 67]
click at [397, 292] on li "MCCC-0325-2903" at bounding box center [383, 289] width 83 height 15
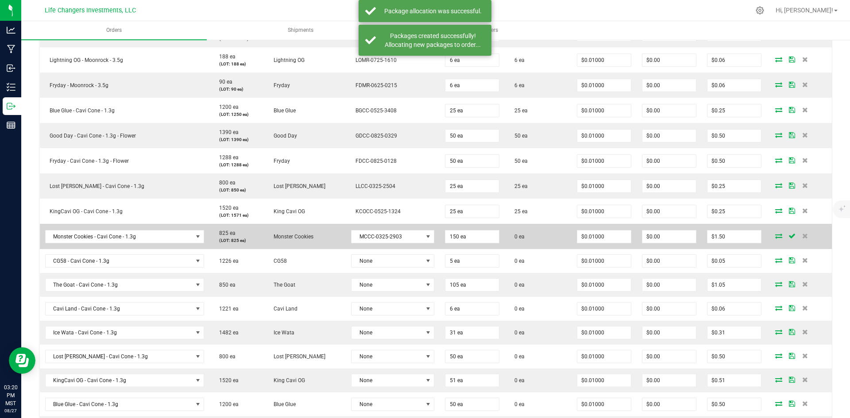
click at [775, 238] on icon at bounding box center [778, 235] width 7 height 5
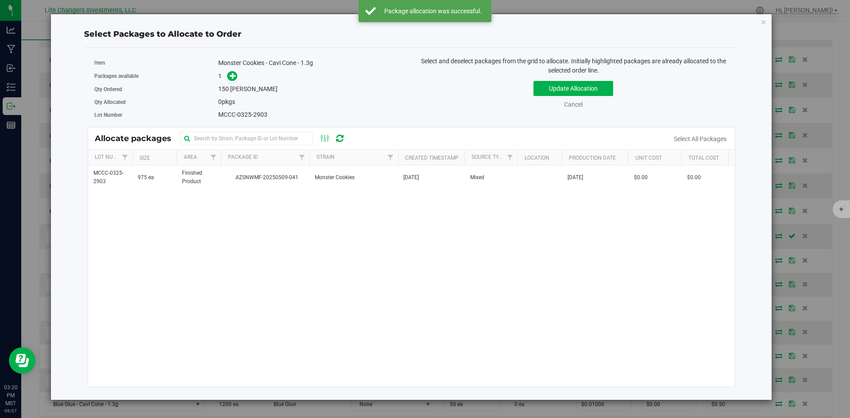
drag, startPoint x: 337, startPoint y: 173, endPoint x: 324, endPoint y: 152, distance: 24.9
click at [337, 174] on span "Monster Cookies" at bounding box center [335, 178] width 40 height 8
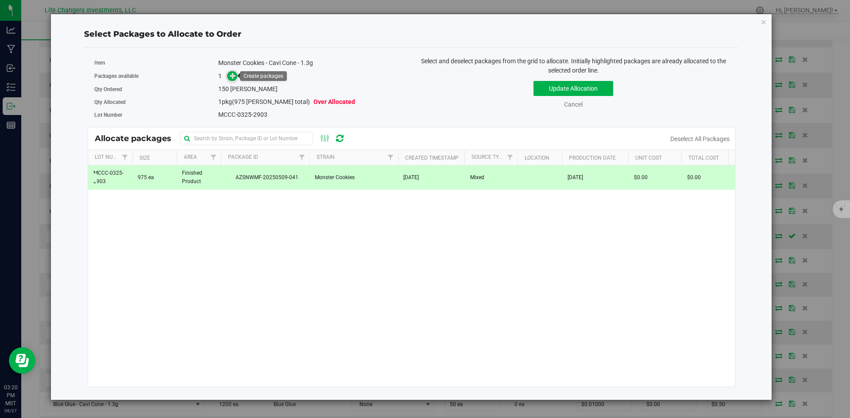
click at [233, 73] on icon at bounding box center [233, 76] width 6 height 6
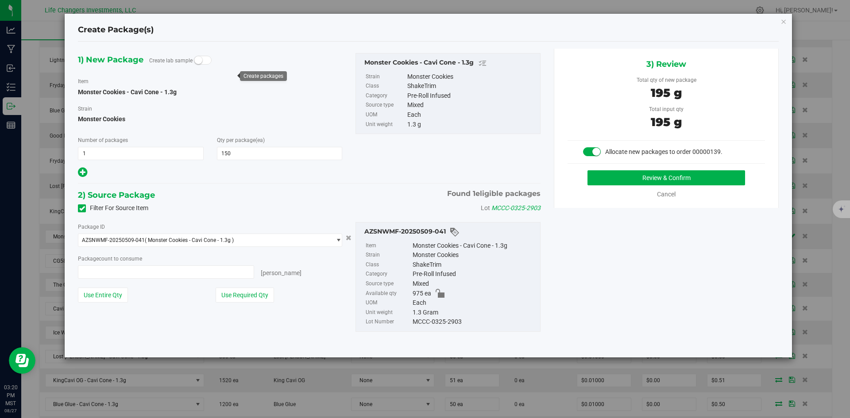
type input "150 ea"
click at [253, 295] on button "Use Required Qty" at bounding box center [245, 295] width 58 height 15
click at [713, 172] on button "Review & Confirm" at bounding box center [667, 177] width 158 height 15
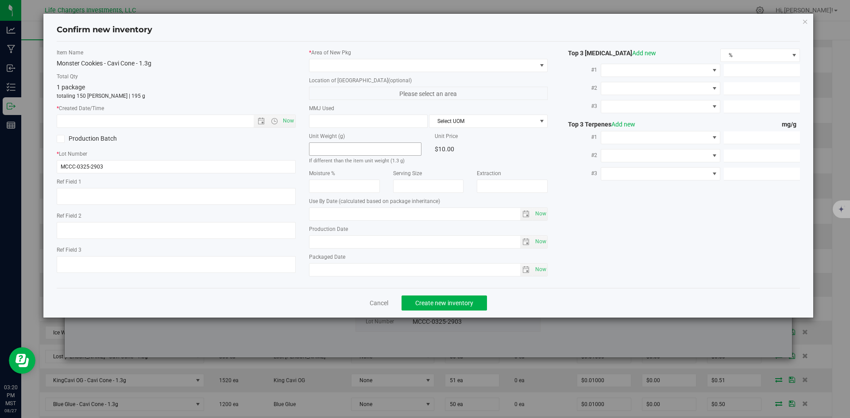
type input "2026-03-20"
type input "[DATE]"
click at [289, 121] on span "Now" at bounding box center [288, 121] width 15 height 13
type input "8/27/2025 3:20 PM"
click at [341, 62] on span at bounding box center [423, 65] width 227 height 12
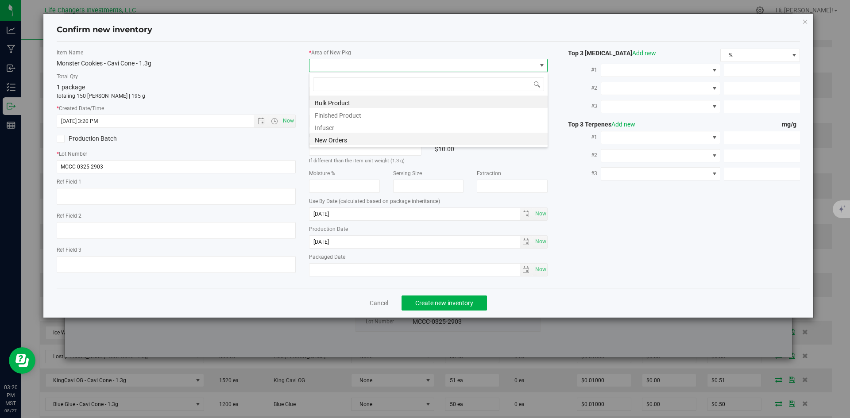
scroll to position [13, 239]
click at [343, 140] on li "New Orders" at bounding box center [429, 139] width 238 height 12
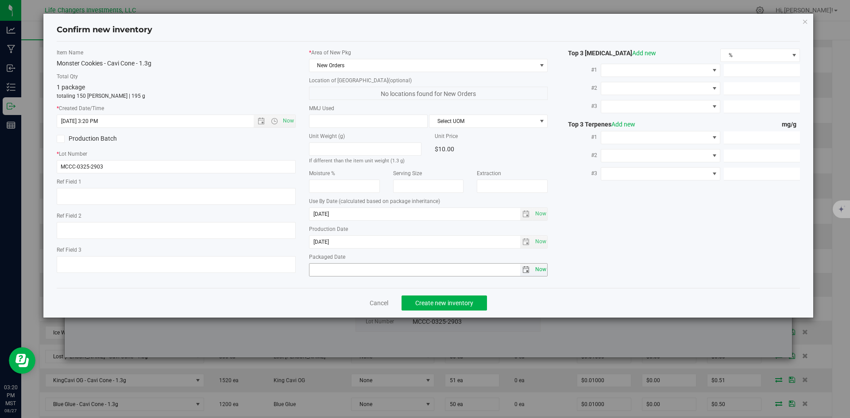
click at [538, 268] on span "Now" at bounding box center [540, 269] width 15 height 13
type input "2025-08-27"
click at [445, 302] on span "Create new inventory" at bounding box center [444, 303] width 58 height 7
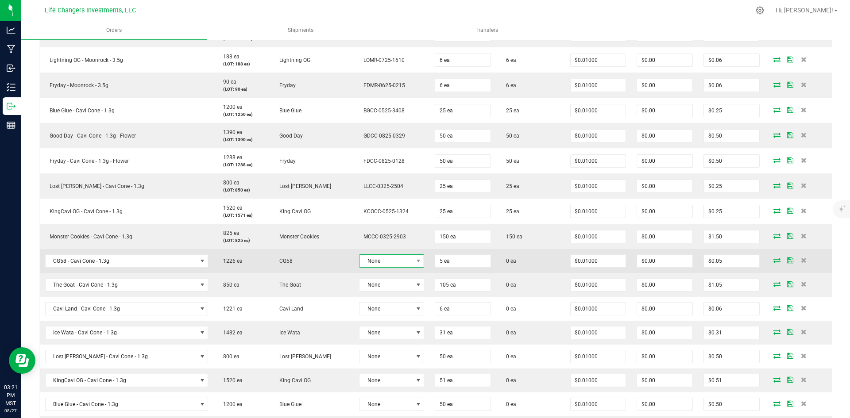
click at [385, 262] on span "None" at bounding box center [386, 261] width 53 height 12
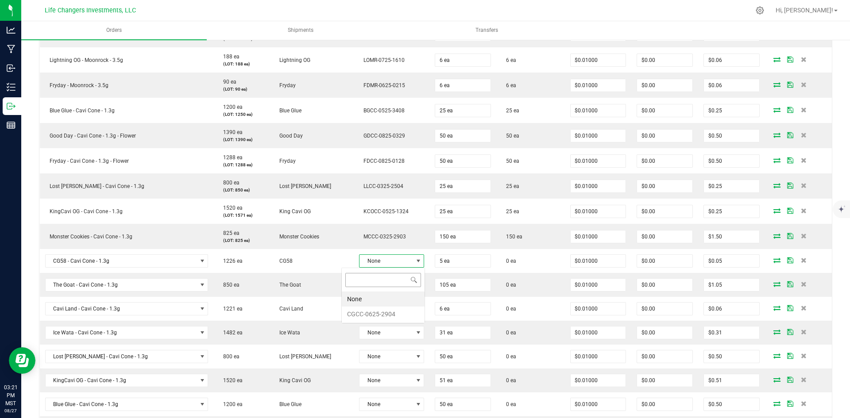
scroll to position [13, 67]
click at [378, 308] on li "CGCC-0625-2904" at bounding box center [383, 314] width 83 height 15
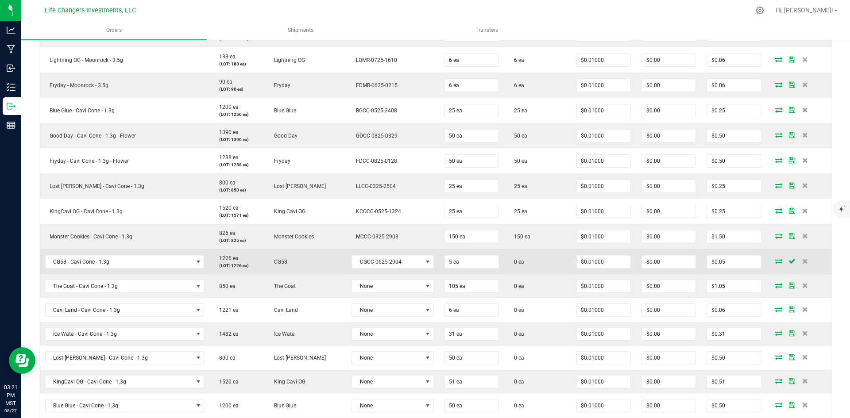
click at [775, 263] on icon at bounding box center [778, 261] width 7 height 5
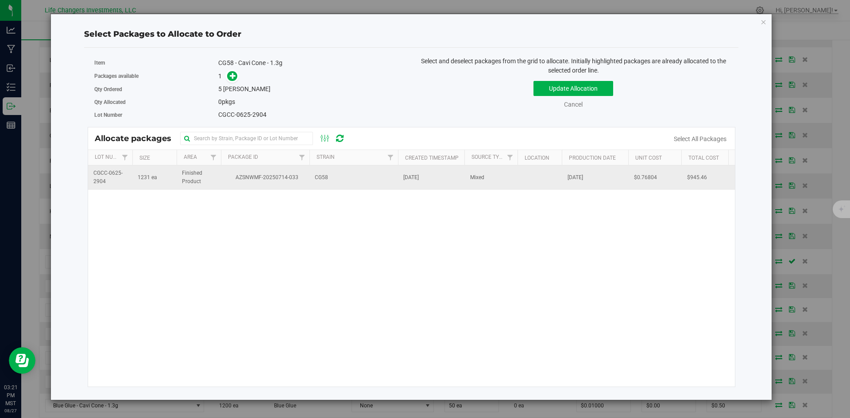
click at [260, 181] on span "AZSNWMF-20250714-033" at bounding box center [265, 178] width 78 height 8
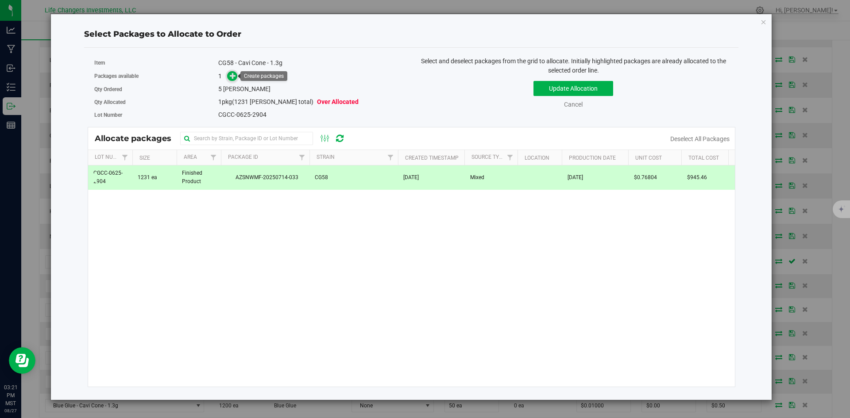
click at [233, 76] on icon at bounding box center [233, 76] width 6 height 6
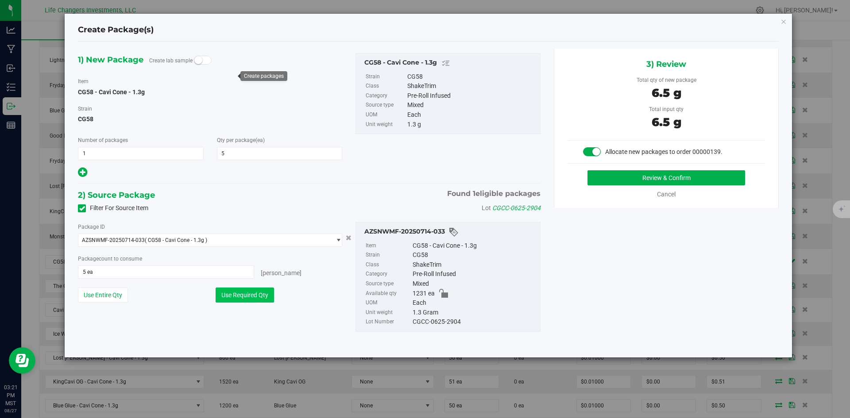
click at [242, 291] on button "Use Required Qty" at bounding box center [245, 295] width 58 height 15
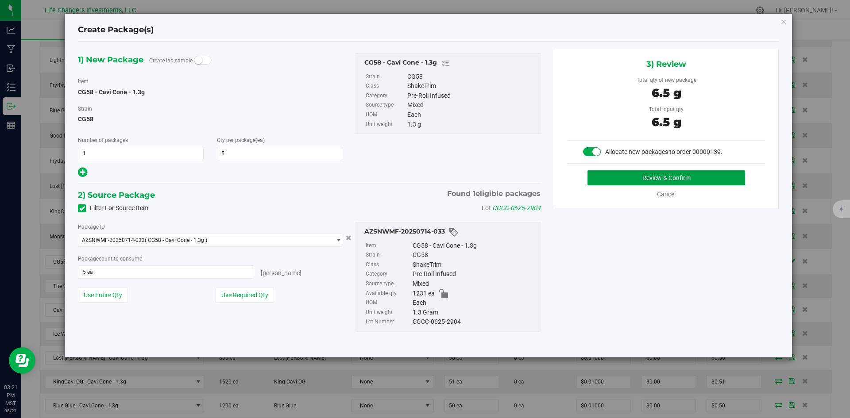
click at [725, 178] on button "Review & Confirm" at bounding box center [667, 177] width 158 height 15
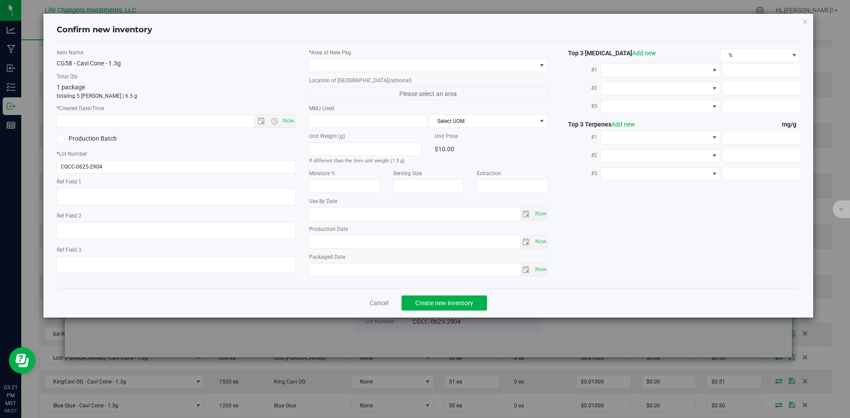
type input "2026-06-27"
type input "[DATE]"
click at [284, 123] on span "Now" at bounding box center [288, 121] width 15 height 13
type input "8/27/2025 3:21 PM"
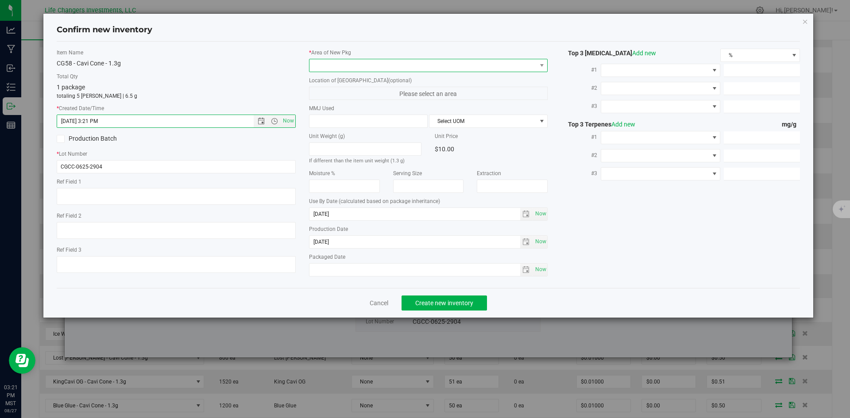
click at [328, 65] on span at bounding box center [423, 65] width 227 height 12
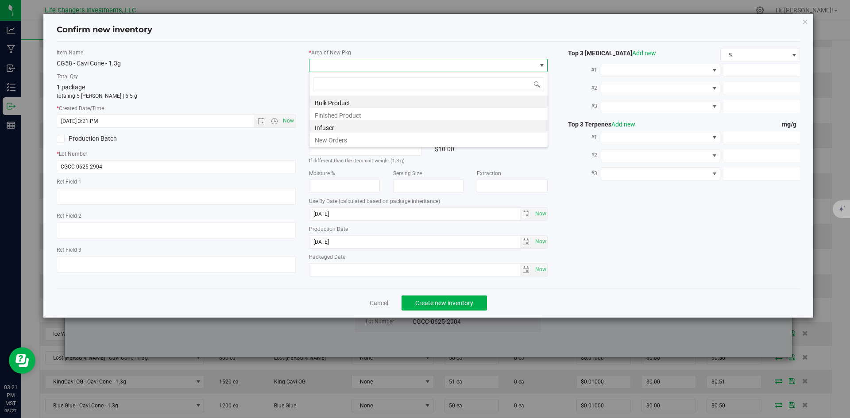
scroll to position [13, 239]
click at [330, 138] on li "New Orders" at bounding box center [429, 139] width 238 height 12
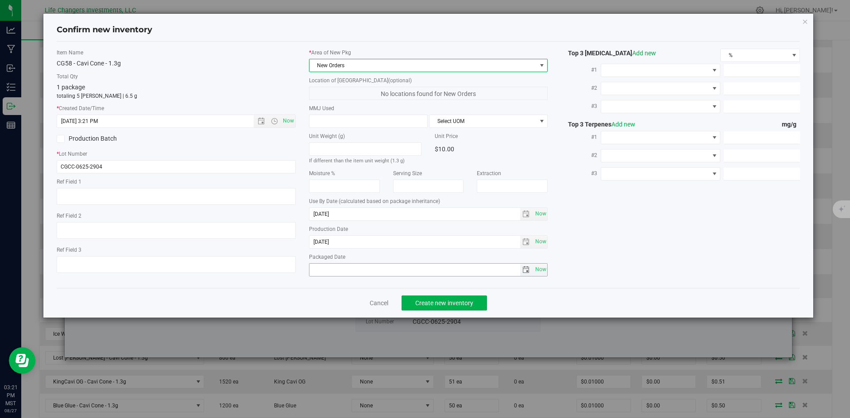
drag, startPoint x: 535, startPoint y: 267, endPoint x: 516, endPoint y: 283, distance: 24.2
click at [535, 268] on span "Now" at bounding box center [540, 269] width 15 height 13
type input "2025-08-27"
click at [450, 298] on button "Create new inventory" at bounding box center [444, 303] width 85 height 15
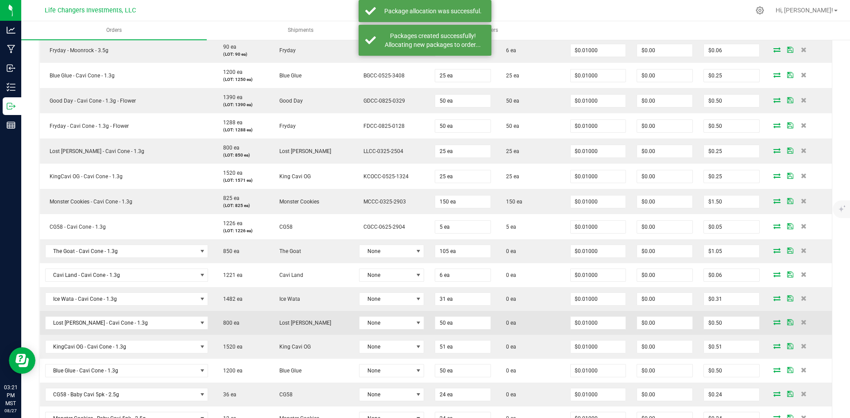
scroll to position [487, 0]
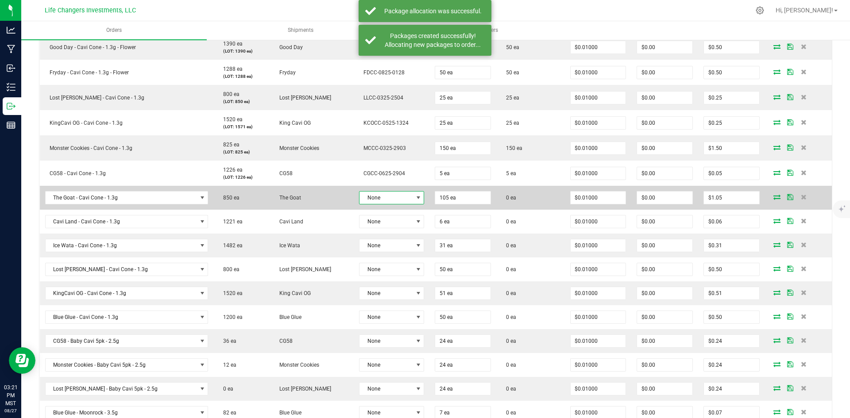
click at [415, 201] on span at bounding box center [418, 197] width 7 height 7
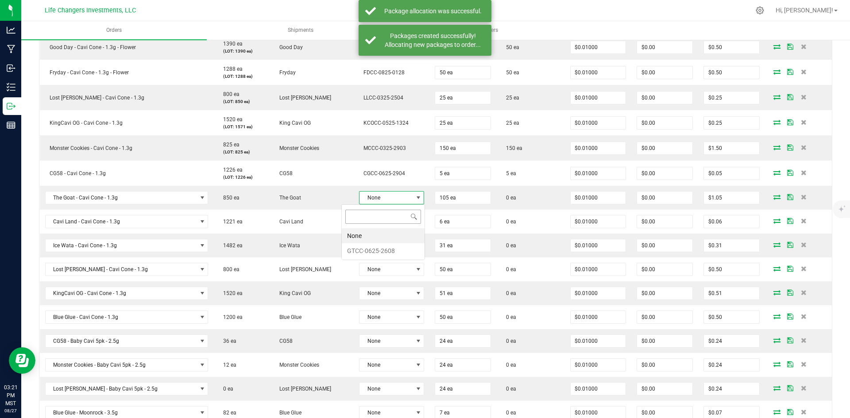
scroll to position [13, 67]
click at [372, 252] on li "GTCC-0625-2608" at bounding box center [383, 251] width 83 height 15
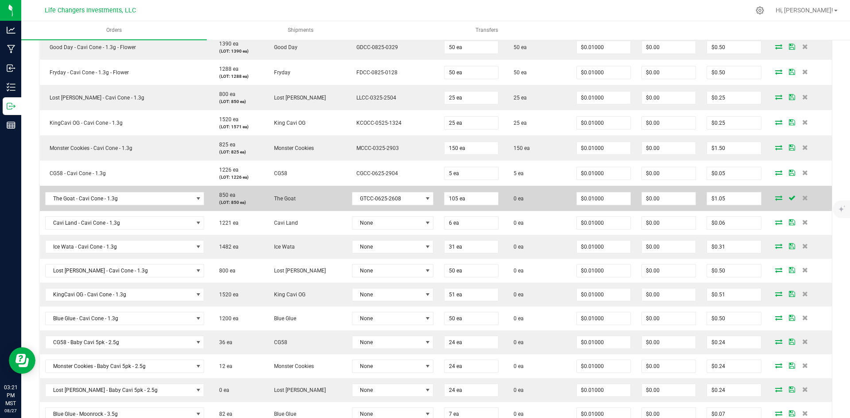
click at [775, 198] on icon at bounding box center [778, 197] width 7 height 5
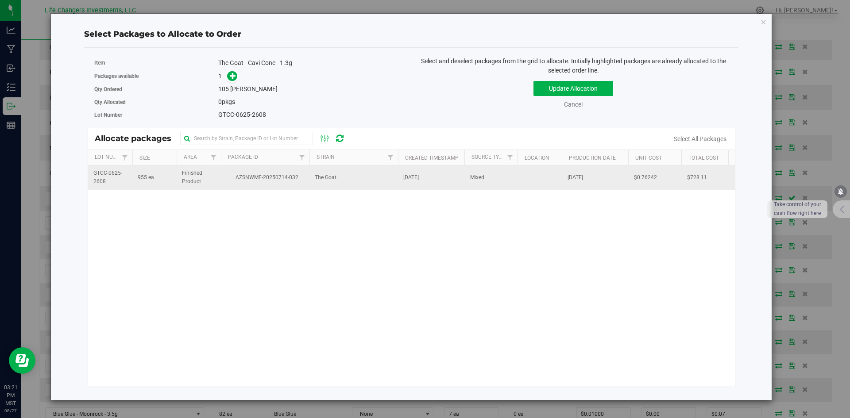
click at [338, 180] on td "The Goat" at bounding box center [354, 178] width 89 height 24
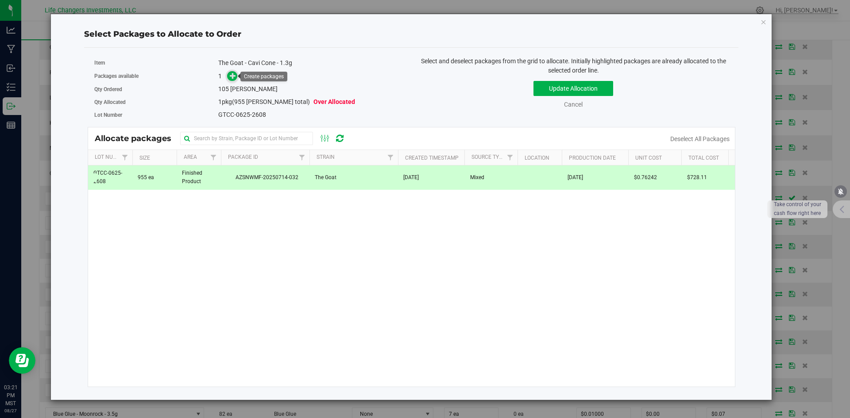
click at [232, 77] on icon at bounding box center [233, 75] width 6 height 6
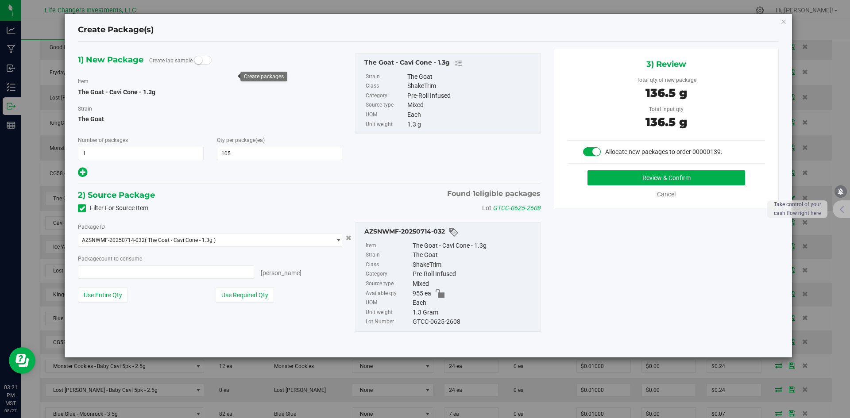
type input "105 ea"
drag, startPoint x: 252, startPoint y: 294, endPoint x: 332, endPoint y: 279, distance: 81.1
click at [253, 294] on button "Use Required Qty" at bounding box center [245, 295] width 58 height 15
click at [724, 179] on button "Review & Confirm" at bounding box center [667, 177] width 158 height 15
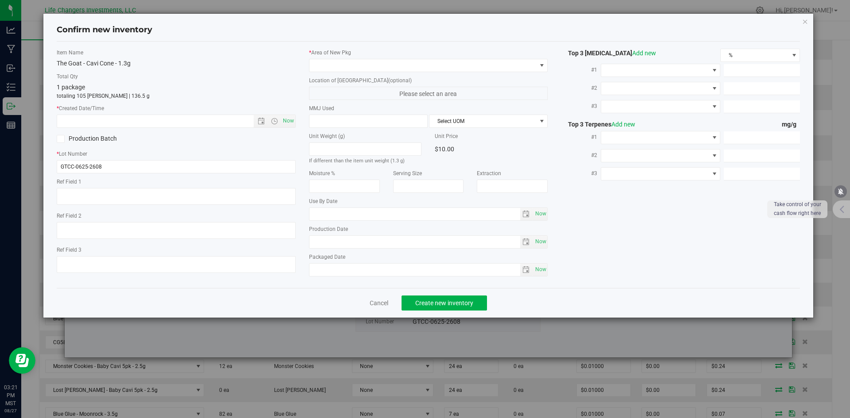
type input "2026-06-27"
type input "[DATE]"
drag, startPoint x: 292, startPoint y: 122, endPoint x: 292, endPoint y: 106, distance: 15.9
click at [291, 121] on span "Now" at bounding box center [288, 121] width 15 height 13
type input "8/27/2025 3:21 PM"
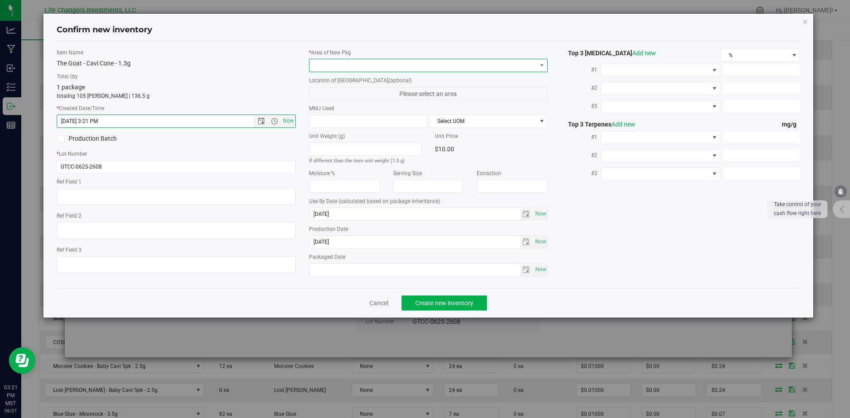
click at [328, 66] on span at bounding box center [423, 65] width 227 height 12
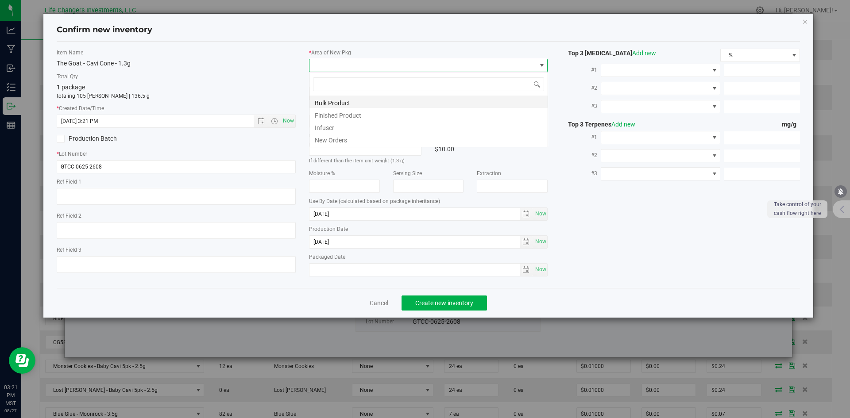
scroll to position [13, 239]
click at [335, 140] on li "New Orders" at bounding box center [429, 139] width 238 height 12
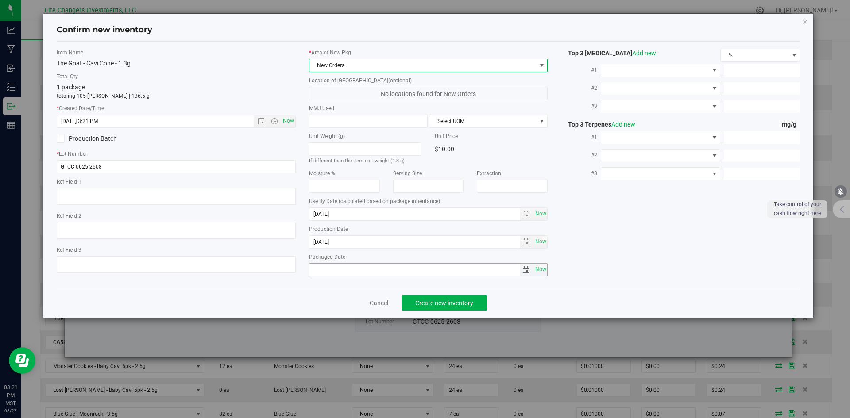
drag, startPoint x: 541, startPoint y: 272, endPoint x: 525, endPoint y: 277, distance: 16.8
click at [540, 272] on span "Now" at bounding box center [540, 269] width 15 height 13
type input "2025-08-27"
click at [450, 298] on button "Create new inventory" at bounding box center [444, 303] width 85 height 15
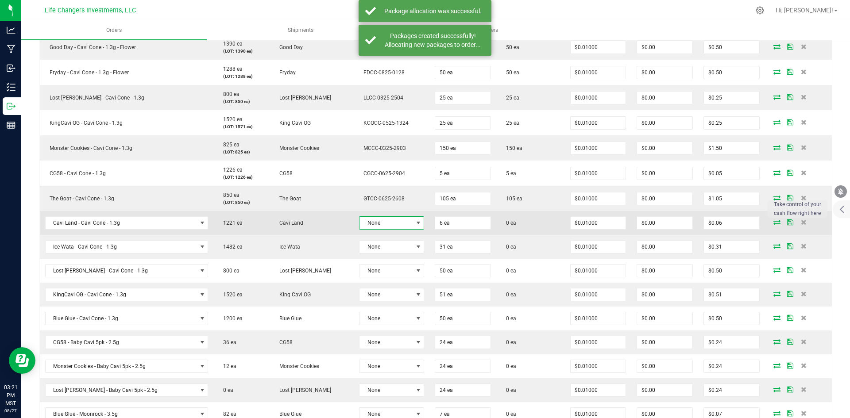
click at [415, 224] on span at bounding box center [418, 223] width 7 height 7
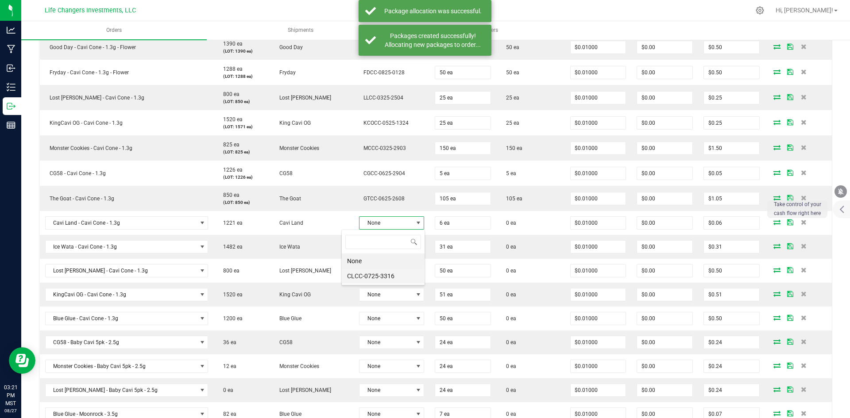
click at [367, 273] on li "CLCC-0725-3316" at bounding box center [383, 276] width 83 height 15
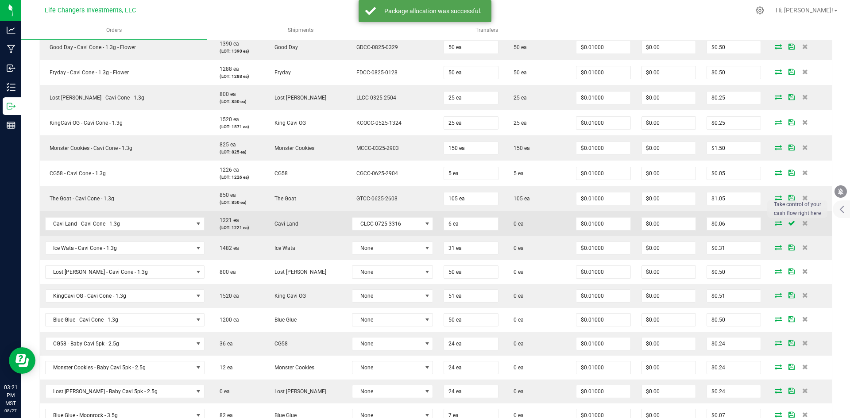
click at [775, 225] on icon at bounding box center [778, 223] width 7 height 5
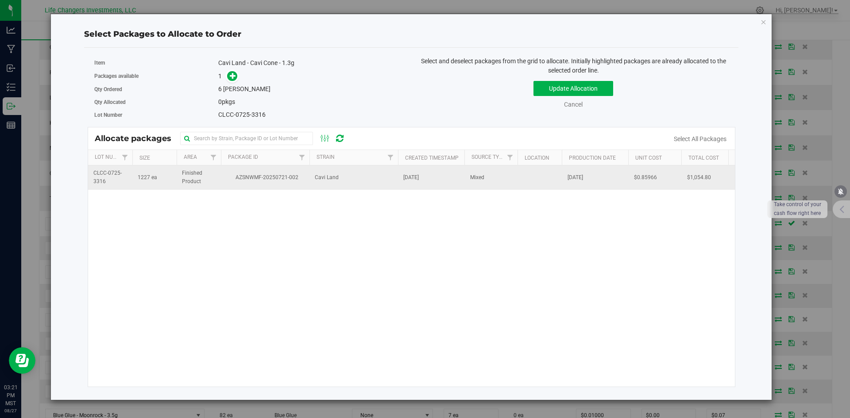
click at [238, 184] on td "AZSNWMF-20250721-002" at bounding box center [265, 178] width 89 height 24
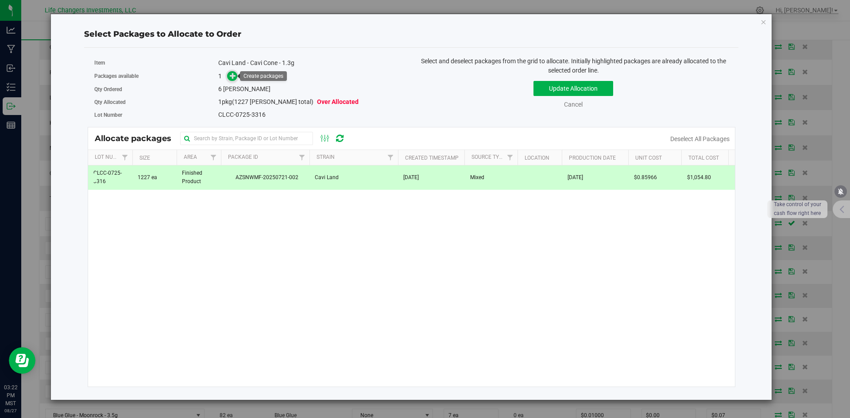
click at [236, 77] on span at bounding box center [232, 76] width 10 height 10
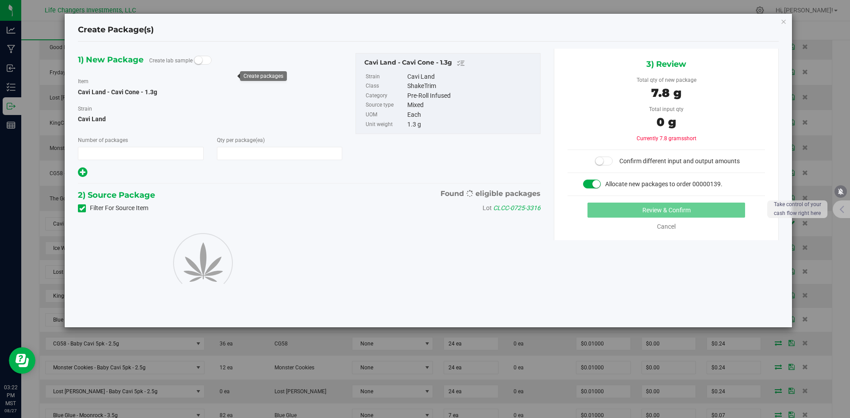
type input "1"
type input "6"
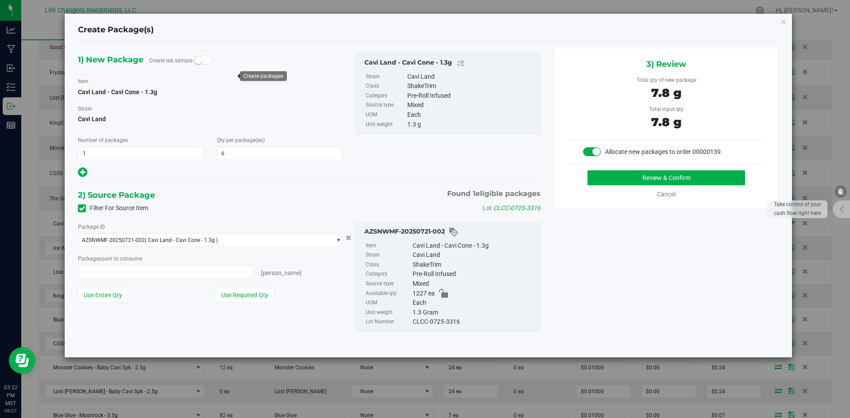
type input "6 ea"
click at [244, 296] on button "Use Required Qty" at bounding box center [245, 295] width 58 height 15
click at [696, 175] on button "Review & Confirm" at bounding box center [667, 177] width 158 height 15
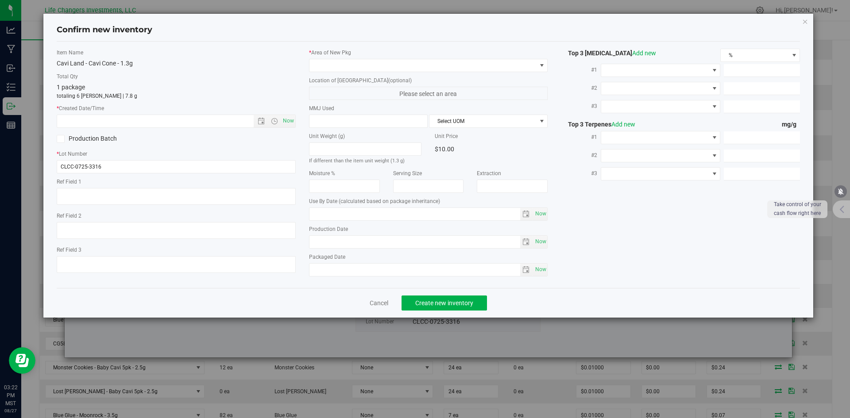
type input "2026-07-07"
type input "[DATE]"
click at [293, 121] on span "Now" at bounding box center [288, 121] width 15 height 13
type input "8/27/2025 3:22 PM"
click at [350, 64] on span at bounding box center [423, 65] width 227 height 12
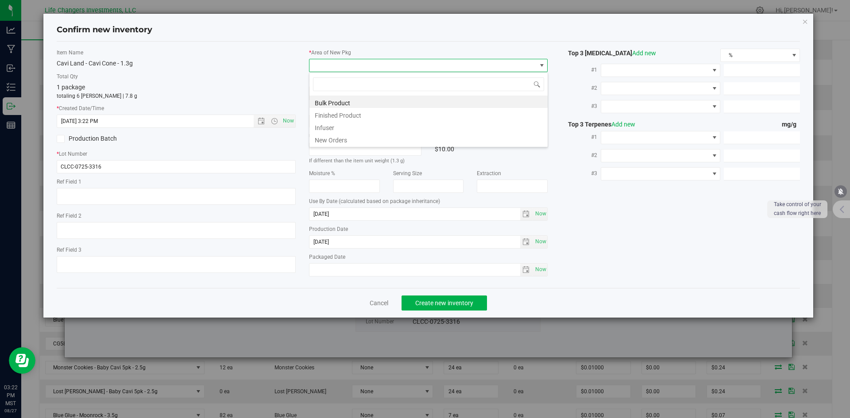
scroll to position [13, 239]
click at [334, 139] on li "New Orders" at bounding box center [429, 139] width 238 height 12
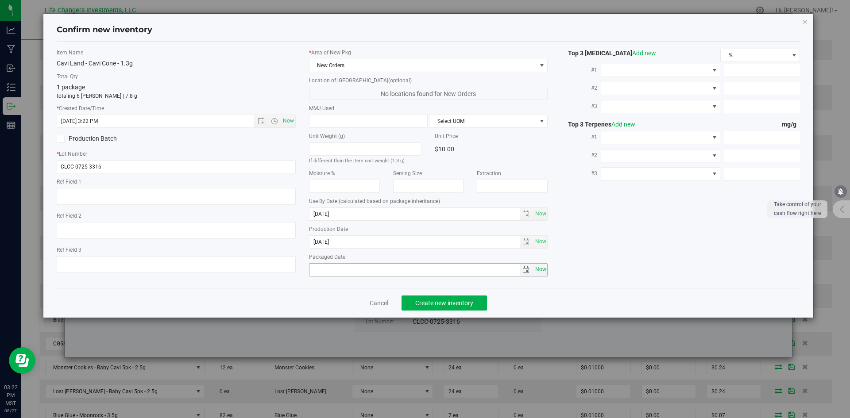
click at [536, 268] on span "Now" at bounding box center [540, 269] width 15 height 13
type input "2025-08-27"
click at [470, 304] on span "Create new inventory" at bounding box center [444, 303] width 58 height 7
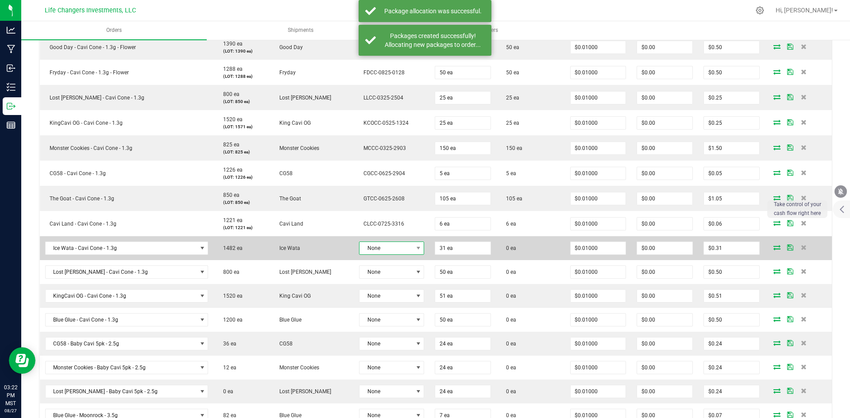
click at [391, 251] on span "None" at bounding box center [386, 248] width 53 height 12
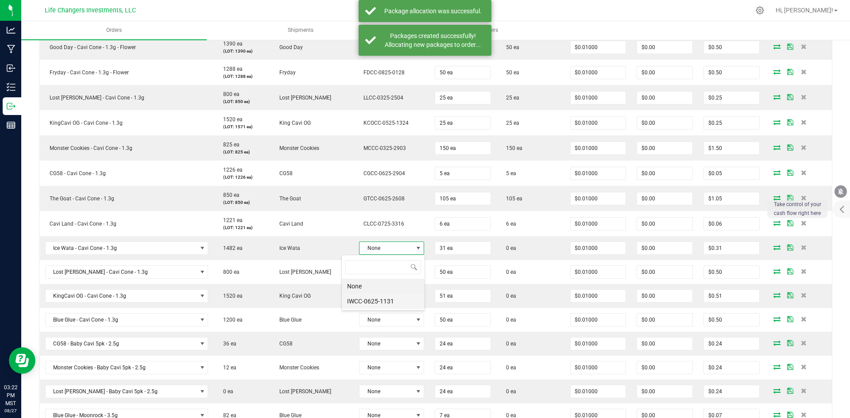
click at [392, 304] on li "IWCC-0625-1131" at bounding box center [383, 301] width 83 height 15
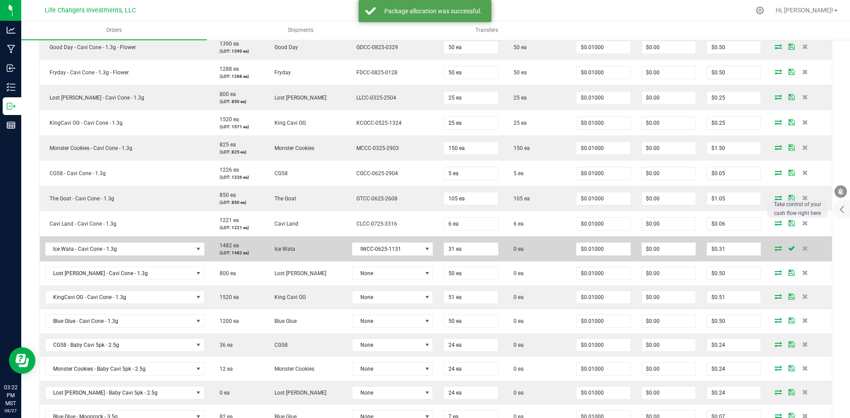
click at [775, 248] on icon at bounding box center [778, 248] width 7 height 5
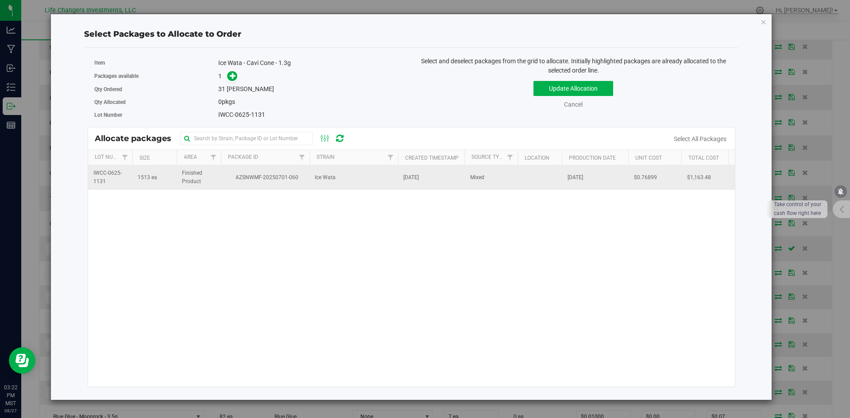
click at [382, 177] on td "Ice Wata" at bounding box center [354, 178] width 89 height 24
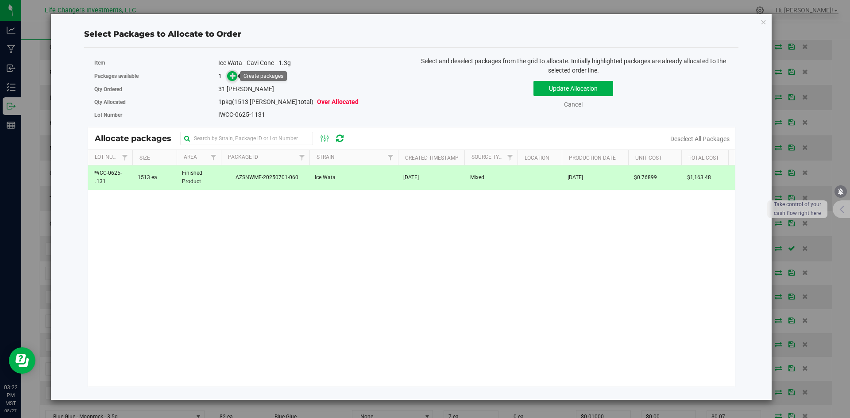
click at [234, 74] on icon at bounding box center [233, 76] width 6 height 6
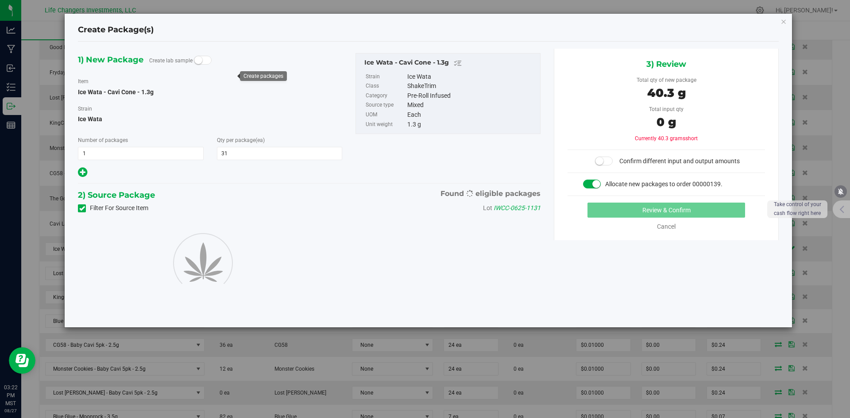
type input "31"
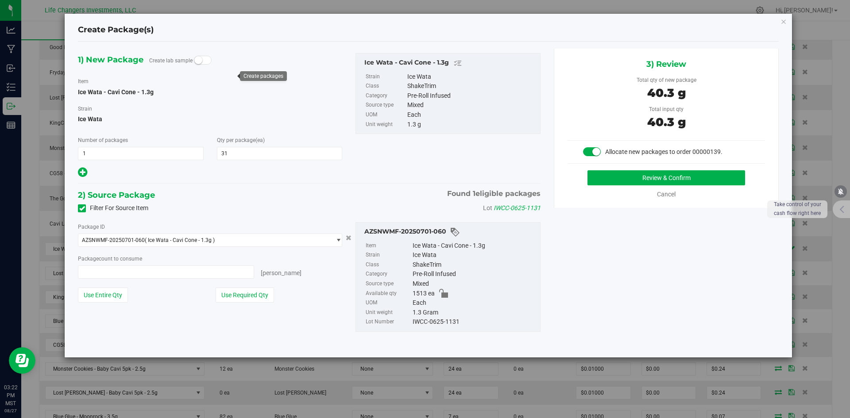
type input "31 ea"
click at [260, 292] on button "Use Required Qty" at bounding box center [245, 295] width 58 height 15
click at [661, 175] on button "Review & Confirm" at bounding box center [667, 177] width 158 height 15
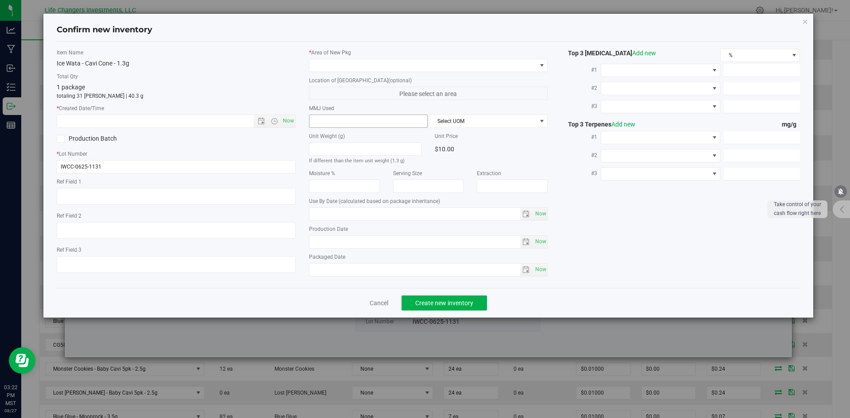
type input "2026-06-19"
type input "[DATE]"
drag, startPoint x: 289, startPoint y: 121, endPoint x: 314, endPoint y: 91, distance: 39.2
click at [289, 120] on span "Now" at bounding box center [288, 121] width 15 height 13
type input "8/27/2025 3:22 PM"
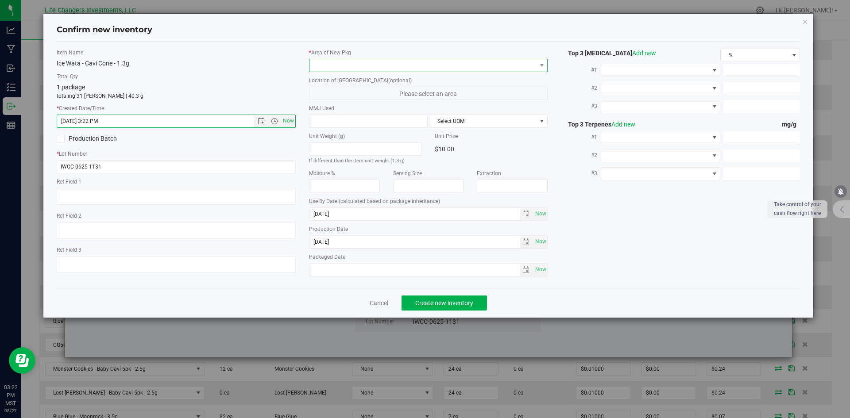
click at [329, 65] on span at bounding box center [423, 65] width 227 height 12
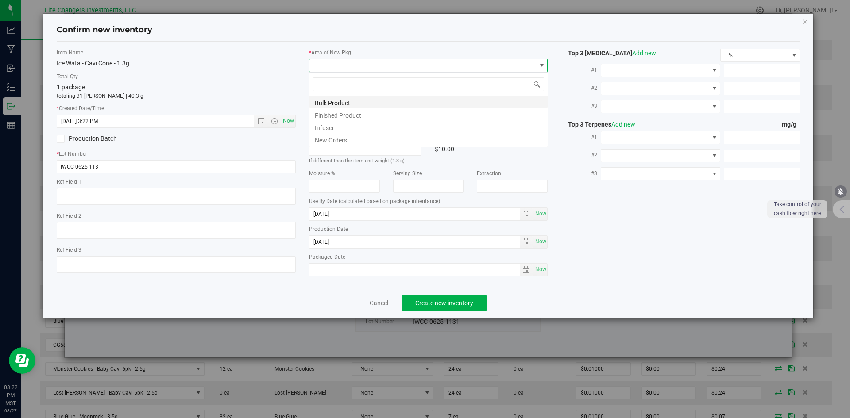
scroll to position [13, 239]
click at [337, 141] on li "New Orders" at bounding box center [429, 139] width 238 height 12
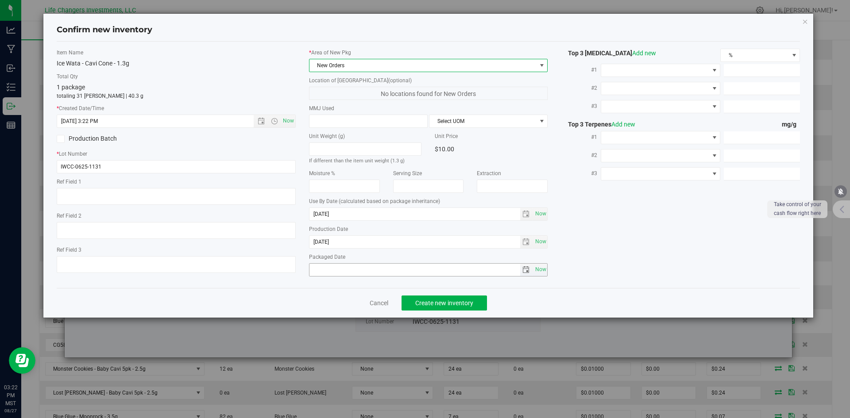
drag, startPoint x: 543, startPoint y: 271, endPoint x: 524, endPoint y: 281, distance: 21.8
click at [542, 272] on span "Now" at bounding box center [540, 269] width 15 height 13
type input "2025-08-27"
click at [465, 302] on span "Create new inventory" at bounding box center [444, 303] width 58 height 7
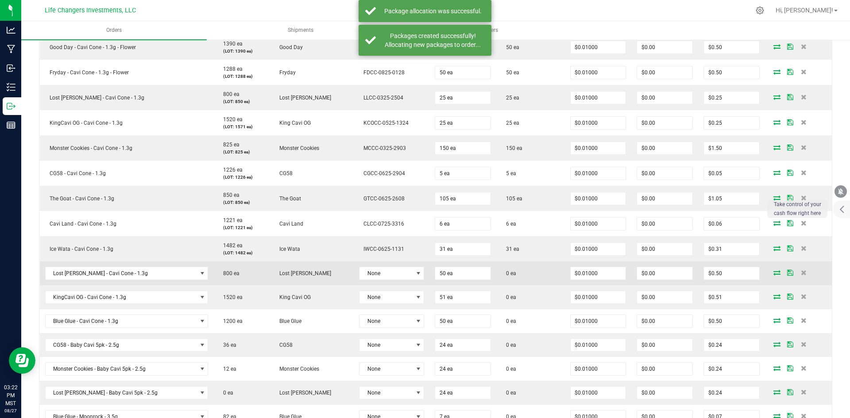
scroll to position [576, 0]
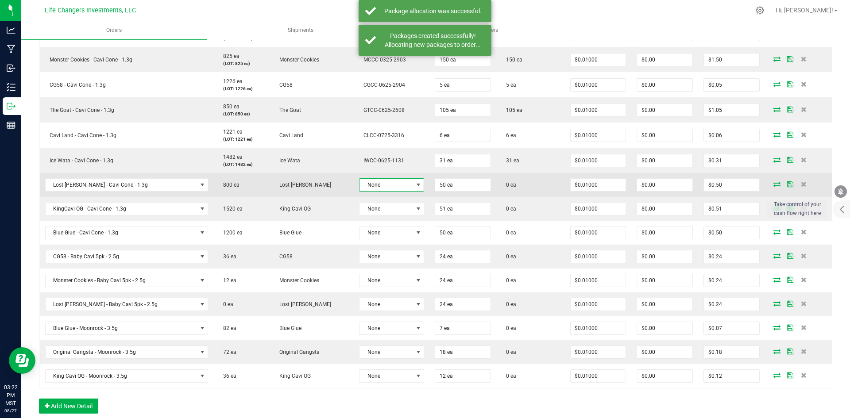
click at [415, 183] on span at bounding box center [418, 185] width 7 height 7
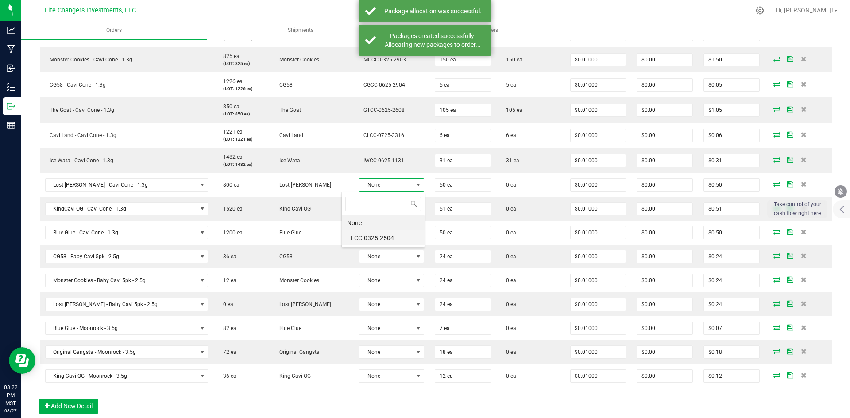
click at [375, 234] on li "LLCC-0325-2504" at bounding box center [383, 238] width 83 height 15
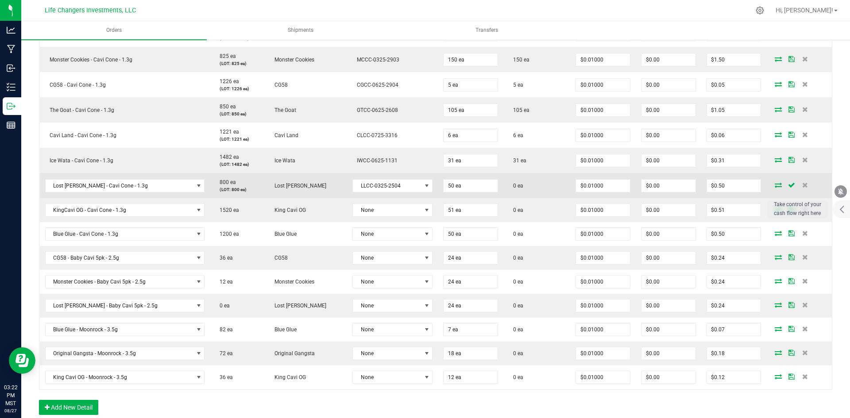
click at [775, 185] on icon at bounding box center [778, 184] width 7 height 5
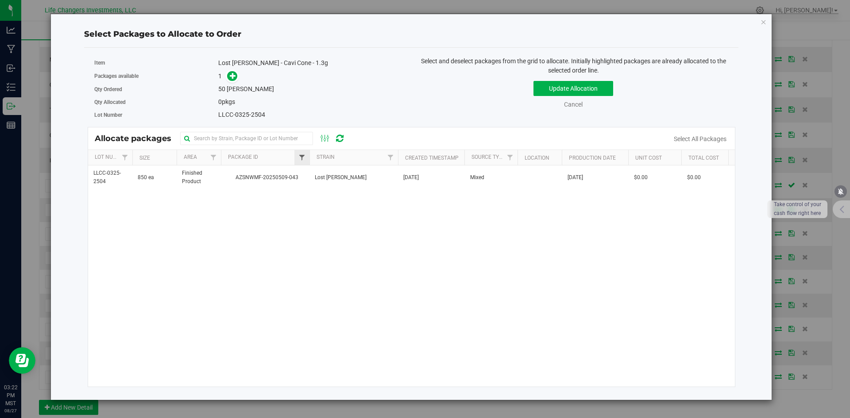
drag, startPoint x: 310, startPoint y: 179, endPoint x: 302, endPoint y: 159, distance: 22.6
click at [310, 178] on td "Lost Louie" at bounding box center [354, 178] width 89 height 24
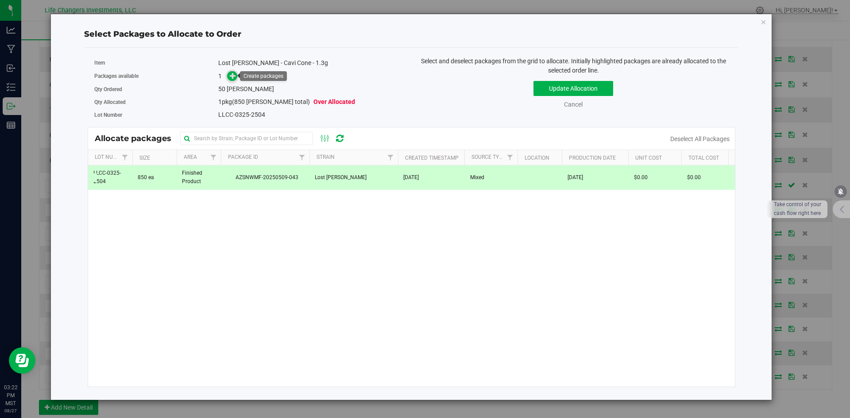
click at [236, 75] on icon at bounding box center [233, 76] width 6 height 6
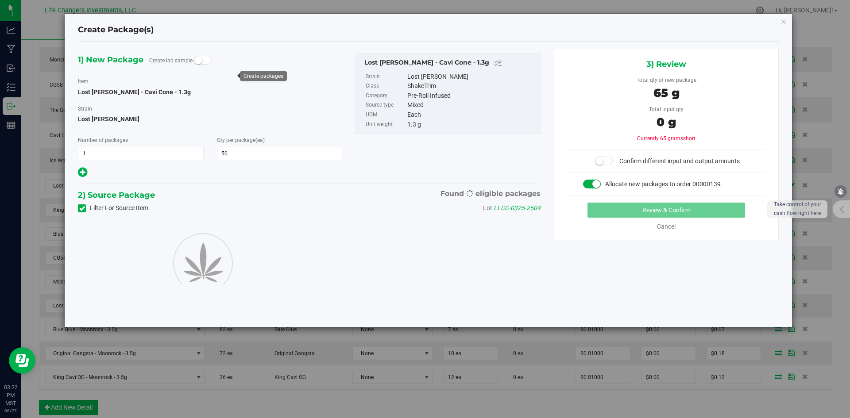
type input "50"
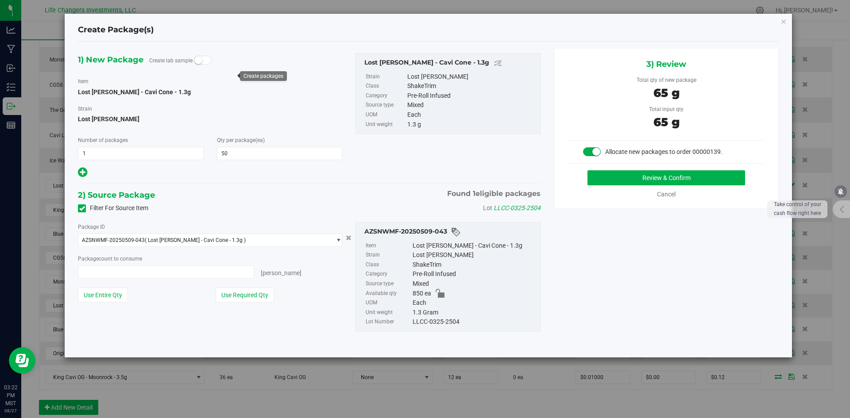
type input "50 ea"
drag, startPoint x: 256, startPoint y: 294, endPoint x: 277, endPoint y: 286, distance: 22.3
click at [256, 294] on button "Use Required Qty" at bounding box center [245, 295] width 58 height 15
click at [670, 178] on button "Review & Confirm" at bounding box center [667, 177] width 158 height 15
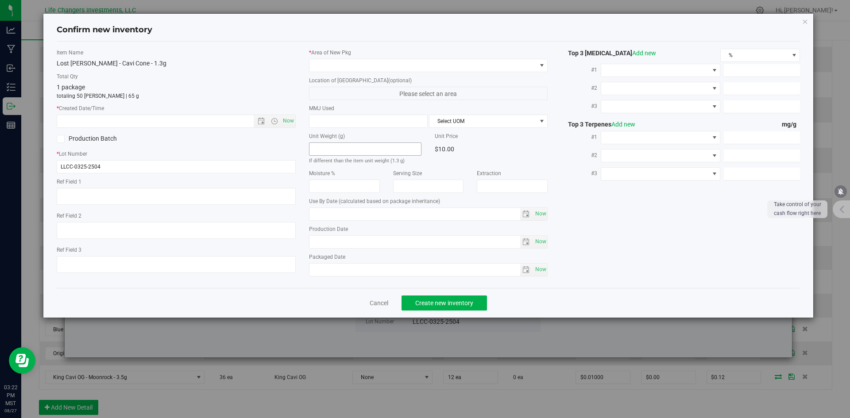
type input "2026-03-24"
type input "[DATE]"
drag, startPoint x: 291, startPoint y: 120, endPoint x: 298, endPoint y: 102, distance: 19.7
click at [291, 119] on span "Now" at bounding box center [288, 121] width 15 height 13
type input "8/27/2025 3:22 PM"
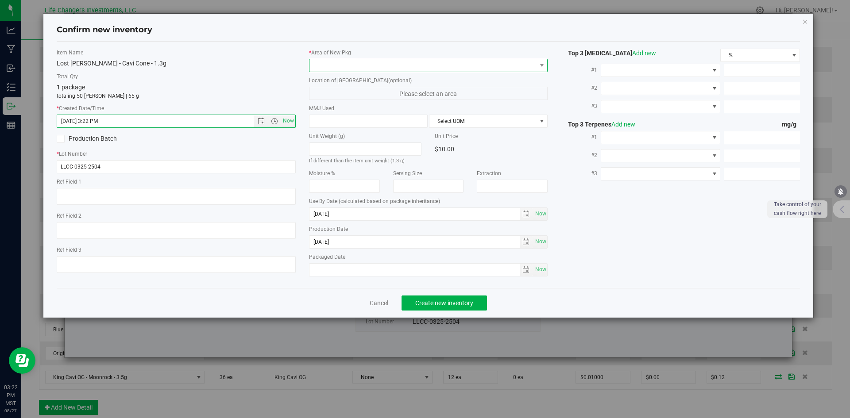
click at [344, 62] on span at bounding box center [423, 65] width 227 height 12
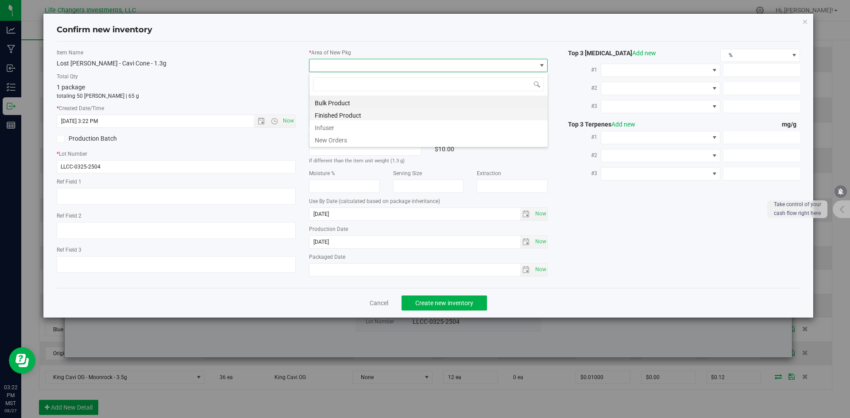
scroll to position [13, 239]
click at [343, 141] on li "New Orders" at bounding box center [429, 139] width 238 height 12
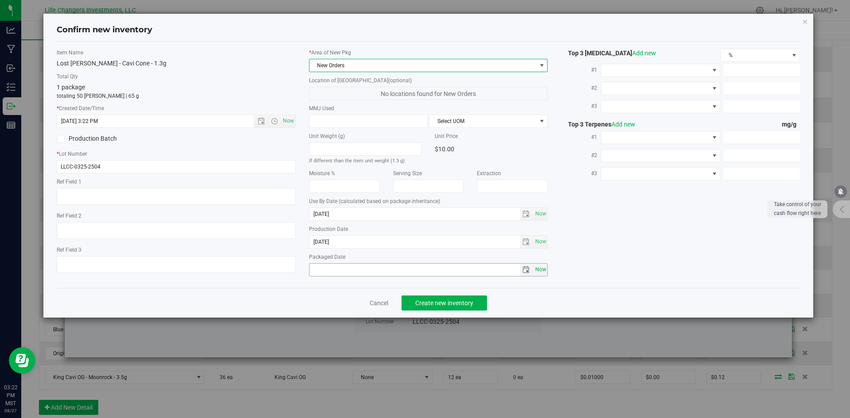
click at [542, 269] on span "Now" at bounding box center [540, 269] width 15 height 13
type input "2025-08-27"
click at [468, 300] on span "Create new inventory" at bounding box center [444, 303] width 58 height 7
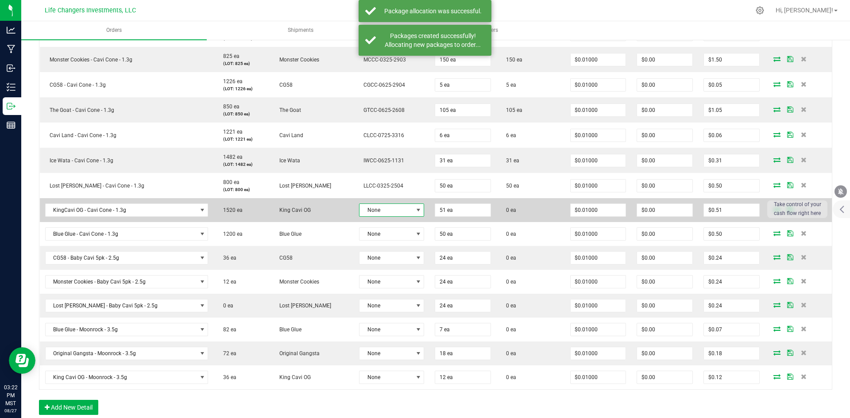
click at [415, 210] on span at bounding box center [418, 210] width 7 height 7
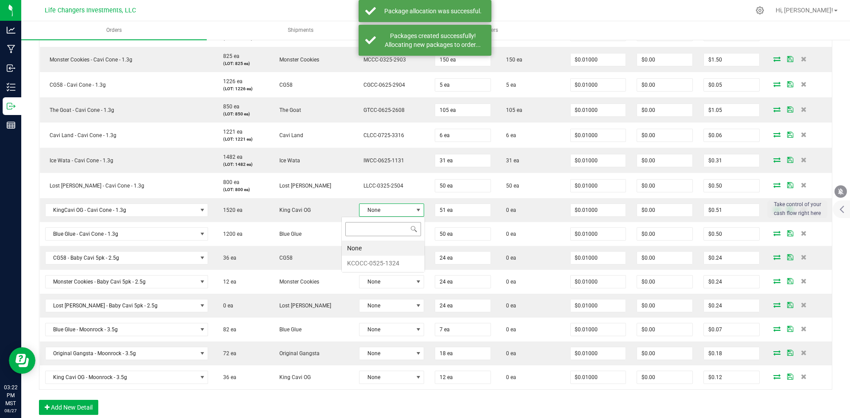
scroll to position [13, 67]
click at [378, 263] on li "KCOCC-0525-1324" at bounding box center [383, 263] width 83 height 15
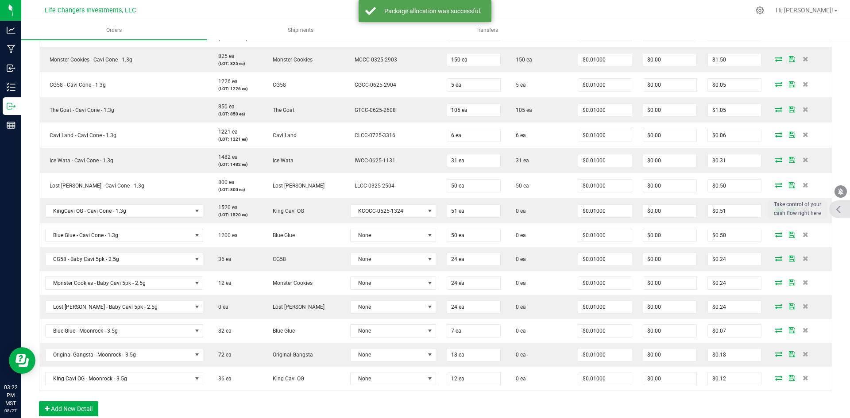
click at [844, 212] on div at bounding box center [839, 210] width 21 height 18
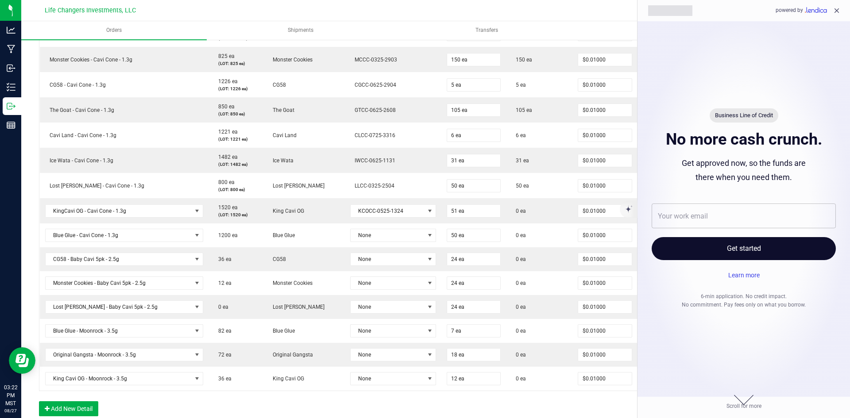
click at [832, 6] on div "powered by" at bounding box center [810, 10] width 68 height 12
click at [838, 11] on icon "close" at bounding box center [837, 11] width 8 height 8
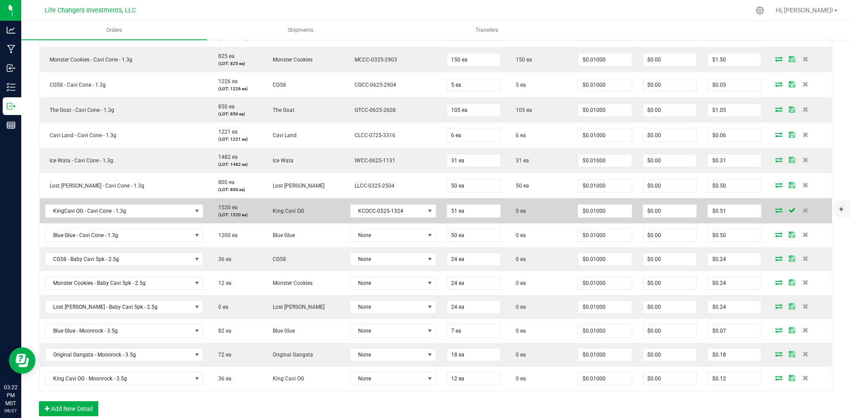
click at [775, 211] on icon at bounding box center [778, 210] width 7 height 5
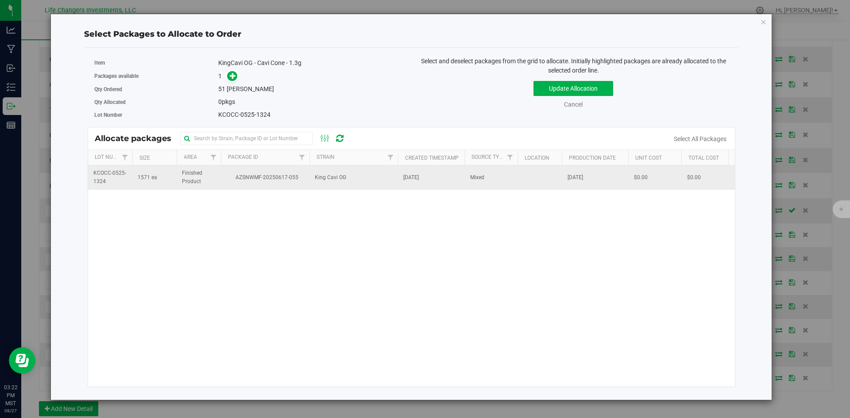
click at [340, 177] on span "King Cavi OG" at bounding box center [330, 178] width 31 height 8
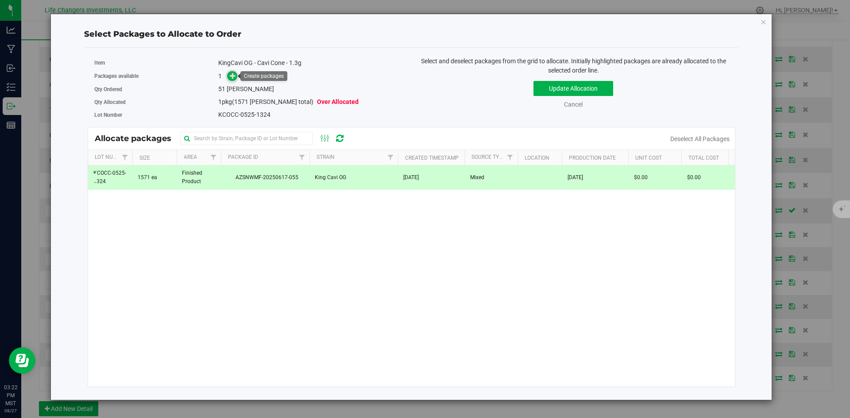
click at [234, 74] on icon at bounding box center [233, 76] width 6 height 6
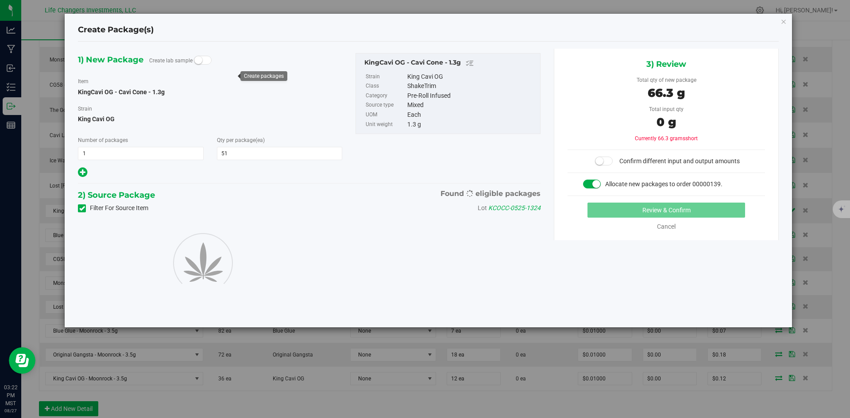
type input "51"
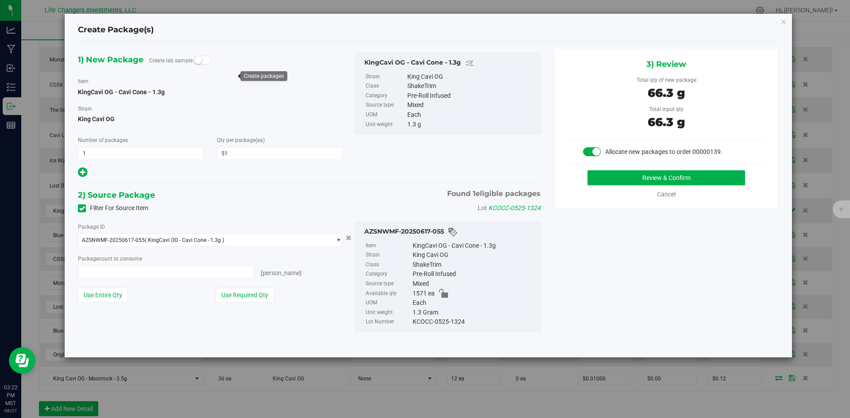
type input "51 ea"
click at [261, 295] on button "Use Required Qty" at bounding box center [245, 295] width 58 height 15
click at [686, 175] on button "Review & Confirm" at bounding box center [667, 177] width 158 height 15
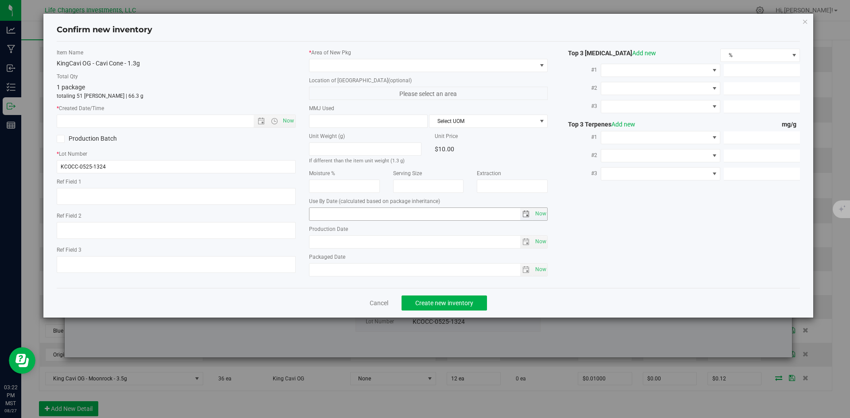
type input "2026-05-29"
type input "[DATE]"
drag, startPoint x: 292, startPoint y: 120, endPoint x: 306, endPoint y: 103, distance: 22.3
click at [292, 120] on span "Now" at bounding box center [288, 121] width 15 height 13
type input "8/27/2025 3:22 PM"
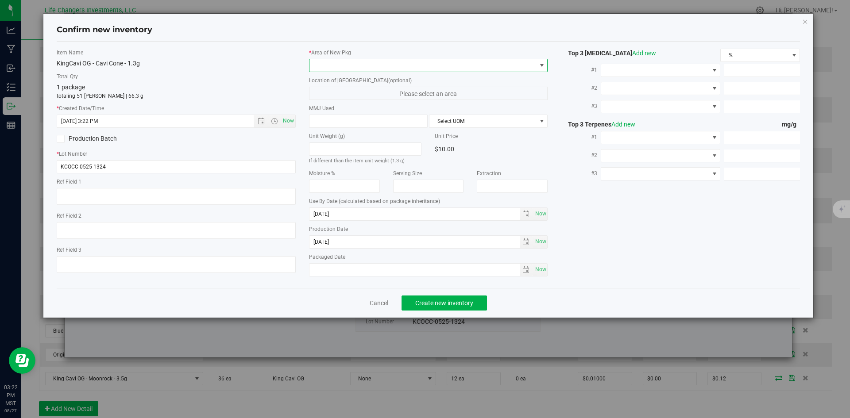
click at [334, 61] on span at bounding box center [423, 65] width 227 height 12
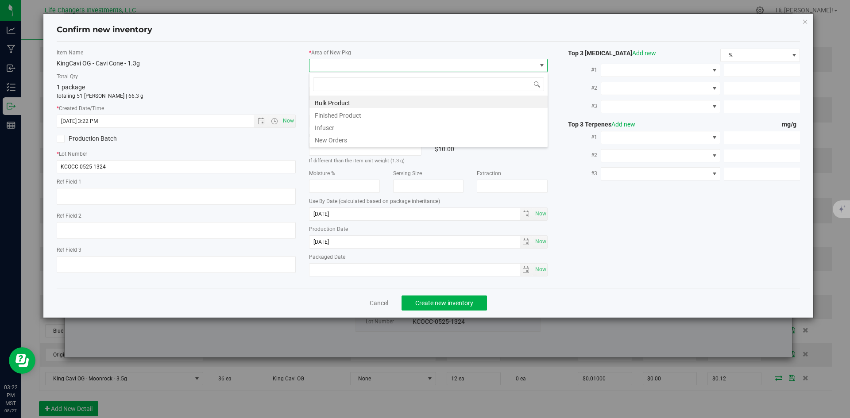
scroll to position [13, 239]
click at [338, 137] on li "New Orders" at bounding box center [429, 139] width 238 height 12
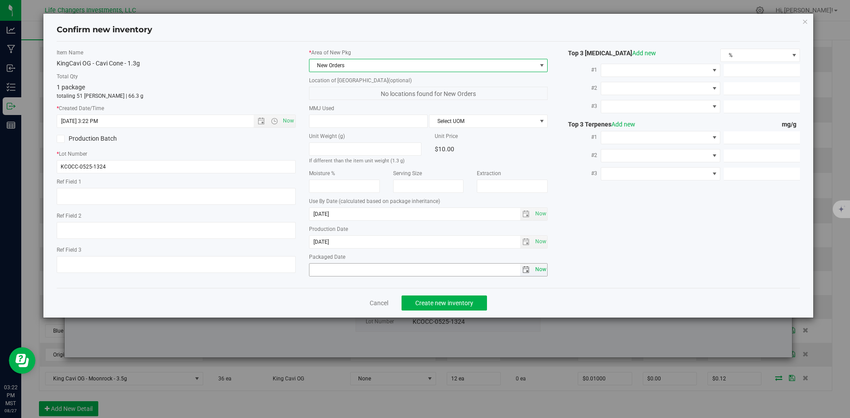
click at [535, 271] on span "Now" at bounding box center [540, 269] width 15 height 13
type input "2025-08-27"
click at [453, 300] on span "Create new inventory" at bounding box center [444, 303] width 58 height 7
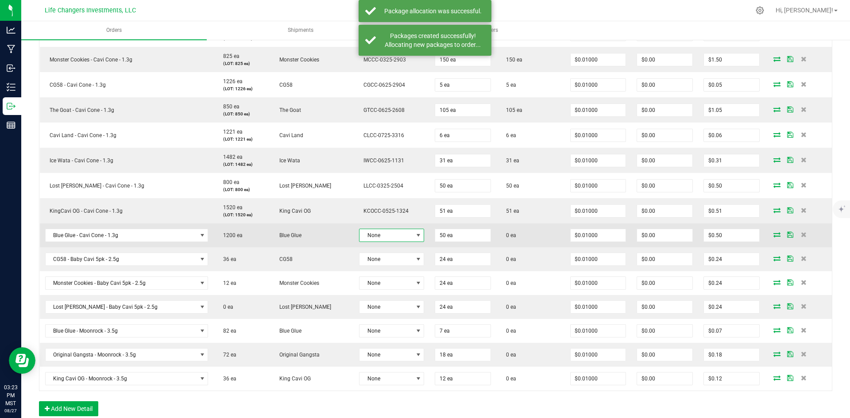
click at [415, 234] on span at bounding box center [418, 235] width 7 height 7
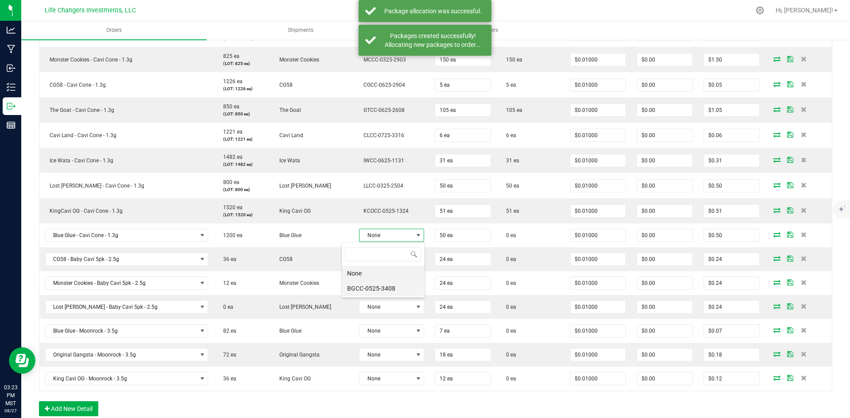
click at [383, 290] on li "BGCC-0525-3408" at bounding box center [383, 288] width 83 height 15
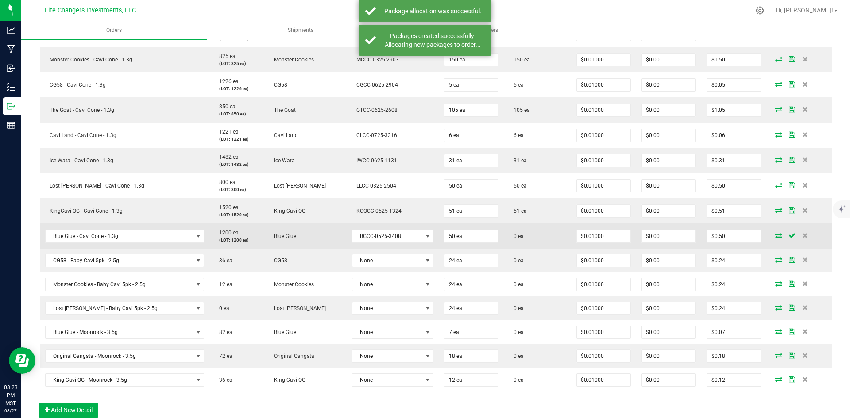
click at [775, 236] on icon at bounding box center [778, 235] width 7 height 5
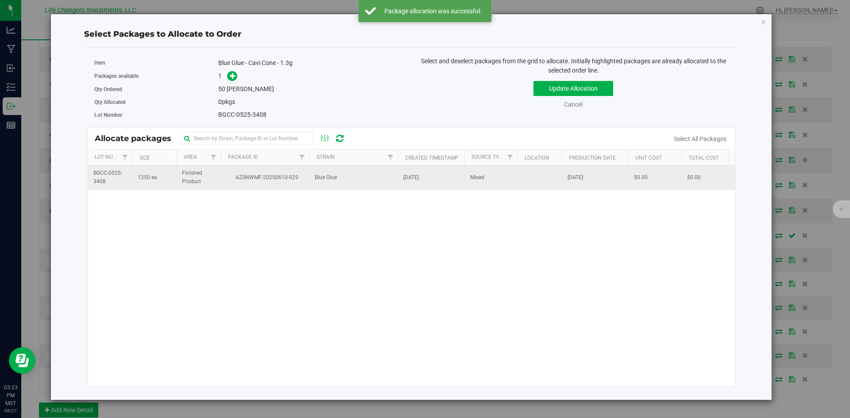
click at [318, 178] on span "Blue Glue" at bounding box center [326, 178] width 22 height 8
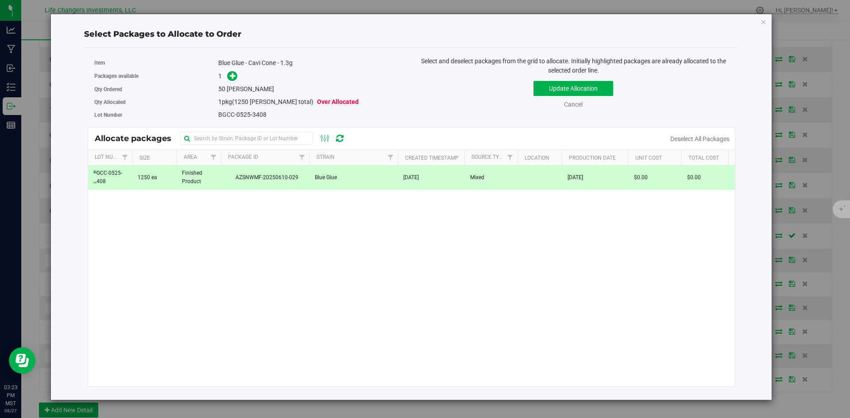
click at [224, 77] on span at bounding box center [230, 76] width 14 height 10
click at [231, 77] on icon at bounding box center [233, 76] width 6 height 6
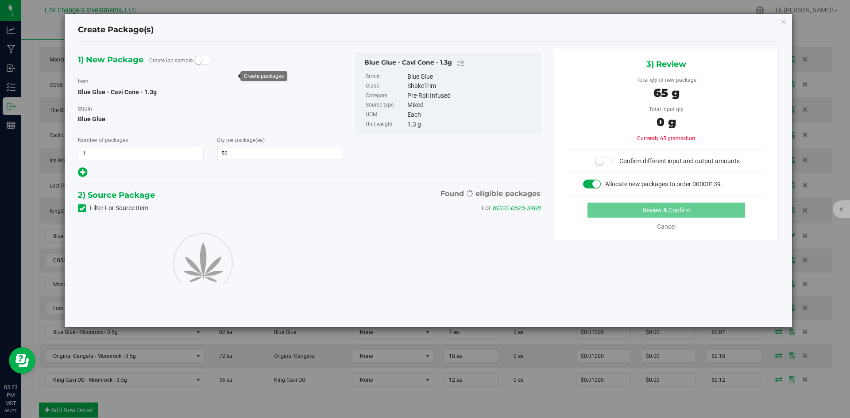
type input "50"
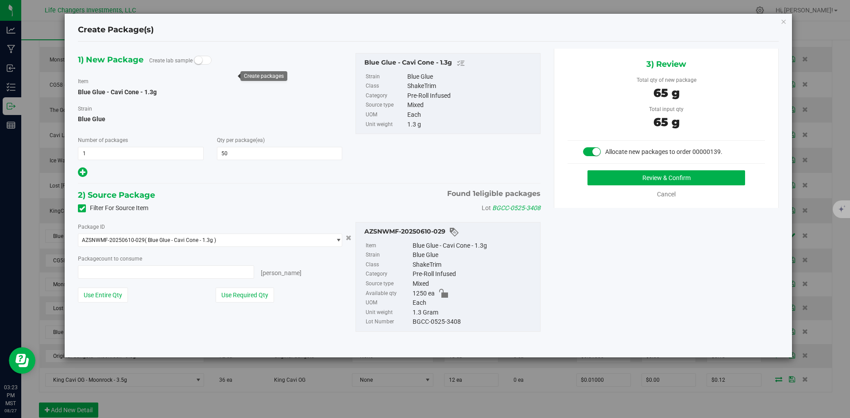
type input "50 ea"
click at [265, 298] on button "Use Required Qty" at bounding box center [245, 295] width 58 height 15
click at [677, 180] on button "Review & Confirm" at bounding box center [667, 177] width 158 height 15
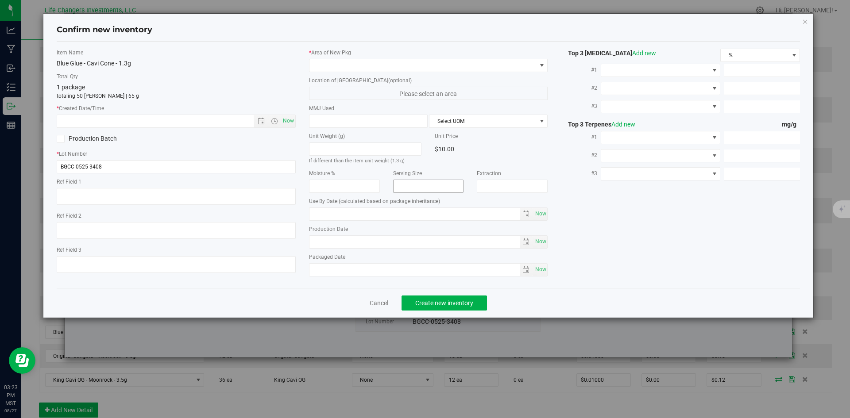
type input "2026-05-19"
type input "[DATE]"
click at [292, 119] on span "Now" at bounding box center [288, 121] width 15 height 13
type input "8/27/2025 3:23 PM"
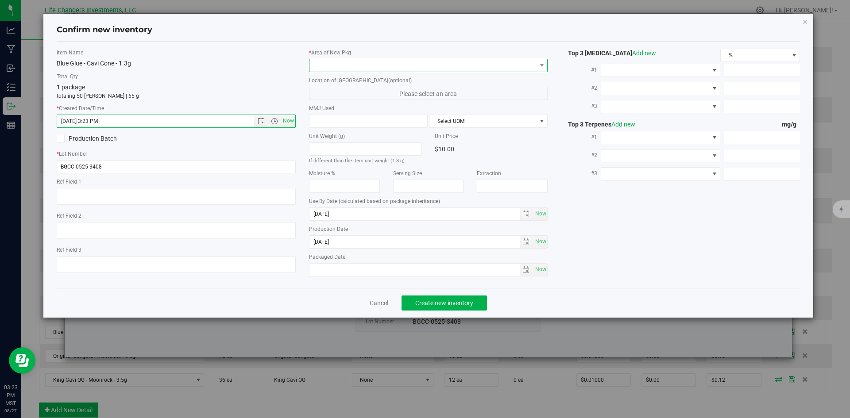
click at [328, 62] on span at bounding box center [423, 65] width 227 height 12
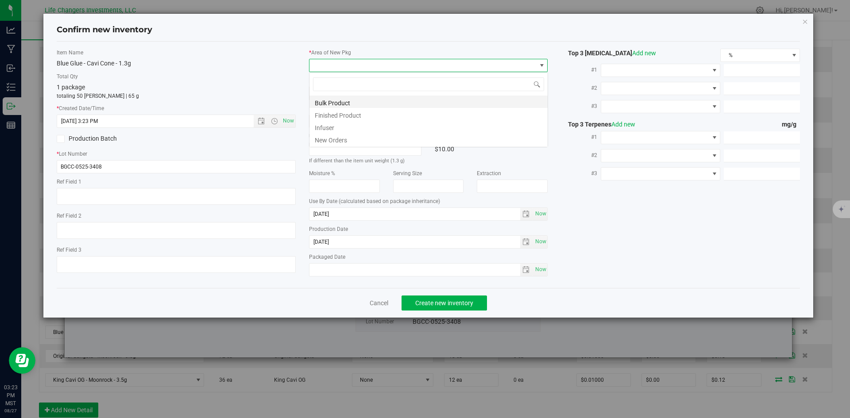
scroll to position [13, 239]
click at [335, 141] on li "New Orders" at bounding box center [429, 139] width 238 height 12
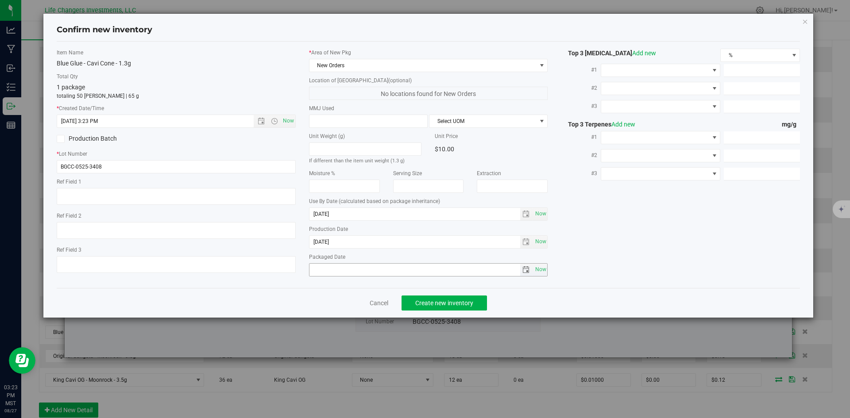
drag, startPoint x: 542, startPoint y: 269, endPoint x: 526, endPoint y: 291, distance: 27.8
click at [542, 271] on span "Now" at bounding box center [540, 269] width 15 height 13
type input "2025-08-27"
click at [478, 298] on button "Create new inventory" at bounding box center [444, 303] width 85 height 15
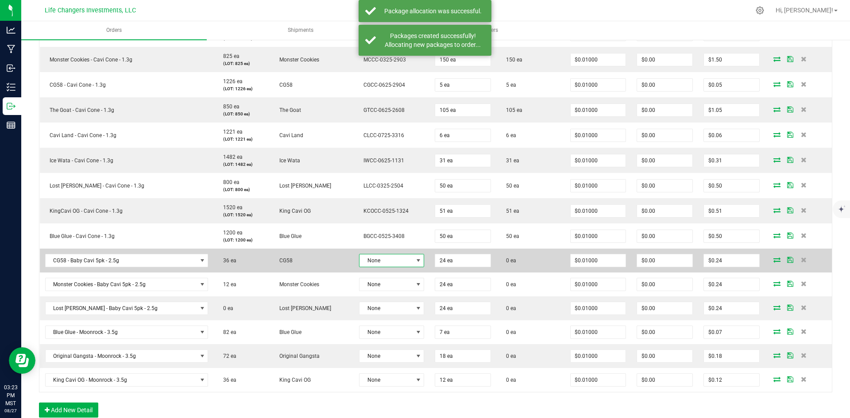
click at [415, 262] on span at bounding box center [418, 260] width 7 height 7
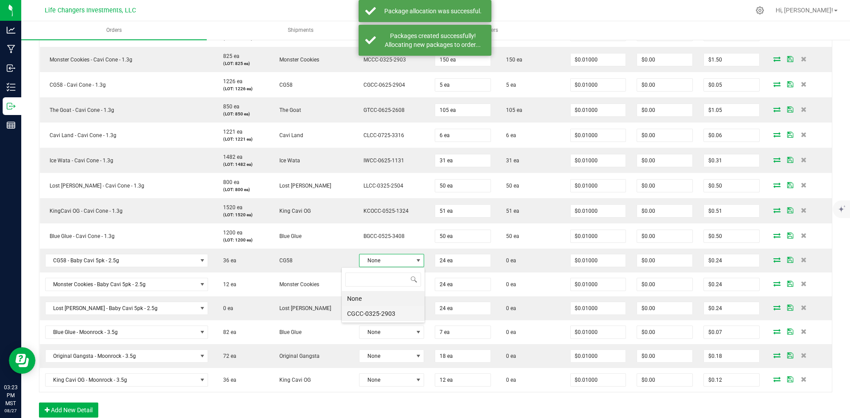
click at [378, 312] on li "CGCC-0325-2903" at bounding box center [383, 313] width 83 height 15
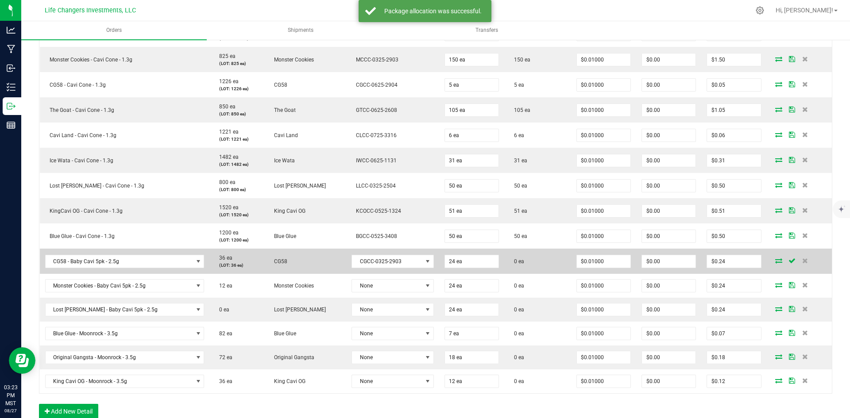
click at [775, 261] on icon at bounding box center [778, 260] width 7 height 5
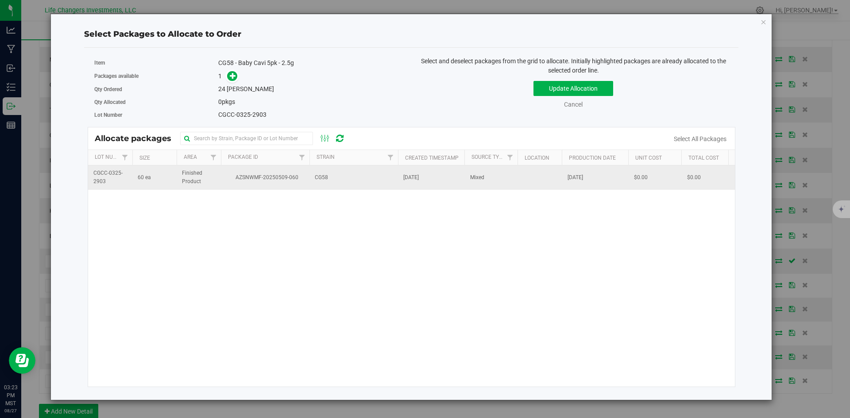
click at [415, 180] on span "May 9, 2025" at bounding box center [410, 178] width 15 height 8
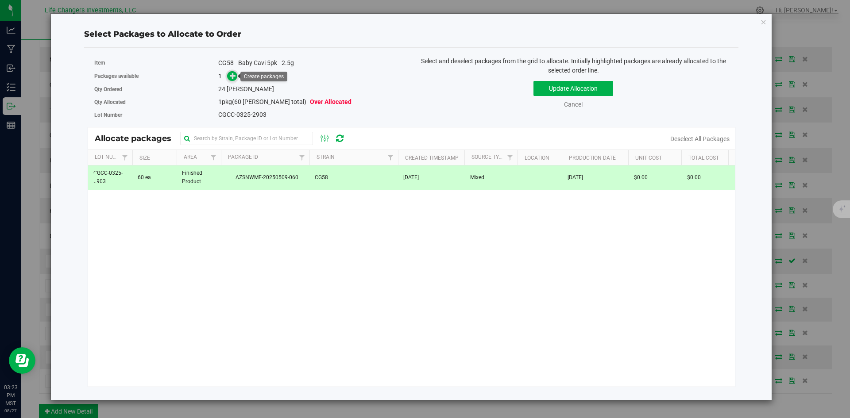
click at [235, 77] on icon at bounding box center [233, 75] width 6 height 6
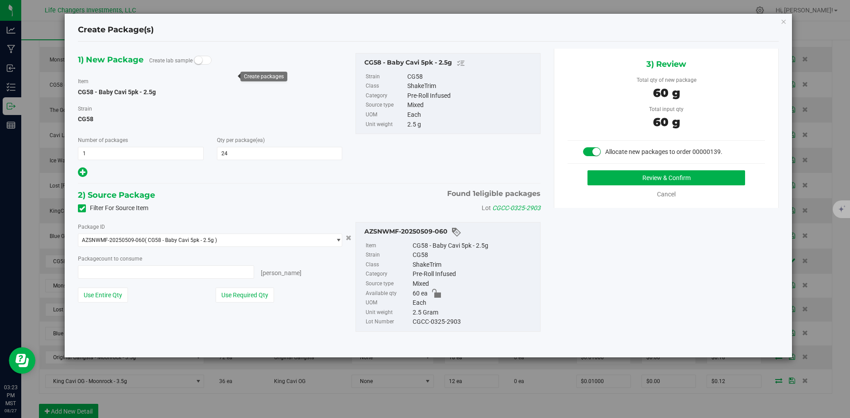
type input "24 ea"
click at [261, 293] on button "Use Required Qty" at bounding box center [245, 295] width 58 height 15
click at [731, 178] on button "Review & Confirm" at bounding box center [667, 177] width 158 height 15
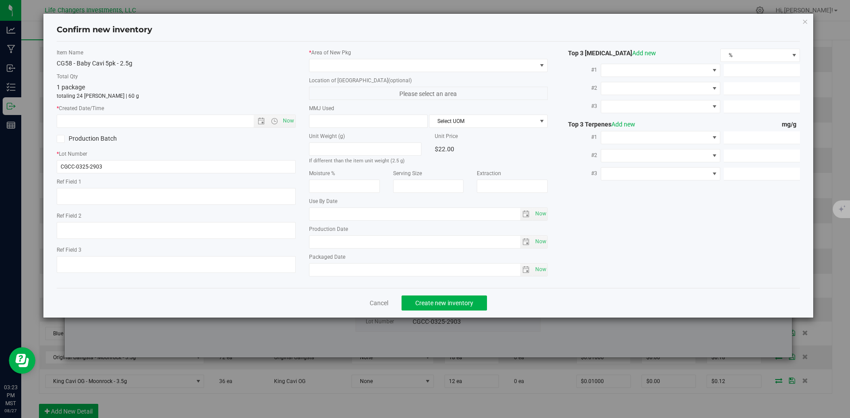
type input "2026-02-28"
type input "[DATE]"
click at [291, 121] on span "Now" at bounding box center [288, 121] width 15 height 13
type input "8/27/2025 3:23 PM"
click at [332, 66] on span at bounding box center [423, 65] width 227 height 12
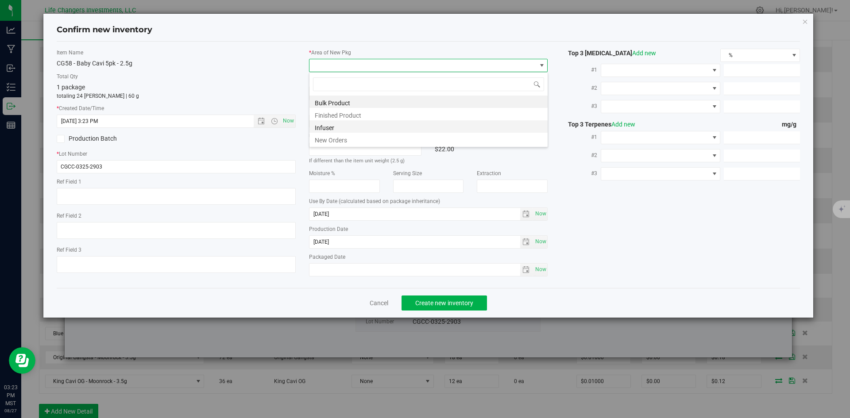
scroll to position [13, 239]
click at [331, 139] on li "New Orders" at bounding box center [429, 139] width 238 height 12
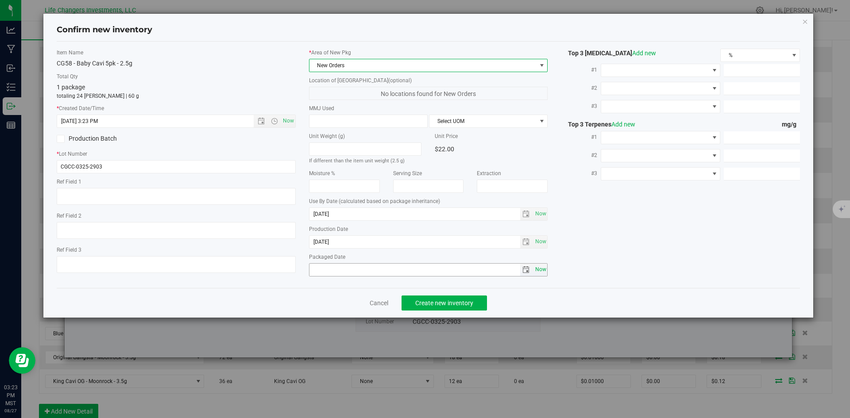
click at [540, 269] on span "Now" at bounding box center [540, 269] width 15 height 13
type input "2025-08-27"
click at [446, 304] on span "Create new inventory" at bounding box center [444, 303] width 58 height 7
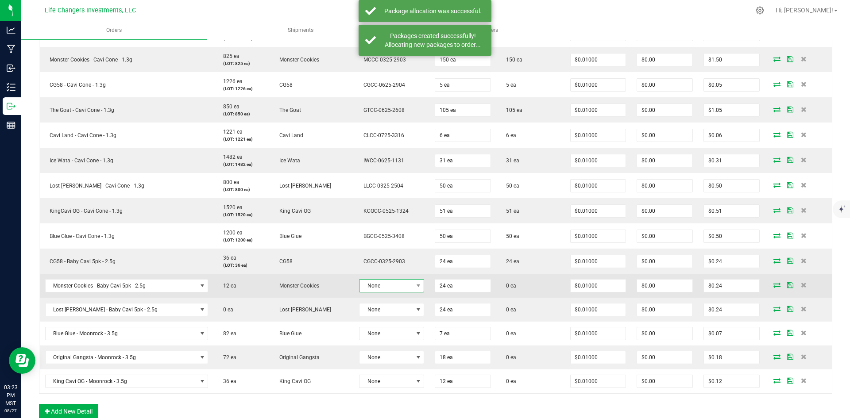
click at [389, 285] on span "None" at bounding box center [386, 286] width 53 height 12
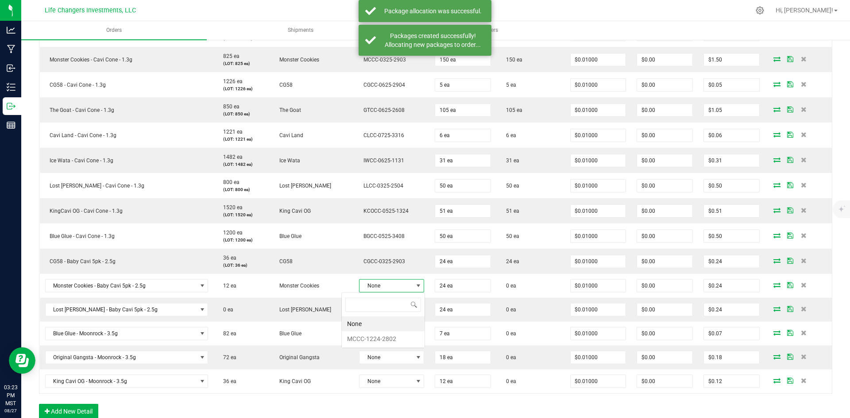
scroll to position [13, 67]
click at [396, 341] on li "MCCC-1224-2802" at bounding box center [383, 339] width 83 height 15
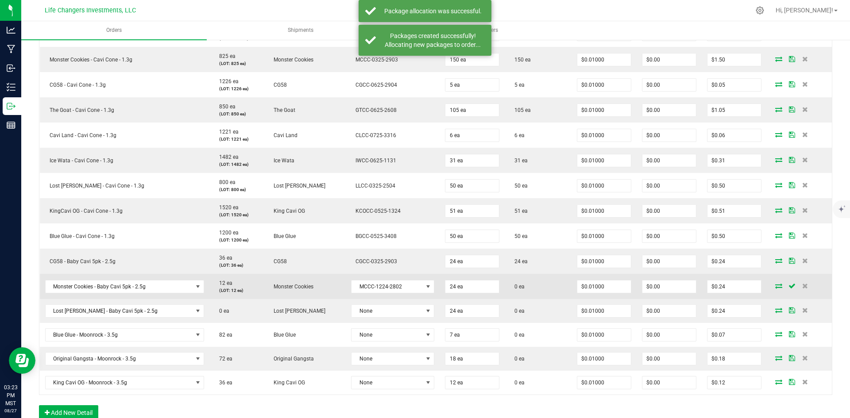
click at [775, 287] on icon at bounding box center [778, 285] width 7 height 5
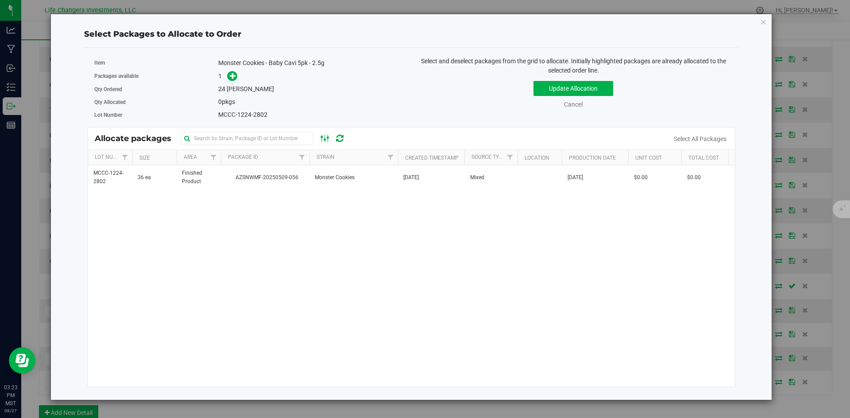
drag, startPoint x: 346, startPoint y: 179, endPoint x: 322, endPoint y: 139, distance: 46.6
click at [346, 178] on span "Monster Cookies" at bounding box center [335, 178] width 40 height 8
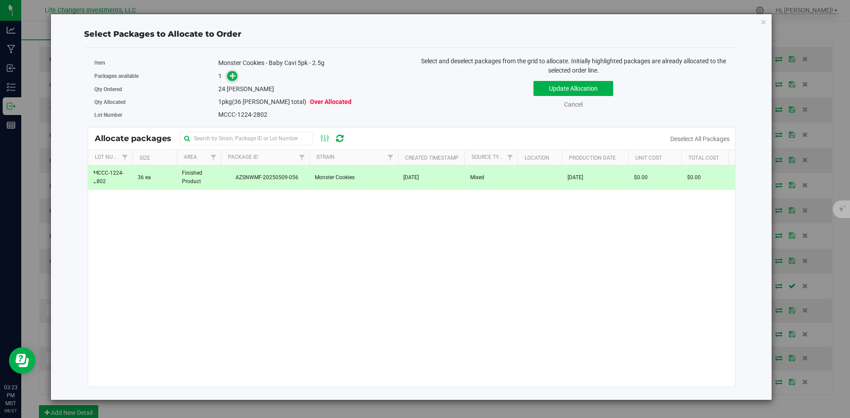
click at [232, 78] on icon at bounding box center [233, 76] width 6 height 6
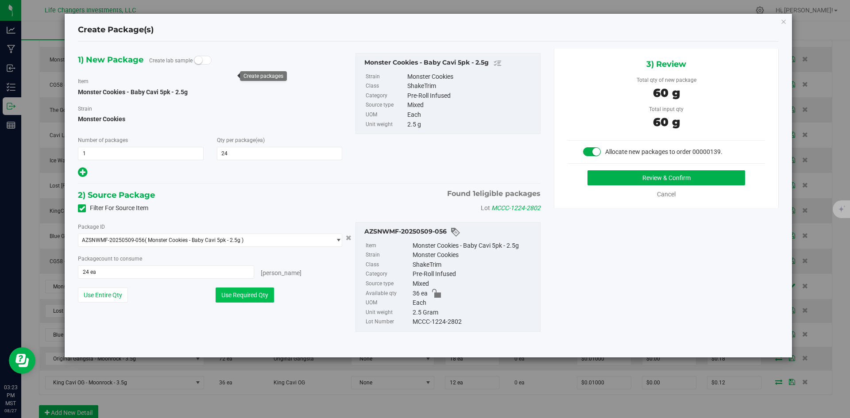
click at [254, 294] on button "Use Required Qty" at bounding box center [245, 295] width 58 height 15
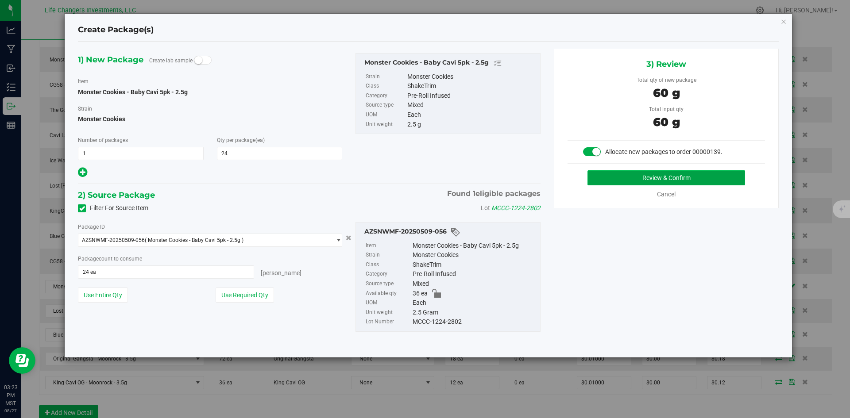
click at [698, 176] on button "Review & Confirm" at bounding box center [667, 177] width 158 height 15
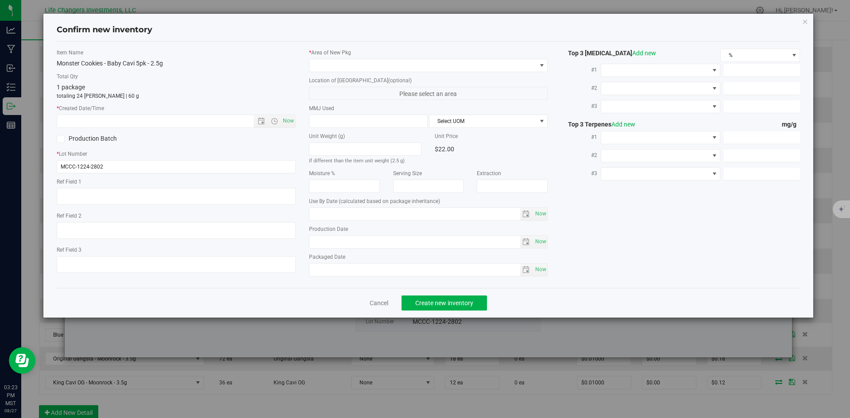
type input "2025-12-16"
type input "[DATE]"
click at [286, 121] on span "Now" at bounding box center [288, 121] width 15 height 13
type input "8/27/2025 3:23 PM"
click at [334, 63] on span at bounding box center [423, 65] width 227 height 12
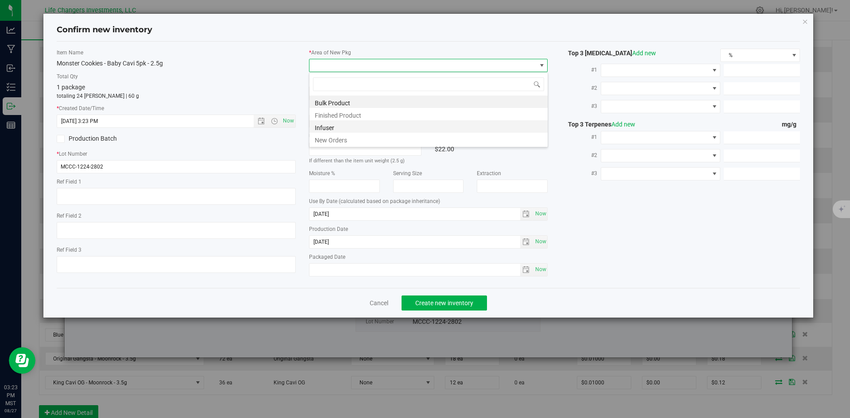
scroll to position [13, 239]
click at [331, 140] on li "New Orders" at bounding box center [429, 139] width 238 height 12
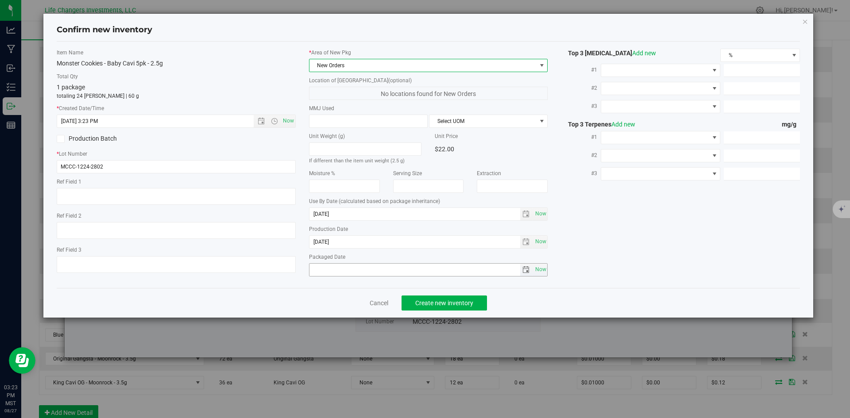
drag, startPoint x: 539, startPoint y: 271, endPoint x: 494, endPoint y: 280, distance: 46.1
click at [539, 271] on span "Now" at bounding box center [540, 269] width 15 height 13
type input "2025-08-27"
click at [455, 302] on span "Create new inventory" at bounding box center [444, 303] width 58 height 7
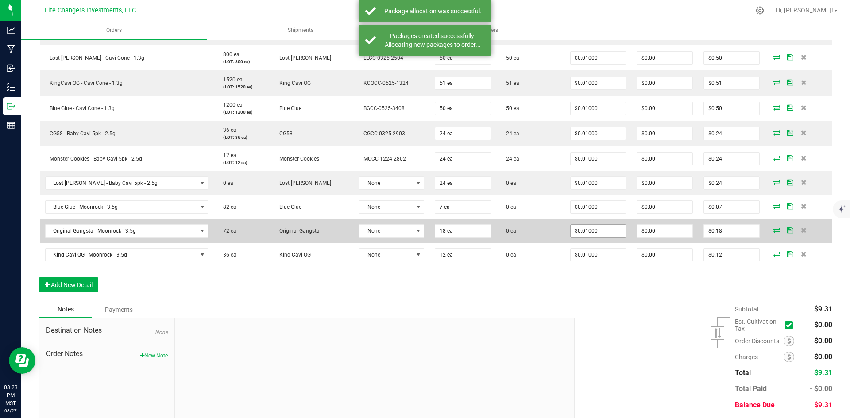
scroll to position [732, 0]
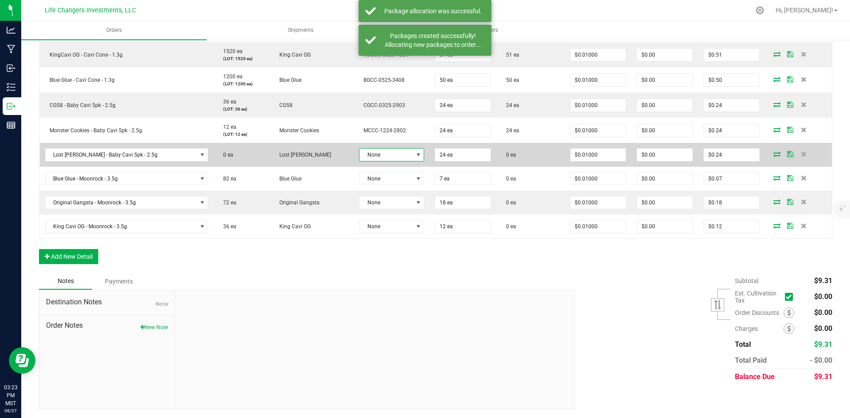
click at [415, 155] on span at bounding box center [418, 154] width 7 height 7
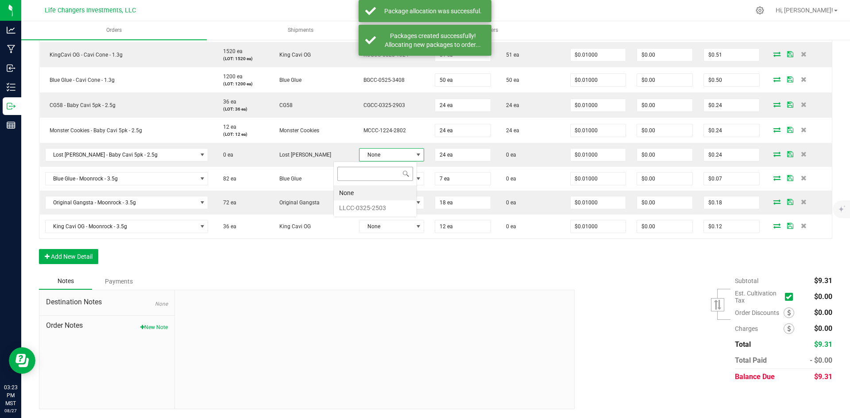
scroll to position [13, 68]
click at [370, 208] on li "LLCC-0325-2503" at bounding box center [375, 208] width 83 height 15
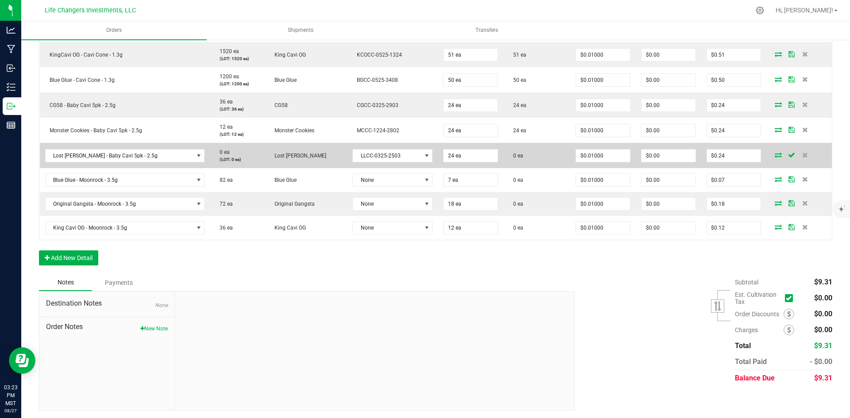
click at [775, 153] on icon at bounding box center [778, 154] width 7 height 5
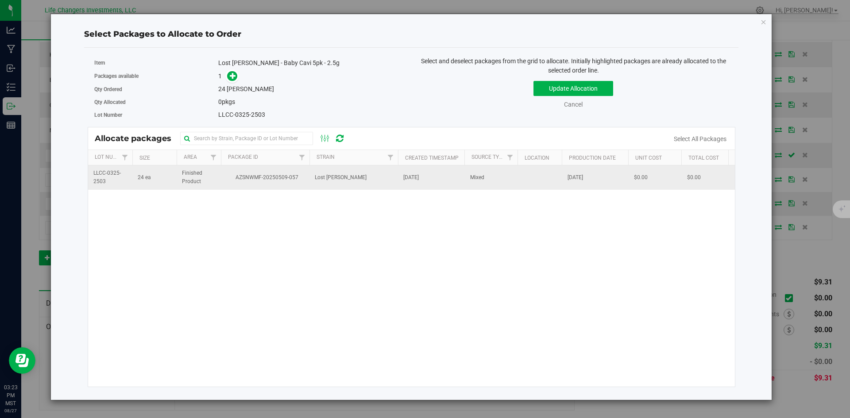
click at [350, 175] on td "Lost Louie" at bounding box center [354, 178] width 89 height 24
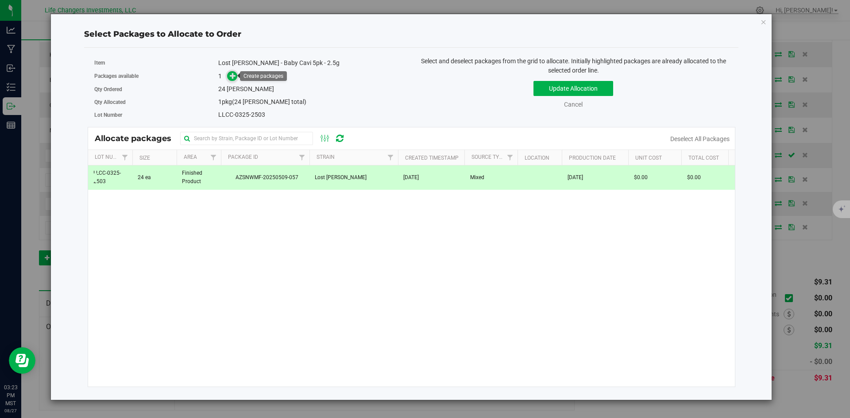
click at [236, 76] on icon at bounding box center [233, 75] width 7 height 7
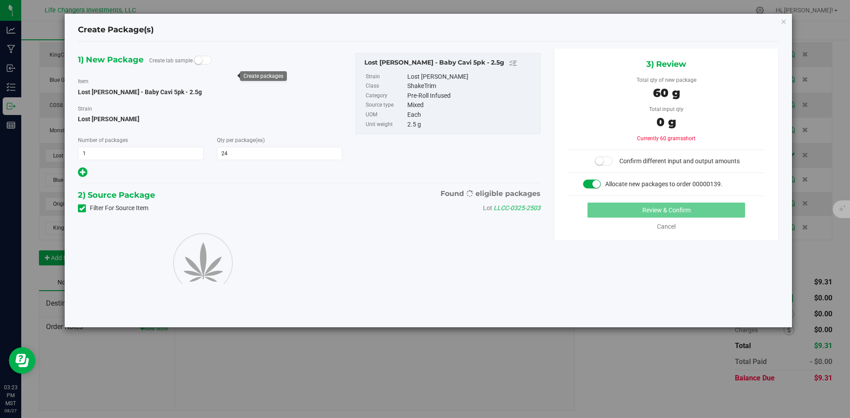
type input "24"
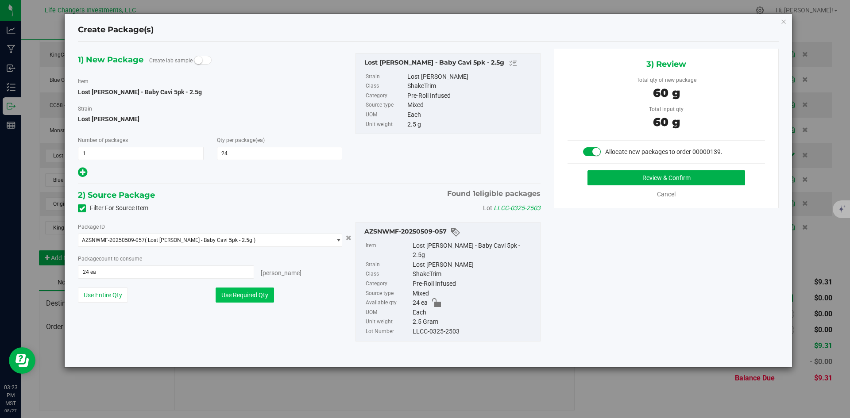
click at [264, 292] on button "Use Required Qty" at bounding box center [245, 295] width 58 height 15
click at [698, 180] on button "Review & Confirm" at bounding box center [667, 177] width 158 height 15
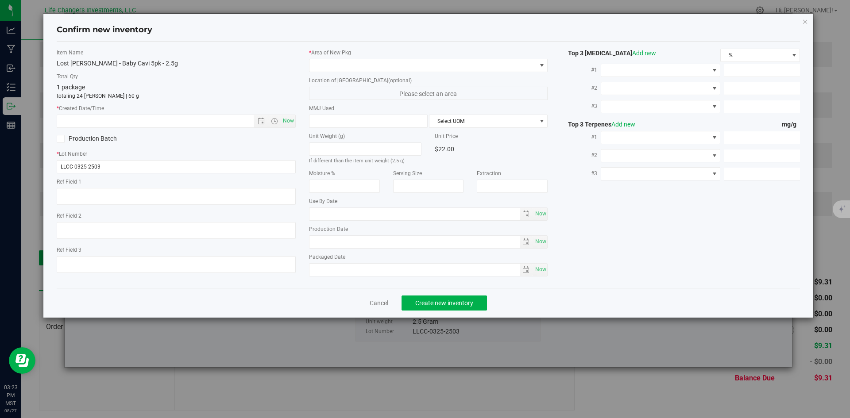
type input "2026-02-28"
type input "[DATE]"
click at [286, 123] on span "Now" at bounding box center [288, 121] width 15 height 13
type input "8/27/2025 3:23 PM"
click at [326, 62] on span at bounding box center [423, 65] width 227 height 12
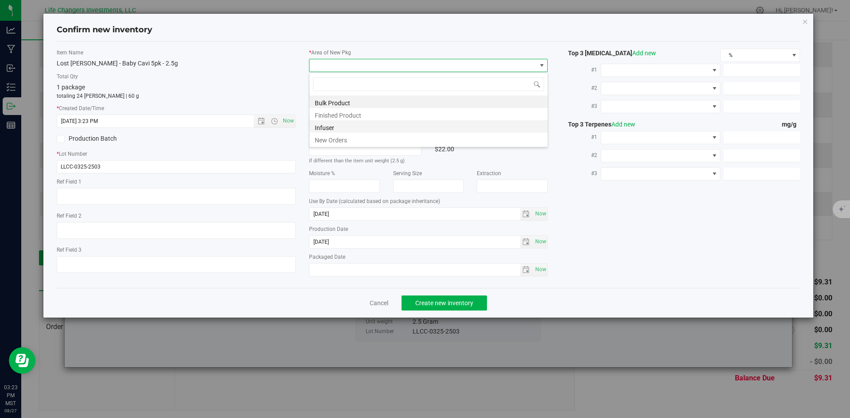
scroll to position [13, 239]
click at [325, 140] on li "New Orders" at bounding box center [429, 139] width 238 height 12
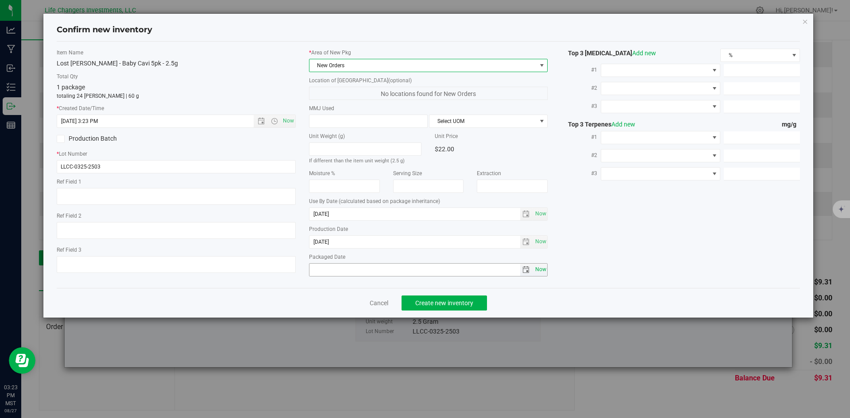
click at [542, 267] on span "Now" at bounding box center [540, 269] width 15 height 13
type input "2025-08-27"
click at [451, 302] on span "Create new inventory" at bounding box center [444, 303] width 58 height 7
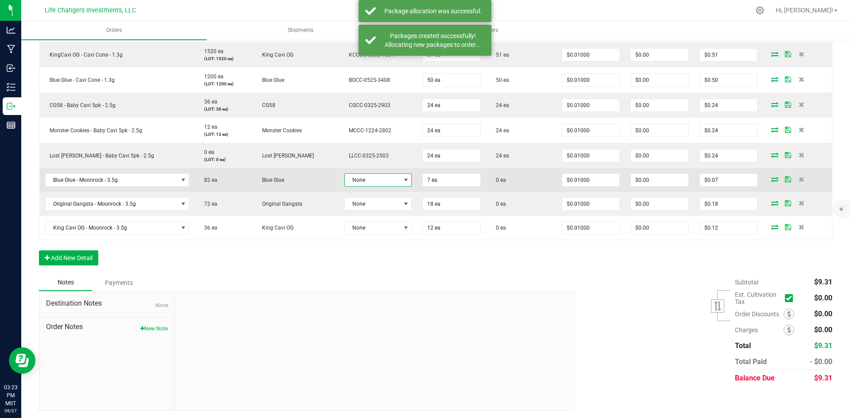
click at [403, 182] on span at bounding box center [406, 180] width 7 height 7
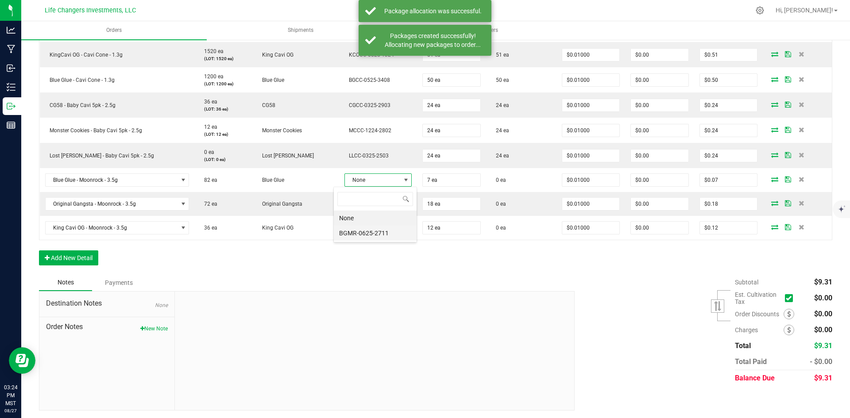
click at [378, 232] on li "BGMR-0625-2711" at bounding box center [375, 233] width 83 height 15
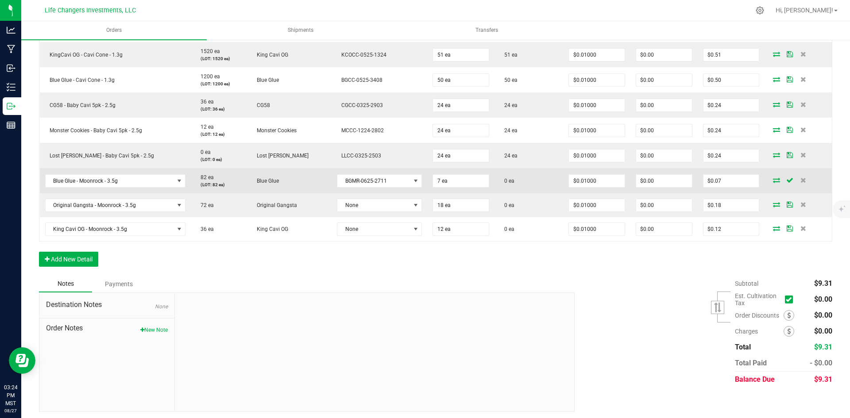
click at [773, 180] on icon at bounding box center [776, 180] width 7 height 5
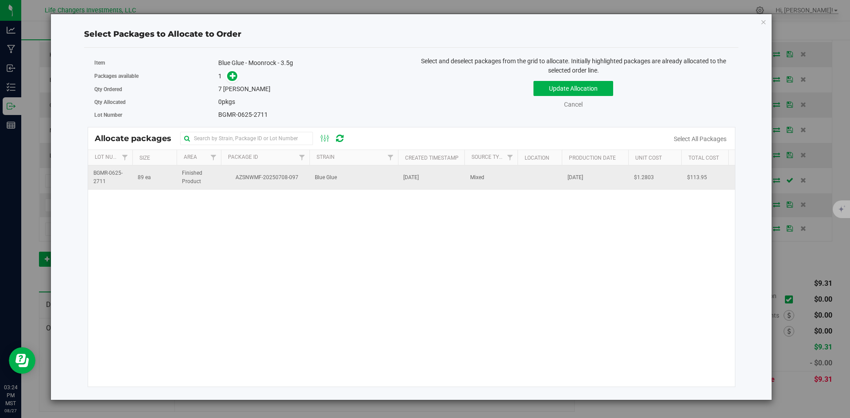
drag, startPoint x: 364, startPoint y: 178, endPoint x: 357, endPoint y: 167, distance: 13.0
click at [364, 178] on td "Blue Glue" at bounding box center [354, 178] width 89 height 24
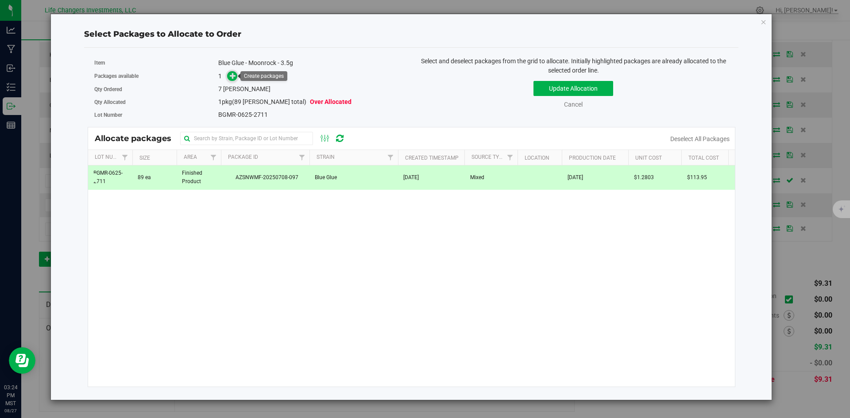
click at [236, 75] on icon at bounding box center [233, 76] width 6 height 6
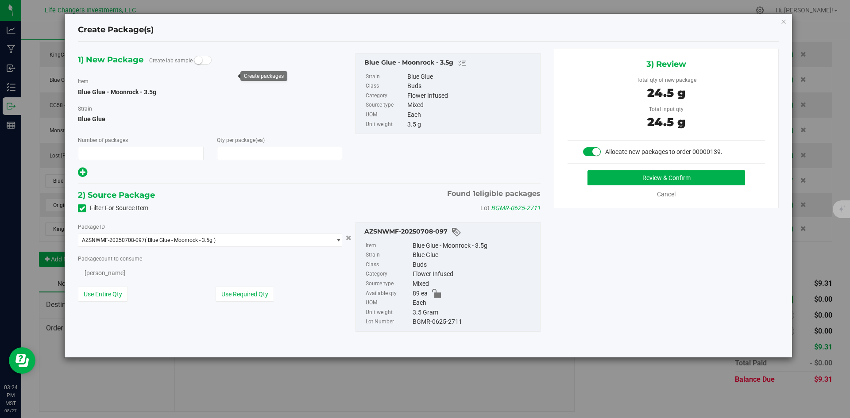
type input "1"
type input "7"
drag, startPoint x: 261, startPoint y: 293, endPoint x: 290, endPoint y: 288, distance: 29.3
click at [264, 294] on button "Use Required Qty" at bounding box center [245, 295] width 58 height 15
click at [670, 180] on button "Review & Confirm" at bounding box center [667, 177] width 158 height 15
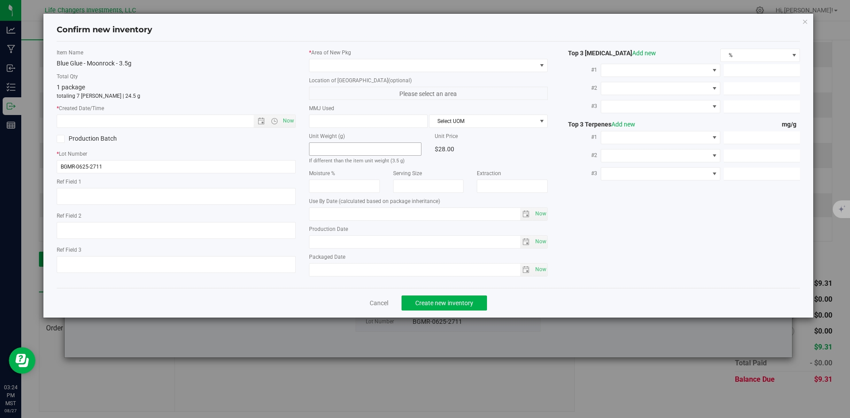
type input "2026-06-13"
type input "[DATE]"
click at [286, 121] on span "Now" at bounding box center [288, 121] width 15 height 13
type input "8/27/2025 3:24 PM"
click at [322, 64] on span at bounding box center [423, 65] width 227 height 12
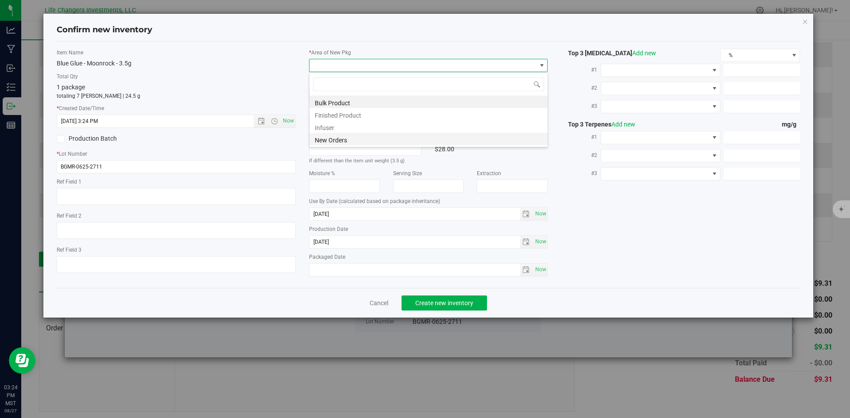
scroll to position [13, 239]
click at [334, 142] on li "New Orders" at bounding box center [429, 139] width 238 height 12
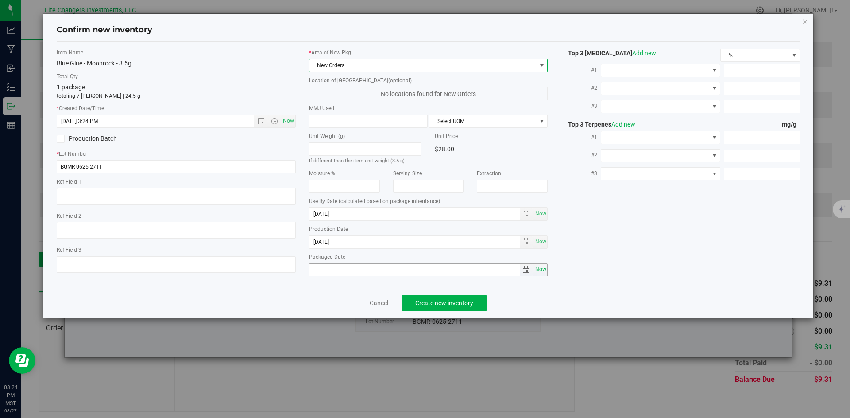
click at [543, 270] on span "Now" at bounding box center [540, 269] width 15 height 13
type input "2025-08-27"
click at [450, 300] on span "Create new inventory" at bounding box center [444, 303] width 58 height 7
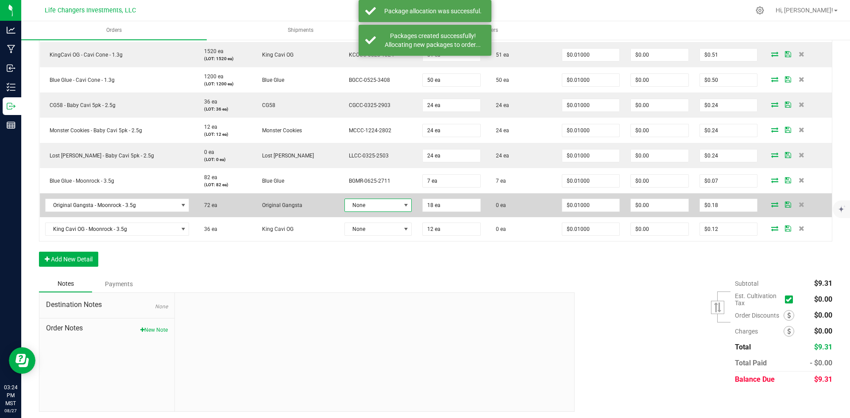
click at [403, 205] on span at bounding box center [406, 205] width 7 height 7
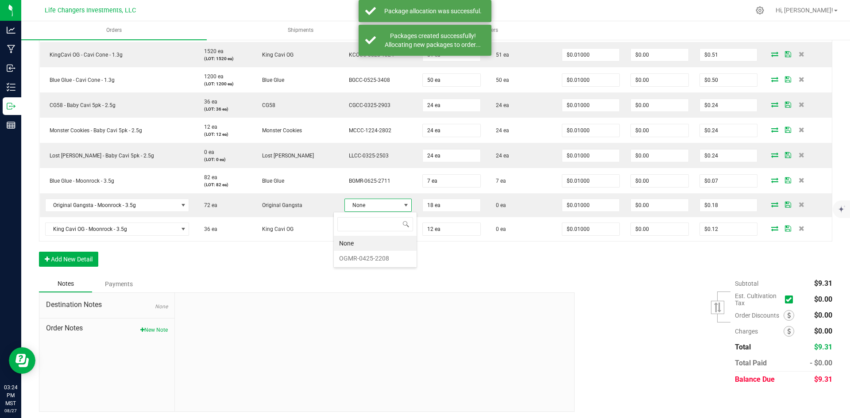
scroll to position [13, 68]
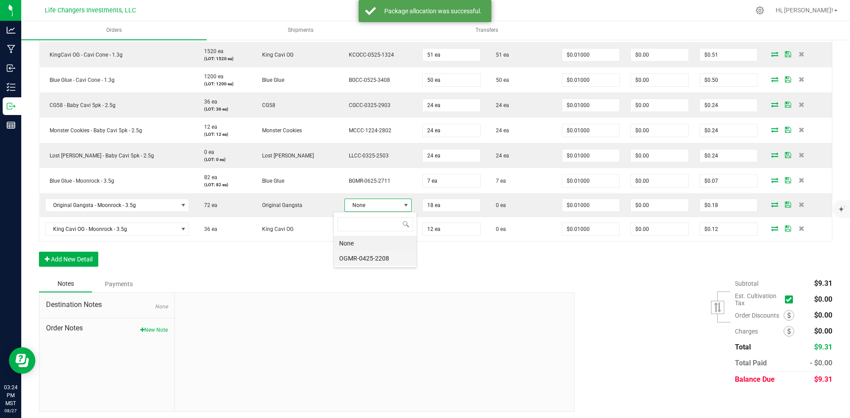
click at [360, 260] on li "OGMR-0425-2208" at bounding box center [375, 258] width 83 height 15
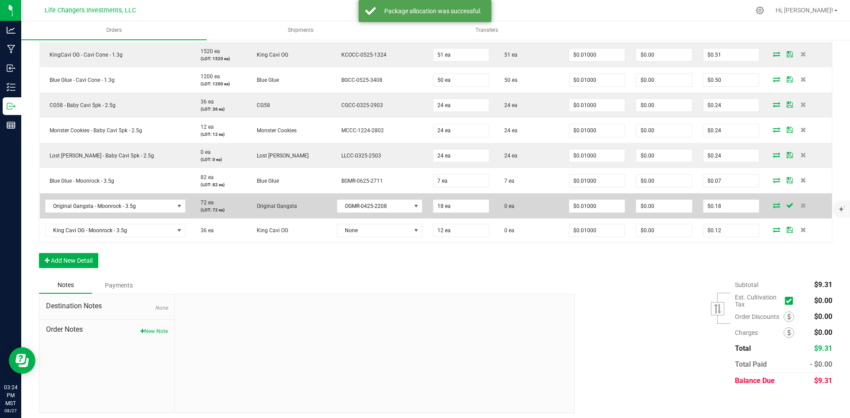
click at [773, 205] on icon at bounding box center [776, 205] width 7 height 5
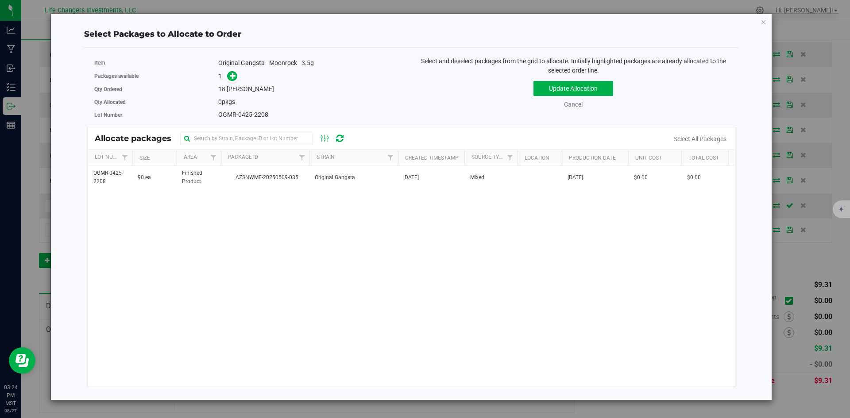
drag, startPoint x: 385, startPoint y: 174, endPoint x: 375, endPoint y: 161, distance: 17.0
click at [385, 174] on td "Original Gangsta" at bounding box center [354, 178] width 89 height 24
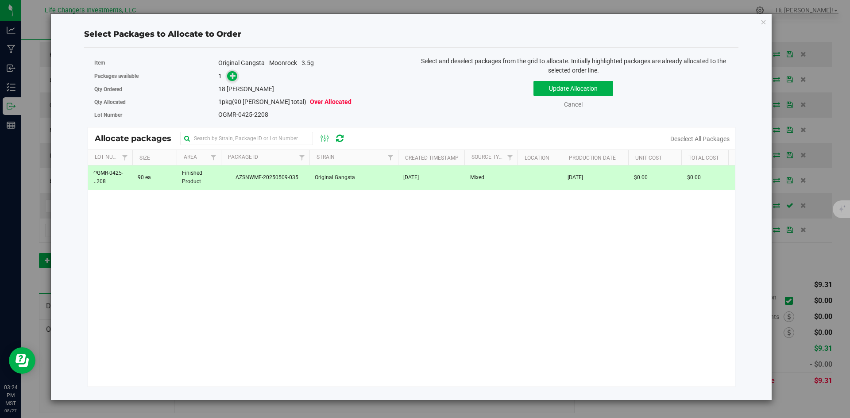
click at [232, 73] on icon at bounding box center [233, 76] width 6 height 6
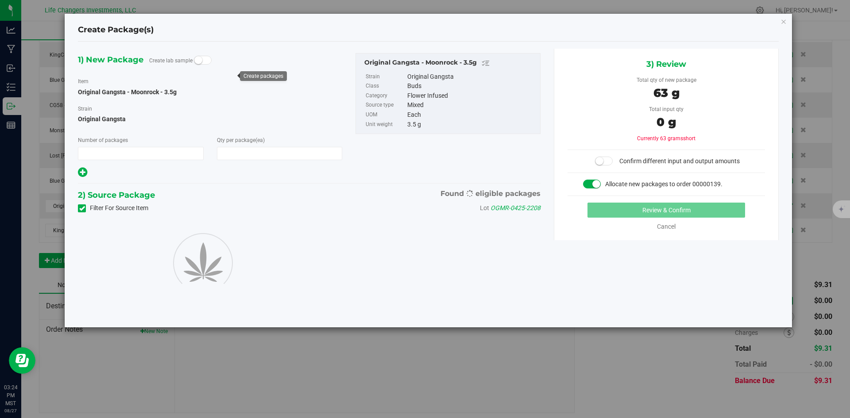
type input "1"
type input "18"
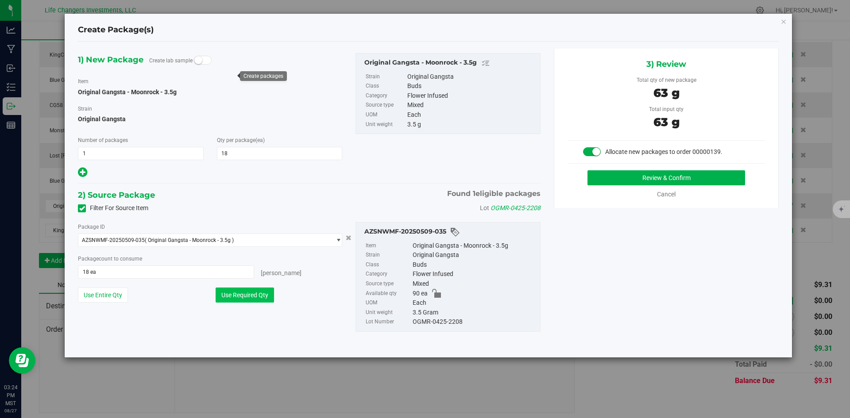
click at [255, 296] on button "Use Required Qty" at bounding box center [245, 295] width 58 height 15
click at [728, 170] on div "3) Review Total qty of new package 63 g Total input qty 63 g Allocate new packa…" at bounding box center [666, 128] width 225 height 159
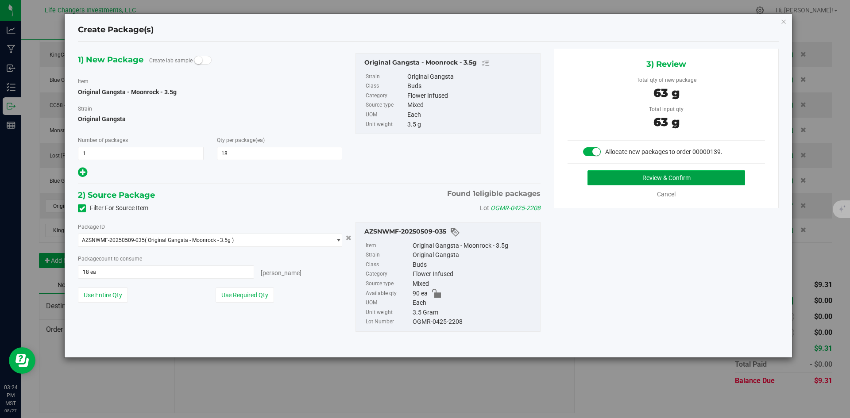
click at [729, 175] on button "Review & Confirm" at bounding box center [667, 177] width 158 height 15
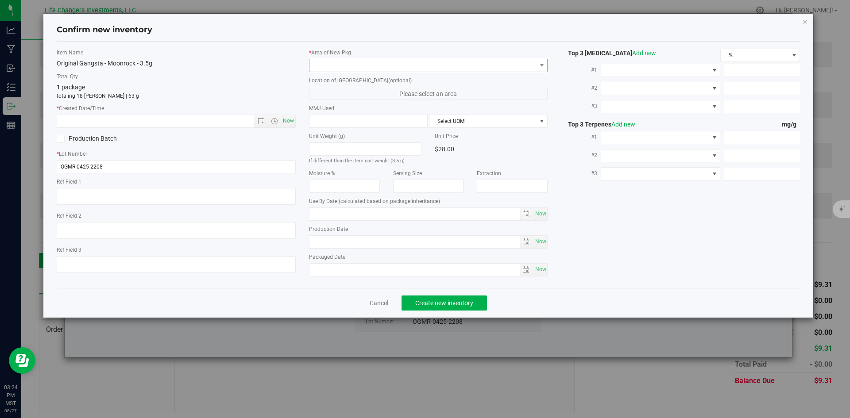
type input "2026-04-22"
type input "[DATE]"
click at [284, 118] on span "Now" at bounding box center [288, 121] width 15 height 13
type input "8/27/2025 3:24 PM"
click at [331, 66] on span at bounding box center [423, 65] width 227 height 12
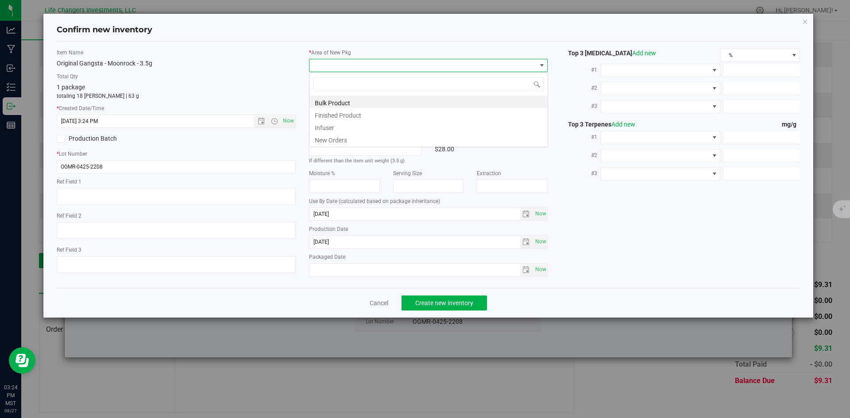
scroll to position [13, 239]
click at [330, 141] on li "New Orders" at bounding box center [429, 139] width 238 height 12
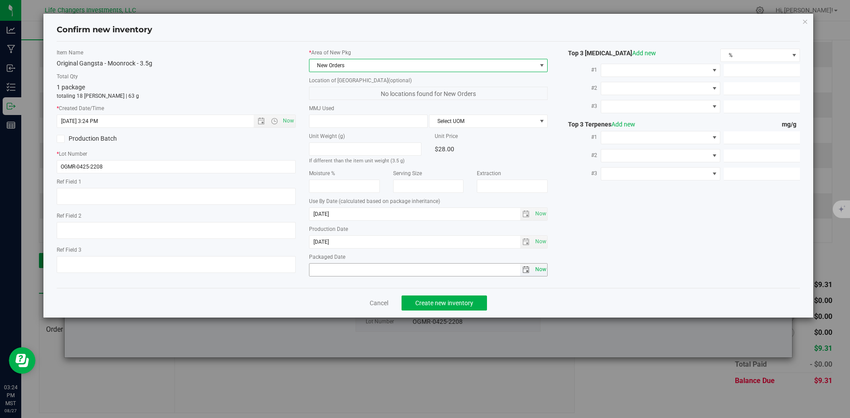
click at [541, 267] on span "Now" at bounding box center [540, 269] width 15 height 13
type input "2025-08-27"
click at [466, 301] on span "Create new inventory" at bounding box center [444, 303] width 58 height 7
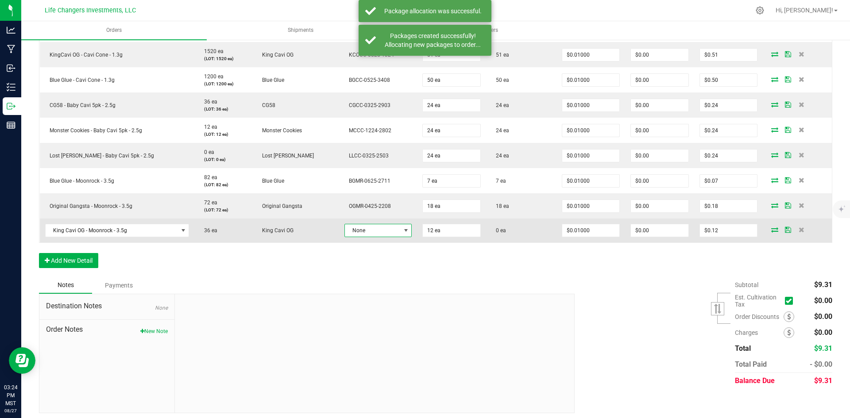
click at [403, 232] on span at bounding box center [406, 230] width 7 height 7
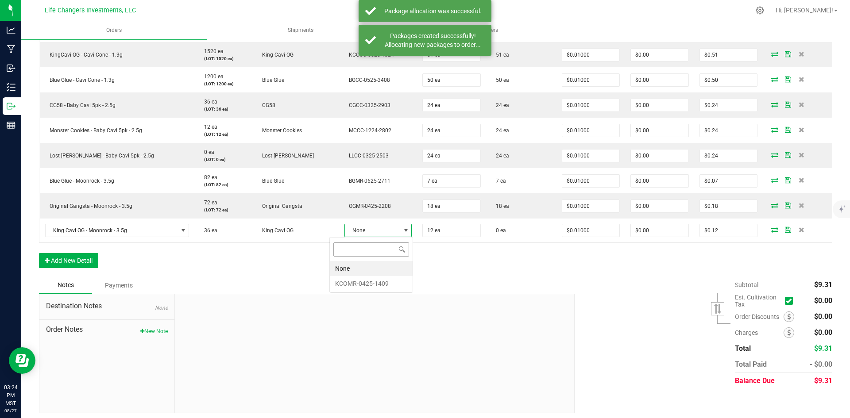
scroll to position [13, 68]
click at [387, 283] on li "KCOMR-0425-1409" at bounding box center [371, 283] width 83 height 15
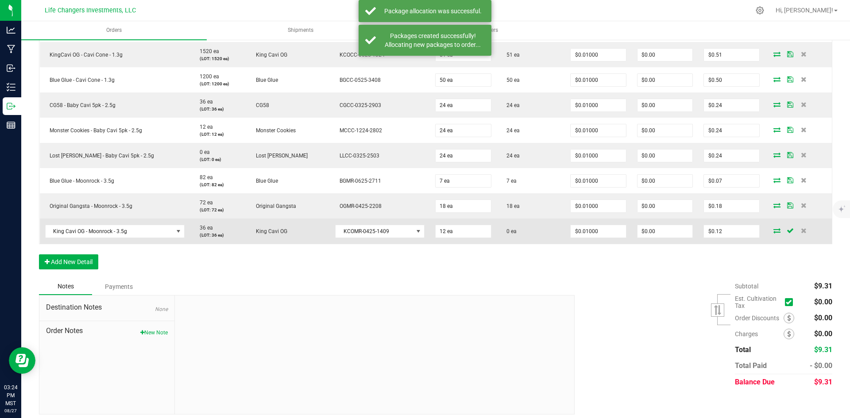
click at [774, 231] on icon at bounding box center [777, 230] width 7 height 5
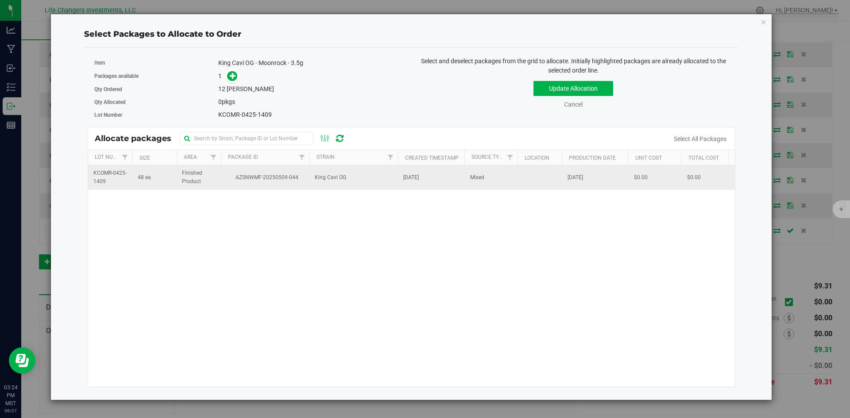
click at [384, 180] on td "King Cavi OG" at bounding box center [354, 178] width 89 height 24
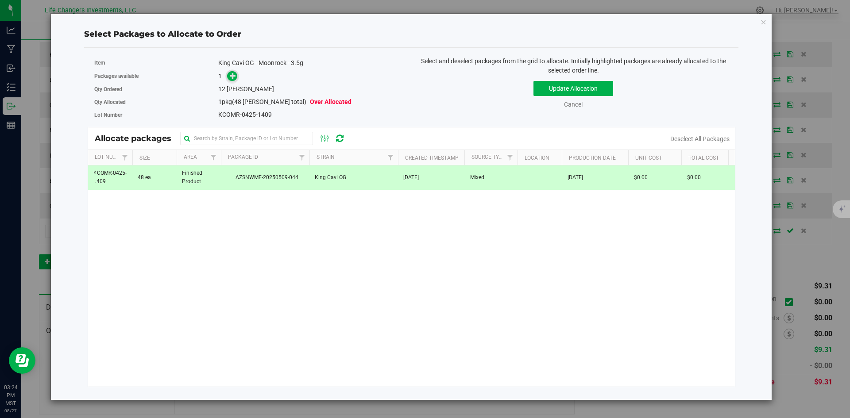
click at [233, 77] on icon at bounding box center [233, 76] width 6 height 6
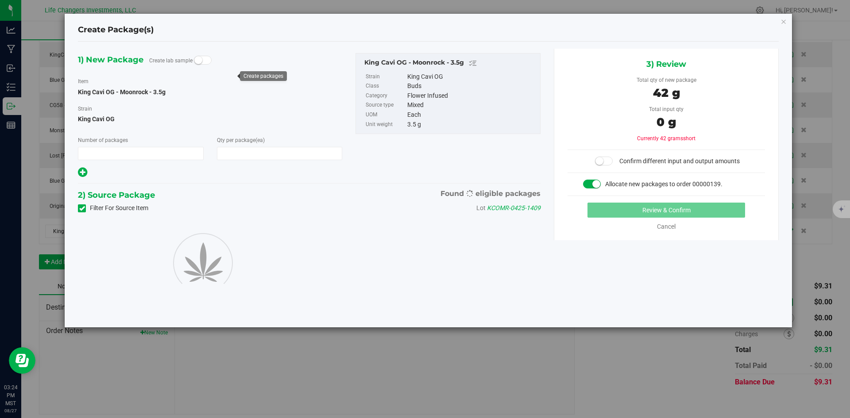
type input "1"
type input "12"
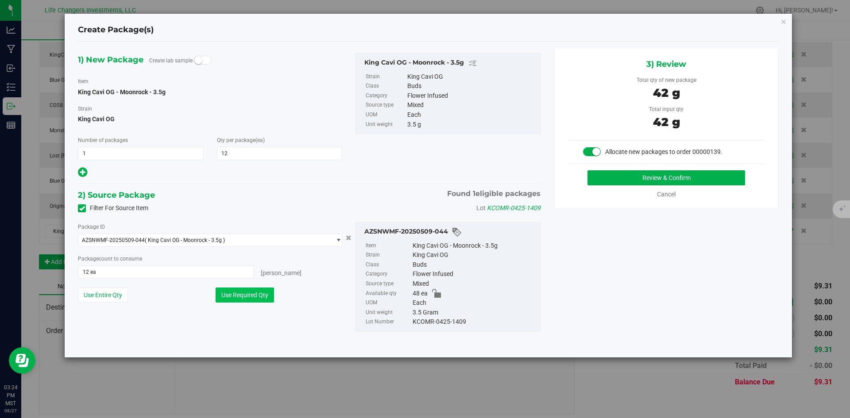
click at [265, 293] on button "Use Required Qty" at bounding box center [245, 295] width 58 height 15
click at [701, 172] on button "Review & Confirm" at bounding box center [667, 177] width 158 height 15
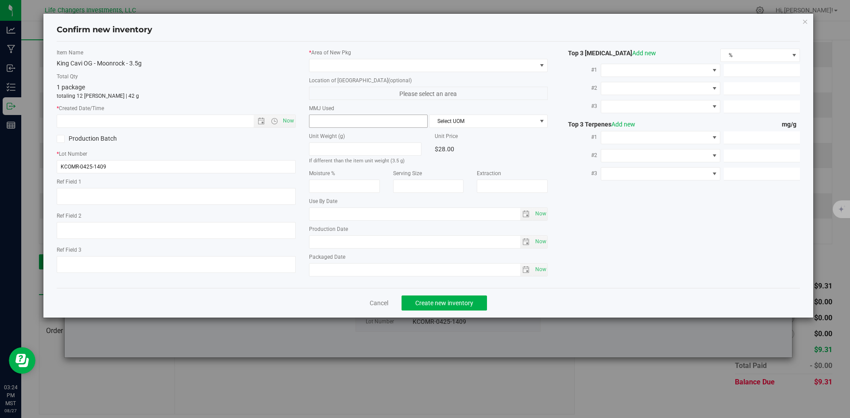
type input "2026-03-27"
type input "[DATE]"
click at [289, 124] on span "Now" at bounding box center [288, 121] width 15 height 13
type input "8/27/2025 3:24 PM"
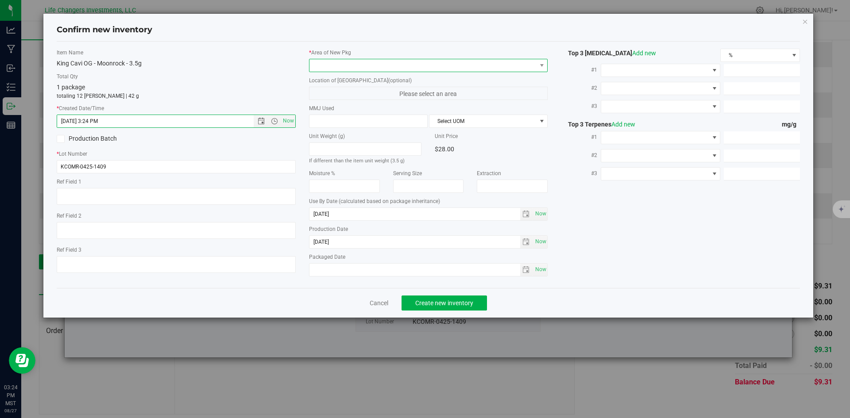
click at [330, 66] on span at bounding box center [423, 65] width 227 height 12
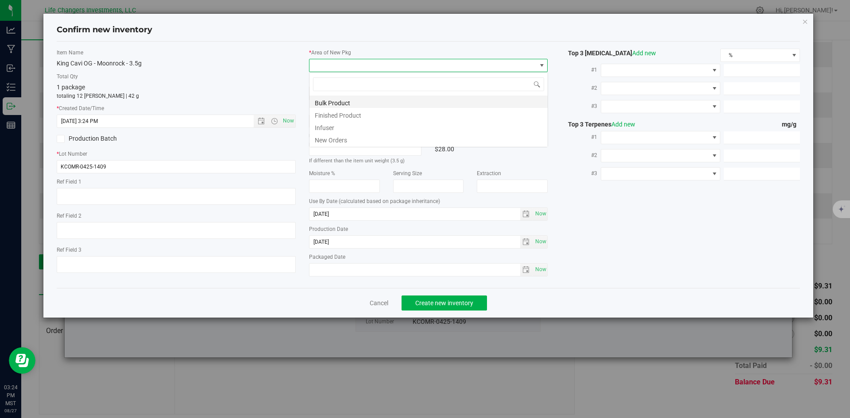
scroll to position [13, 239]
click at [336, 136] on li "New Orders" at bounding box center [429, 139] width 238 height 12
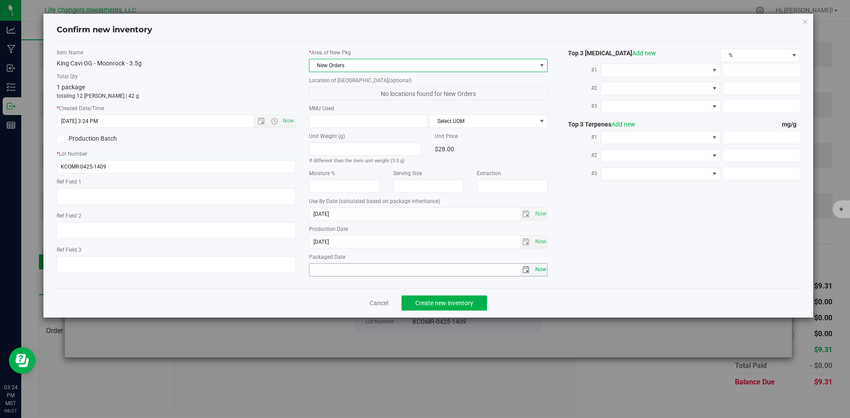
click at [535, 269] on span "Now" at bounding box center [540, 269] width 15 height 13
type input "2025-08-27"
click at [443, 298] on button "Create new inventory" at bounding box center [444, 303] width 85 height 15
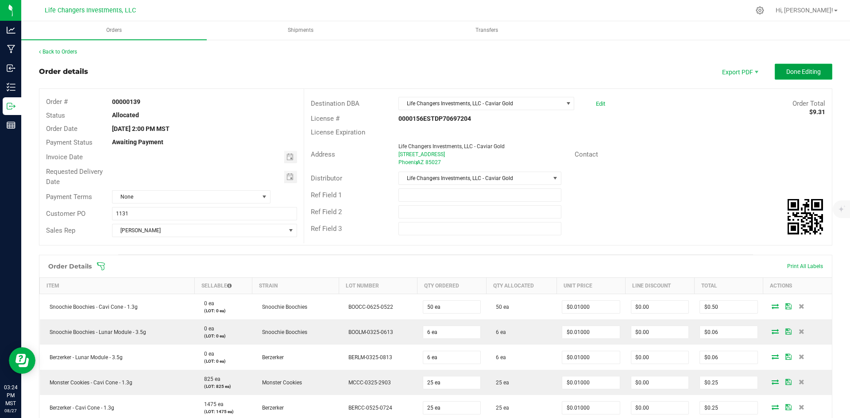
click at [805, 71] on span "Done Editing" at bounding box center [803, 71] width 35 height 7
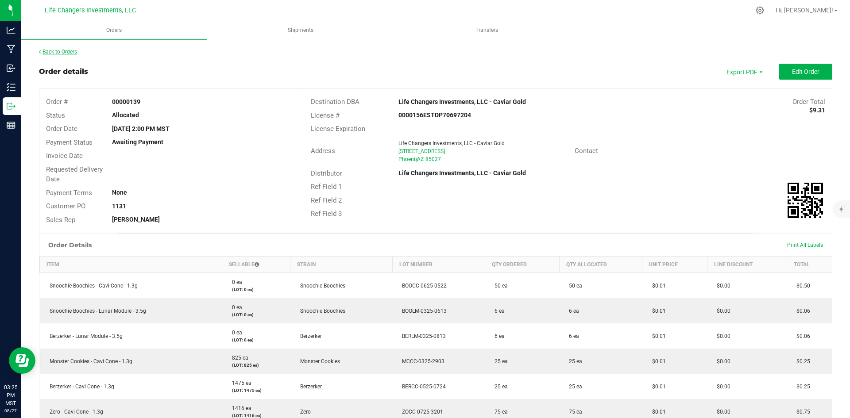
click at [58, 53] on link "Back to Orders" at bounding box center [58, 52] width 38 height 6
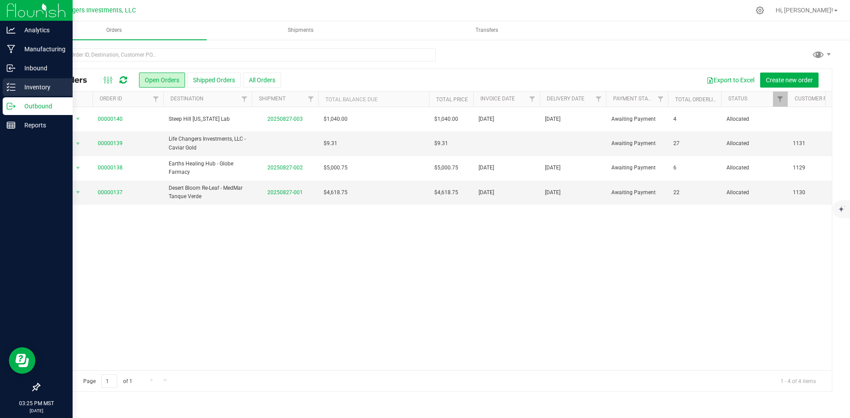
click at [27, 82] on p "Inventory" at bounding box center [41, 87] width 53 height 11
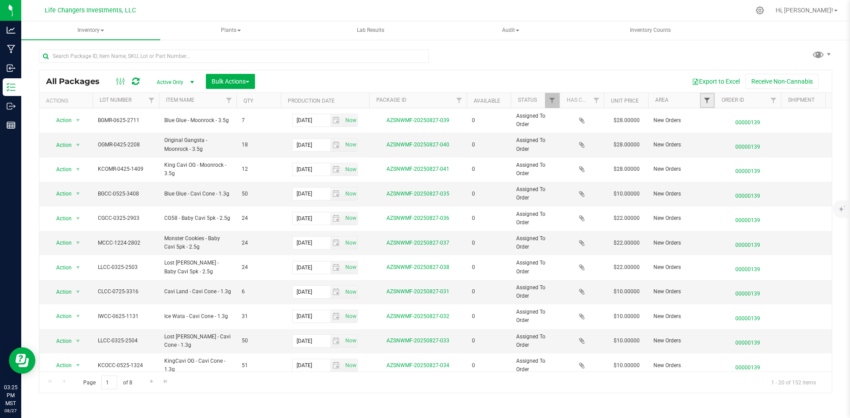
click at [709, 99] on span "Filter" at bounding box center [707, 100] width 7 height 7
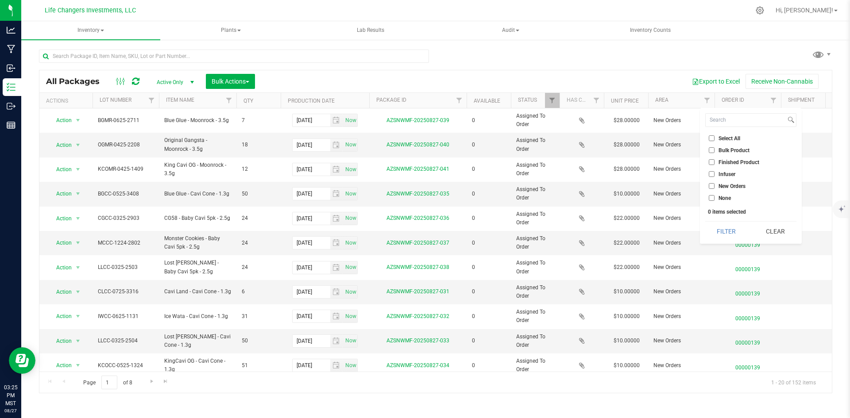
click at [713, 162] on input "Finished Product" at bounding box center [712, 162] width 6 height 6
checkbox input "true"
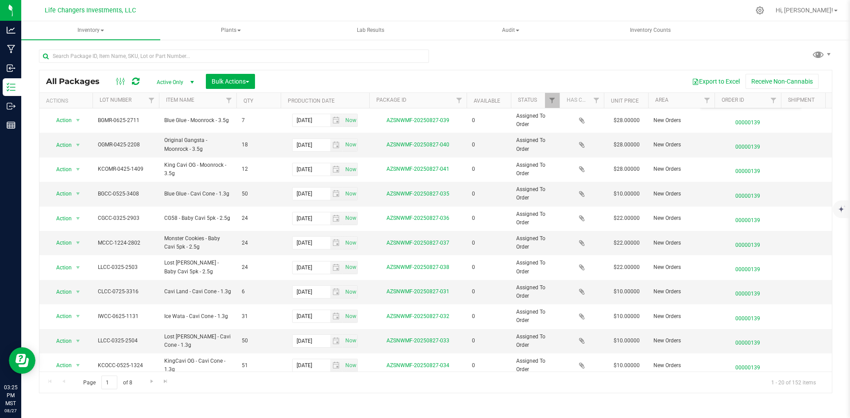
click at [627, 54] on div "All Packages Active Only Active Only Lab Samples Locked All Bulk Actions Add to…" at bounding box center [436, 217] width 794 height 353
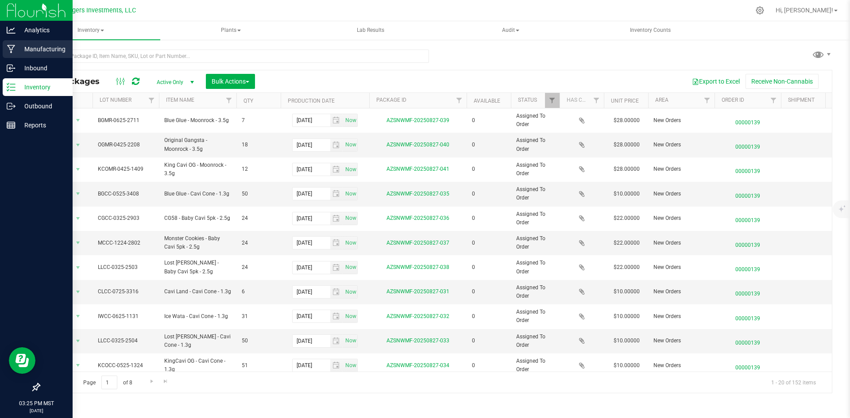
click at [35, 47] on p "Manufacturing" at bounding box center [41, 49] width 53 height 11
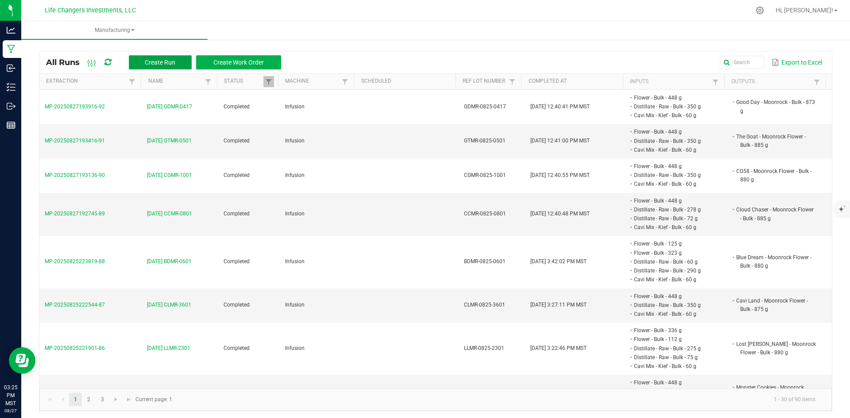
click at [172, 59] on span "Create Run" at bounding box center [160, 62] width 31 height 7
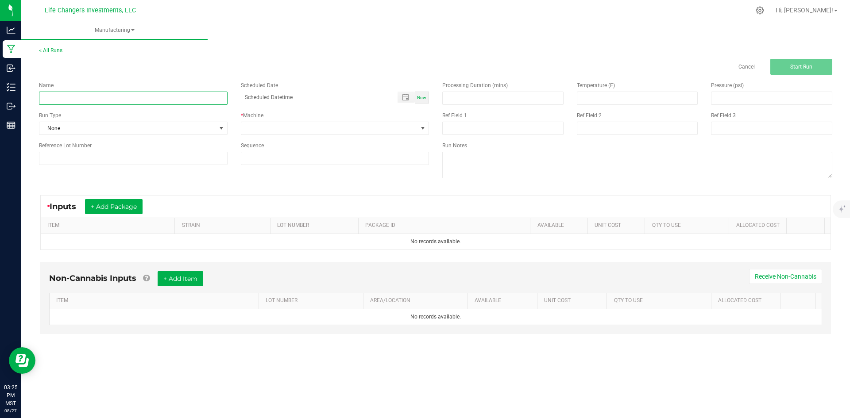
click at [174, 95] on input at bounding box center [133, 98] width 189 height 13
type input "[DATE] SBCC-1732"
click at [148, 162] on input at bounding box center [133, 158] width 189 height 13
type input "SBCC-0725-1732"
click at [304, 126] on span at bounding box center [329, 128] width 177 height 12
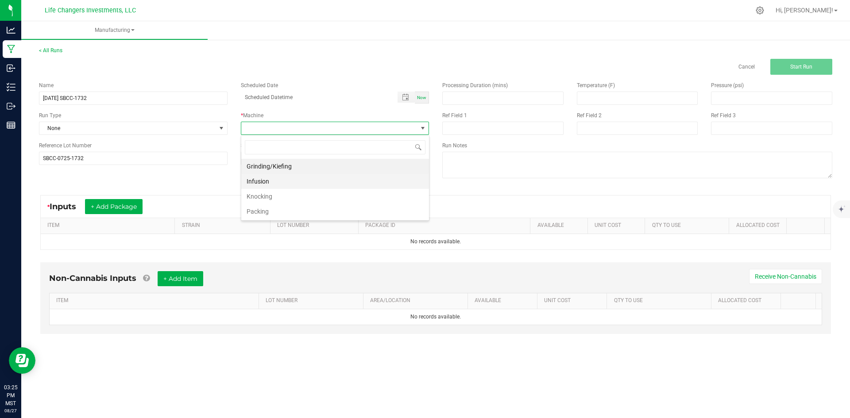
scroll to position [13, 188]
click at [283, 198] on li "Knocking" at bounding box center [335, 196] width 188 height 15
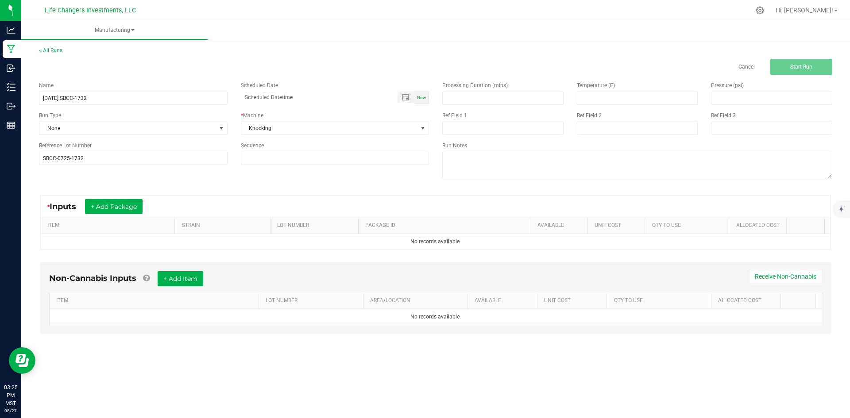
click at [452, 193] on div "* Inputs + Add Package ITEM STRAIN LOT NUMBER PACKAGE ID AVAILABLE Unit Cost QT…" at bounding box center [435, 222] width 807 height 71
click at [123, 203] on button "+ Add Package" at bounding box center [114, 206] width 58 height 15
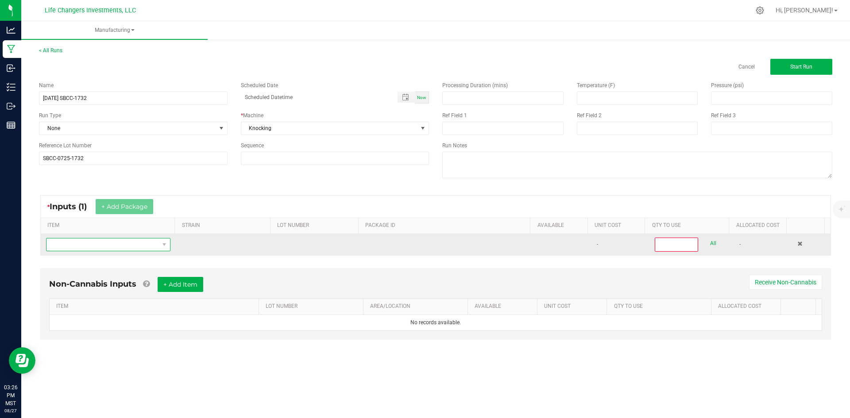
click at [91, 245] on span "NO DATA FOUND" at bounding box center [102, 245] width 112 height 12
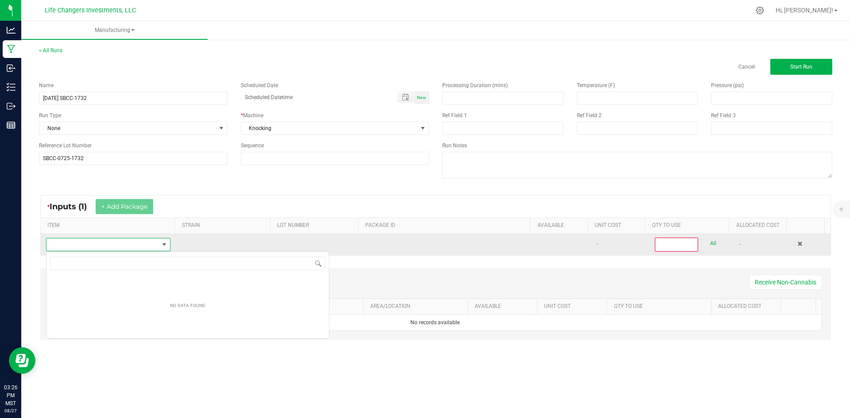
scroll to position [13, 122]
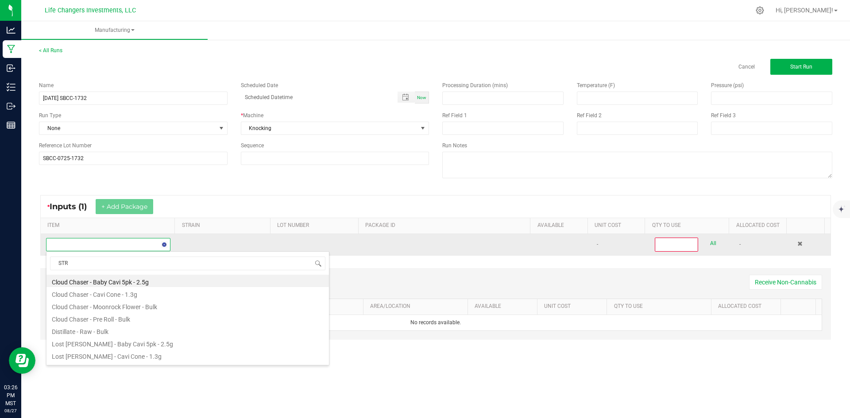
type input "STRO"
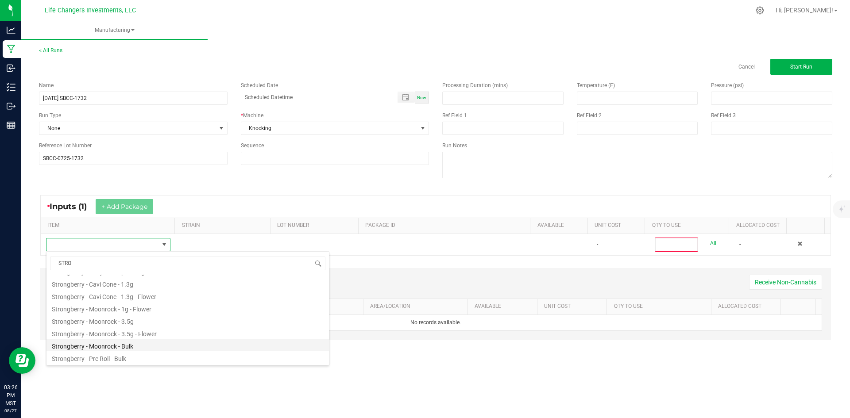
scroll to position [48, 0]
click at [99, 357] on li "Strongberry - Pre Roll - Bulk" at bounding box center [187, 357] width 283 height 12
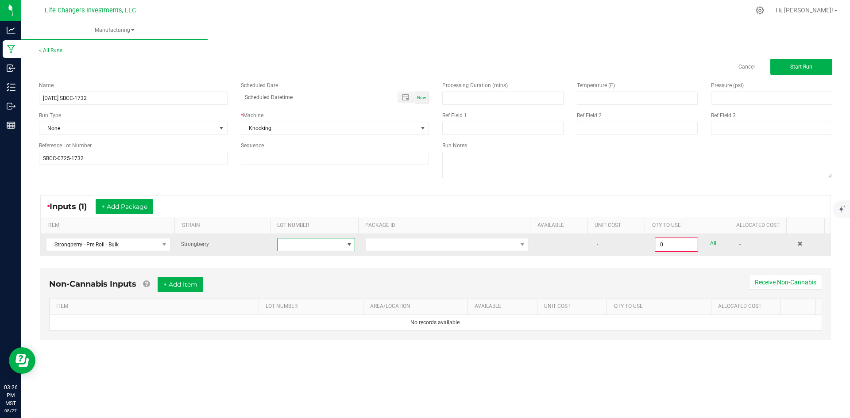
click at [348, 246] on span at bounding box center [349, 244] width 7 height 7
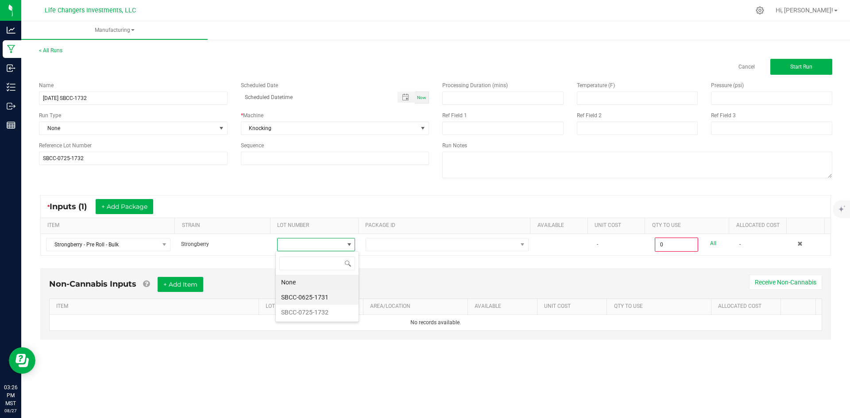
scroll to position [13, 77]
click at [322, 314] on li "SBCC-0725-1732" at bounding box center [317, 312] width 83 height 15
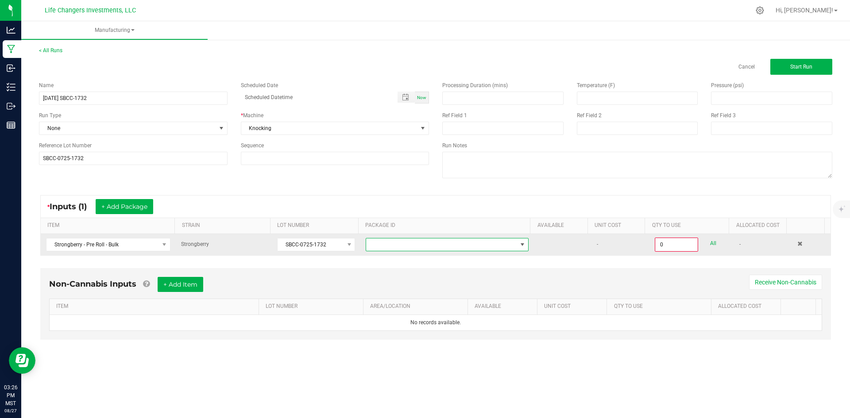
click at [435, 244] on span at bounding box center [441, 245] width 151 height 12
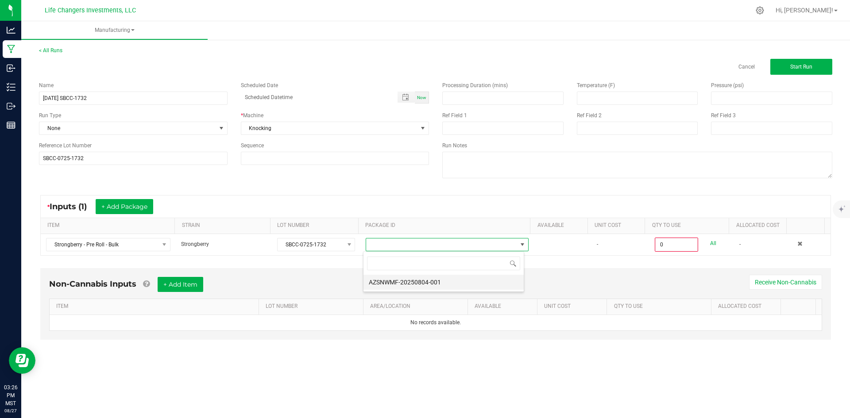
click at [442, 282] on li "AZSNWMF-20250804-001" at bounding box center [444, 282] width 160 height 15
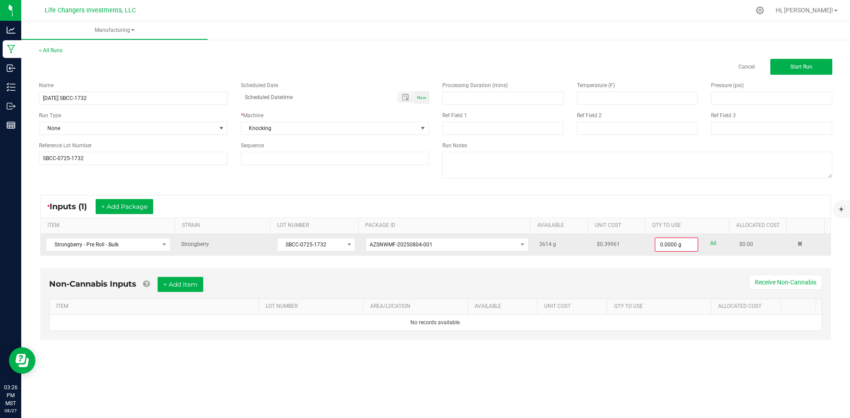
click at [710, 242] on link "All" at bounding box center [713, 244] width 6 height 12
type input "3614.0000 g"
click at [795, 60] on button "Start Run" at bounding box center [802, 67] width 62 height 16
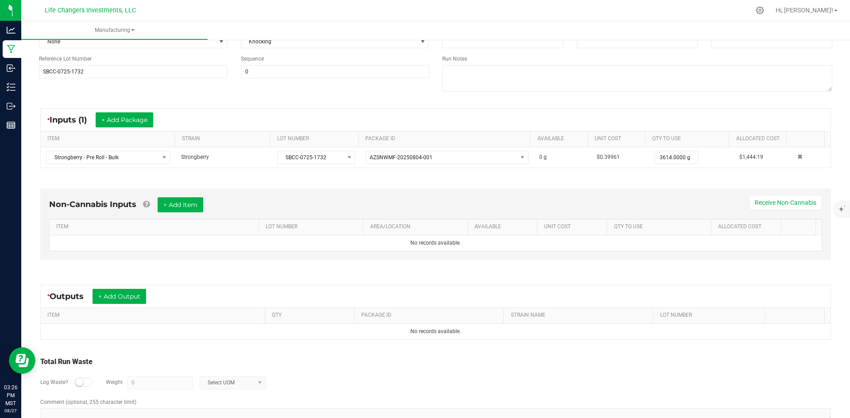
scroll to position [121, 0]
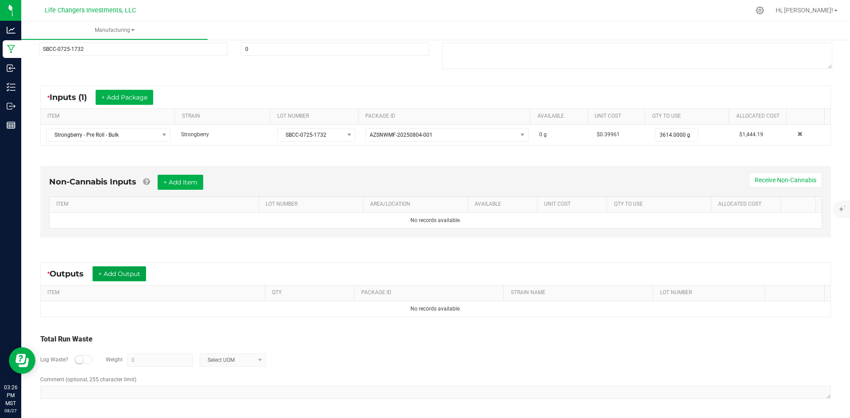
click at [121, 274] on button "+ Add Output" at bounding box center [120, 274] width 54 height 15
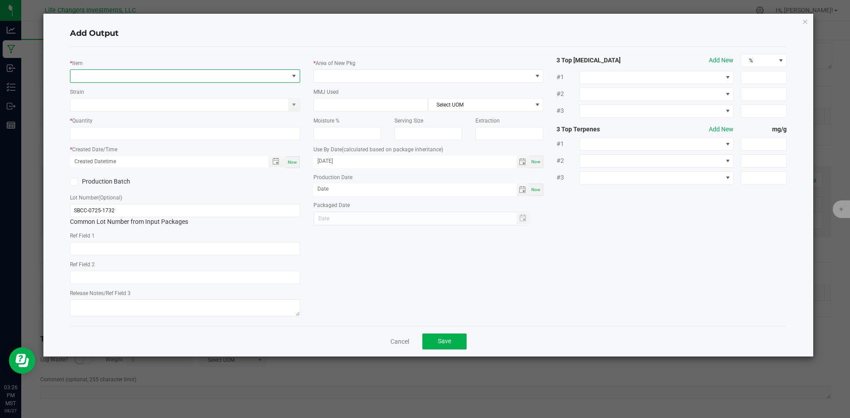
click at [131, 78] on span "NO DATA FOUND" at bounding box center [179, 76] width 218 height 12
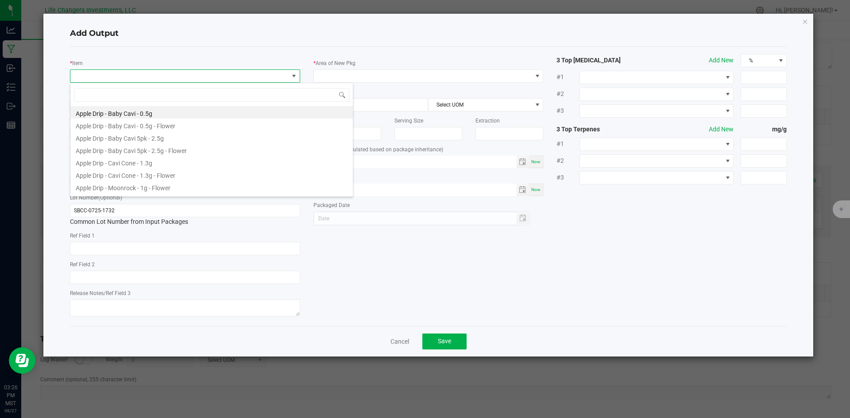
scroll to position [13, 230]
type input "STR"
click at [130, 172] on li "Strongberry - Cavi Cone - 1.3g - Flower" at bounding box center [211, 174] width 283 height 12
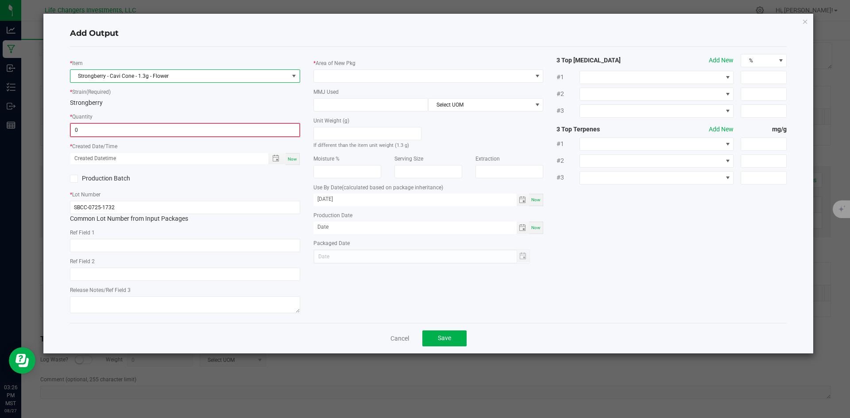
click at [115, 130] on input "0" at bounding box center [185, 130] width 229 height 12
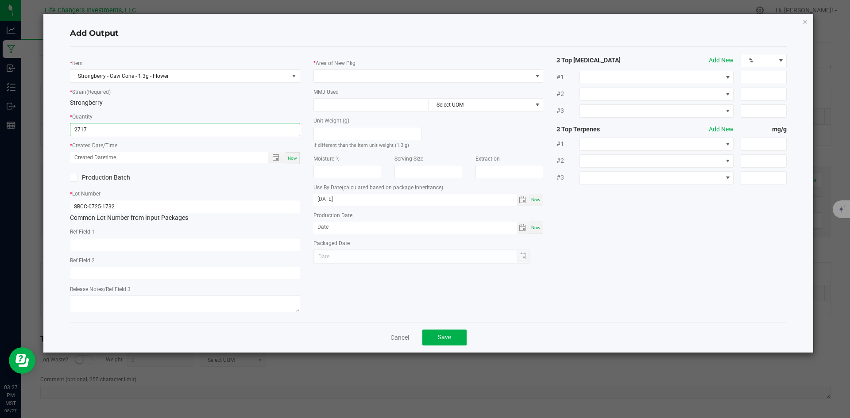
type input "2717 ea"
click at [294, 159] on span "Now" at bounding box center [292, 158] width 9 height 5
type input "08/27/2025 3:27 PM"
type input "[DATE]"
click at [348, 74] on span at bounding box center [423, 76] width 218 height 12
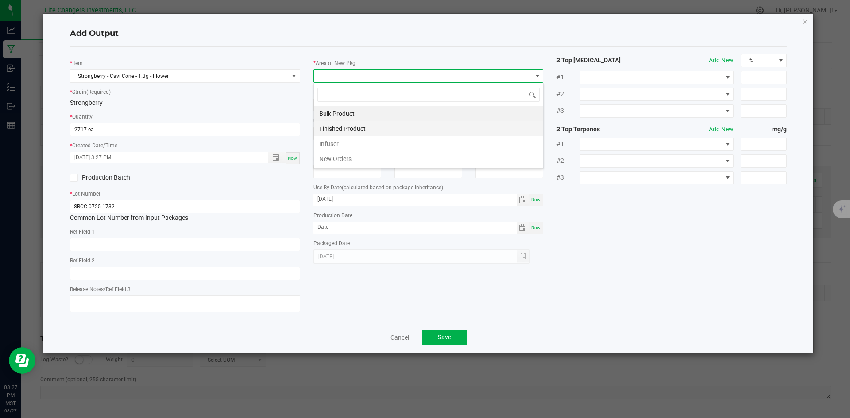
click at [338, 124] on li "Finished Product" at bounding box center [428, 128] width 229 height 15
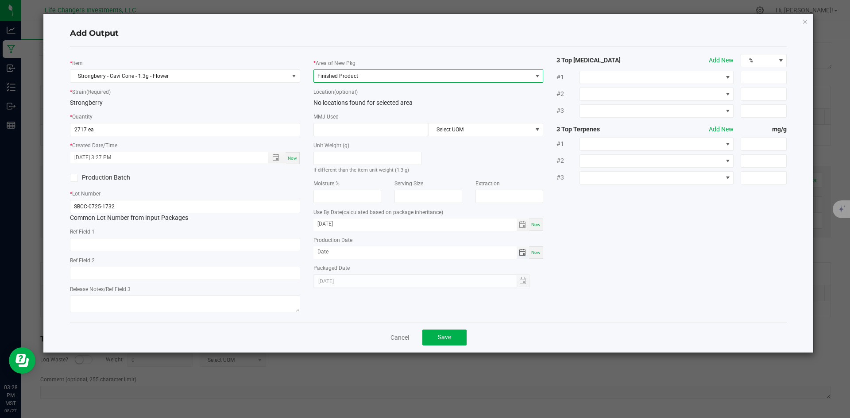
click at [523, 252] on span "Toggle calendar" at bounding box center [522, 252] width 7 height 7
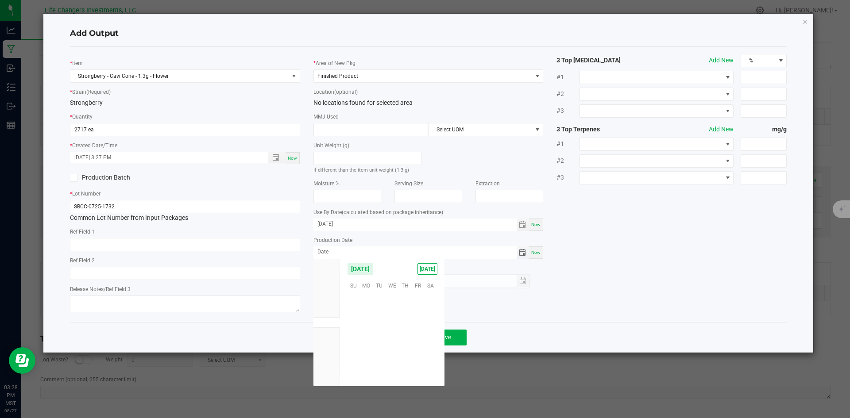
scroll to position [143525, 0]
click at [331, 313] on li "Jul" at bounding box center [327, 312] width 27 height 11
click at [405, 352] on span "31" at bounding box center [405, 353] width 13 height 14
type input "07/31/2025"
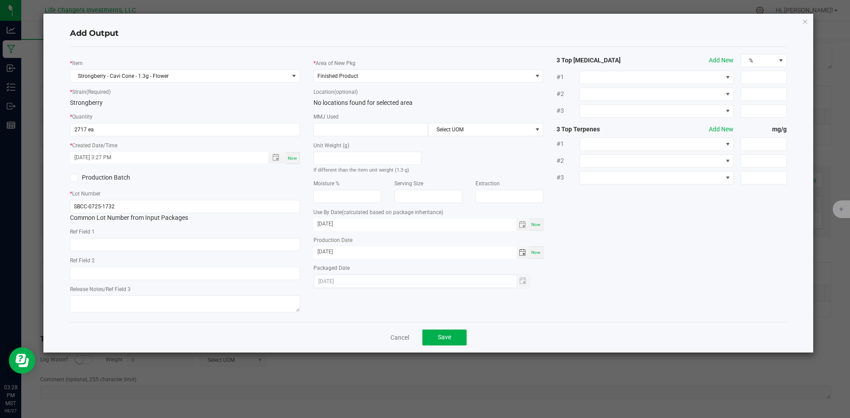
click at [644, 289] on div "* Item Strongberry - Cavi Cone - 1.3g - Flower * Strain (Required) Strongberry …" at bounding box center [428, 184] width 731 height 261
click at [450, 333] on button "Save" at bounding box center [444, 338] width 44 height 16
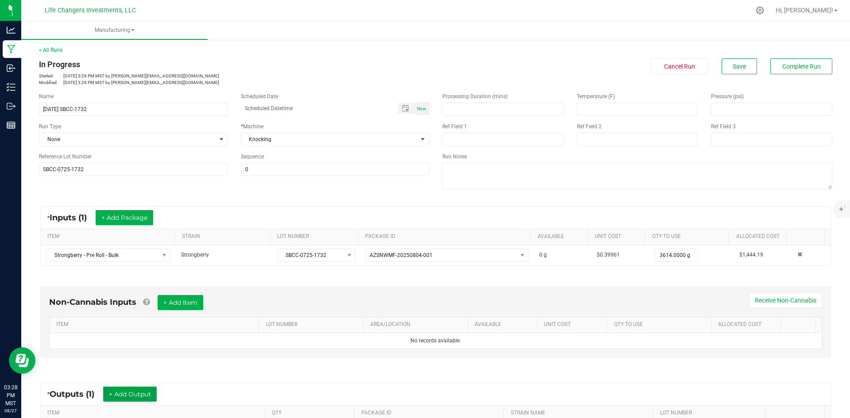
scroll to position [0, 0]
click at [798, 71] on button "Complete Run" at bounding box center [802, 67] width 62 height 16
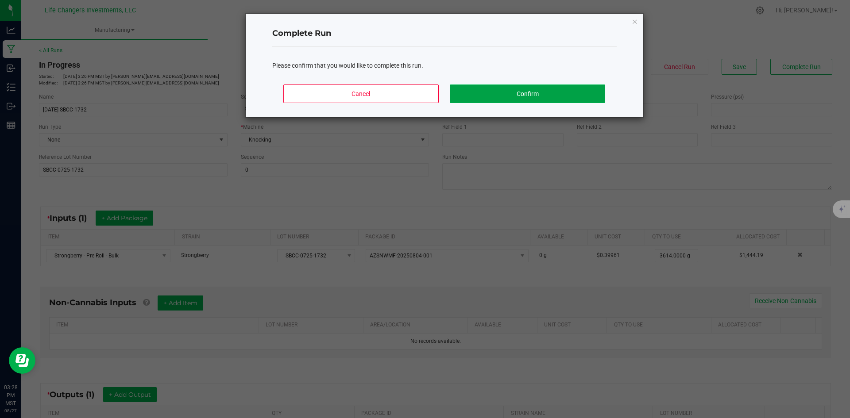
click at [552, 93] on button "Confirm" at bounding box center [527, 94] width 155 height 19
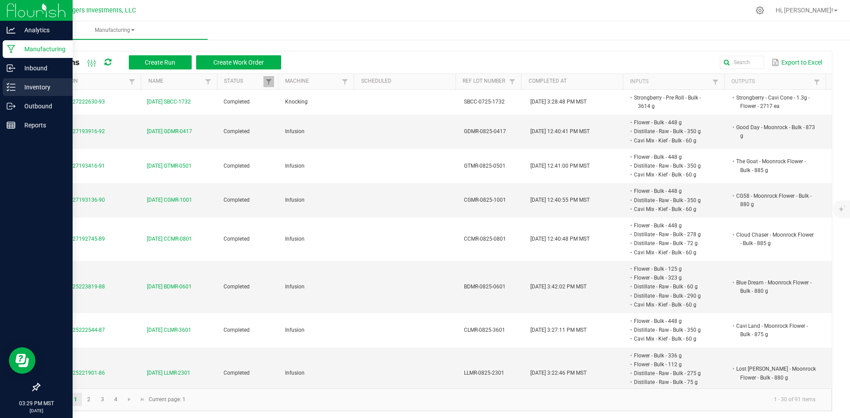
click at [37, 88] on p "Inventory" at bounding box center [41, 87] width 53 height 11
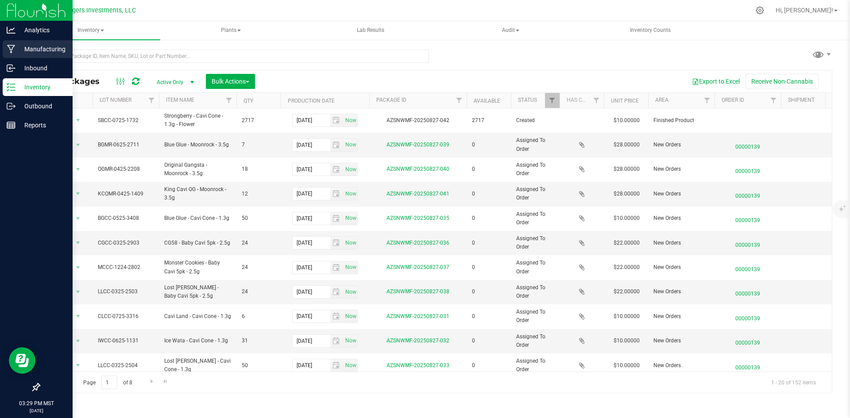
click at [50, 47] on p "Manufacturing" at bounding box center [41, 49] width 53 height 11
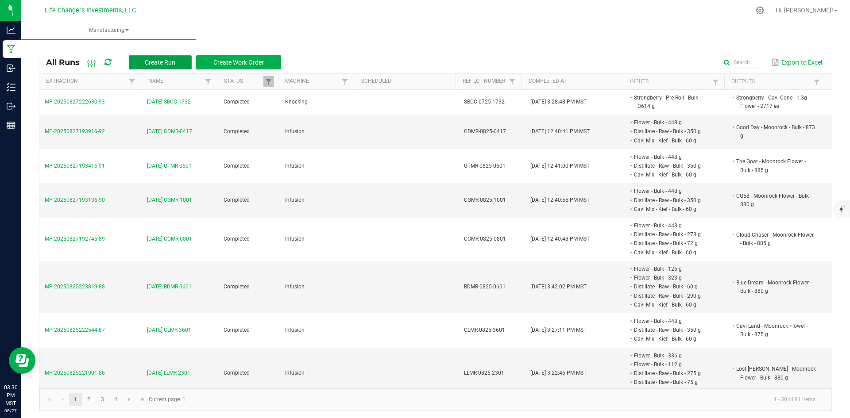
drag, startPoint x: 0, startPoint y: 0, endPoint x: 173, endPoint y: 62, distance: 183.9
click at [173, 62] on span "Create Run" at bounding box center [160, 62] width 31 height 7
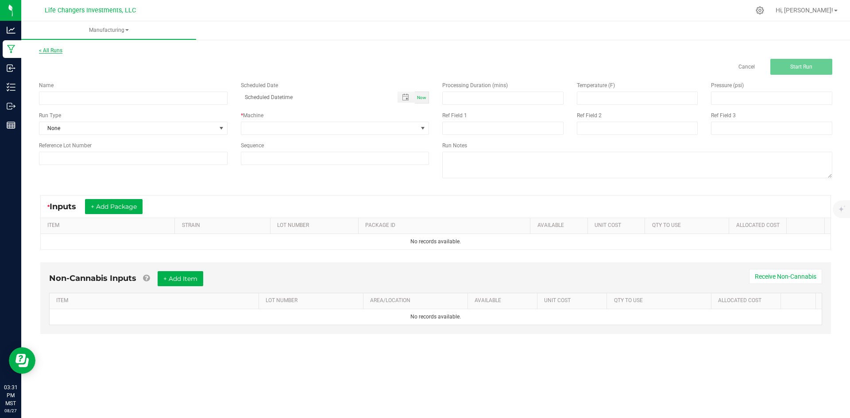
click at [56, 49] on link "< All Runs" at bounding box center [50, 50] width 23 height 6
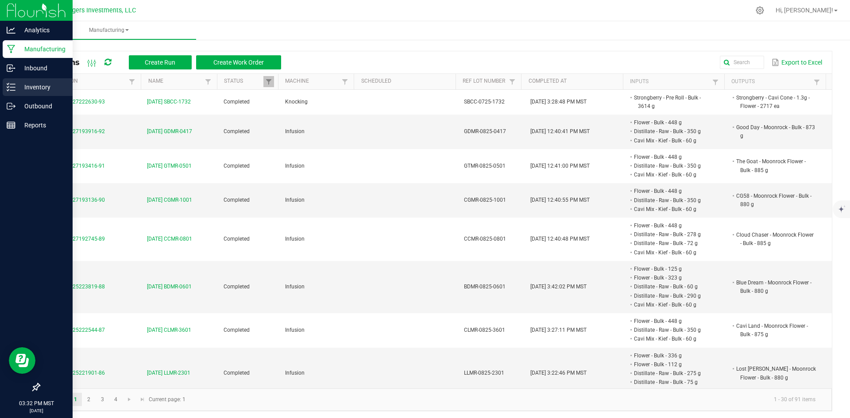
click at [28, 87] on p "Inventory" at bounding box center [41, 87] width 53 height 11
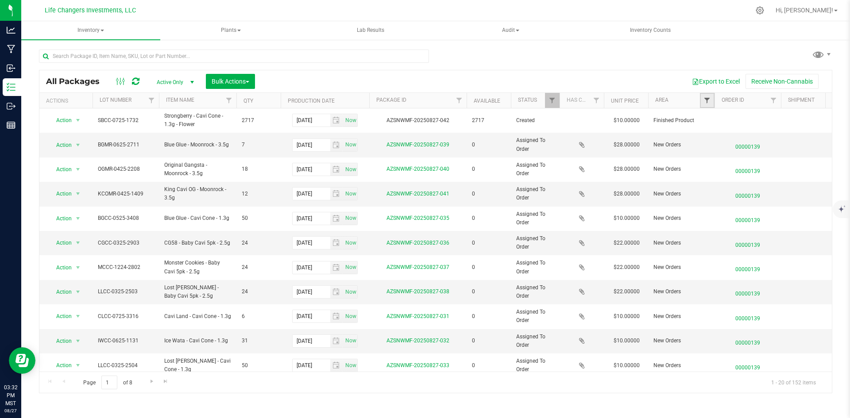
click at [707, 101] on span "Filter" at bounding box center [707, 100] width 7 height 7
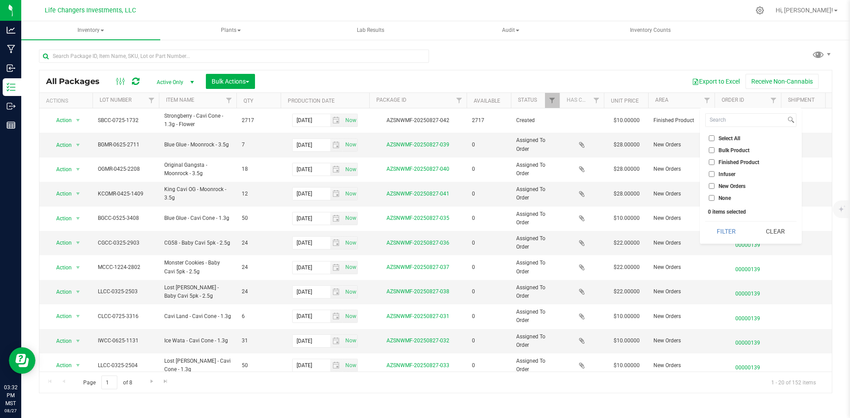
click at [713, 150] on input "Bulk Product" at bounding box center [712, 150] width 6 height 6
click at [728, 230] on button "Filter" at bounding box center [726, 231] width 43 height 19
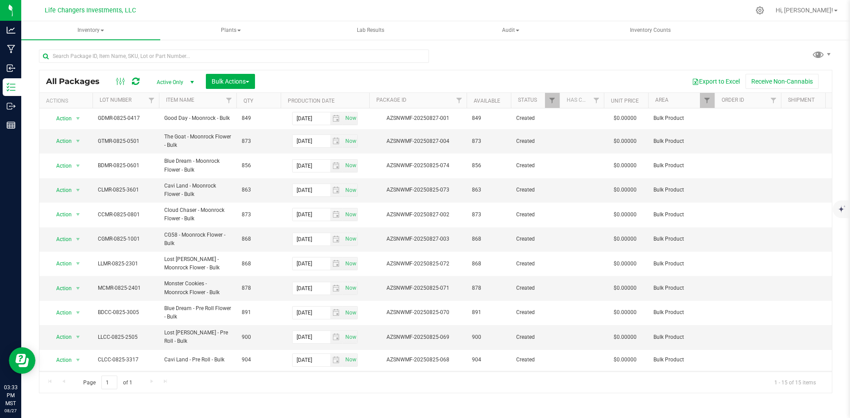
click at [209, 101] on th "Item Name" at bounding box center [197, 100] width 77 height 15
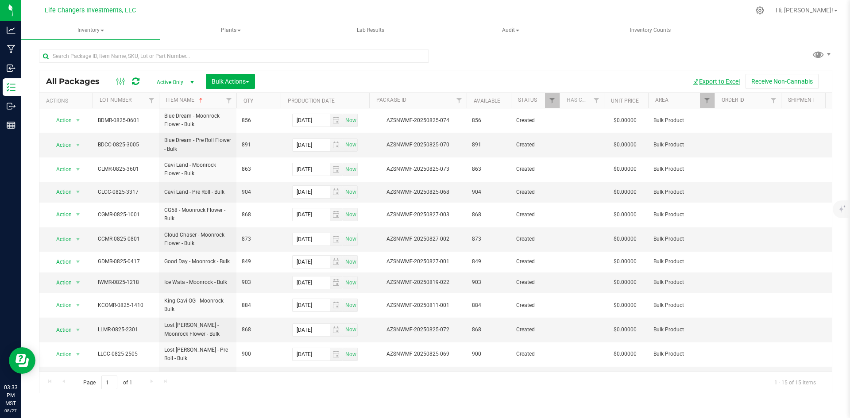
click at [719, 79] on button "Export to Excel" at bounding box center [715, 81] width 59 height 15
click at [709, 103] on span "Filter" at bounding box center [707, 100] width 7 height 7
click at [711, 150] on input "Bulk Product" at bounding box center [712, 150] width 6 height 6
checkbox input "false"
click at [713, 162] on input "Finished Product" at bounding box center [712, 162] width 6 height 6
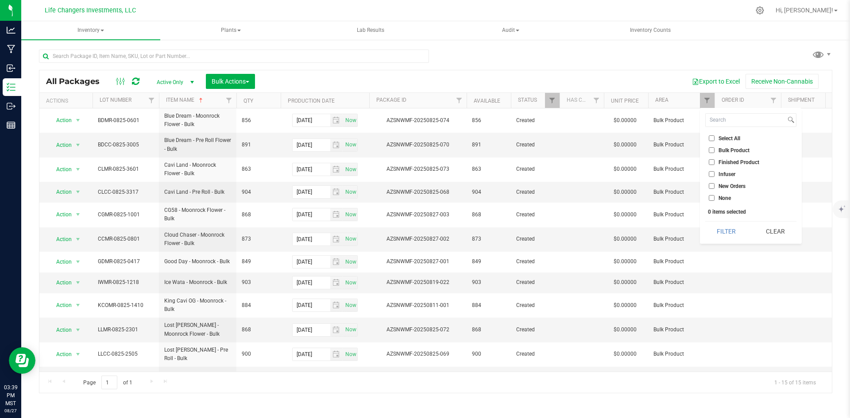
checkbox input "true"
click at [731, 232] on button "Filter" at bounding box center [726, 231] width 43 height 19
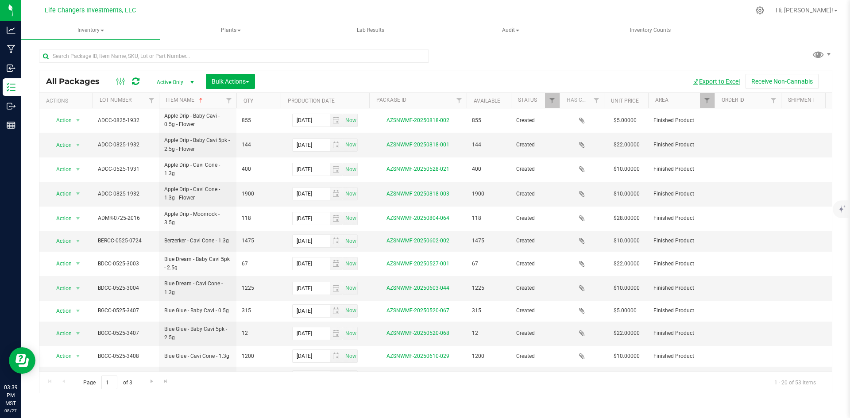
click at [736, 81] on button "Export to Excel" at bounding box center [715, 81] width 59 height 15
